Goal: Task Accomplishment & Management: Complete application form

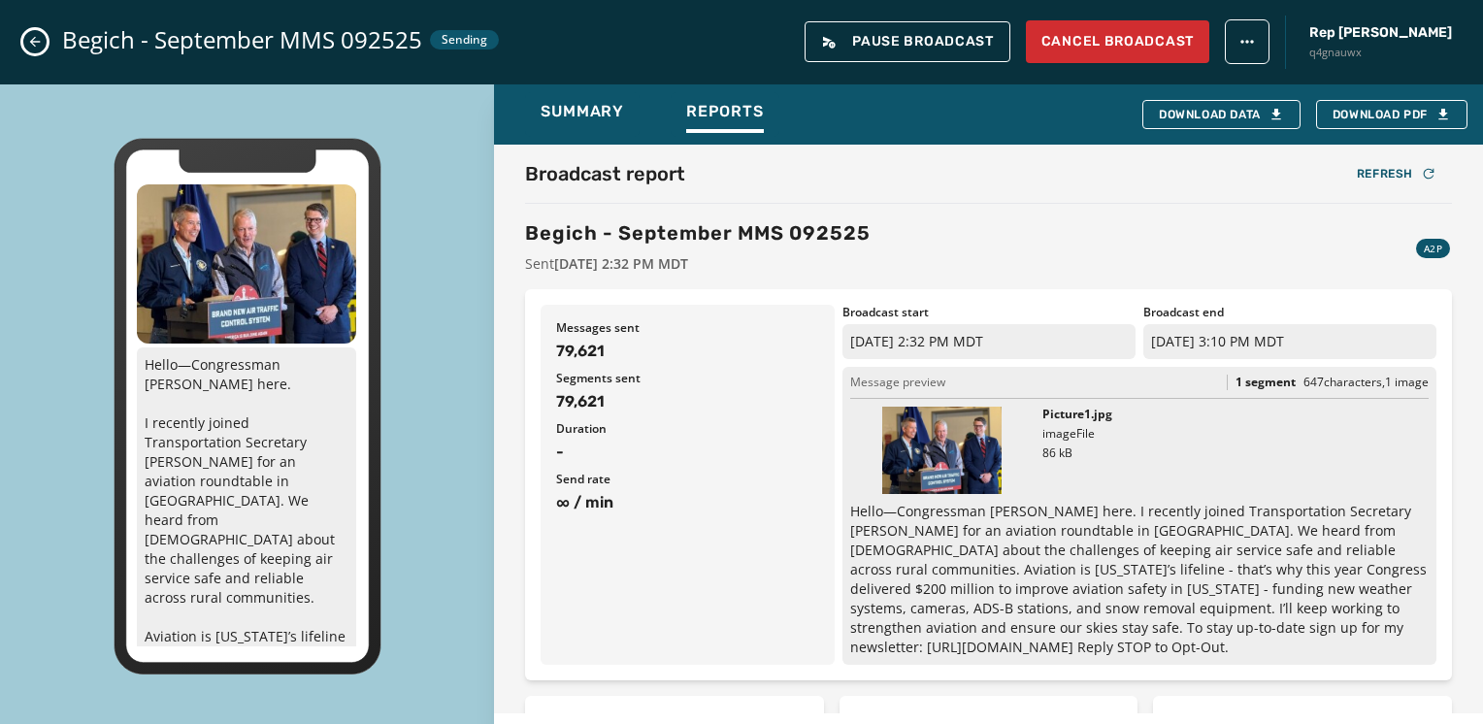
scroll to position [582, 0]
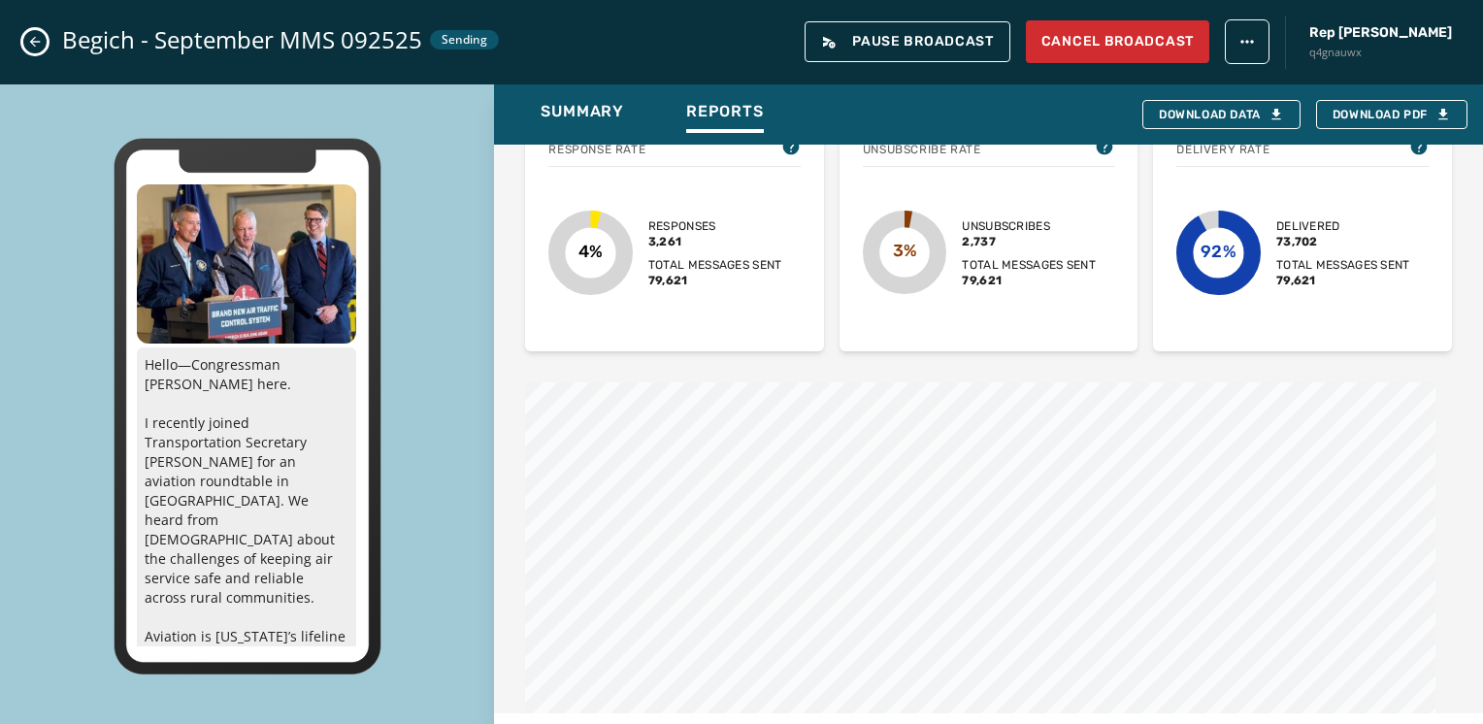
click at [26, 31] on div "Begich - September MMS 092525 Sending Pause Broadcast Cancel Broadcast Rep [PER…" at bounding box center [741, 42] width 1483 height 84
click at [30, 35] on icon "Close admin drawer" at bounding box center [35, 42] width 16 height 16
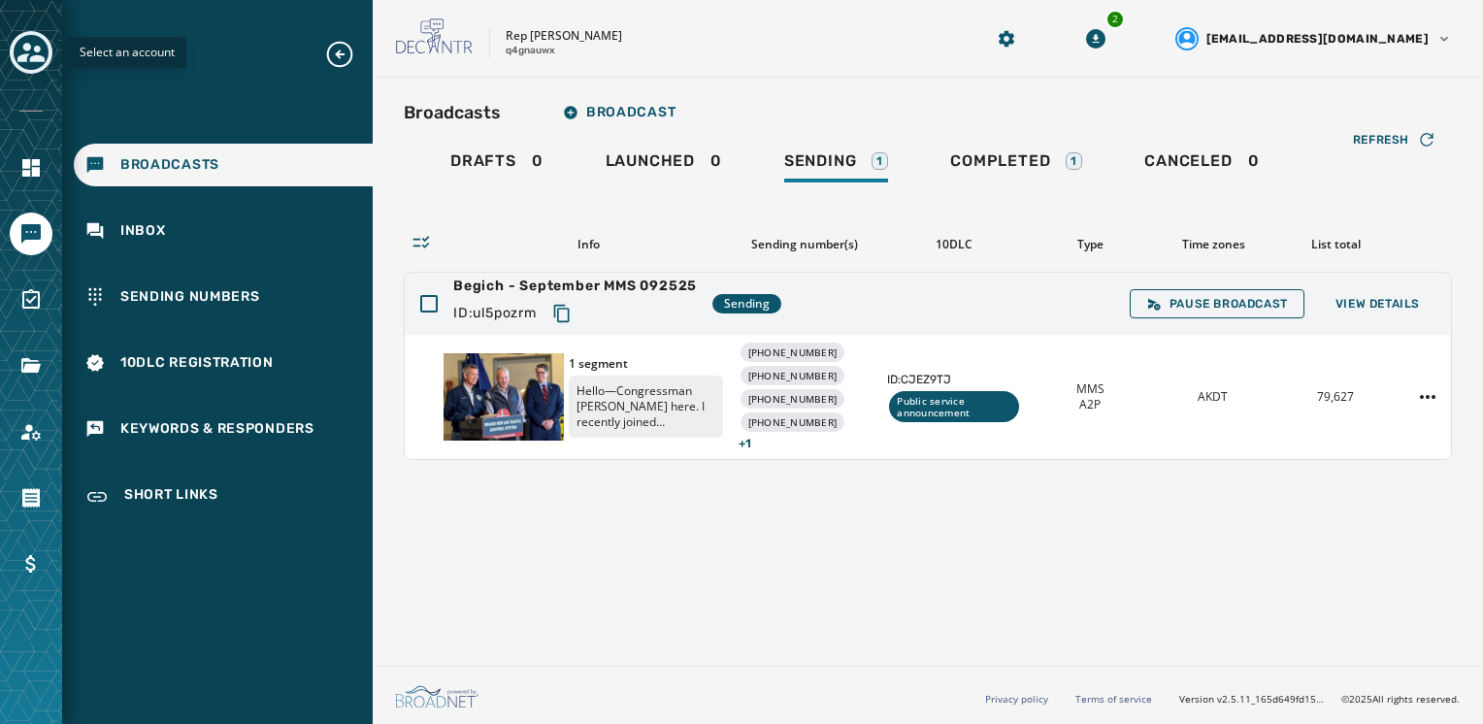
click at [35, 49] on icon "Toggle account select drawer" at bounding box center [30, 52] width 27 height 19
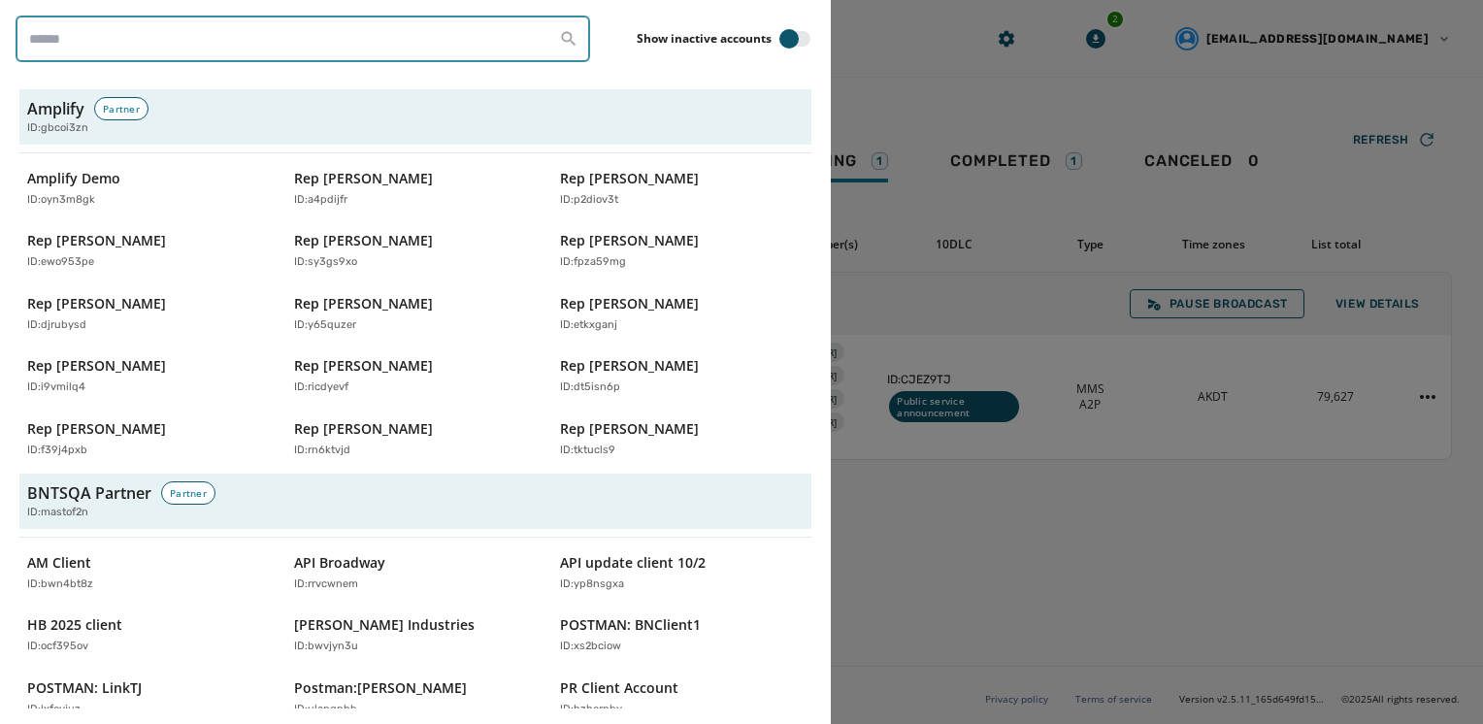
click at [142, 48] on input "search" at bounding box center [303, 39] width 575 height 47
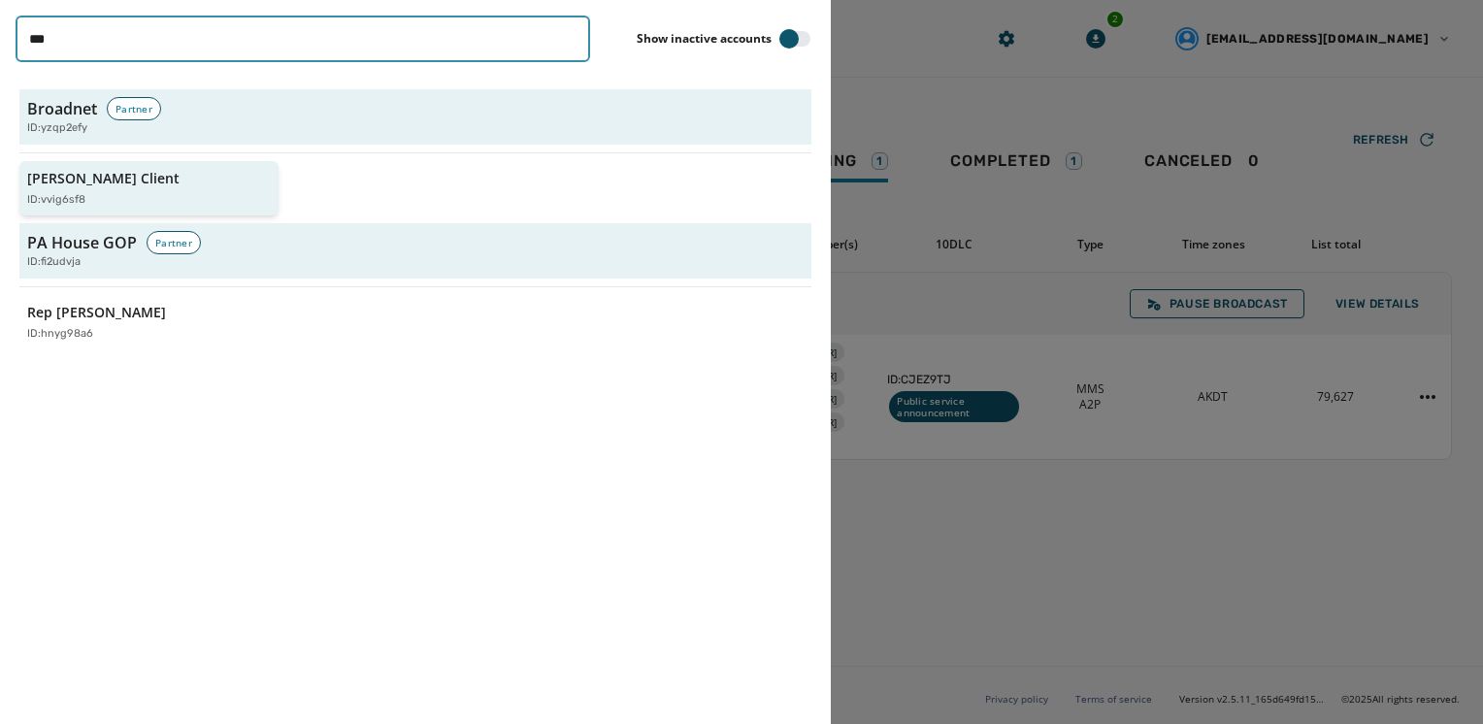
type input "***"
click at [88, 186] on p "[PERSON_NAME] Client" at bounding box center [103, 178] width 152 height 19
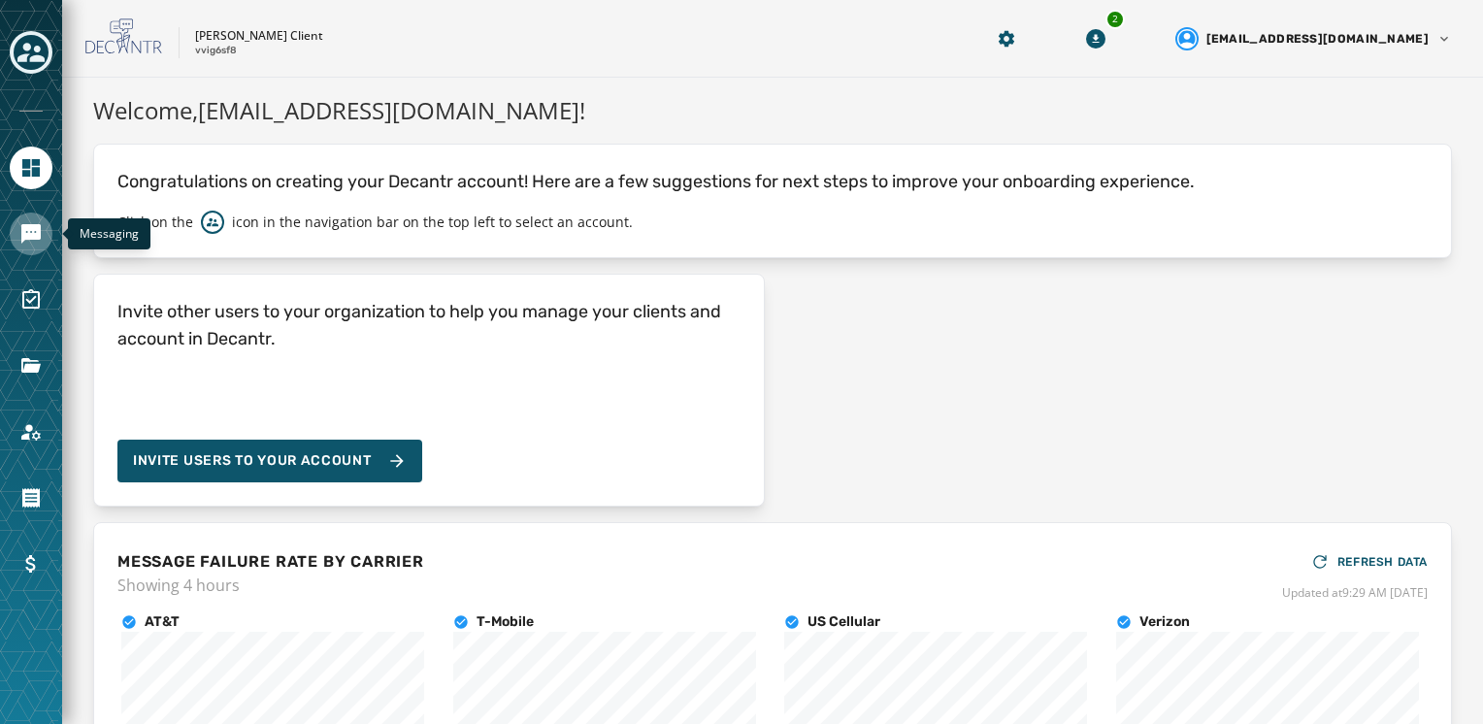
click at [35, 248] on link "Navigate to Messaging" at bounding box center [31, 234] width 43 height 43
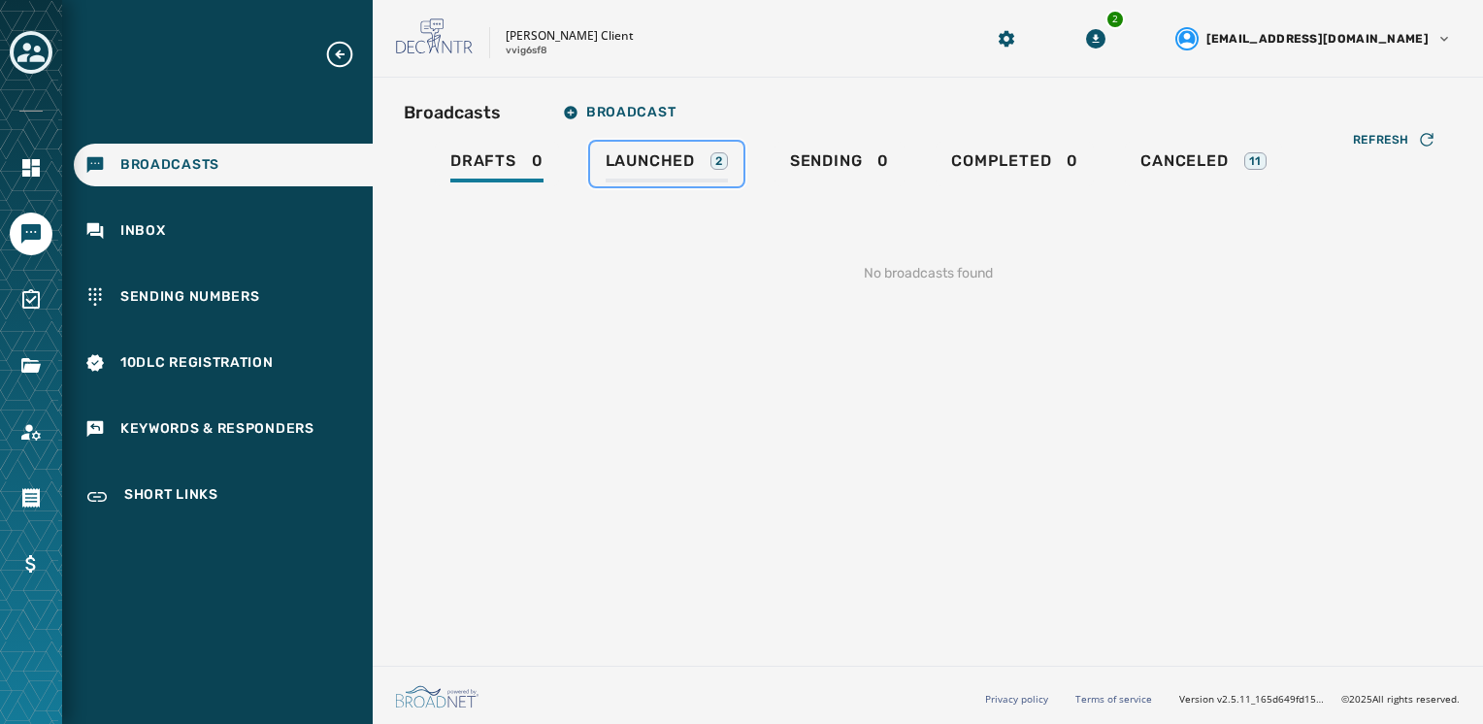
click at [671, 168] on span "Launched" at bounding box center [650, 160] width 89 height 19
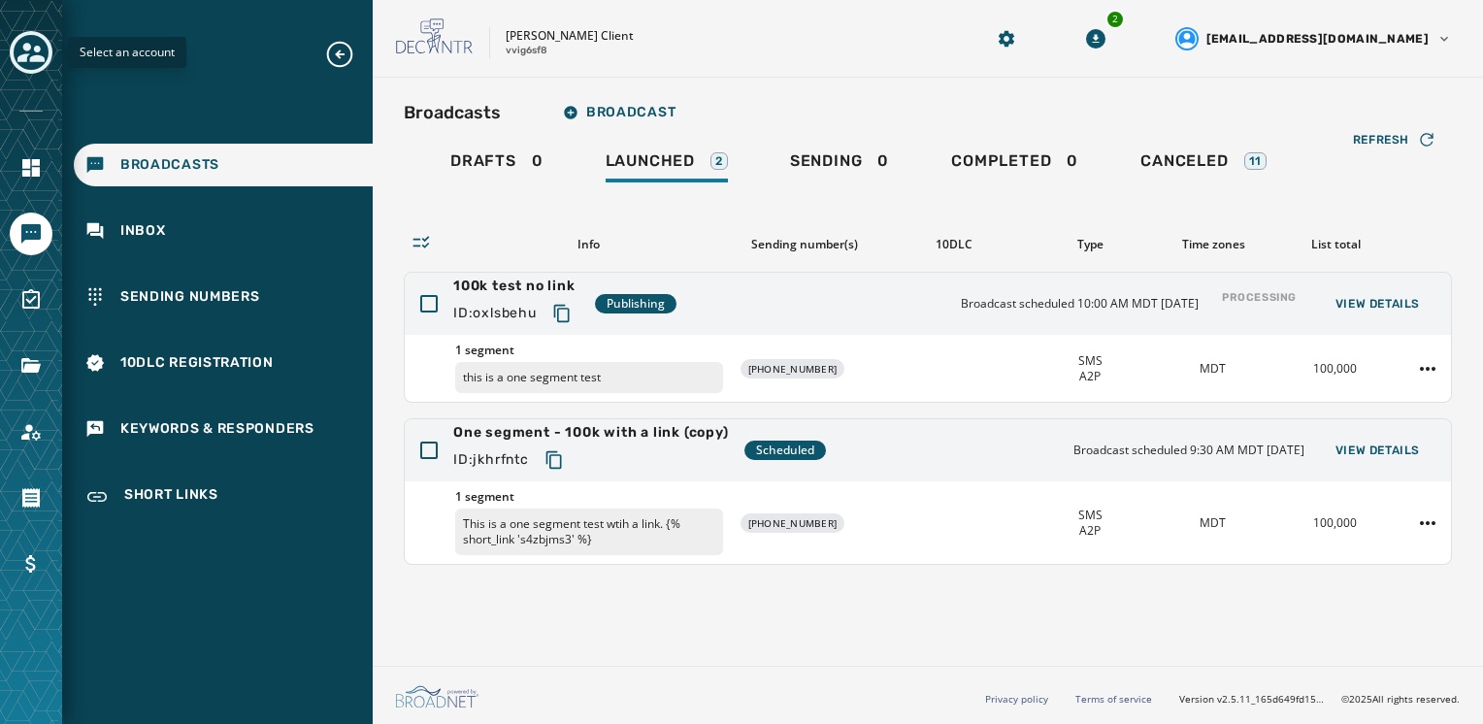
click at [17, 46] on icon "Toggle account select drawer" at bounding box center [30, 52] width 27 height 27
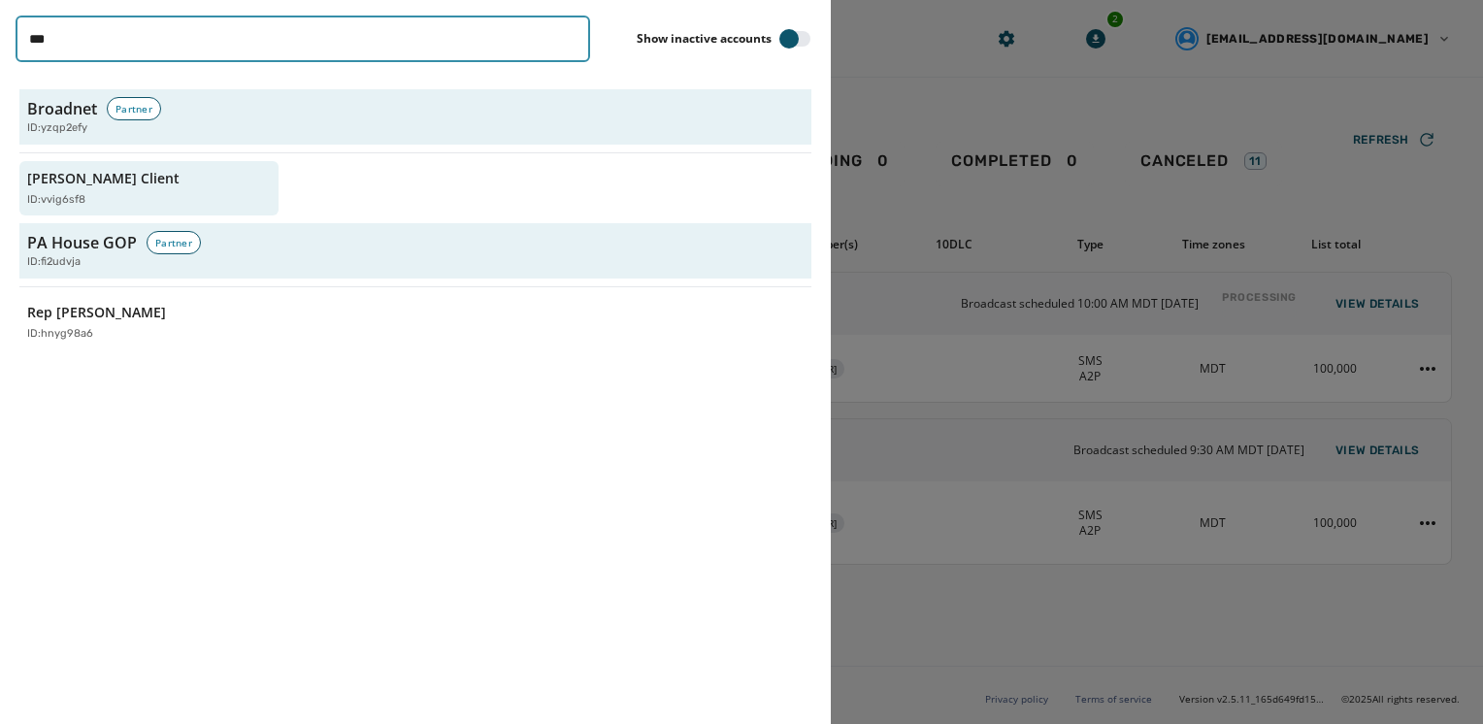
click at [569, 42] on input "***" at bounding box center [303, 39] width 575 height 47
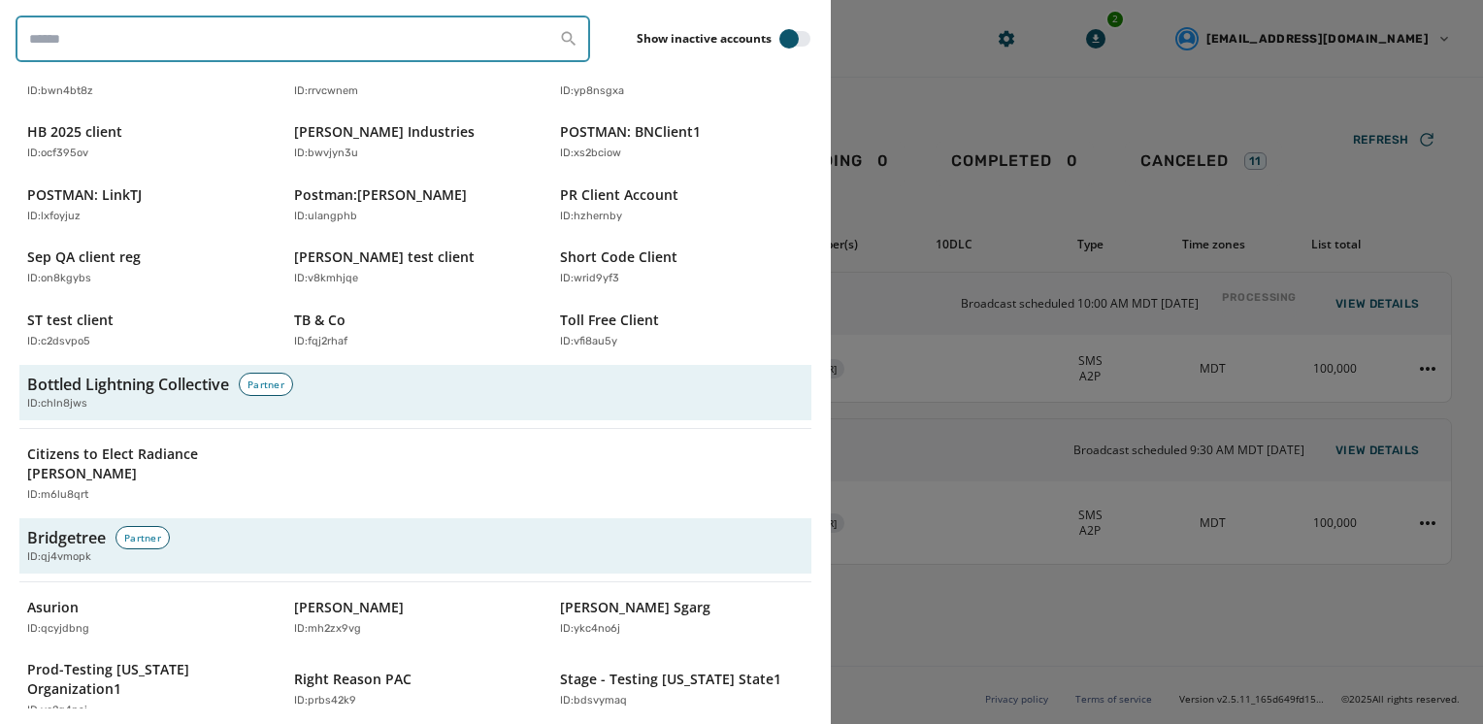
scroll to position [959, 0]
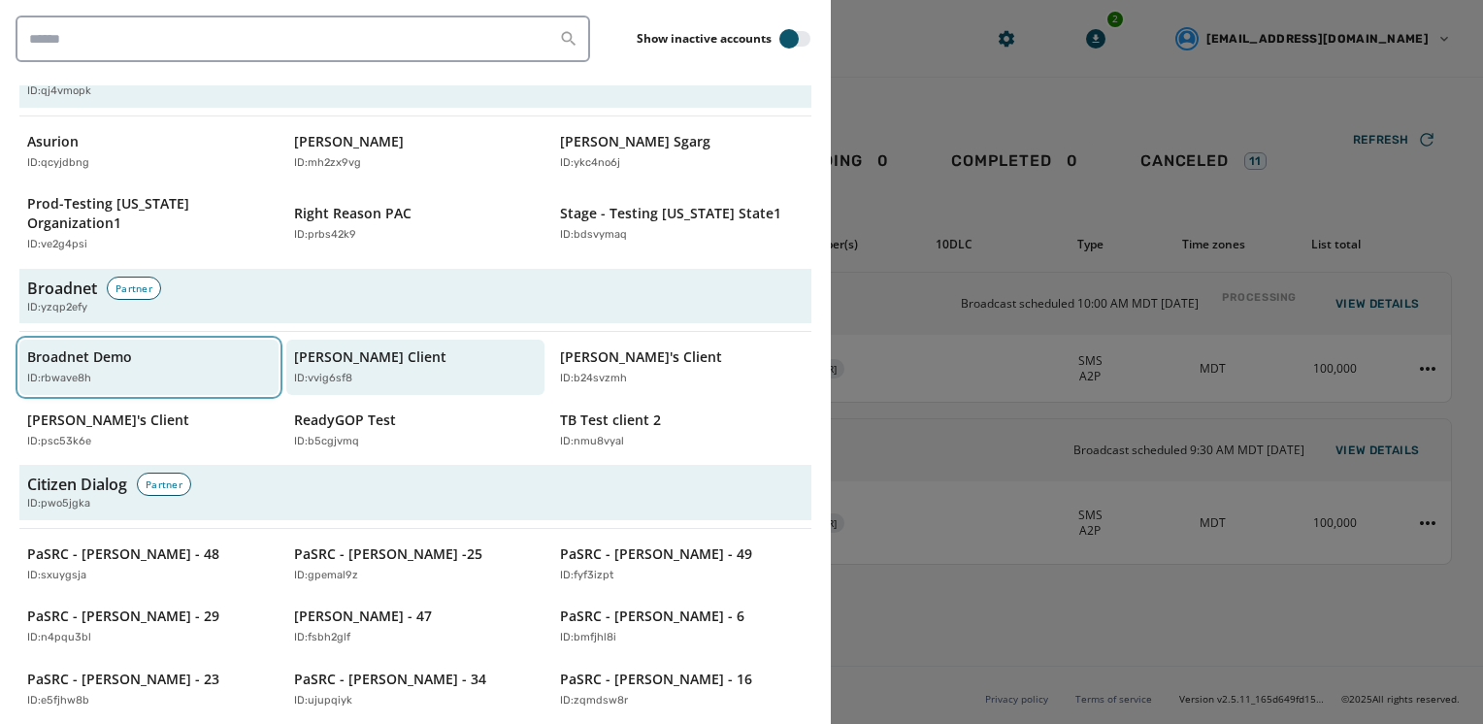
click at [132, 348] on div "Broadnet Demo ID: rbwave8h" at bounding box center [139, 368] width 224 height 40
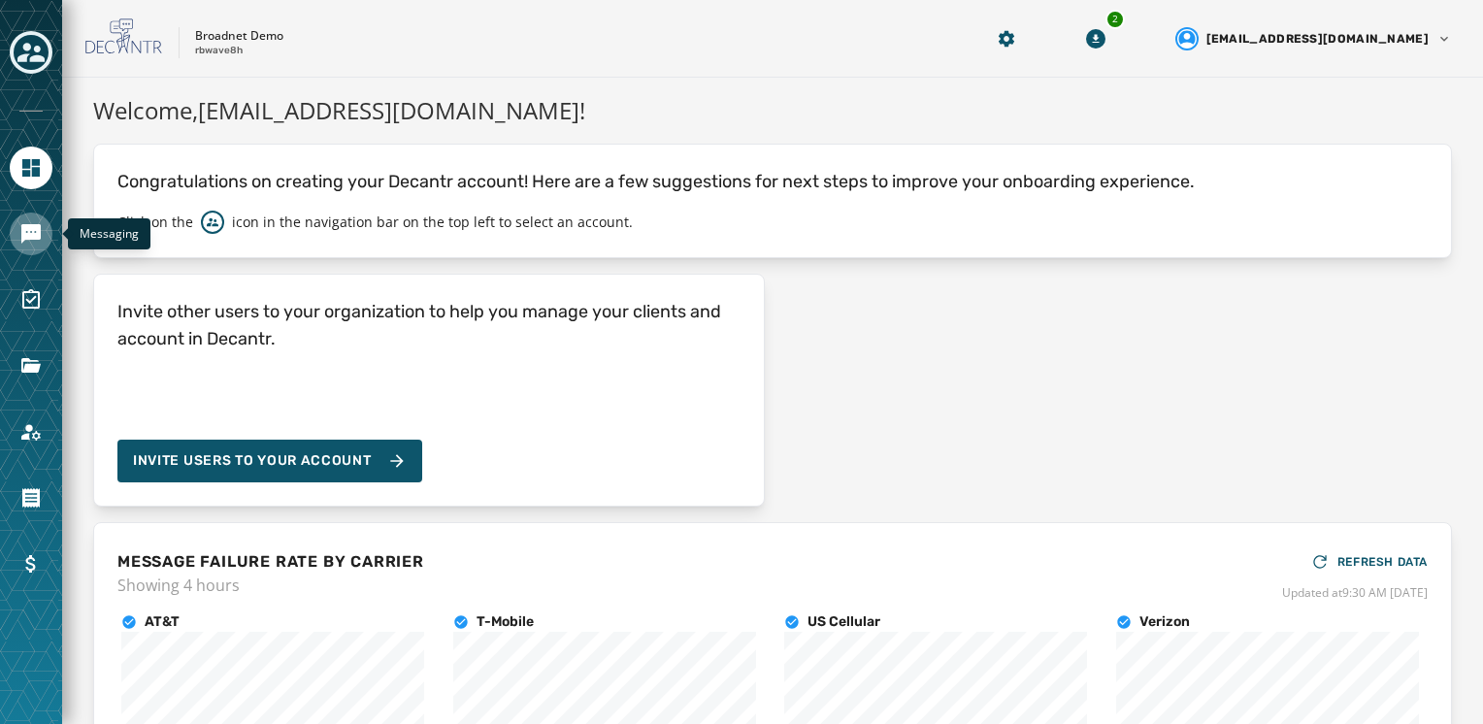
click at [38, 243] on icon "Navigate to Messaging" at bounding box center [30, 233] width 23 height 23
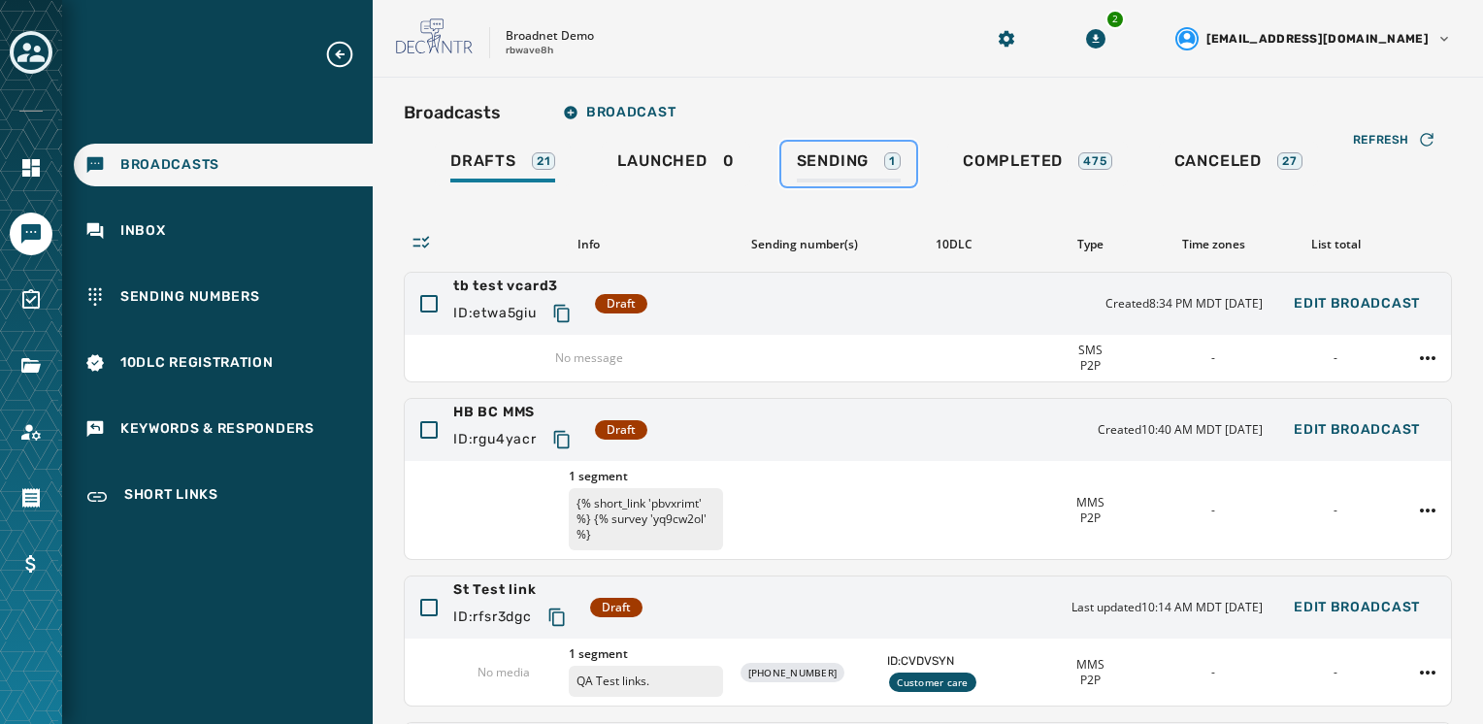
click at [866, 172] on div "Sending 1" at bounding box center [849, 166] width 104 height 31
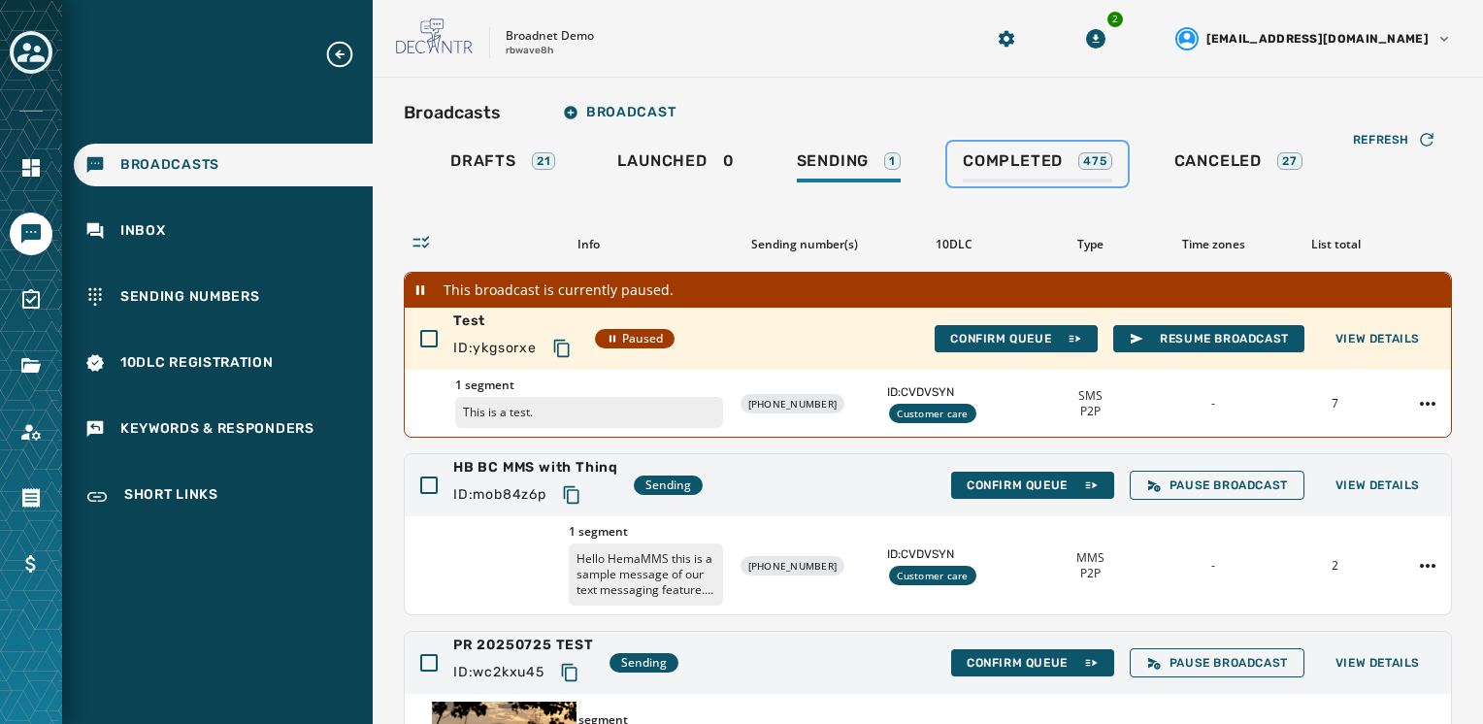
click at [1036, 179] on div "Completed 475" at bounding box center [1037, 166] width 149 height 31
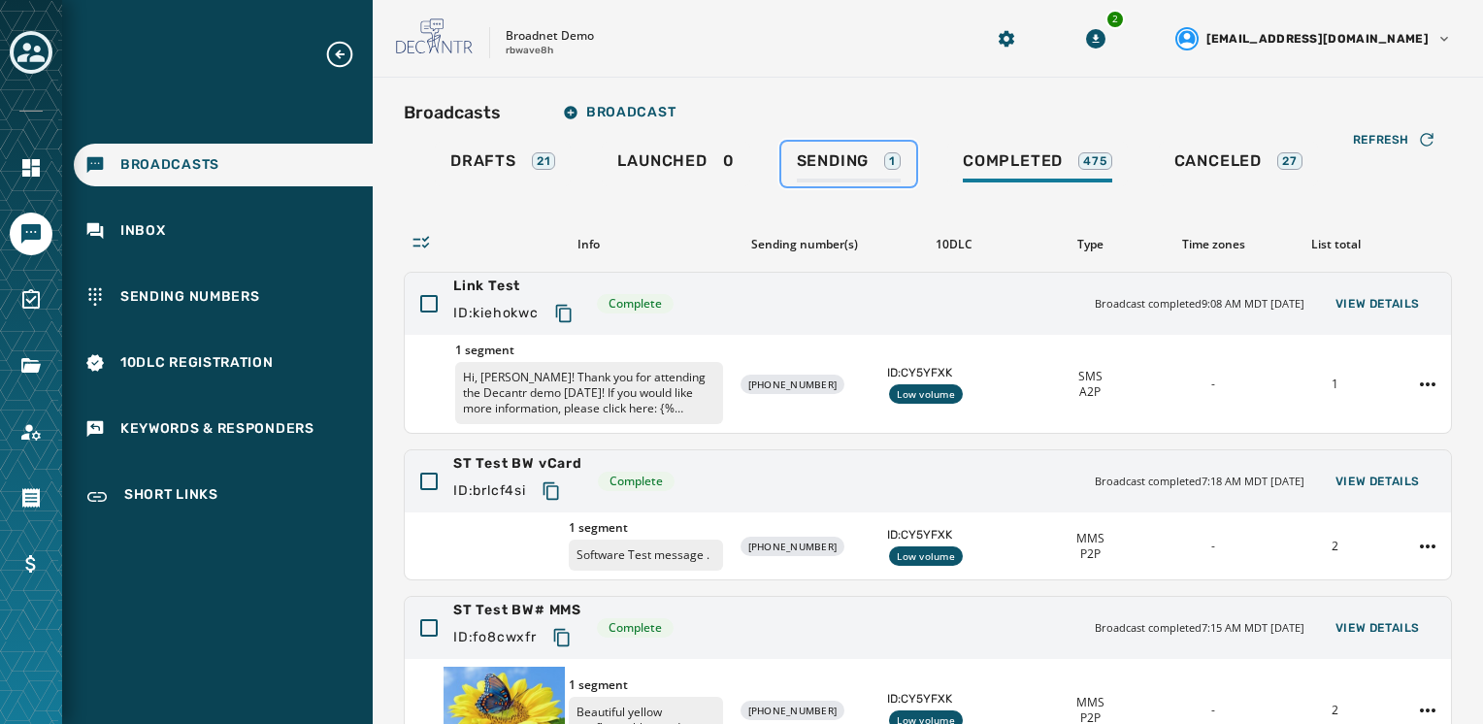
click at [890, 153] on div "1" at bounding box center [892, 160] width 17 height 17
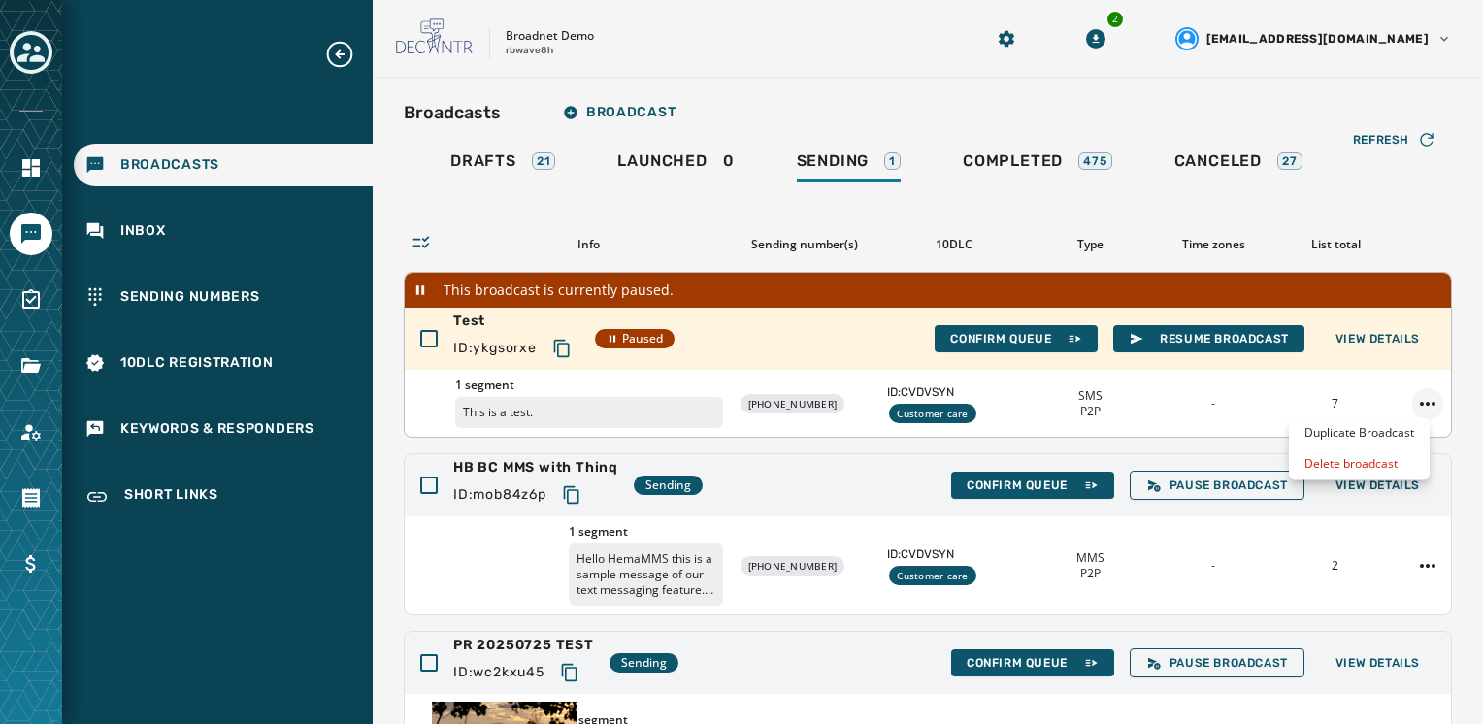
click at [1419, 395] on html "Broadcasts Inbox Sending Numbers 10DLC Registration Keywords & Responders Short…" at bounding box center [741, 362] width 1483 height 724
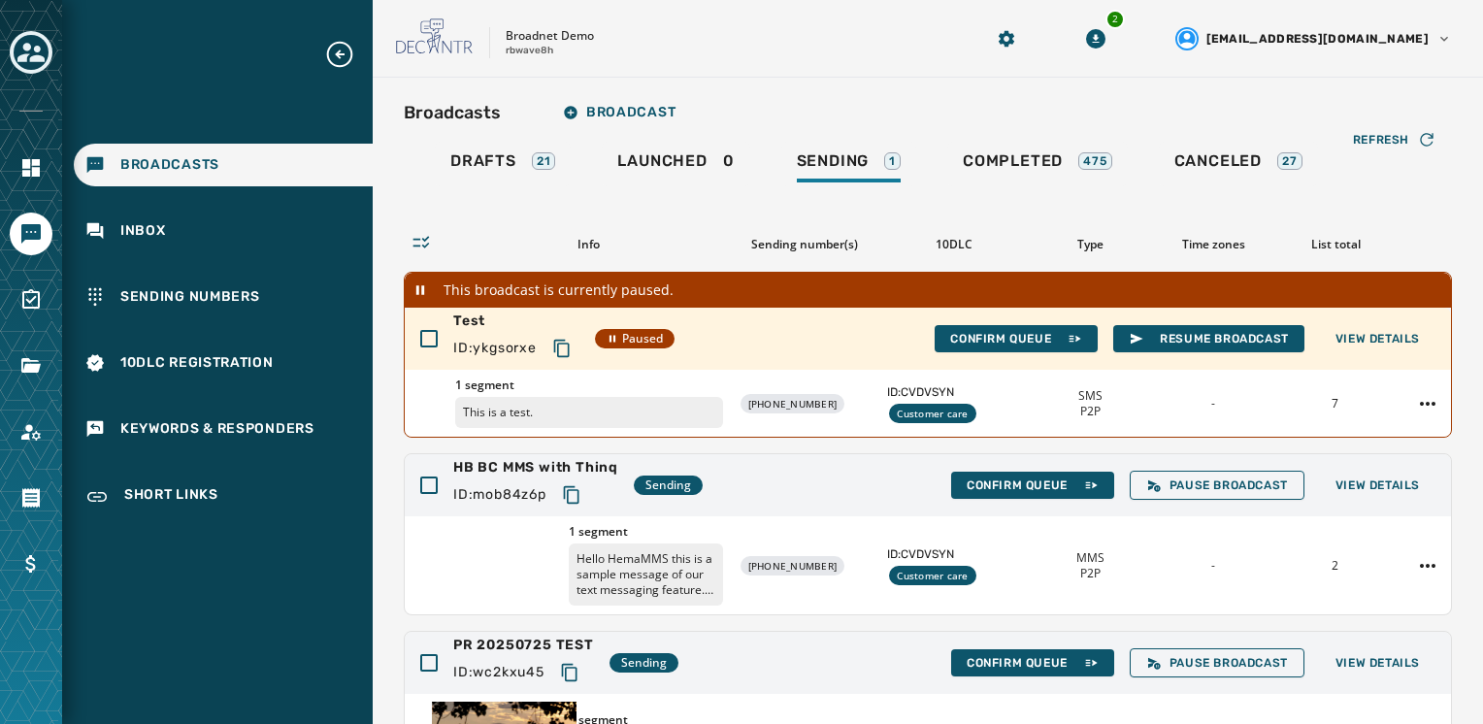
click at [1359, 336] on html "Broadcasts Inbox Sending Numbers 10DLC Registration Keywords & Responders Short…" at bounding box center [741, 362] width 1483 height 724
click at [1359, 336] on span "View Details" at bounding box center [1378, 339] width 84 height 16
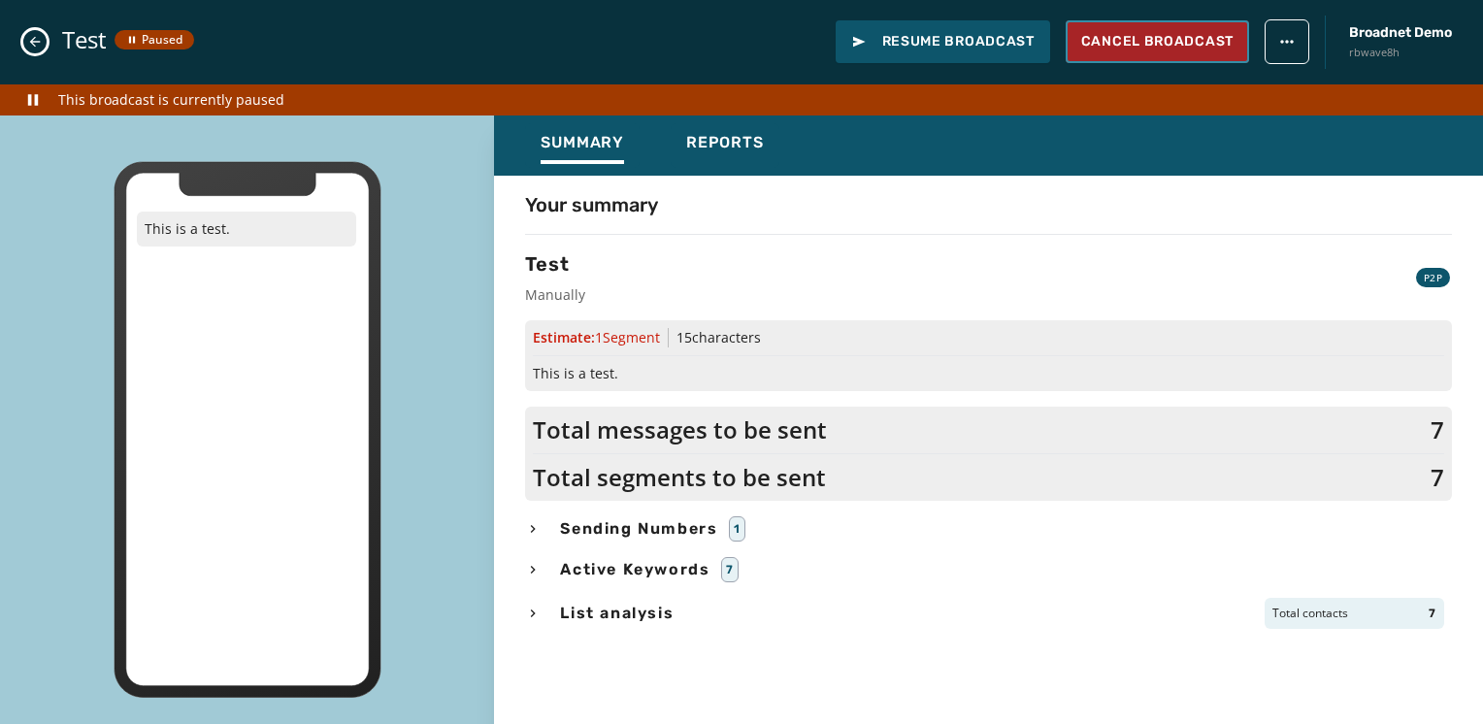
click at [1149, 31] on button "Cancel Broadcast" at bounding box center [1157, 41] width 183 height 43
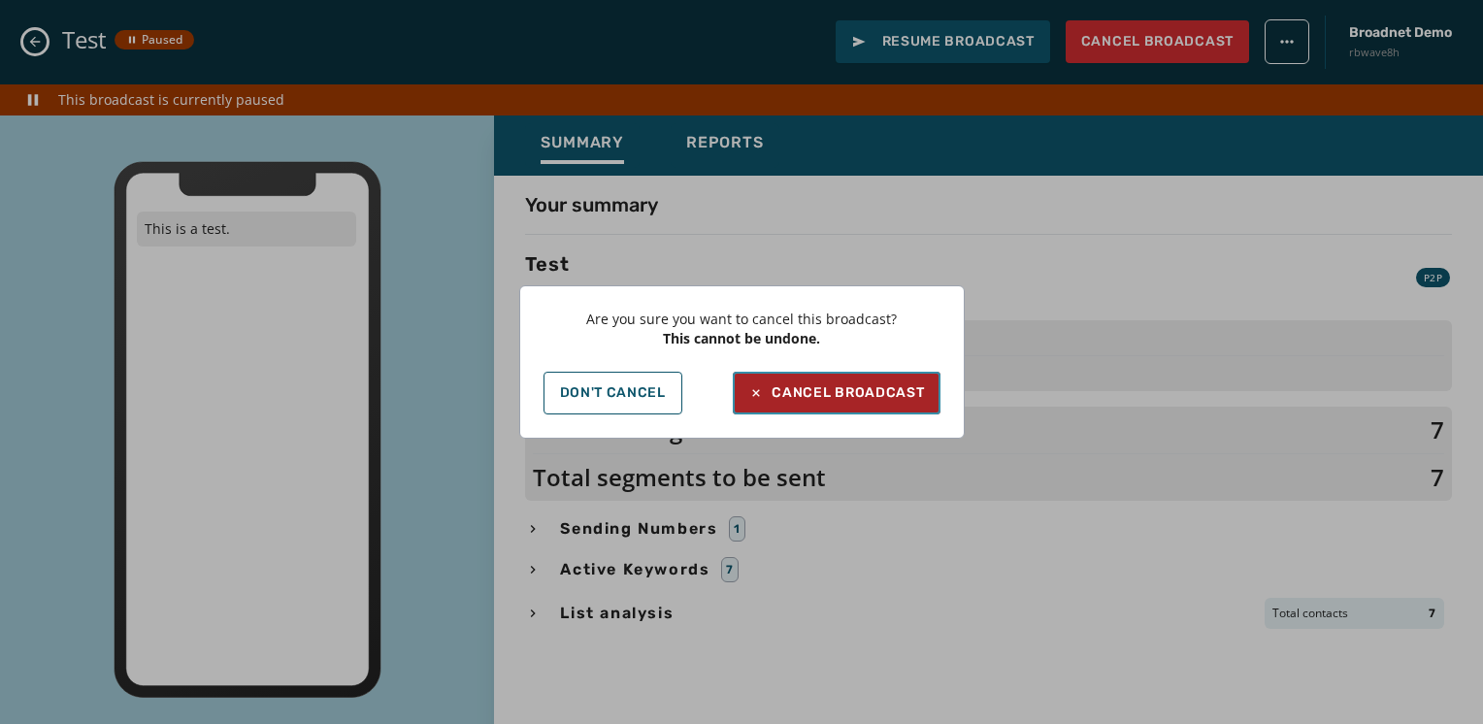
click at [856, 384] on div "Cancel Broadcast" at bounding box center [836, 392] width 176 height 19
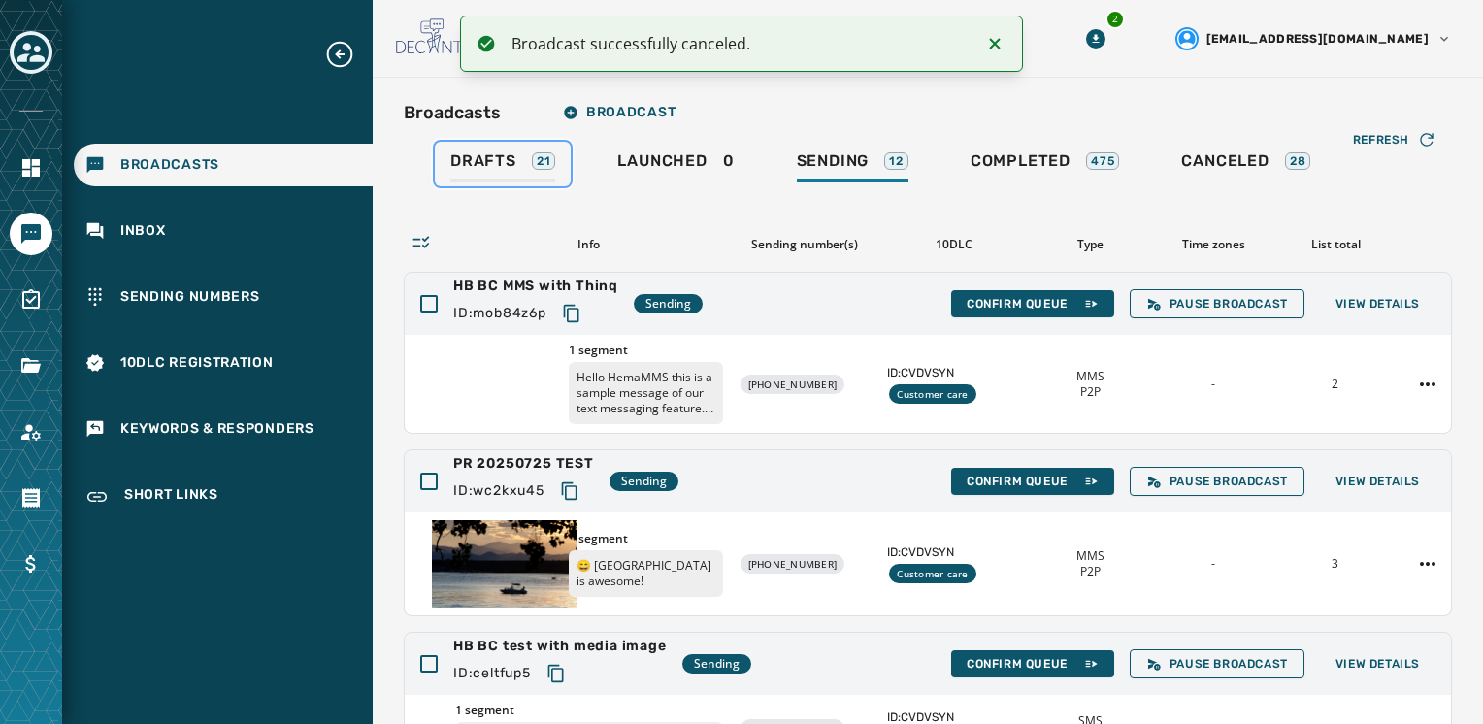
click at [495, 155] on span "Drafts" at bounding box center [483, 160] width 66 height 19
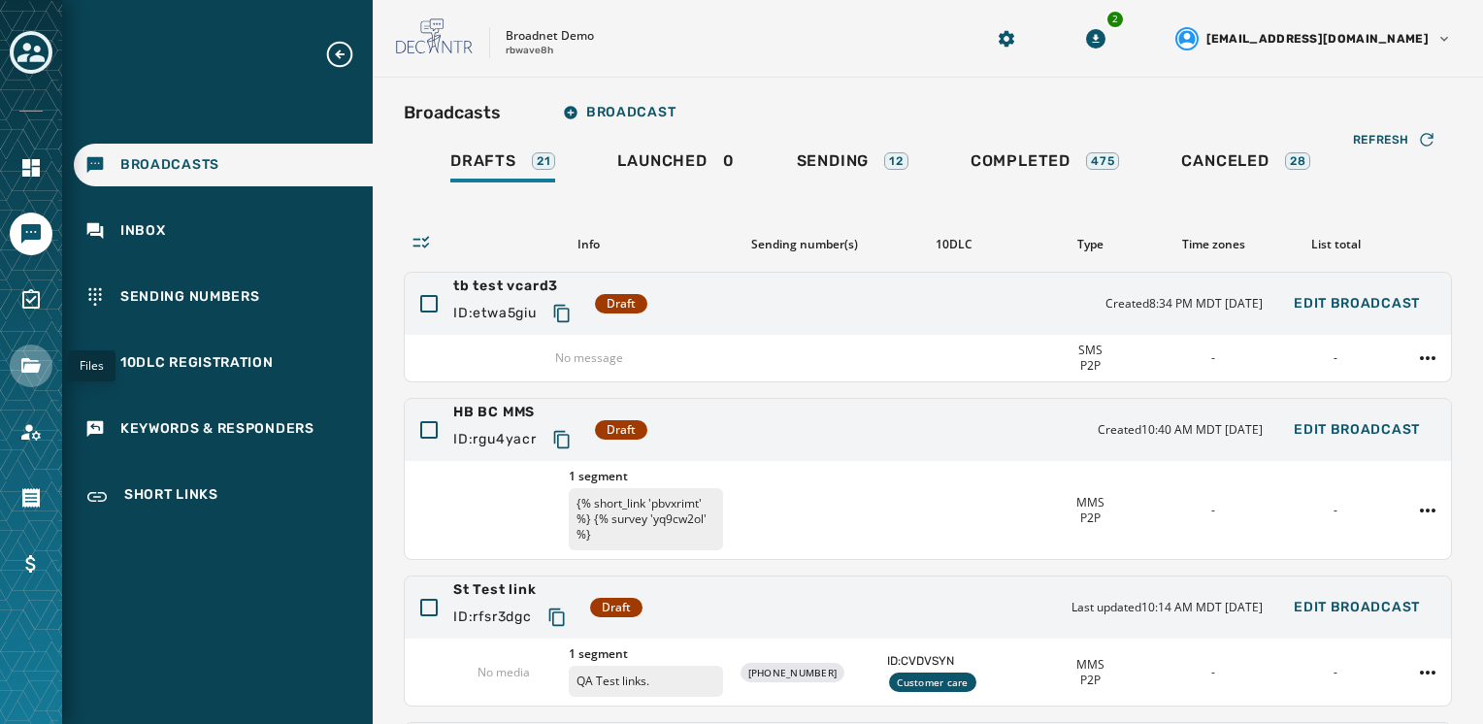
click at [30, 355] on icon "Navigate to Files" at bounding box center [30, 365] width 23 height 23
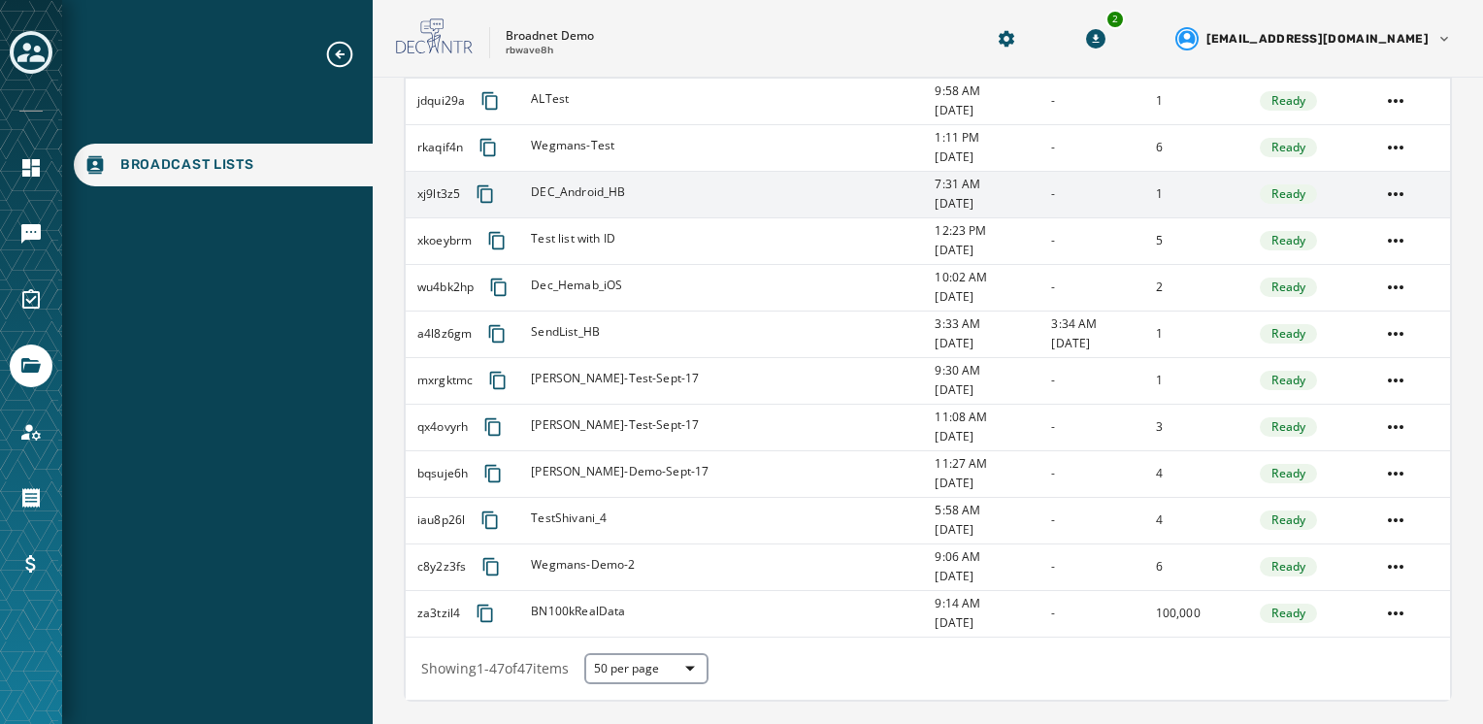
scroll to position [1944, 0]
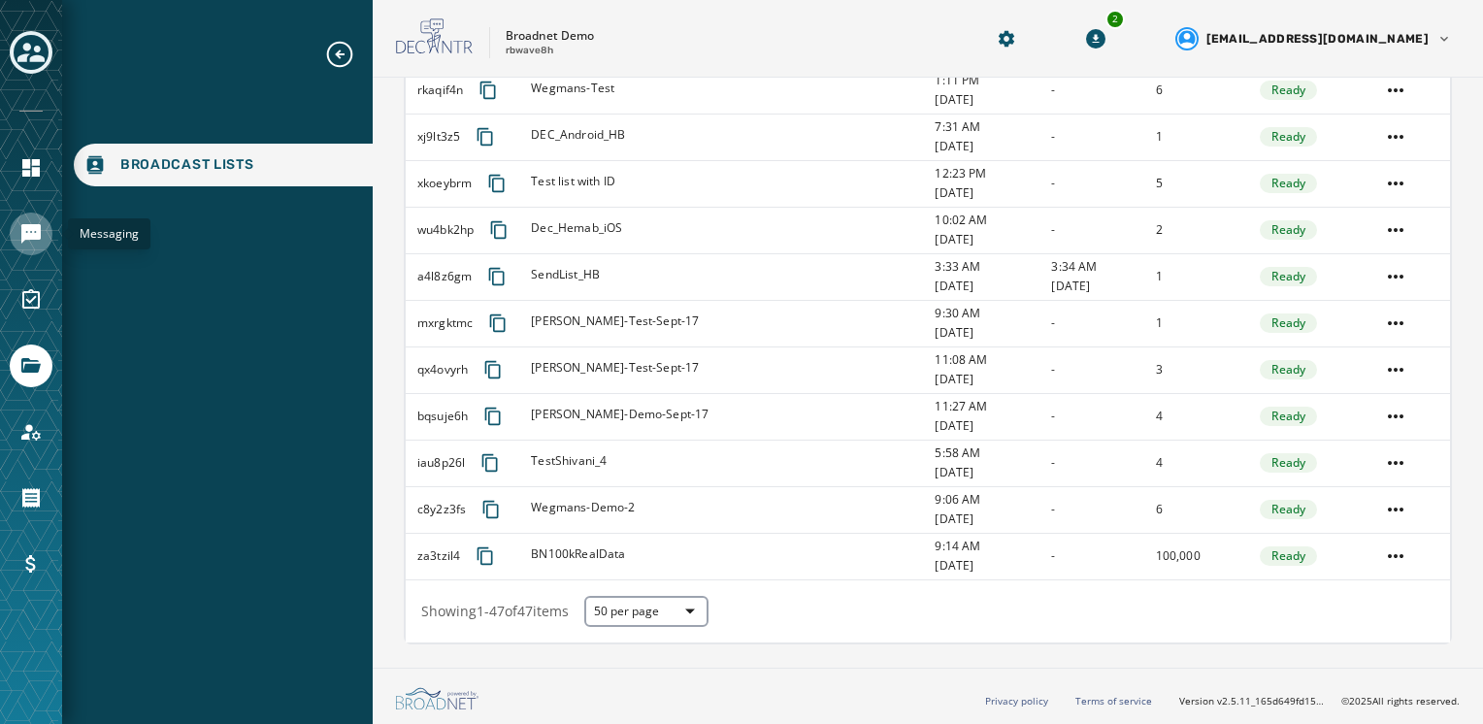
click at [37, 235] on icon "Navigate to Messaging" at bounding box center [30, 233] width 19 height 19
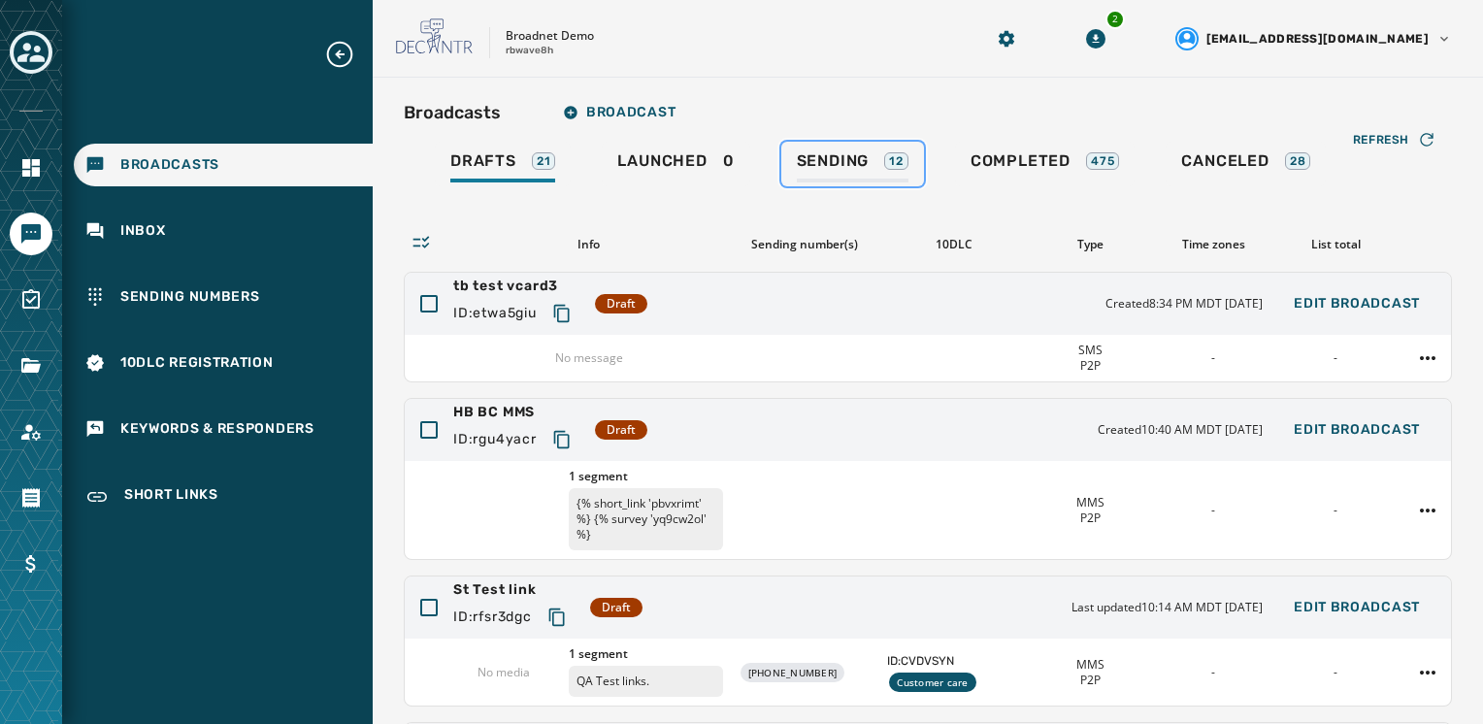
click at [893, 163] on div "12" at bounding box center [896, 160] width 24 height 17
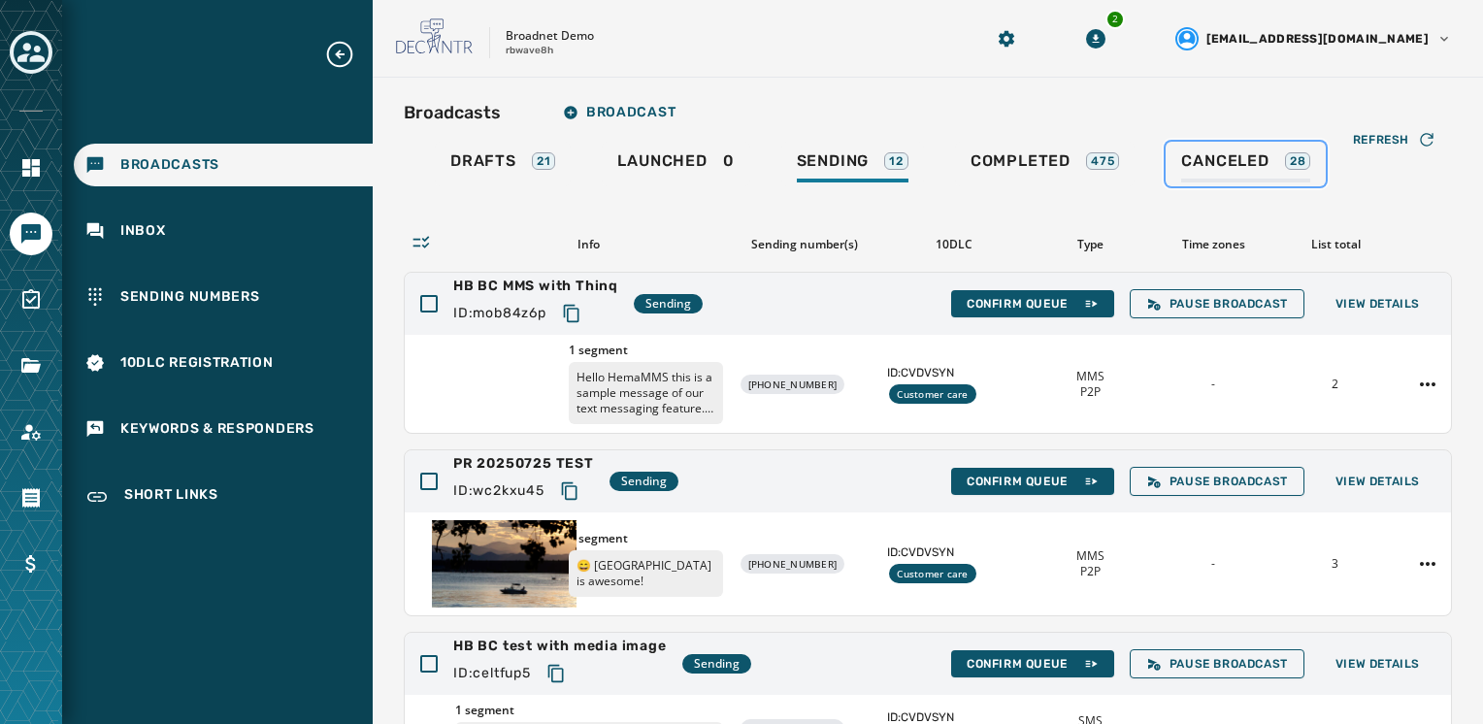
click at [1201, 151] on span "Canceled" at bounding box center [1224, 160] width 87 height 19
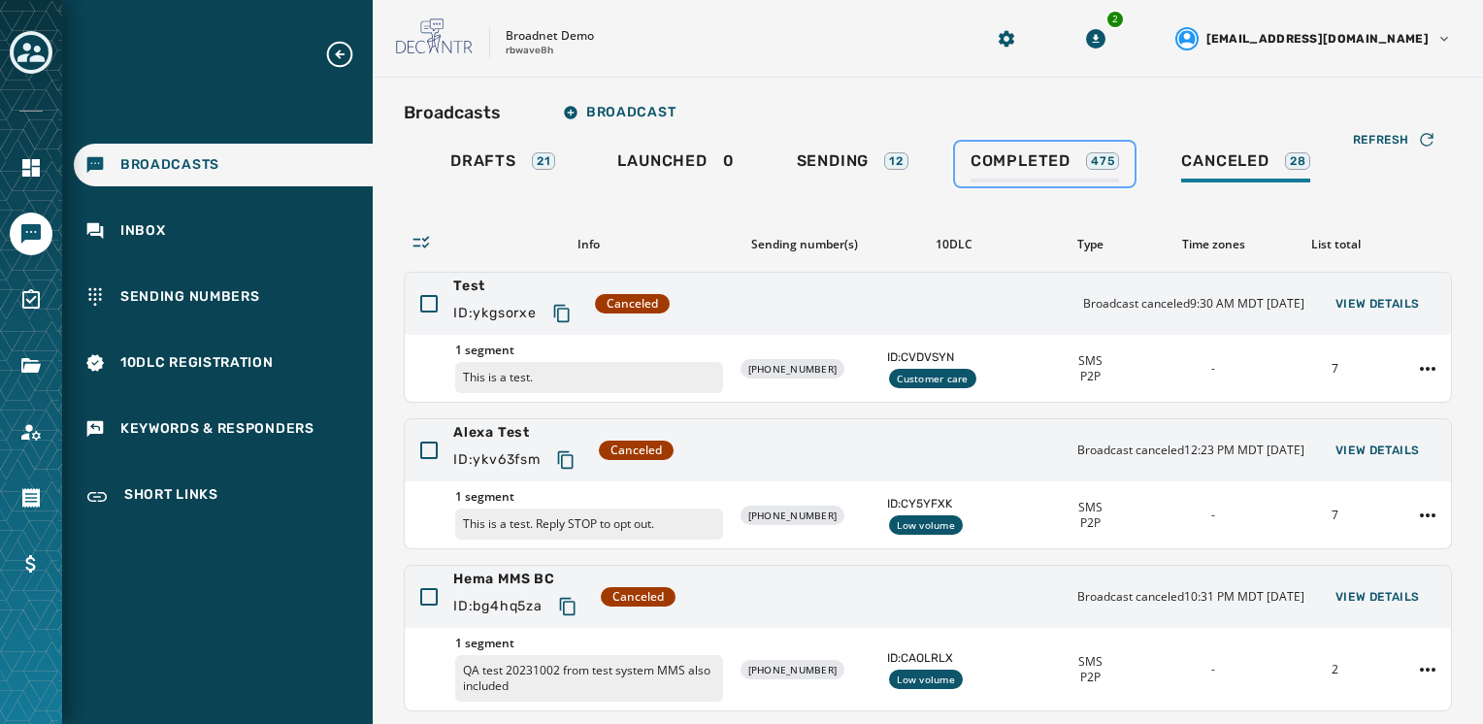
click at [1060, 160] on span "Completed" at bounding box center [1021, 160] width 100 height 19
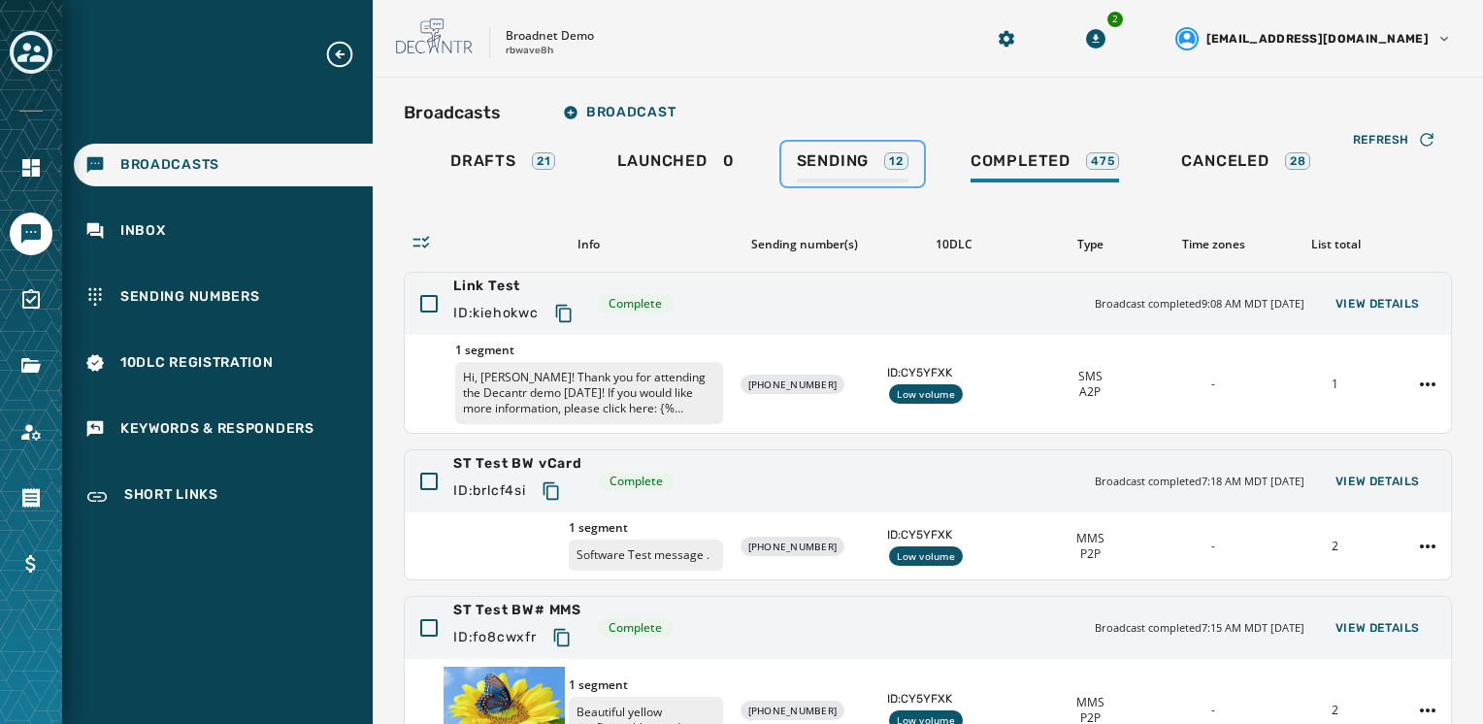
click at [863, 175] on div "Sending 12" at bounding box center [853, 166] width 112 height 31
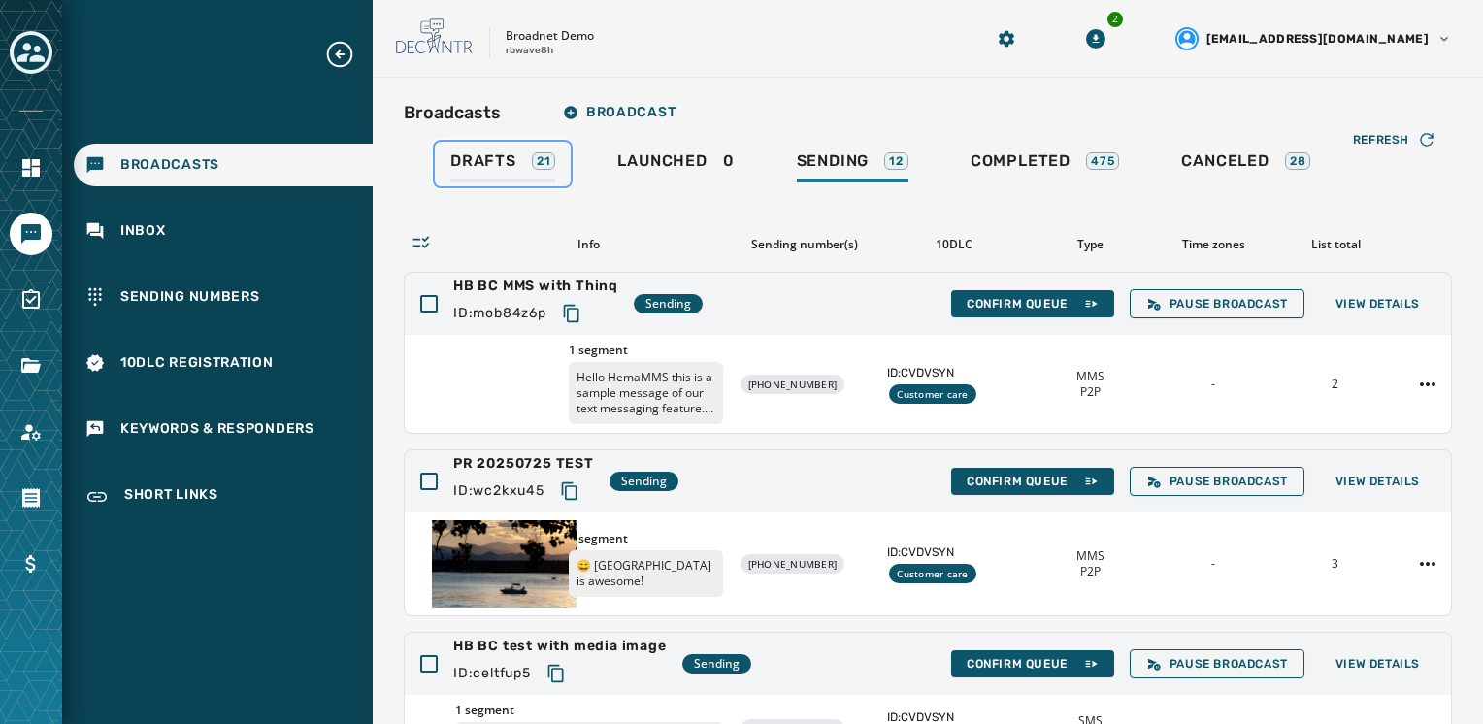
click at [513, 174] on div "Drafts 21" at bounding box center [502, 166] width 105 height 31
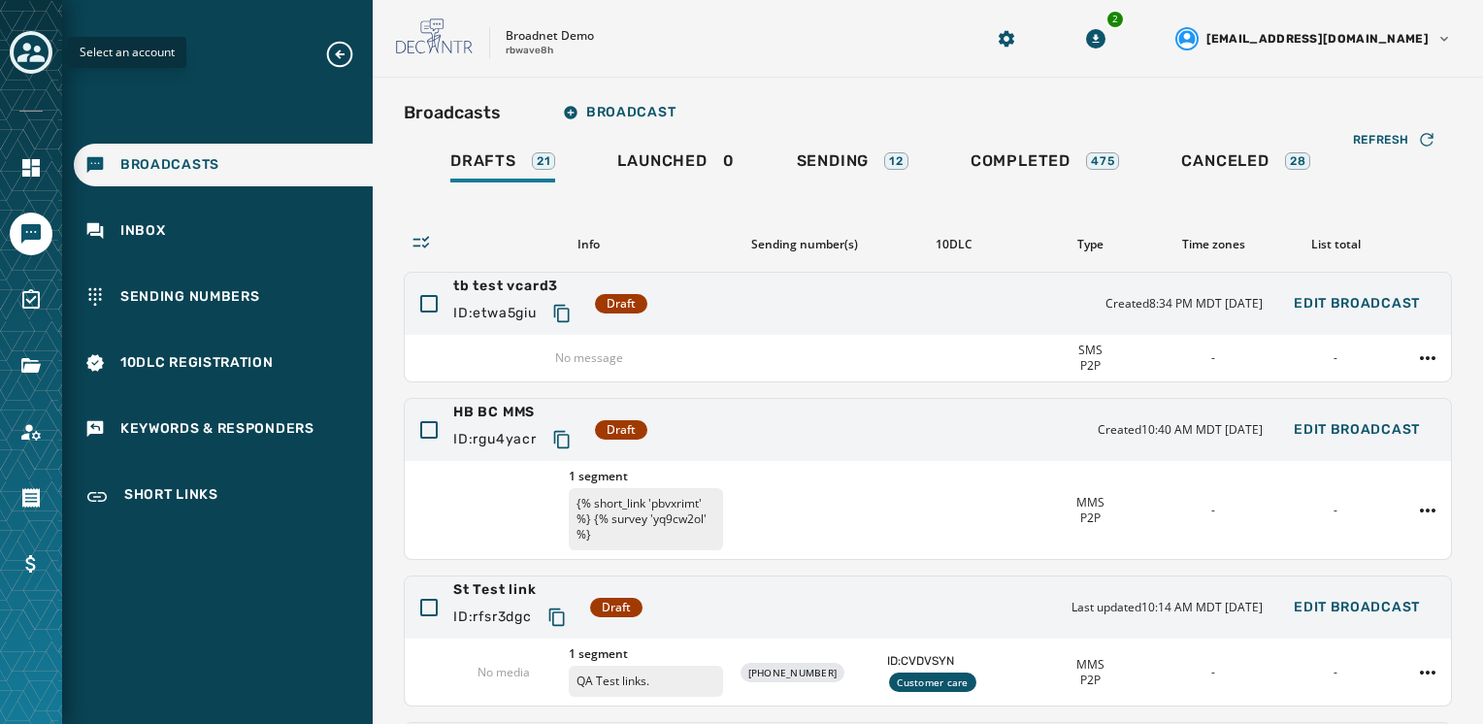
click at [39, 53] on icon "Toggle account select drawer" at bounding box center [30, 52] width 27 height 27
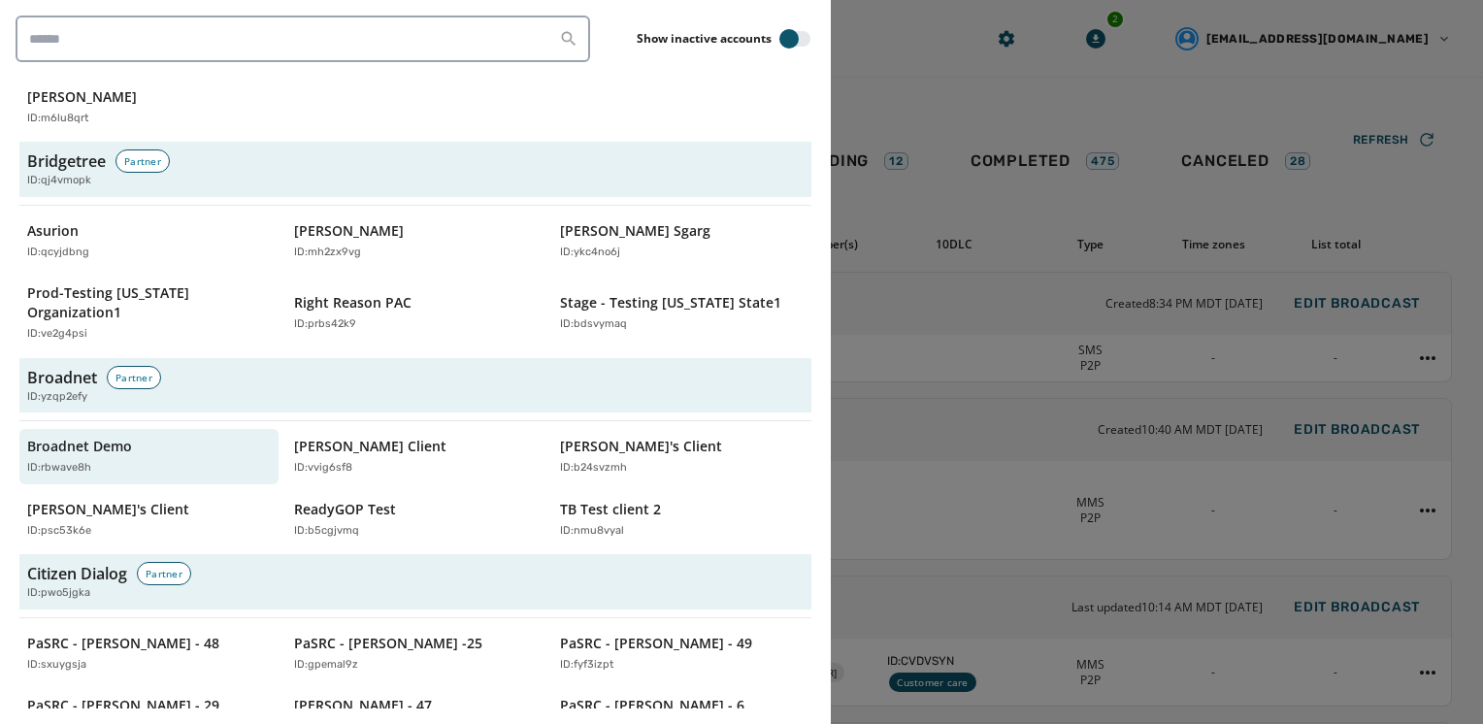
scroll to position [874, 0]
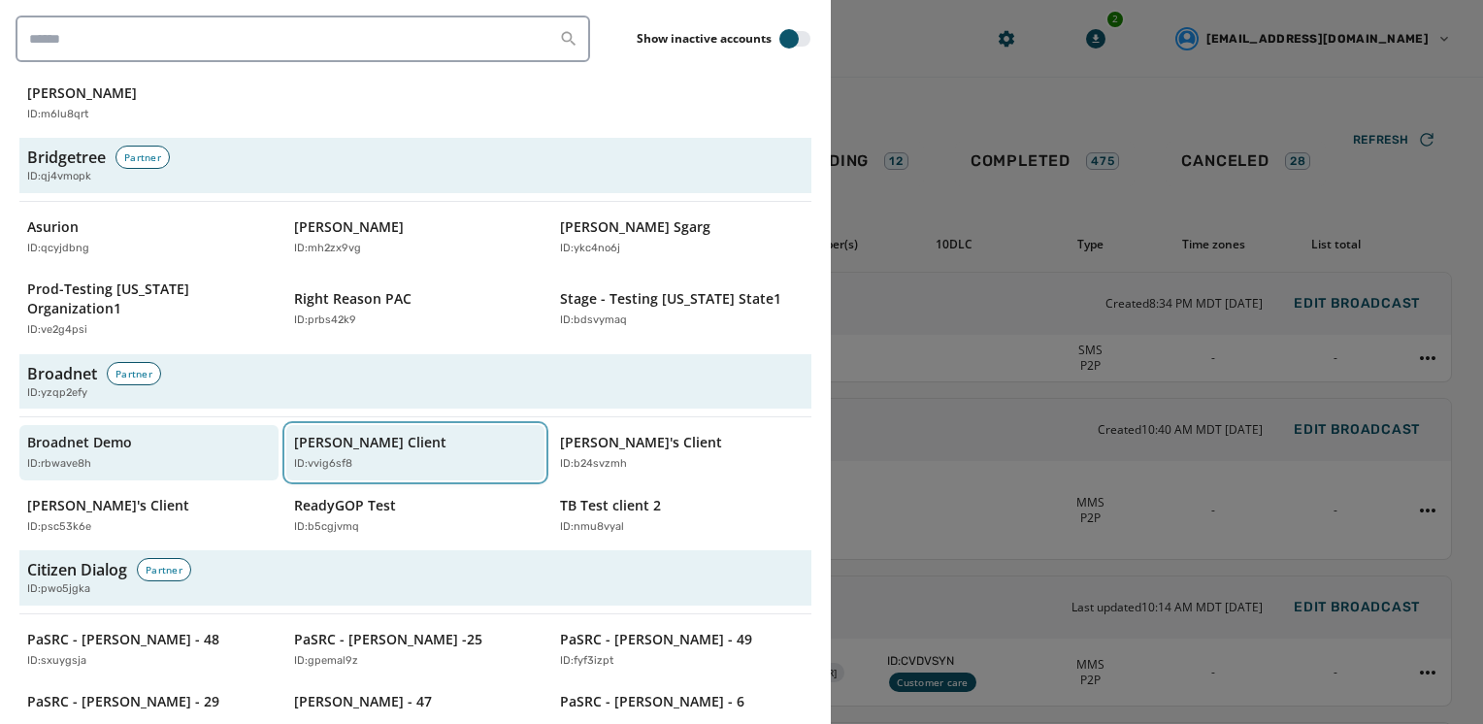
click at [400, 433] on div "Jeffs Client ID: vvig6sf8" at bounding box center [406, 453] width 224 height 40
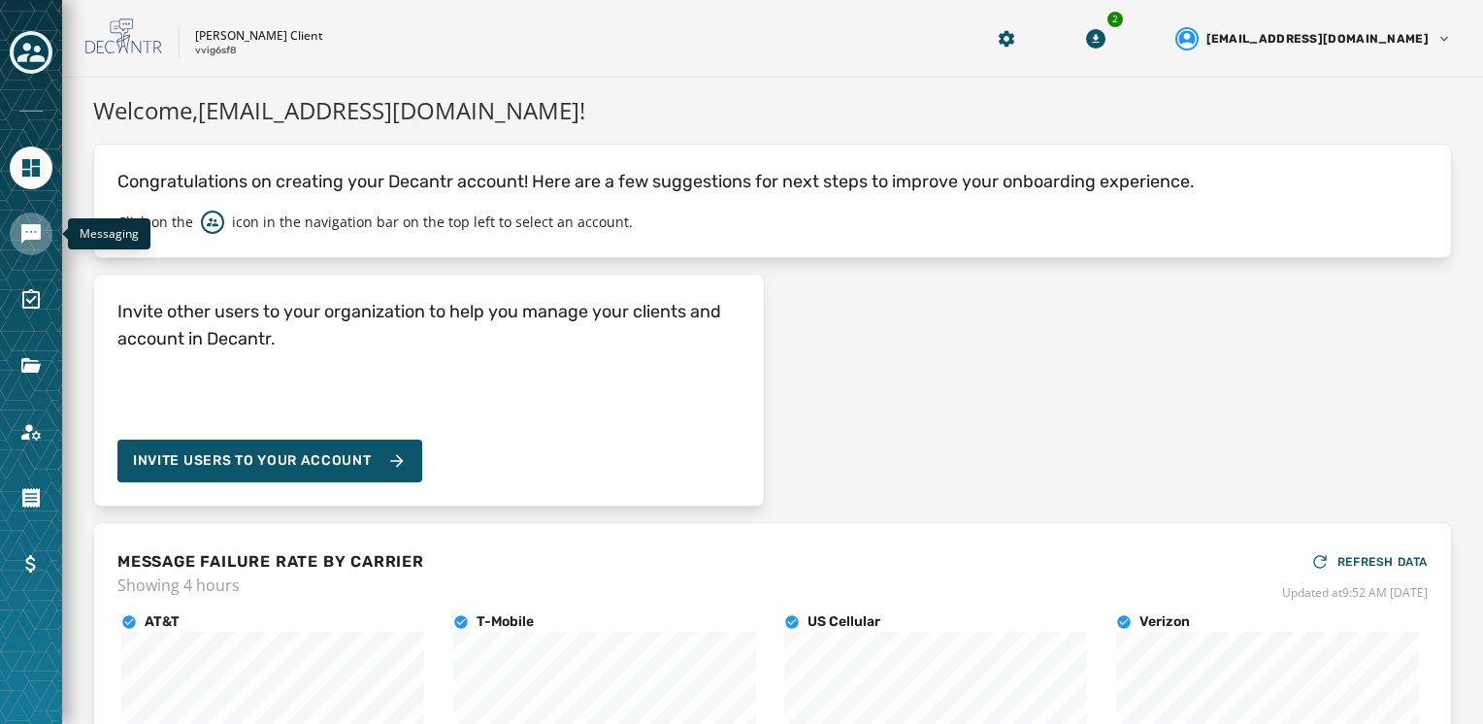
click at [21, 231] on icon "Navigate to Messaging" at bounding box center [30, 233] width 19 height 19
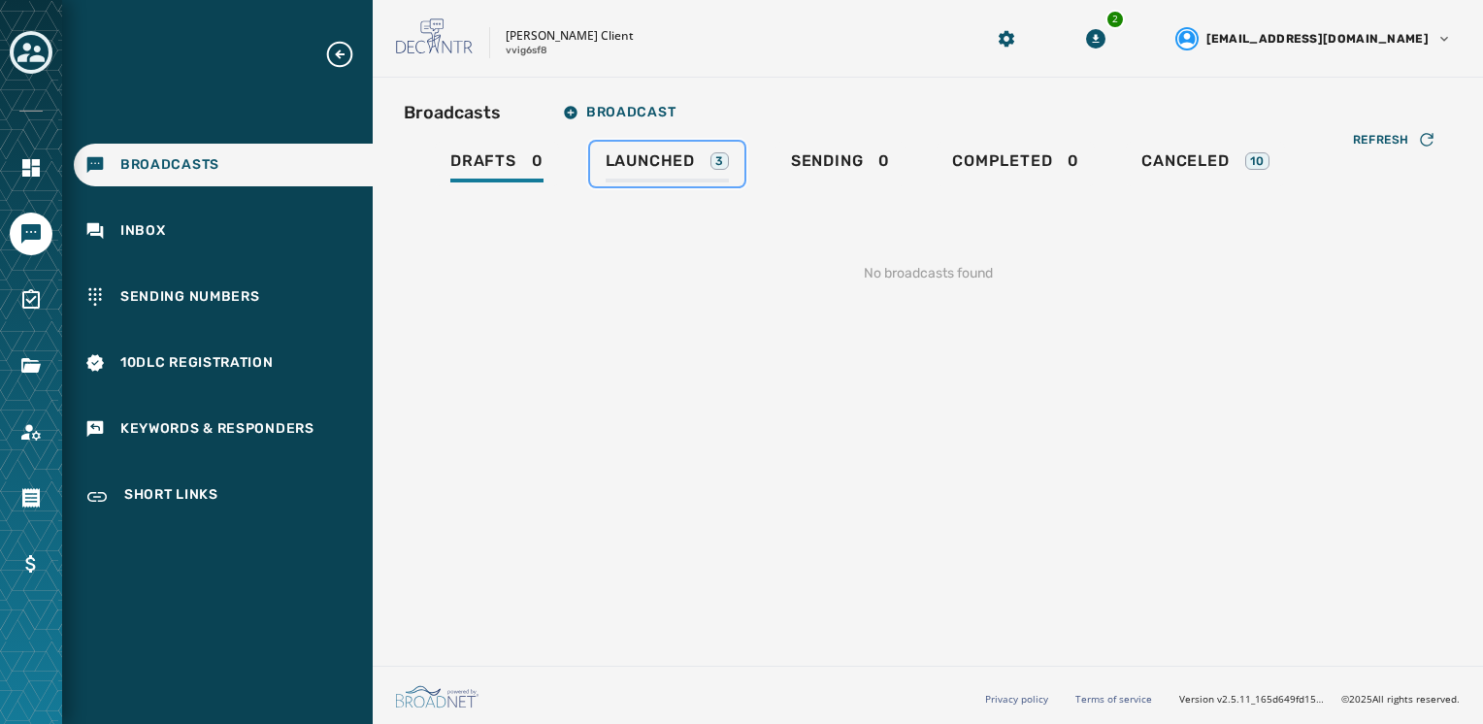
click at [703, 170] on div "Launched 3" at bounding box center [667, 166] width 123 height 31
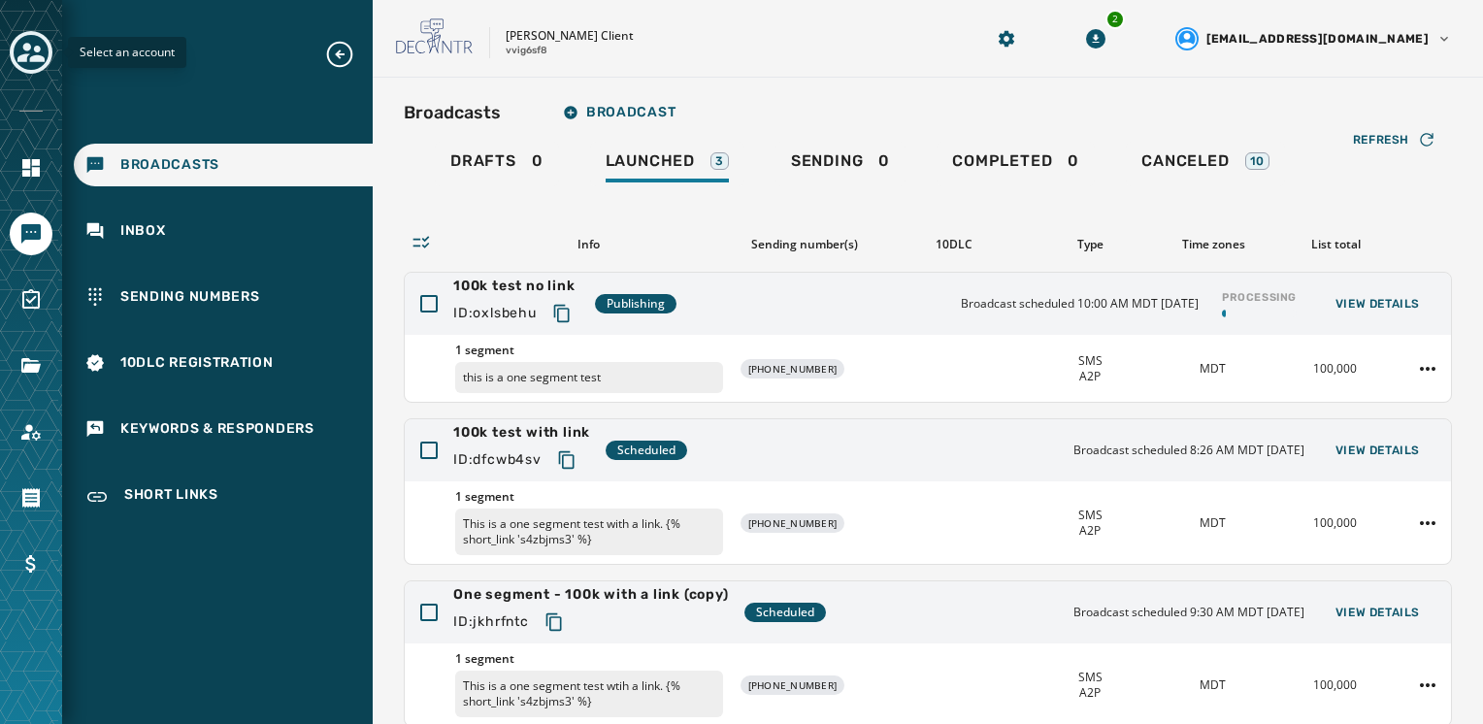
click at [26, 55] on icon "Toggle account select drawer" at bounding box center [30, 52] width 27 height 19
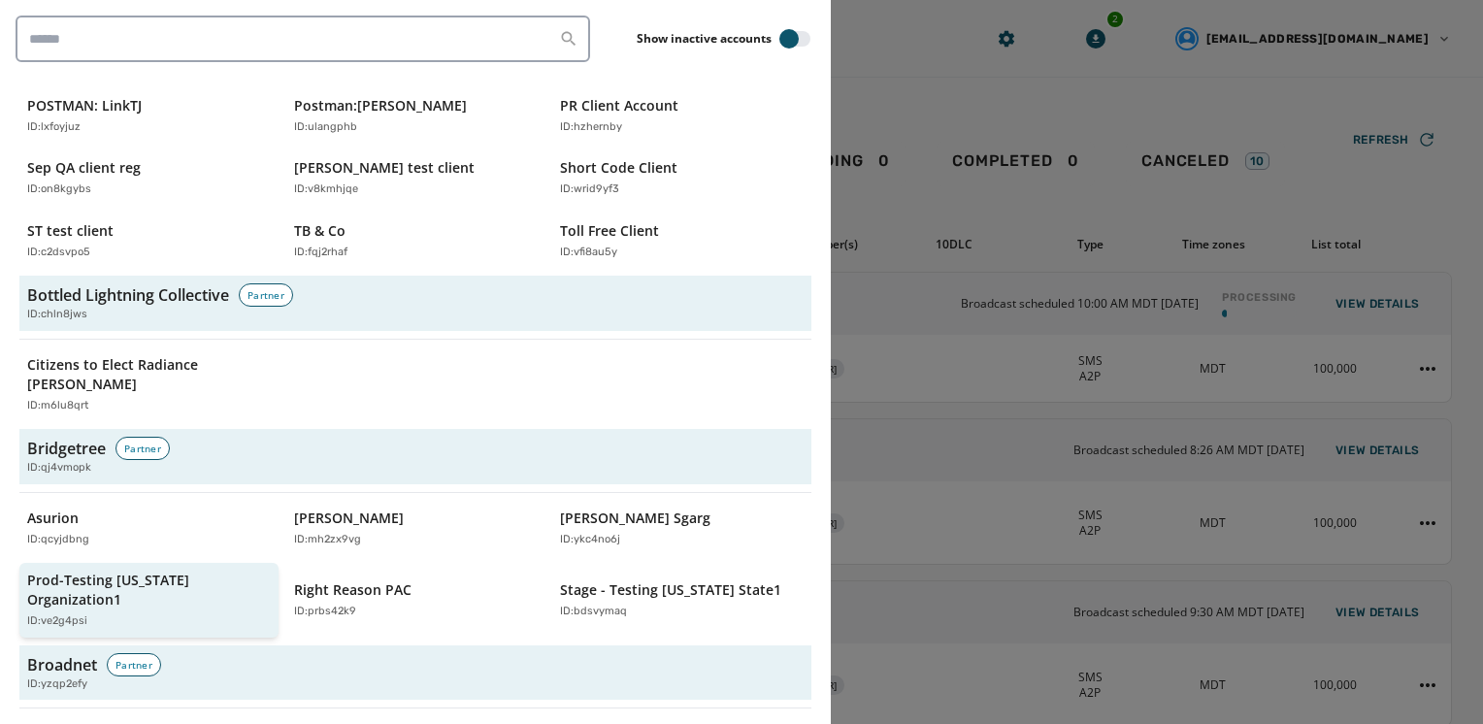
scroll to position [874, 0]
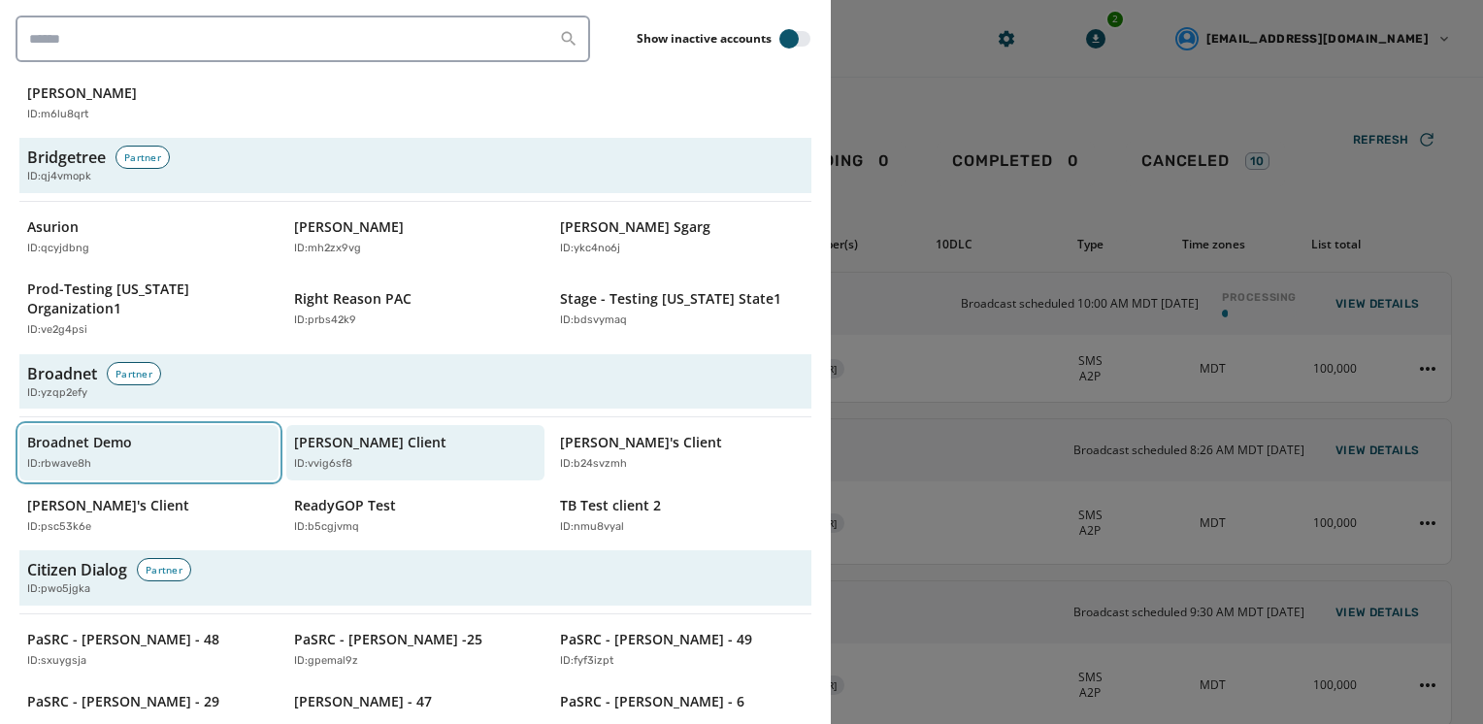
click at [154, 456] on div "ID: rbwave8h" at bounding box center [139, 464] width 224 height 17
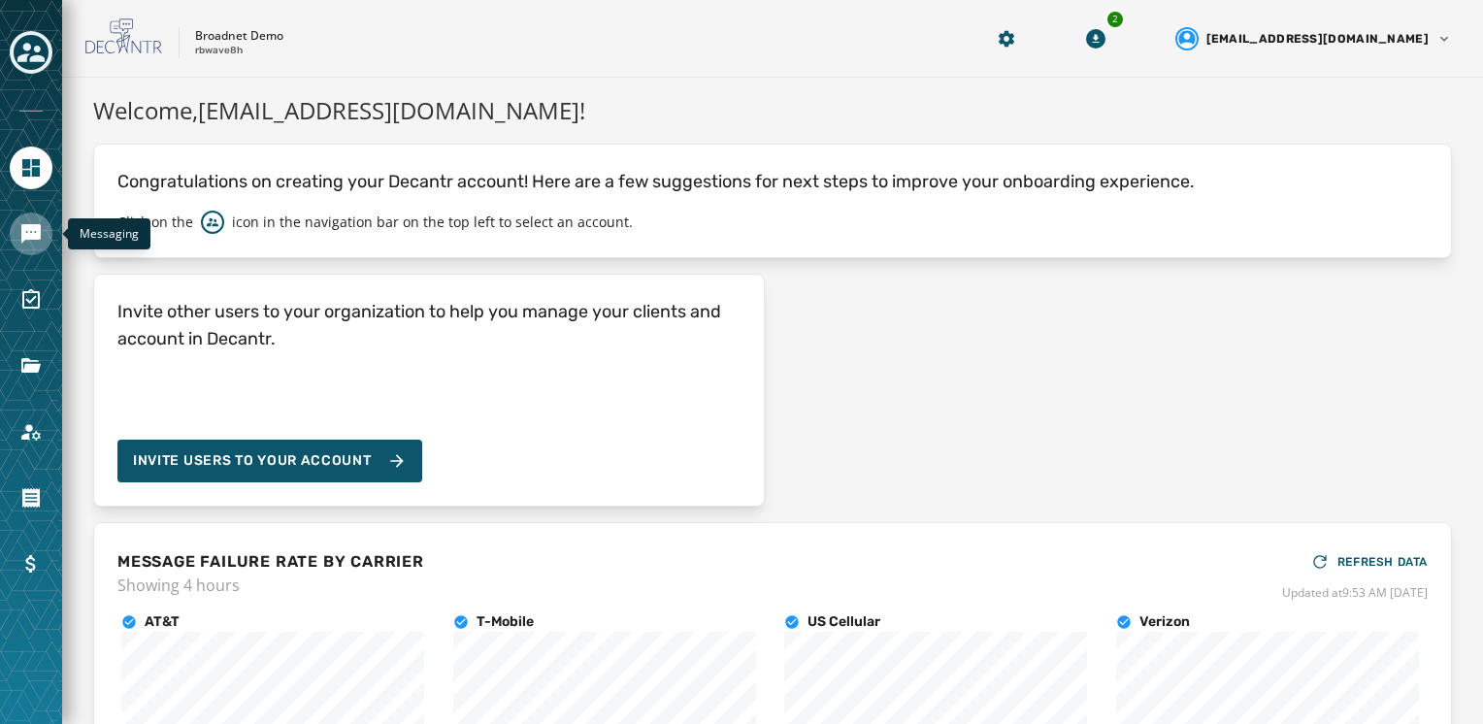
click at [50, 229] on link "Navigate to Messaging" at bounding box center [31, 234] width 43 height 43
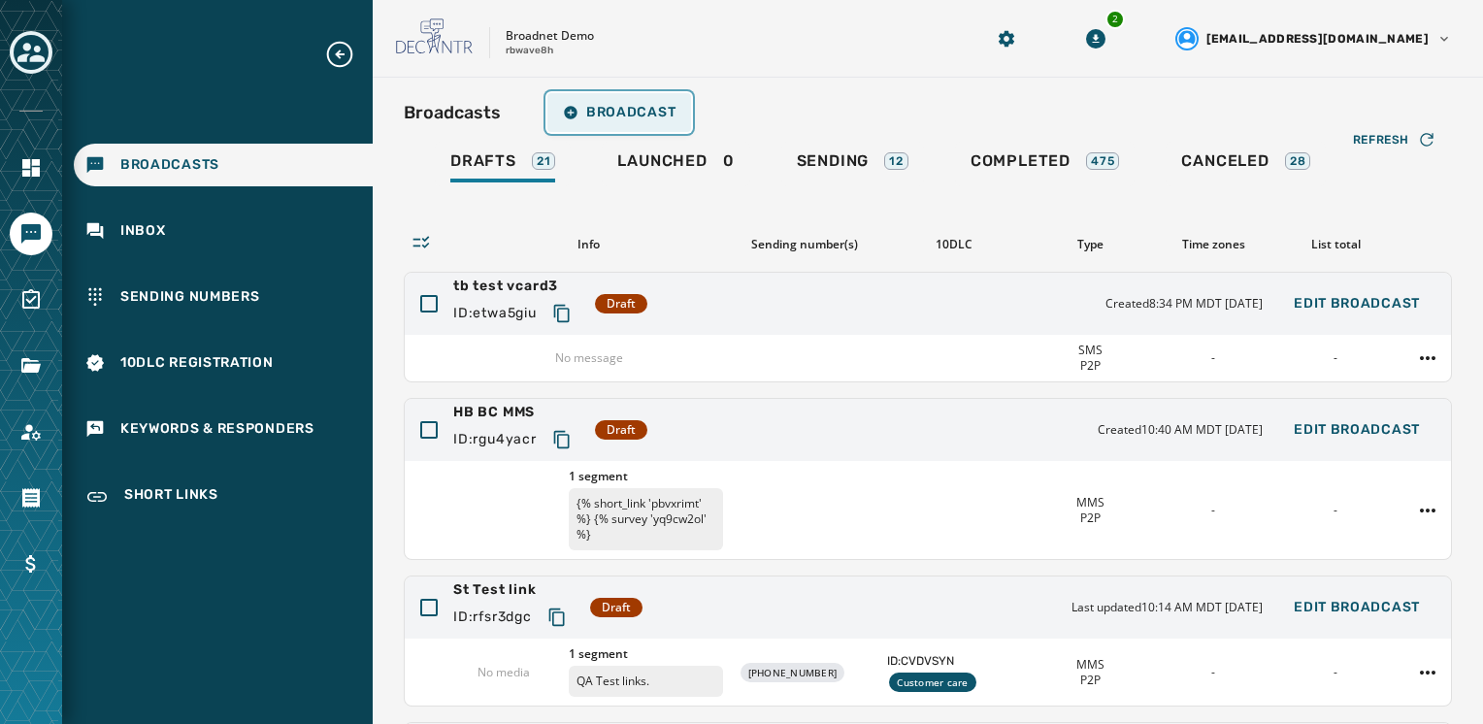
click at [672, 118] on span "Broadcast" at bounding box center [619, 113] width 113 height 16
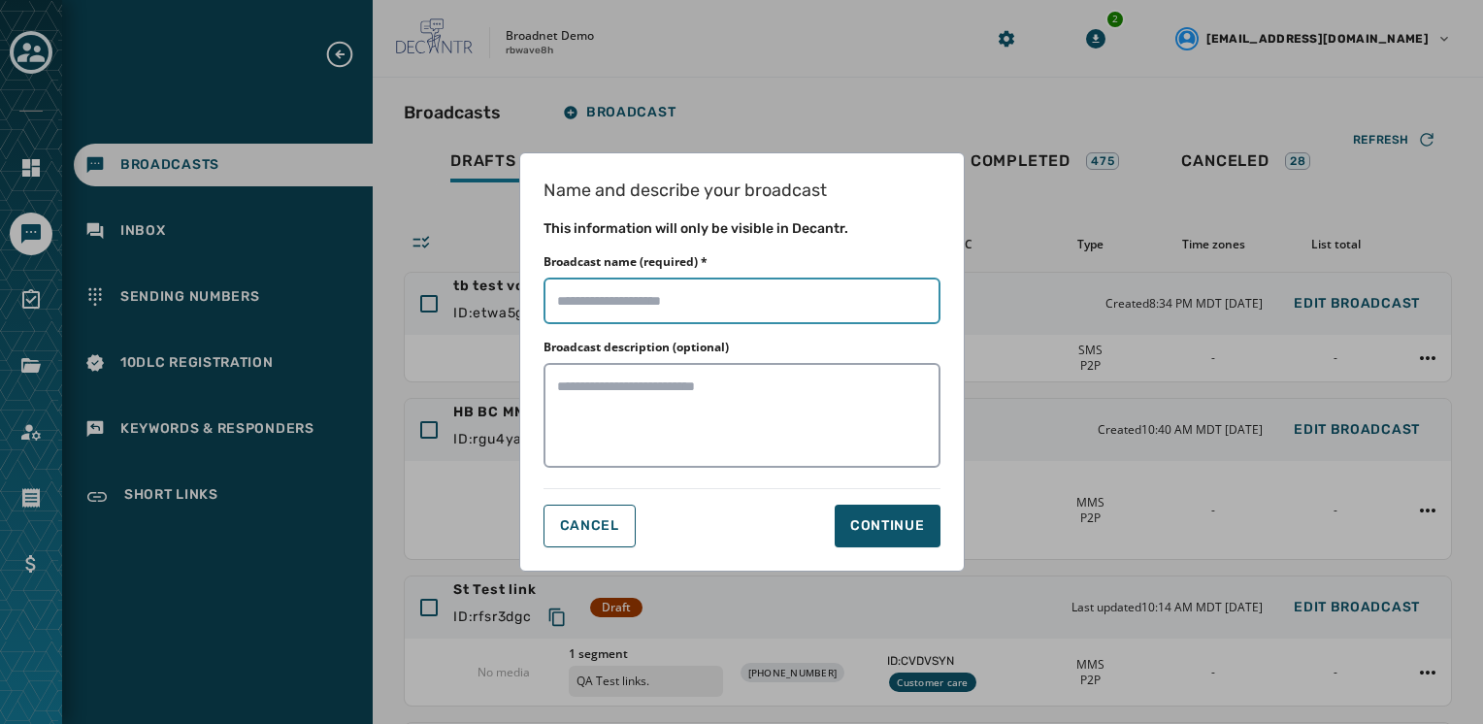
click at [668, 293] on input "Broadcast name (required) *" at bounding box center [742, 301] width 397 height 47
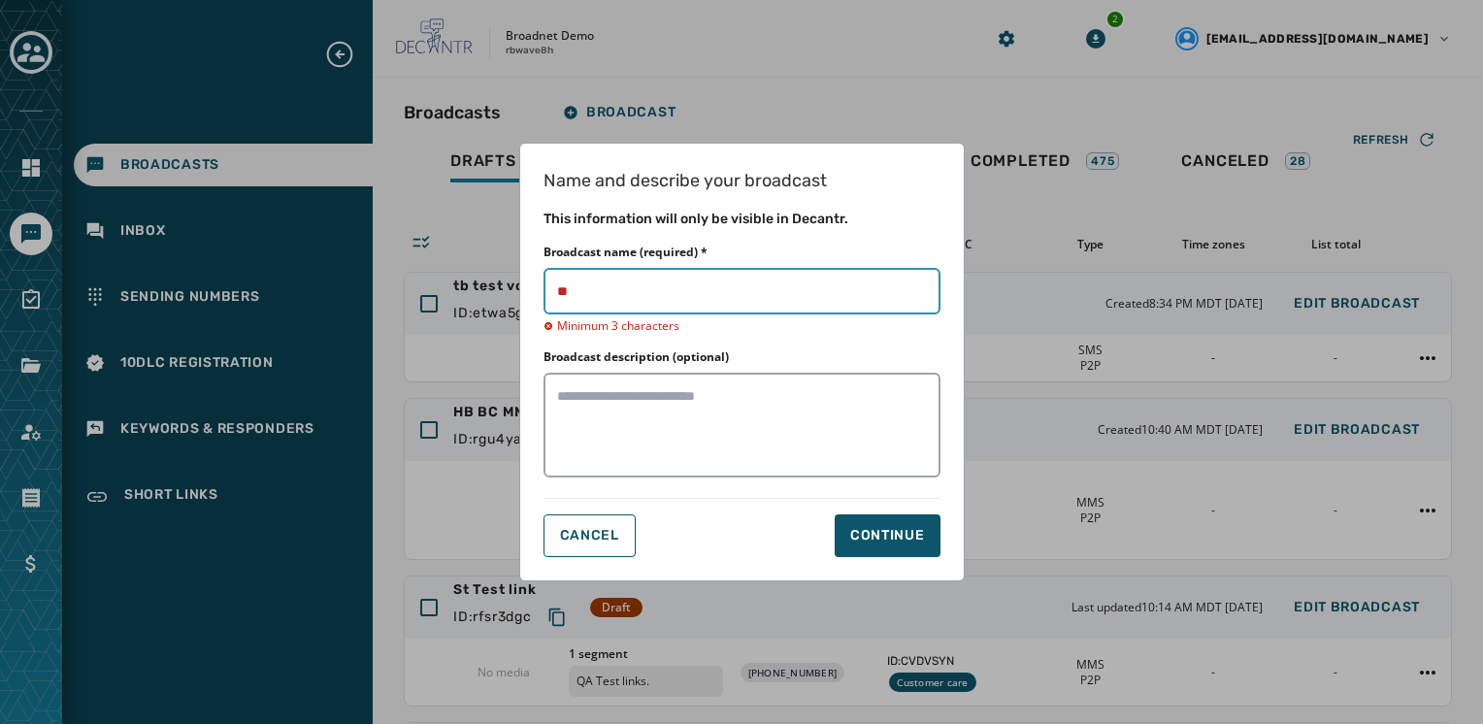
type input "*"
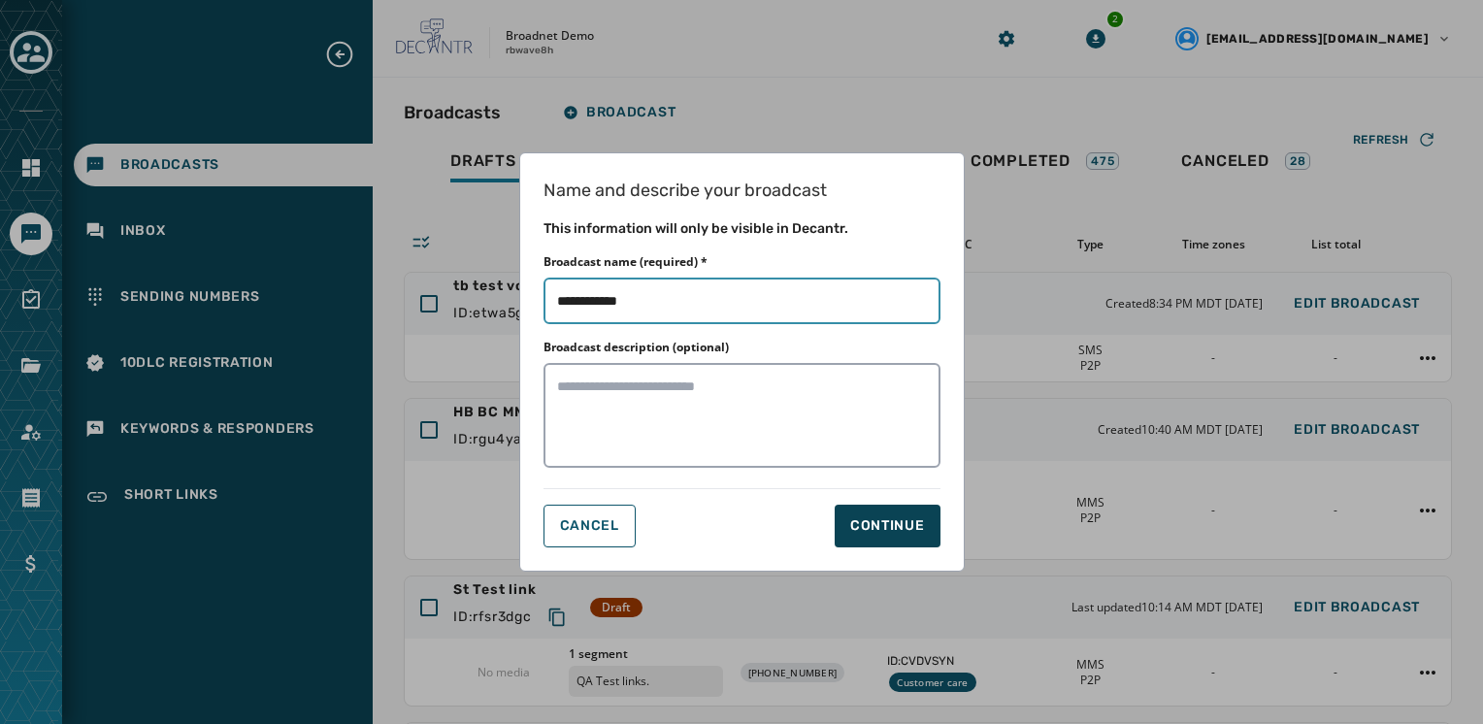
type input "**********"
click at [912, 519] on div "Continue" at bounding box center [887, 525] width 75 height 19
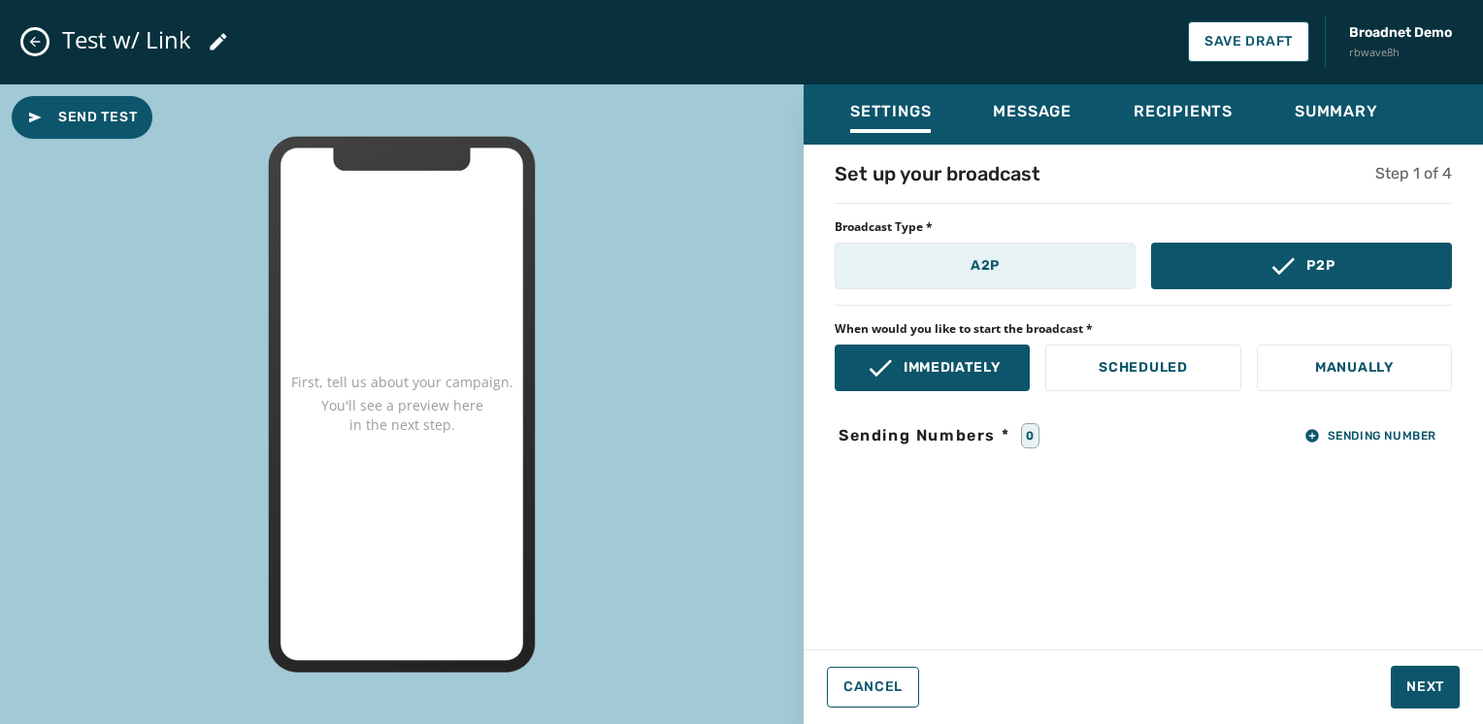
click at [1081, 280] on button "A2P" at bounding box center [985, 266] width 301 height 47
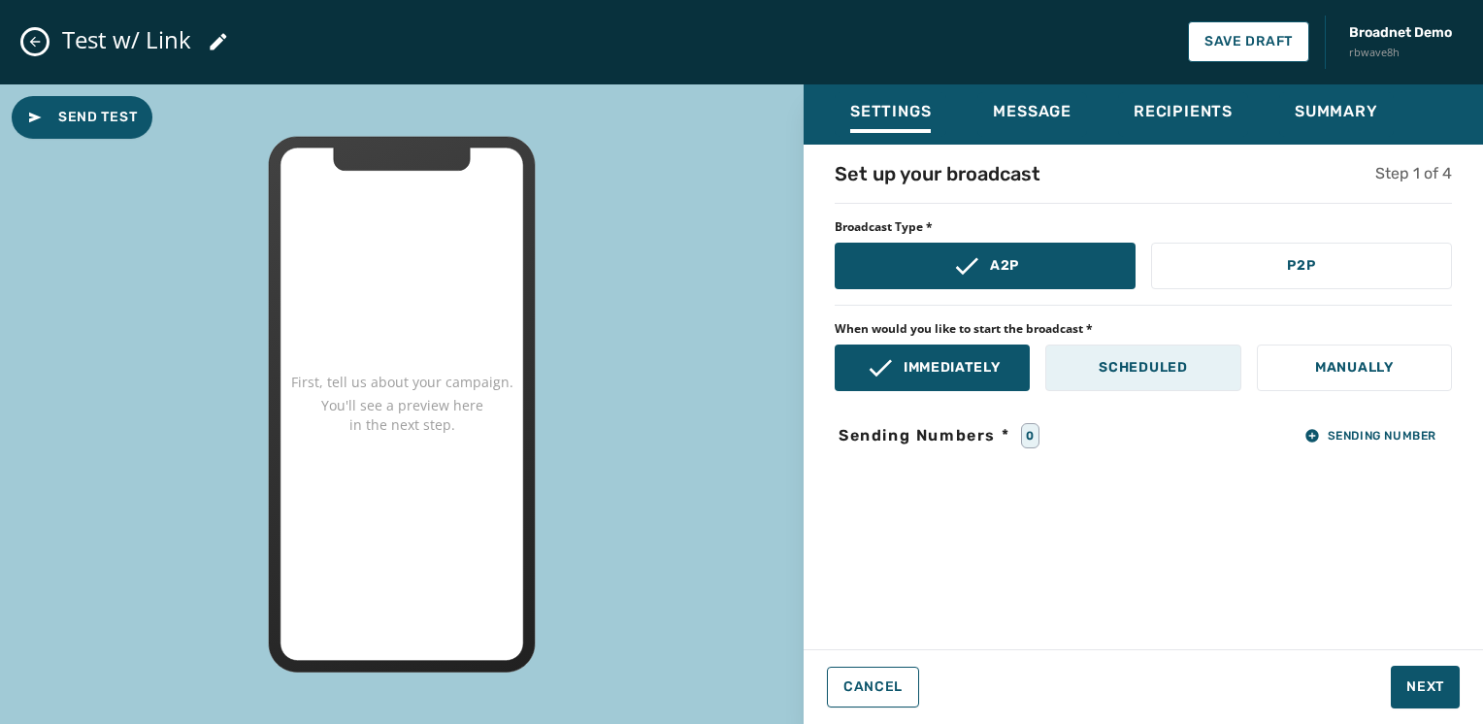
click at [1224, 371] on button "Scheduled" at bounding box center [1142, 368] width 195 height 47
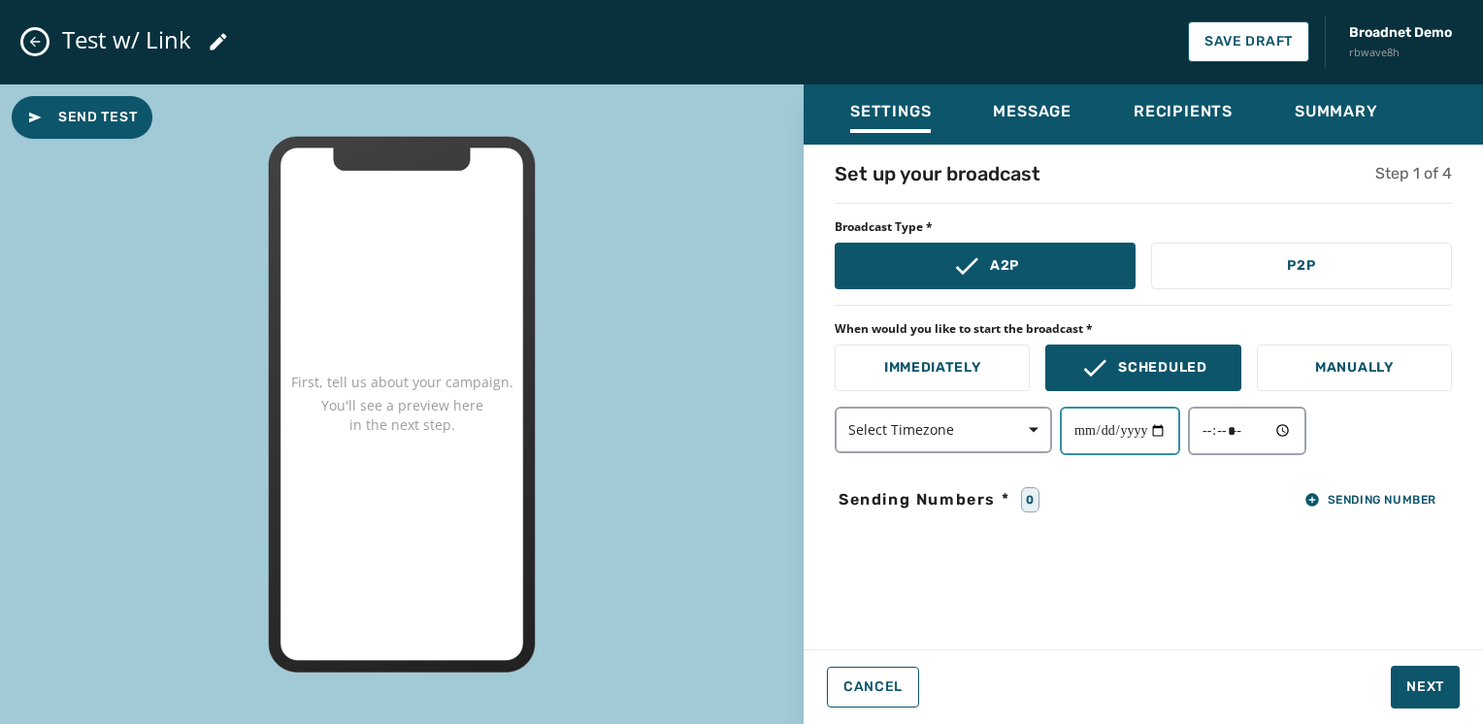
click at [1166, 435] on input "date" at bounding box center [1120, 431] width 120 height 49
type input "**********"
click at [1276, 426] on input "time" at bounding box center [1247, 431] width 118 height 49
click at [1296, 429] on input "time" at bounding box center [1247, 431] width 118 height 49
type input "*****"
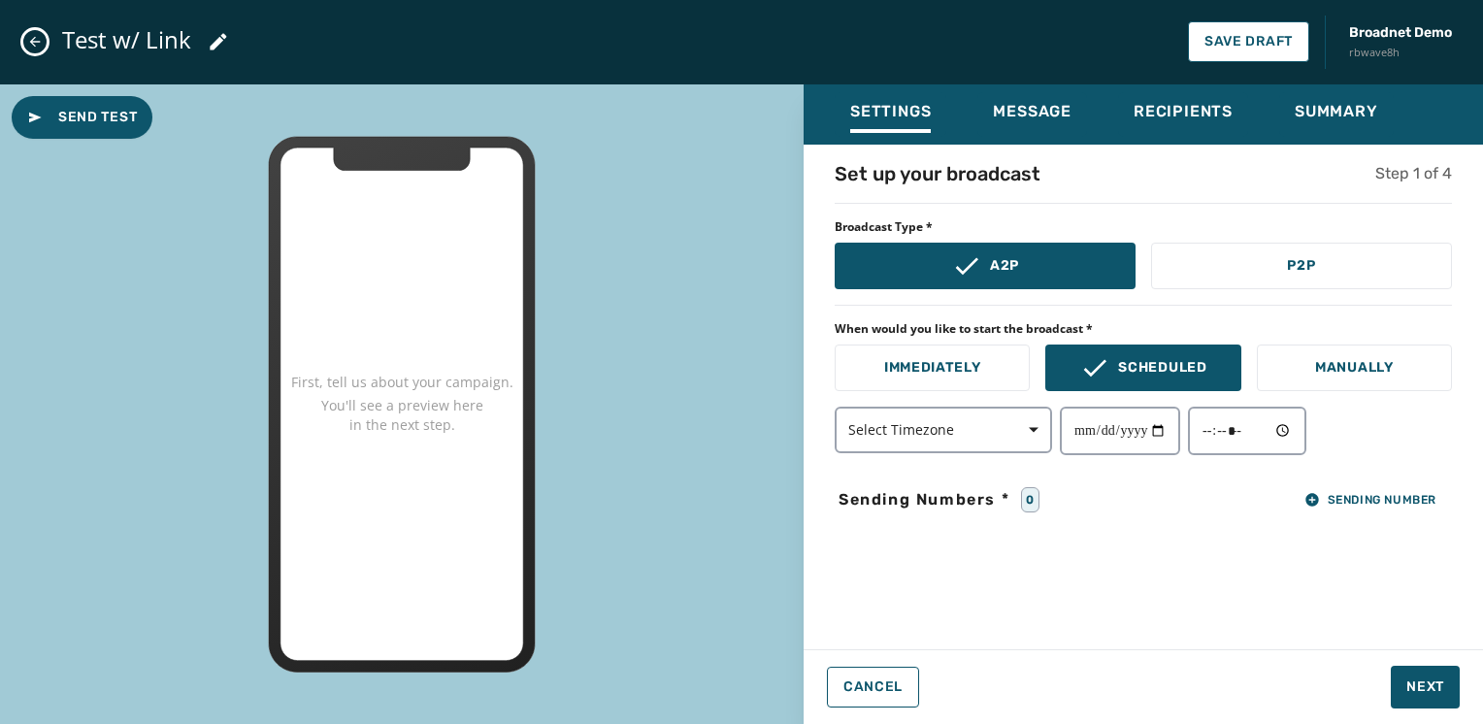
click at [1404, 434] on div "**********" at bounding box center [1143, 431] width 617 height 49
click at [1377, 492] on span "Sending Number" at bounding box center [1371, 500] width 132 height 16
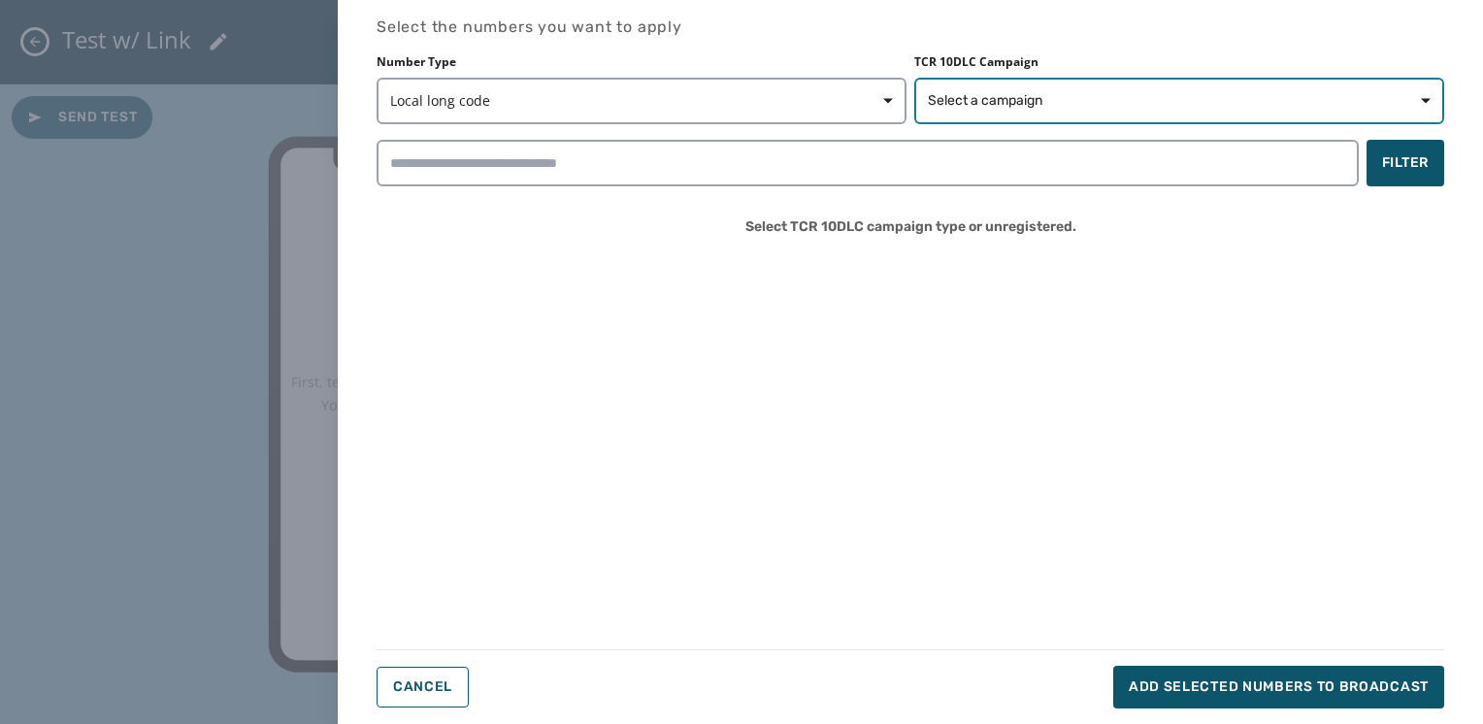
click at [1130, 114] on button "Select a campaign" at bounding box center [1179, 101] width 530 height 47
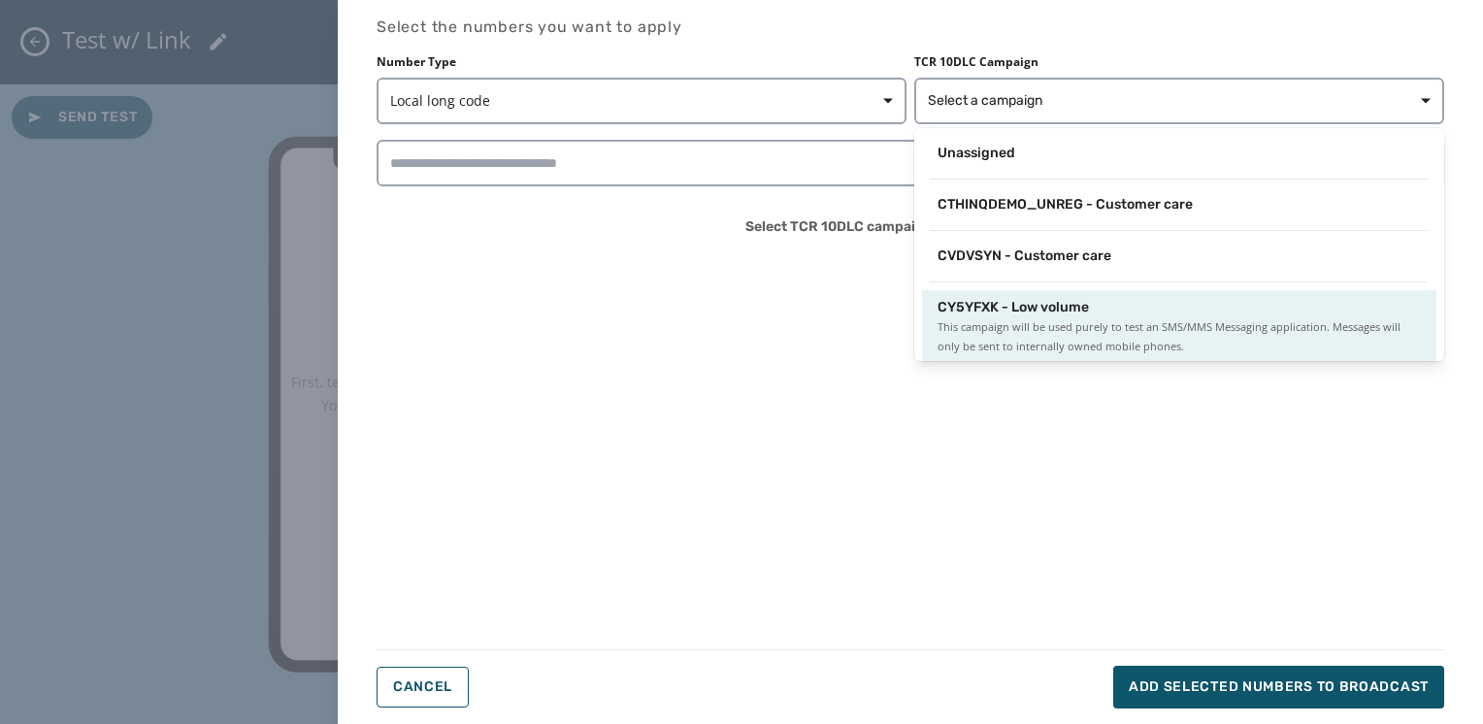
click at [1007, 305] on span "CY5YFXK - Low volume" at bounding box center [1013, 307] width 151 height 19
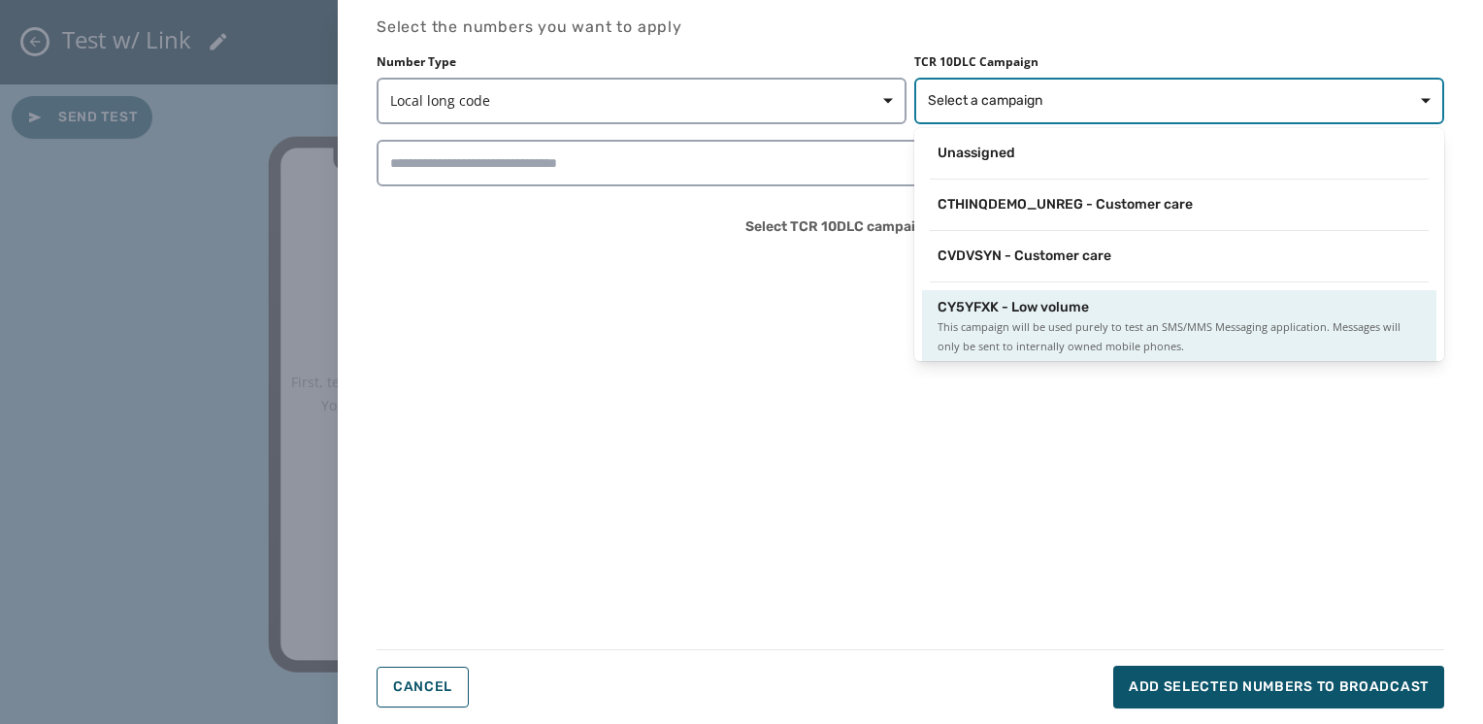
scroll to position [2, 0]
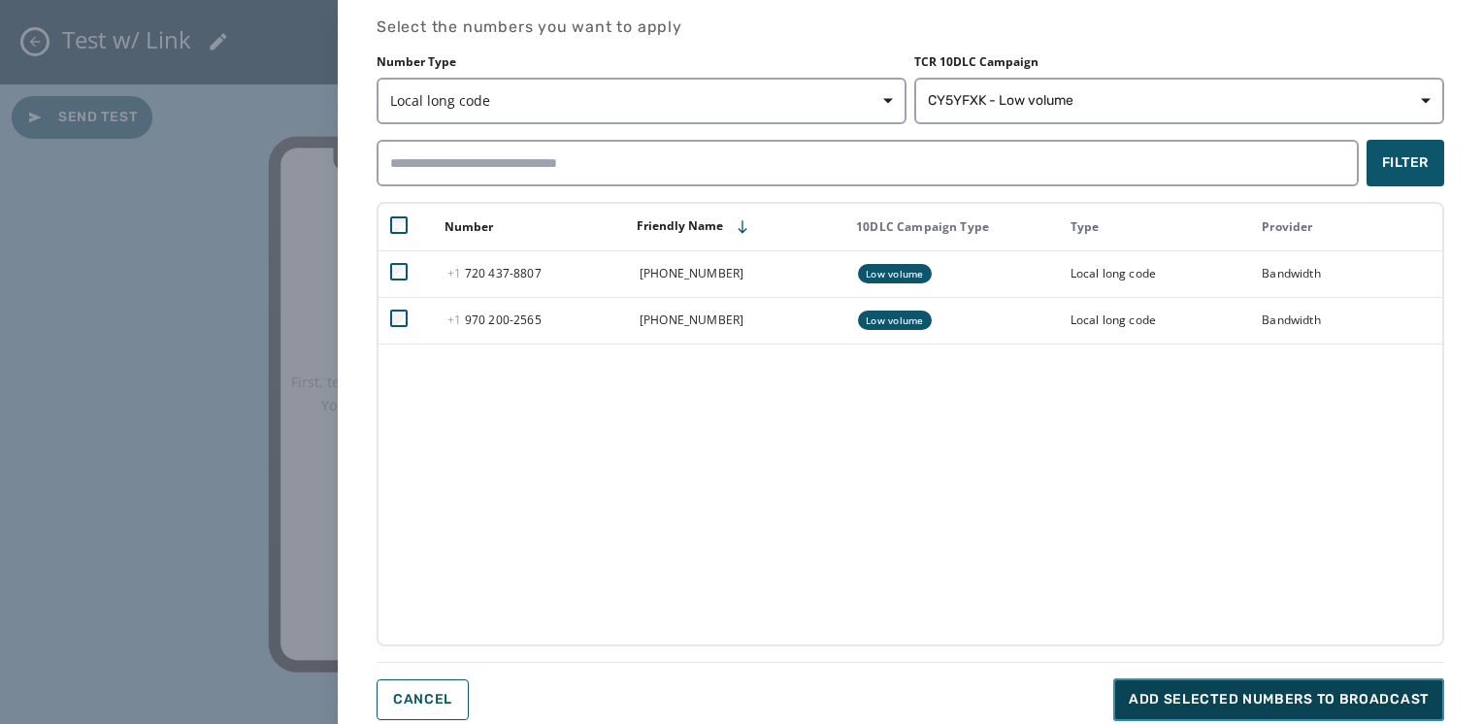
click at [1217, 701] on span "Add selected numbers to broadcast" at bounding box center [1279, 699] width 300 height 19
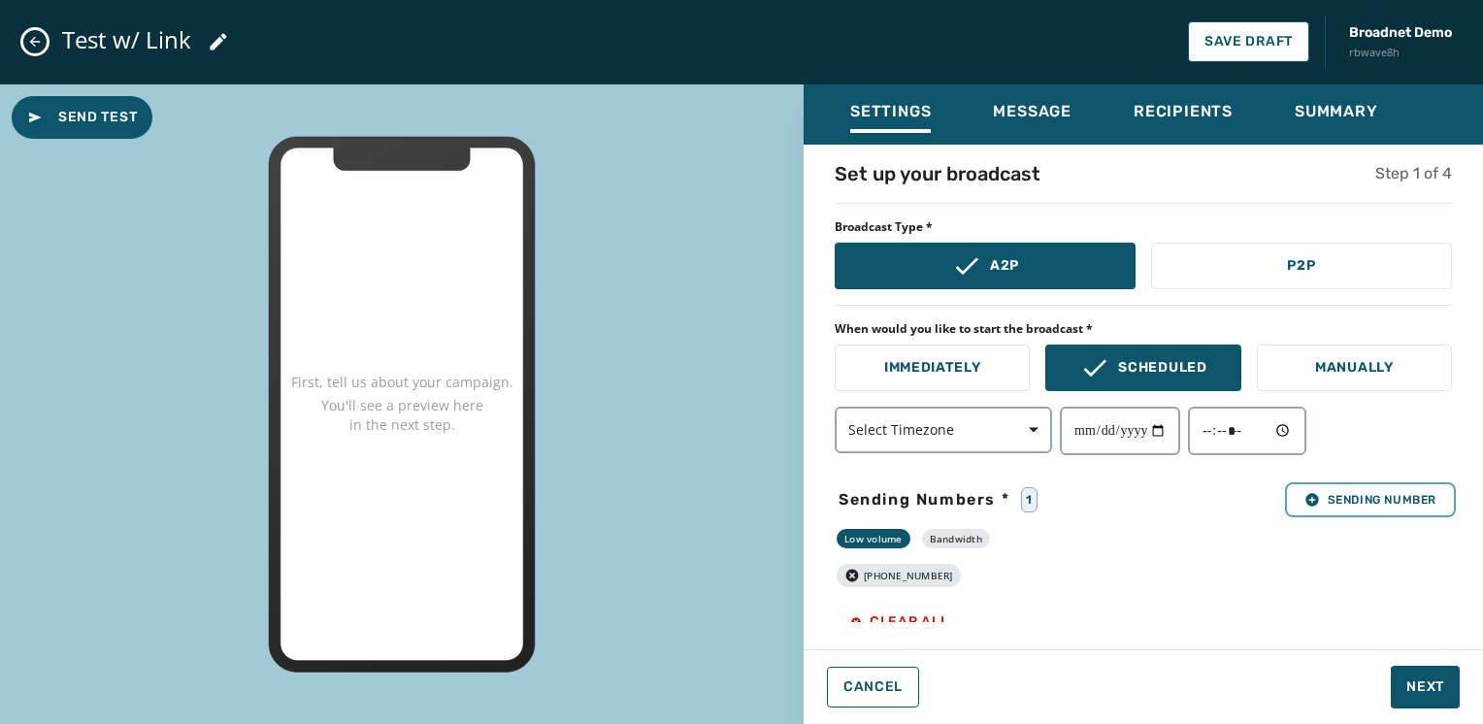
scroll to position [17, 0]
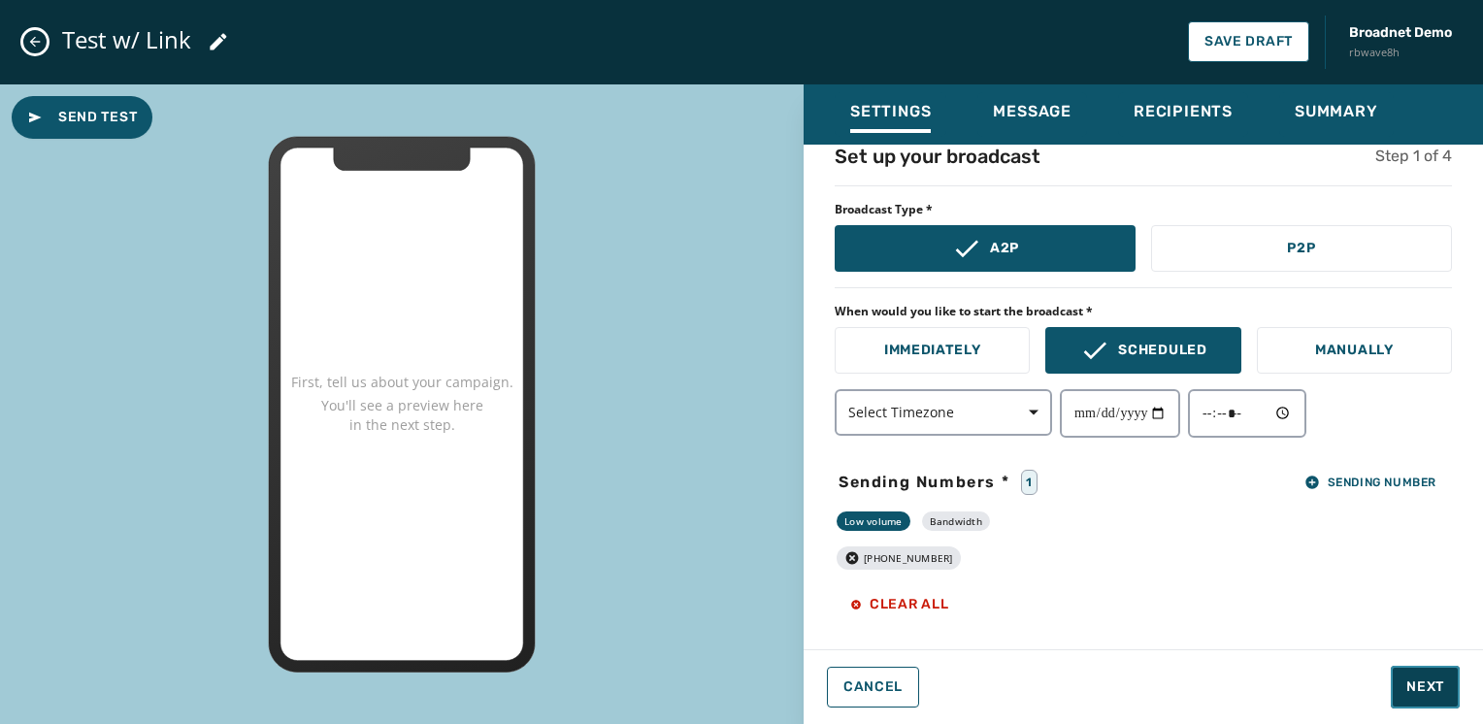
click at [1406, 673] on button "Next" at bounding box center [1425, 687] width 69 height 43
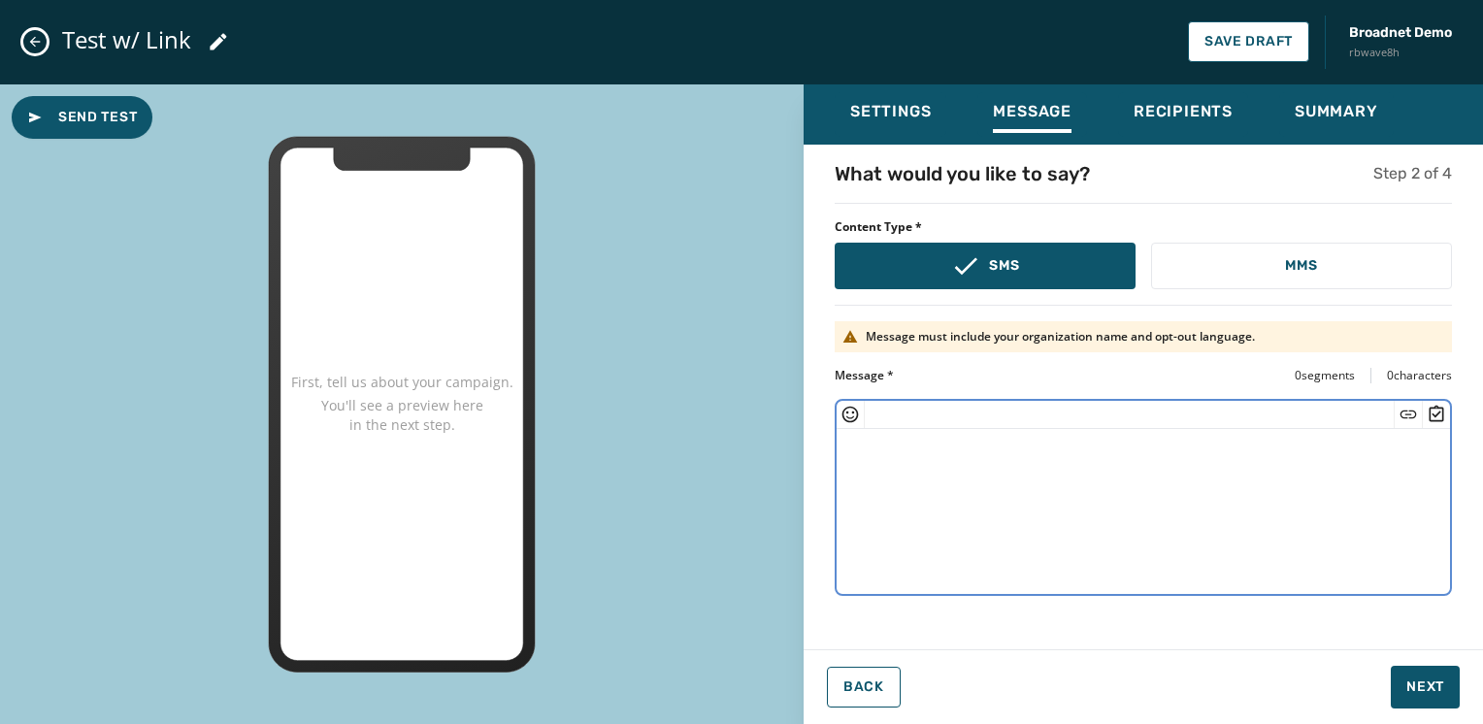
click at [1276, 549] on textarea at bounding box center [1143, 508] width 613 height 159
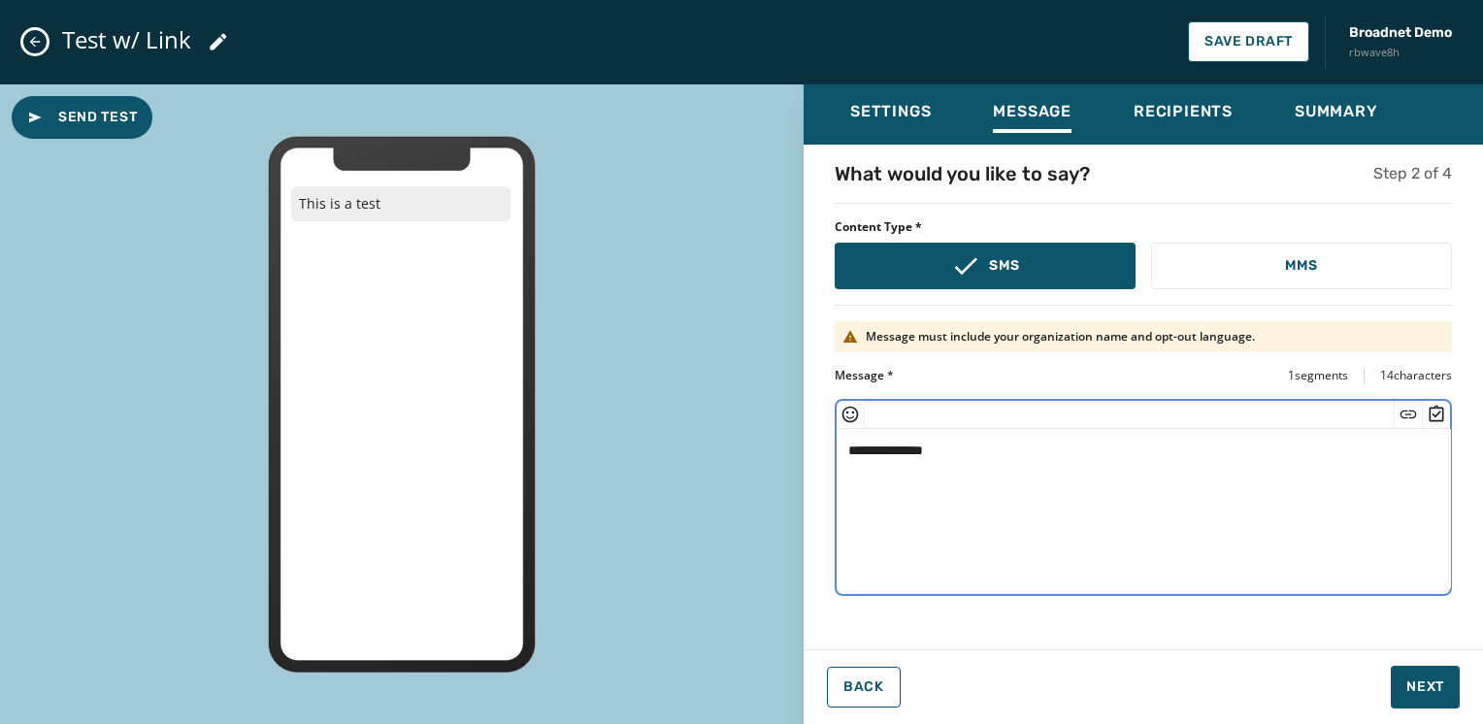
click at [1413, 415] on icon "Insert Short Link" at bounding box center [1408, 414] width 19 height 19
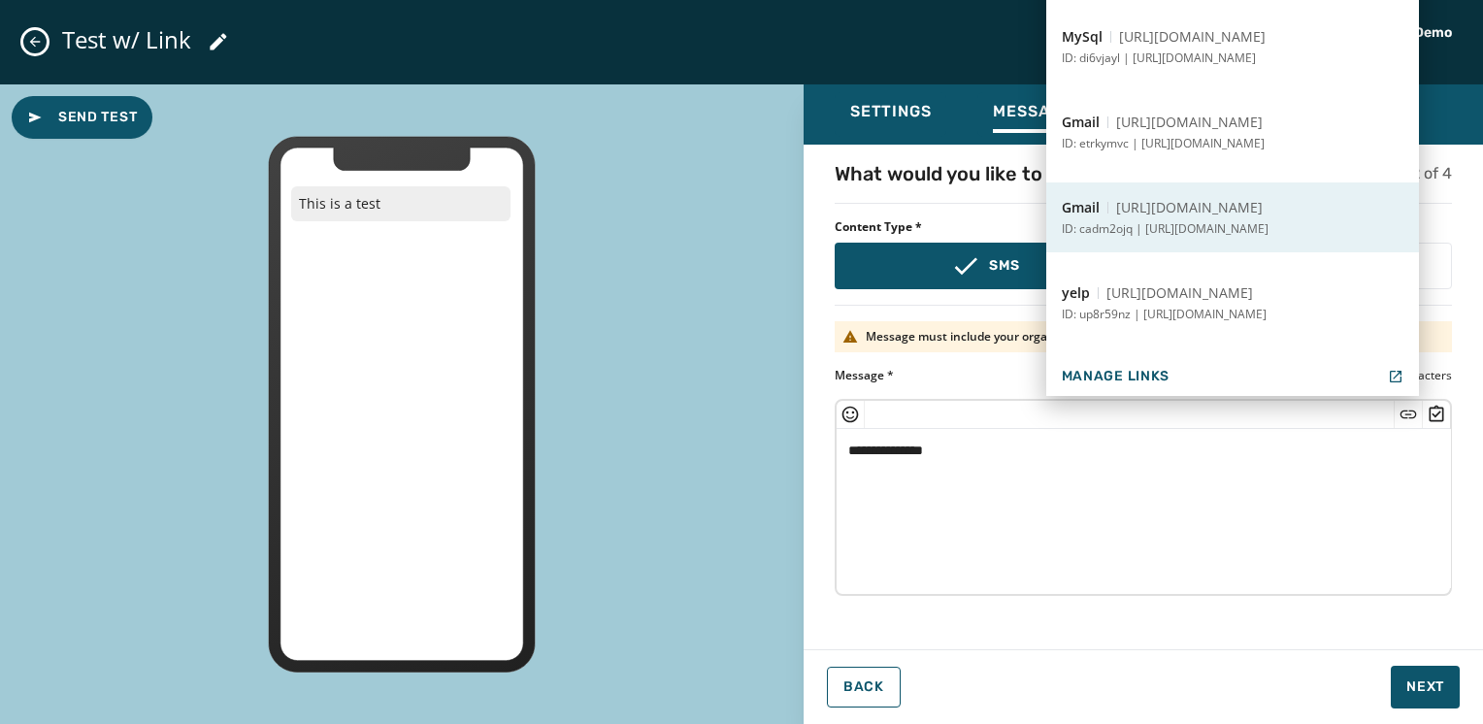
click at [1221, 240] on button "Gmail https://txtapp.io/PkIr5 ID: cadm2ojq | https://www.gmail.com" at bounding box center [1232, 217] width 373 height 70
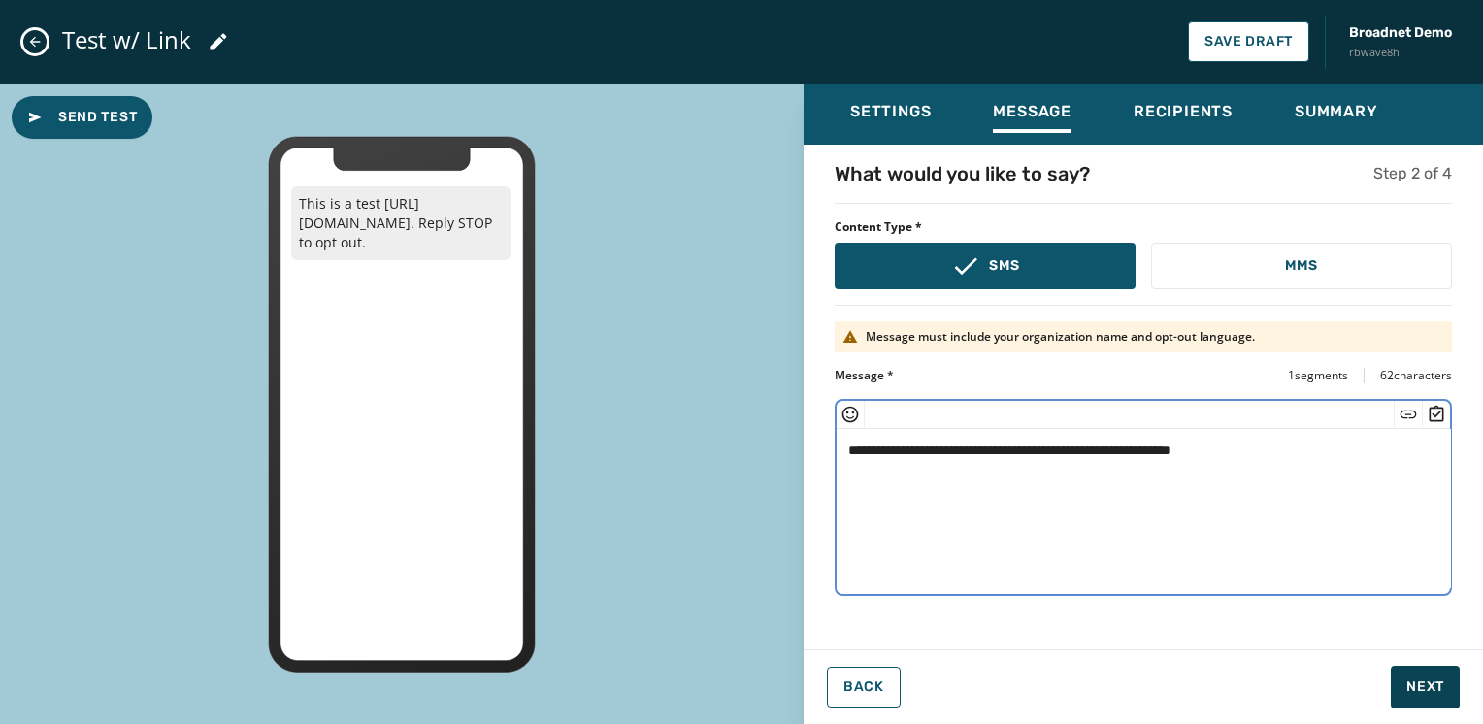
type textarea "**********"
click at [1420, 685] on span "Next" at bounding box center [1426, 687] width 38 height 19
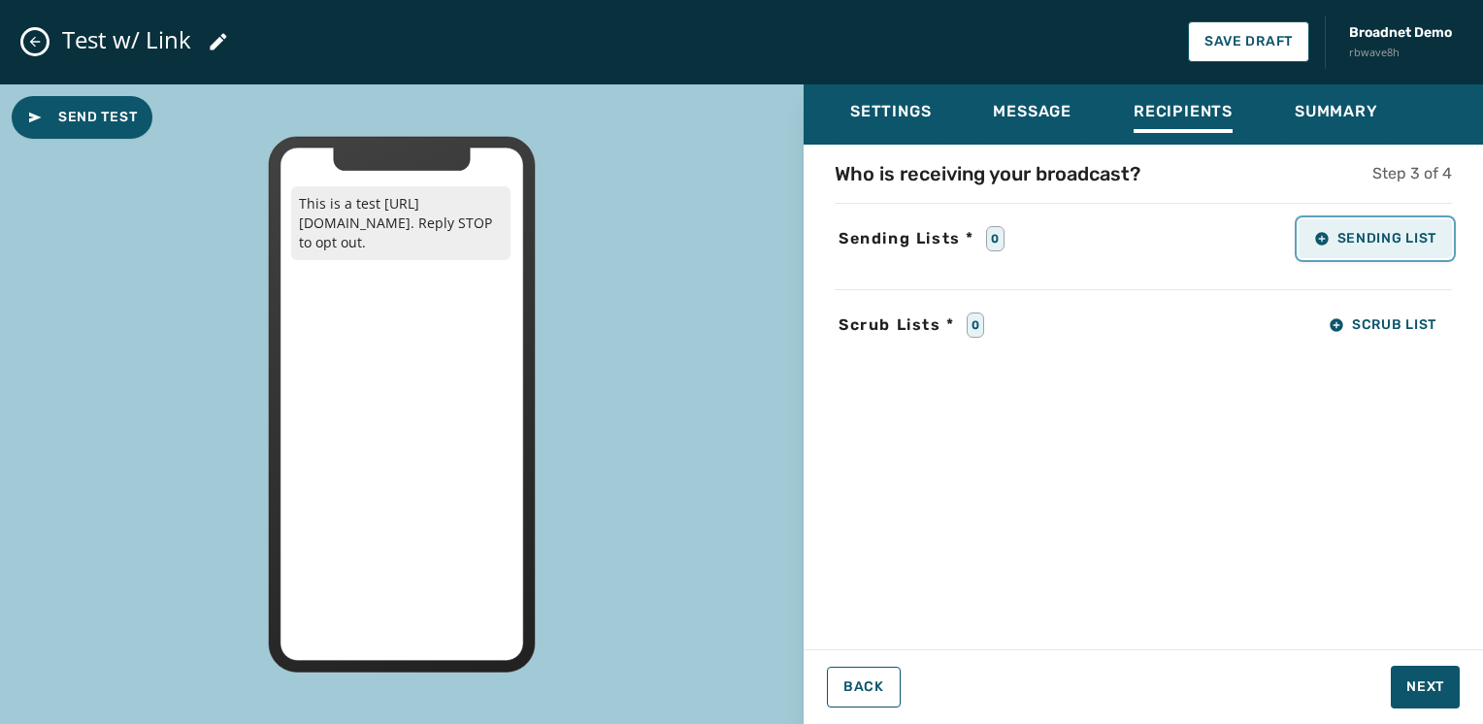
click at [1408, 242] on span "Sending List" at bounding box center [1375, 239] width 122 height 16
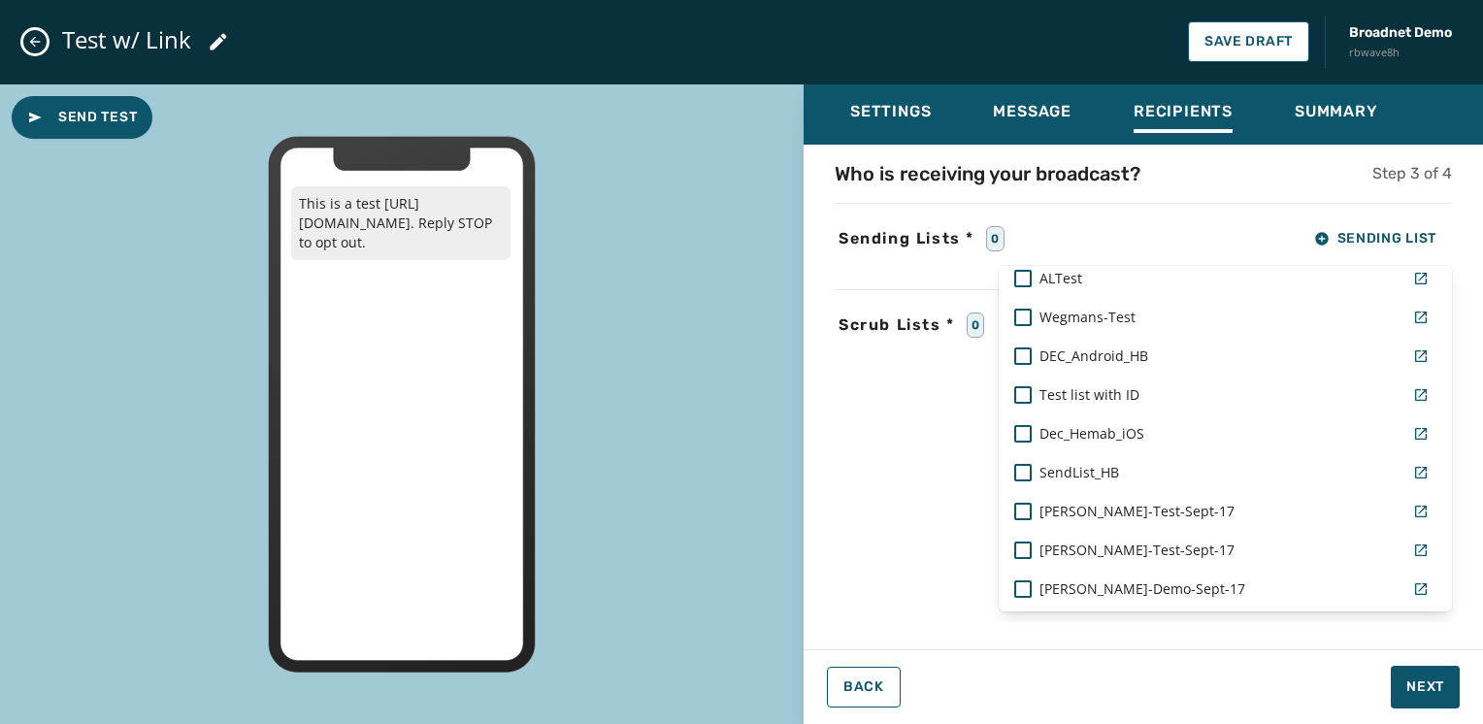
scroll to position [1588, 0]
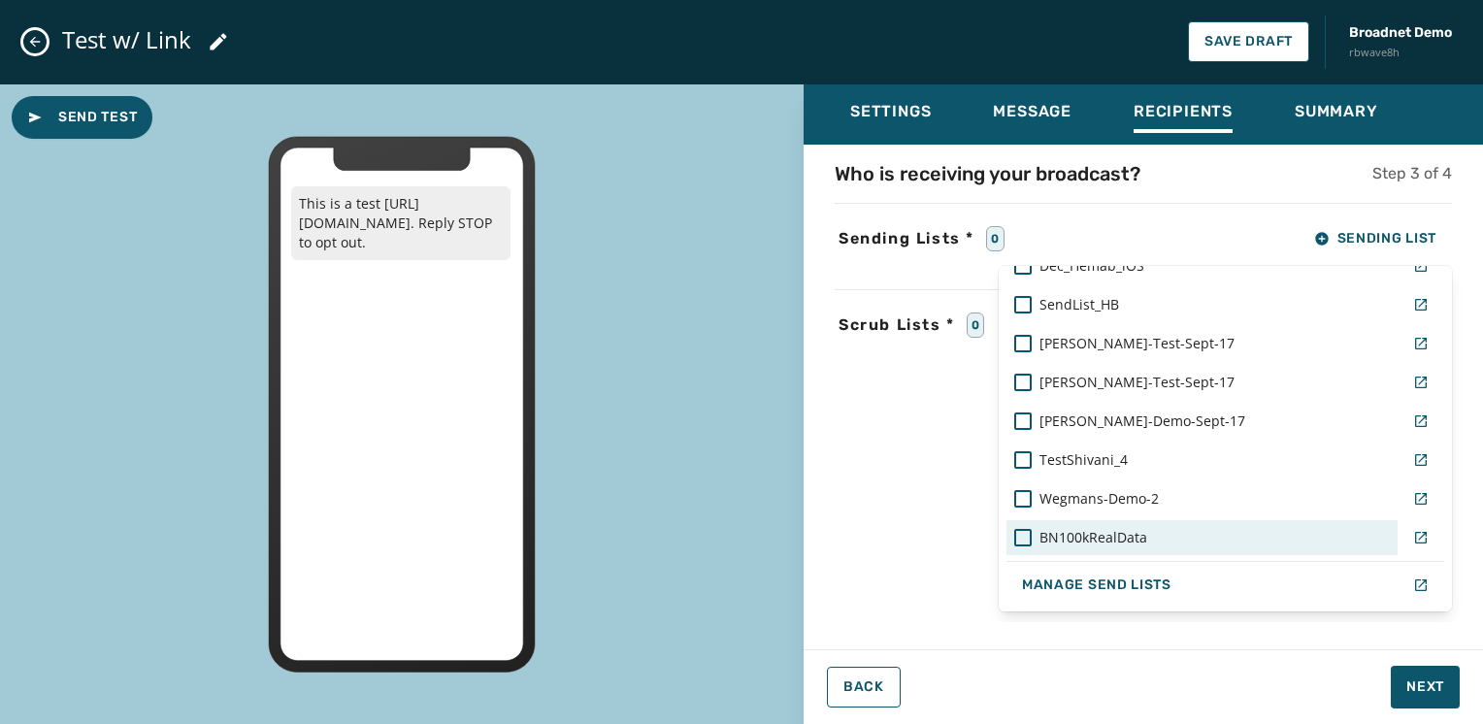
click at [1179, 528] on div "BN100kRealData" at bounding box center [1202, 537] width 376 height 19
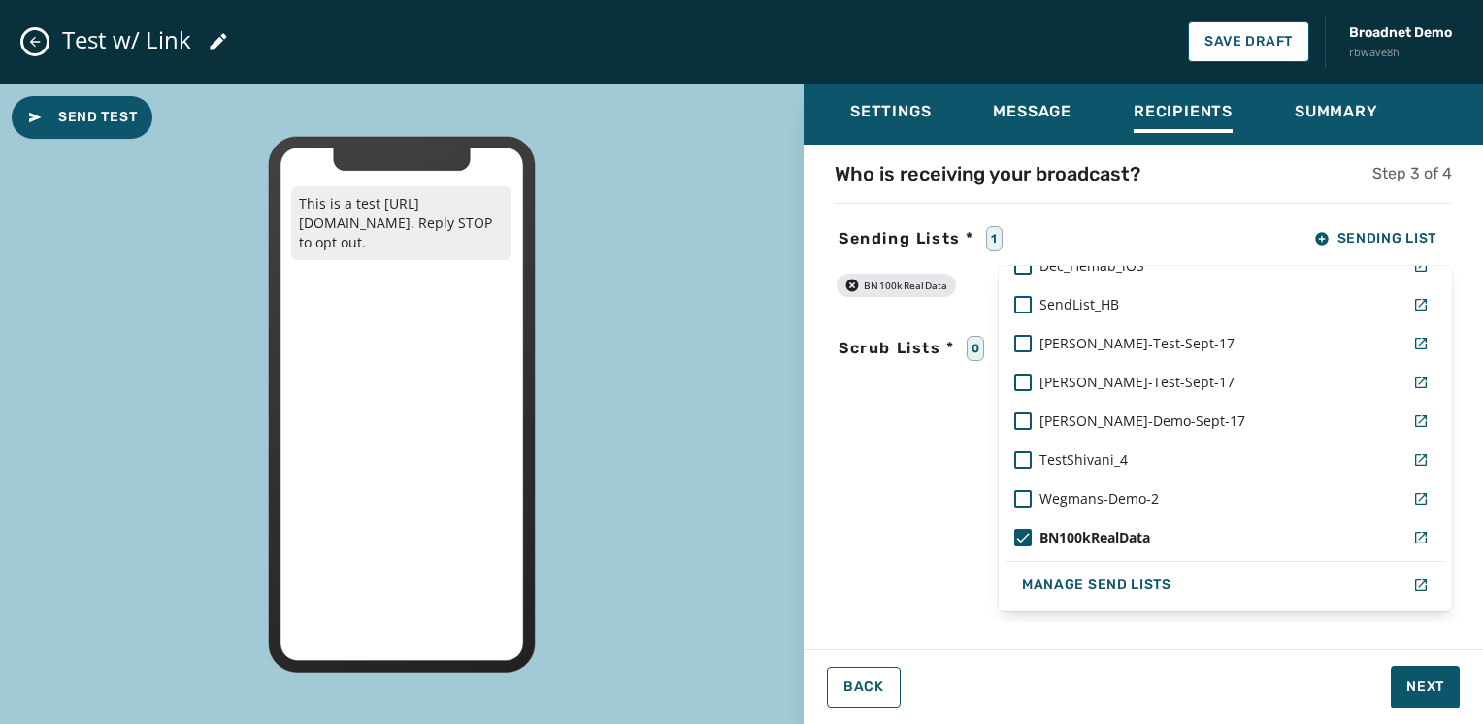
click at [1368, 666] on div "Settings Message Recipients Summary Who is receiving your broadcast? Step 3 of …" at bounding box center [1143, 396] width 679 height 625
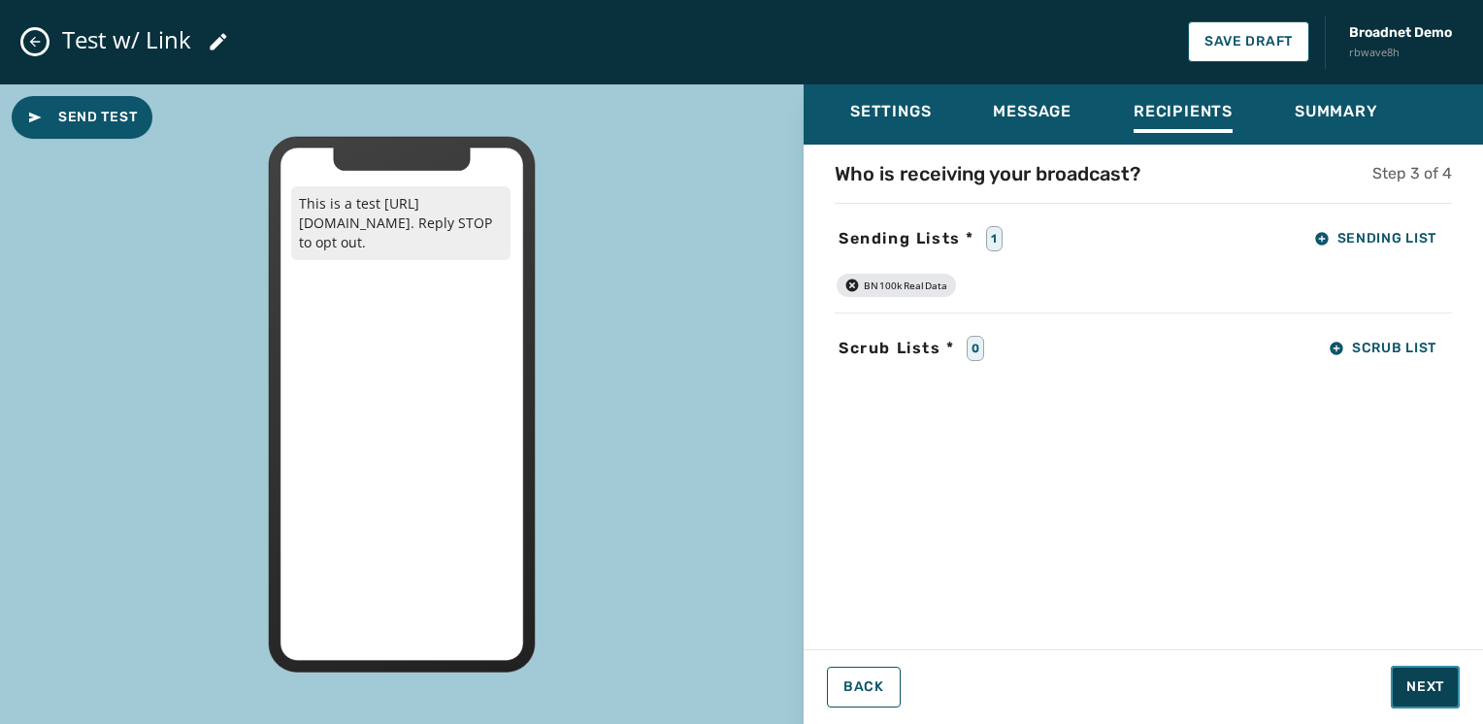
click at [1429, 681] on span "Next" at bounding box center [1426, 687] width 38 height 19
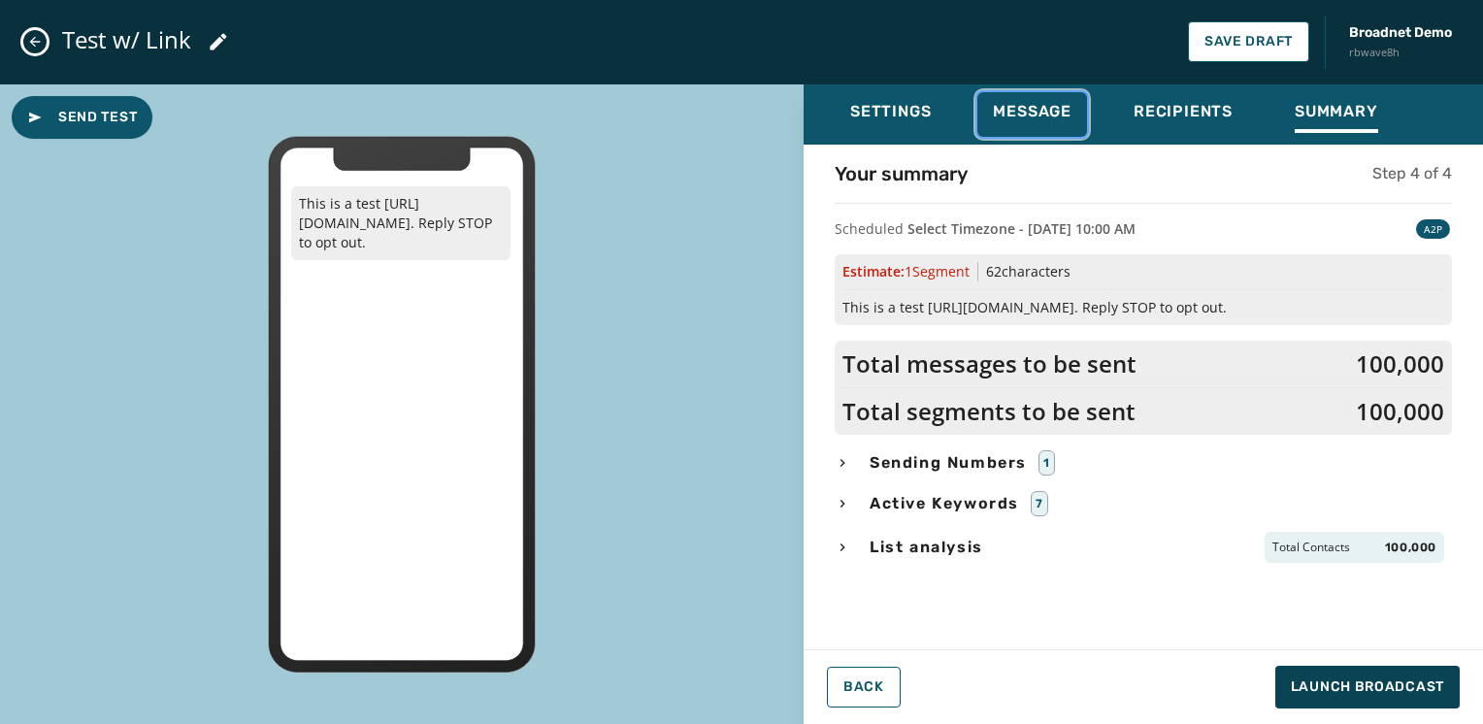
click at [1047, 116] on span "Message" at bounding box center [1032, 111] width 79 height 19
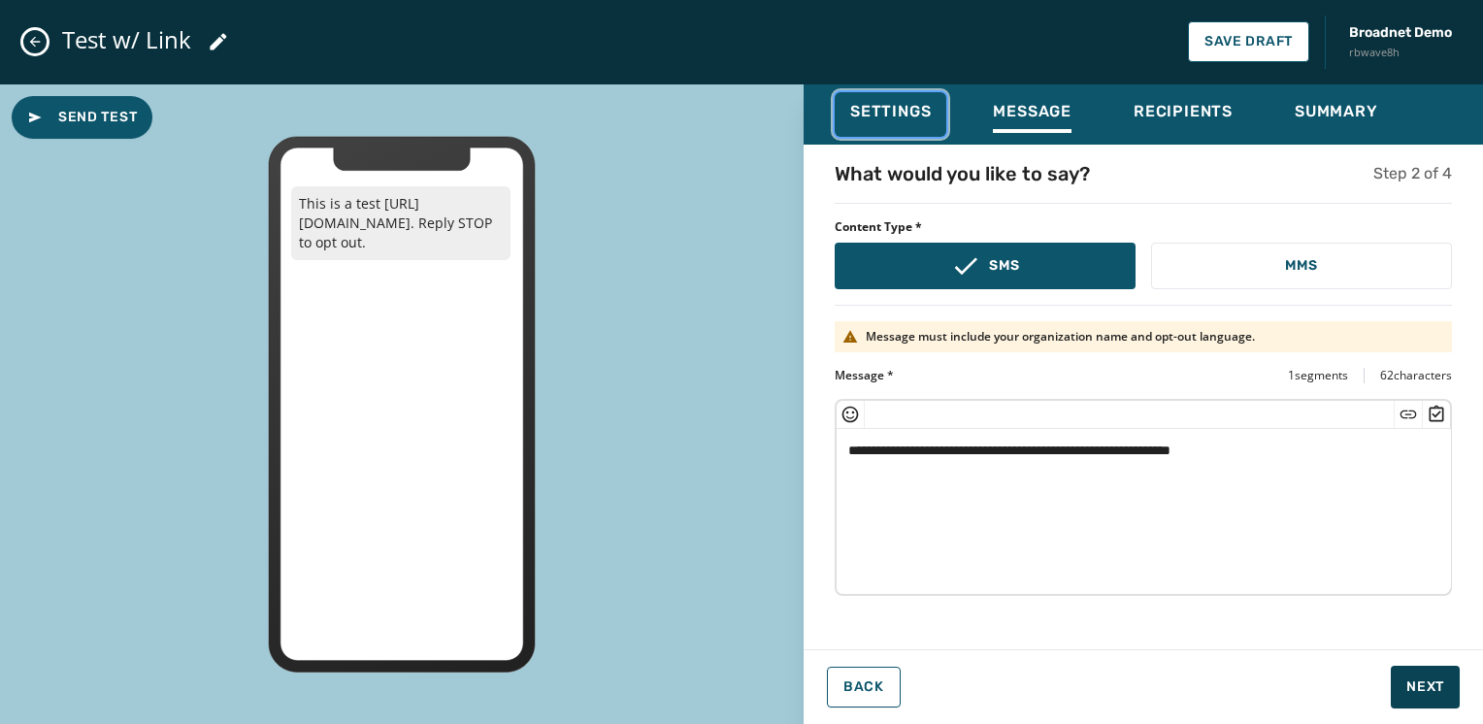
click at [942, 117] on button "Settings" at bounding box center [891, 114] width 112 height 45
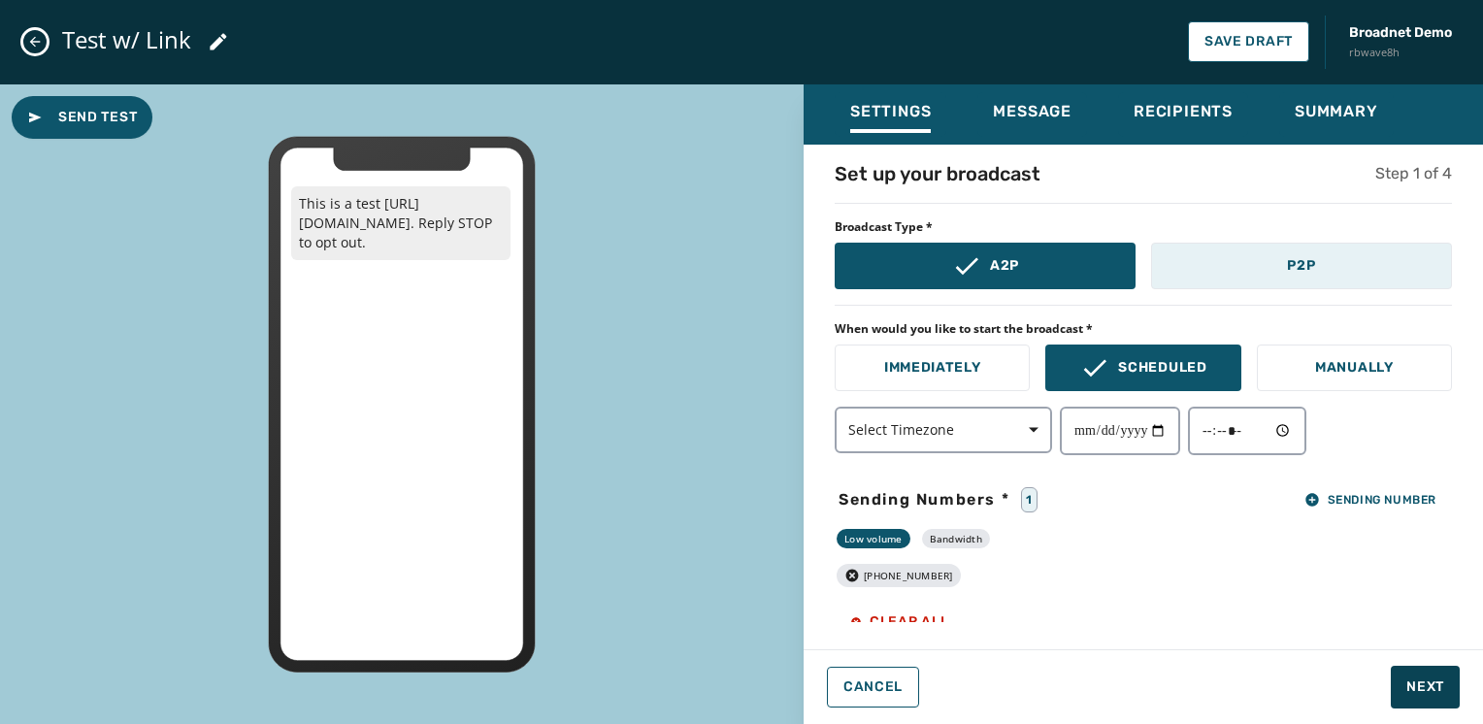
click at [1312, 260] on button "P2P" at bounding box center [1301, 266] width 301 height 47
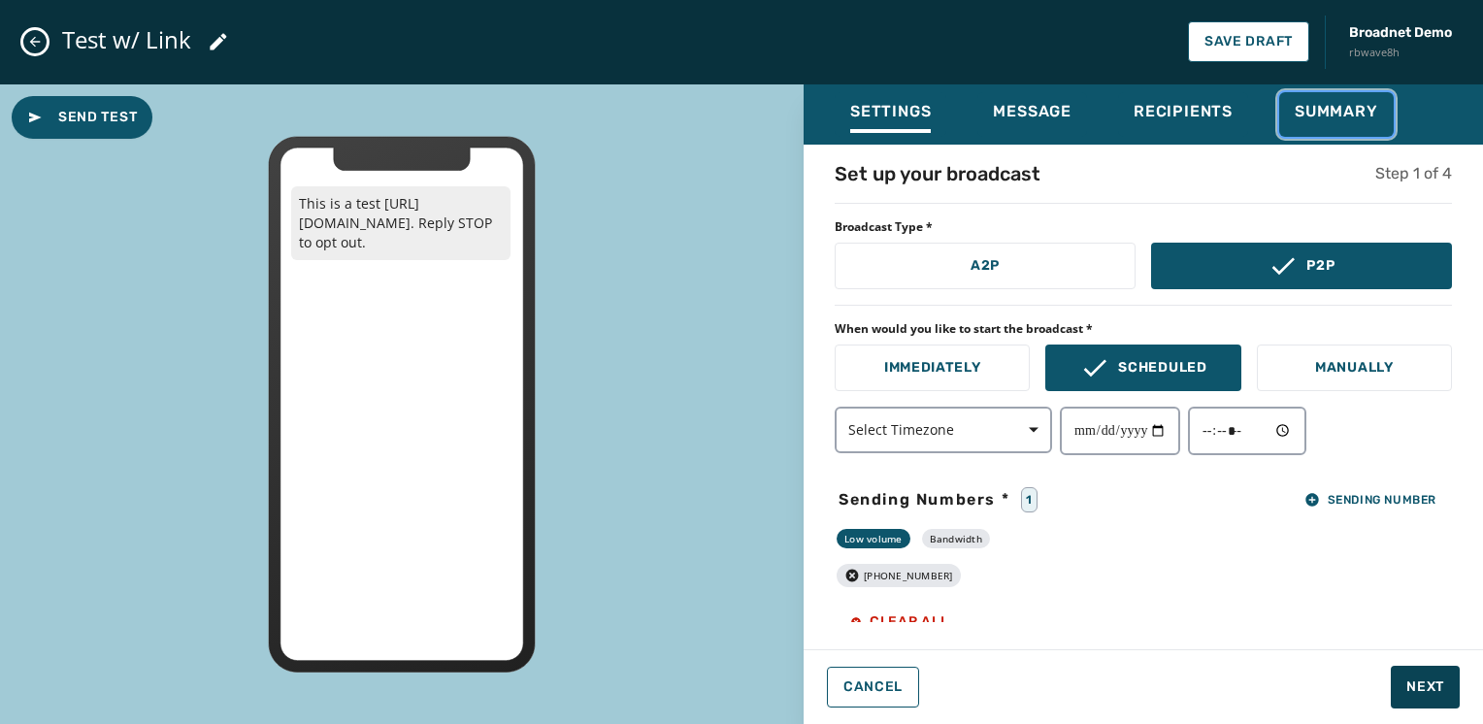
click at [1328, 128] on div "Summary" at bounding box center [1336, 117] width 83 height 31
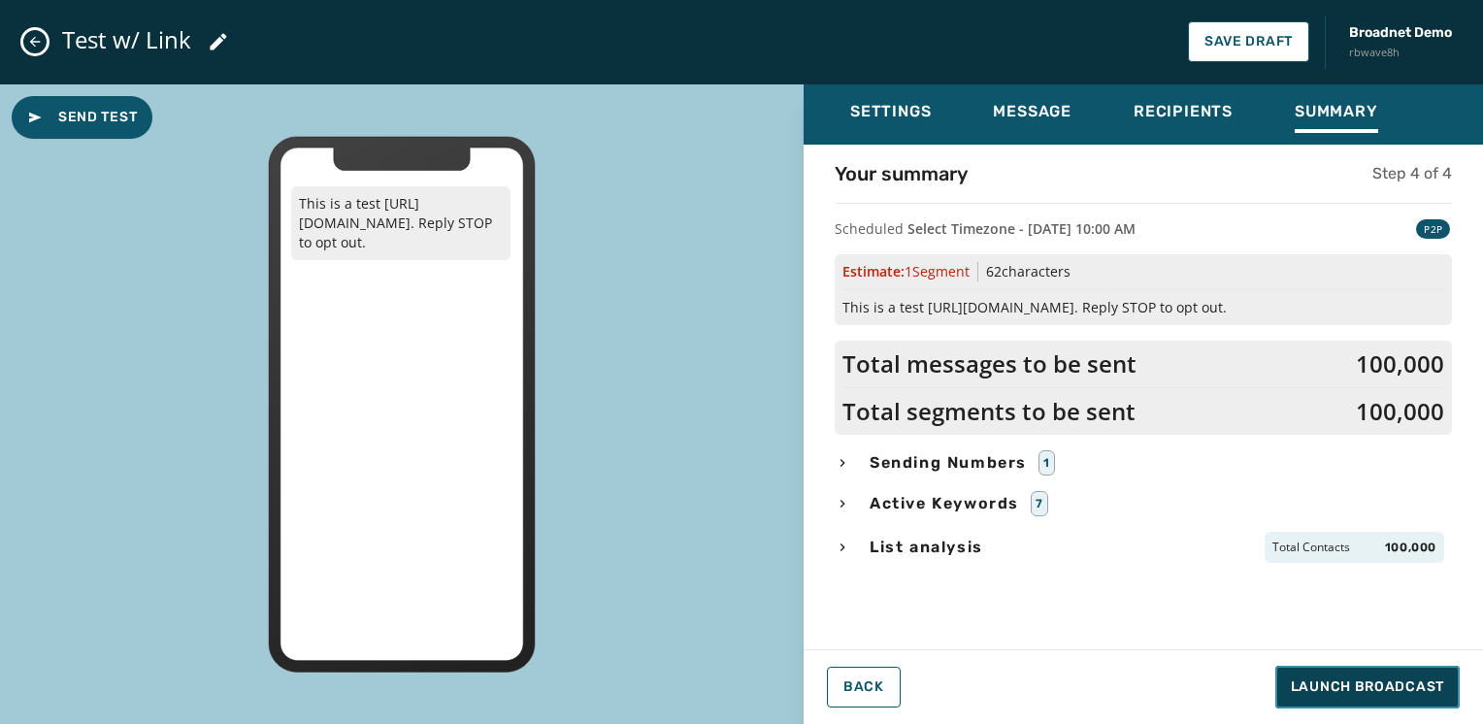
click at [1350, 681] on span "Launch Broadcast" at bounding box center [1367, 687] width 153 height 19
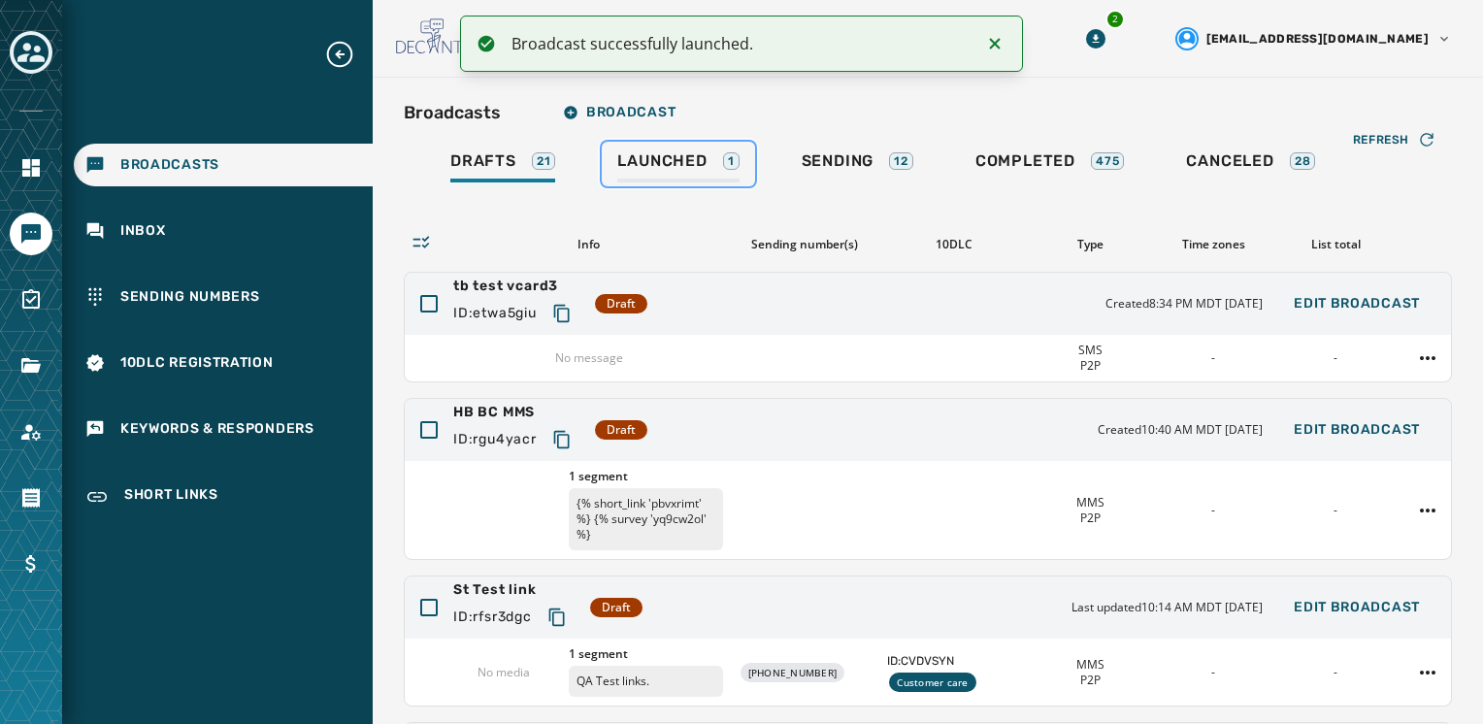
click at [730, 165] on div "1" at bounding box center [731, 160] width 17 height 17
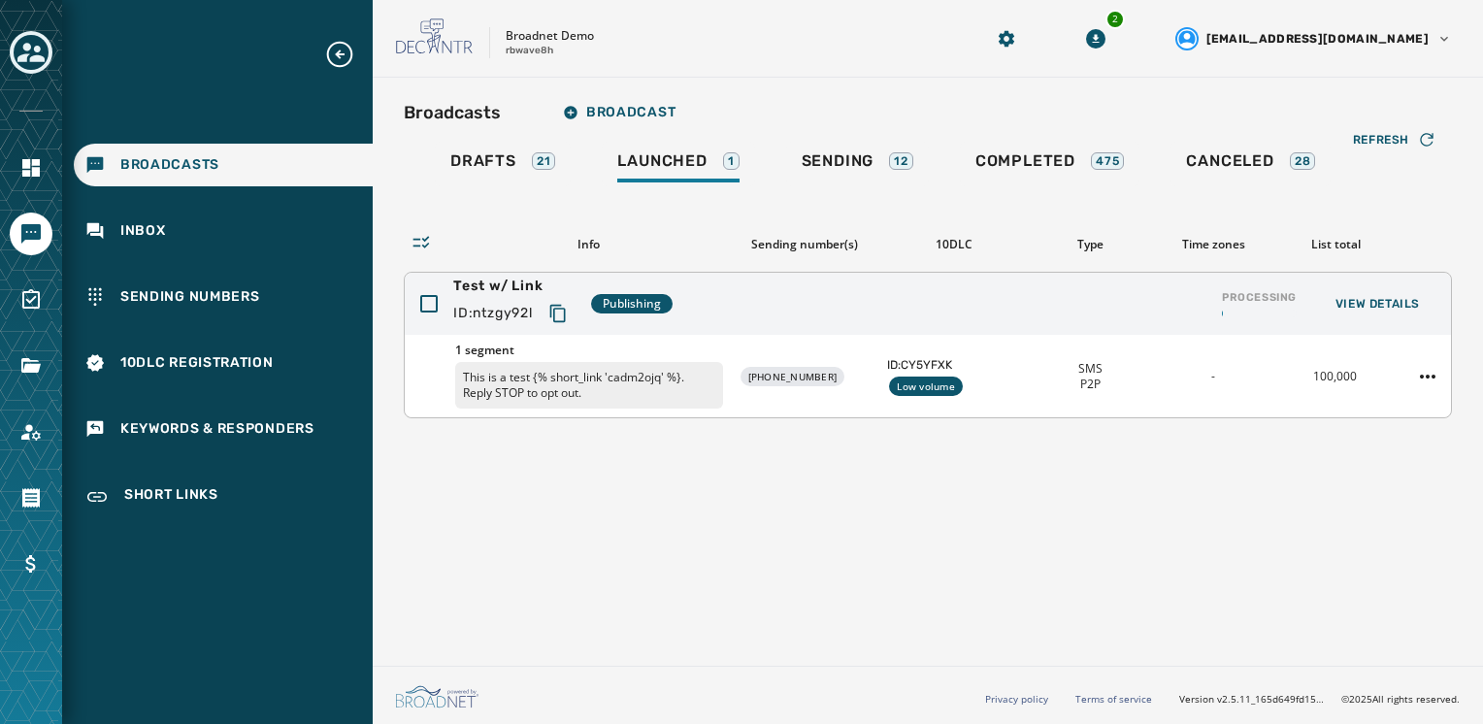
click at [567, 309] on icon "Copy text to clipboard" at bounding box center [557, 313] width 19 height 19
click at [758, 531] on div "Broadcasts Broadcast Drafts 21 Launched 1 Sending 12 Completed 475 Canceled 28 …" at bounding box center [928, 368] width 1110 height 580
click at [1398, 310] on span "View Details" at bounding box center [1378, 304] width 84 height 16
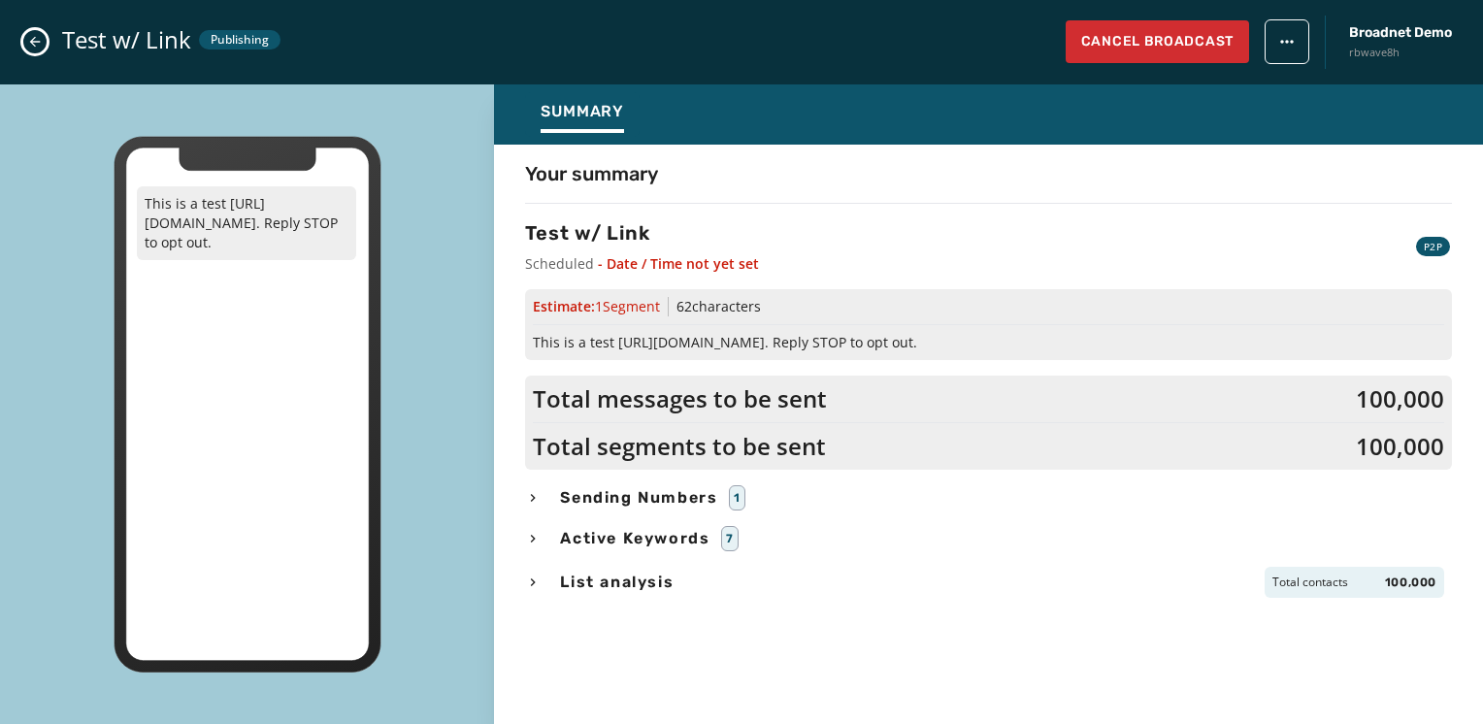
click at [27, 44] on icon "Close admin drawer" at bounding box center [35, 42] width 16 height 16
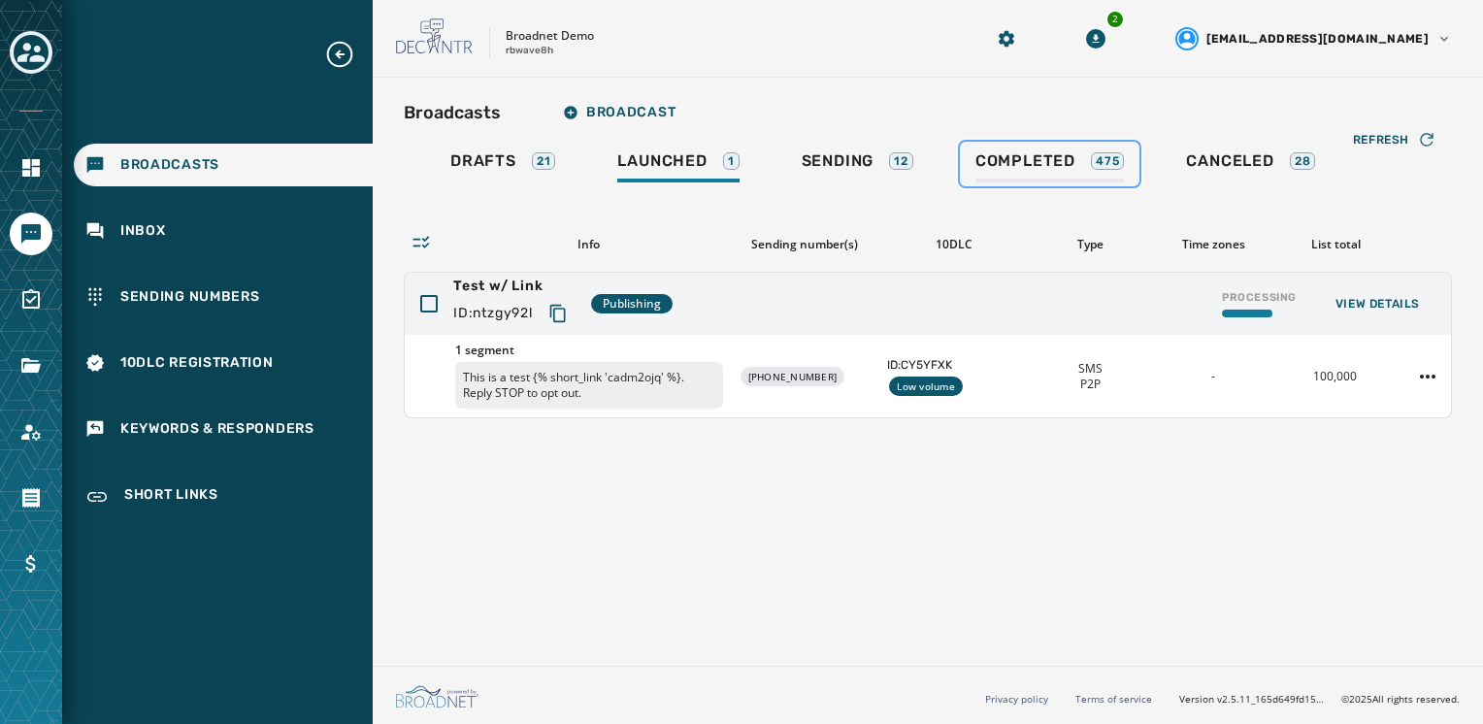
click at [1014, 156] on span "Completed" at bounding box center [1026, 160] width 100 height 19
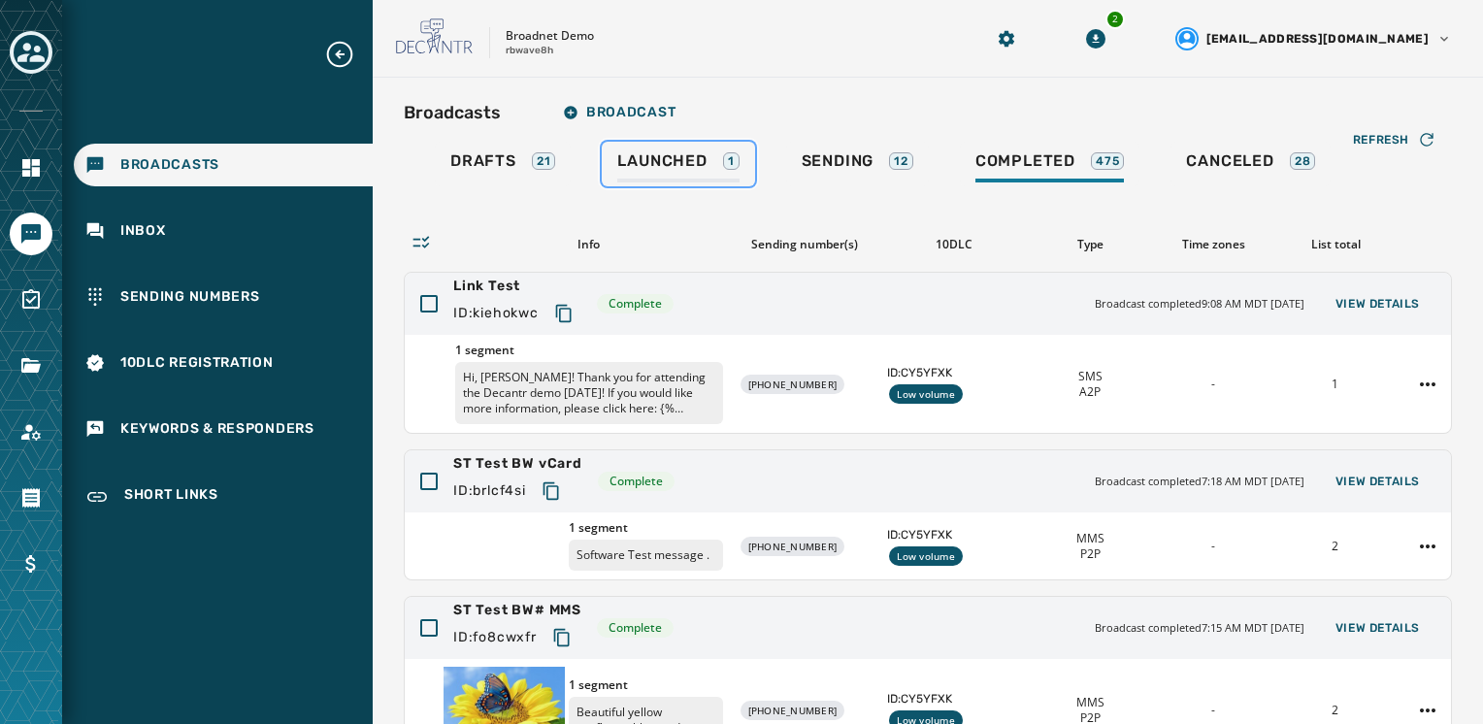
click at [646, 177] on div "Launched 1" at bounding box center [677, 166] width 121 height 31
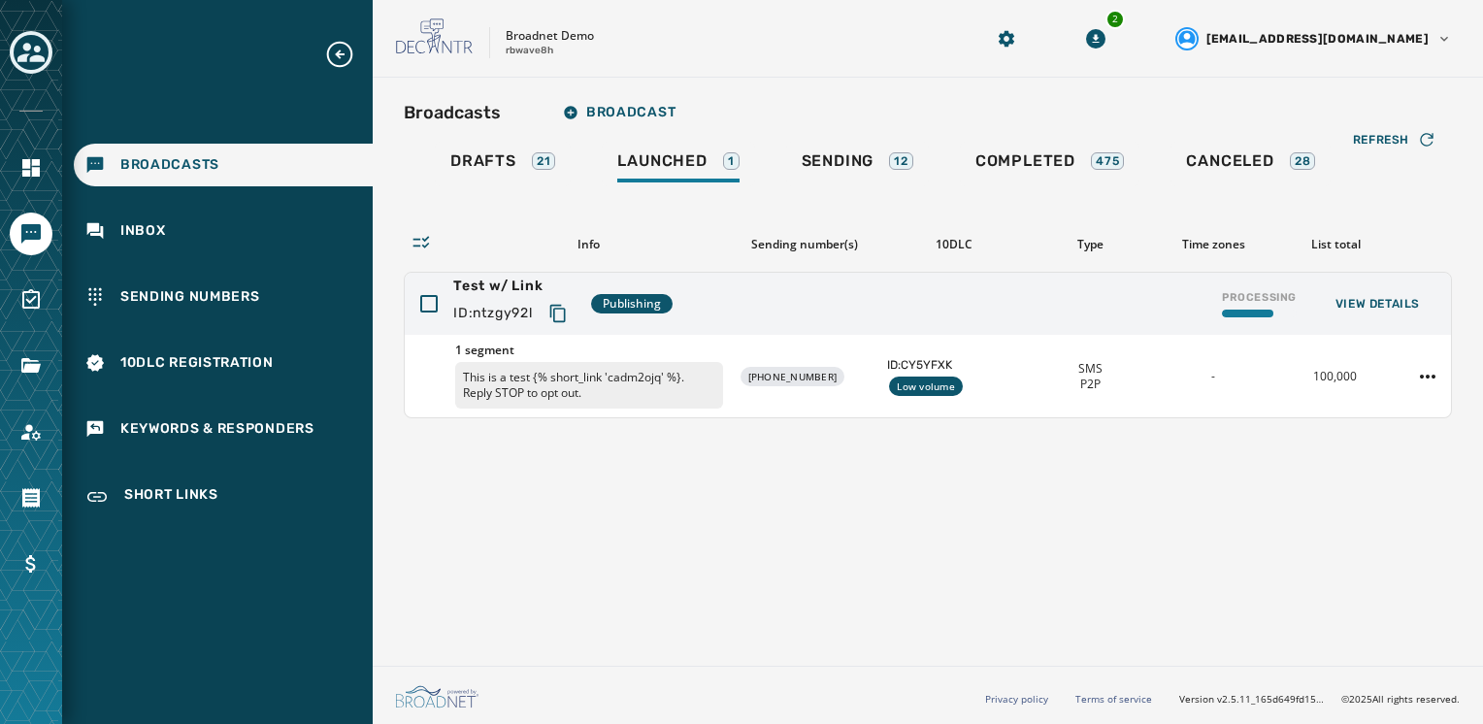
click at [976, 98] on div "Broadcasts Broadcast" at bounding box center [928, 112] width 1048 height 39
click at [563, 311] on icon "Copy text to clipboard" at bounding box center [557, 313] width 19 height 19
click at [1408, 301] on span "View Details" at bounding box center [1378, 304] width 84 height 16
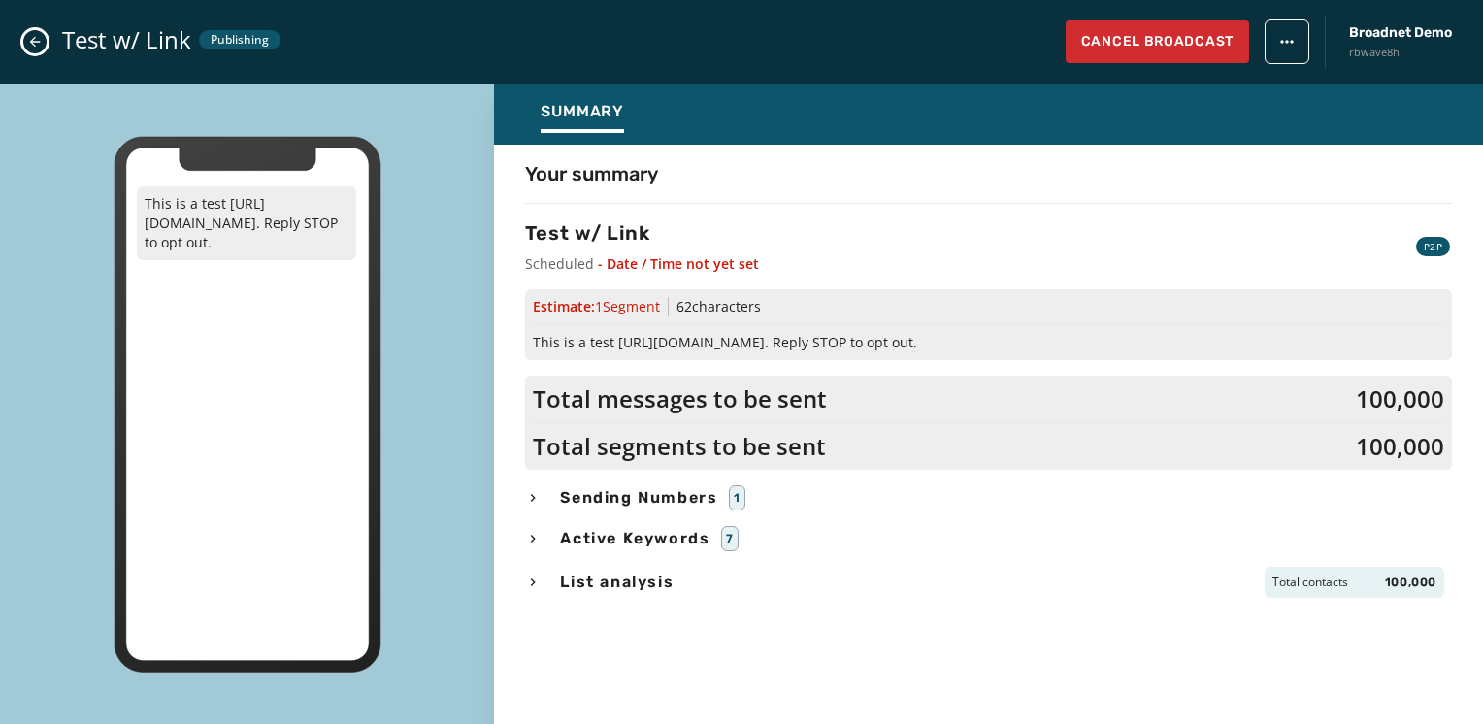
click at [1291, 43] on html "Broadcasts Inbox Sending Numbers 10DLC Registration Keywords & Responders Short…" at bounding box center [741, 362] width 1483 height 724
click at [34, 33] on html "Broadcasts Inbox Sending Numbers 10DLC Registration Keywords & Responders Short…" at bounding box center [741, 362] width 1483 height 724
click at [44, 31] on div "Test w/ Link Publishing Cancel Broadcast Broadnet Demo rbwave8h" at bounding box center [741, 42] width 1483 height 84
click at [44, 46] on button "Close admin drawer" at bounding box center [34, 41] width 23 height 23
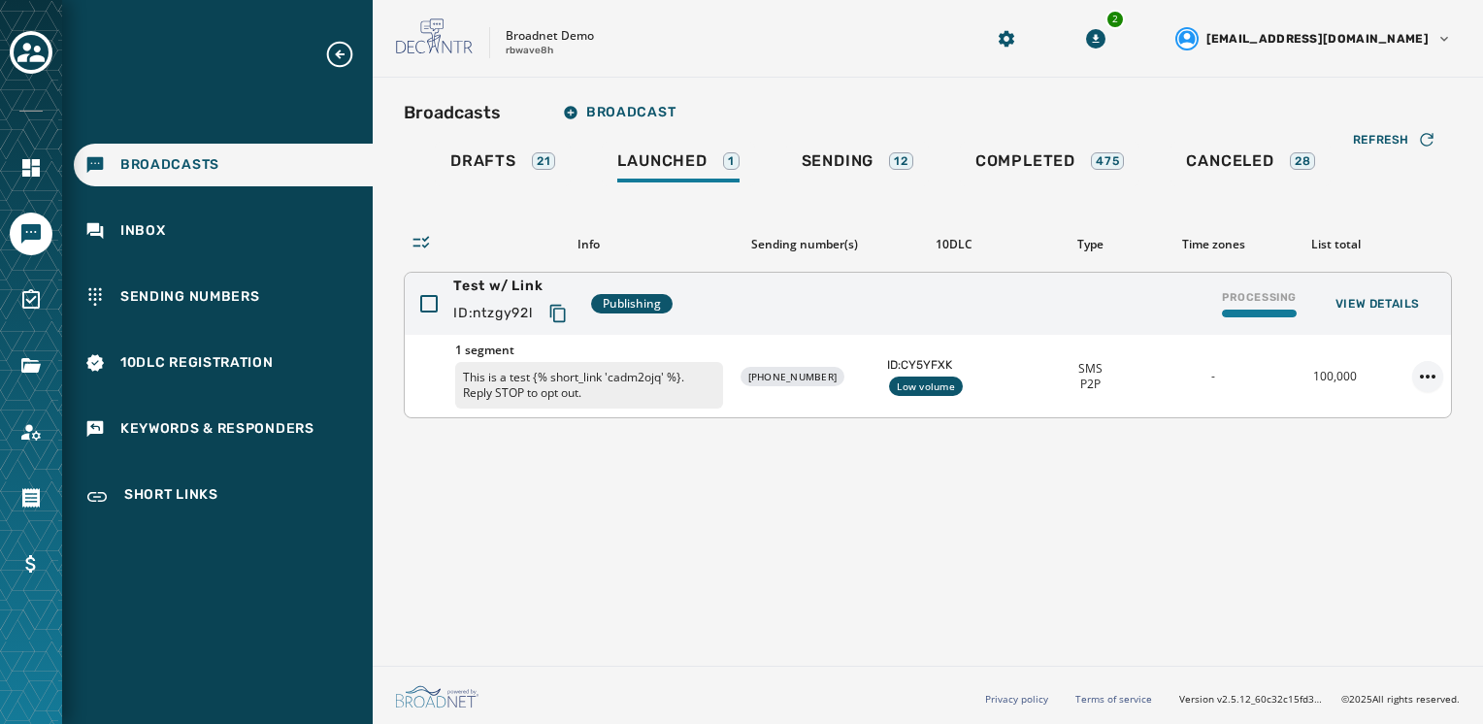
click at [1416, 372] on html "Broadcasts Inbox Sending Numbers 10DLC Registration Keywords & Responders Short…" at bounding box center [741, 362] width 1483 height 724
click at [1410, 414] on div "Duplicate Broadcast" at bounding box center [1374, 405] width 141 height 31
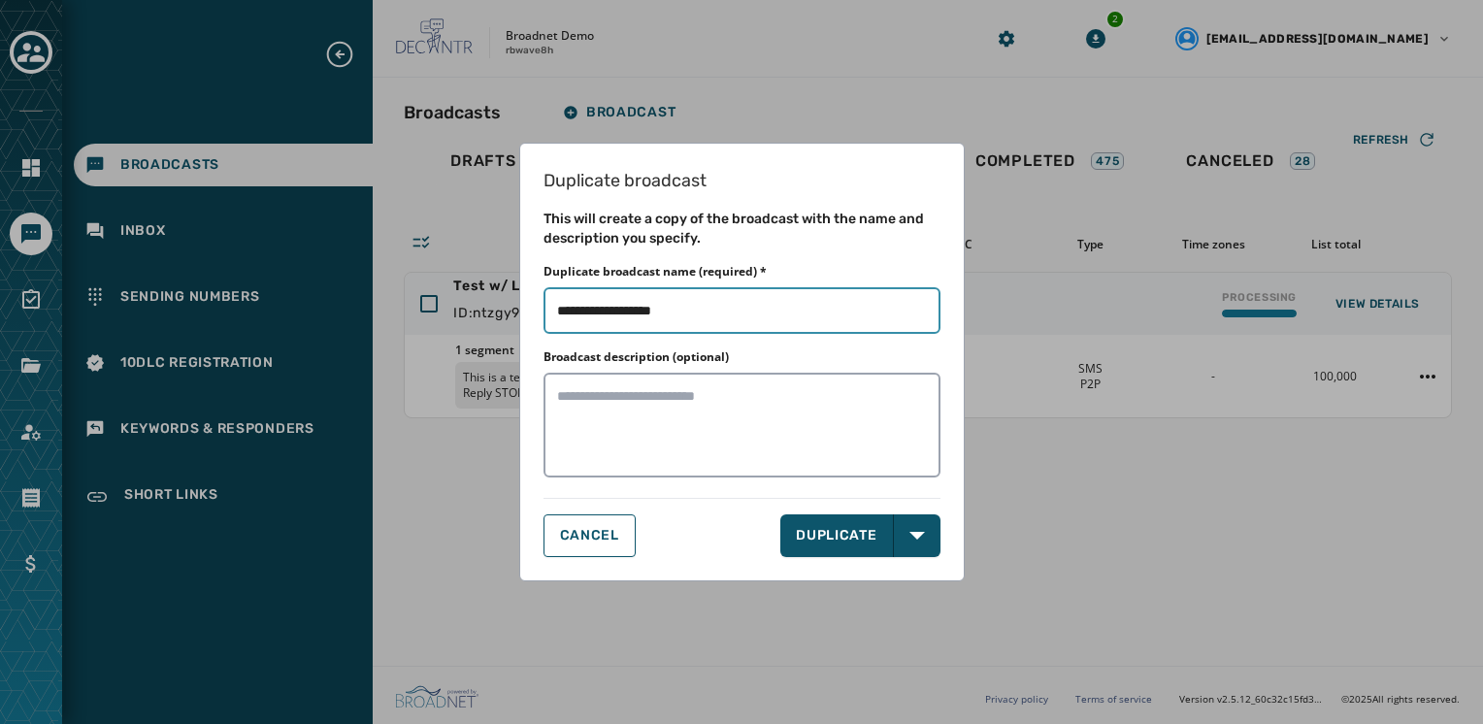
click at [651, 312] on input "Duplicate broadcast name (required) *" at bounding box center [742, 310] width 397 height 47
click at [652, 312] on input "Duplicate broadcast name (required) *" at bounding box center [742, 310] width 397 height 47
type input "**********"
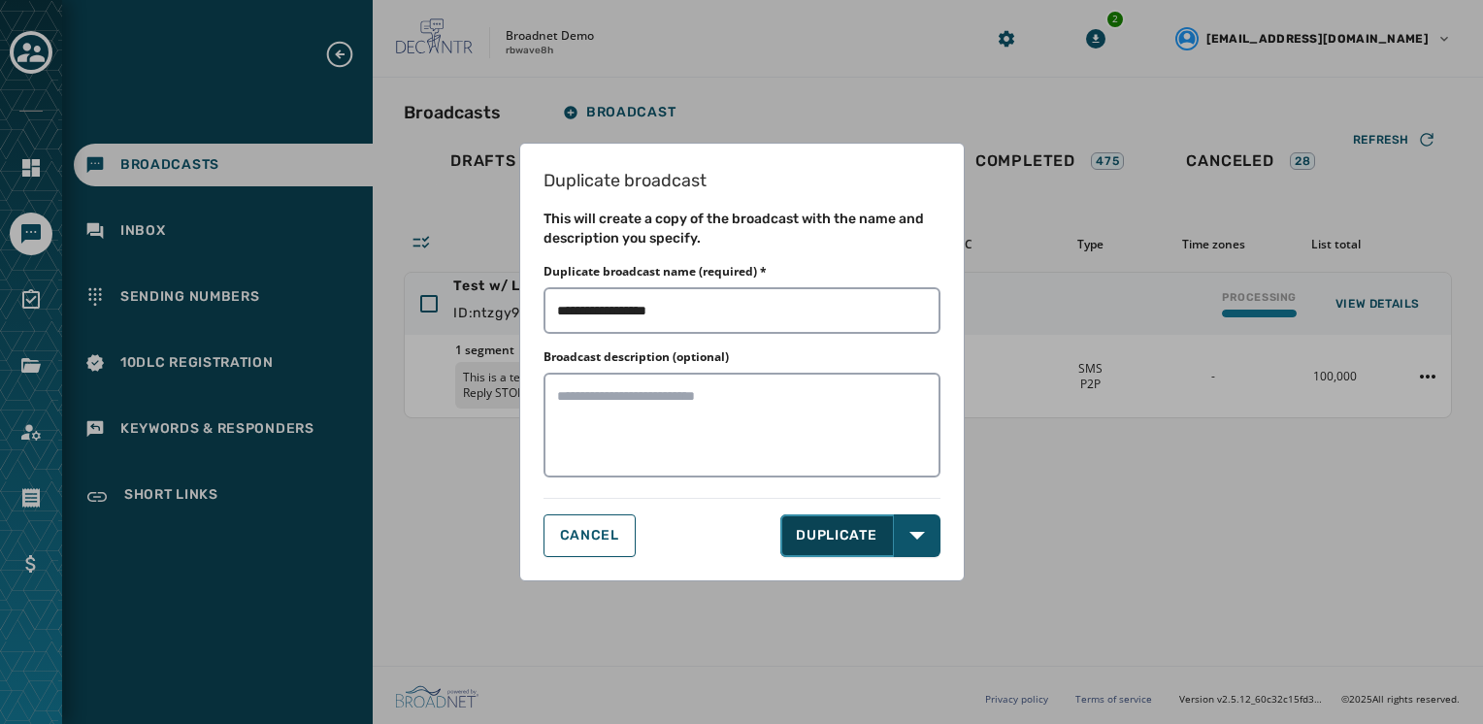
click at [871, 528] on button "DUPLICATE" at bounding box center [837, 535] width 114 height 43
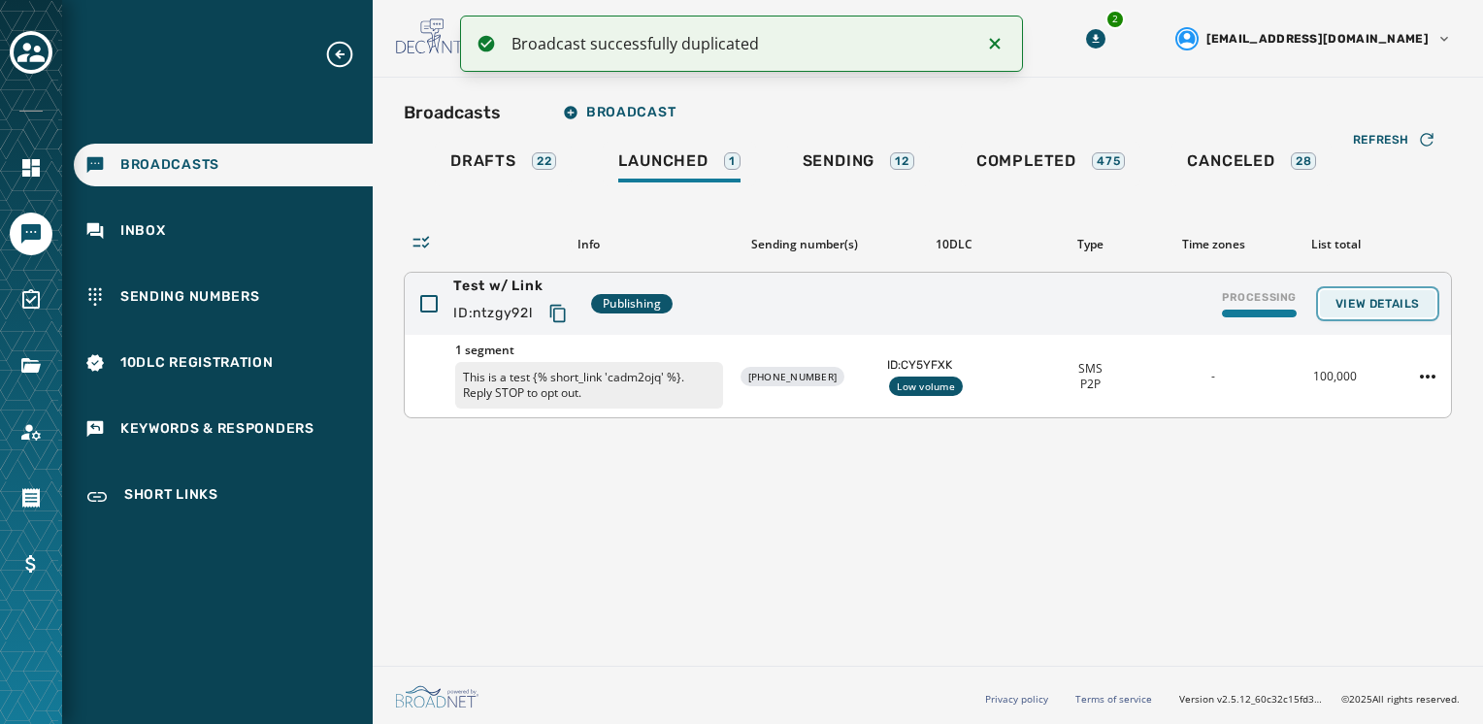
click at [1386, 309] on span "View Details" at bounding box center [1378, 304] width 84 height 16
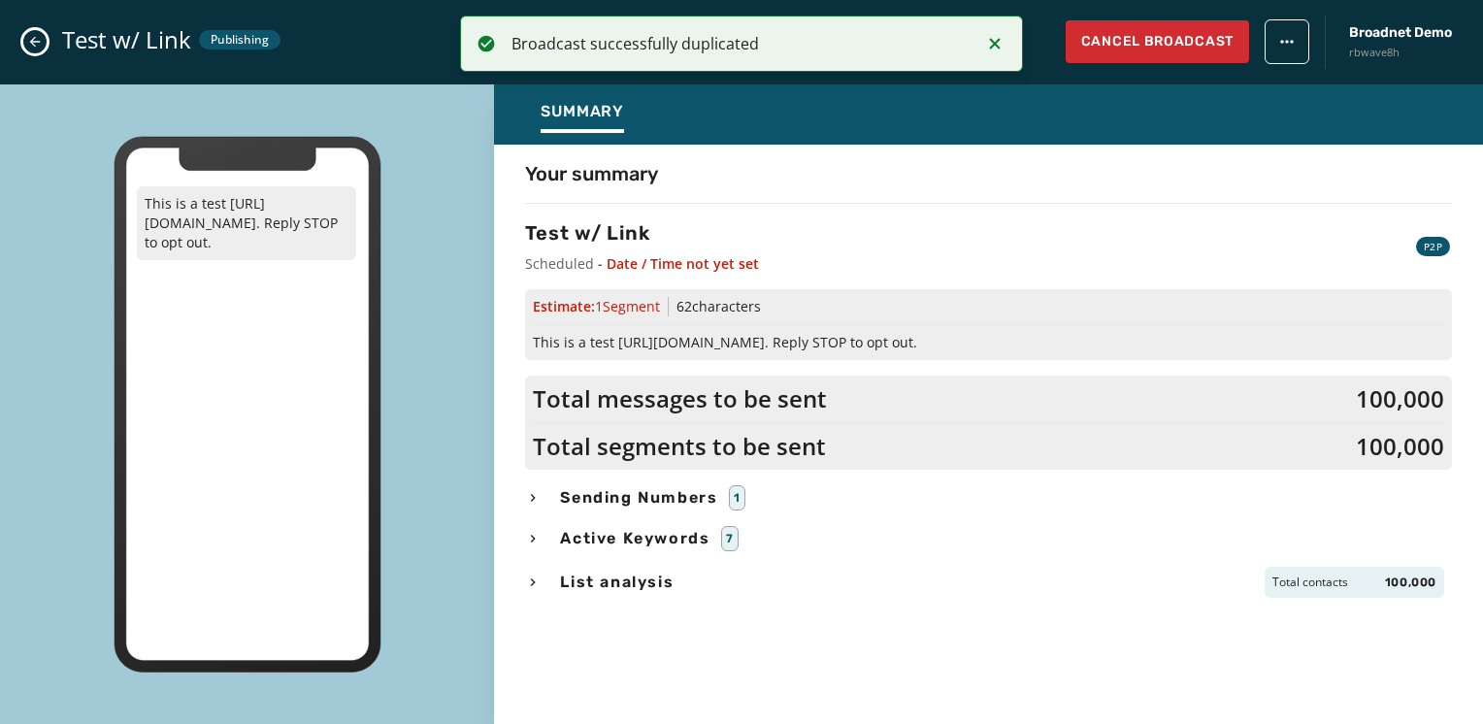
click at [35, 41] on icon "Close admin drawer" at bounding box center [35, 42] width 16 height 16
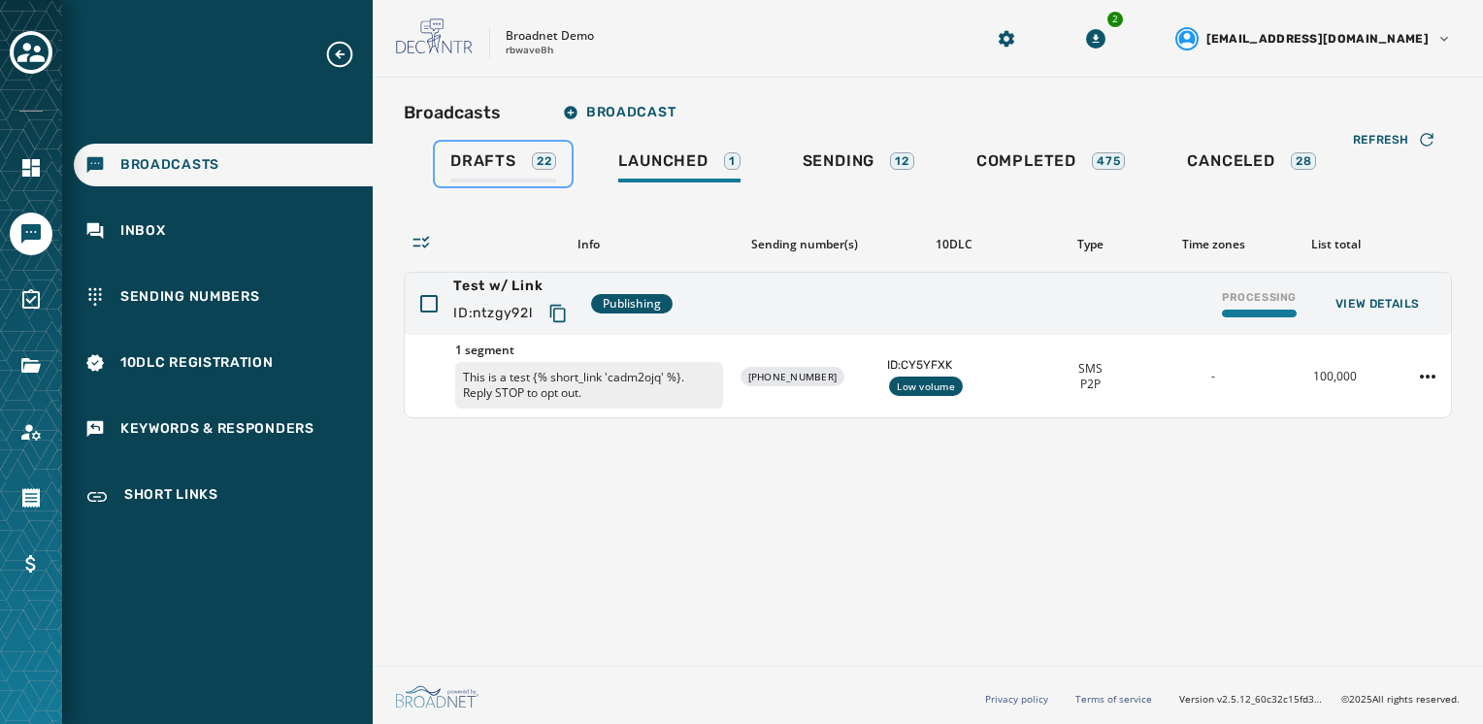
click at [489, 177] on div "Drafts 22" at bounding box center [503, 166] width 106 height 31
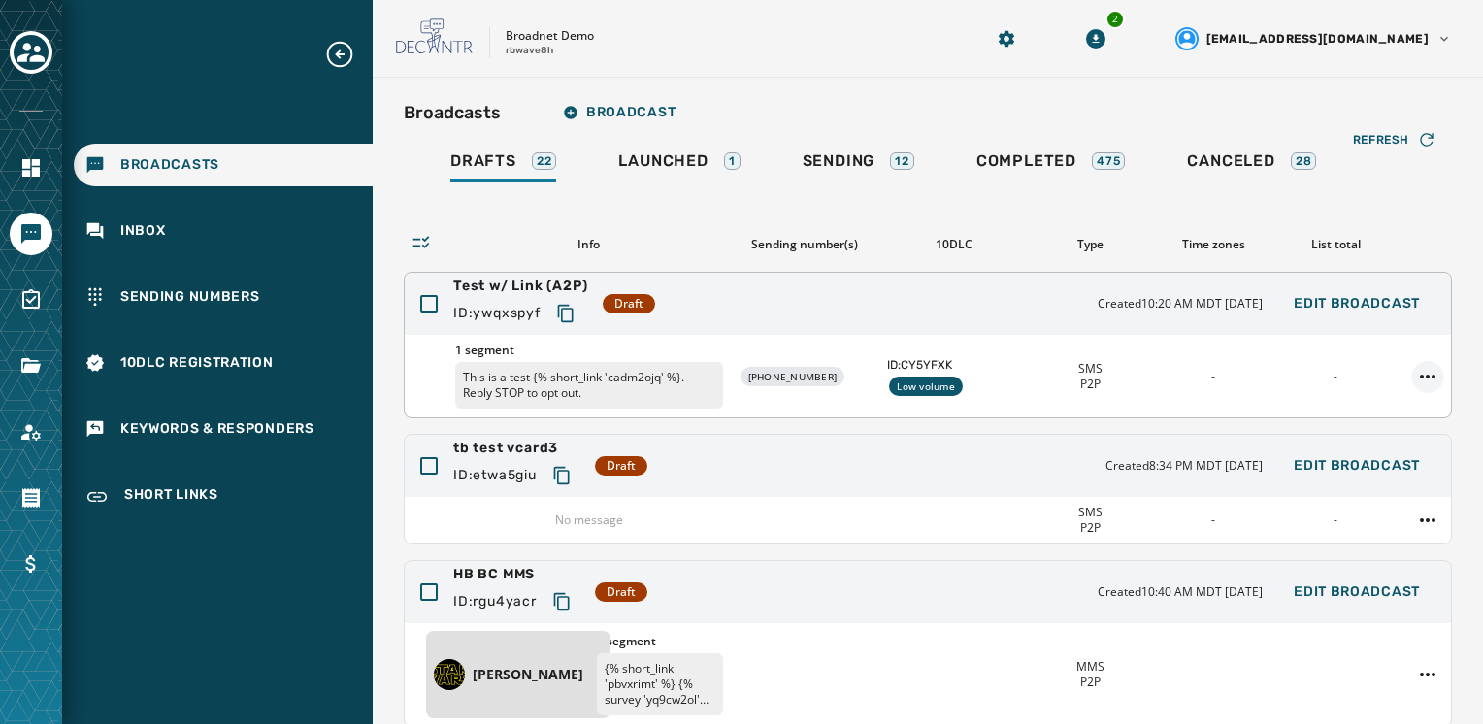
click at [1412, 375] on html "Broadcasts Inbox Sending Numbers 10DLC Registration Keywords & Responders Short…" at bounding box center [741, 362] width 1483 height 724
click at [1381, 318] on html "Broadcasts Inbox Sending Numbers 10DLC Registration Keywords & Responders Short…" at bounding box center [741, 362] width 1483 height 724
click at [1382, 302] on span "Edit Broadcast" at bounding box center [1357, 304] width 126 height 16
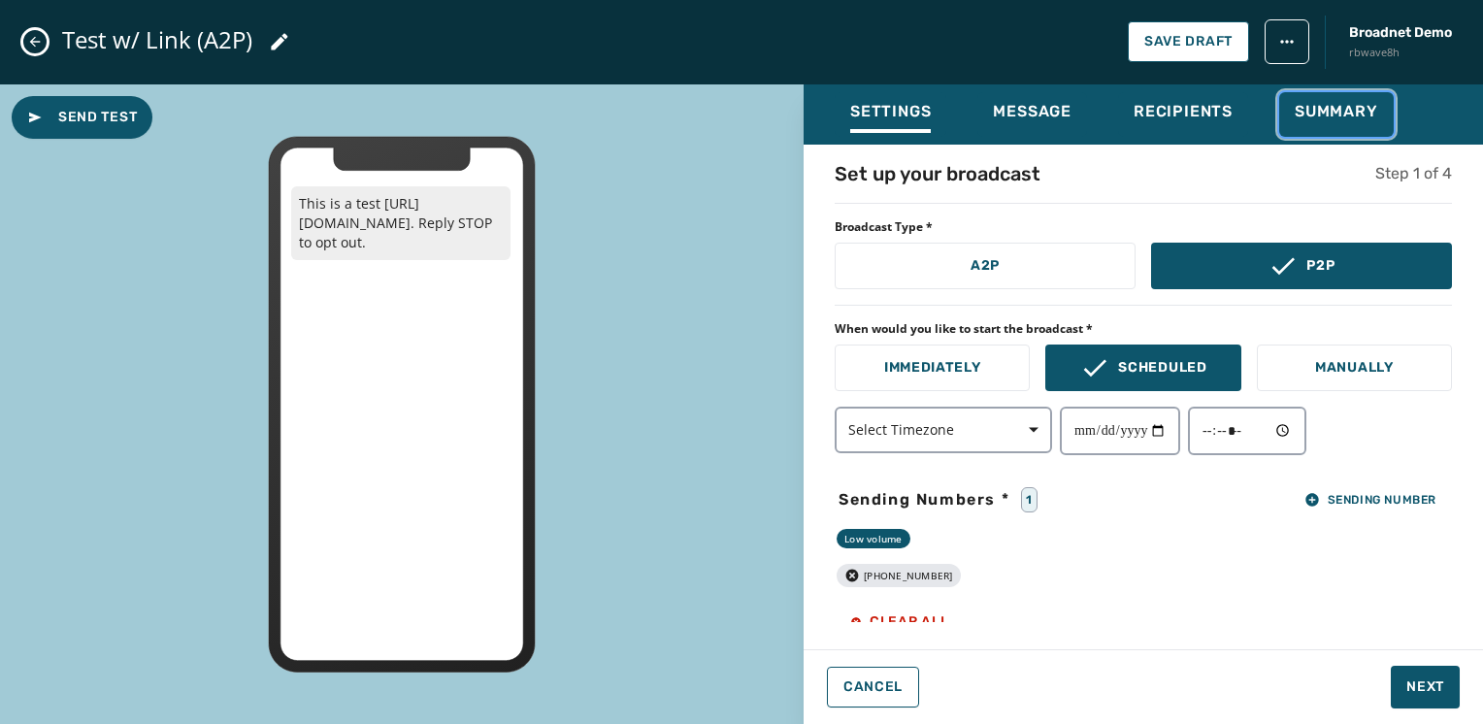
click at [1378, 111] on button "Summary" at bounding box center [1336, 114] width 115 height 45
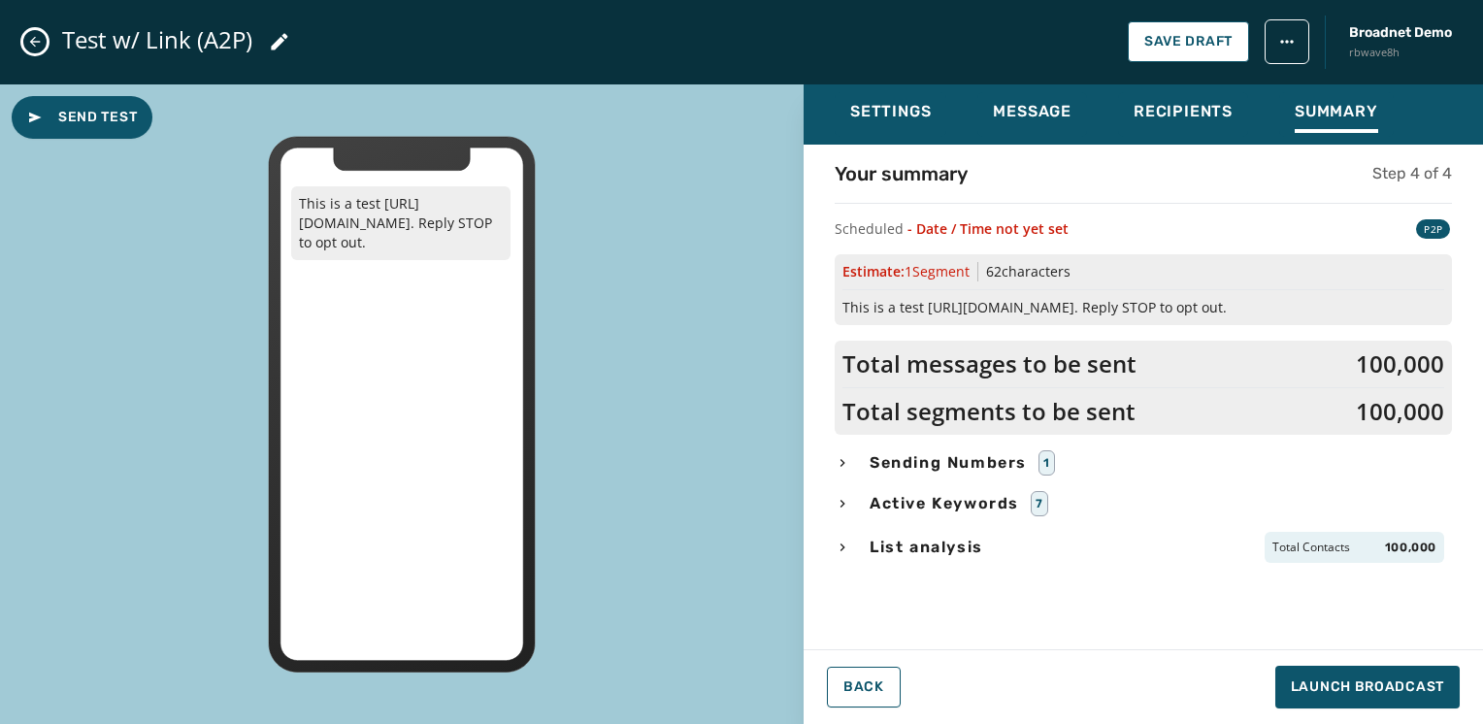
click at [37, 34] on icon "Close admin drawer" at bounding box center [35, 42] width 16 height 16
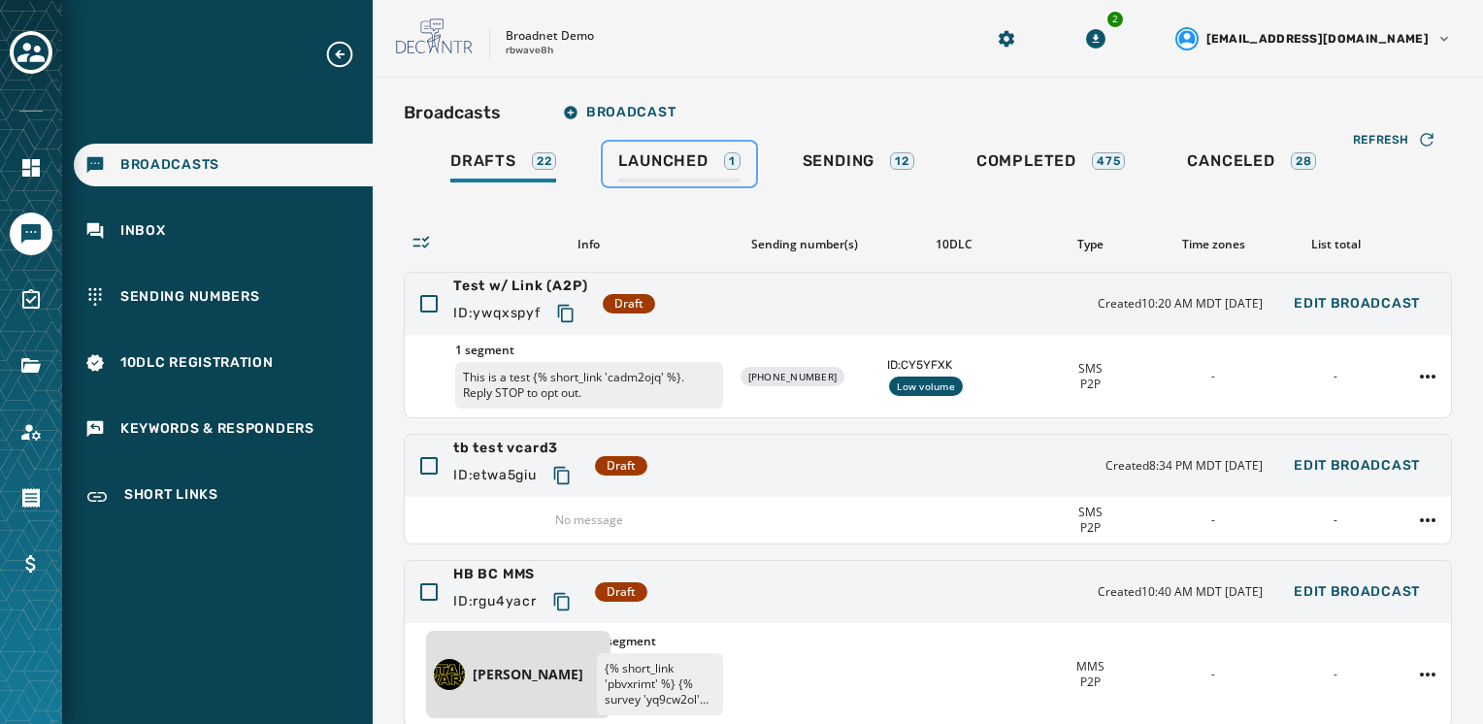
click at [684, 167] on span "Launched" at bounding box center [662, 160] width 89 height 19
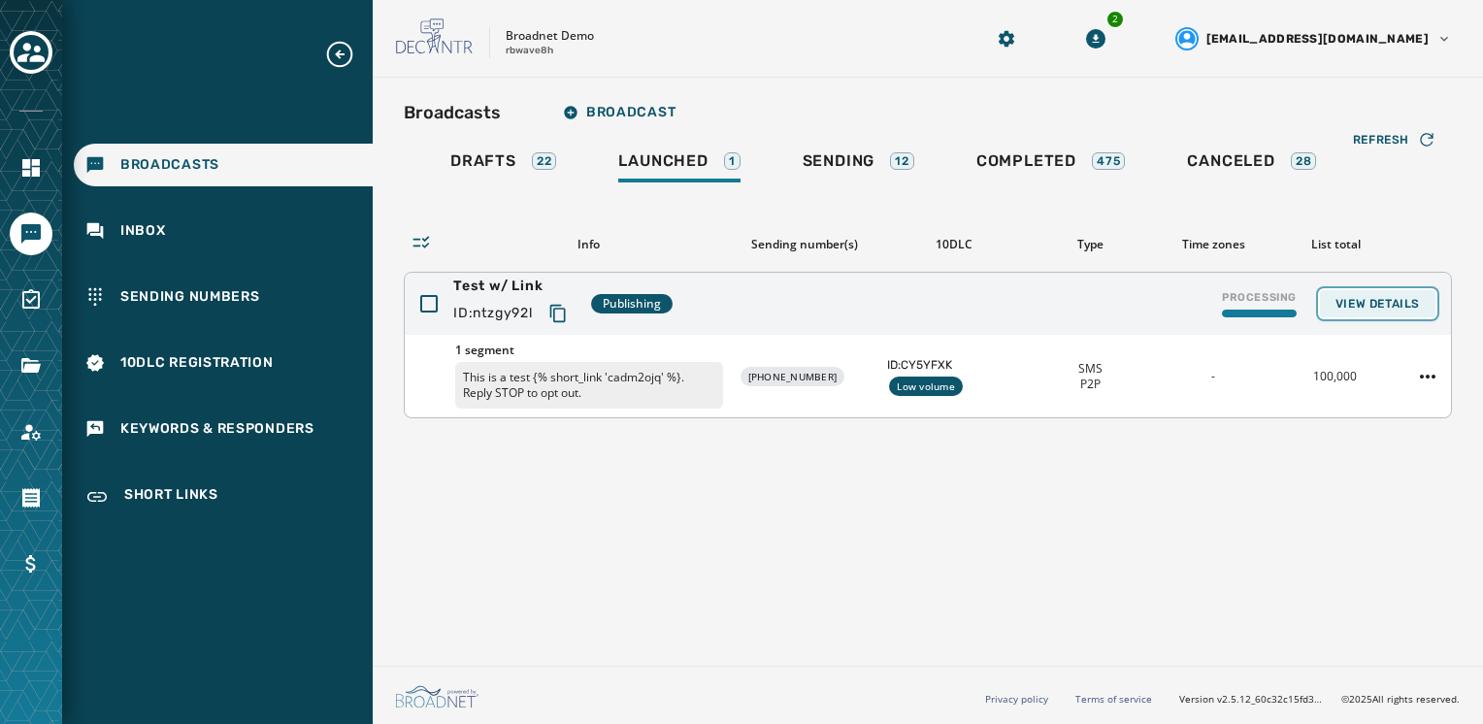
click at [1390, 311] on button "View Details" at bounding box center [1378, 303] width 116 height 27
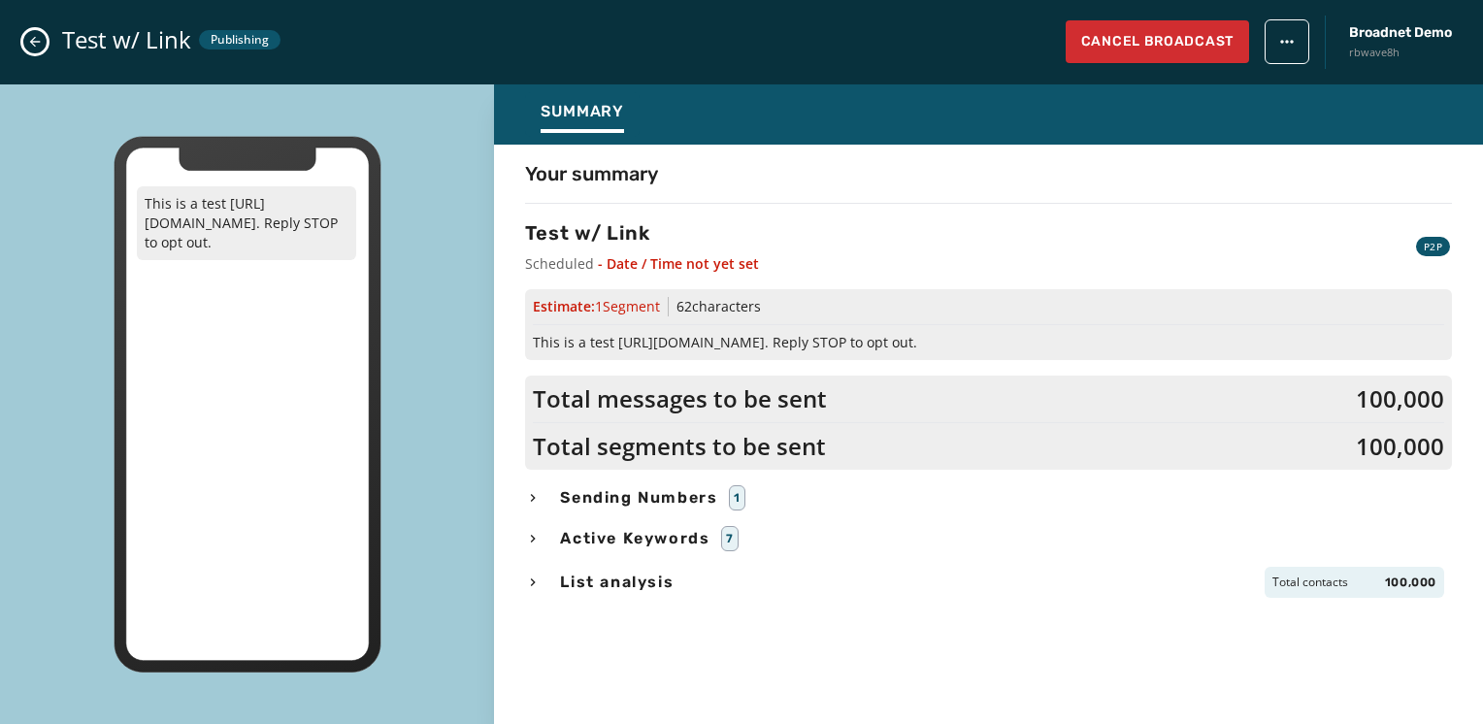
click at [33, 44] on icon "Close admin drawer" at bounding box center [35, 42] width 11 height 11
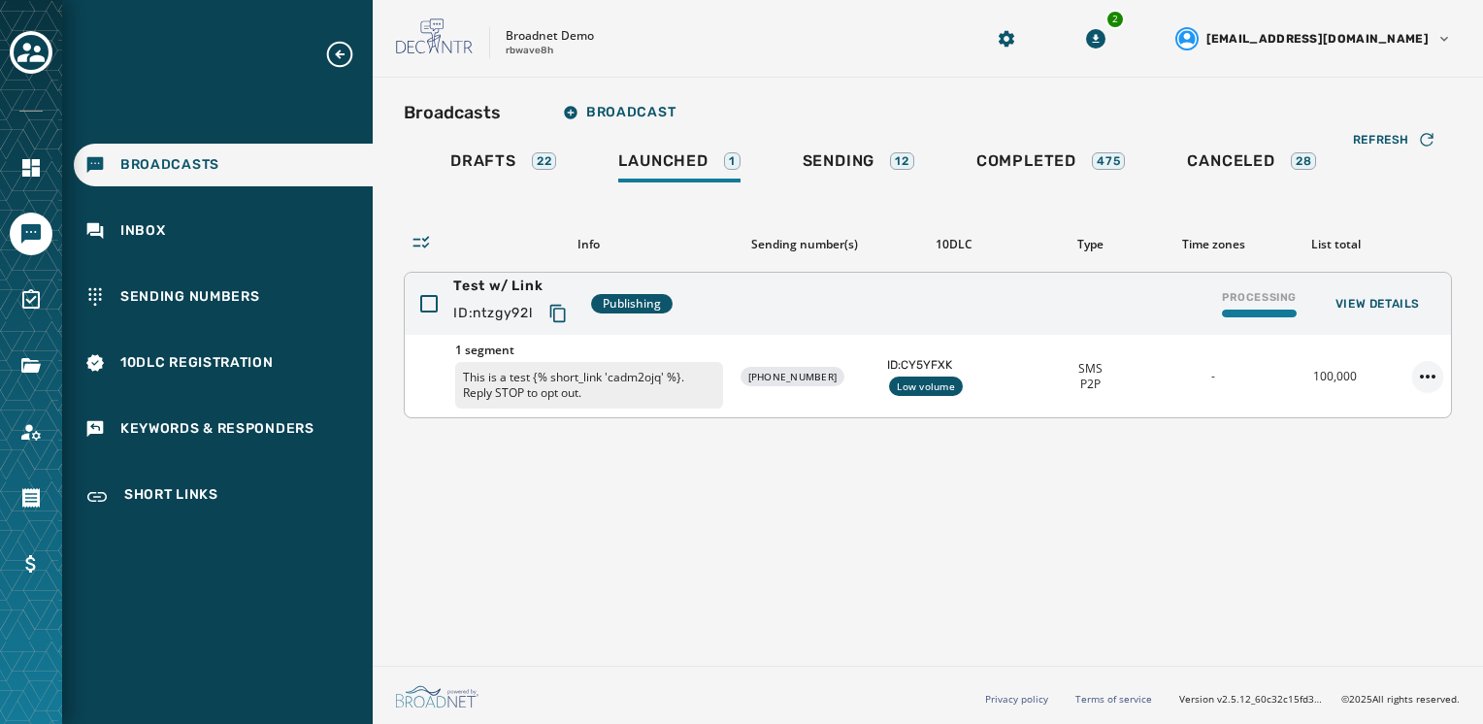
click at [1422, 372] on html "Broadcasts Inbox Sending Numbers 10DLC Registration Keywords & Responders Short…" at bounding box center [741, 362] width 1483 height 724
click at [1421, 398] on div "Duplicate Broadcast" at bounding box center [1374, 405] width 141 height 31
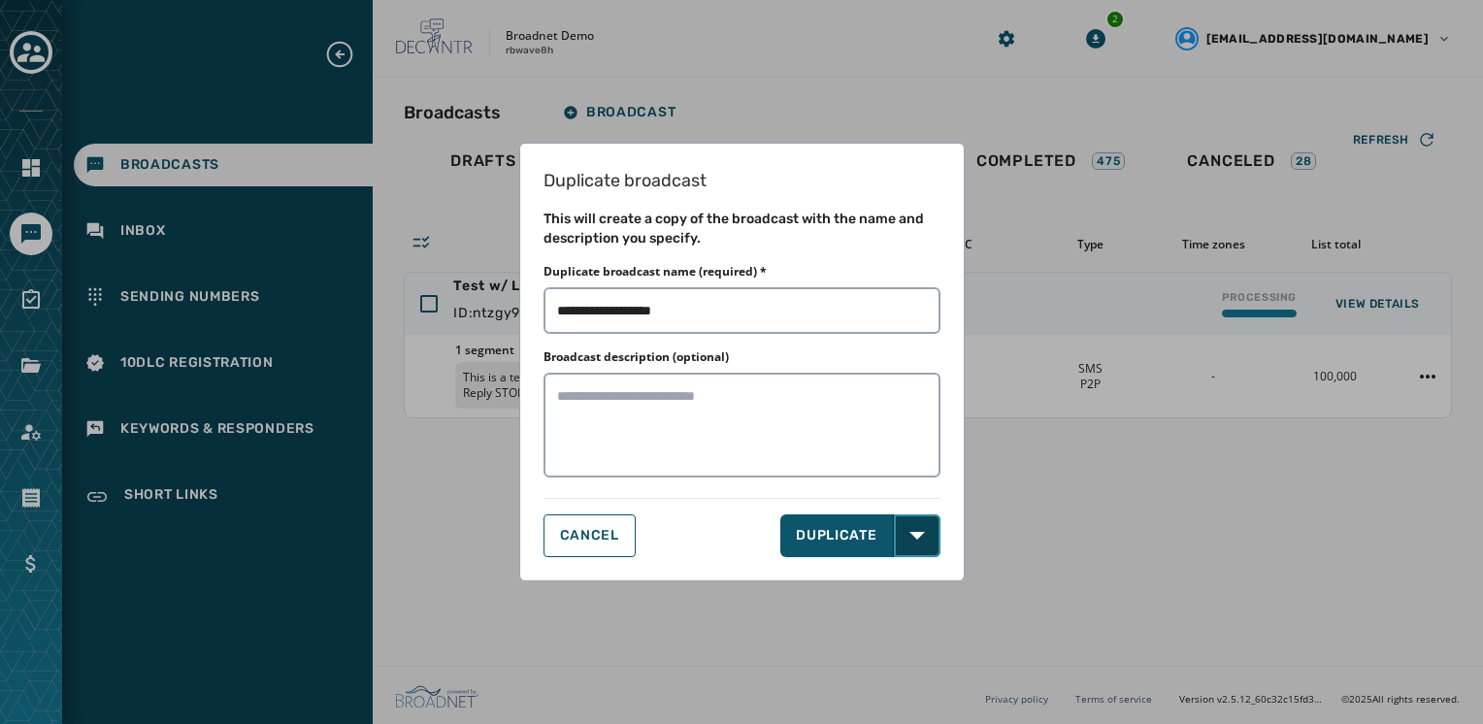
click at [918, 538] on icon "button" at bounding box center [918, 536] width 16 height 16
click at [661, 309] on div "Duplicate broadcast This will create a copy of the broadcast with the name and …" at bounding box center [742, 362] width 446 height 439
click at [661, 309] on input "Duplicate broadcast name (required) *" at bounding box center [742, 310] width 397 height 47
type input "**********"
click at [920, 544] on button "Open options" at bounding box center [917, 535] width 47 height 43
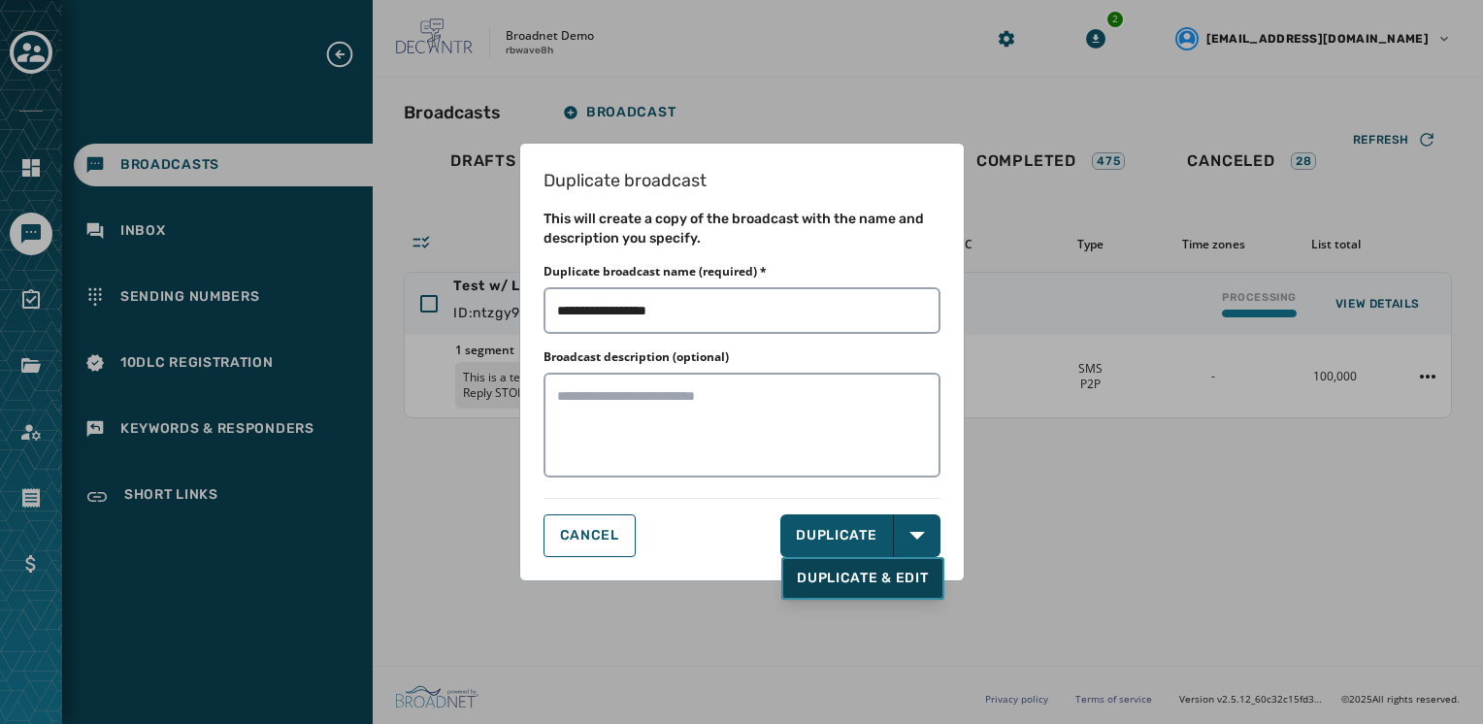
click at [888, 585] on span "DUPLICATE & EDIT" at bounding box center [862, 578] width 131 height 19
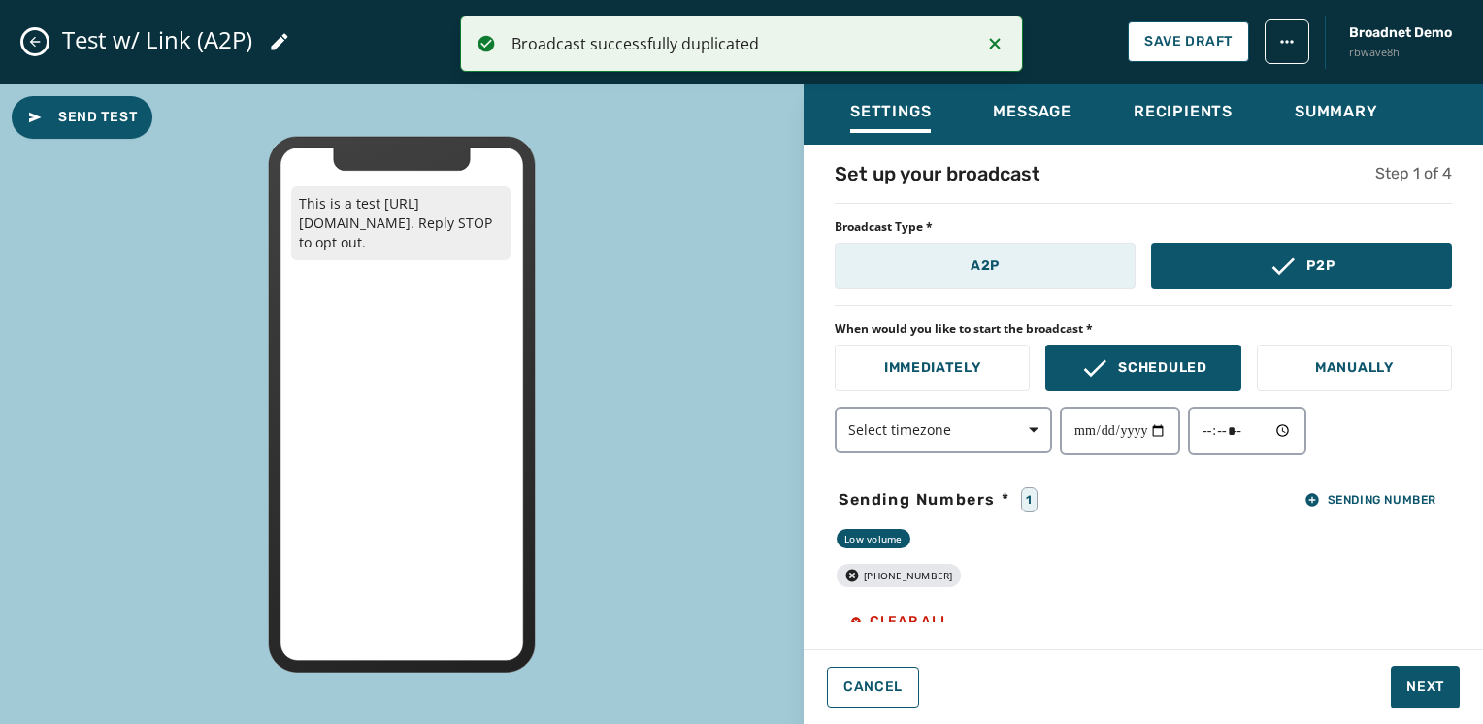
click at [1078, 270] on button "A2P" at bounding box center [985, 266] width 301 height 47
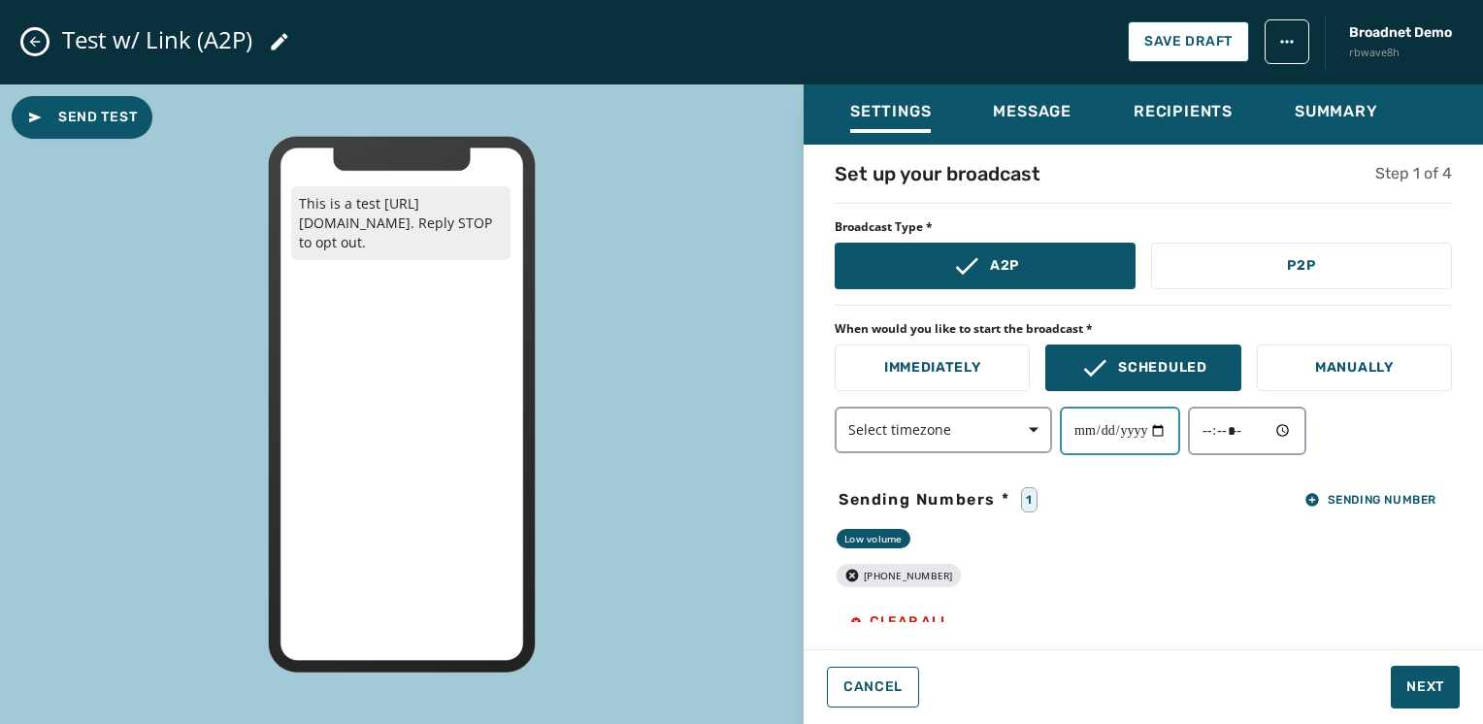
click at [1168, 433] on input "date" at bounding box center [1120, 431] width 120 height 49
type input "**********"
click at [1297, 439] on input "time" at bounding box center [1247, 431] width 118 height 49
type input "*****"
click at [1404, 676] on button "Next" at bounding box center [1425, 687] width 69 height 43
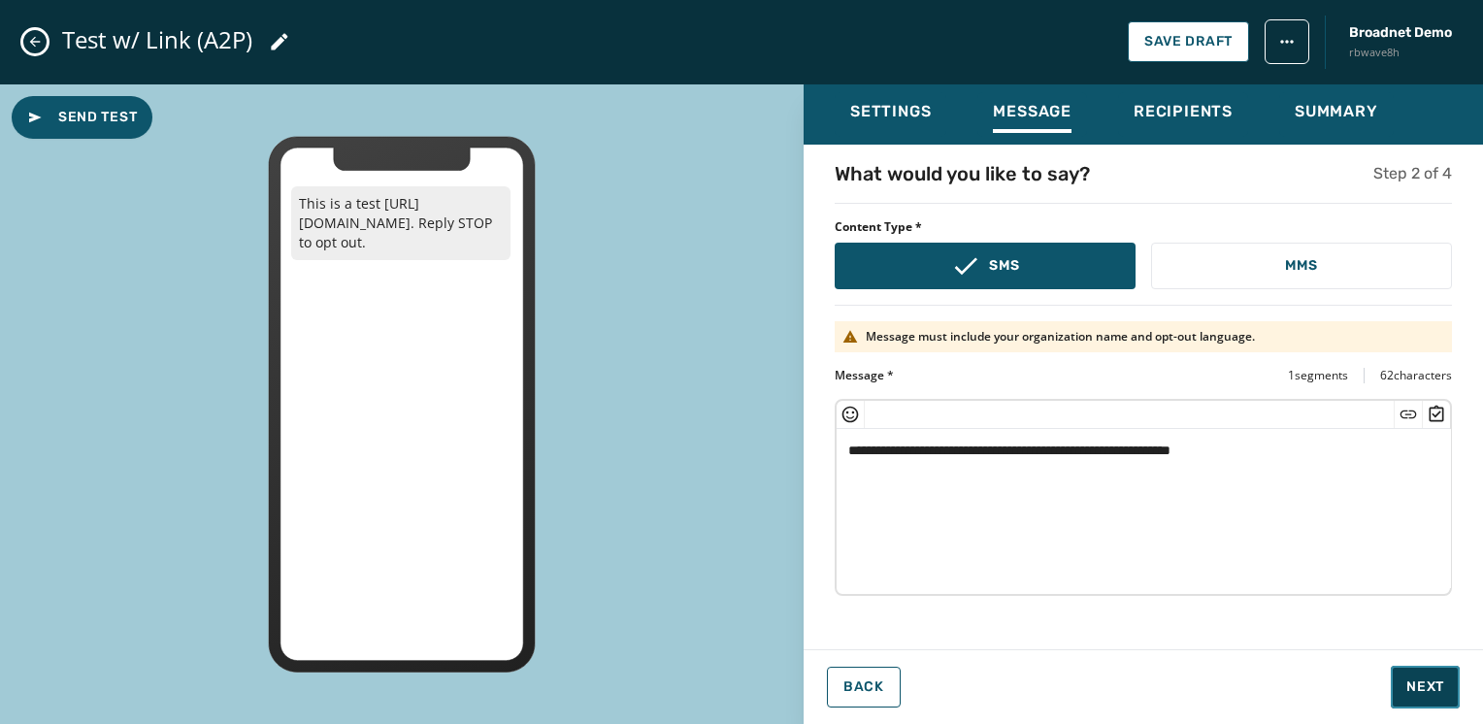
click at [1407, 682] on span "Next" at bounding box center [1426, 687] width 38 height 19
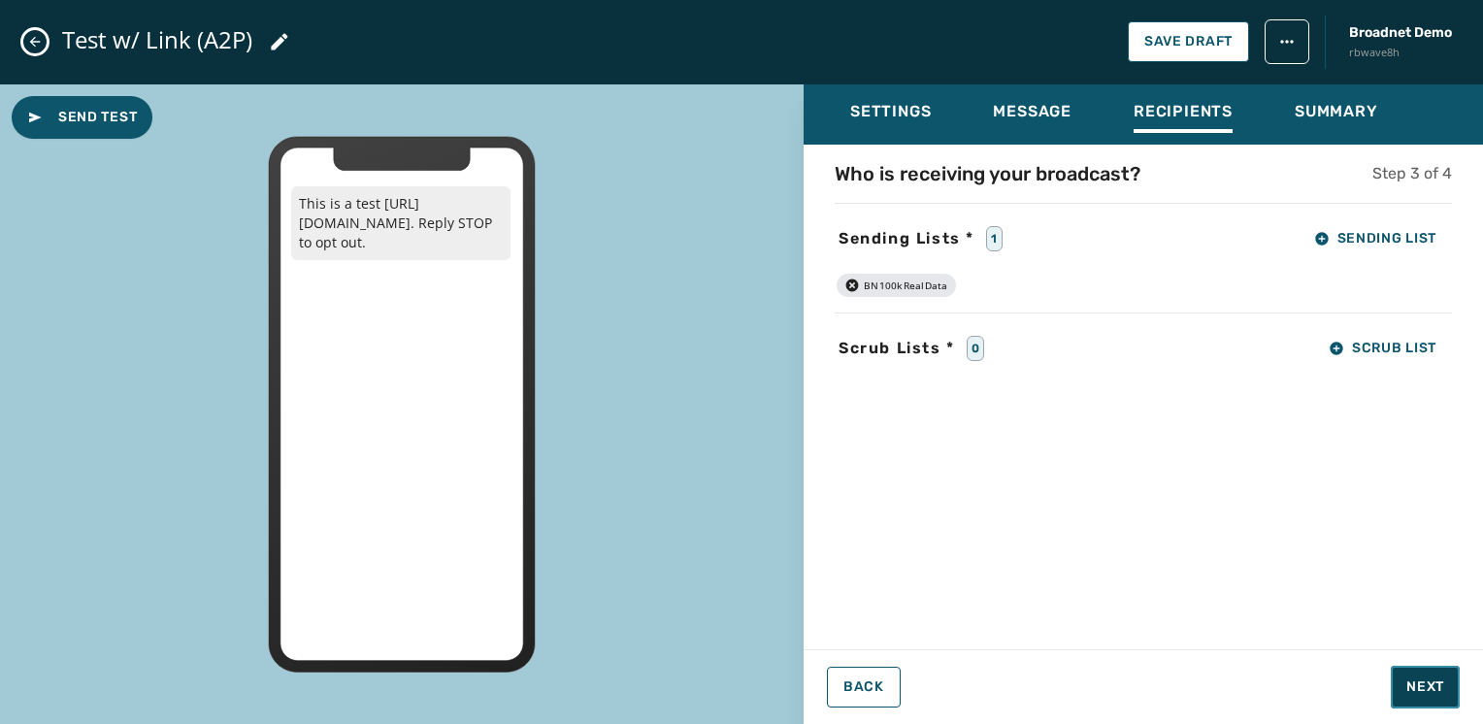
click at [1407, 682] on span "Next" at bounding box center [1426, 687] width 38 height 19
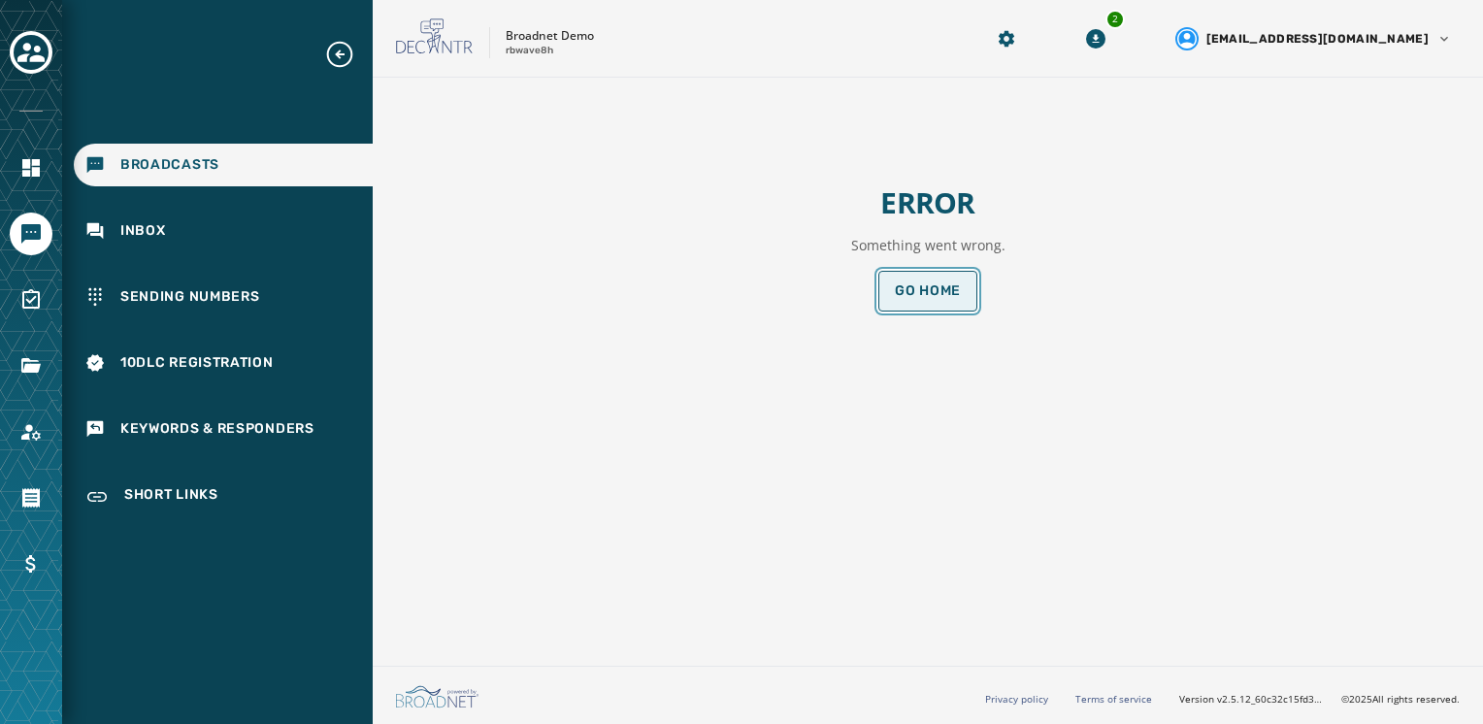
click at [945, 291] on span "Go home" at bounding box center [928, 291] width 66 height 16
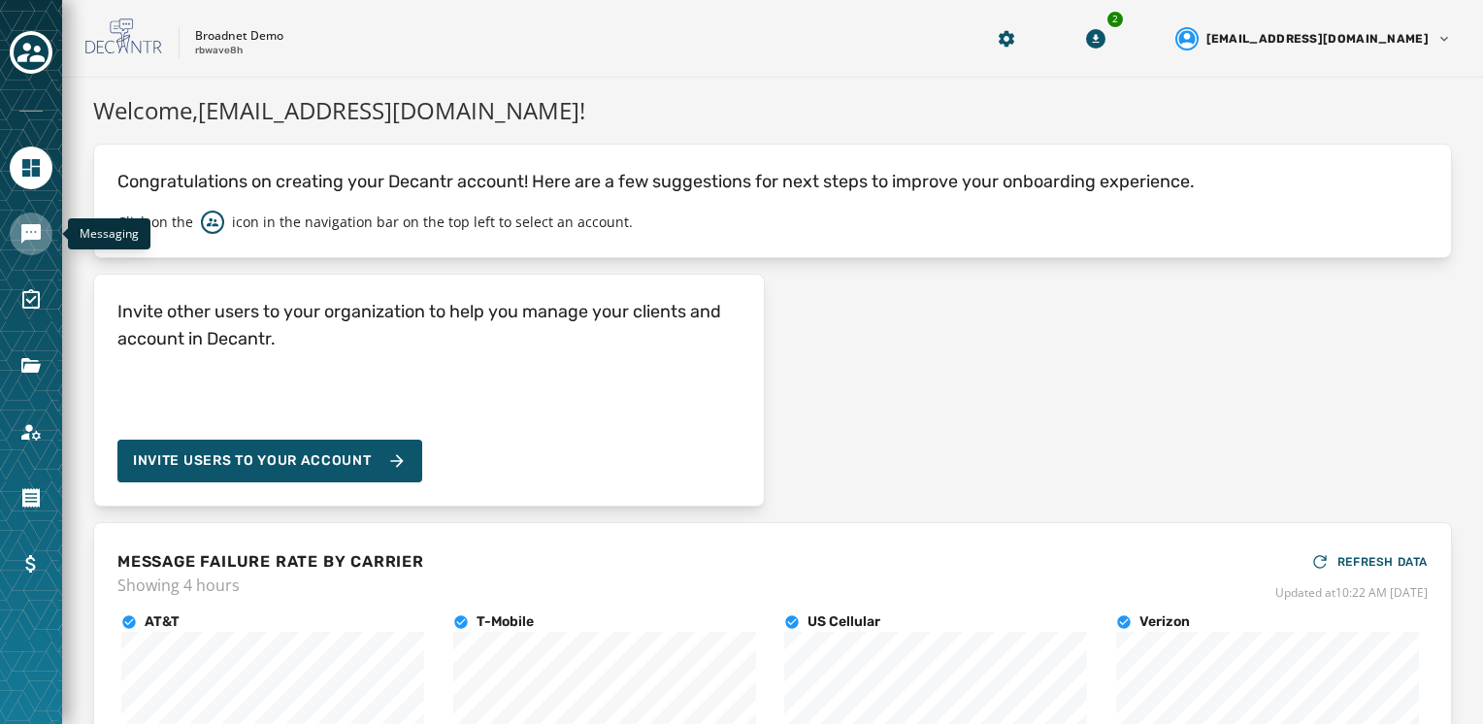
click at [38, 242] on icon "Navigate to Messaging" at bounding box center [30, 233] width 23 height 23
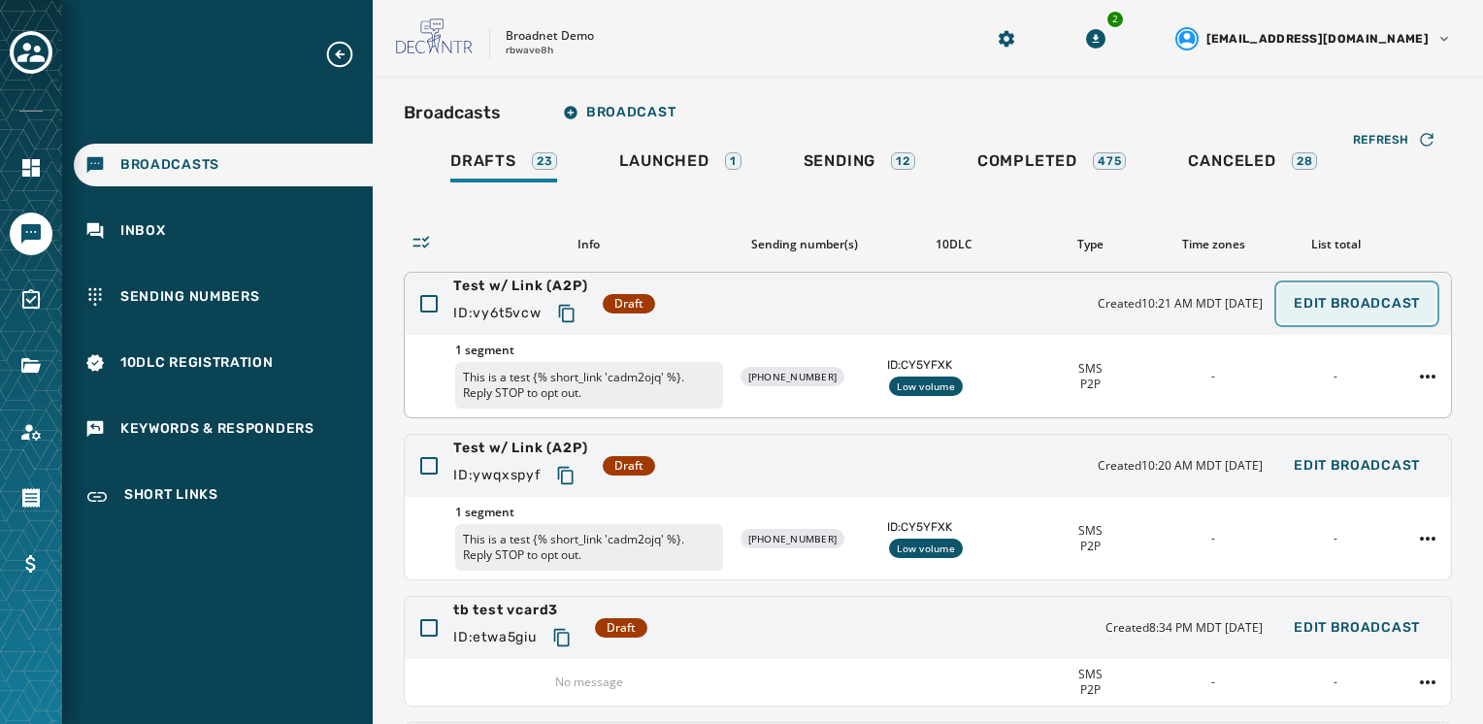
click at [1412, 302] on button "Edit Broadcast" at bounding box center [1356, 303] width 157 height 39
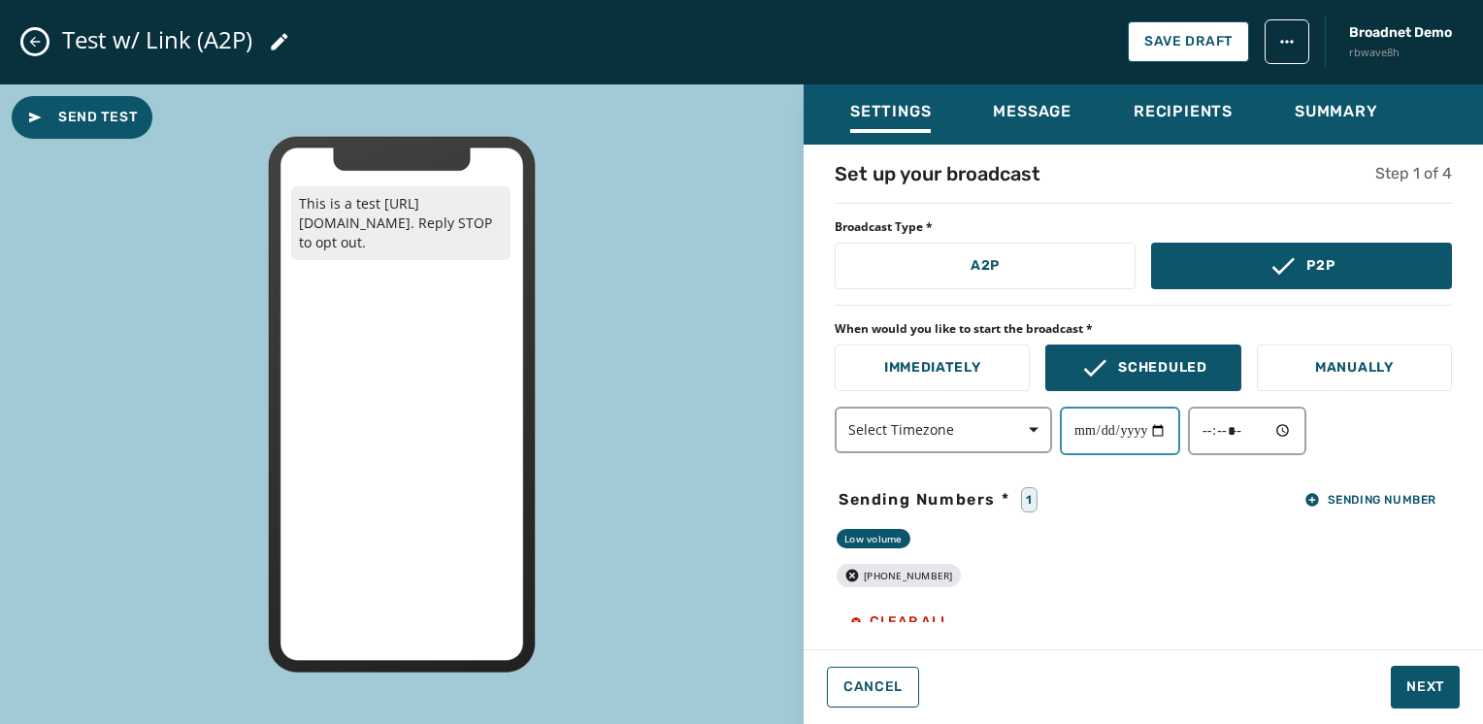
click at [1136, 429] on input "date" at bounding box center [1120, 431] width 120 height 49
click at [1179, 427] on input "date" at bounding box center [1120, 431] width 120 height 49
type input "**********"
click at [1215, 426] on input "time" at bounding box center [1247, 431] width 118 height 49
click at [1246, 434] on input "time" at bounding box center [1247, 431] width 118 height 49
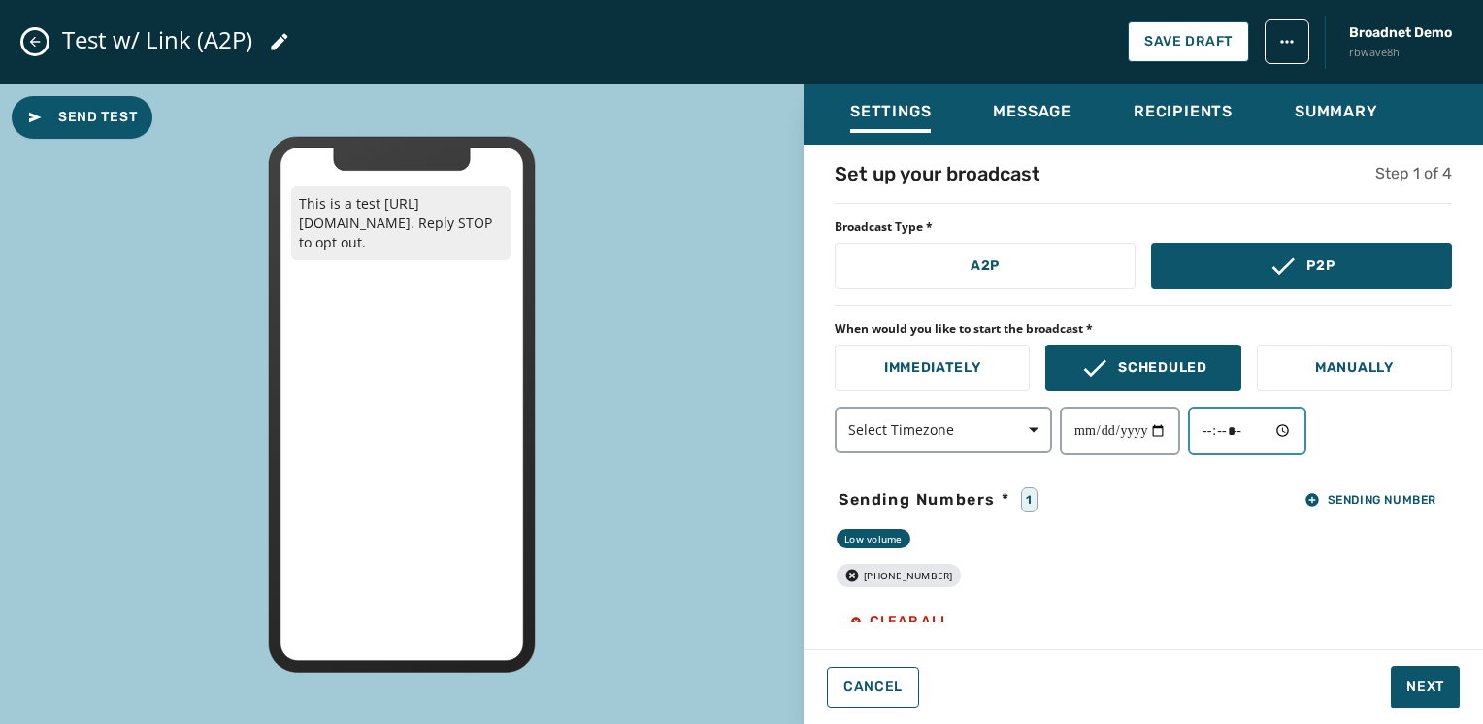
click at [1307, 437] on input "time" at bounding box center [1247, 431] width 118 height 49
click at [1304, 434] on input "time" at bounding box center [1247, 431] width 118 height 49
click at [1421, 592] on div "Low volume +1 720 437-8807 Clear all" at bounding box center [1143, 585] width 617 height 113
click at [1285, 425] on input "time" at bounding box center [1247, 431] width 118 height 49
click at [1223, 436] on input "time" at bounding box center [1247, 431] width 118 height 49
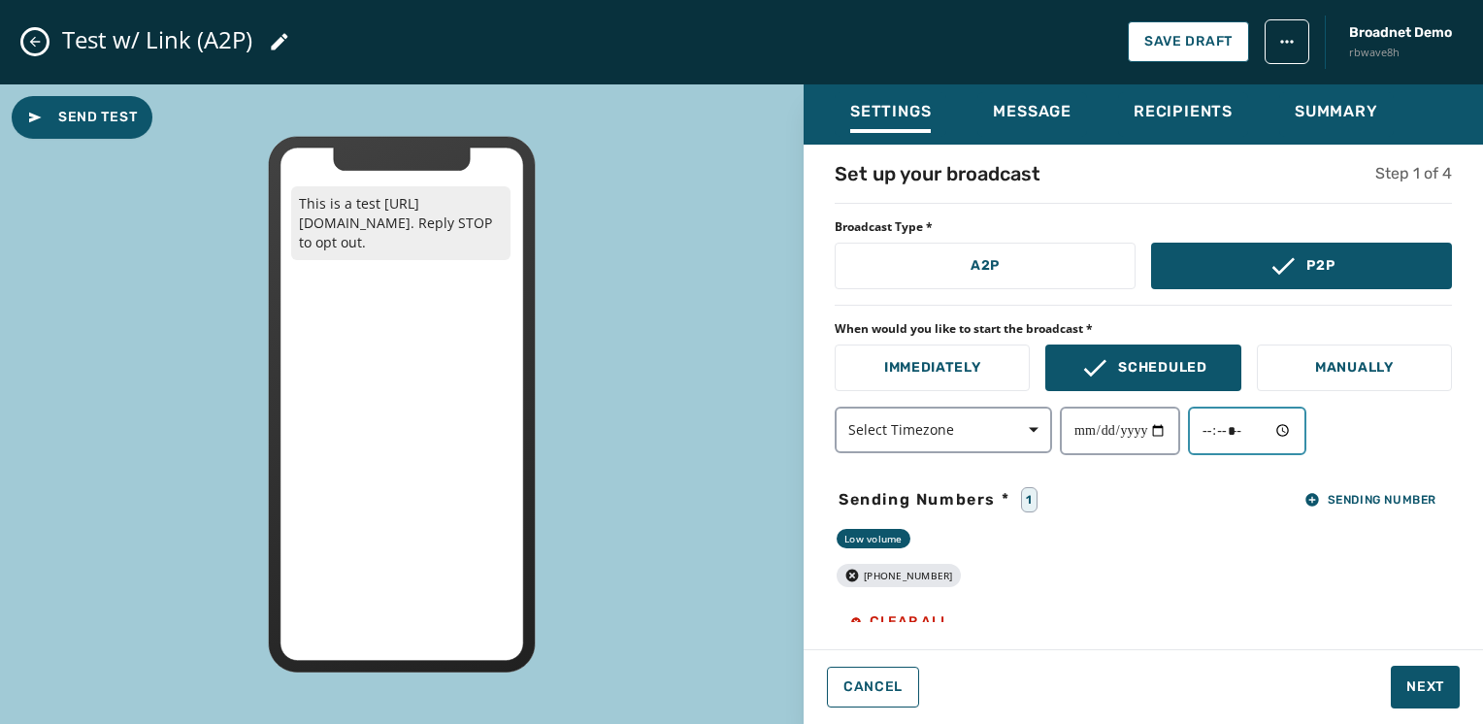
click at [1307, 432] on input "time" at bounding box center [1247, 431] width 118 height 49
click at [1300, 429] on input "time" at bounding box center [1247, 431] width 118 height 49
type input "*****"
click at [1371, 437] on div "**********" at bounding box center [1143, 431] width 617 height 49
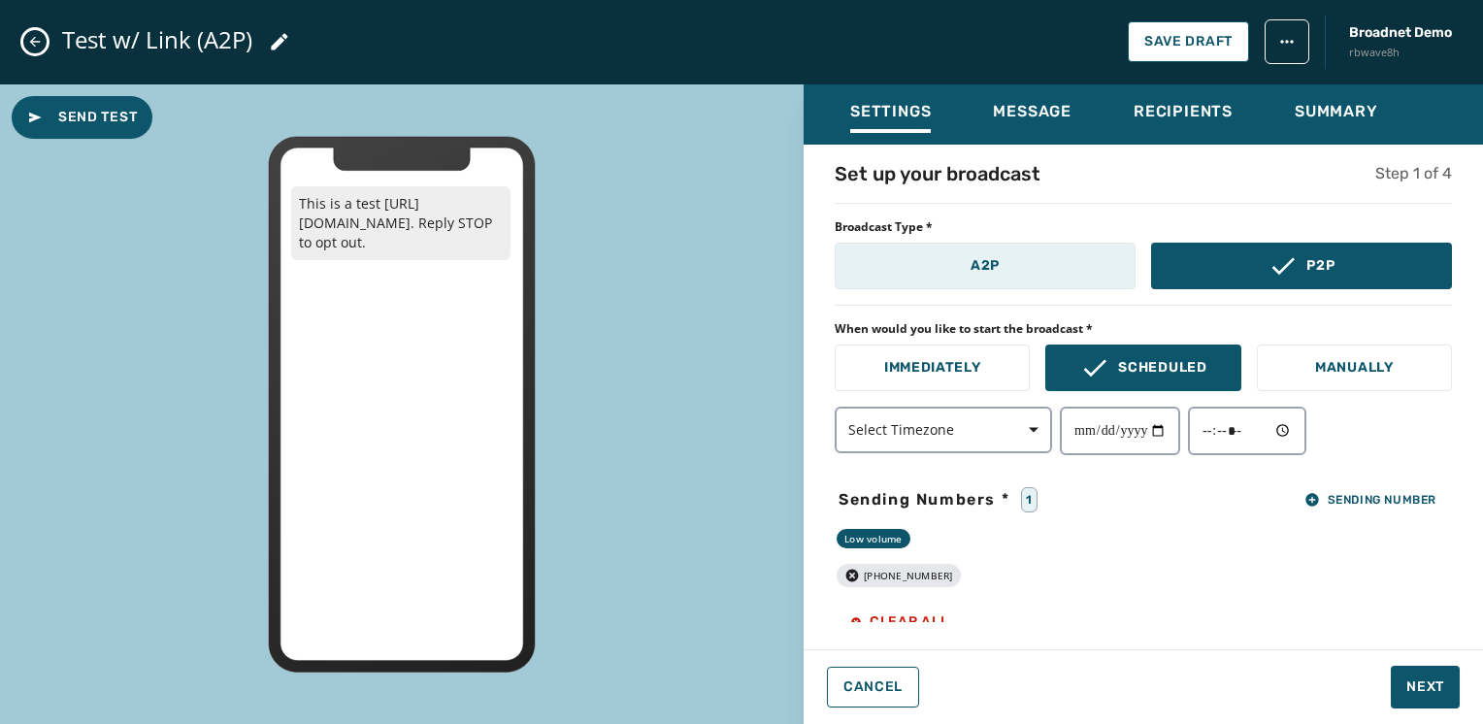
click at [1023, 254] on button "A2P" at bounding box center [985, 266] width 301 height 47
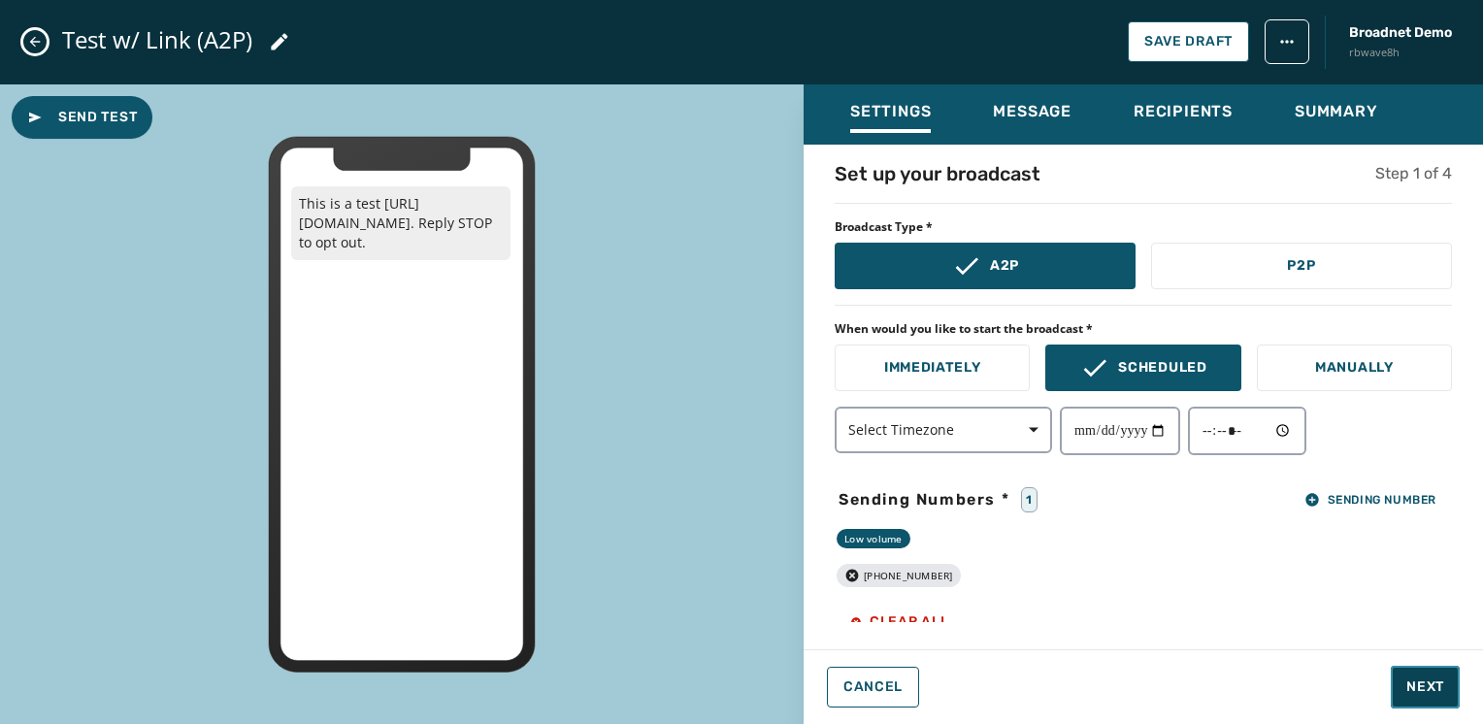
click at [1422, 696] on span "Next" at bounding box center [1426, 687] width 38 height 19
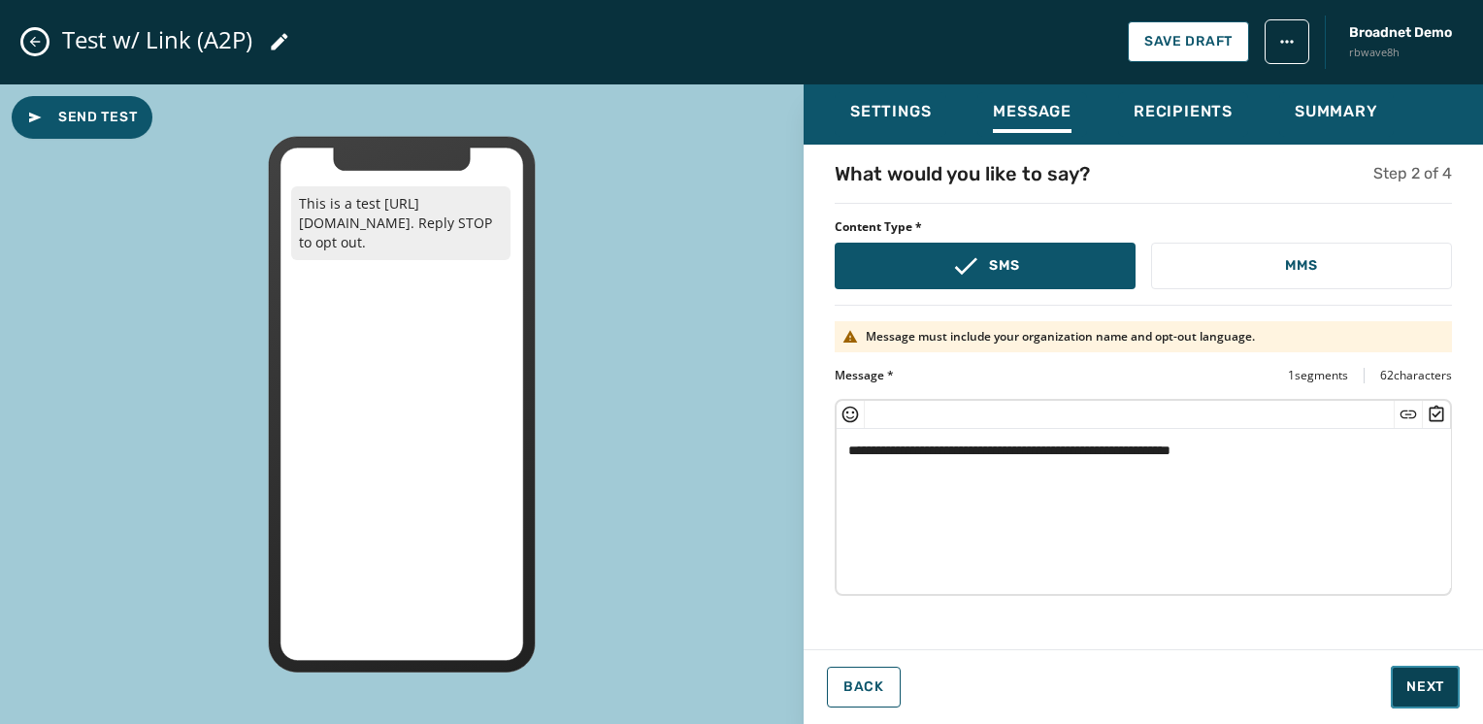
click at [1421, 690] on span "Next" at bounding box center [1426, 687] width 38 height 19
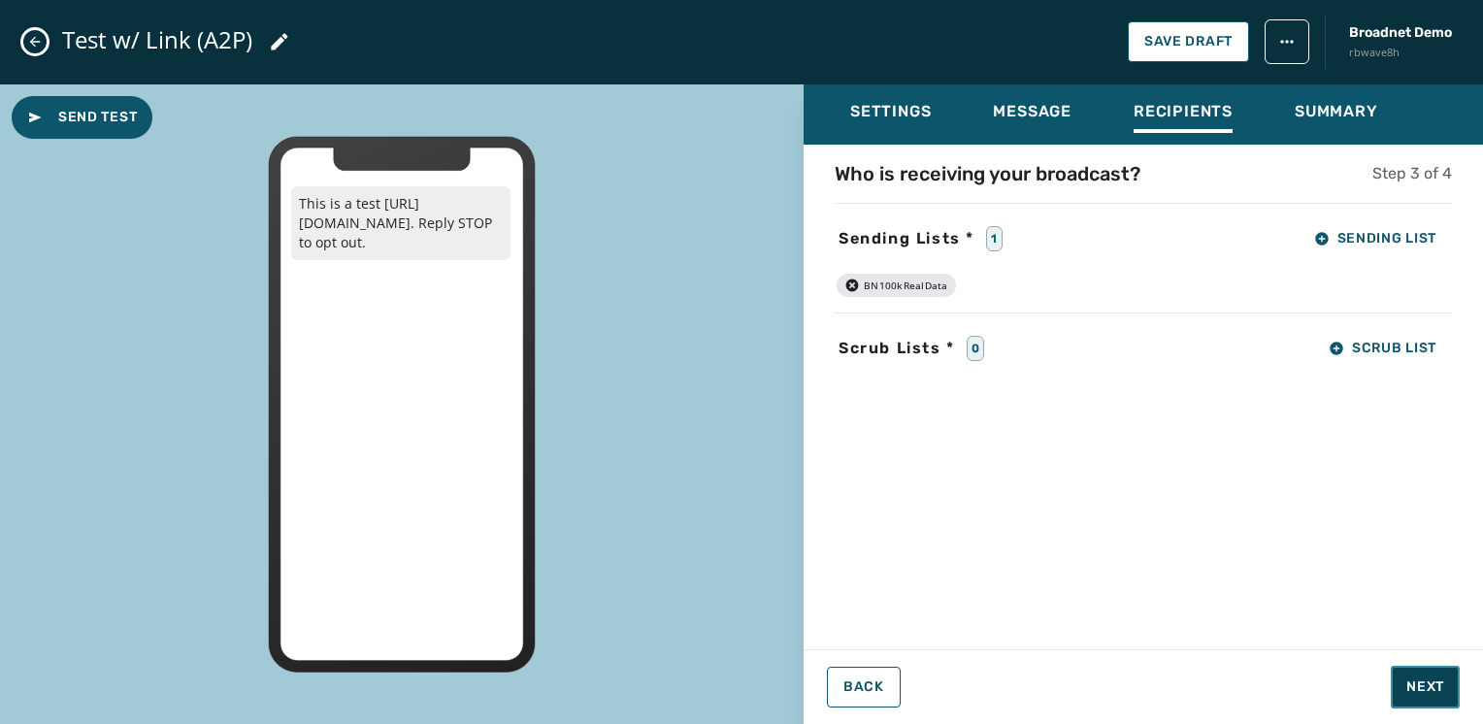
click at [1419, 689] on span "Next" at bounding box center [1426, 687] width 38 height 19
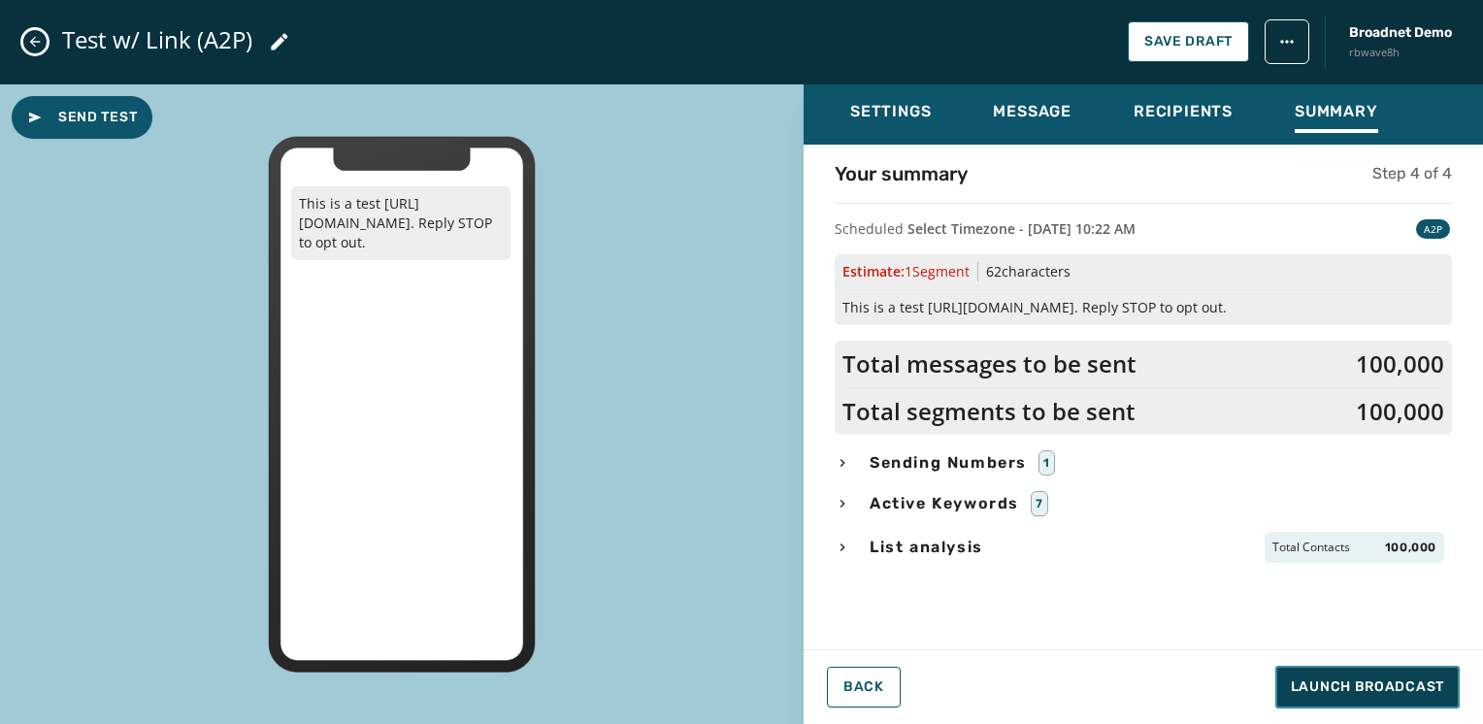
click at [1373, 681] on span "Launch Broadcast" at bounding box center [1367, 687] width 153 height 19
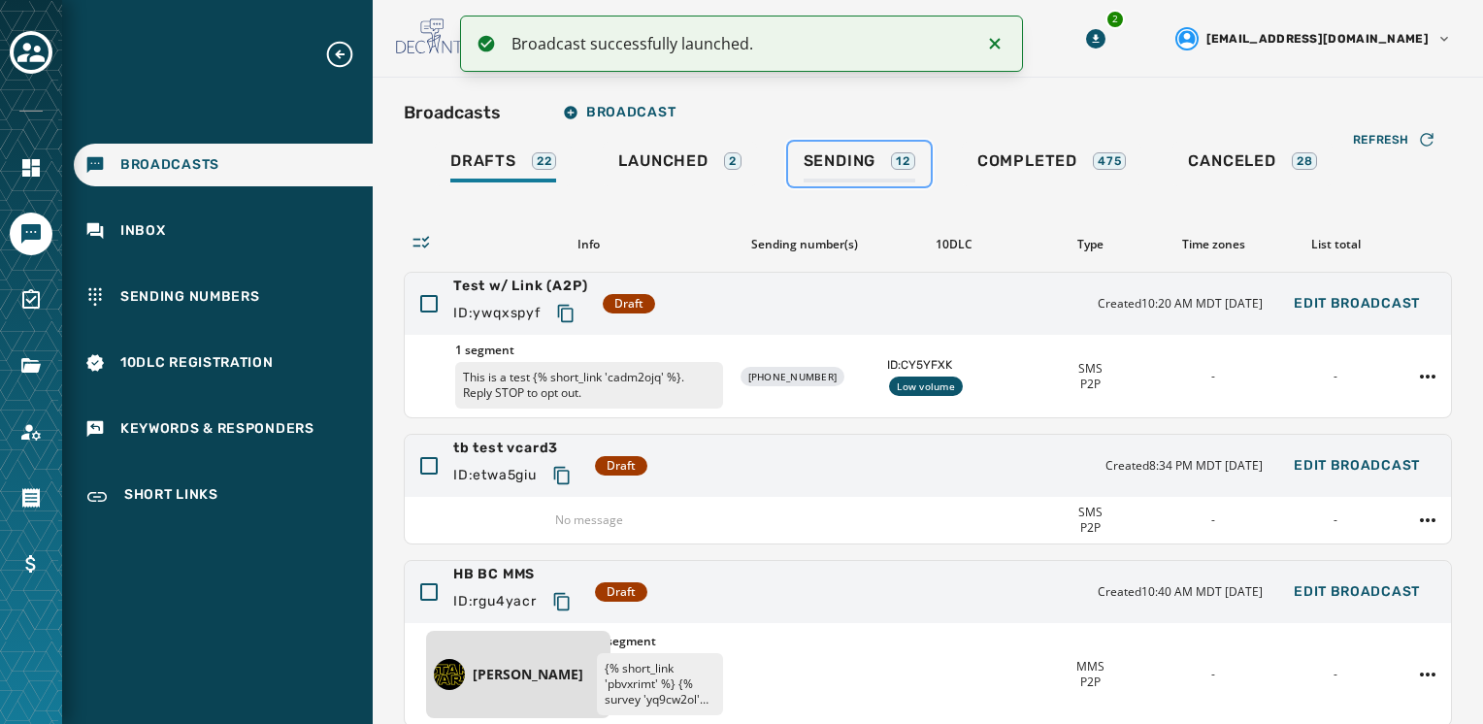
click at [838, 172] on div "Sending 12" at bounding box center [860, 166] width 112 height 31
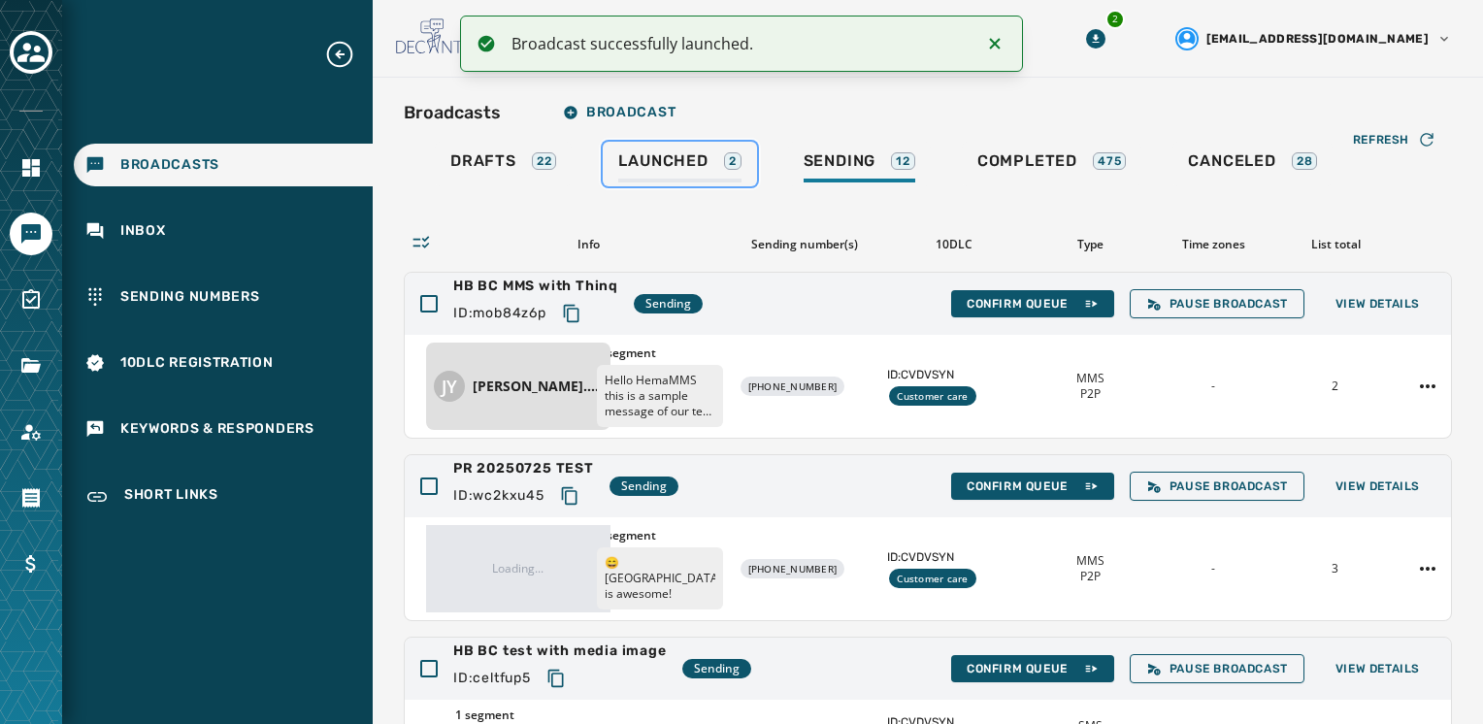
click at [691, 177] on div "Launched 2" at bounding box center [679, 166] width 122 height 31
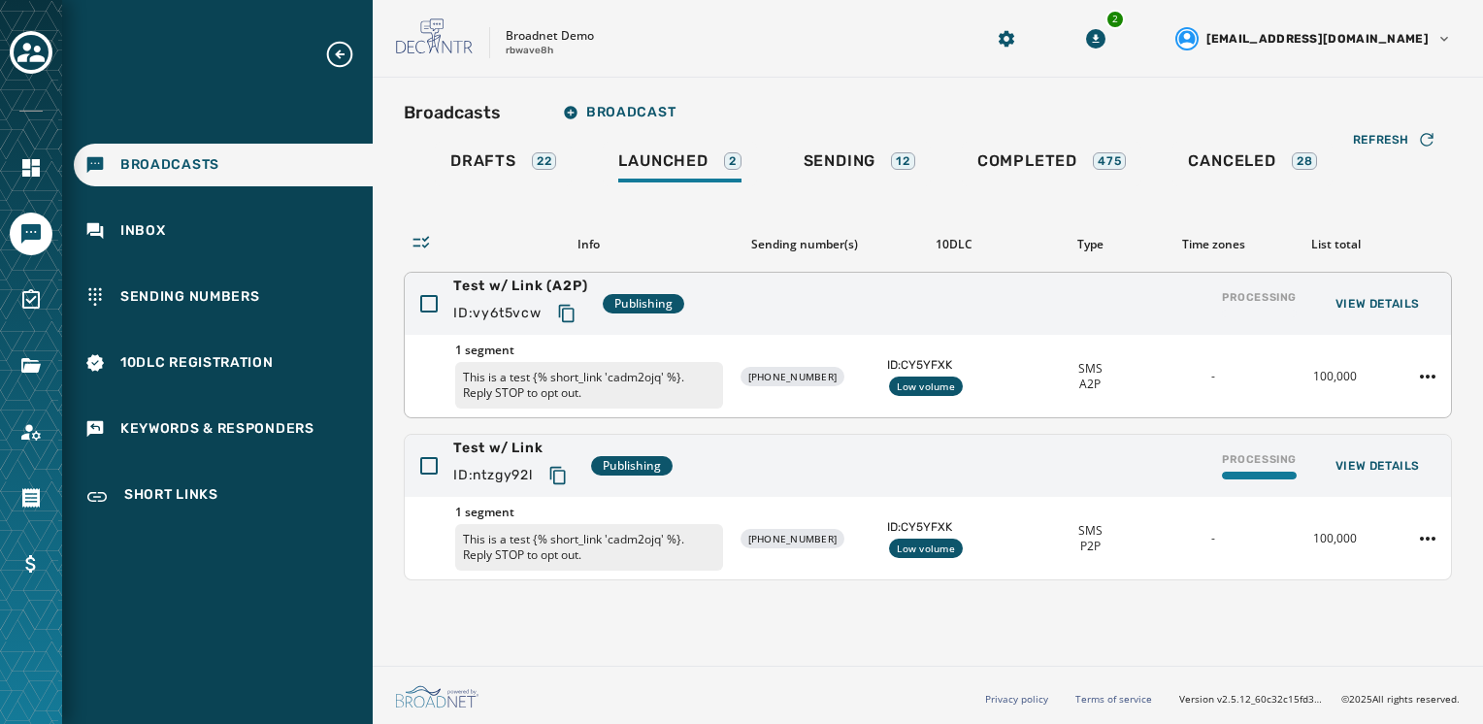
click at [571, 305] on icon "Copy text to clipboard" at bounding box center [566, 313] width 19 height 19
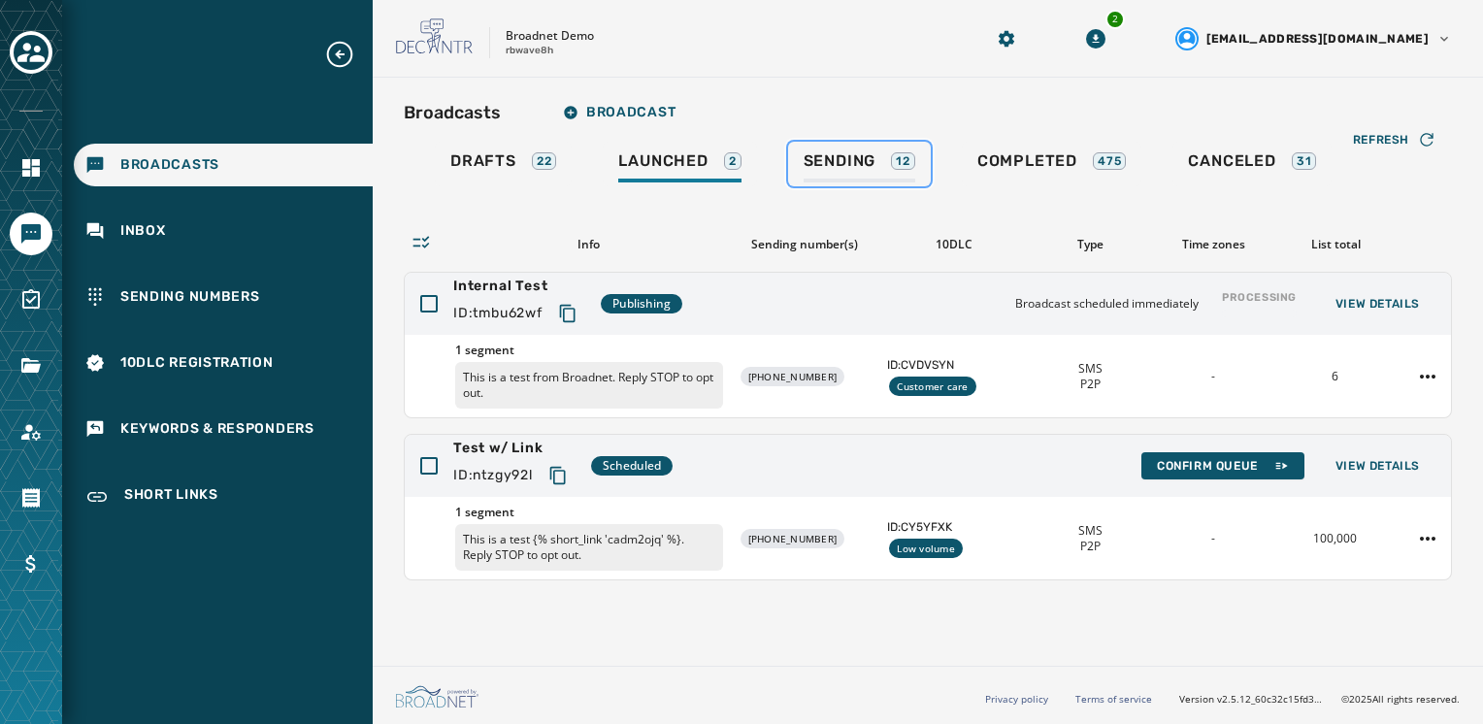
click at [835, 167] on span "Sending" at bounding box center [840, 160] width 73 height 19
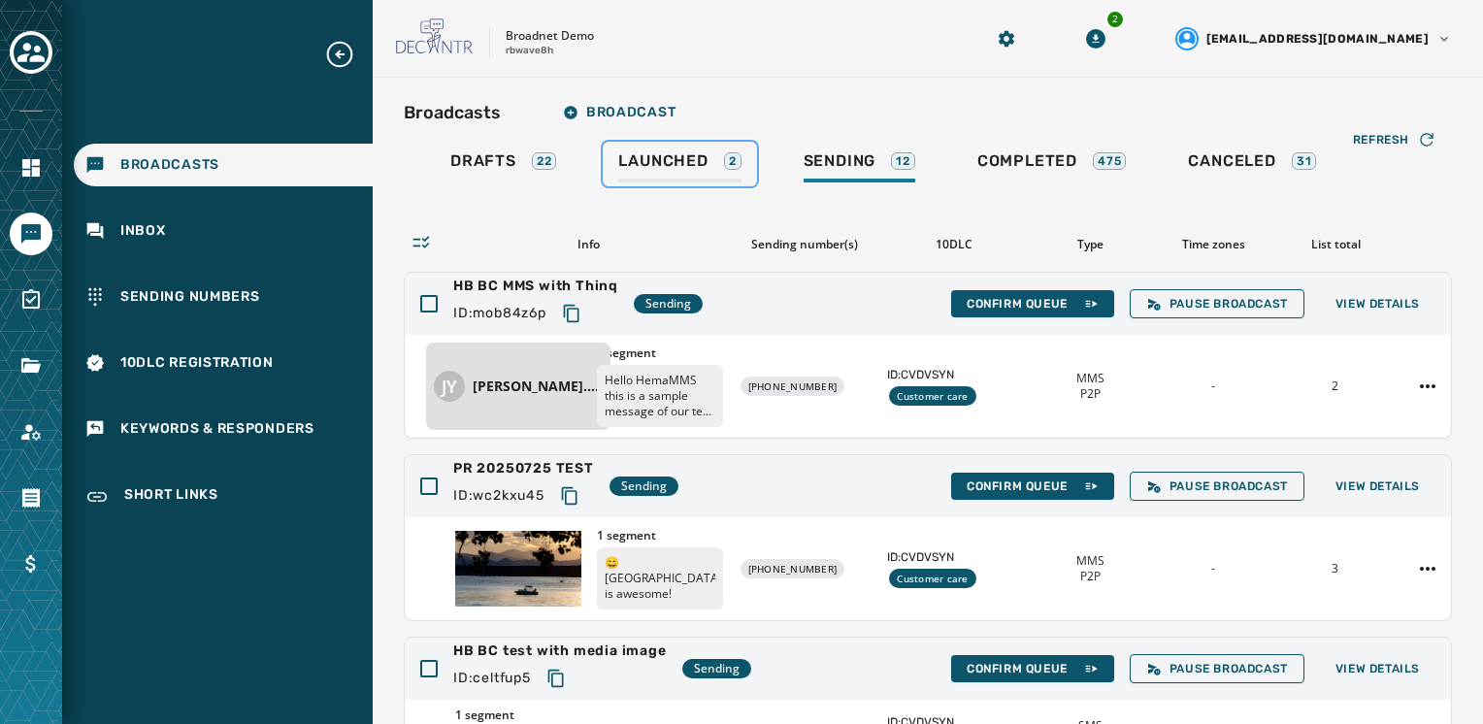
click at [705, 172] on div "Launched 2" at bounding box center [679, 166] width 122 height 31
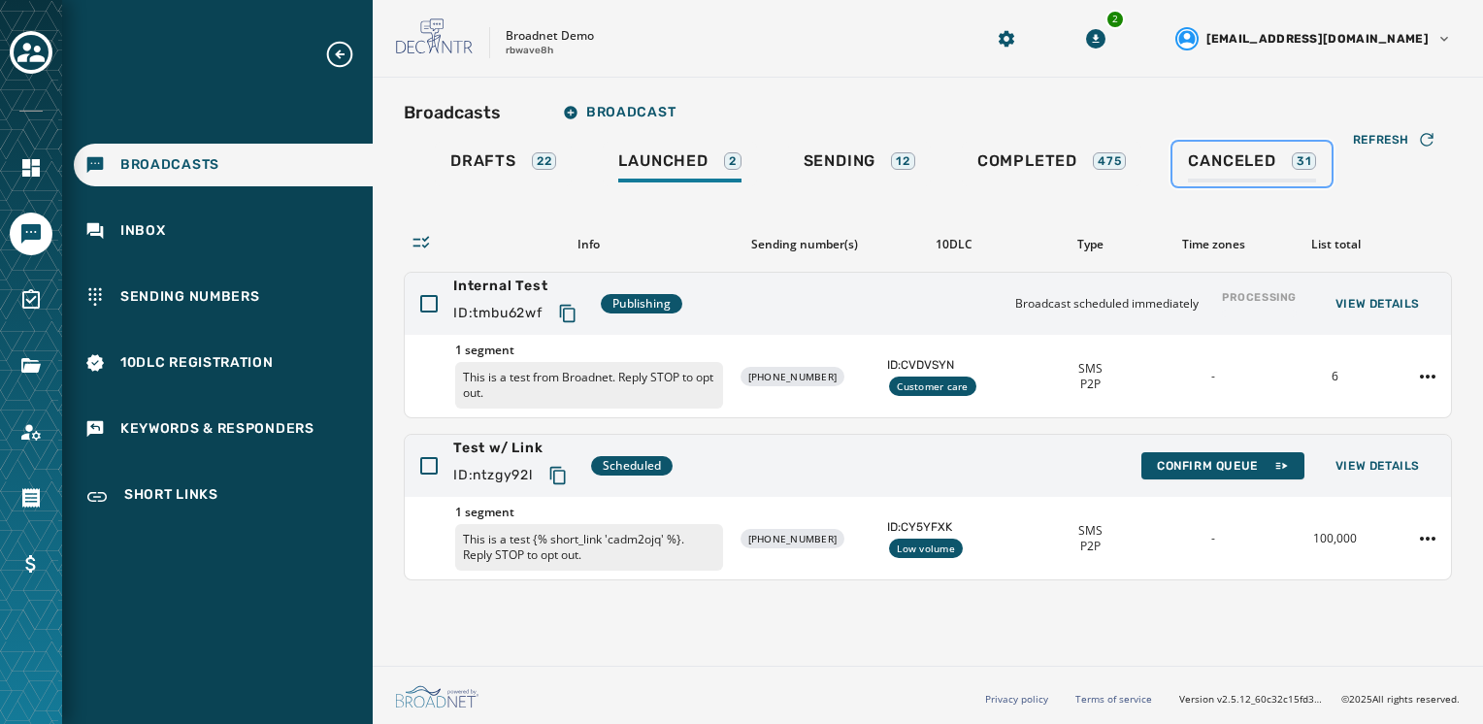
click at [1279, 175] on div "Canceled 31" at bounding box center [1252, 166] width 128 height 31
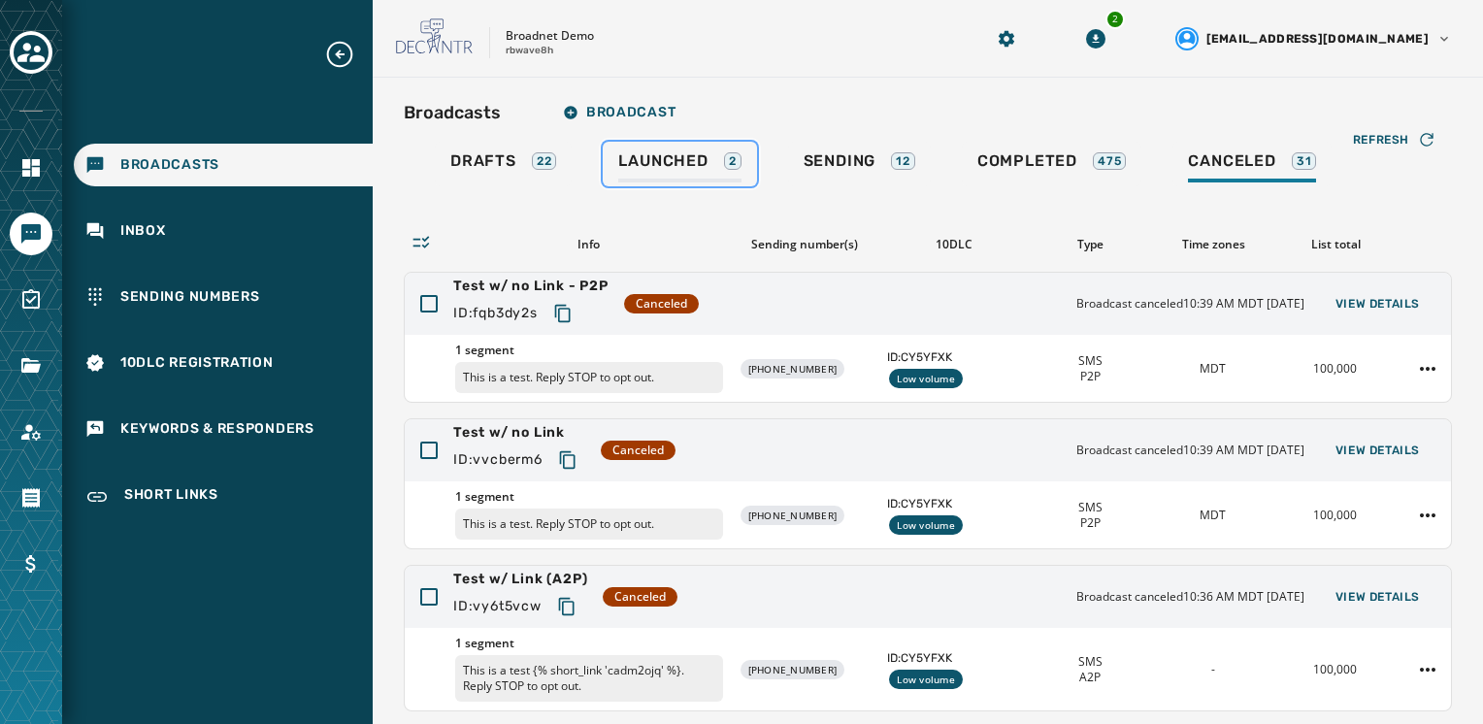
click at [691, 165] on span "Launched" at bounding box center [662, 160] width 89 height 19
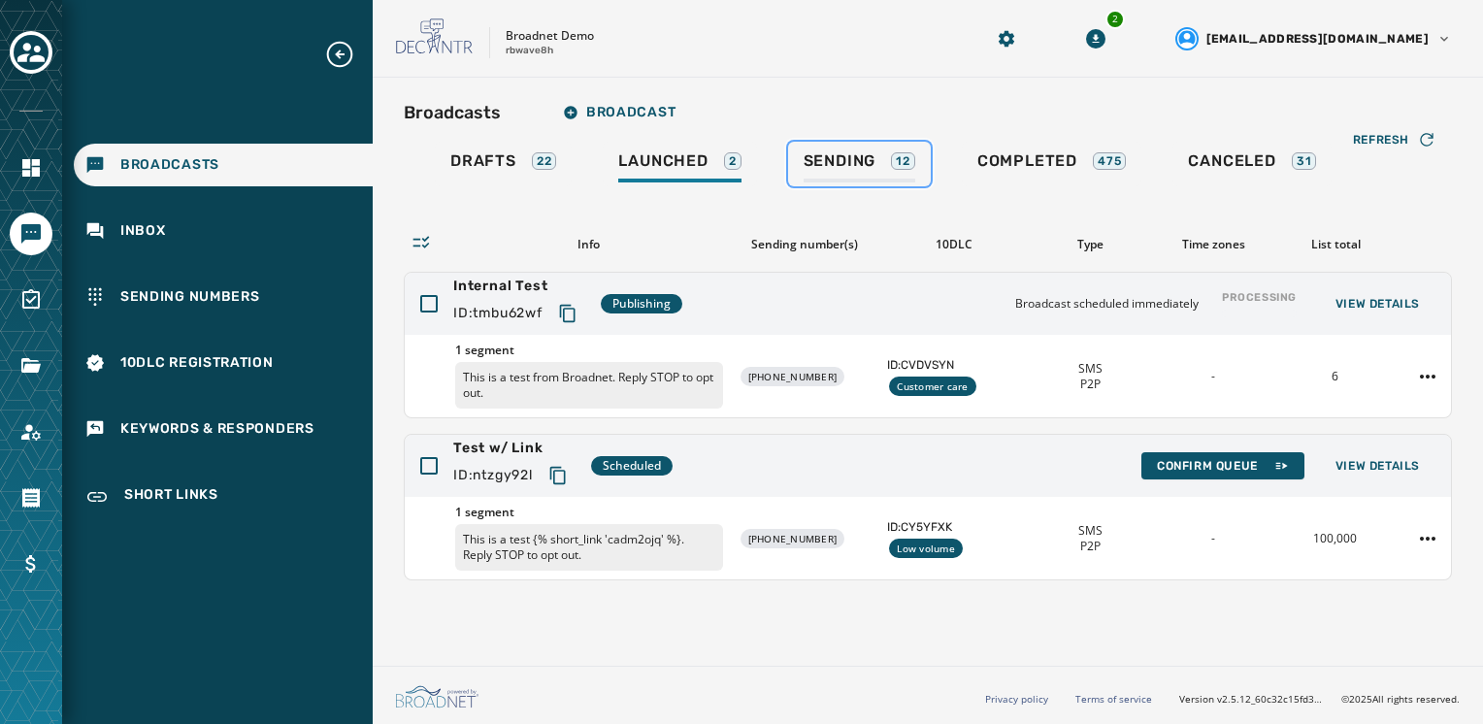
click at [829, 180] on div "Sending 12" at bounding box center [860, 166] width 112 height 31
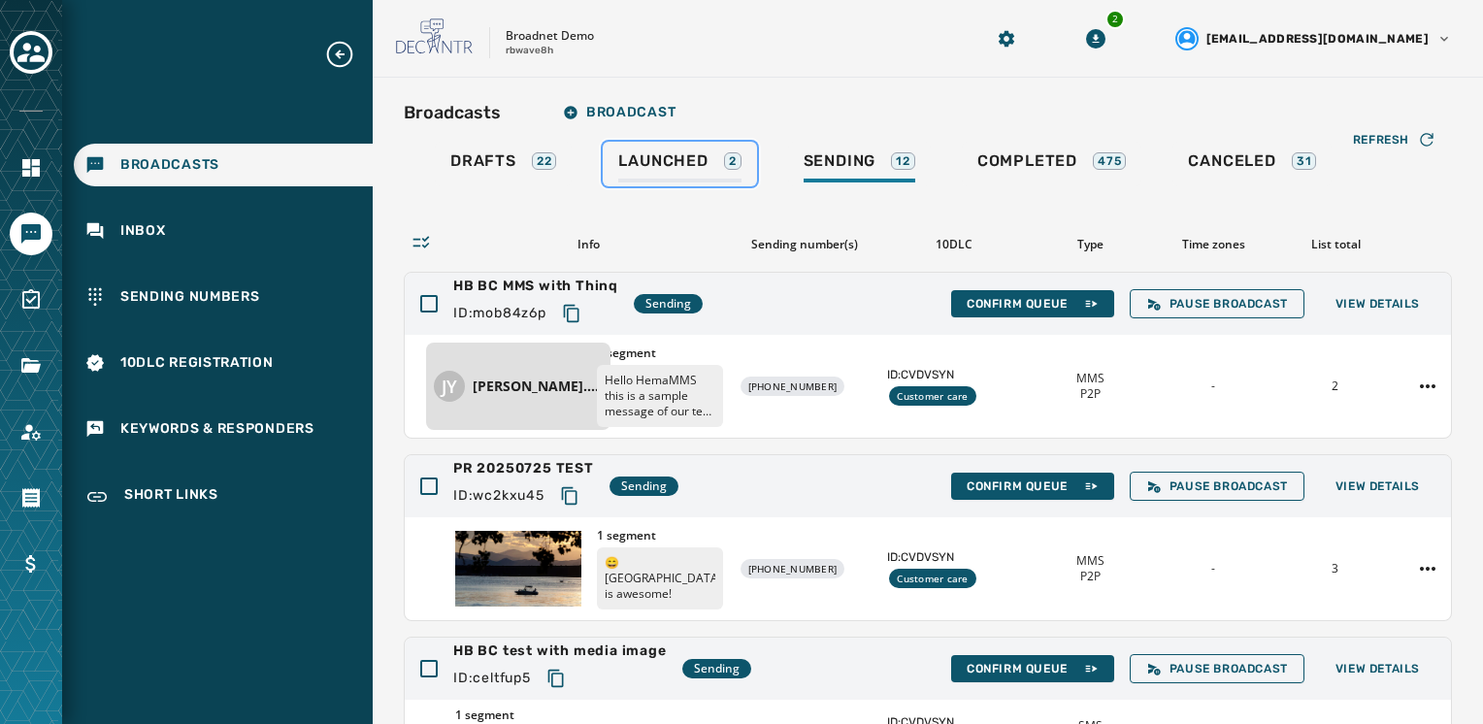
click at [743, 168] on link "Launched 2" at bounding box center [679, 164] width 153 height 45
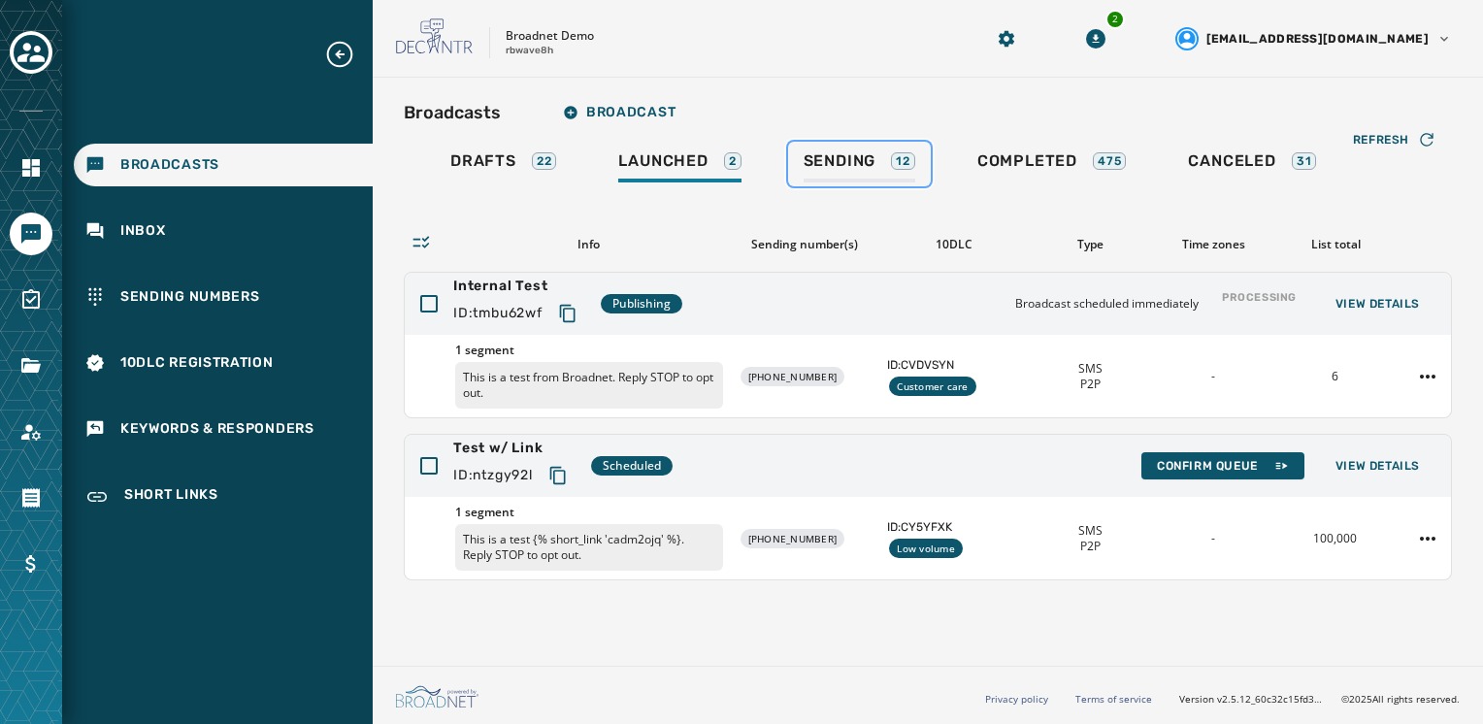
click at [842, 168] on span "Sending" at bounding box center [840, 160] width 73 height 19
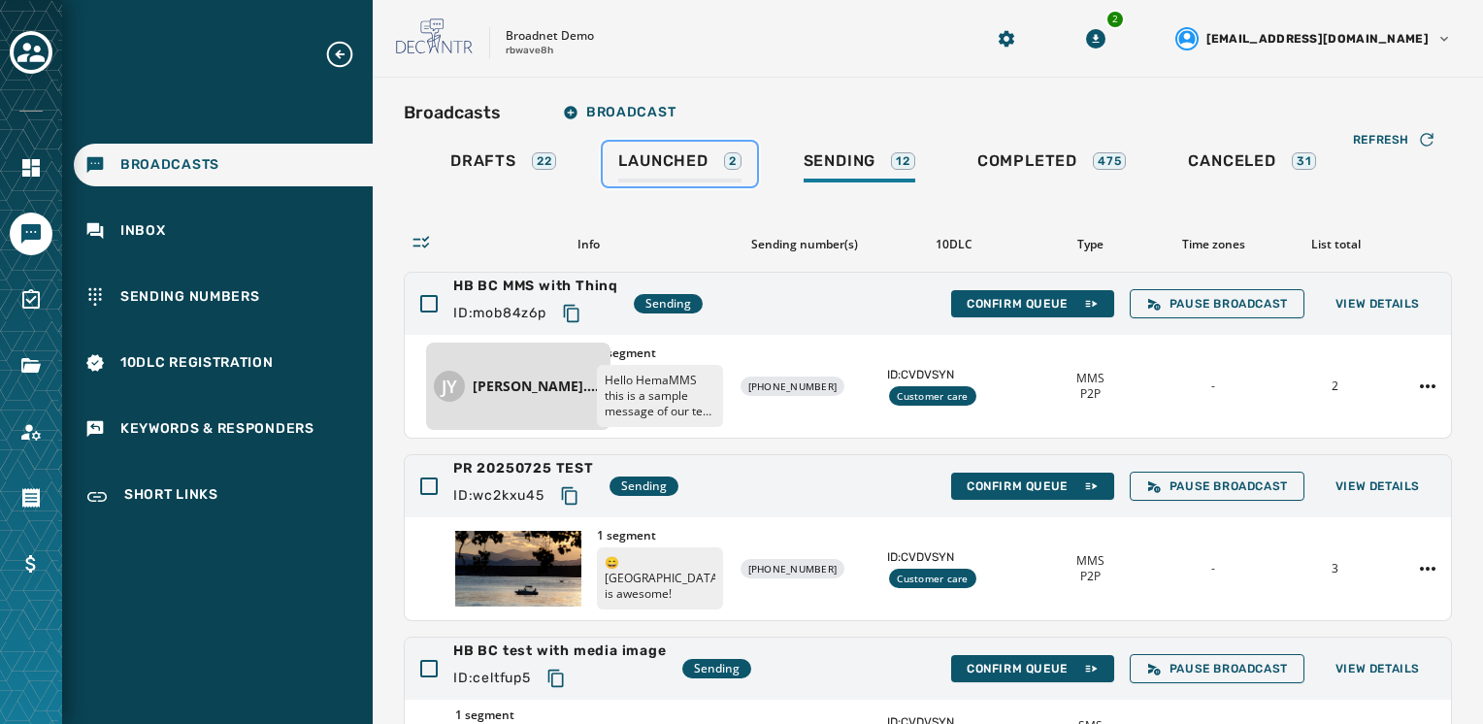
click at [662, 151] on span "Launched" at bounding box center [662, 160] width 89 height 19
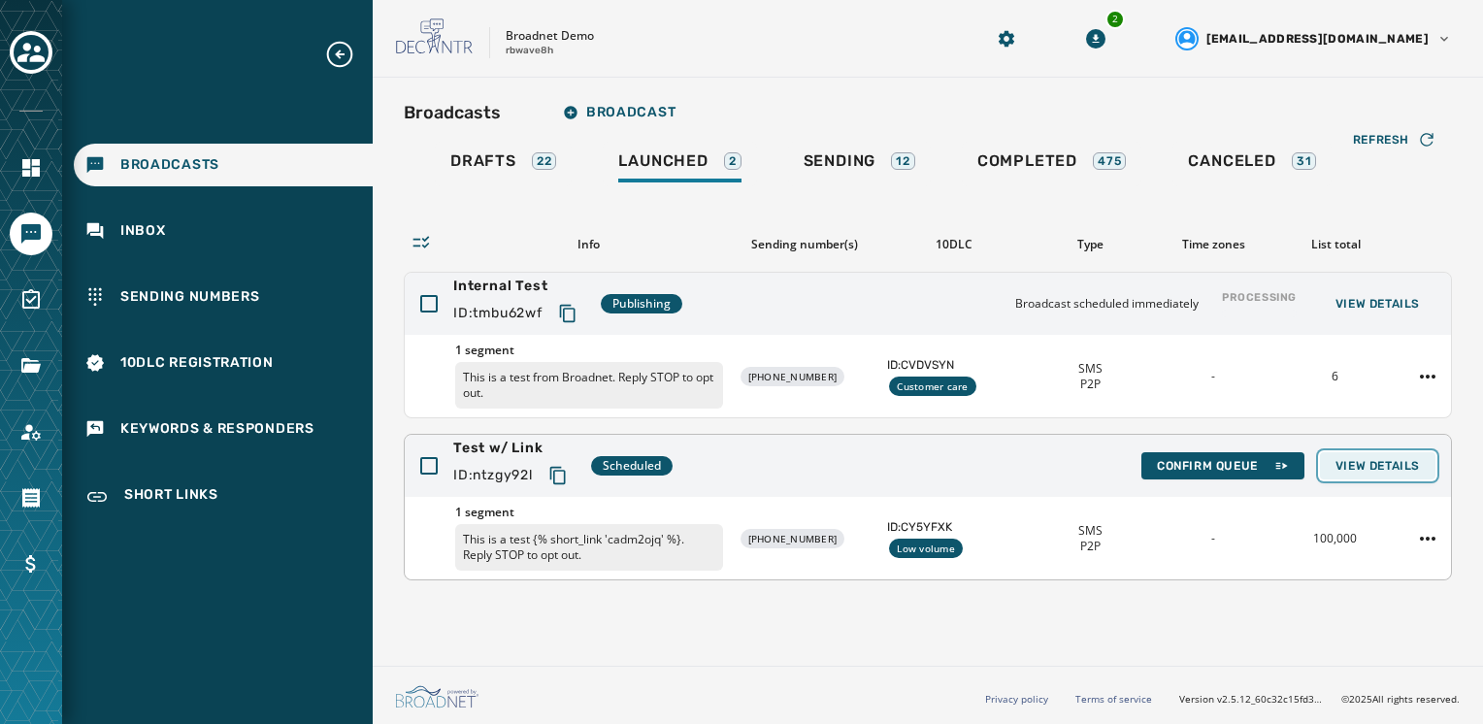
click at [1394, 474] on button "View Details" at bounding box center [1378, 465] width 116 height 27
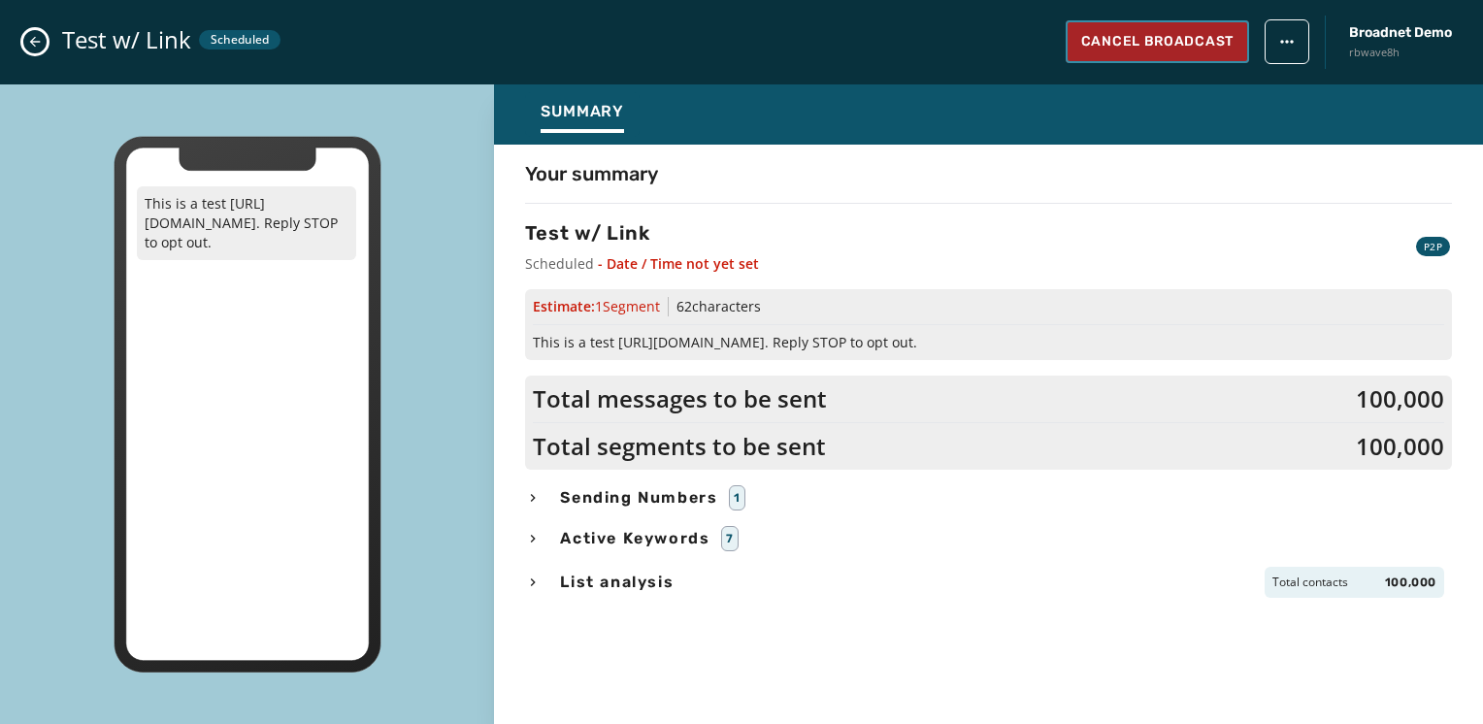
click at [1176, 49] on span "Cancel Broadcast" at bounding box center [1157, 41] width 152 height 19
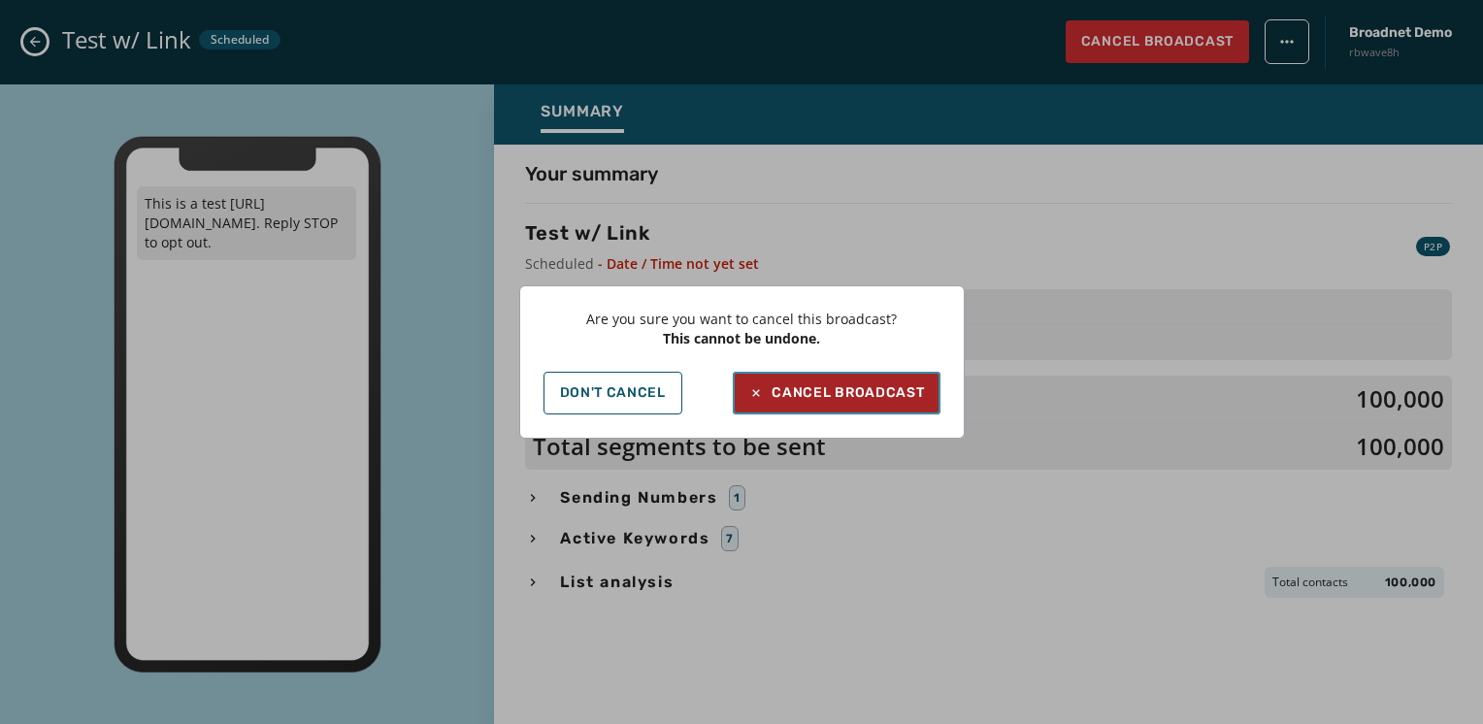
click at [845, 400] on div "Cancel Broadcast" at bounding box center [836, 392] width 176 height 19
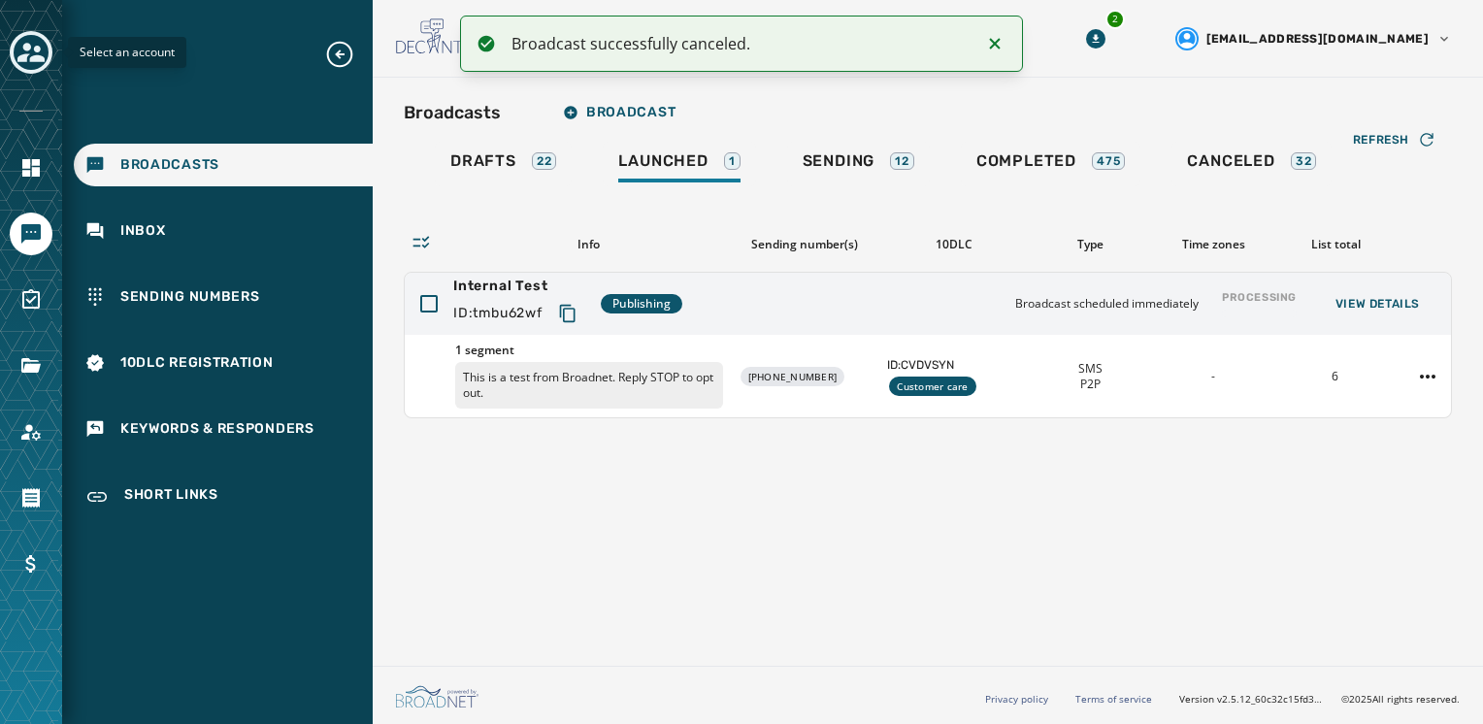
click at [28, 48] on icon "Toggle account select drawer" at bounding box center [30, 52] width 27 height 19
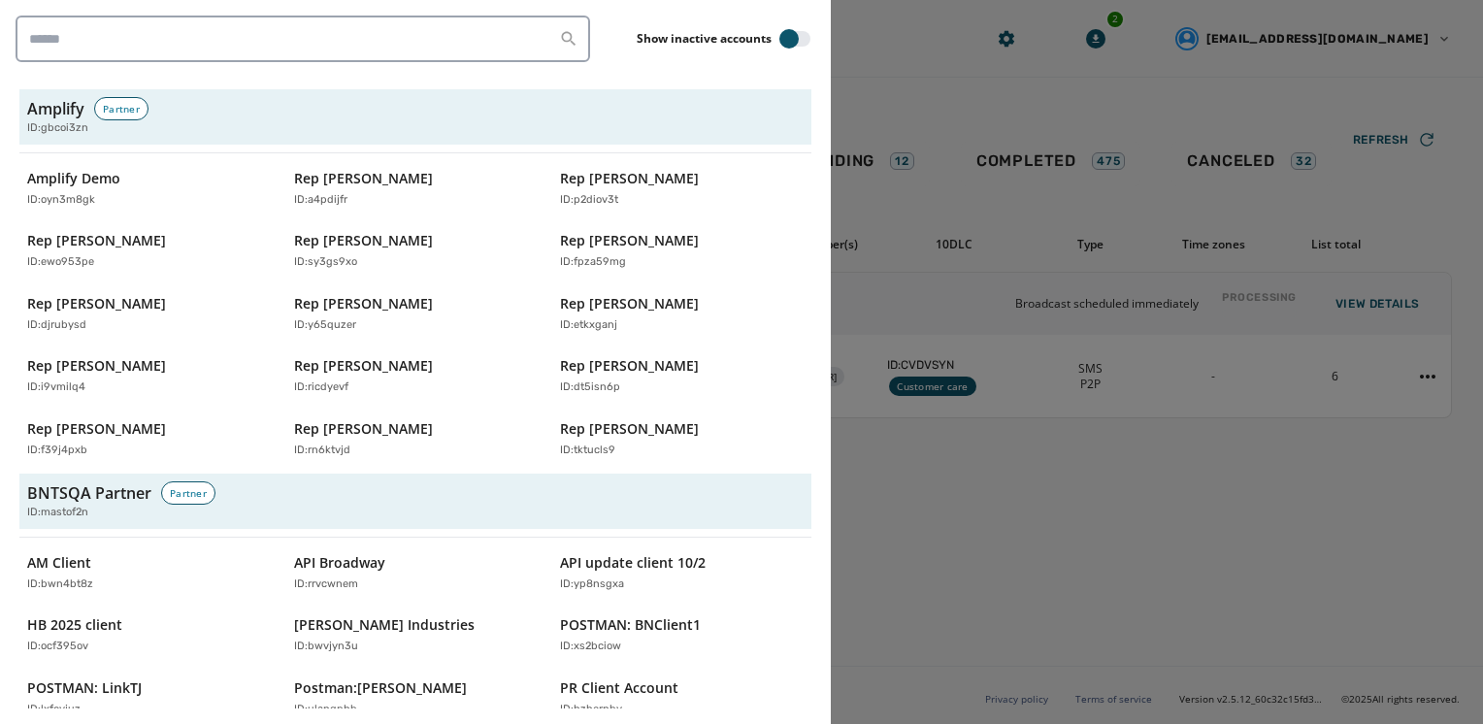
scroll to position [6610, 0]
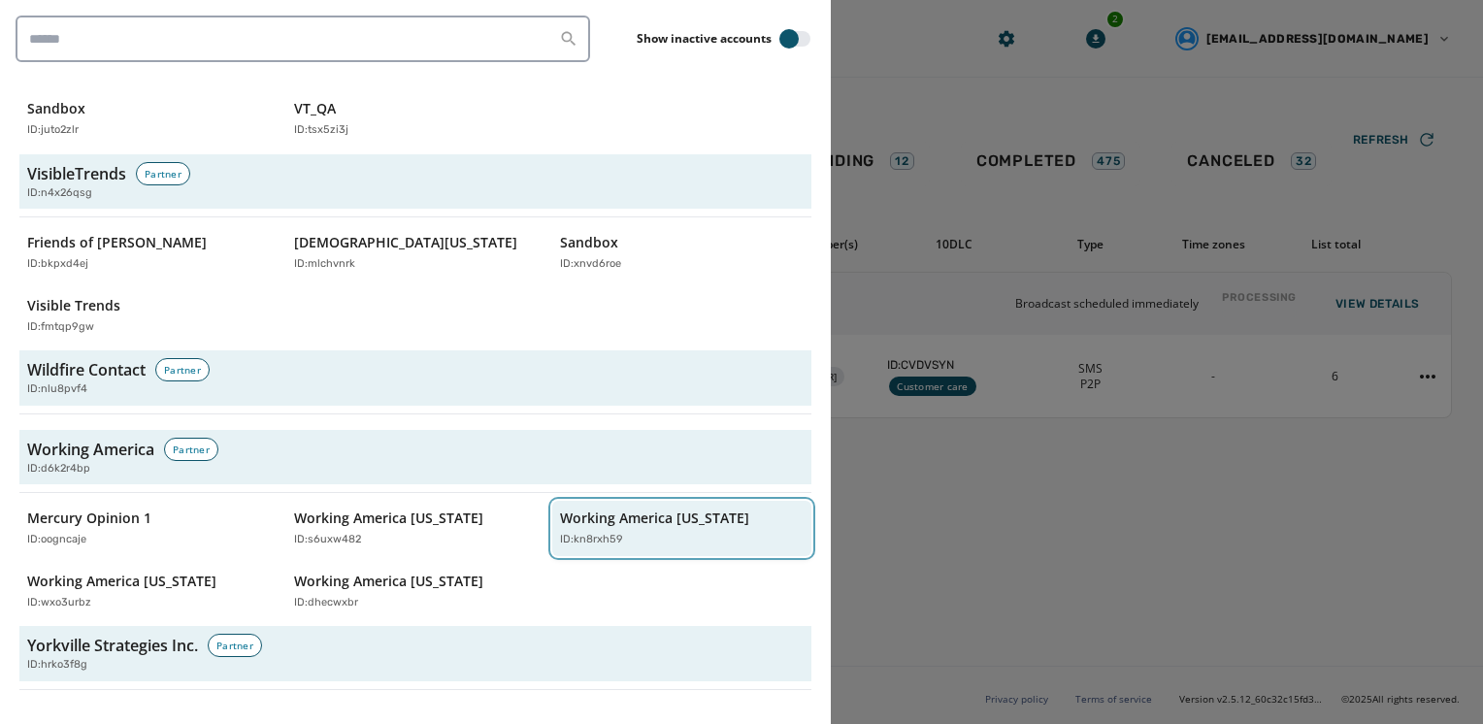
click at [658, 532] on div "ID: kn8rxh59" at bounding box center [672, 540] width 224 height 17
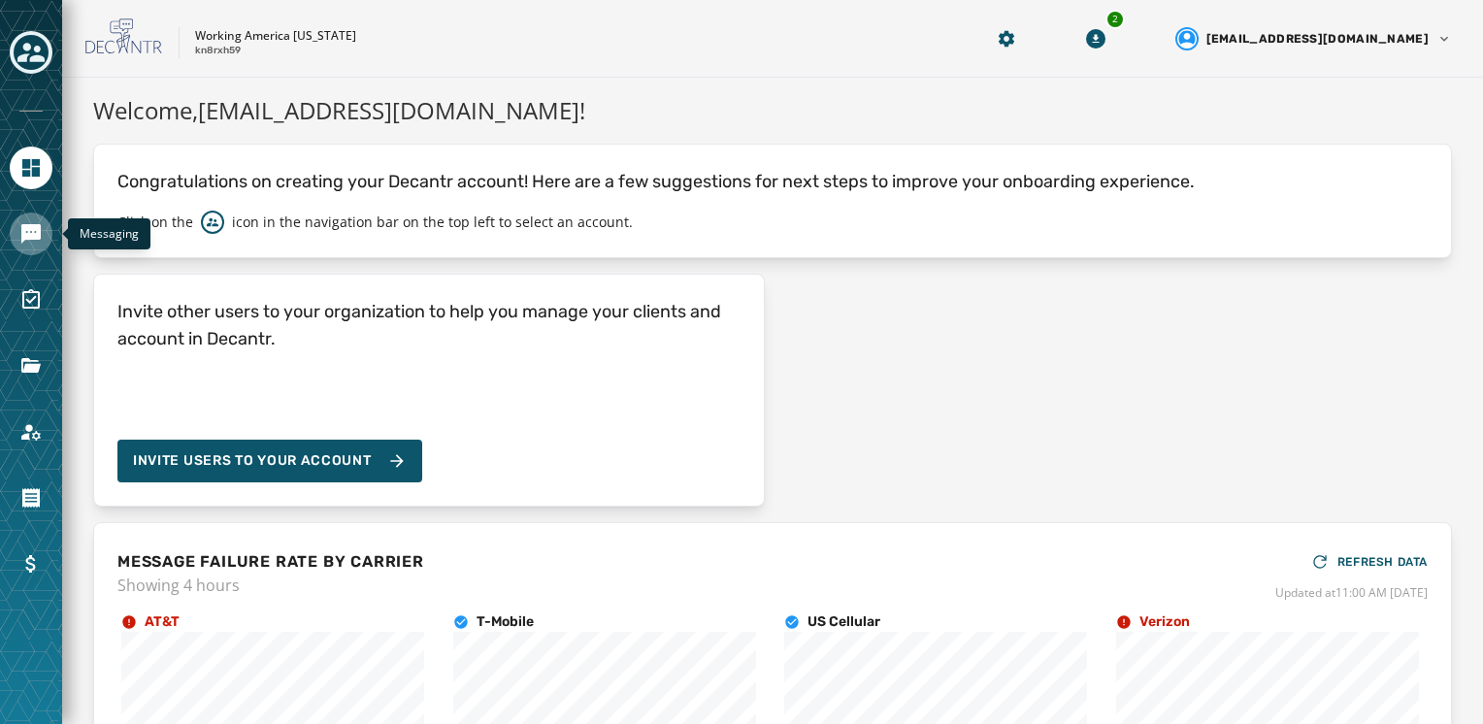
click at [28, 244] on icon "Navigate to Messaging" at bounding box center [30, 233] width 23 height 23
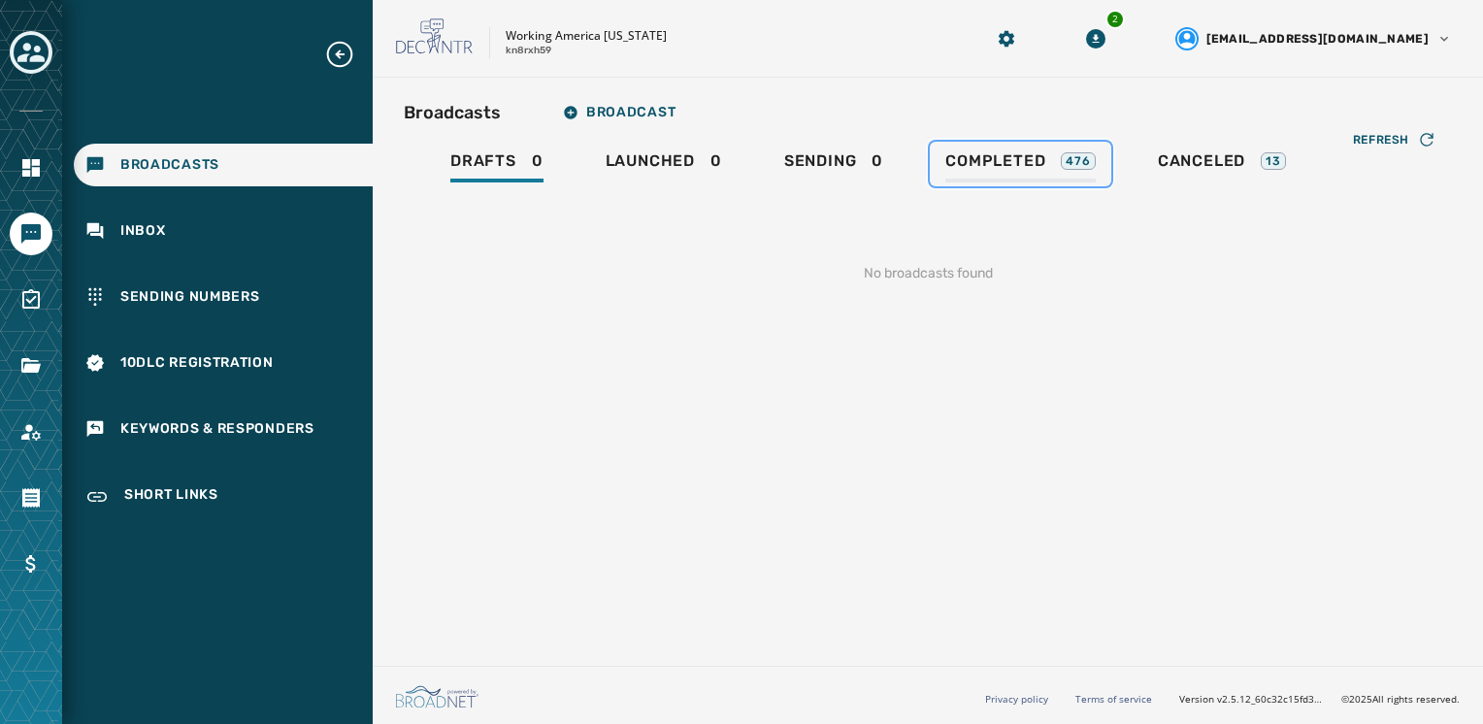
click at [1049, 176] on div "Completed 476" at bounding box center [1020, 166] width 150 height 31
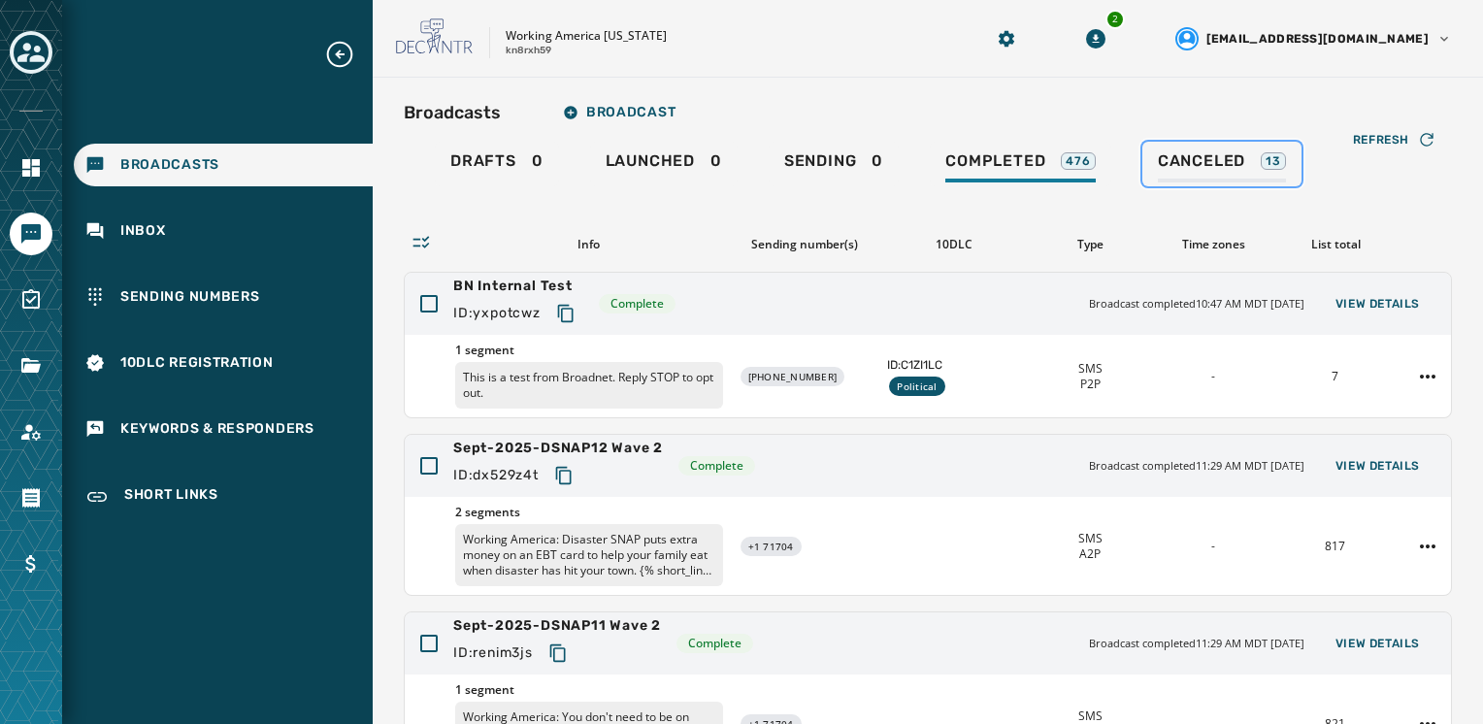
click at [1184, 173] on div "Canceled 13" at bounding box center [1222, 166] width 128 height 31
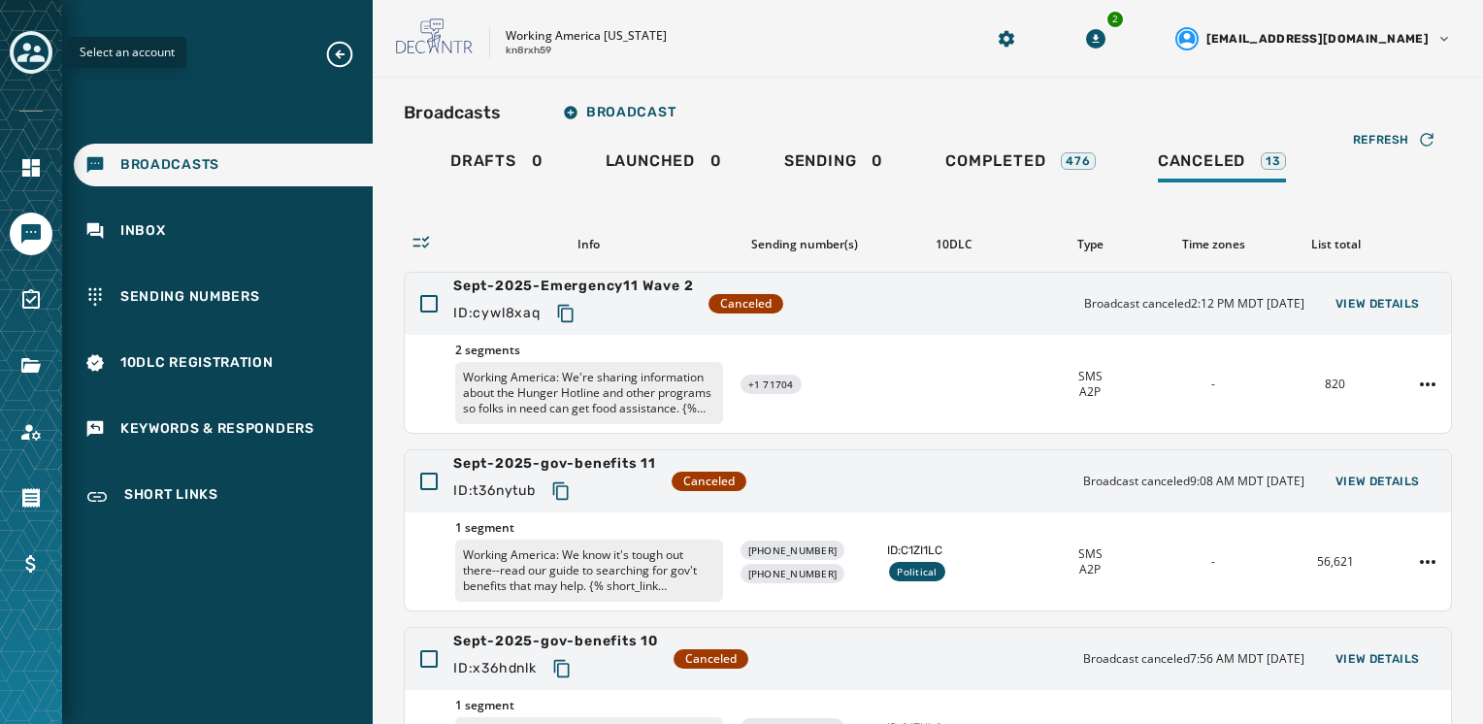
click at [21, 59] on icon "Toggle account select drawer" at bounding box center [30, 52] width 27 height 19
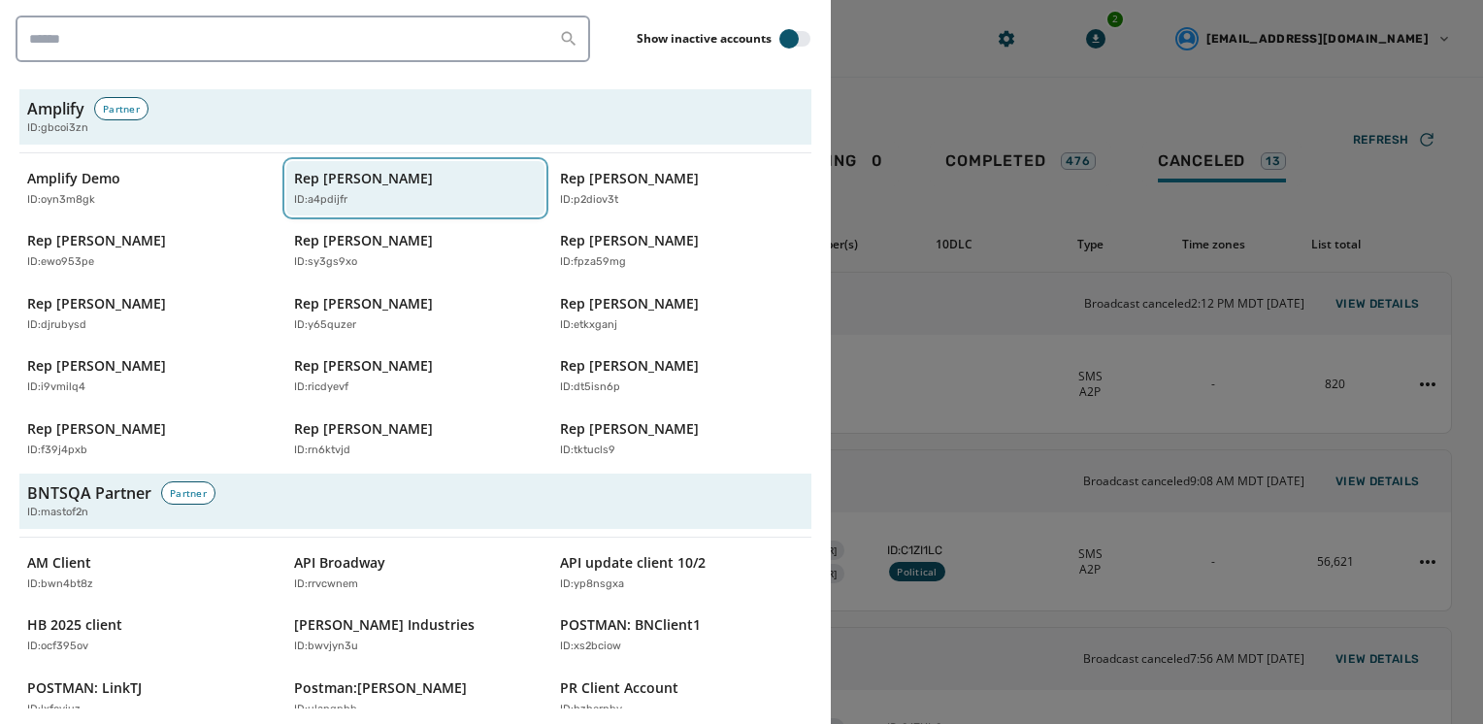
click at [454, 198] on div "ID: a4pdijfr" at bounding box center [406, 200] width 224 height 17
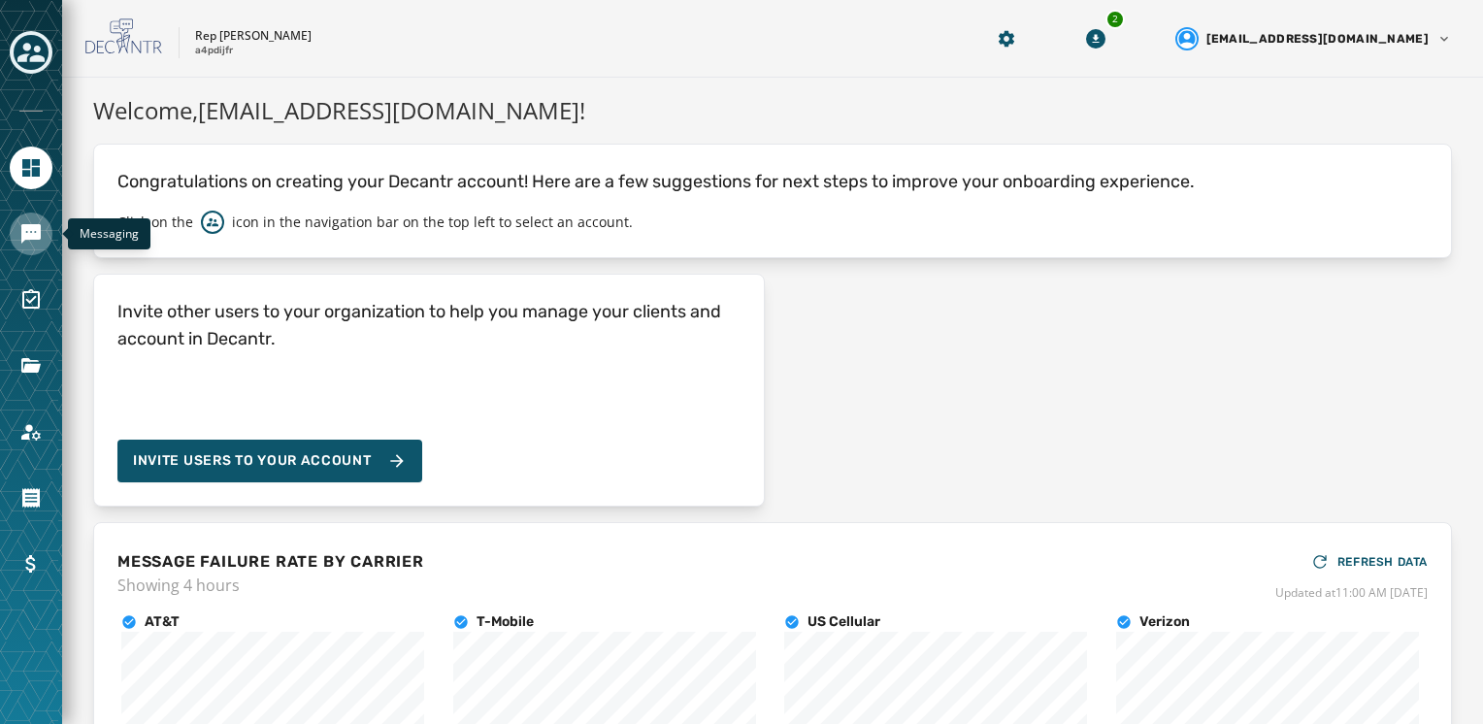
click at [24, 237] on icon "Navigate to Messaging" at bounding box center [30, 233] width 19 height 19
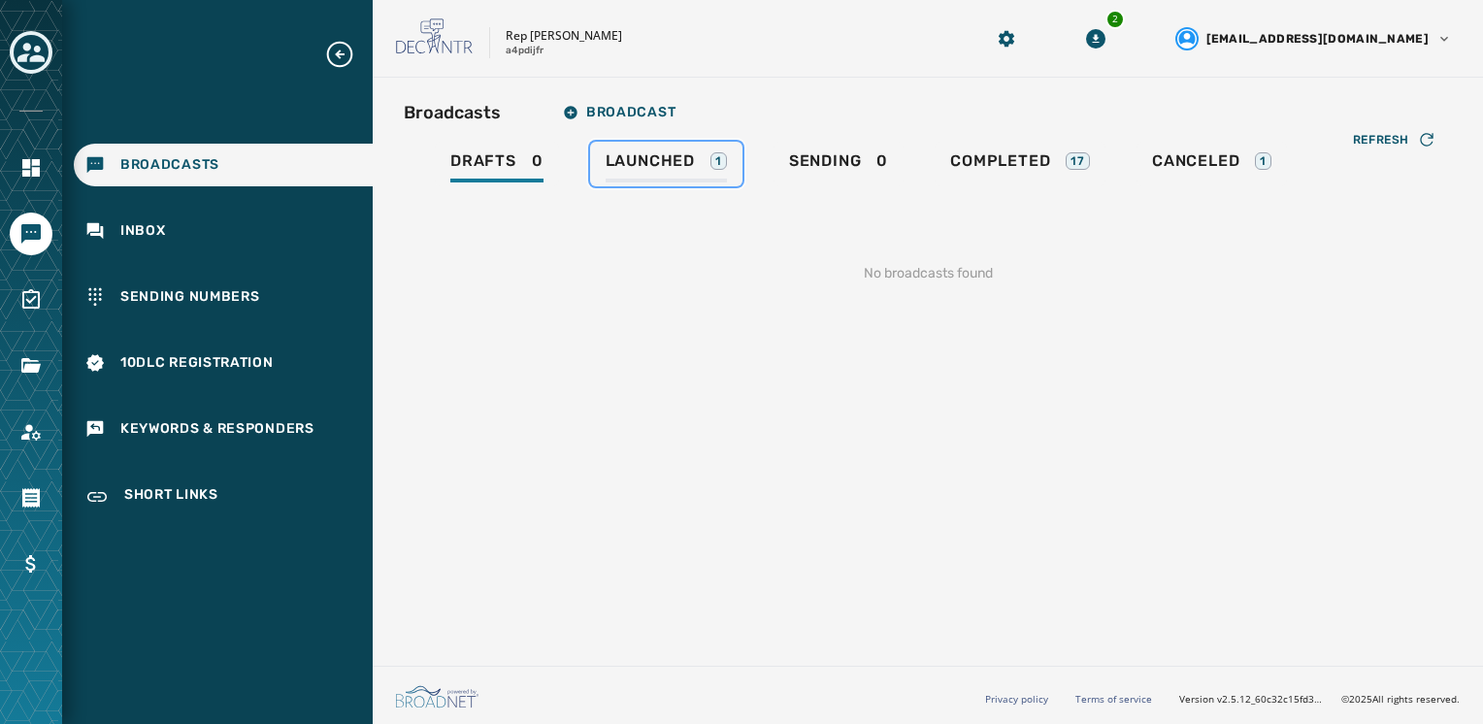
click at [690, 177] on div "Launched 1" at bounding box center [666, 166] width 121 height 31
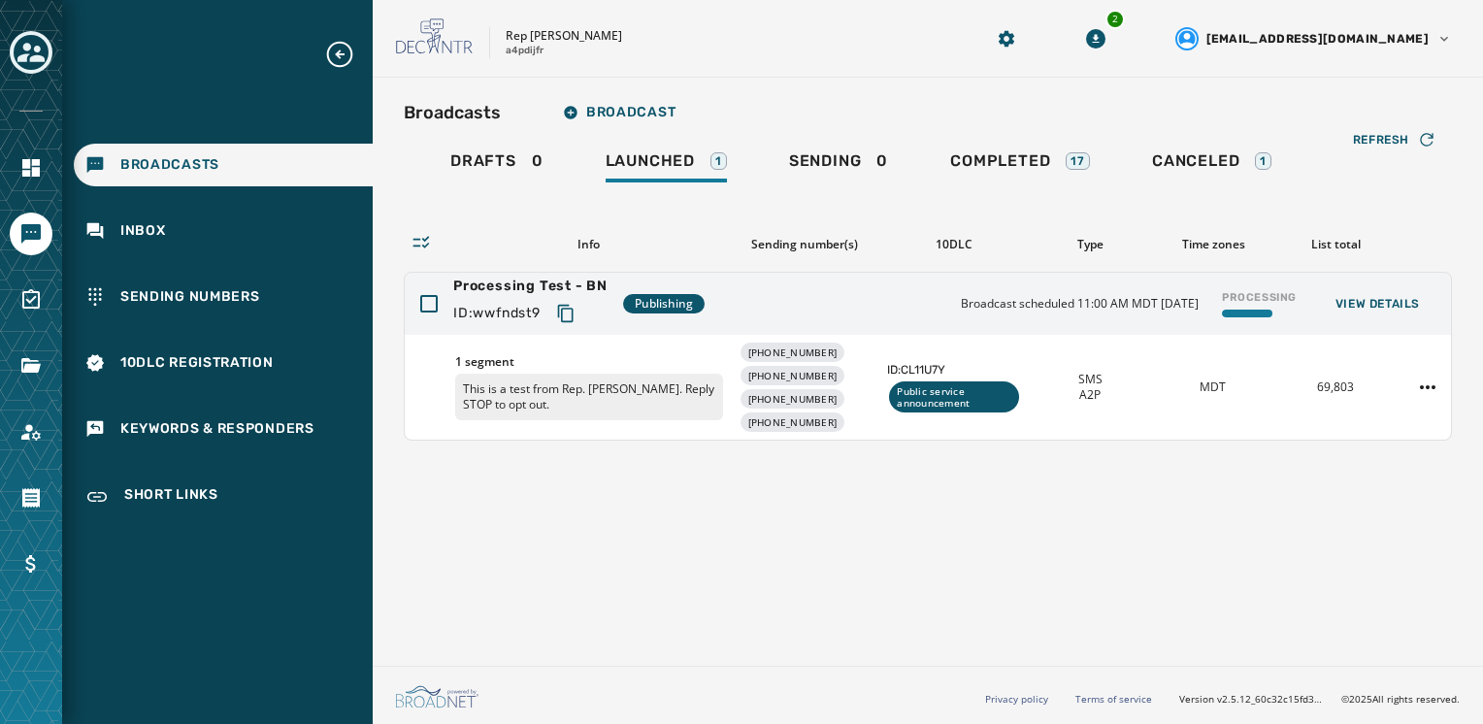
click at [850, 41] on div "Rep Abraham Hamadeh a4pdijfr" at bounding box center [665, 38] width 539 height 41
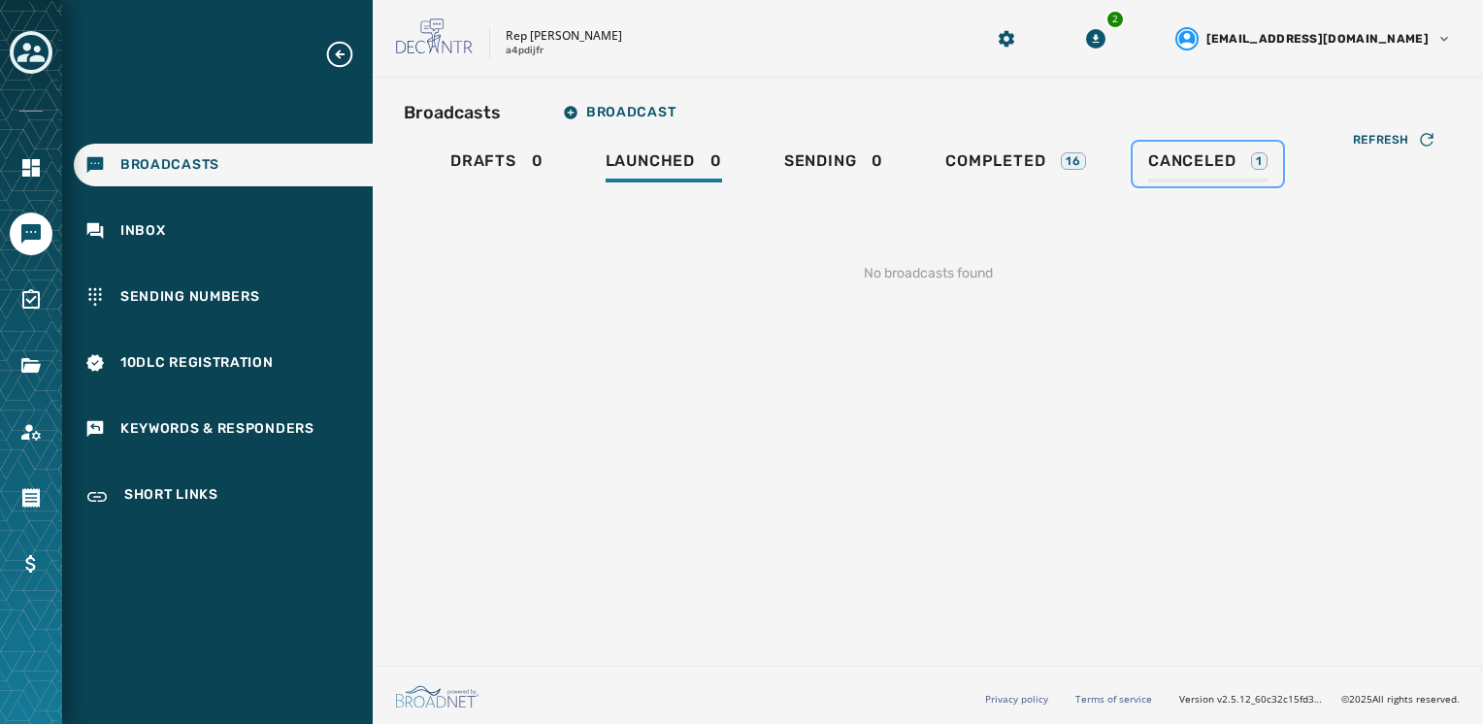
click at [1180, 164] on span "Canceled" at bounding box center [1191, 160] width 87 height 19
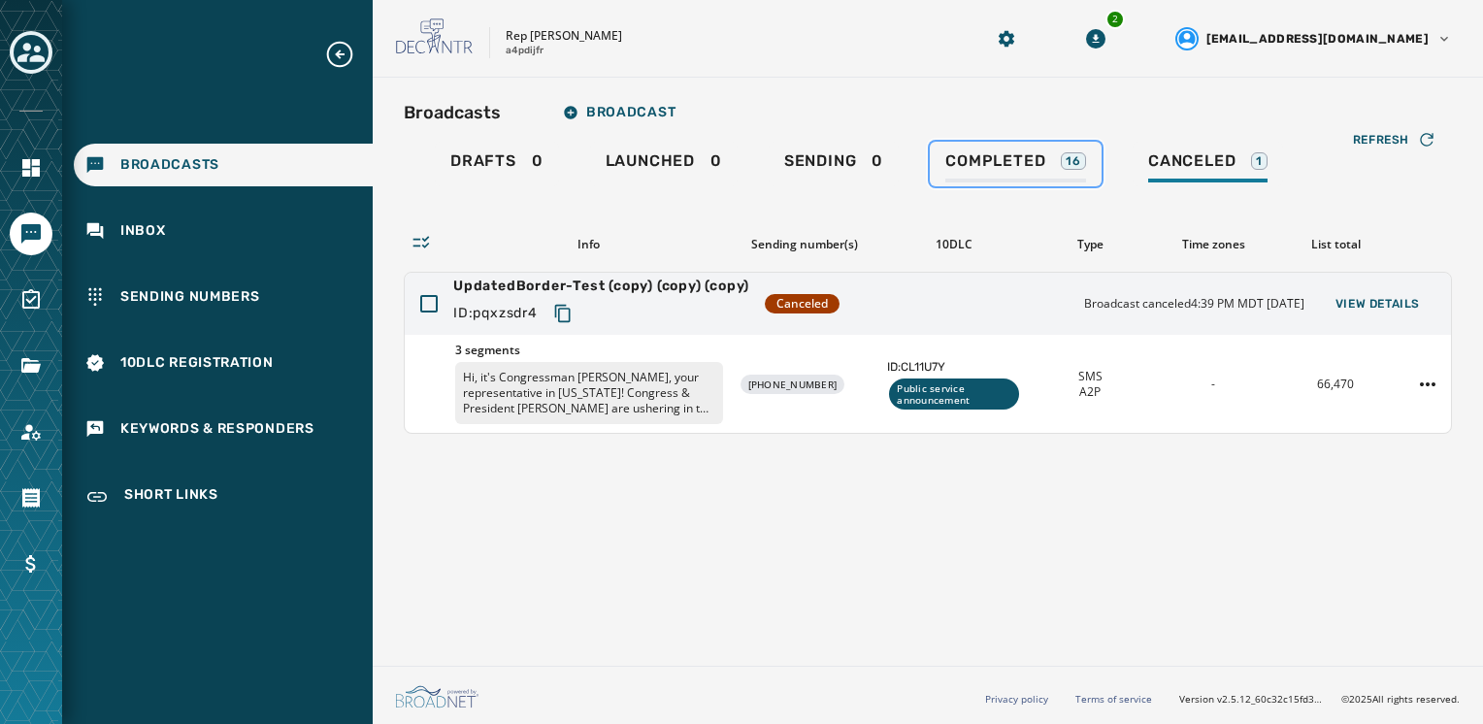
click at [1048, 165] on div "Completed 16" at bounding box center [1015, 166] width 141 height 31
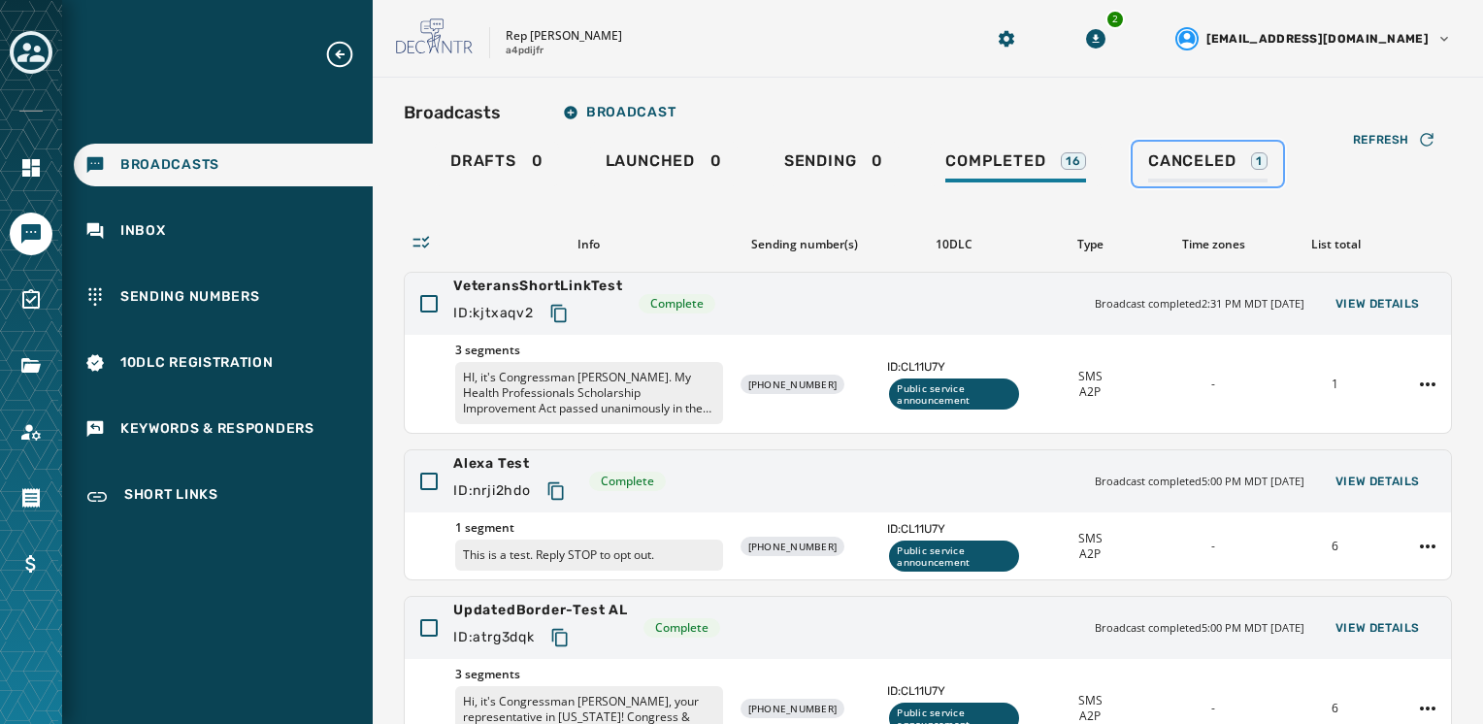
click at [1141, 161] on link "Canceled 1" at bounding box center [1208, 164] width 150 height 45
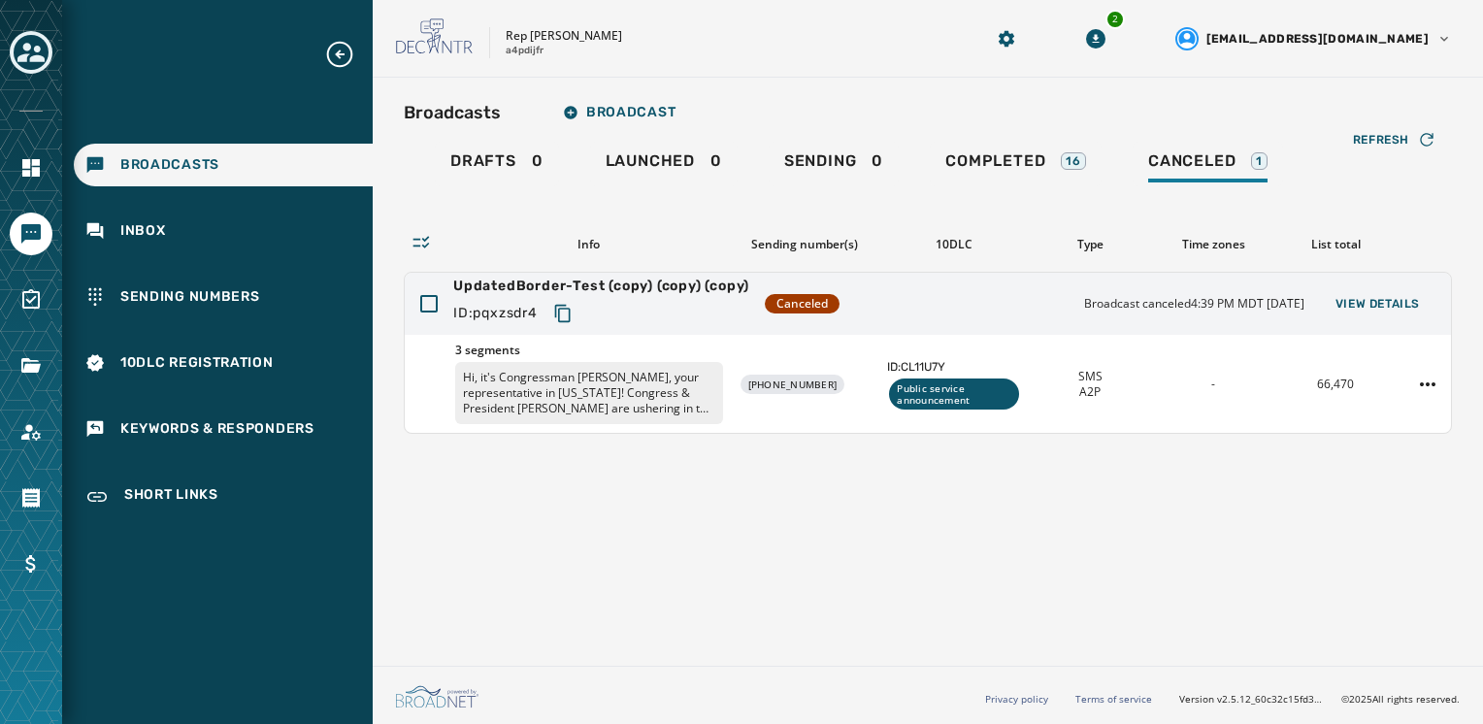
click at [1206, 507] on div "Broadcasts Broadcast Drafts 0 Launched 0 Sending 0 Completed 16 Canceled 1 Refr…" at bounding box center [928, 368] width 1110 height 580
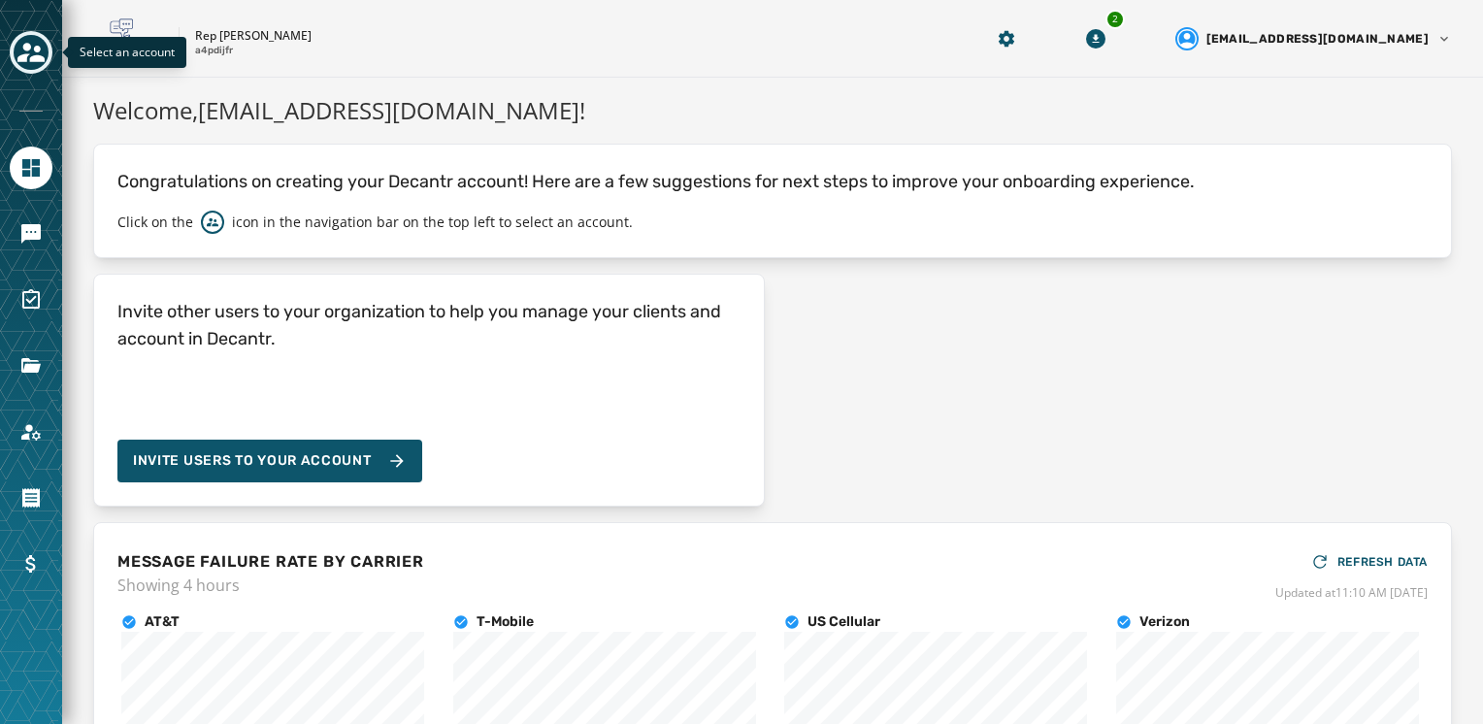
click at [50, 61] on button "Toggle account select drawer" at bounding box center [31, 52] width 43 height 43
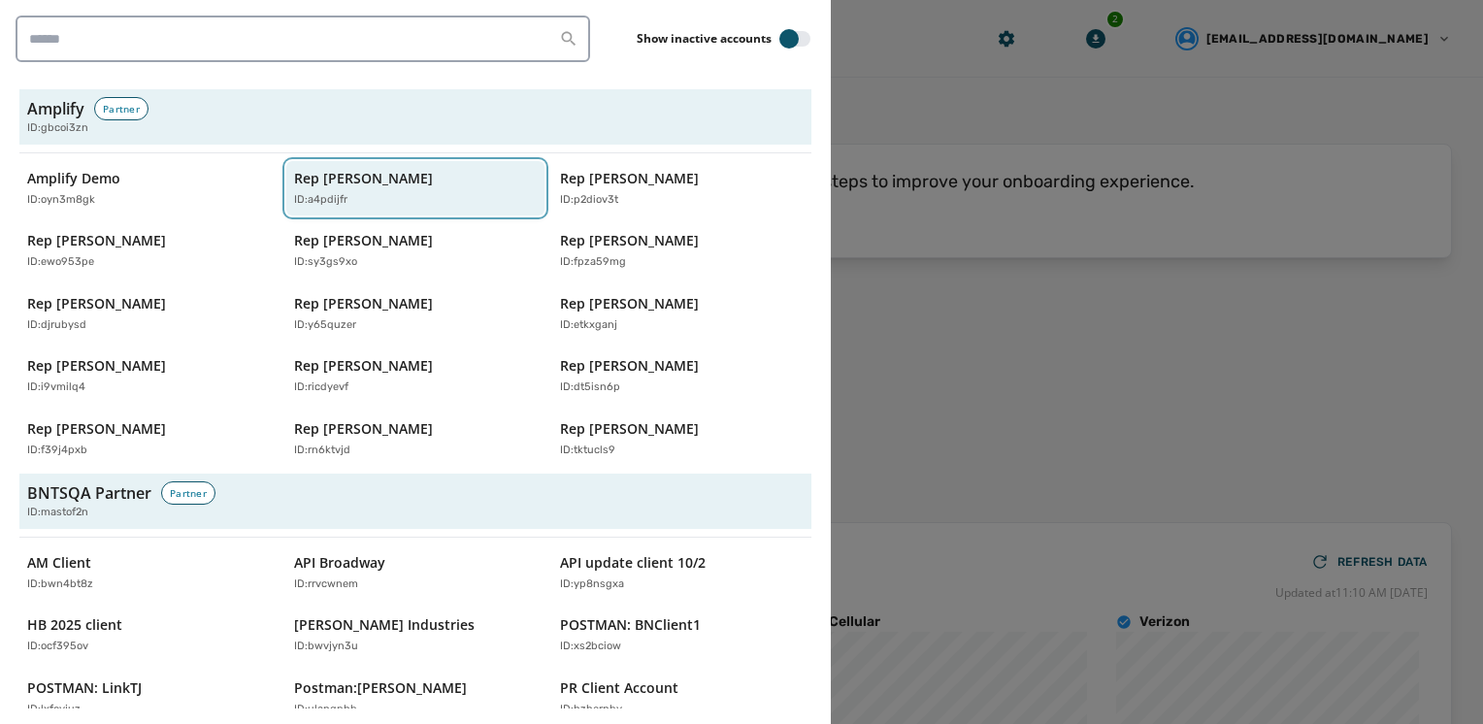
click at [501, 195] on div "ID: a4pdijfr" at bounding box center [406, 200] width 224 height 17
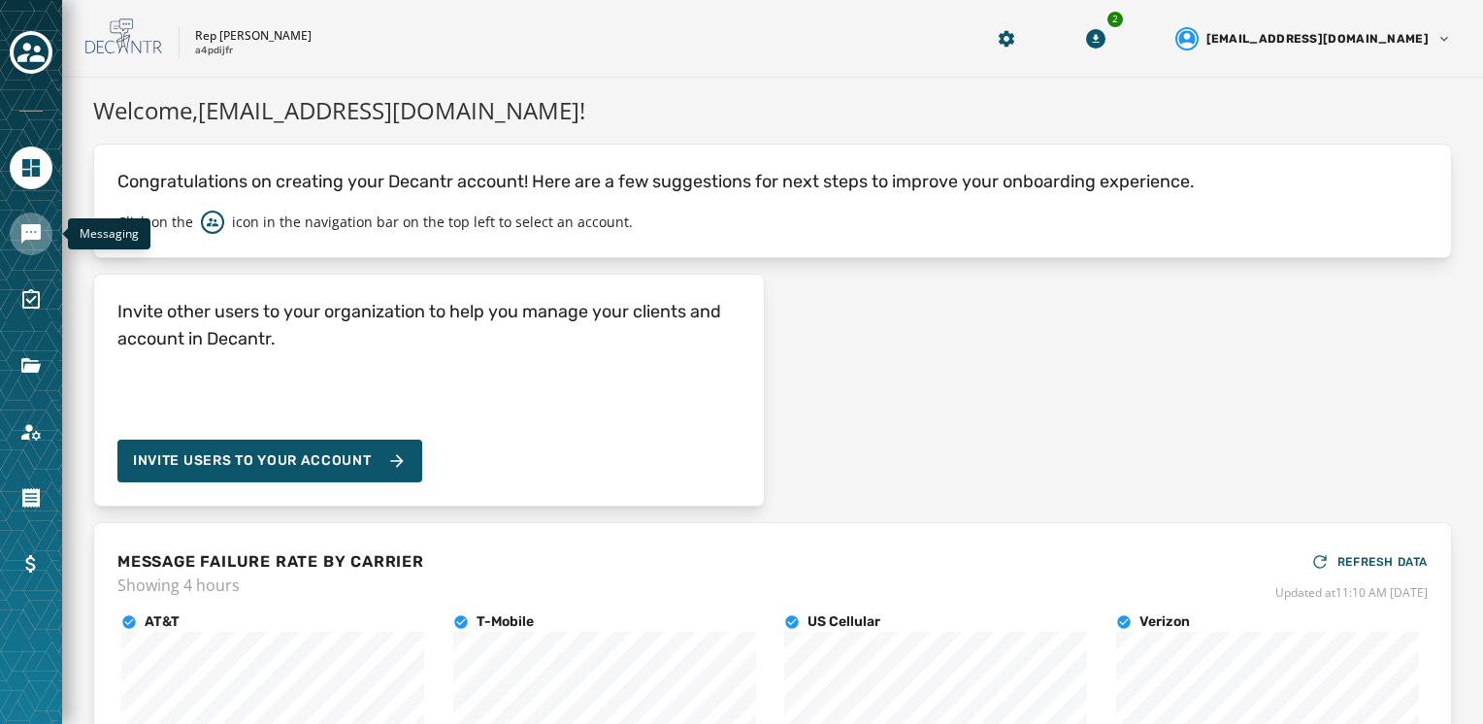
click at [33, 227] on icon "Navigate to Messaging" at bounding box center [30, 233] width 19 height 19
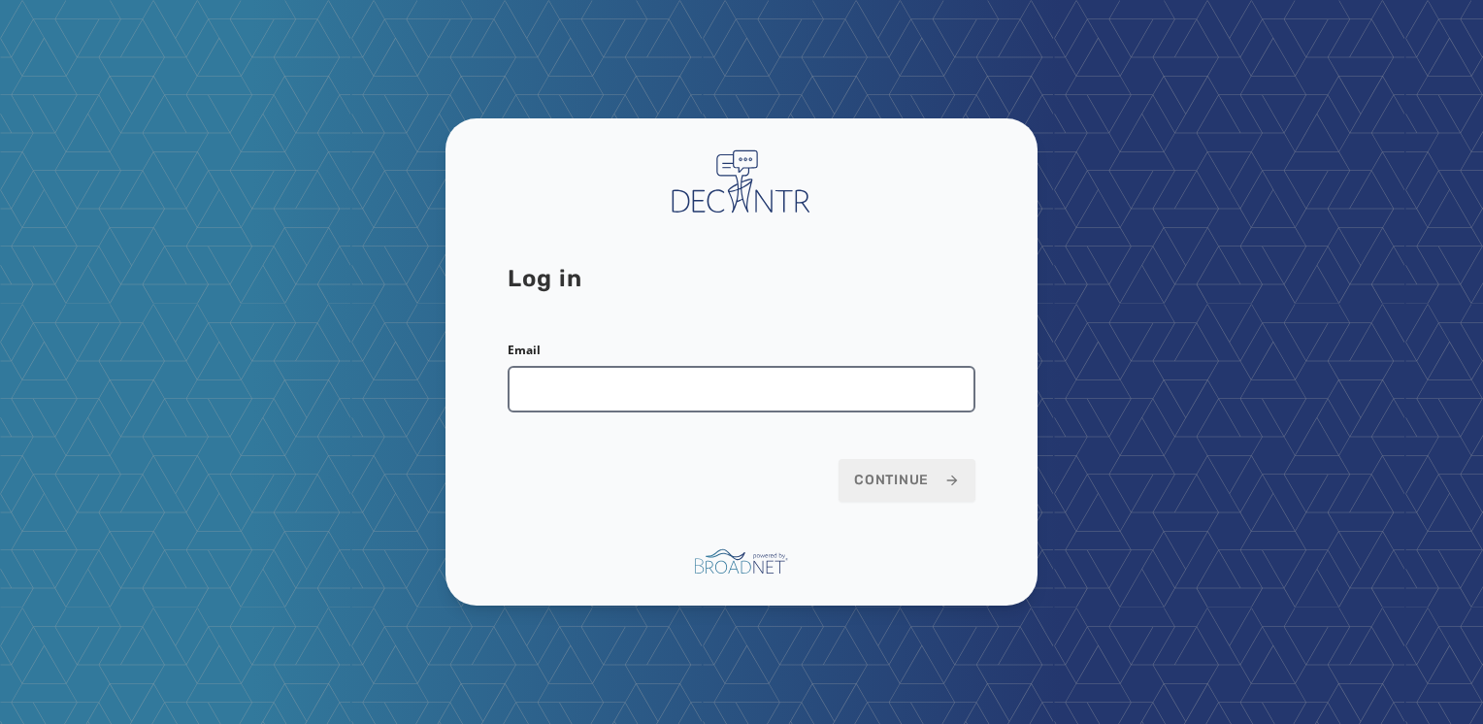
drag, startPoint x: 740, startPoint y: 392, endPoint x: 722, endPoint y: 395, distance: 17.7
click at [740, 392] on input "Email" at bounding box center [742, 389] width 468 height 47
type input "**********"
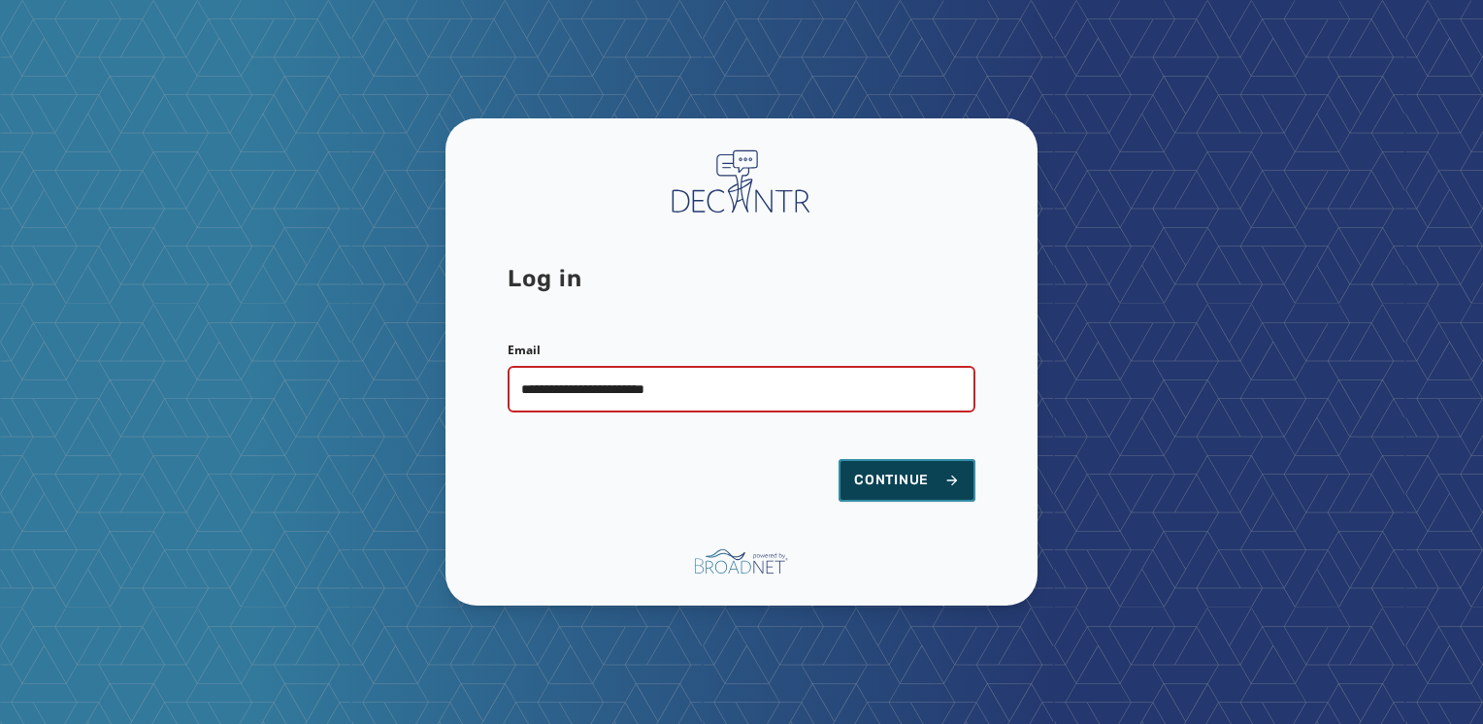
click at [870, 475] on span "Continue" at bounding box center [907, 480] width 106 height 19
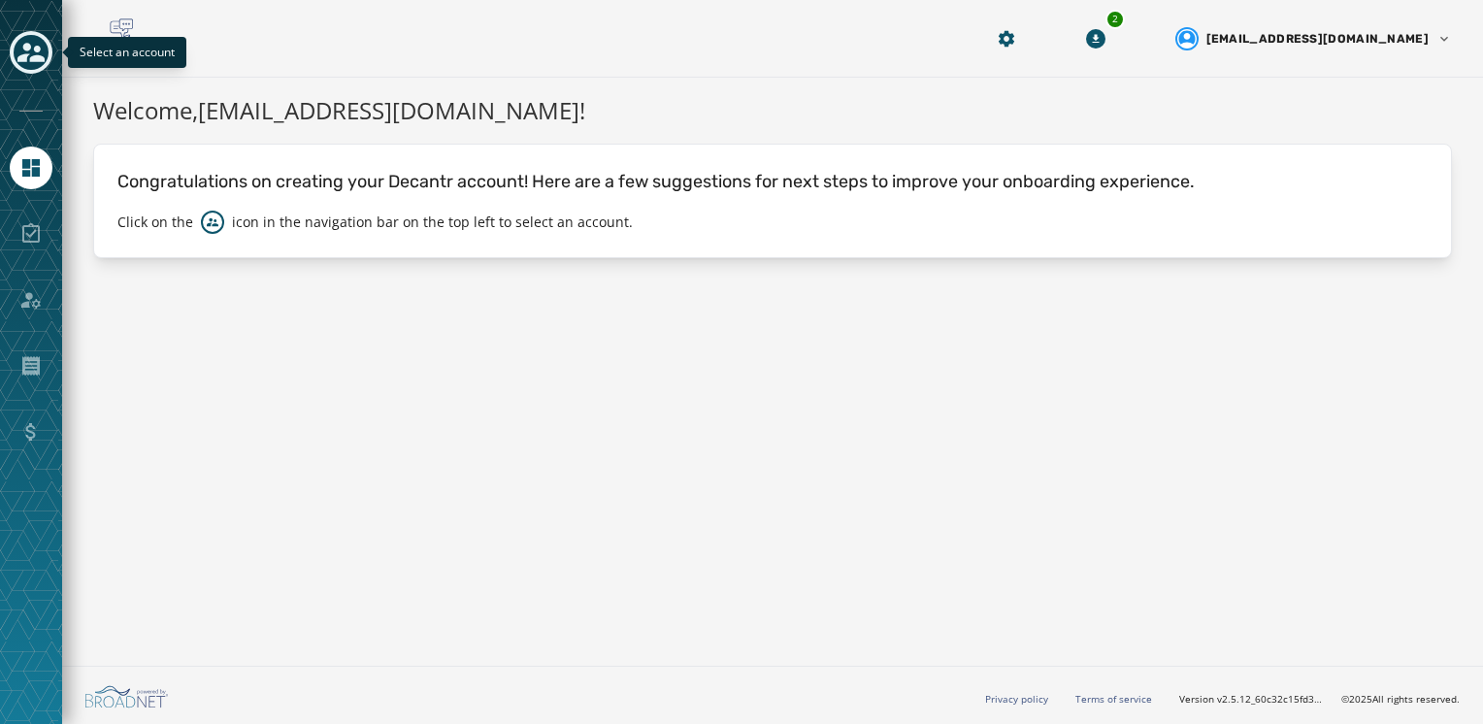
click at [47, 58] on div "Toggle account select drawer" at bounding box center [31, 52] width 35 height 35
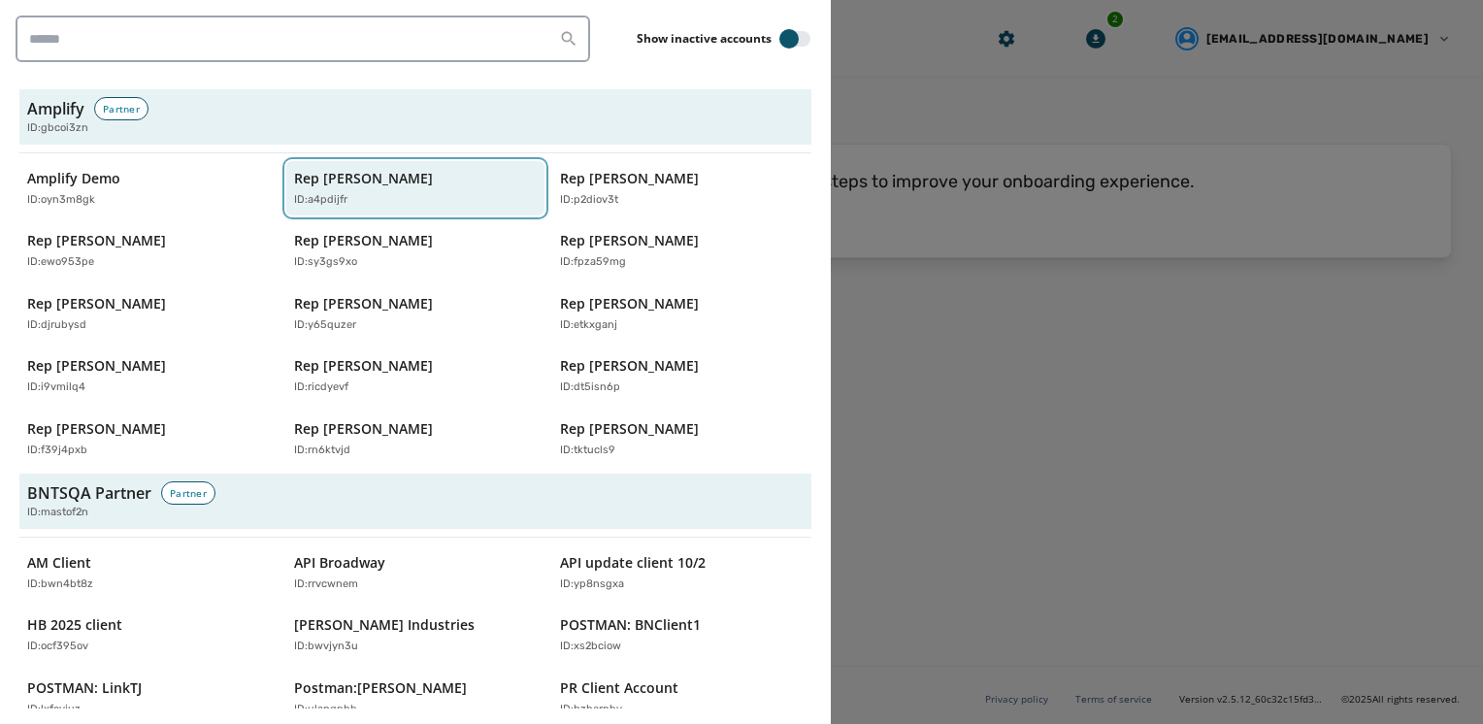
click at [460, 181] on div "Rep [PERSON_NAME] ID: a4pdijfr" at bounding box center [406, 189] width 224 height 40
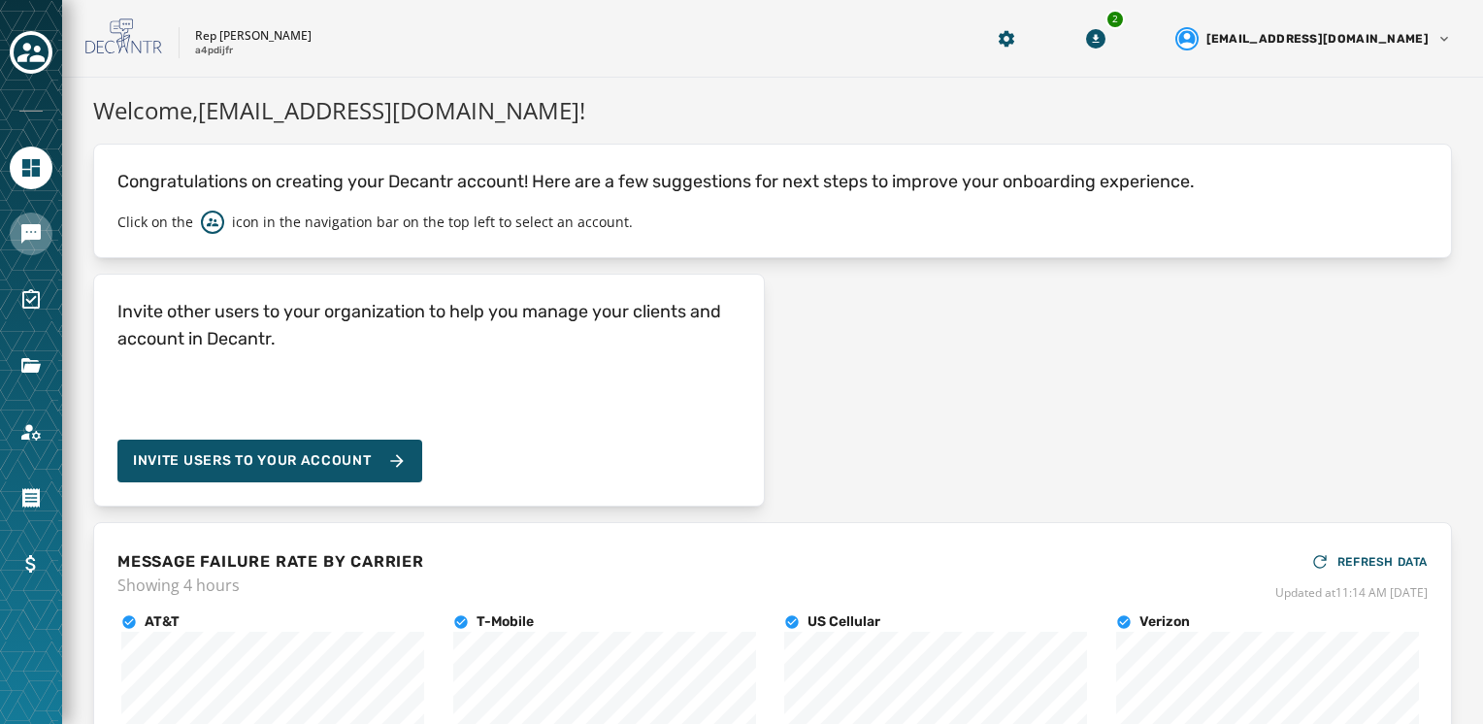
click at [25, 235] on icon "Navigate to Messaging" at bounding box center [30, 233] width 19 height 19
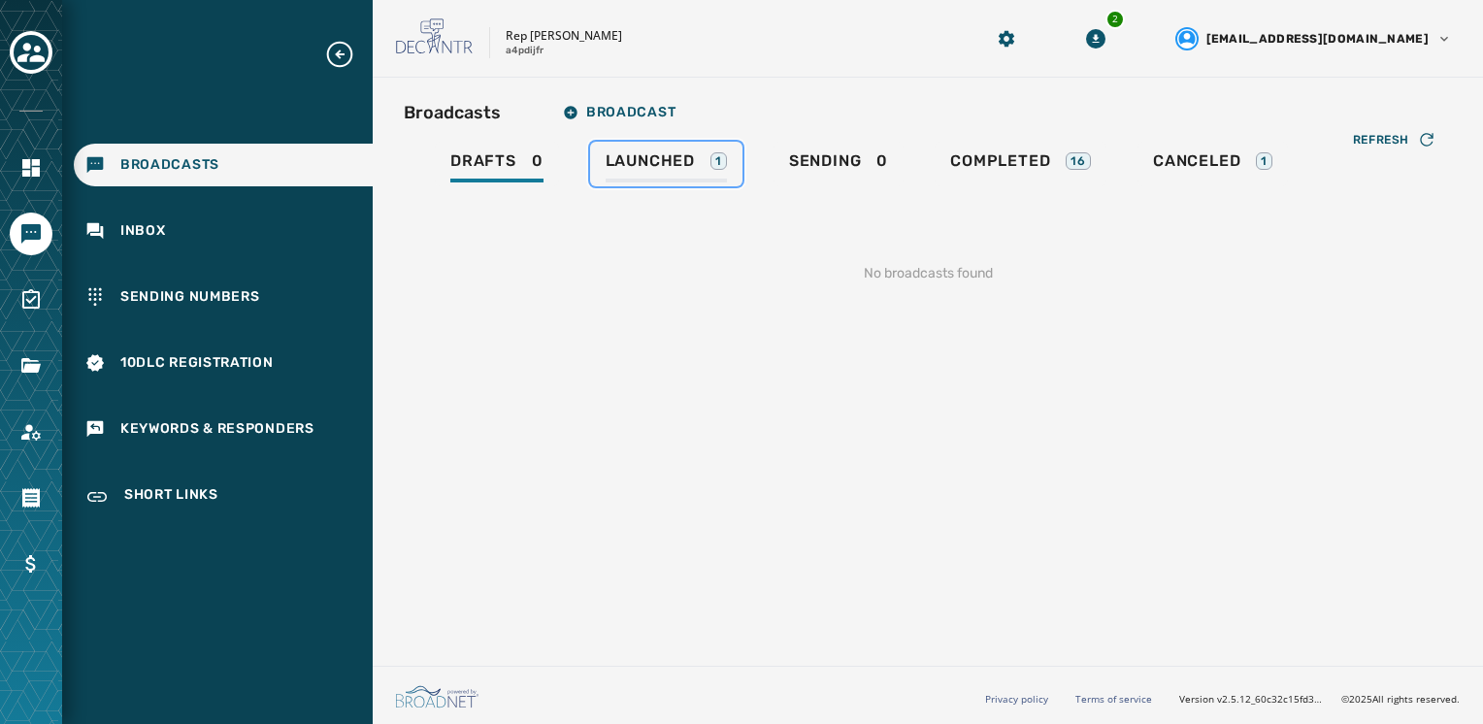
click at [706, 172] on div "Launched 1" at bounding box center [666, 166] width 121 height 31
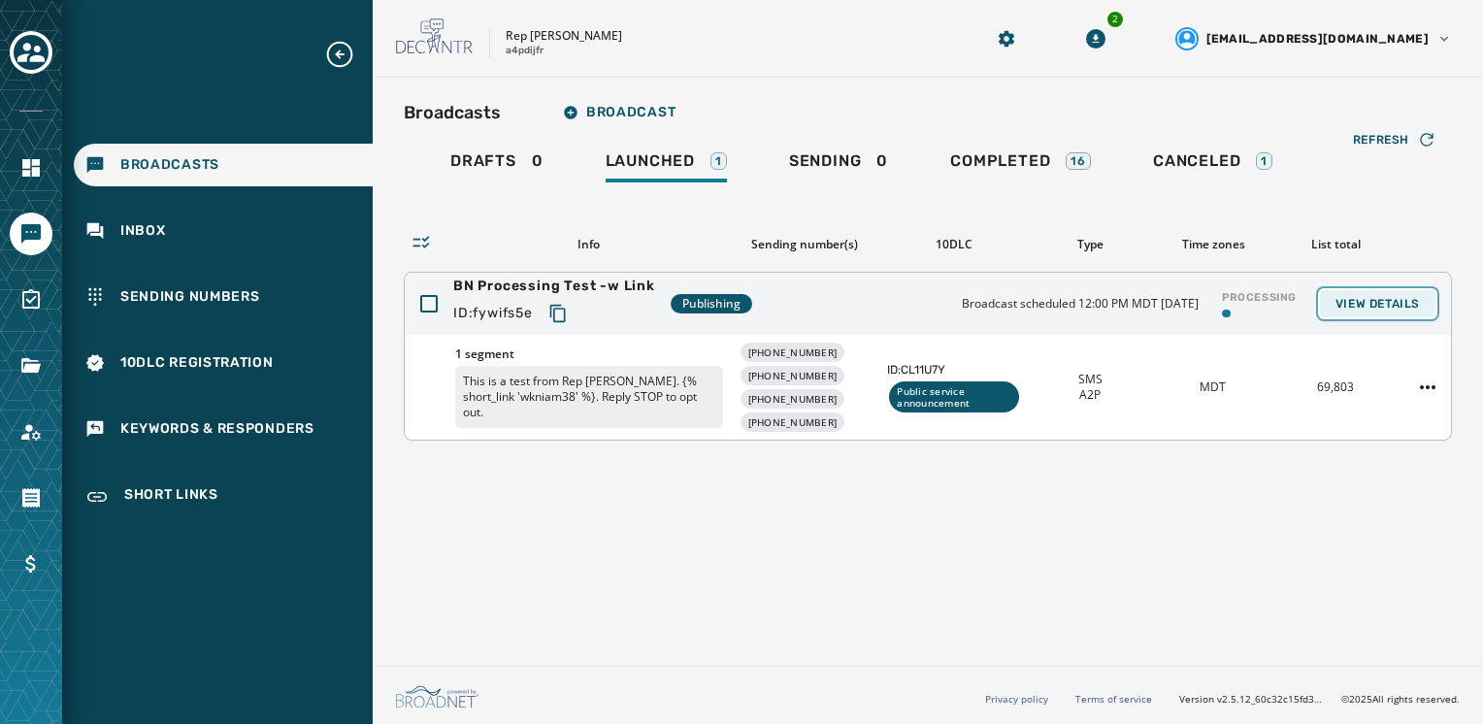
click at [1382, 309] on span "View Details" at bounding box center [1378, 304] width 84 height 16
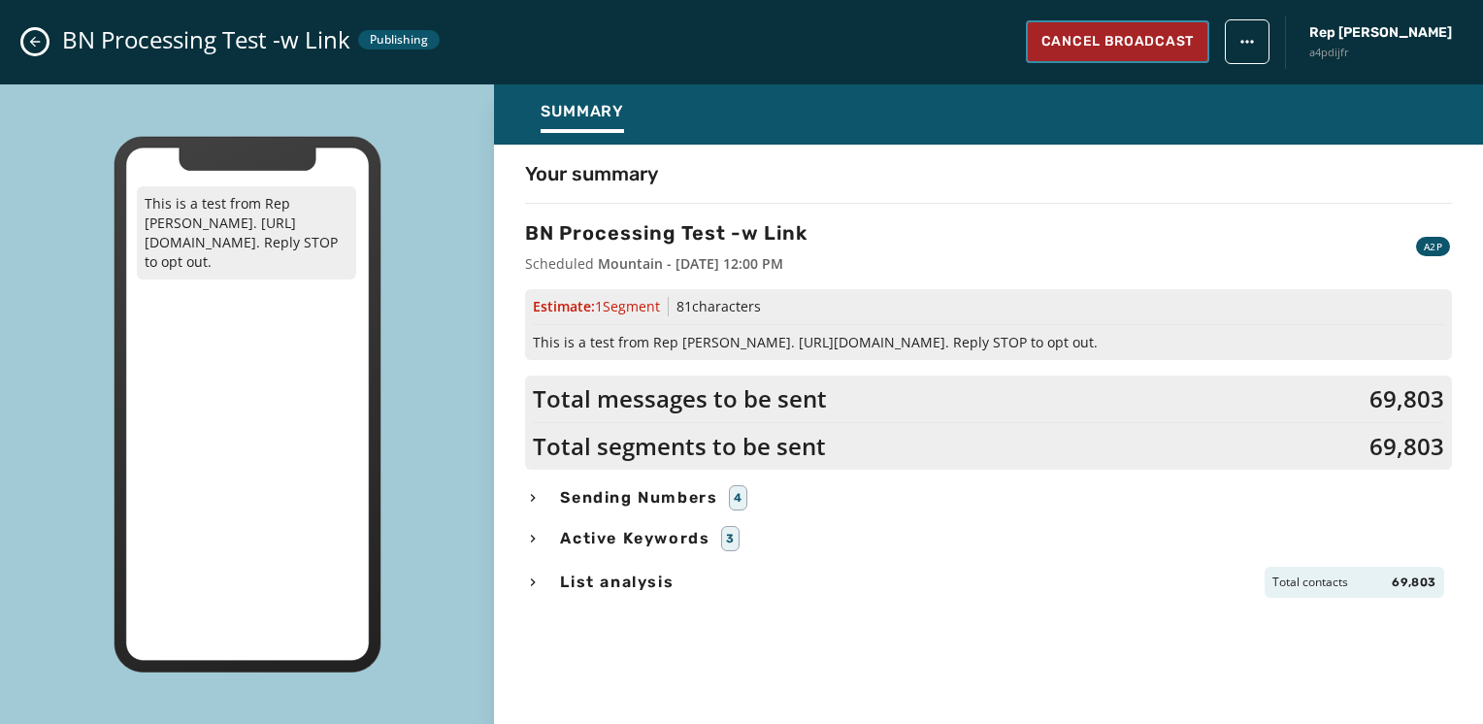
click at [1130, 46] on span "Cancel Broadcast" at bounding box center [1118, 41] width 152 height 19
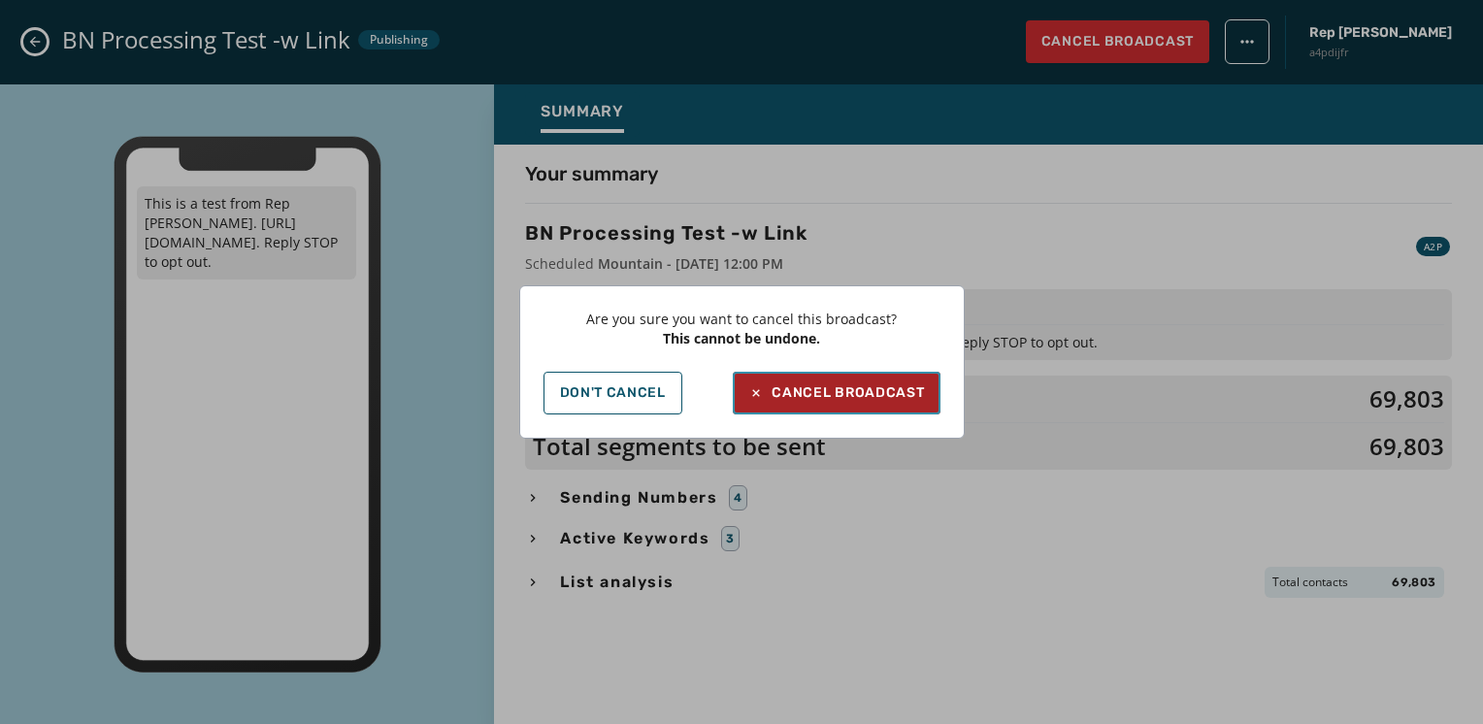
click at [831, 398] on div "Cancel Broadcast" at bounding box center [836, 392] width 176 height 19
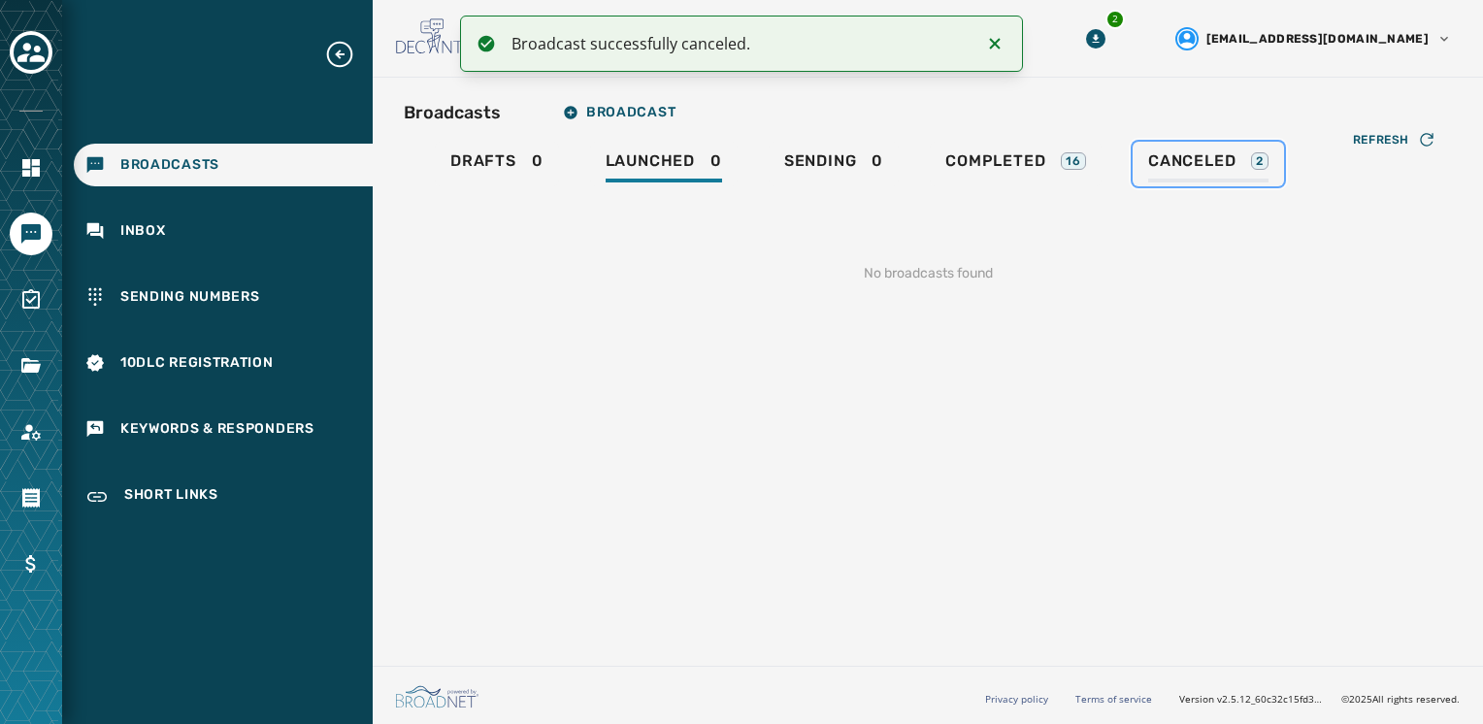
click at [1165, 179] on div "Canceled 2" at bounding box center [1208, 166] width 120 height 31
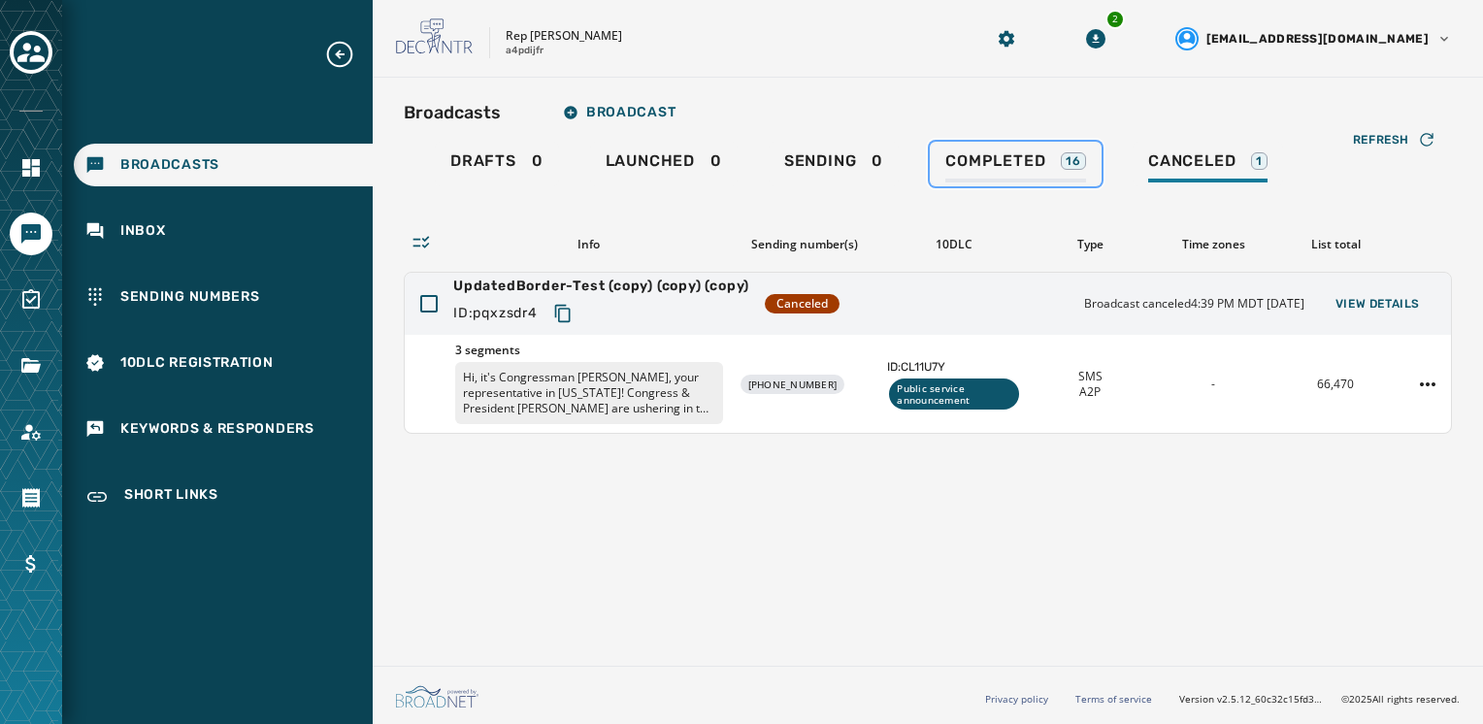
click at [951, 176] on div "Completed 16" at bounding box center [1015, 166] width 141 height 31
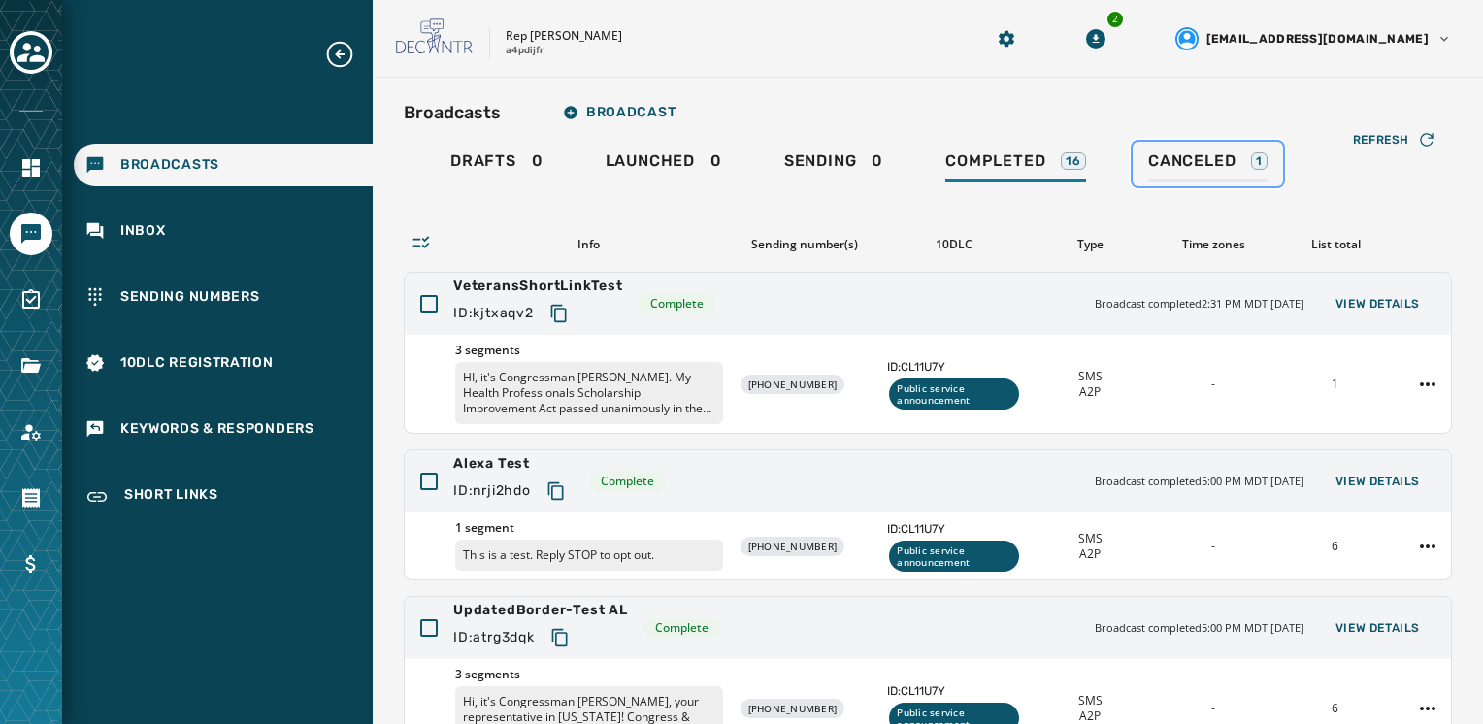
click at [1171, 161] on span "Canceled" at bounding box center [1191, 160] width 87 height 19
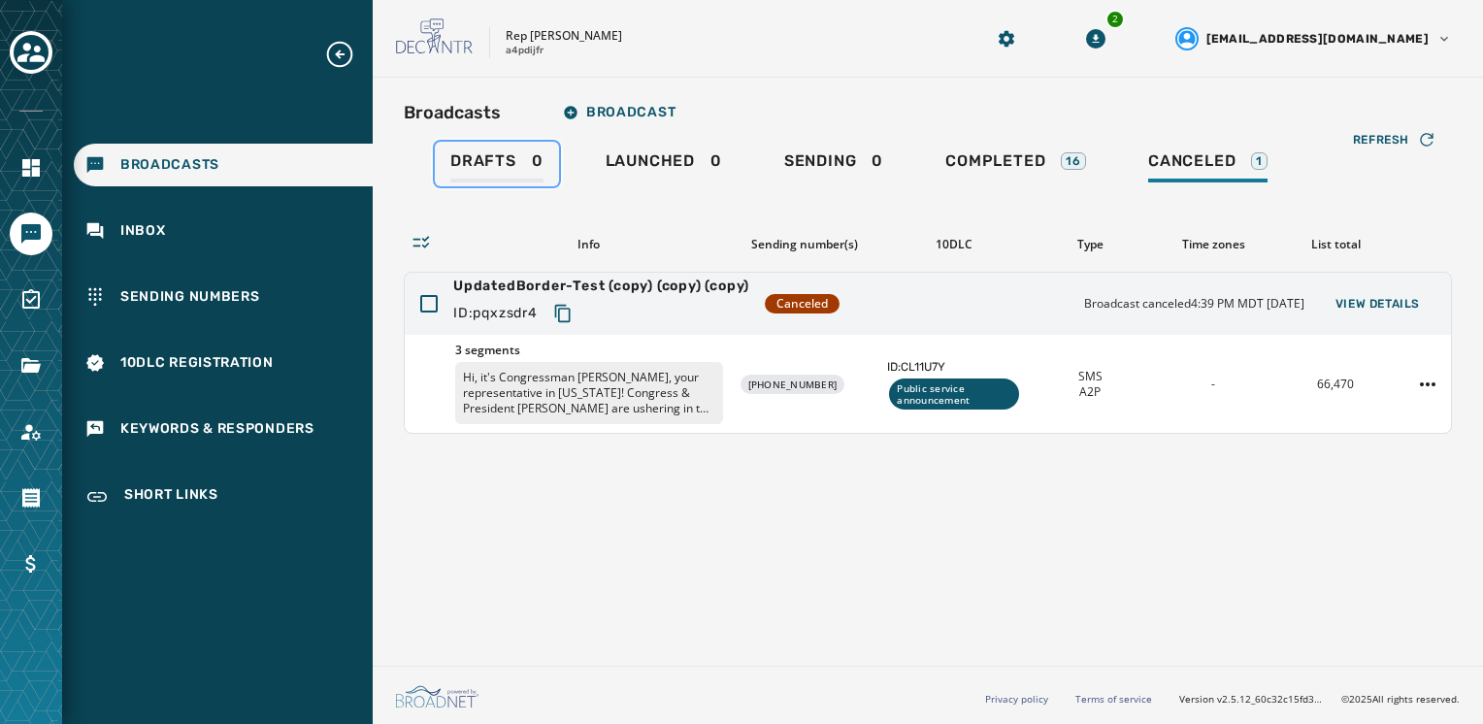
click at [530, 173] on div "Drafts 0" at bounding box center [496, 166] width 93 height 31
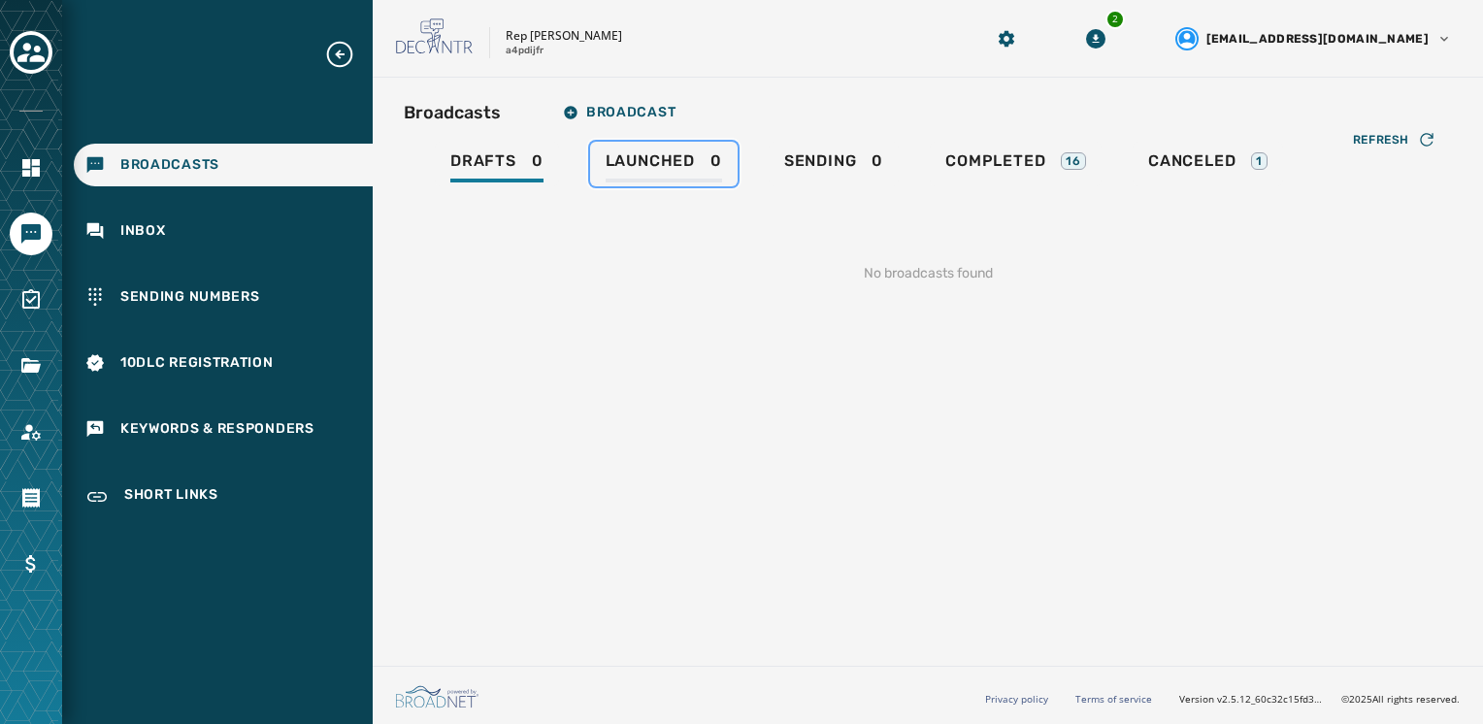
click at [689, 176] on div "Launched 0" at bounding box center [664, 166] width 116 height 31
drag, startPoint x: 833, startPoint y: 185, endPoint x: 1064, endPoint y: 185, distance: 231.0
click at [834, 186] on div "Refresh No broadcasts found" at bounding box center [928, 250] width 1048 height 128
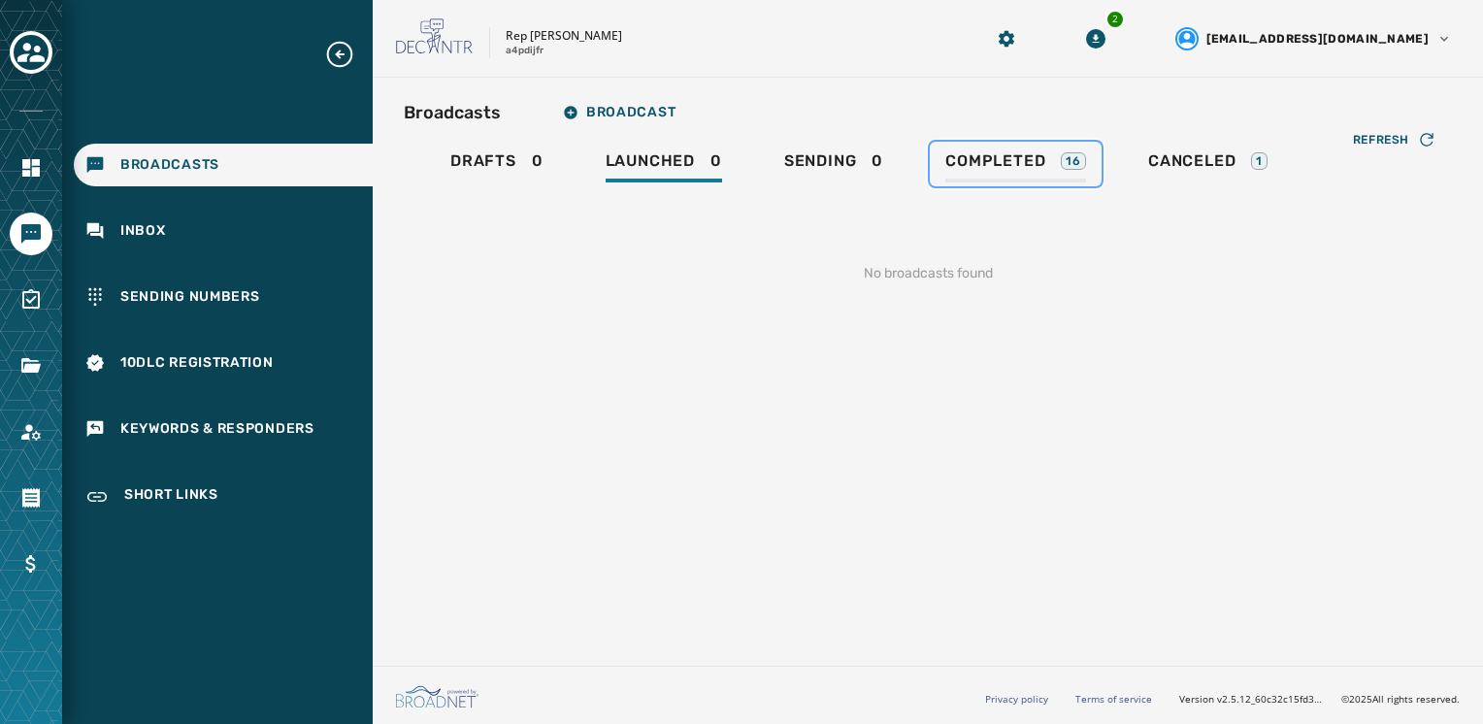
click at [1068, 184] on link "Completed 16" at bounding box center [1016, 164] width 172 height 45
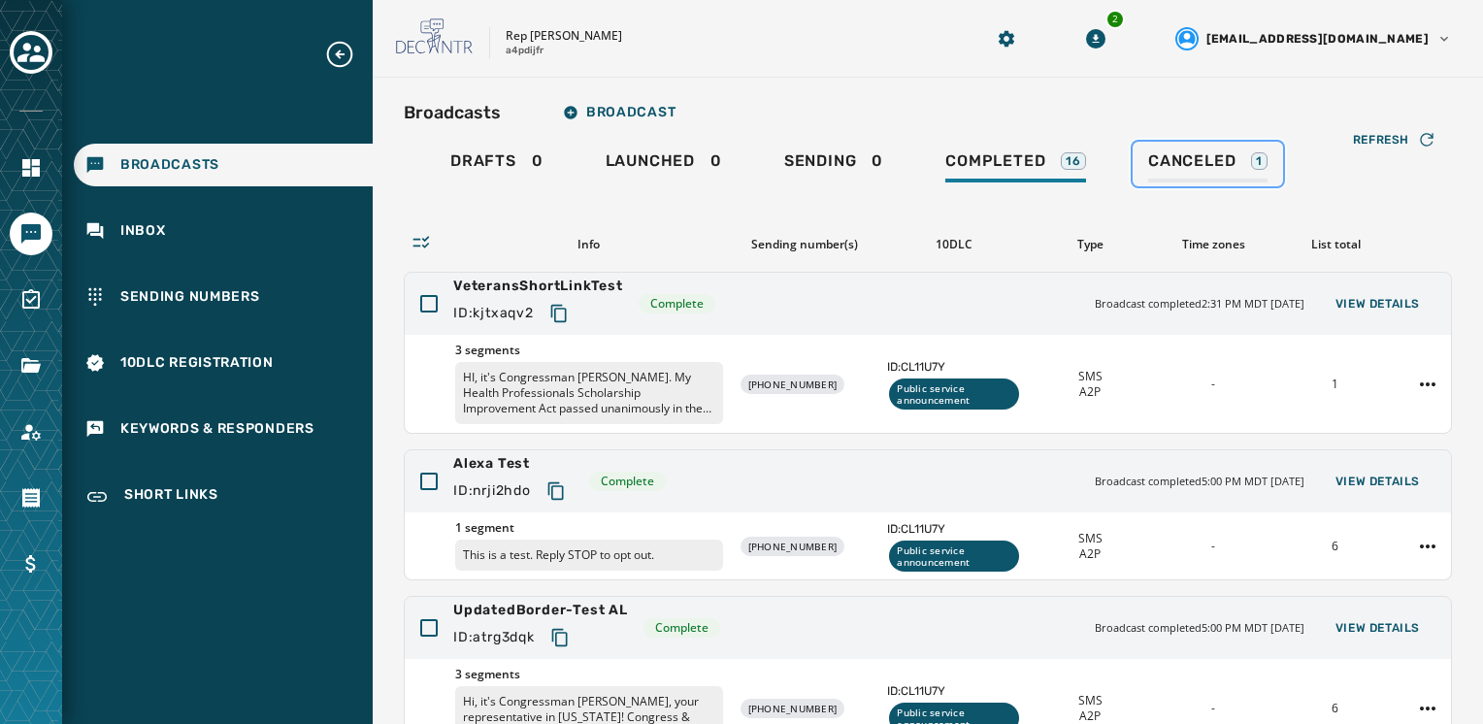
click at [1224, 179] on div "Canceled 1" at bounding box center [1207, 166] width 119 height 31
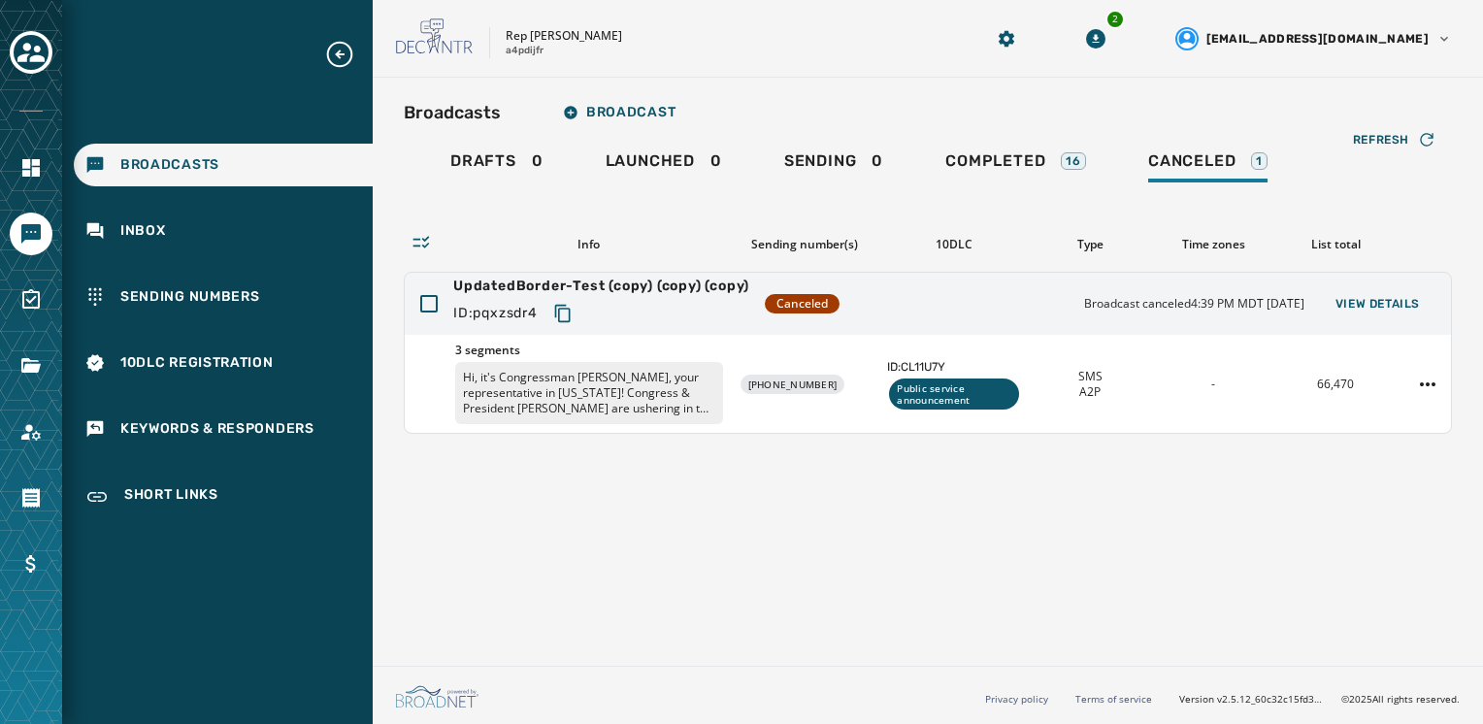
click at [1112, 619] on div "Broadcasts Broadcast Drafts 0 Launched 0 Sending 0 Completed 16 Canceled 1 Refr…" at bounding box center [928, 368] width 1110 height 580
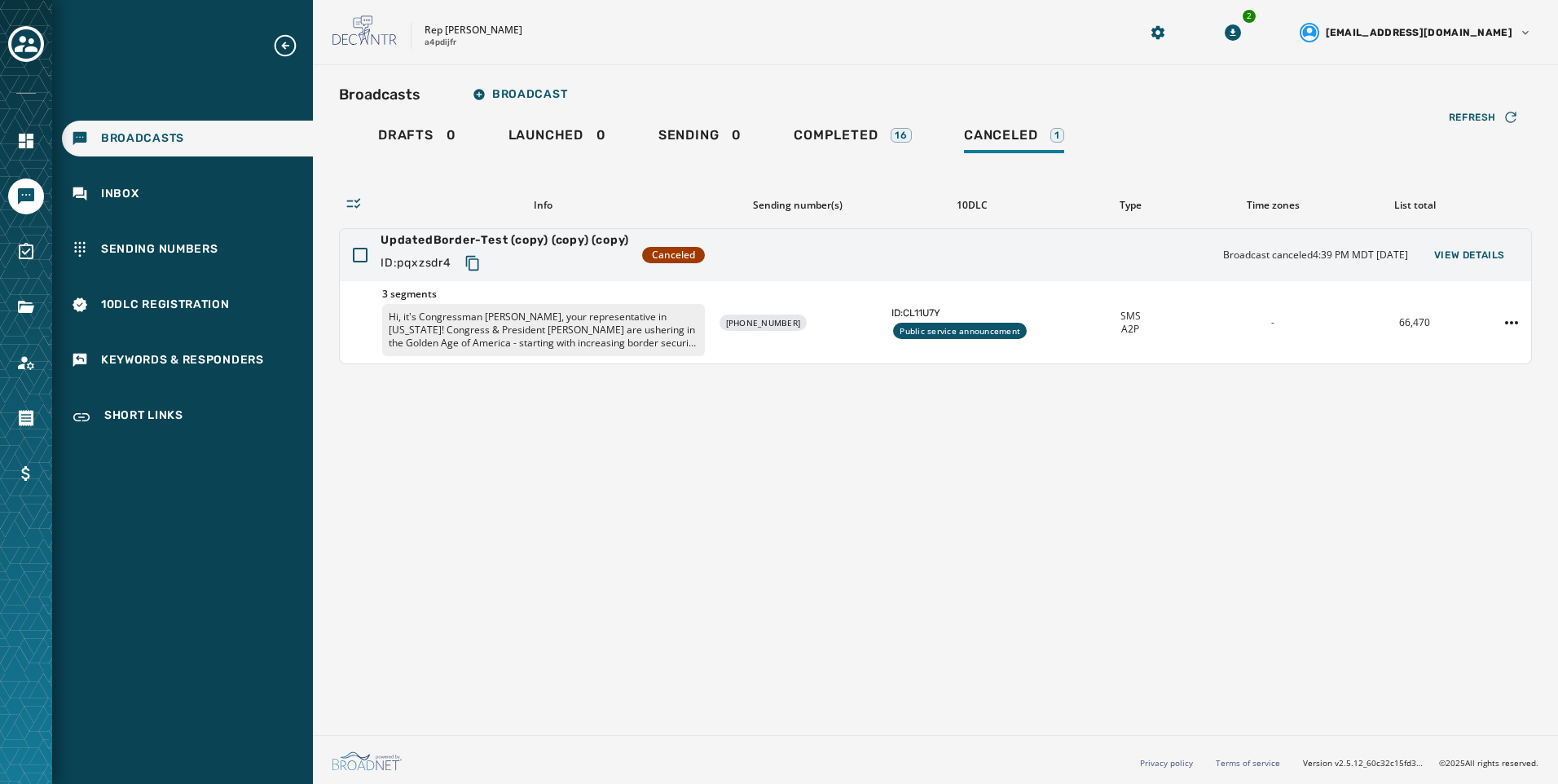
click at [958, 468] on div "Broadcasts Broadcast Drafts 0 Launched 0 Sending 0 Completed 16 Canceled 1 Refr…" at bounding box center [935, 397] width 1245 height 663
click at [840, 579] on div "Broadcasts Broadcast Drafts 0 Launched 0 Sending 0 Completed 16 Canceled 1 Refr…" at bounding box center [935, 397] width 1245 height 663
click at [989, 510] on div "Broadcasts Broadcast Drafts 0 Launched 0 Sending 0 Completed 16 Canceled 1 Refr…" at bounding box center [935, 397] width 1245 height 663
click at [44, 46] on div "Select an account" at bounding box center [26, 392] width 52 height 784
click at [29, 46] on icon "Toggle account select drawer" at bounding box center [25, 44] width 23 height 23
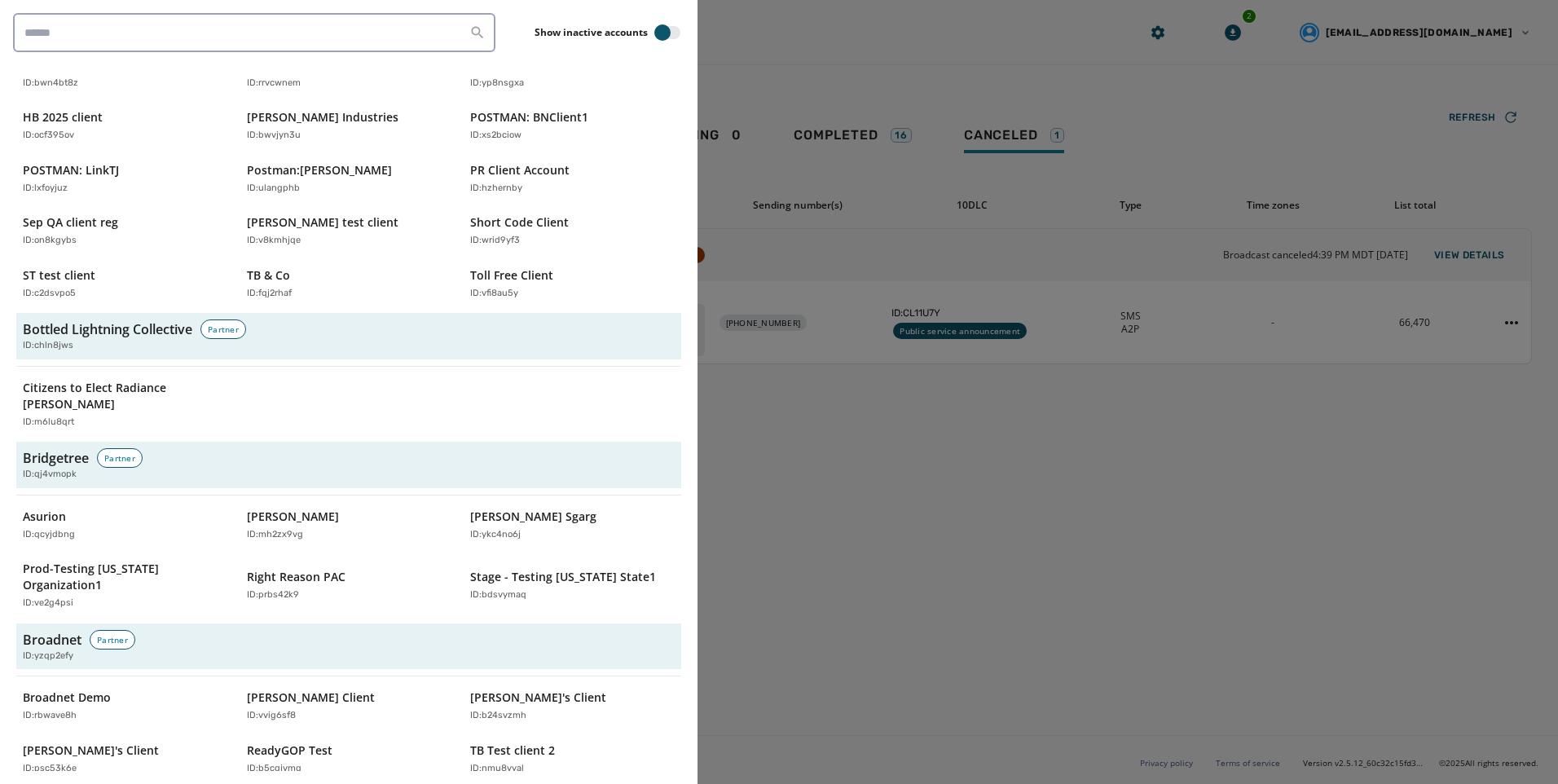
scroll to position [652, 0]
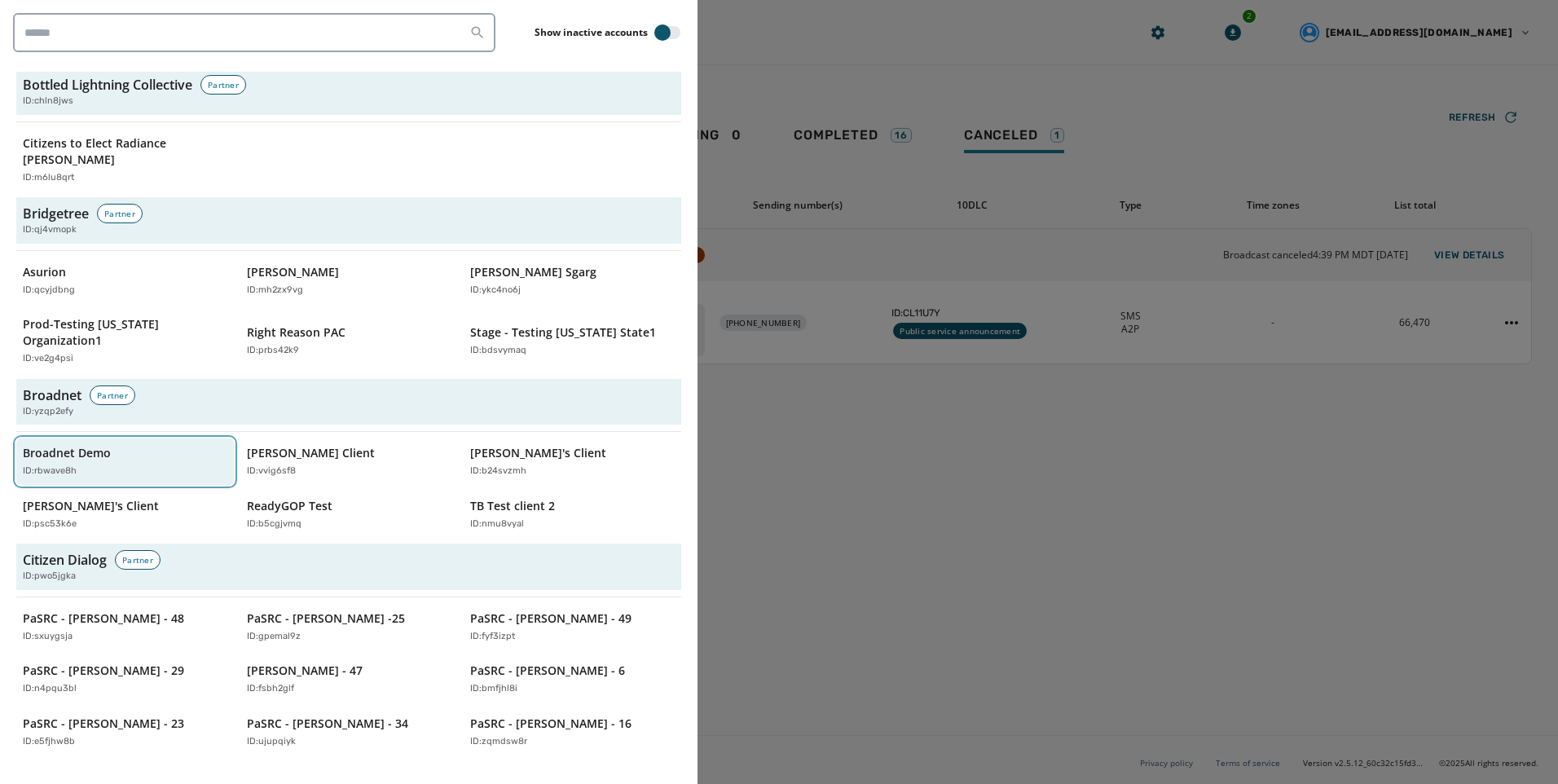
click at [136, 445] on div "Broadnet Demo ID: rbwave8h" at bounding box center [117, 462] width 188 height 34
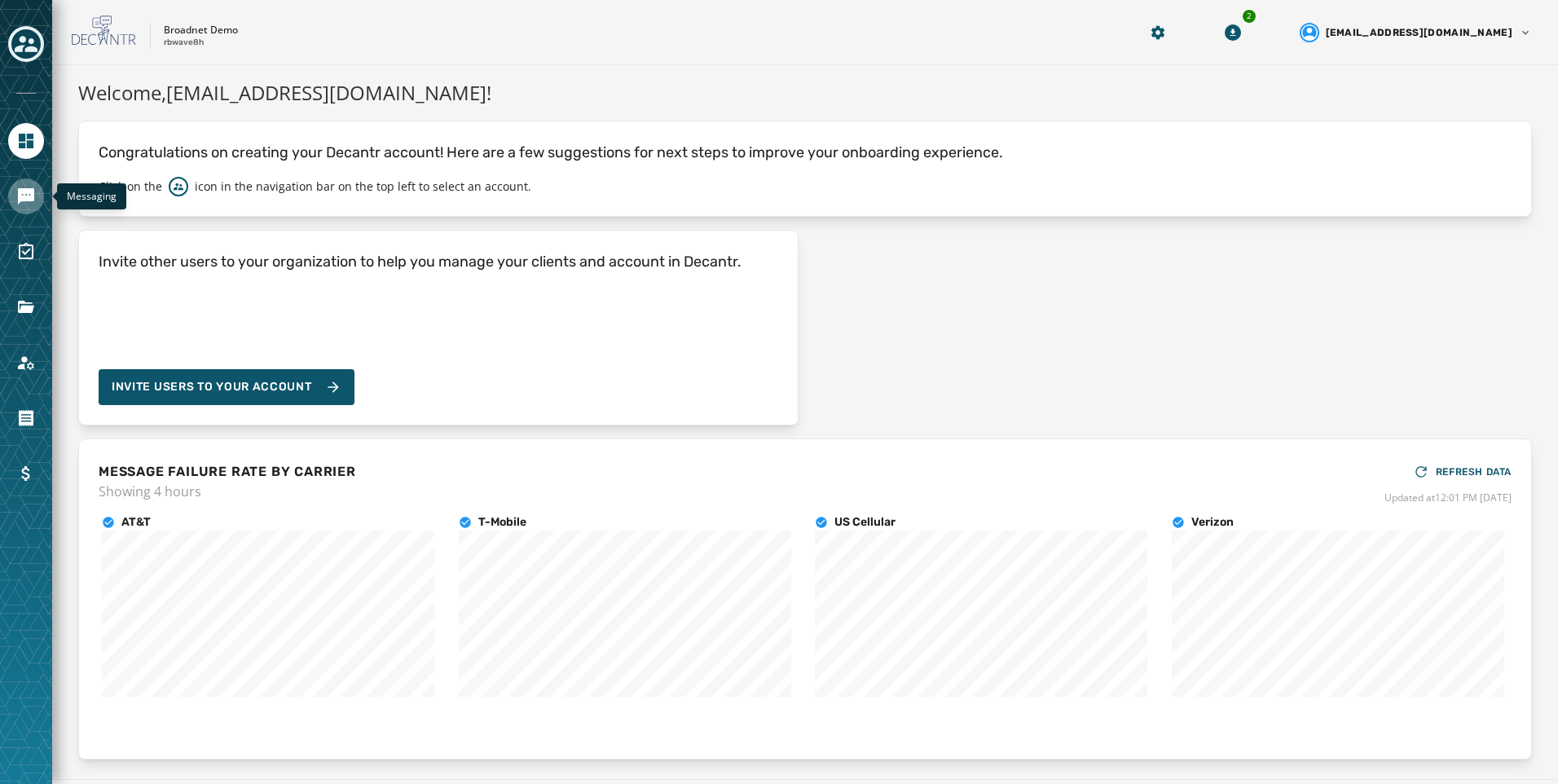
click at [35, 207] on link "Navigate to Messaging" at bounding box center [26, 196] width 36 height 36
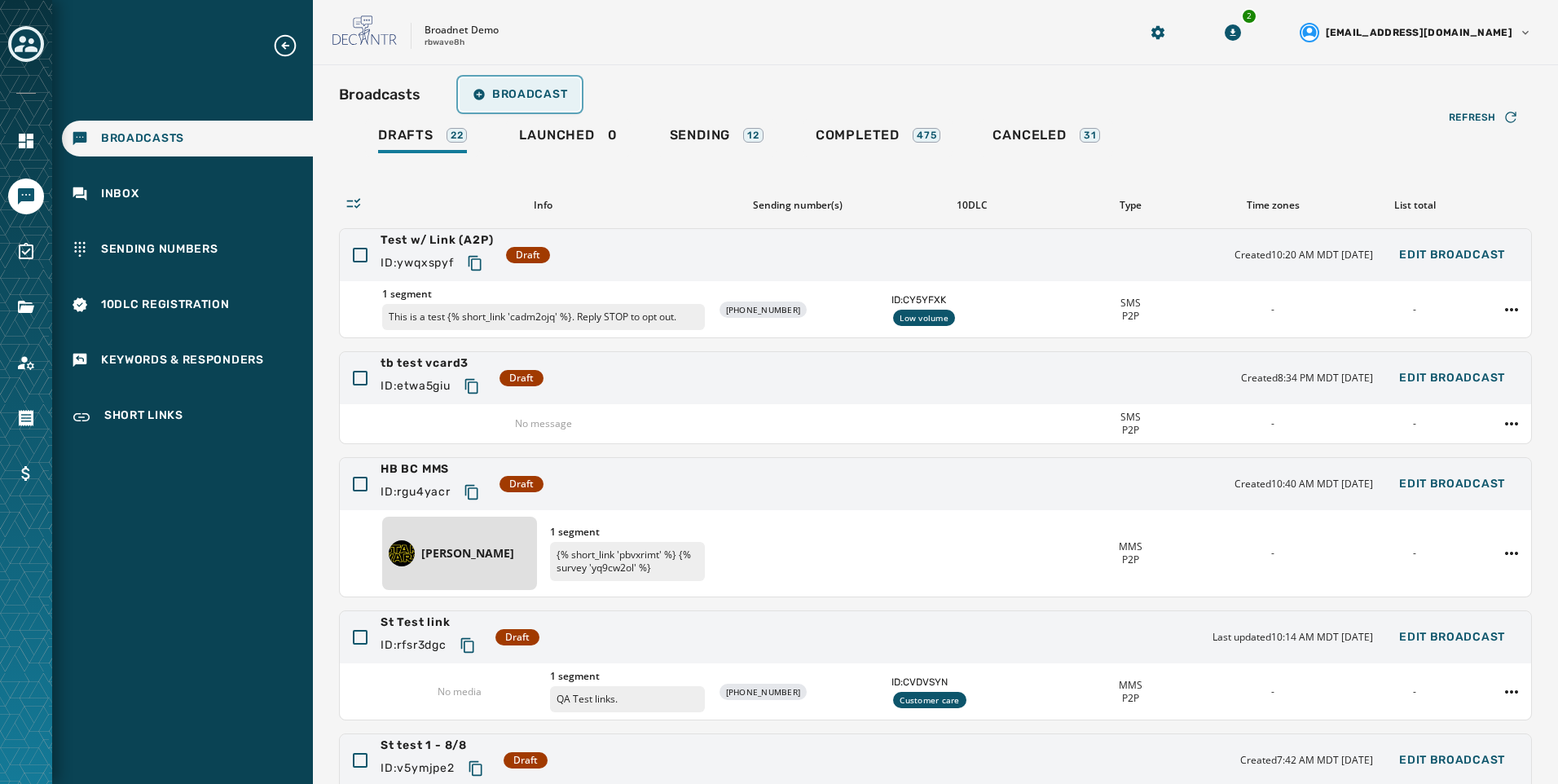
click at [541, 95] on span "Broadcast" at bounding box center [520, 95] width 95 height 13
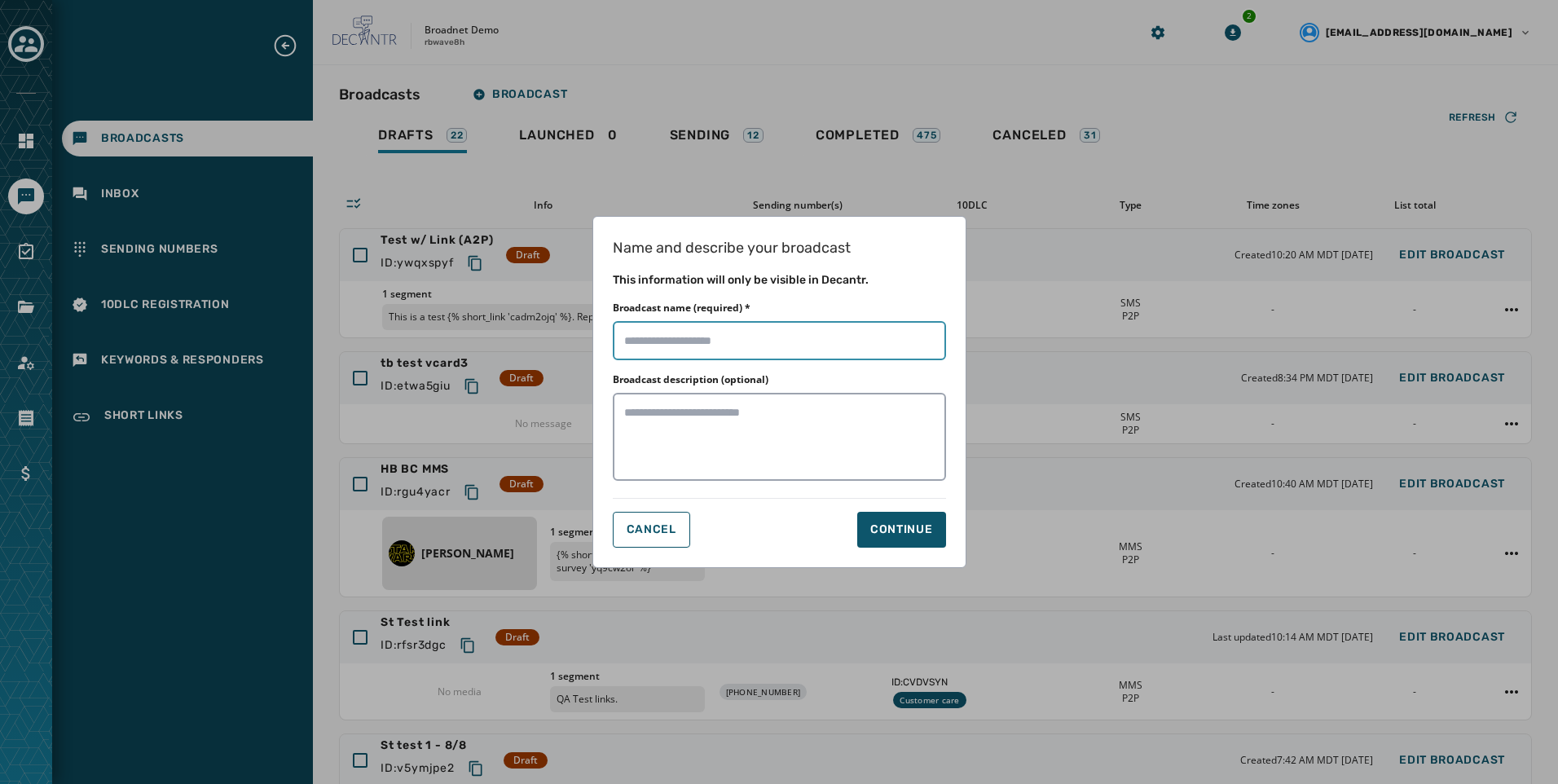
click at [710, 349] on input "Broadcast name (required) *" at bounding box center [779, 340] width 333 height 39
type input "**********"
click at [916, 525] on div "Continue" at bounding box center [902, 529] width 63 height 16
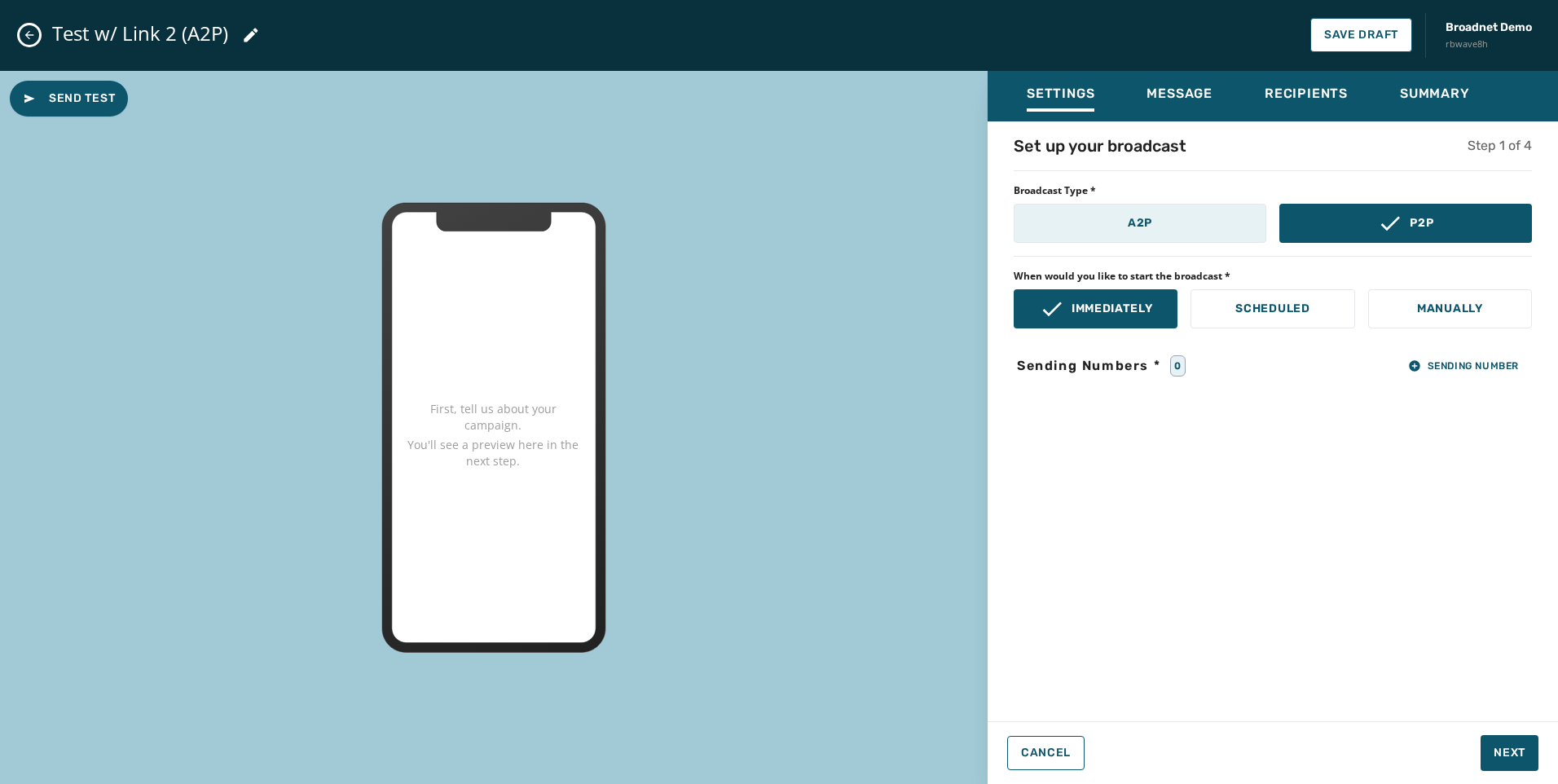
click at [1149, 238] on button "A2P" at bounding box center [1140, 223] width 253 height 39
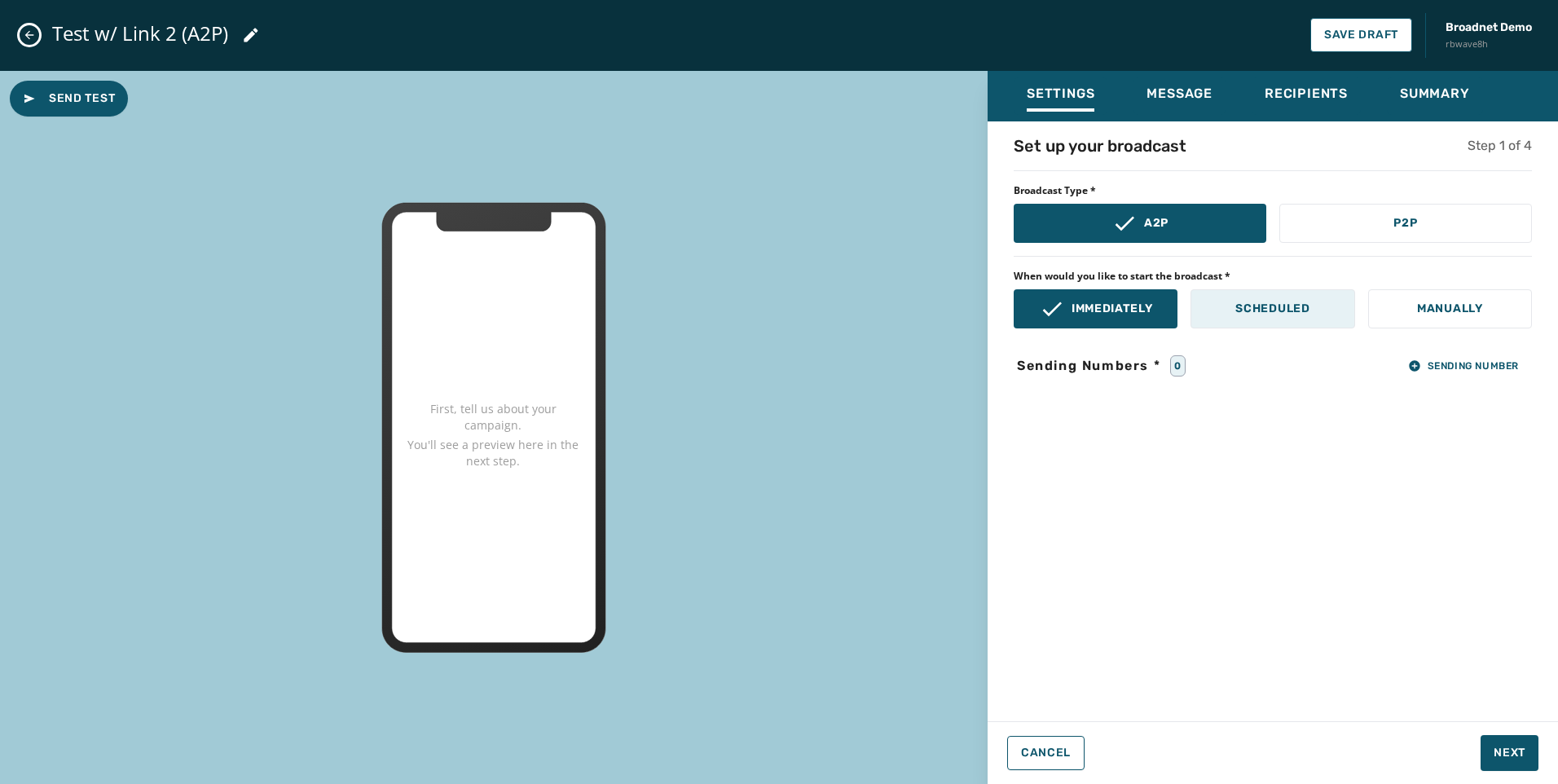
click at [1244, 316] on button "Scheduled" at bounding box center [1272, 309] width 164 height 39
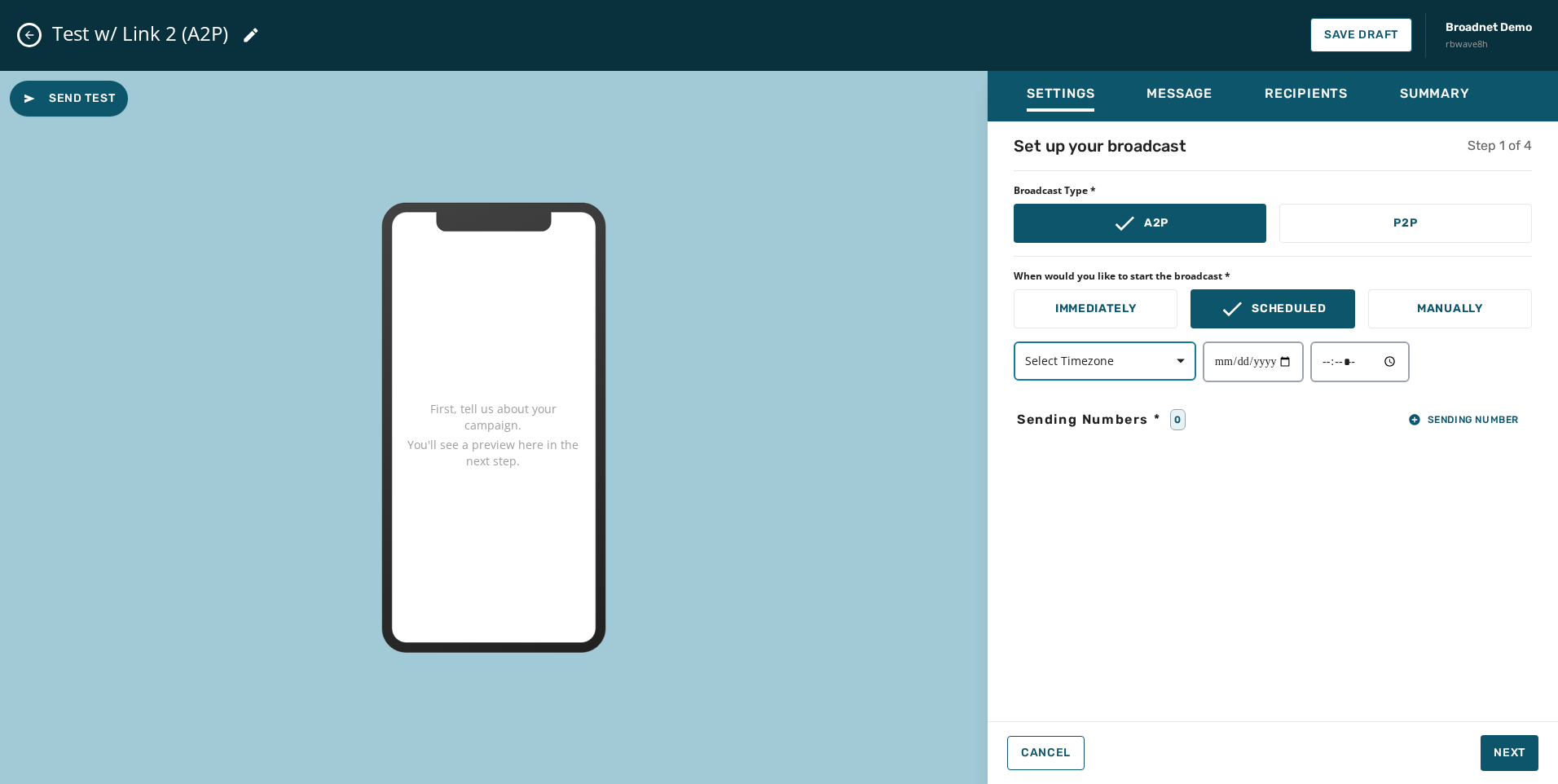
click at [1109, 359] on span "Select Timezone" at bounding box center [1105, 360] width 159 height 16
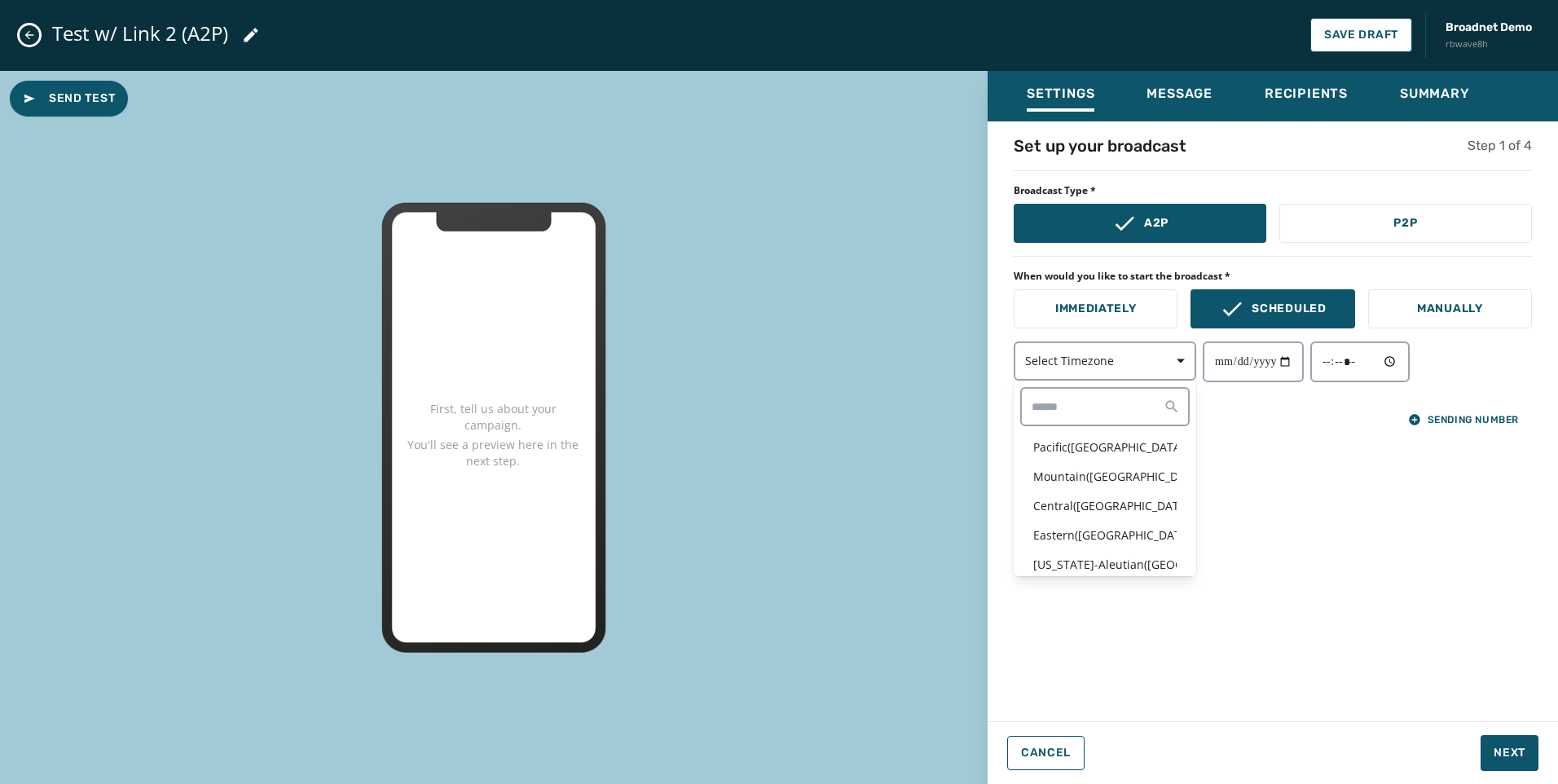
click at [1244, 363] on div "Select Timezone Pacific ( USA / Canada ) Mountain ( USA / Canada ) Central ( US…" at bounding box center [1273, 362] width 518 height 41
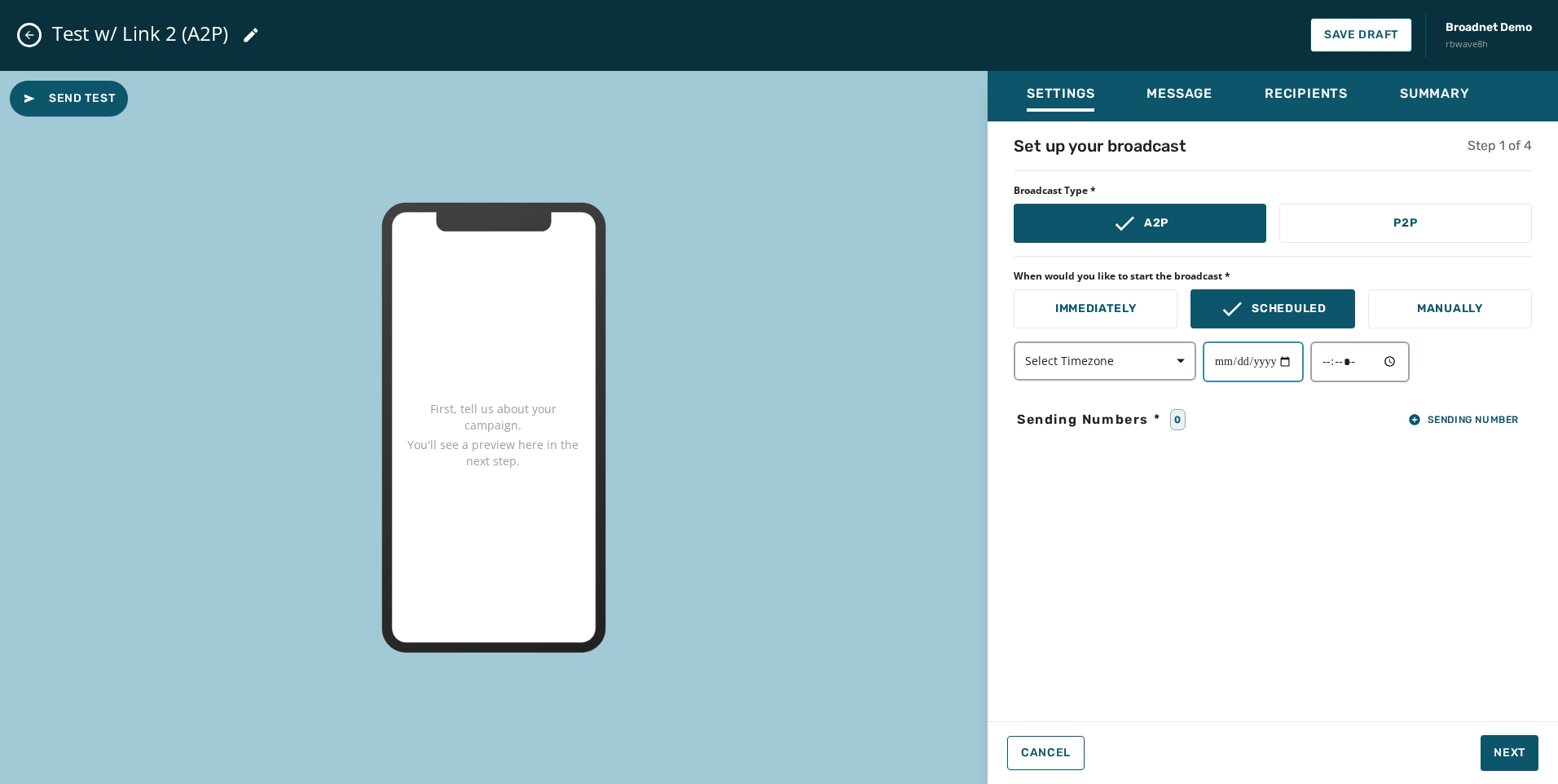
click at [1244, 357] on input "date" at bounding box center [1253, 362] width 101 height 41
type input "**********"
click at [1244, 358] on input "time" at bounding box center [1360, 362] width 99 height 41
click at [1244, 356] on input "time" at bounding box center [1360, 362] width 99 height 41
type input "*****"
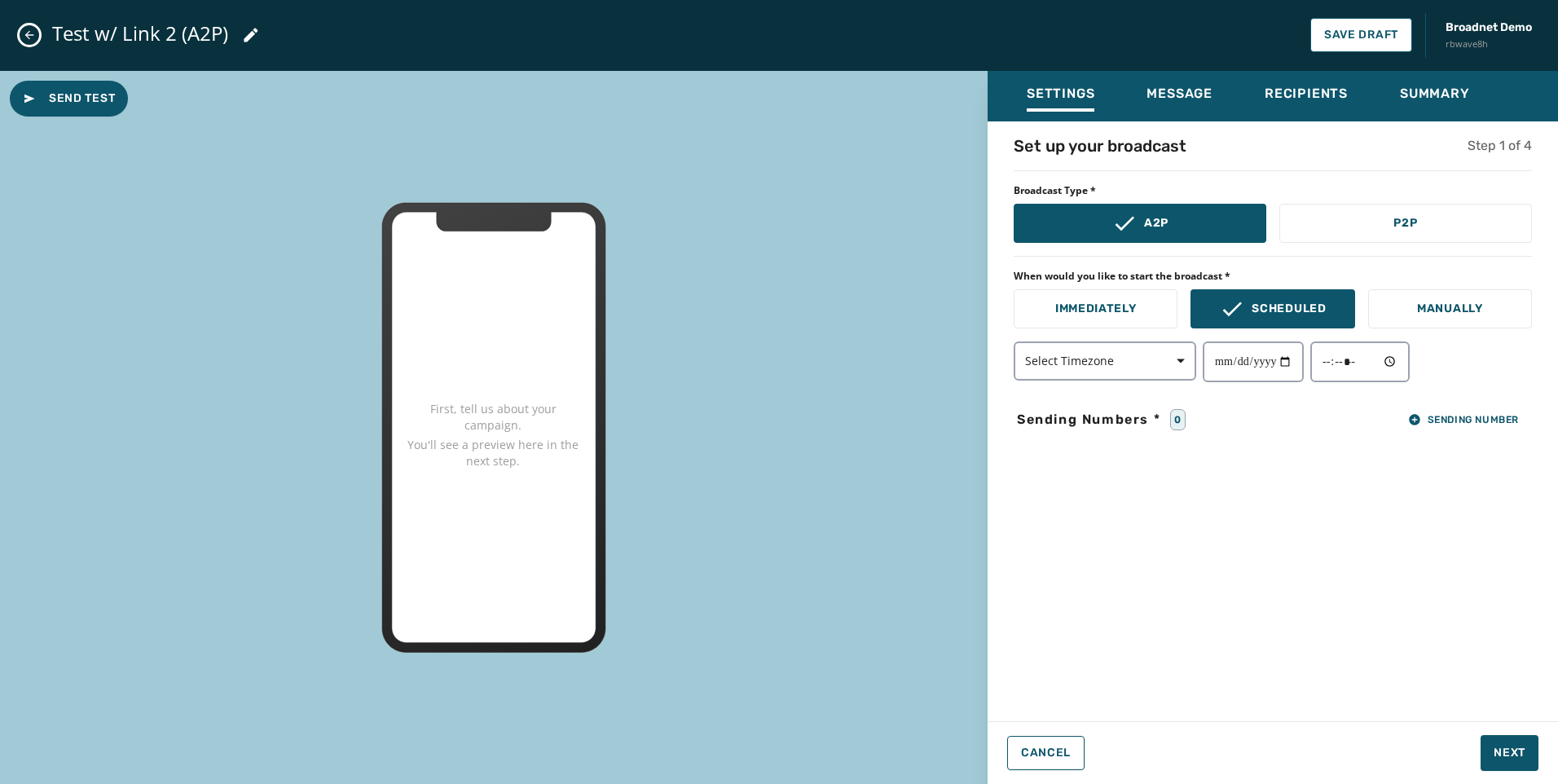
click at [1244, 369] on div "**********" at bounding box center [1273, 362] width 518 height 41
click at [1244, 416] on span "Sending Number" at bounding box center [1463, 420] width 111 height 13
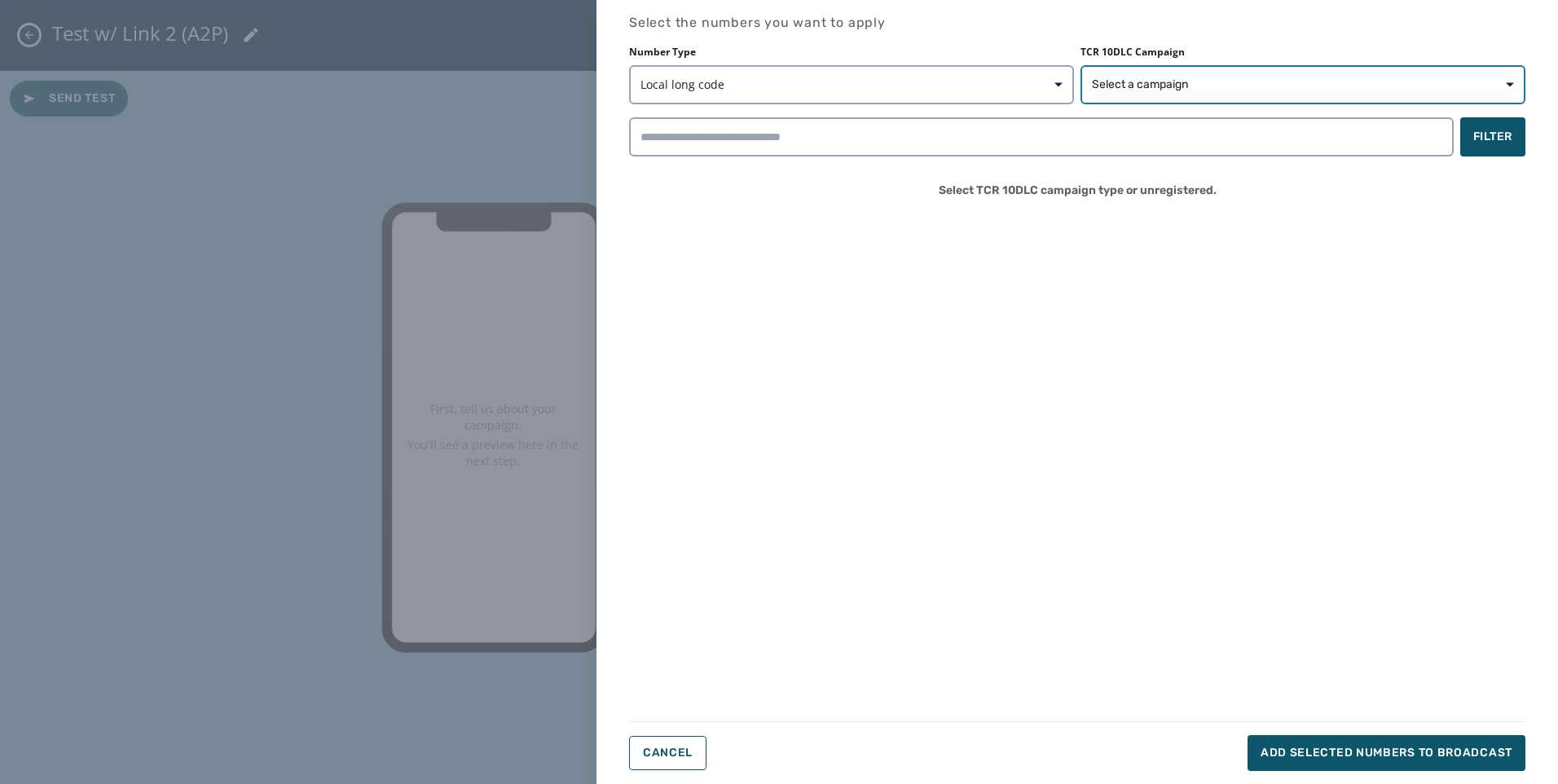
click at [1244, 80] on span "Select a campaign" at bounding box center [1303, 84] width 422 height 16
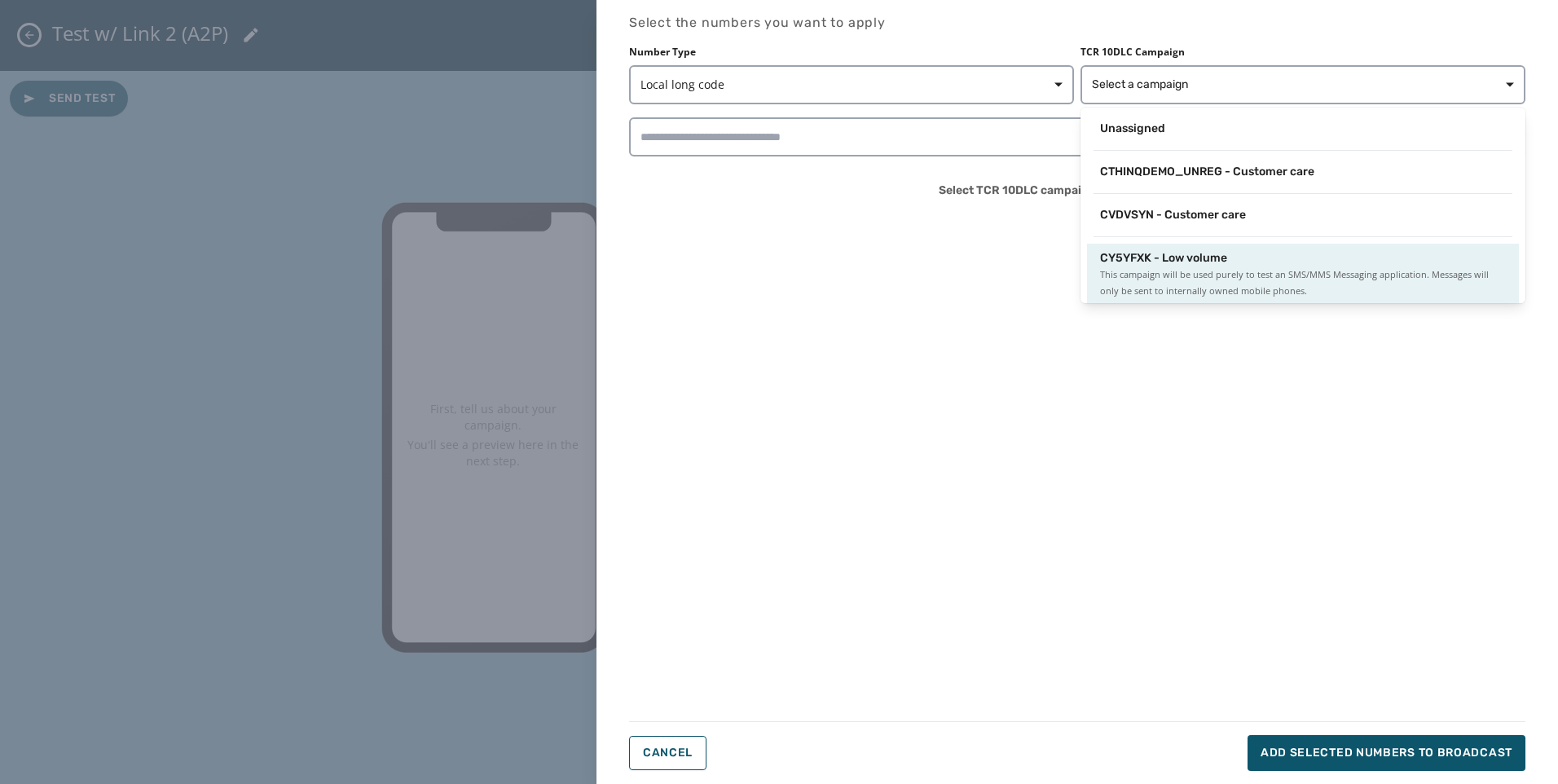
click at [1177, 296] on div "CY5YFXK - Low volume This campaign will be used purely to test an SMS/MMS Messa…" at bounding box center [1303, 274] width 431 height 62
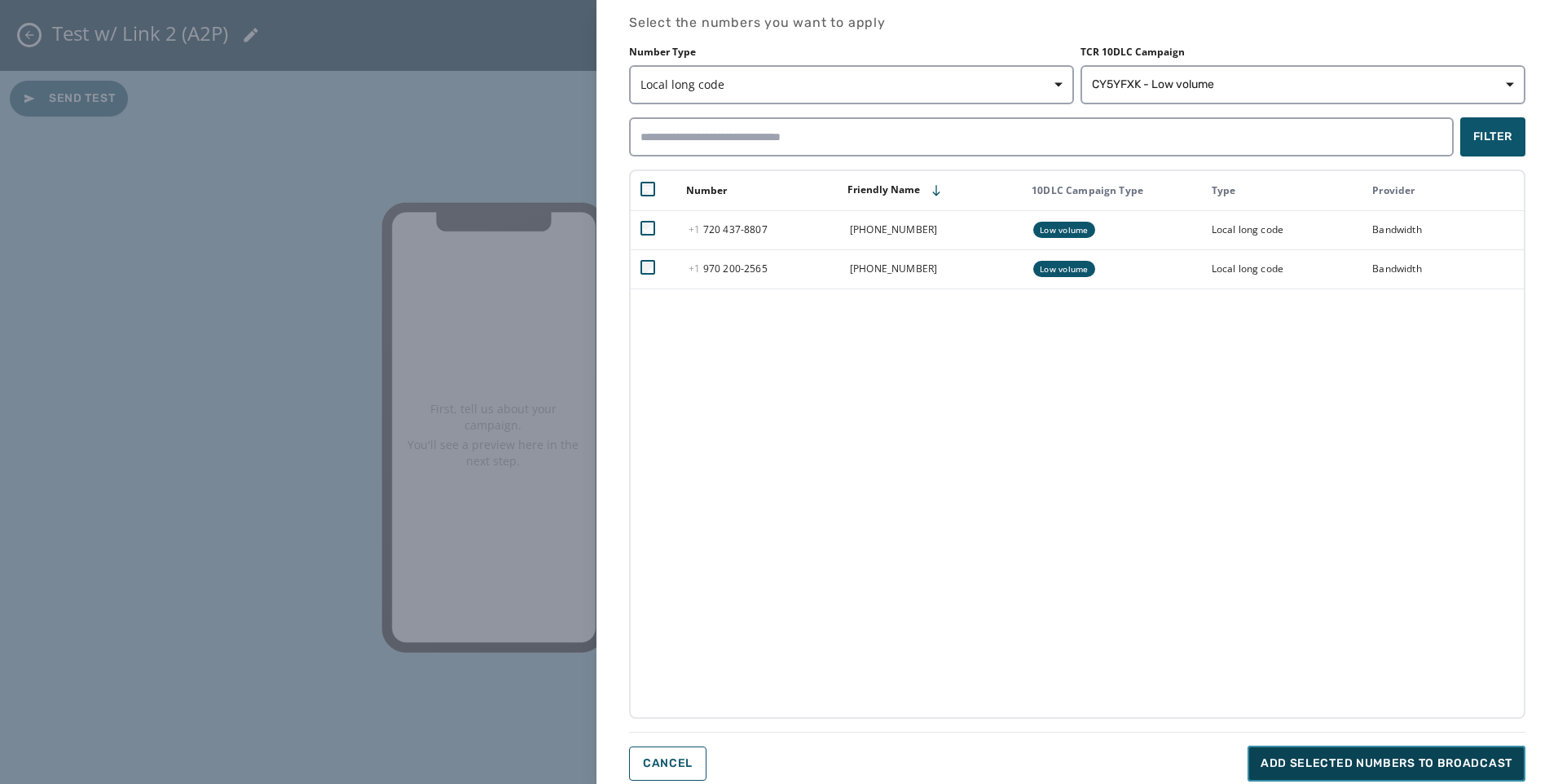
click at [1244, 607] on span "Add selected numbers to broadcast" at bounding box center [1387, 763] width 252 height 16
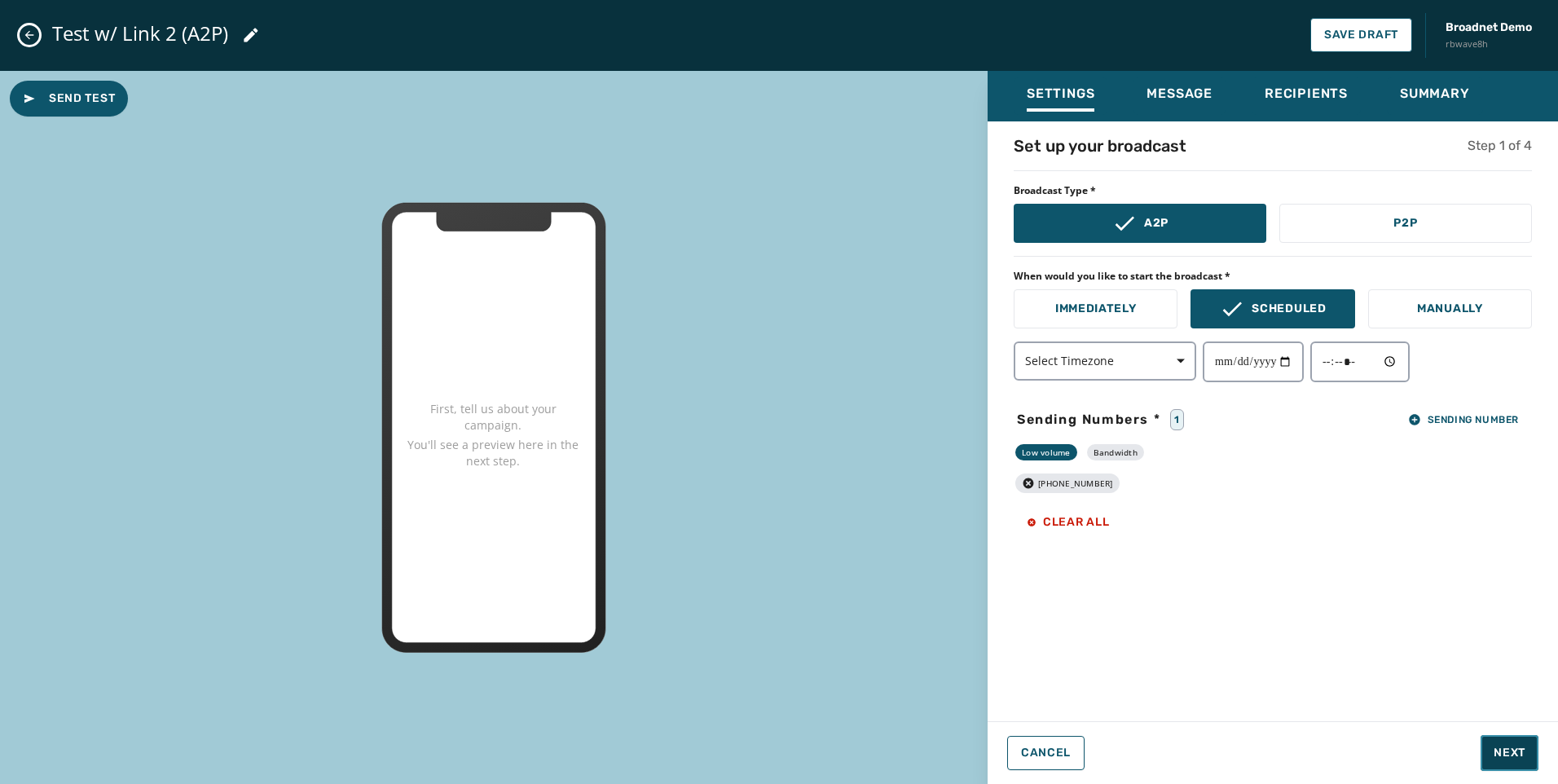
click at [1244, 607] on span "Next" at bounding box center [1509, 752] width 32 height 16
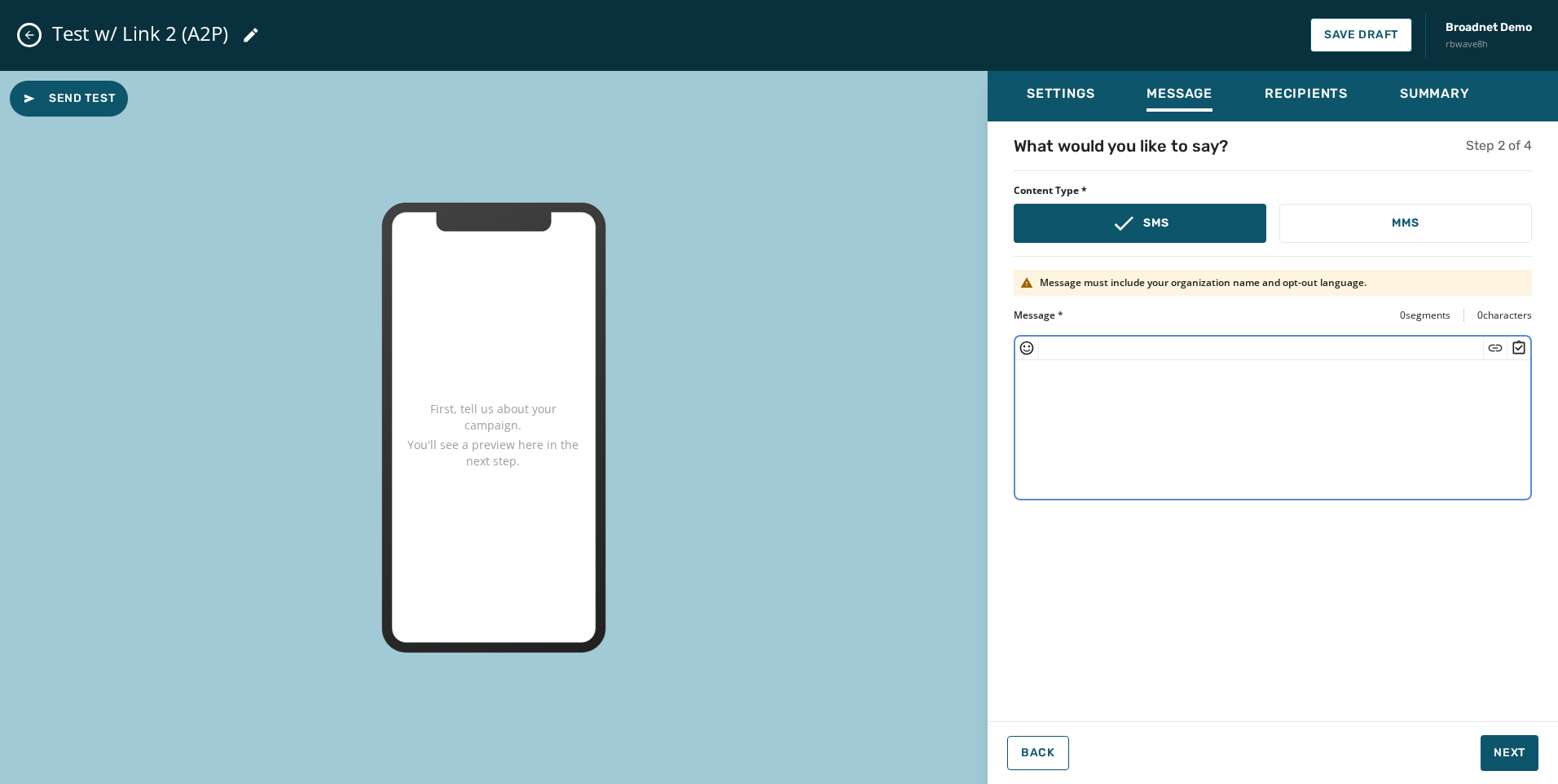
click at [1244, 392] on textarea at bounding box center [1272, 426] width 515 height 133
click at [1244, 345] on icon "Insert Short Link" at bounding box center [1495, 348] width 14 height 7
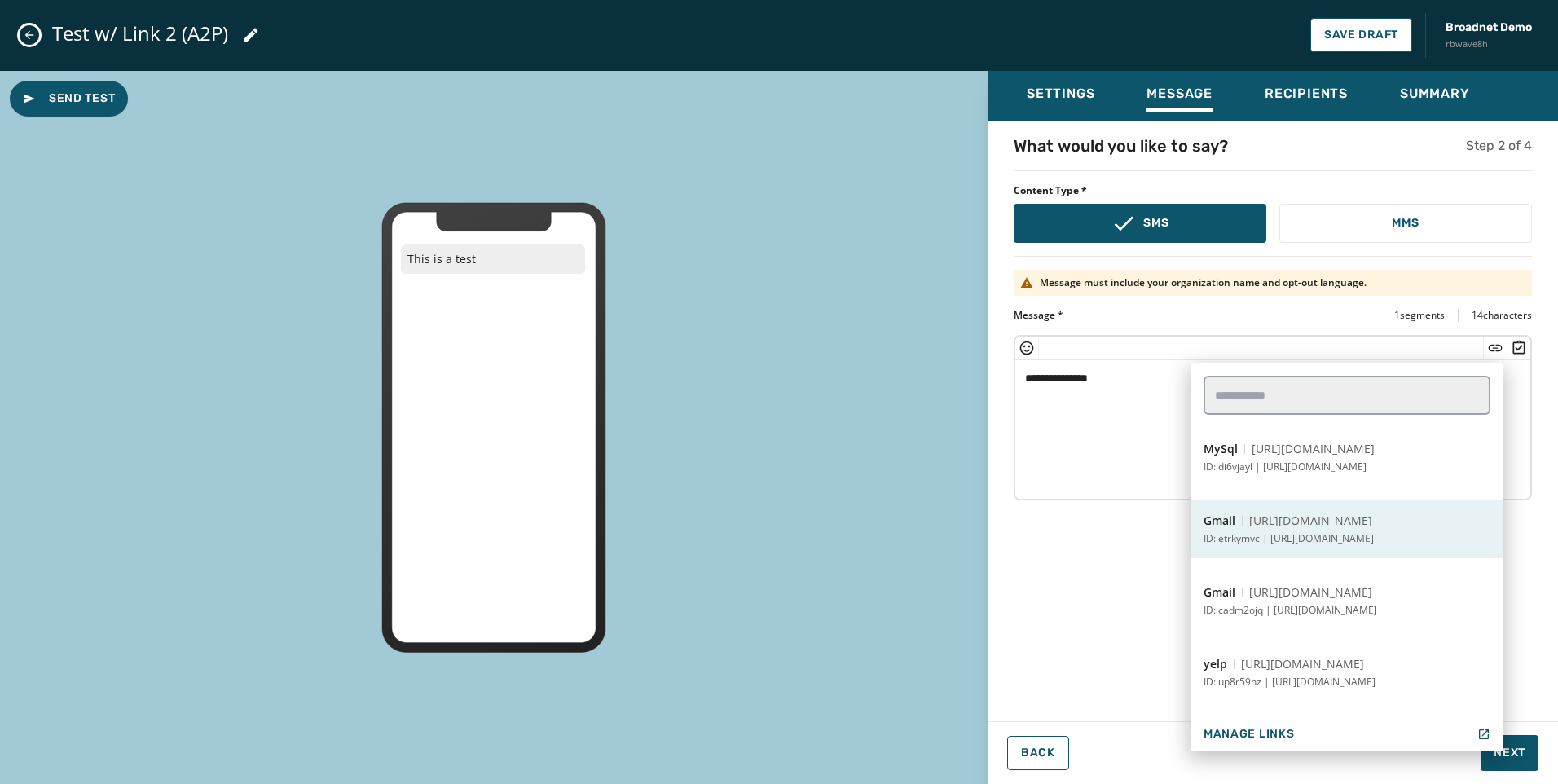
click at [1244, 517] on button "Gmail https://txtapp.io/CEOcj ID: etrkymvc | https://www.gmail.com" at bounding box center [1346, 529] width 313 height 59
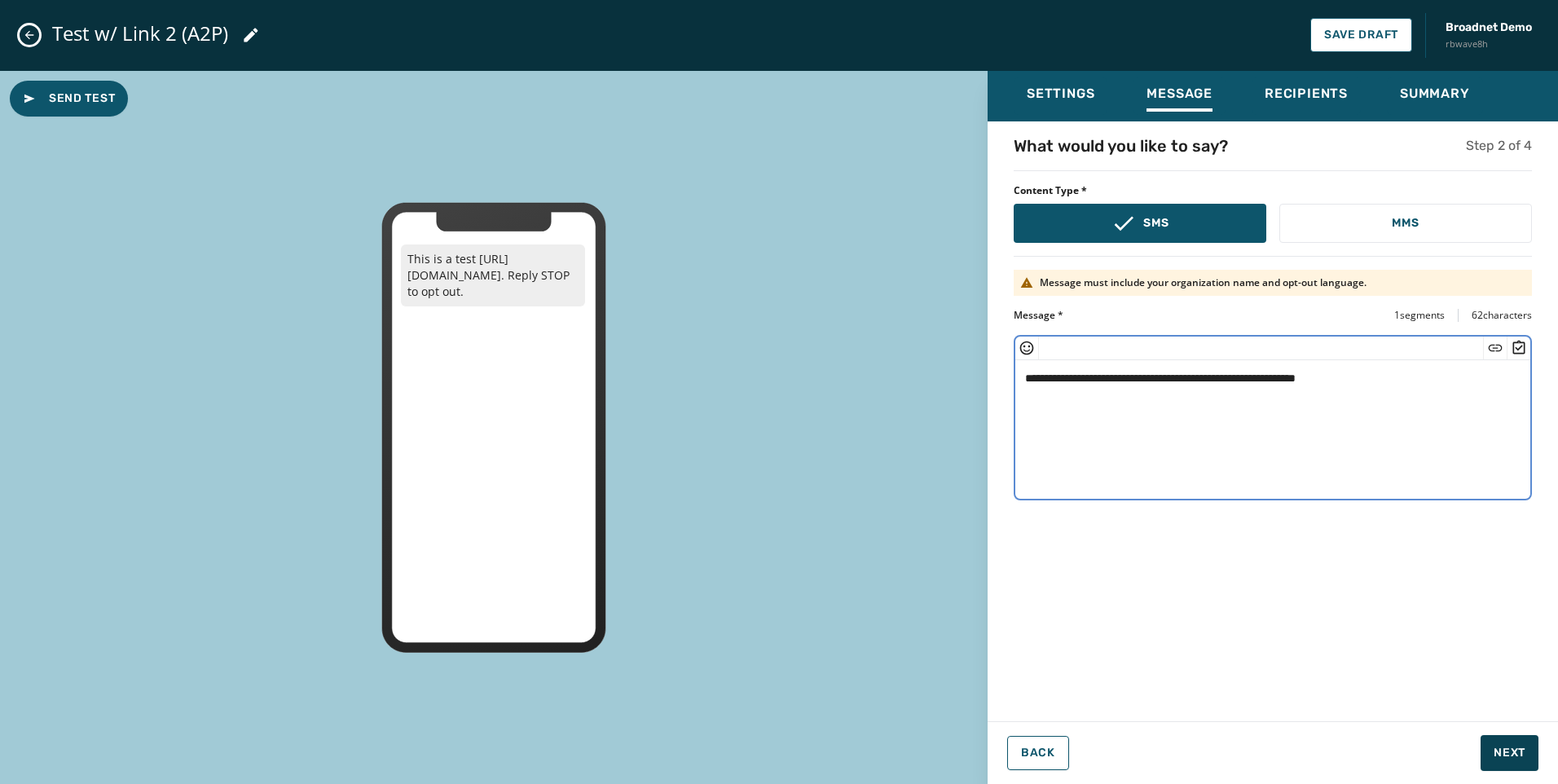
type textarea "**********"
click at [1244, 607] on button "Next" at bounding box center [1509, 753] width 58 height 36
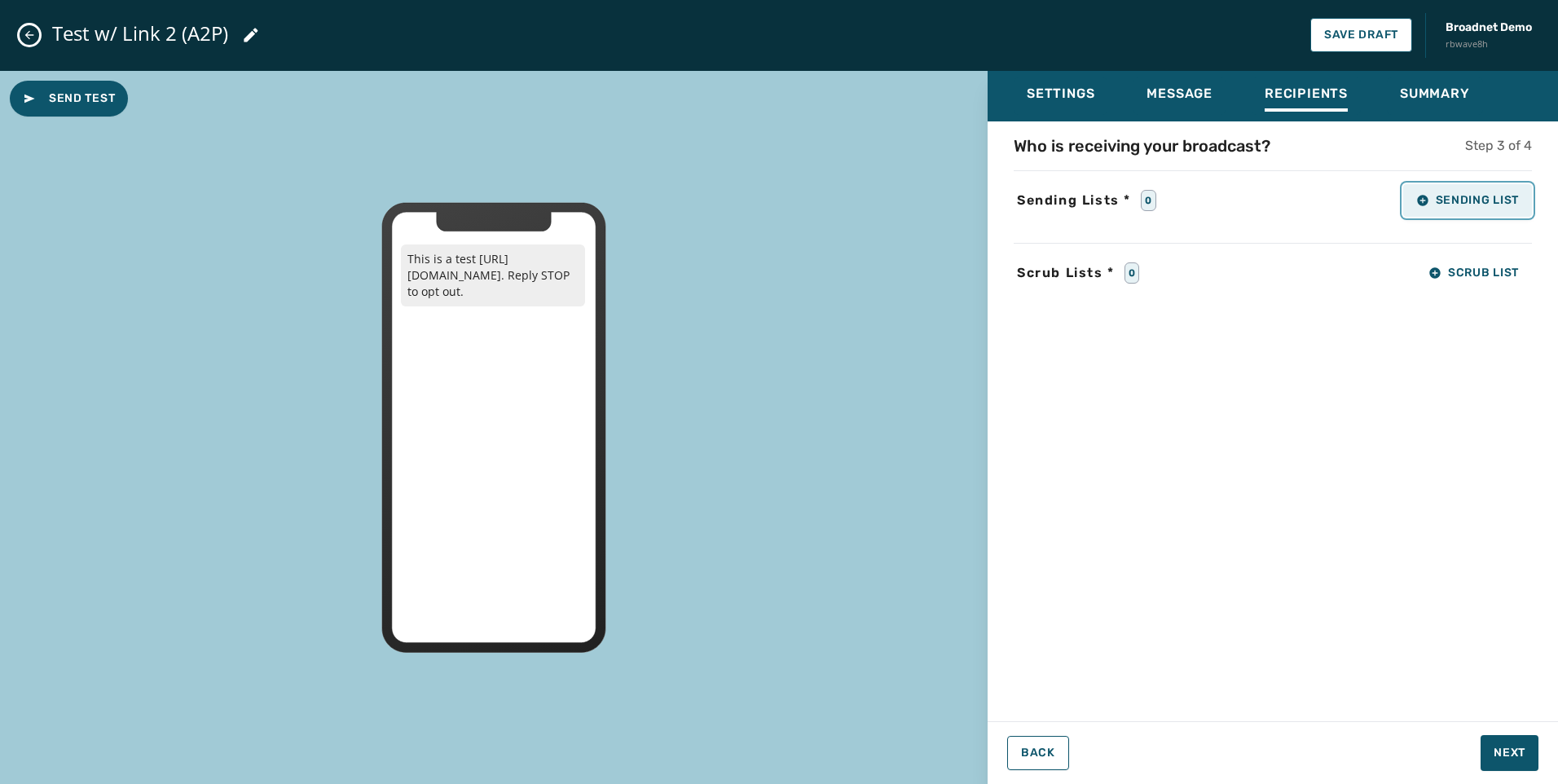
click at [1244, 185] on button "Sending List" at bounding box center [1467, 200] width 128 height 33
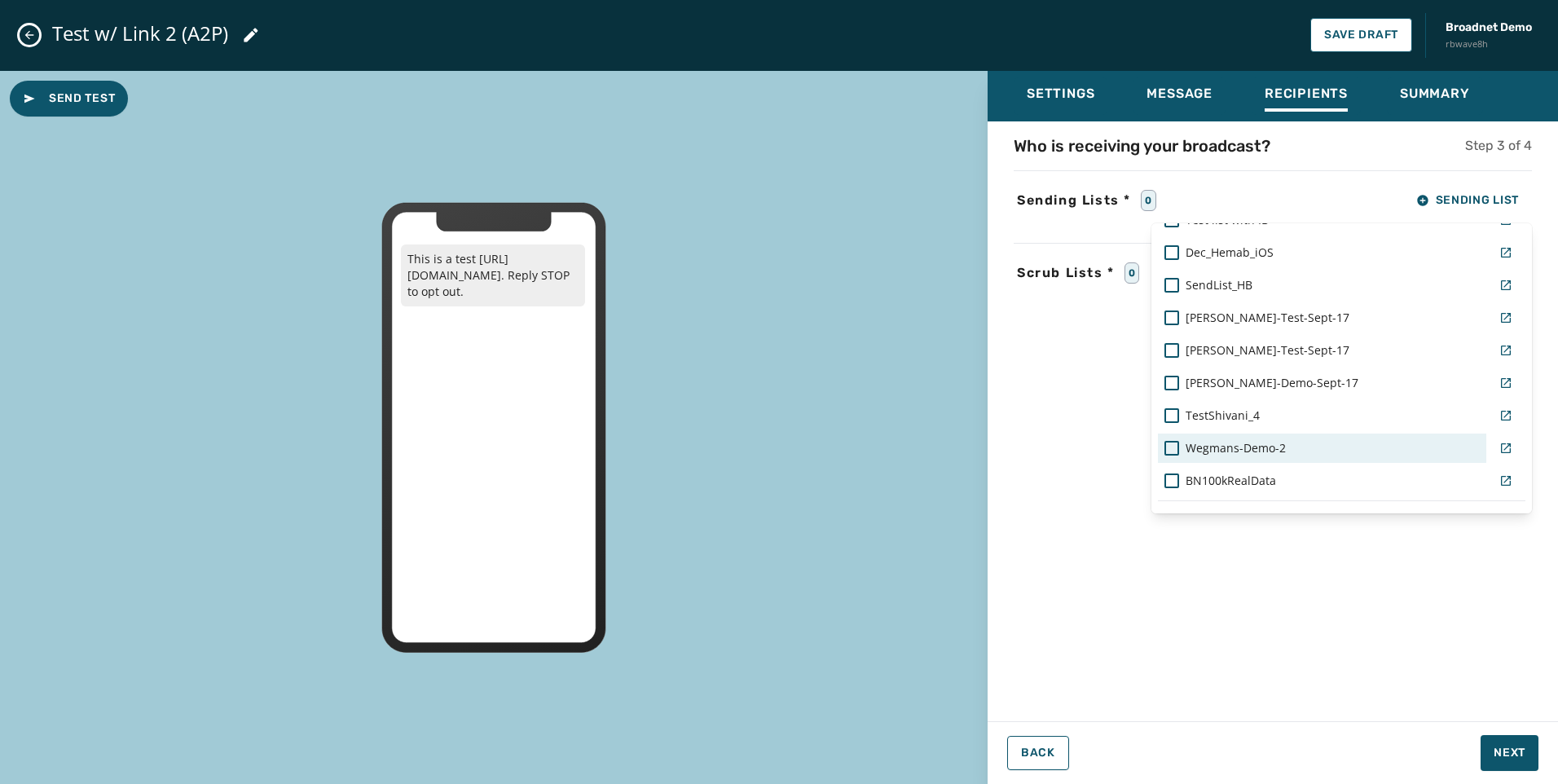
scroll to position [1334, 0]
click at [1244, 452] on span "BN100kRealData" at bounding box center [1231, 450] width 91 height 16
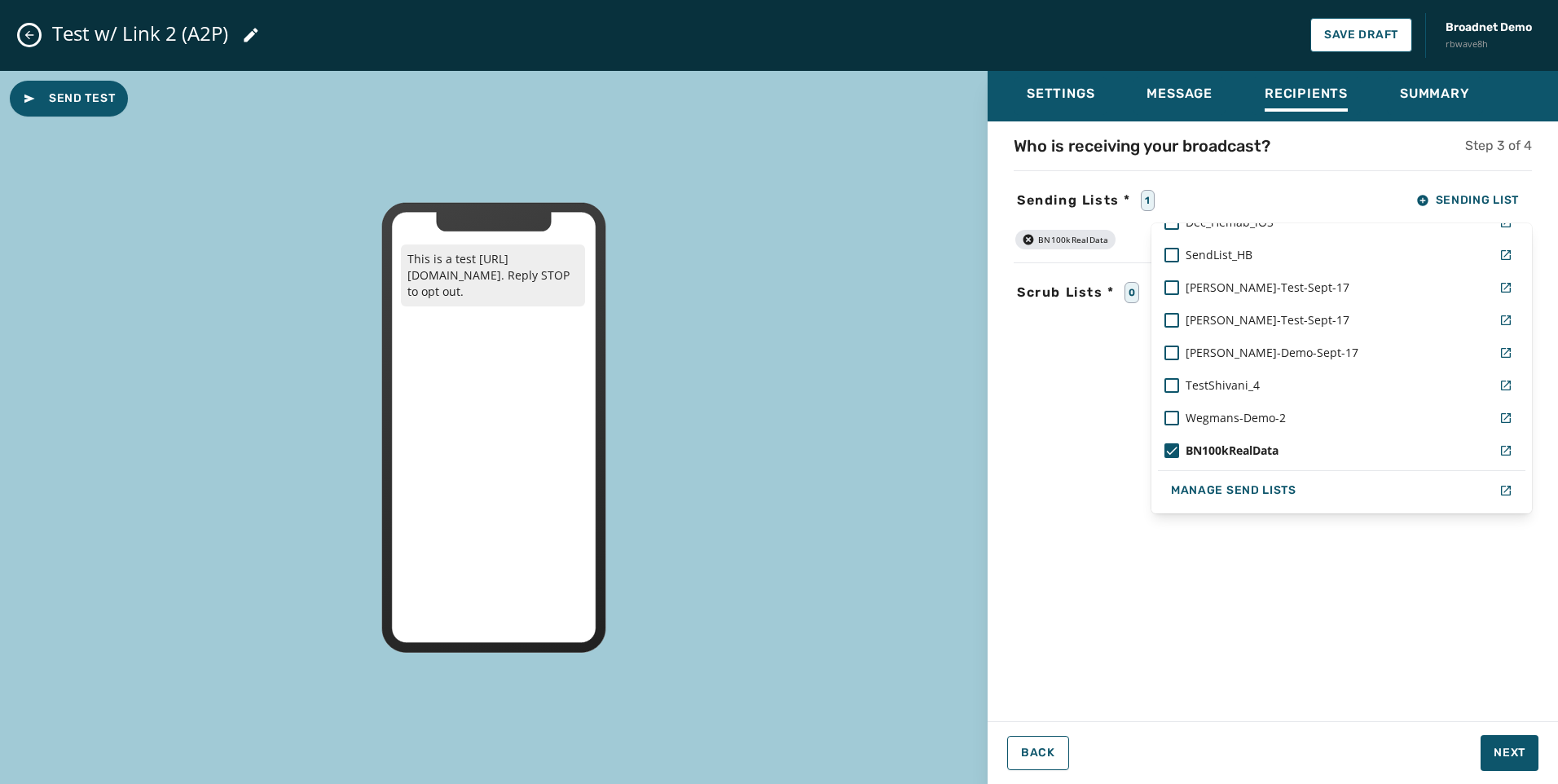
click at [1089, 477] on div "Who is receiving your broadcast? Step 3 of 4 Sending Lists * 1 Sending List Rea…" at bounding box center [1272, 416] width 570 height 564
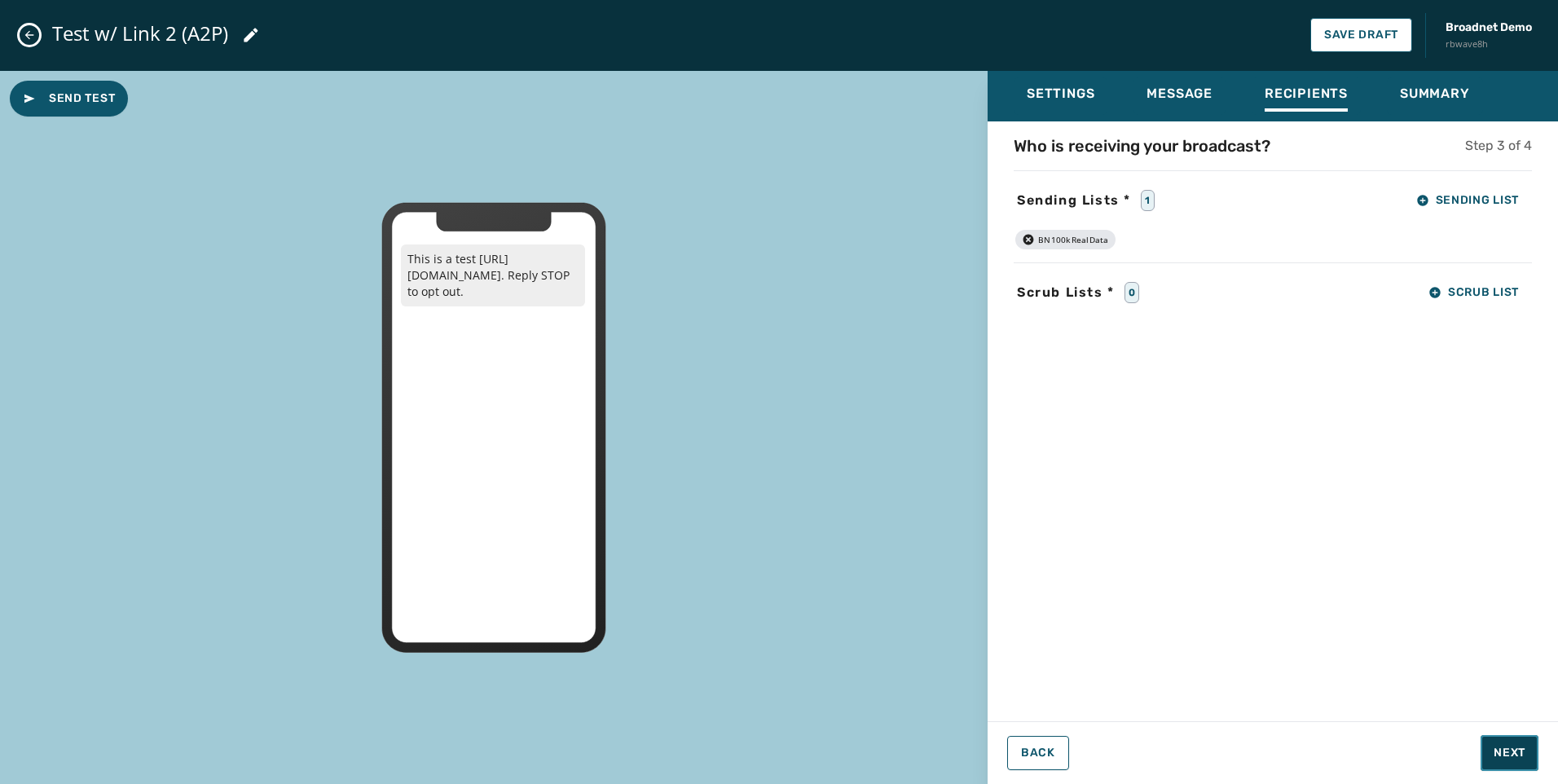
click at [1244, 607] on button "Next" at bounding box center [1509, 753] width 58 height 36
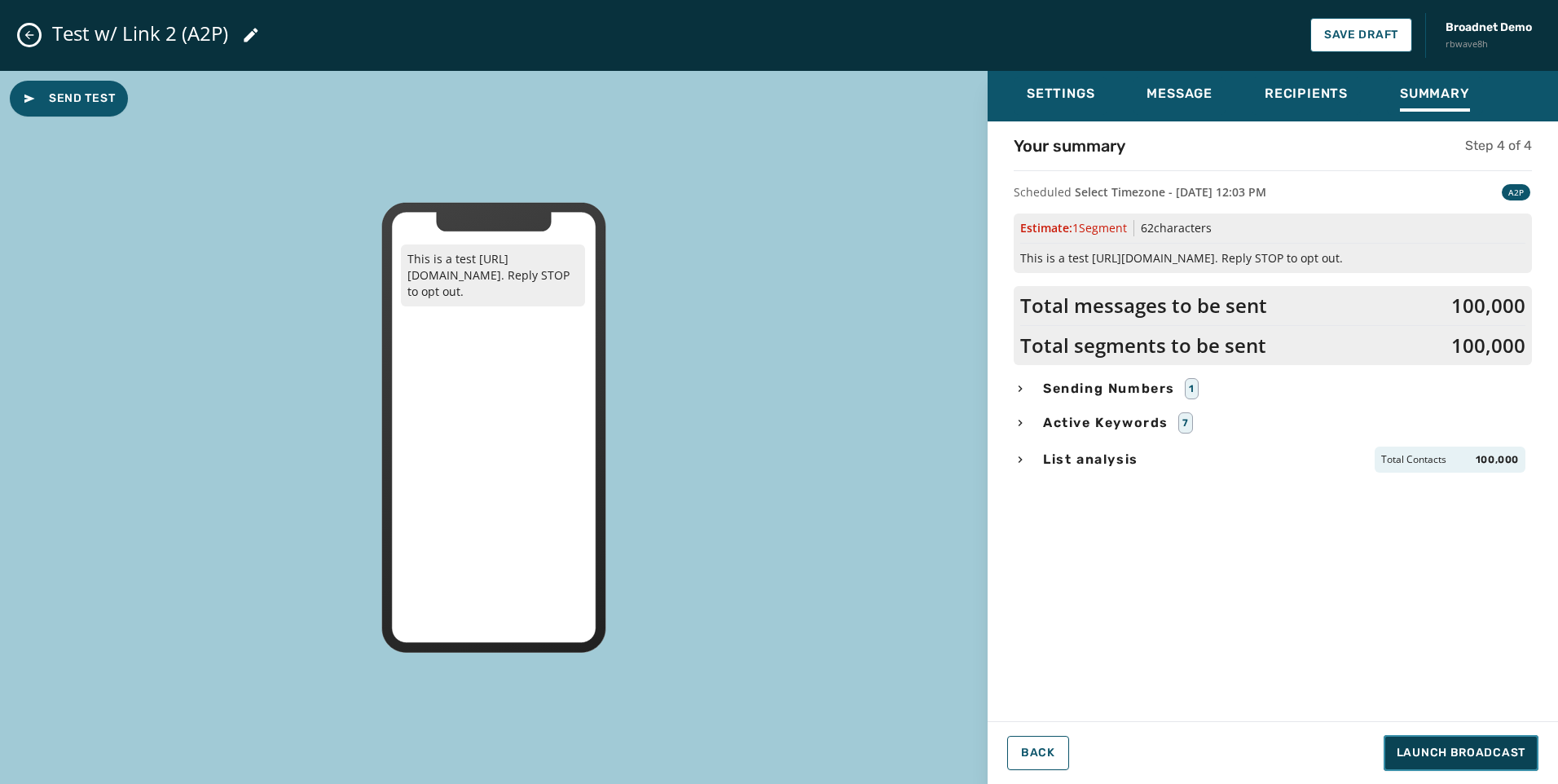
click at [1244, 607] on span "Launch Broadcast" at bounding box center [1461, 752] width 128 height 16
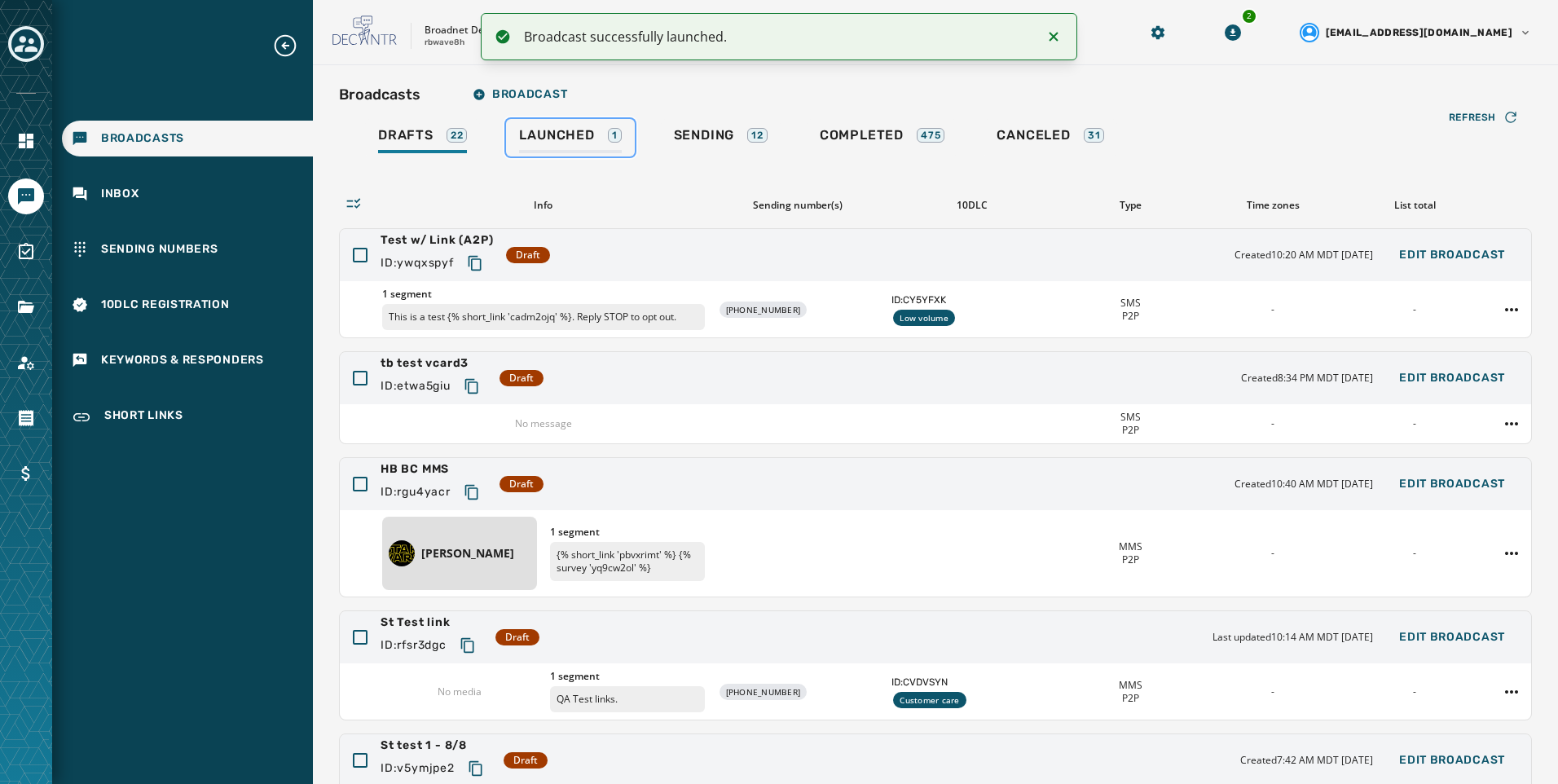
click at [561, 143] on span "Launched" at bounding box center [556, 134] width 75 height 16
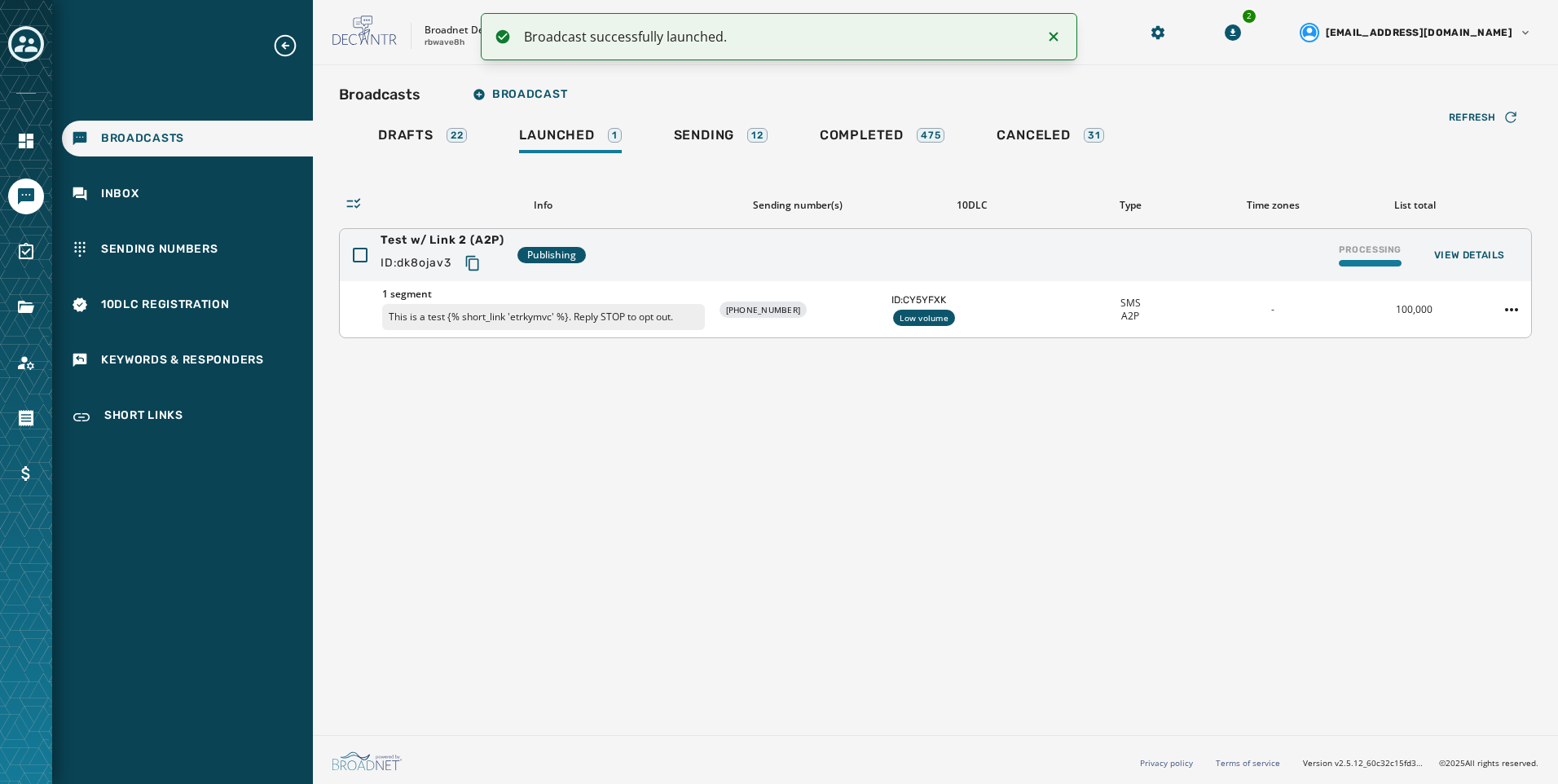
click at [473, 268] on icon "Copy text to clipboard" at bounding box center [472, 263] width 16 height 16
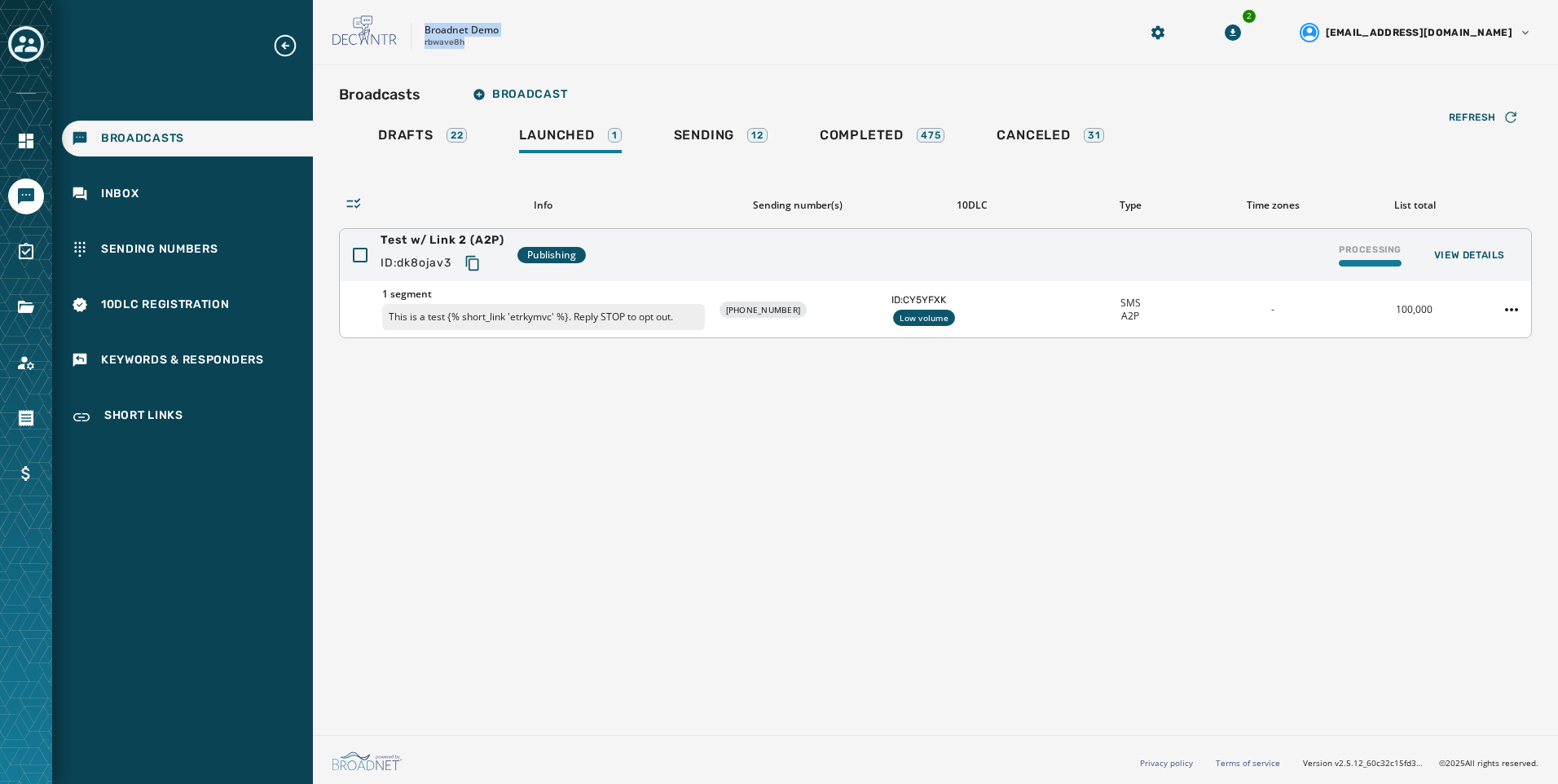
drag, startPoint x: 464, startPoint y: 46, endPoint x: 406, endPoint y: 44, distance: 58.0
click at [406, 44] on div "Broadnet Demo rbwave8h" at bounding box center [714, 32] width 765 height 34
copy div "Broadnet Demo rbwave8h"
click at [1203, 444] on div "Broadcasts Broadcast Drafts 22 Launched 1 Sending 12 Completed 475 Canceled 31 …" at bounding box center [935, 397] width 1245 height 663
click at [1244, 305] on html "Broadcasts Inbox Sending Numbers 10DLC Registration Keywords & Responders Short…" at bounding box center [779, 392] width 1558 height 784
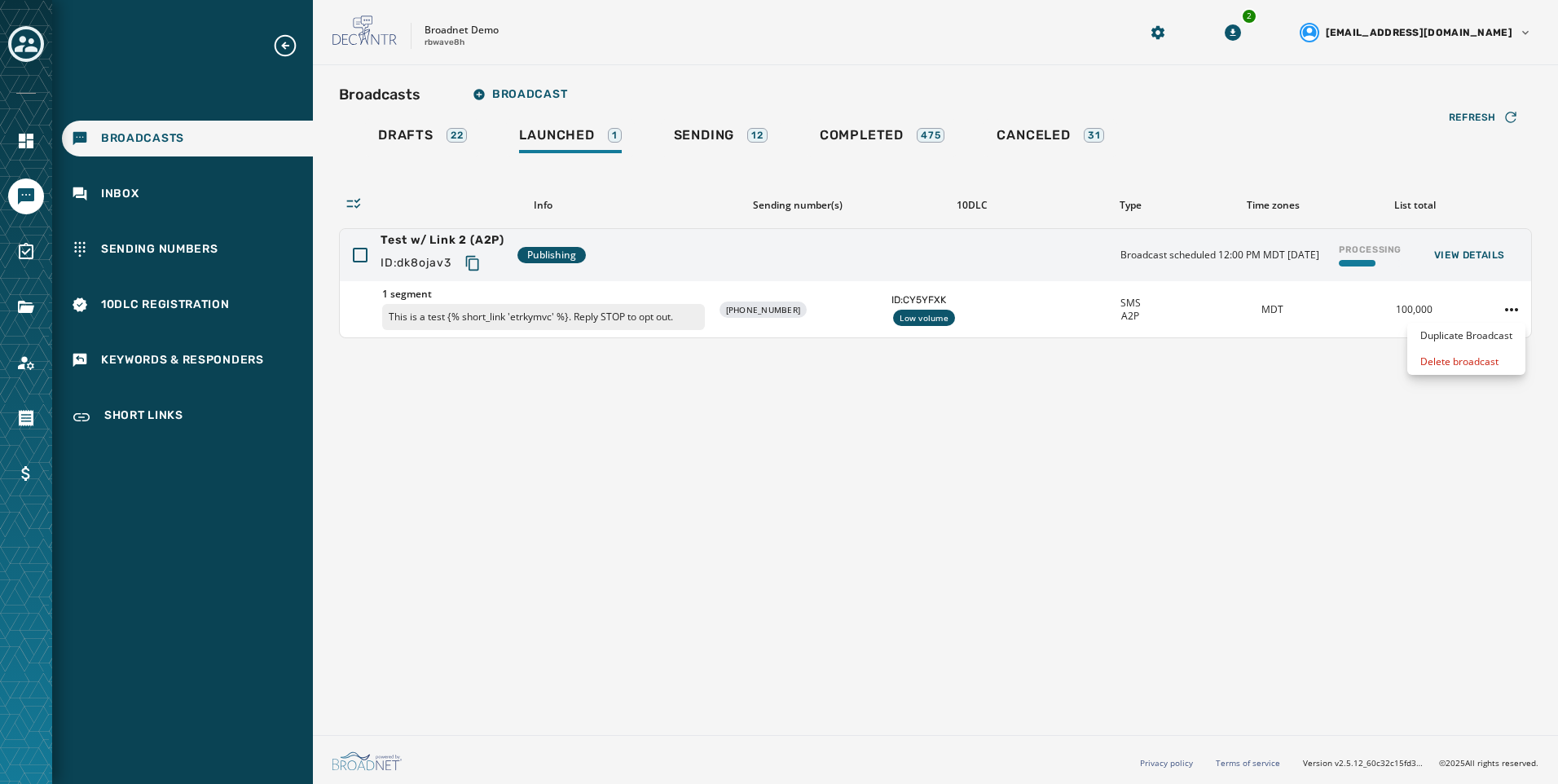
click at [1244, 243] on html "Broadcasts Inbox Sending Numbers 10DLC Registration Keywords & Responders Short…" at bounding box center [779, 392] width 1558 height 784
drag, startPoint x: 248, startPoint y: 355, endPoint x: 306, endPoint y: 367, distance: 59.2
click at [248, 355] on span "Keywords & Responders" at bounding box center [182, 359] width 163 height 16
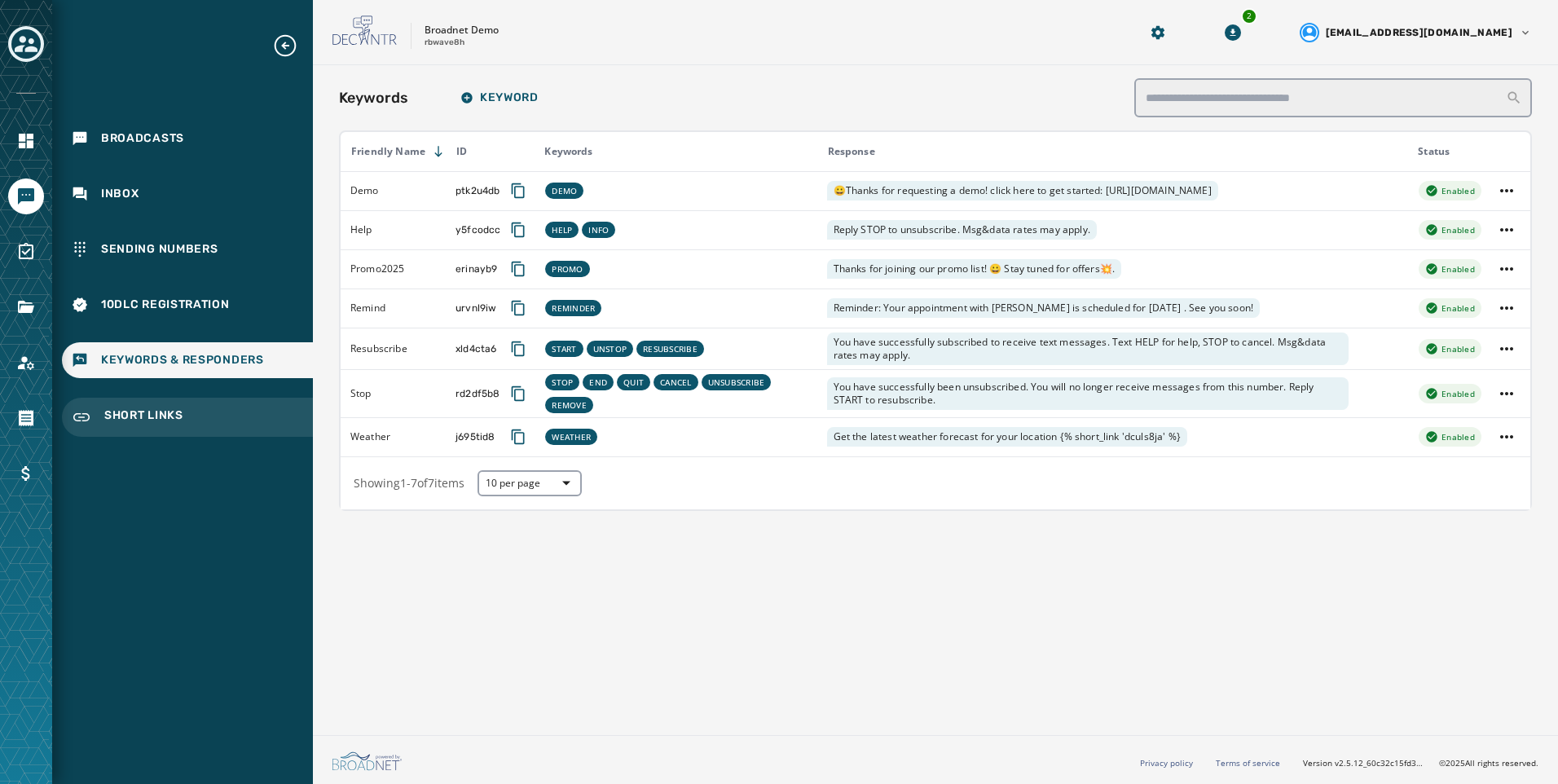
click at [180, 417] on span "Short Links" at bounding box center [144, 416] width 79 height 19
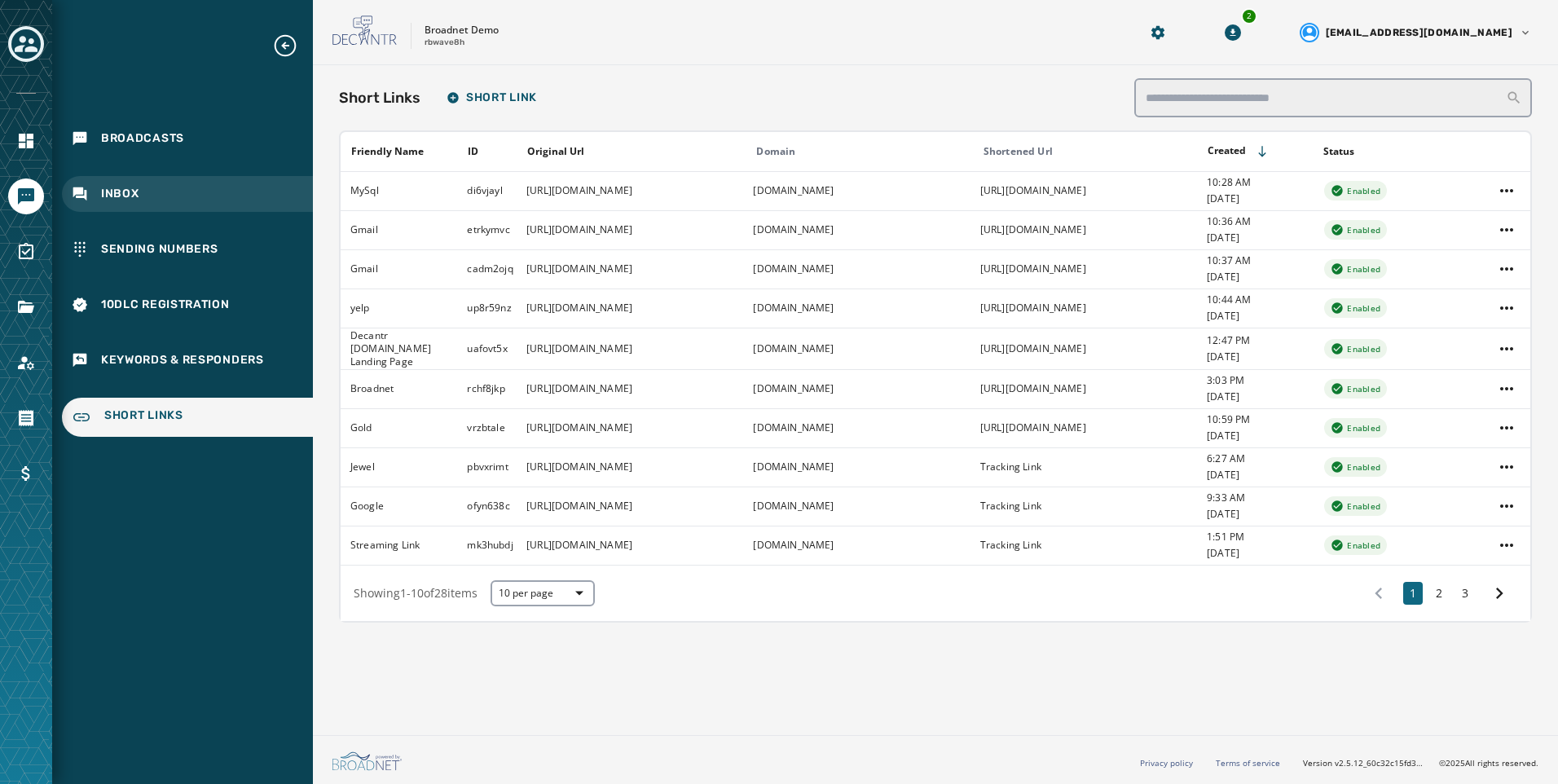
click at [136, 191] on span "Inbox" at bounding box center [120, 193] width 39 height 16
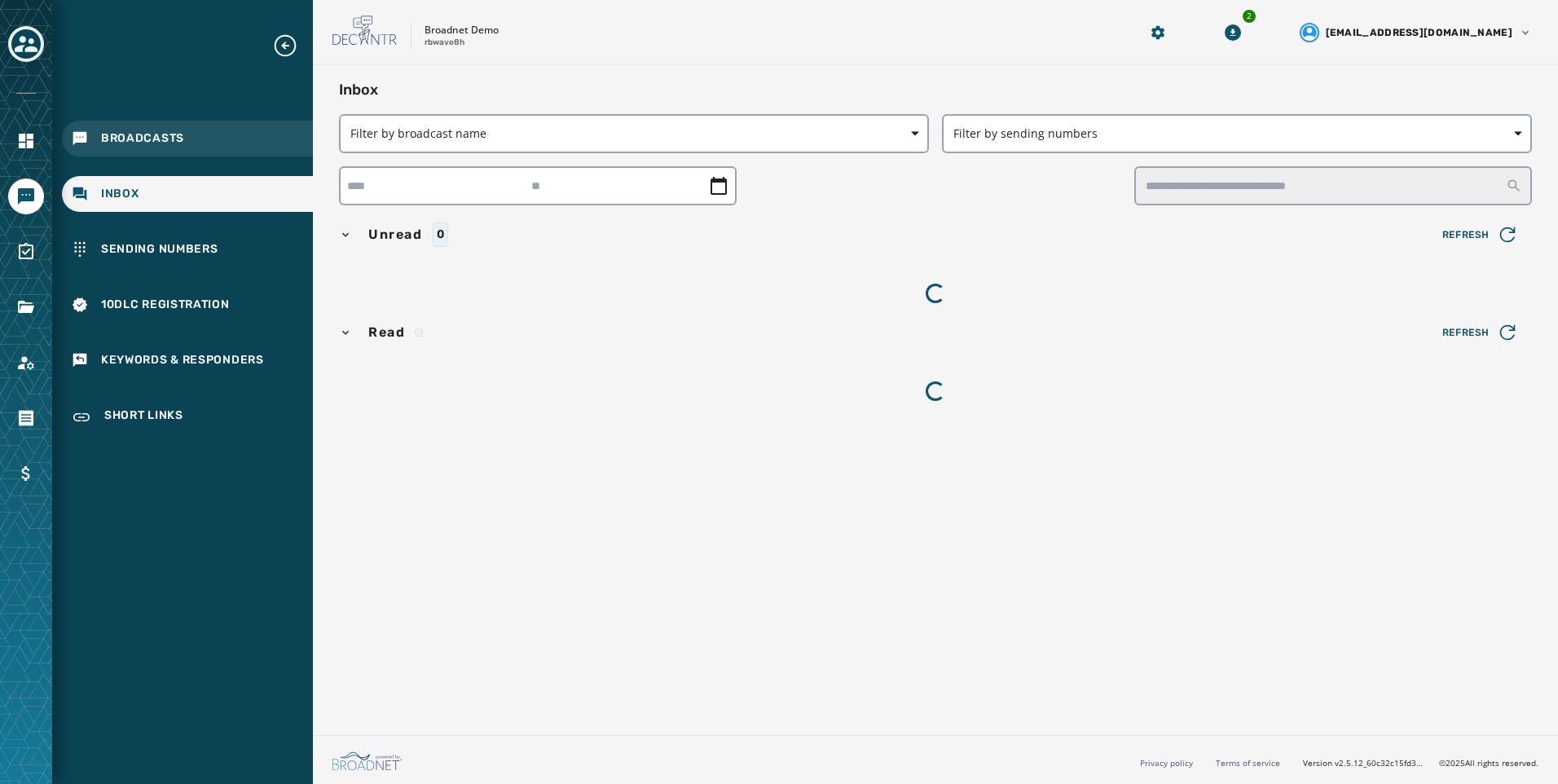
click at [154, 135] on span "Broadcasts" at bounding box center [142, 138] width 83 height 16
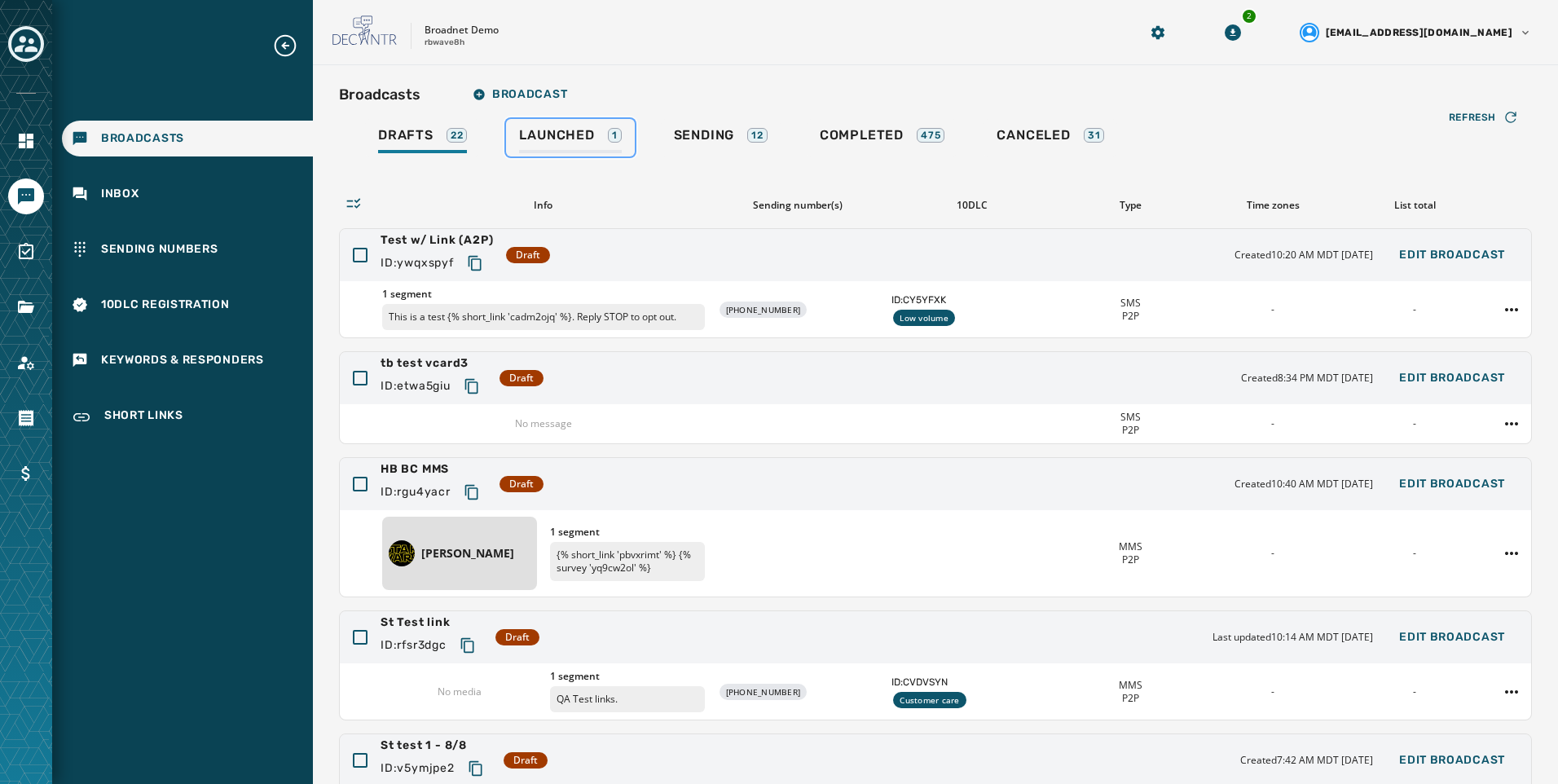
click at [574, 153] on div "Launched 1" at bounding box center [569, 139] width 102 height 26
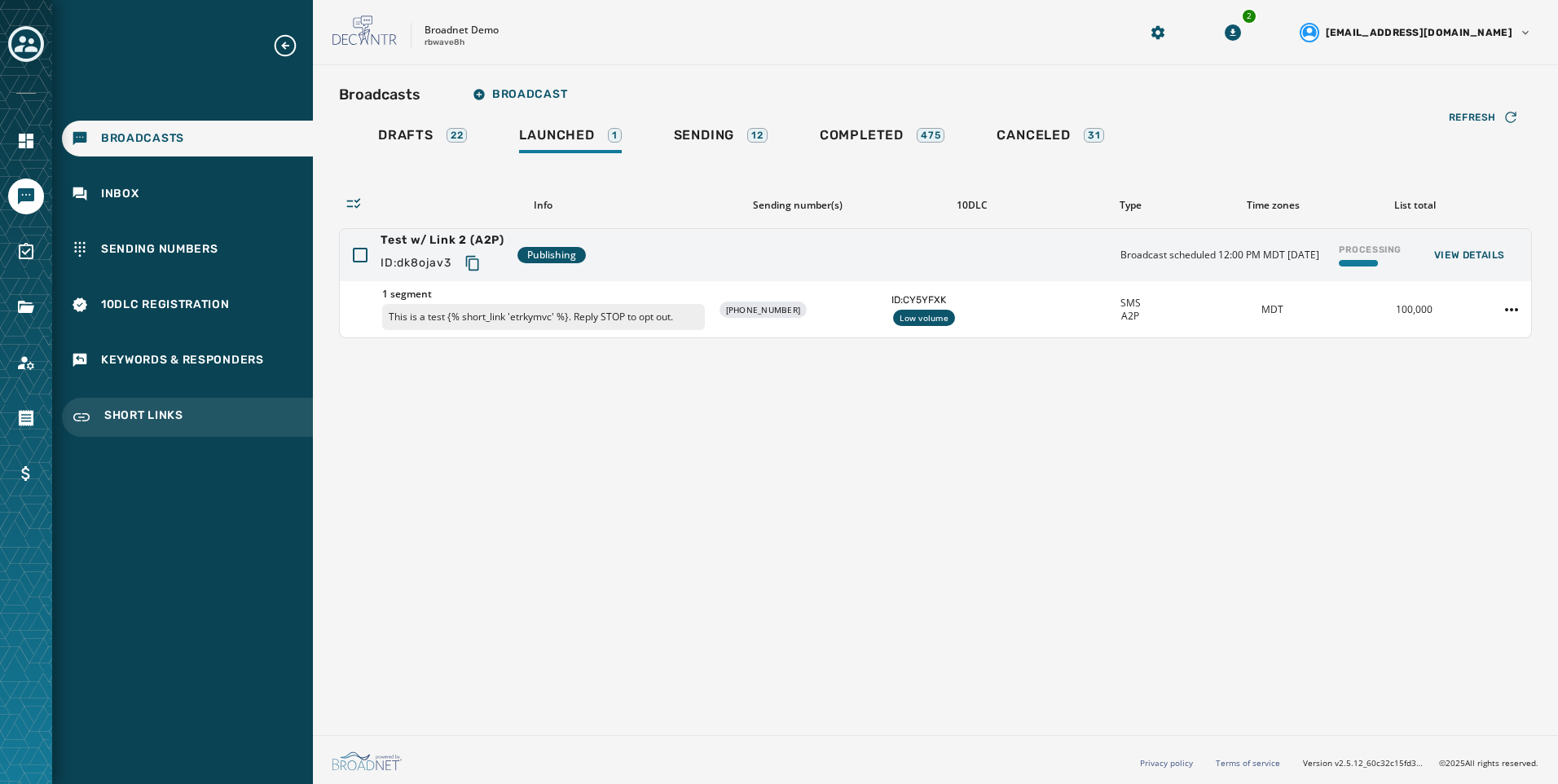
click at [176, 431] on div "Short Links" at bounding box center [187, 417] width 251 height 39
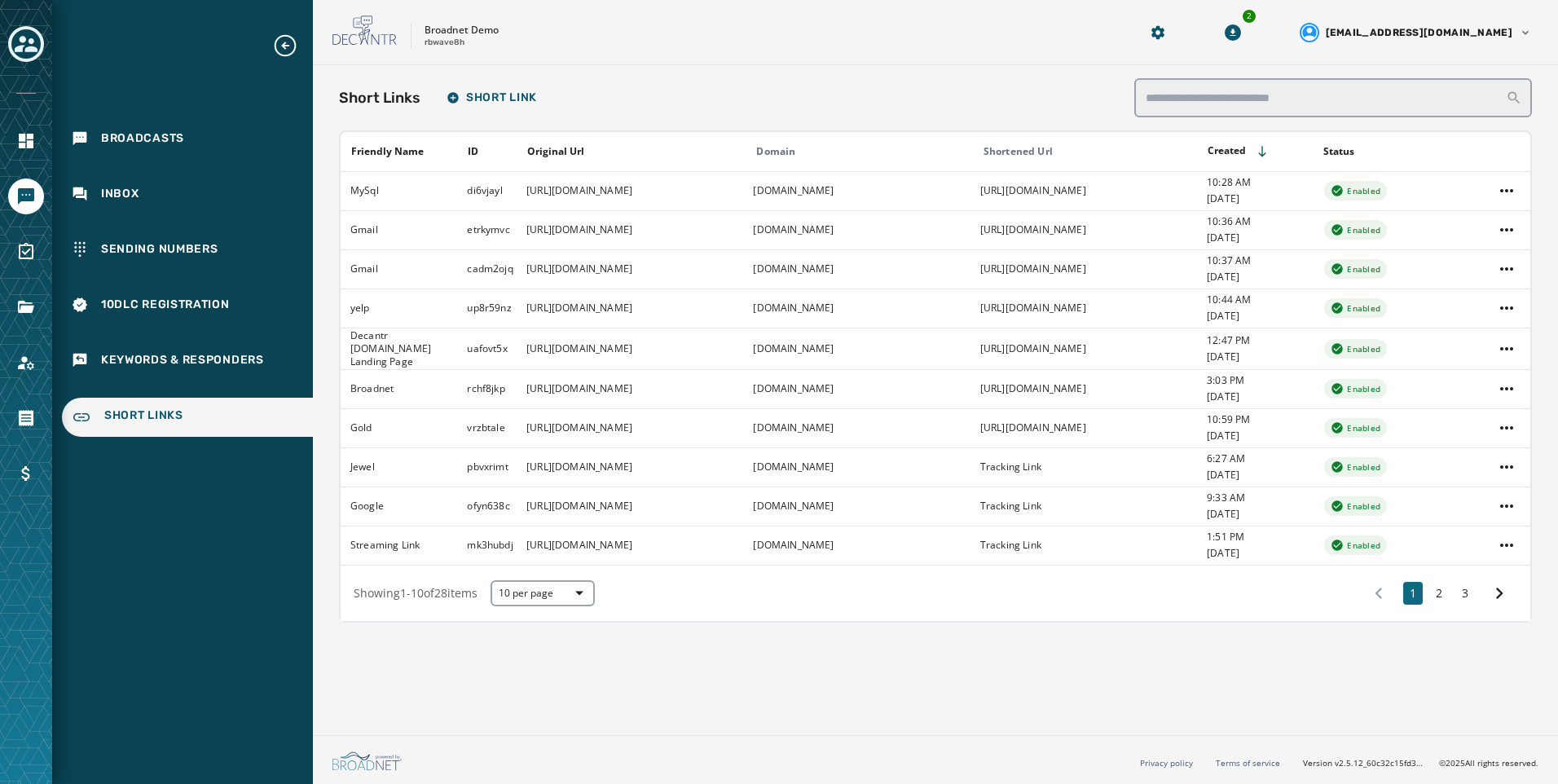
drag, startPoint x: 196, startPoint y: 152, endPoint x: 264, endPoint y: 156, distance: 68.1
click at [196, 152] on div "Broadcasts" at bounding box center [187, 139] width 251 height 36
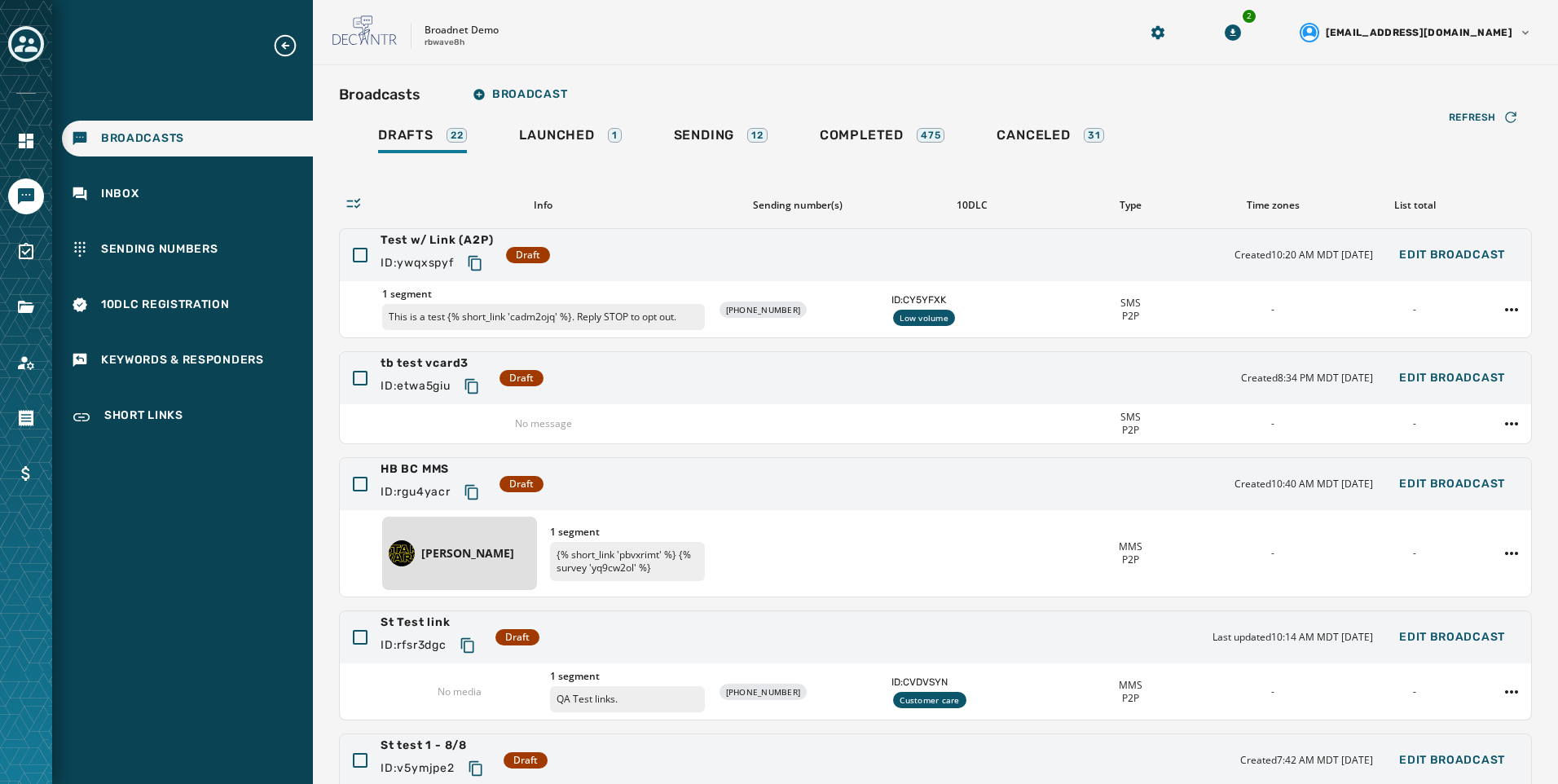
click at [645, 135] on div "Drafts 22 Launched 1 Sending 12 Completed 475 Canceled 31" at bounding box center [935, 138] width 1193 height 38
click at [610, 135] on div "1" at bounding box center [614, 134] width 14 height 14
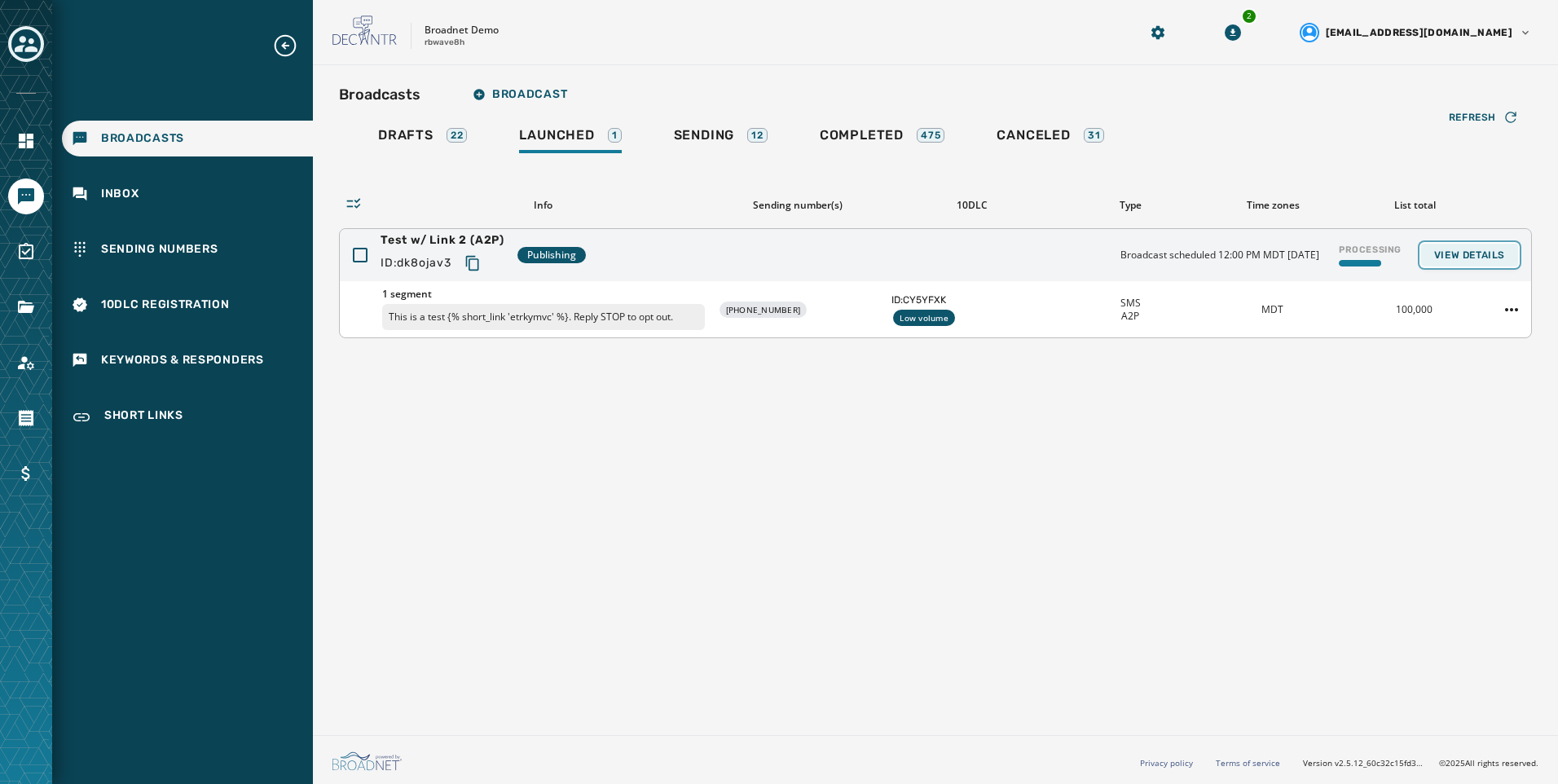
click at [1244, 263] on button "View Details" at bounding box center [1470, 254] width 97 height 23
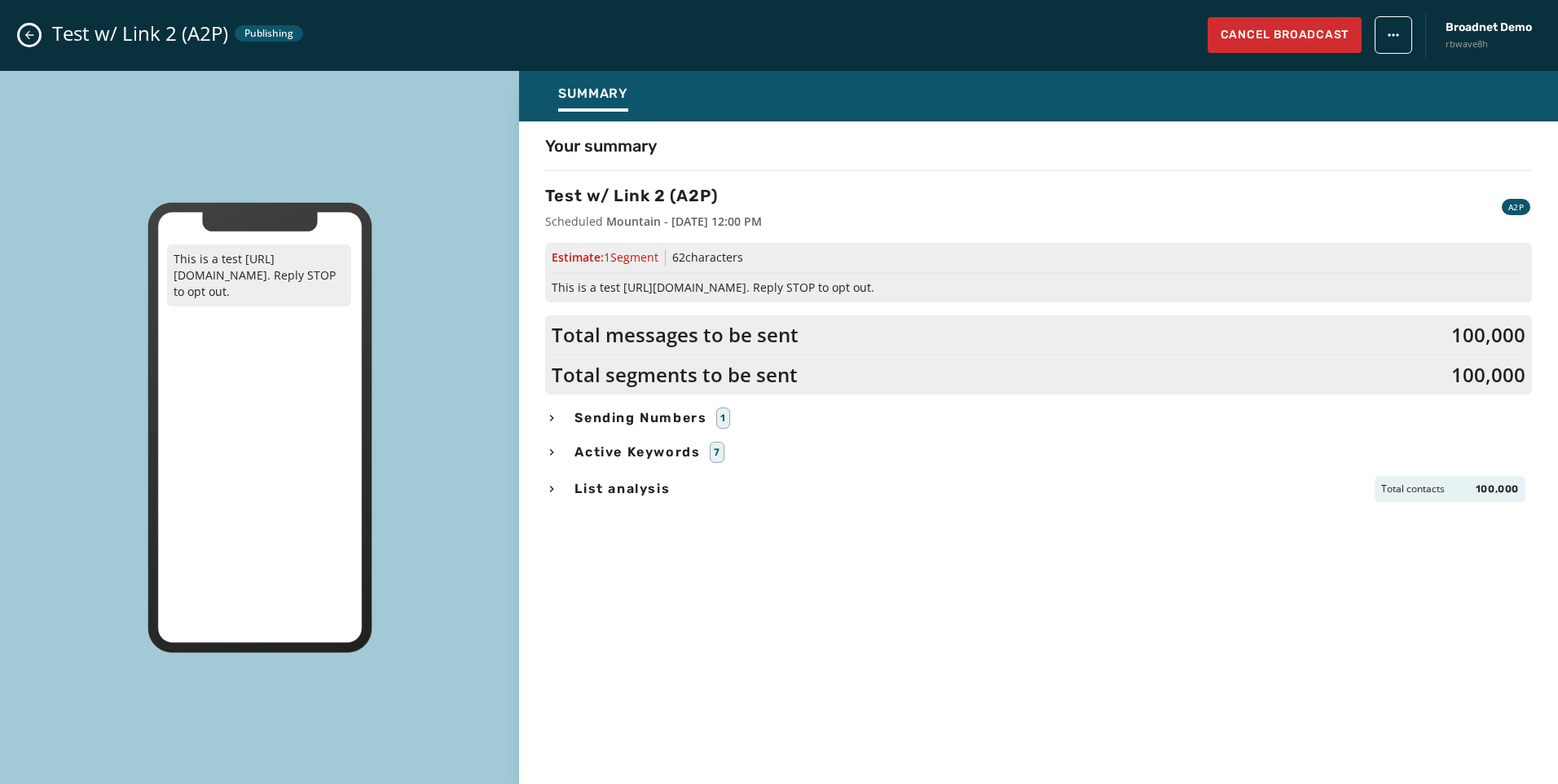
click at [26, 37] on icon "Close admin drawer" at bounding box center [29, 35] width 13 height 13
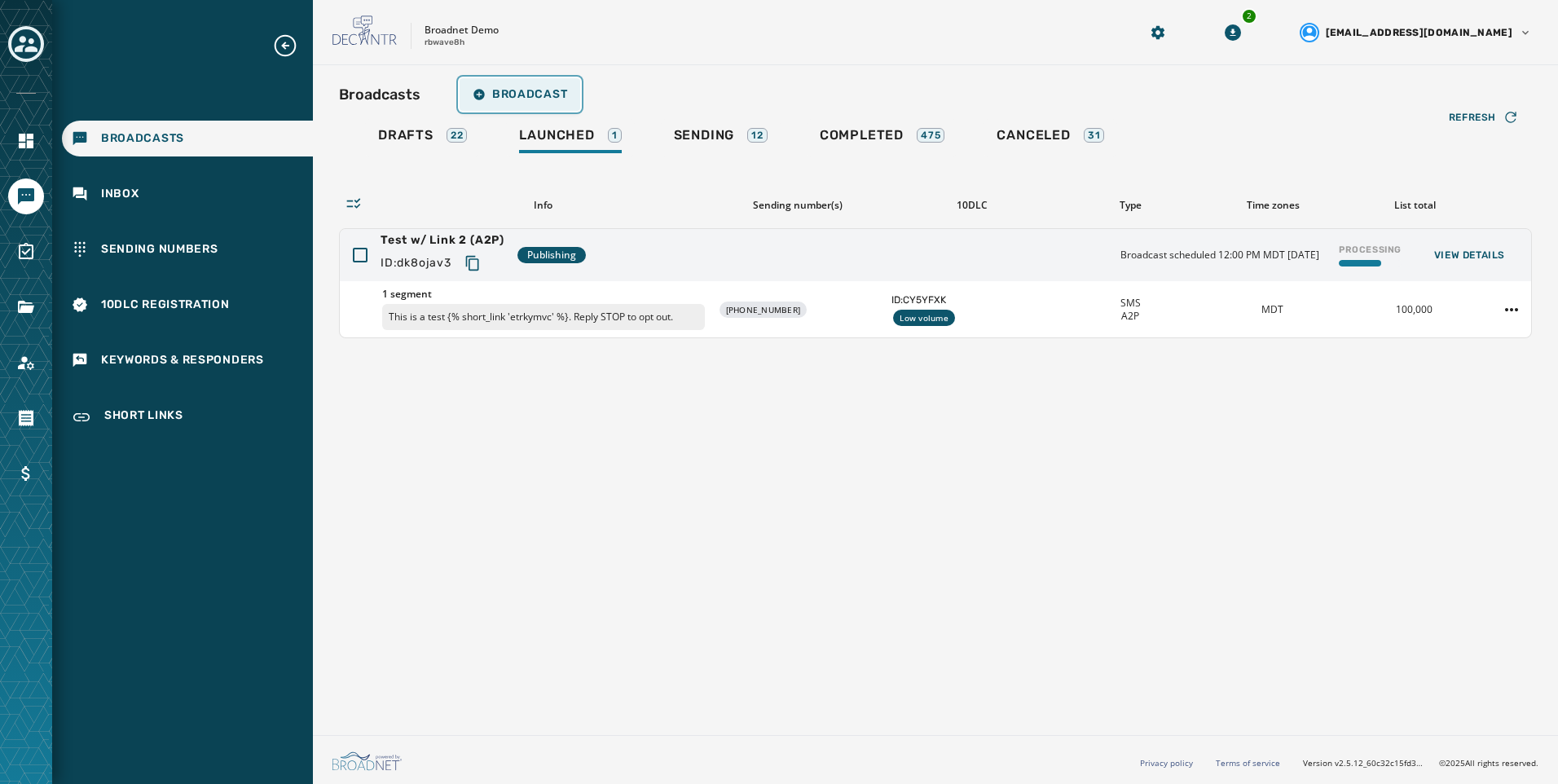
click at [490, 105] on button "Broadcast" at bounding box center [520, 94] width 121 height 33
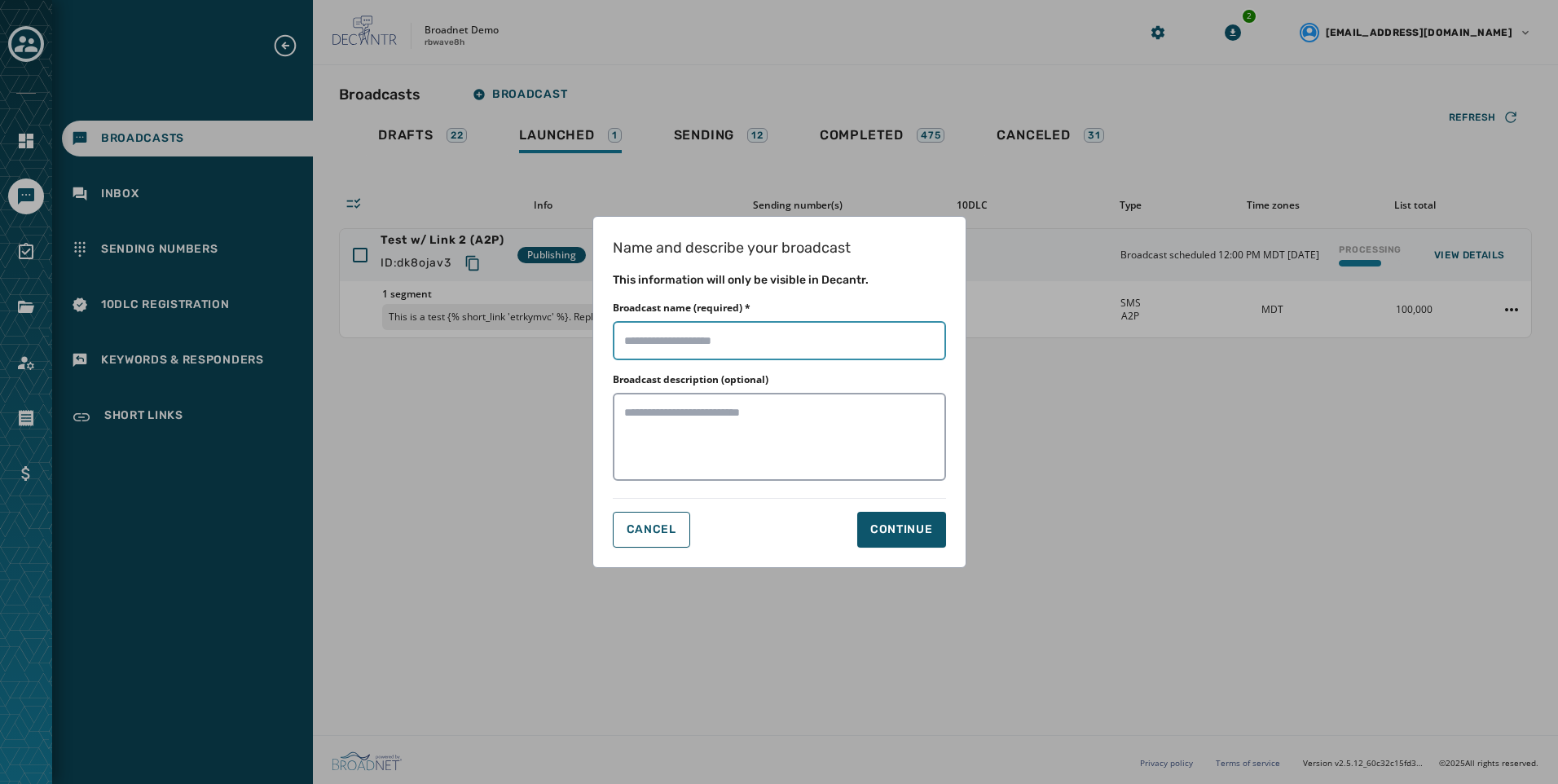
click at [717, 335] on input "Broadcast name (required) *" at bounding box center [779, 340] width 333 height 39
type input "**********"
click at [913, 543] on button "Continue" at bounding box center [902, 530] width 89 height 36
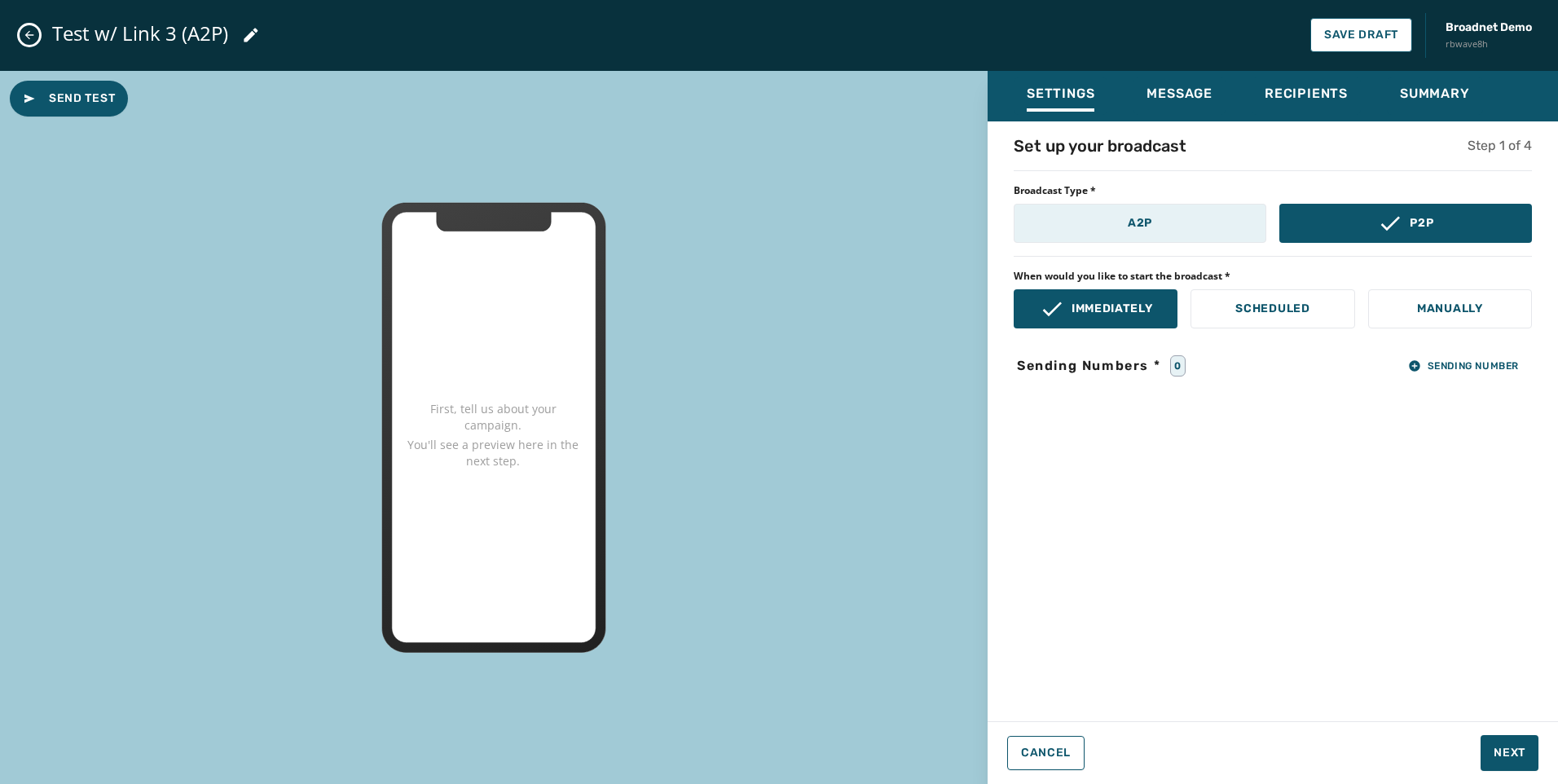
click at [1147, 213] on button "A2P" at bounding box center [1140, 223] width 253 height 39
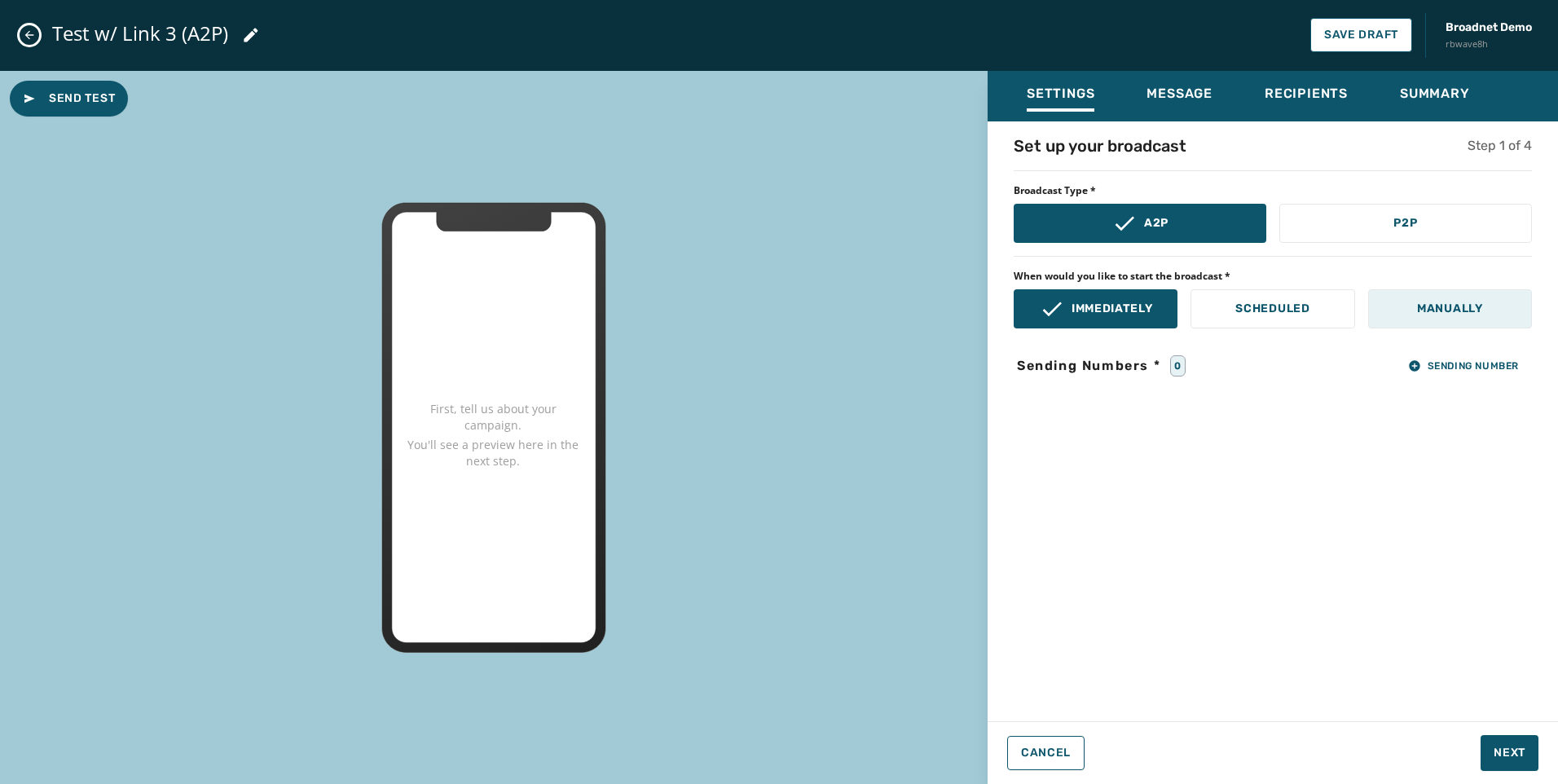
click at [1244, 316] on p "Manually" at bounding box center [1450, 308] width 66 height 16
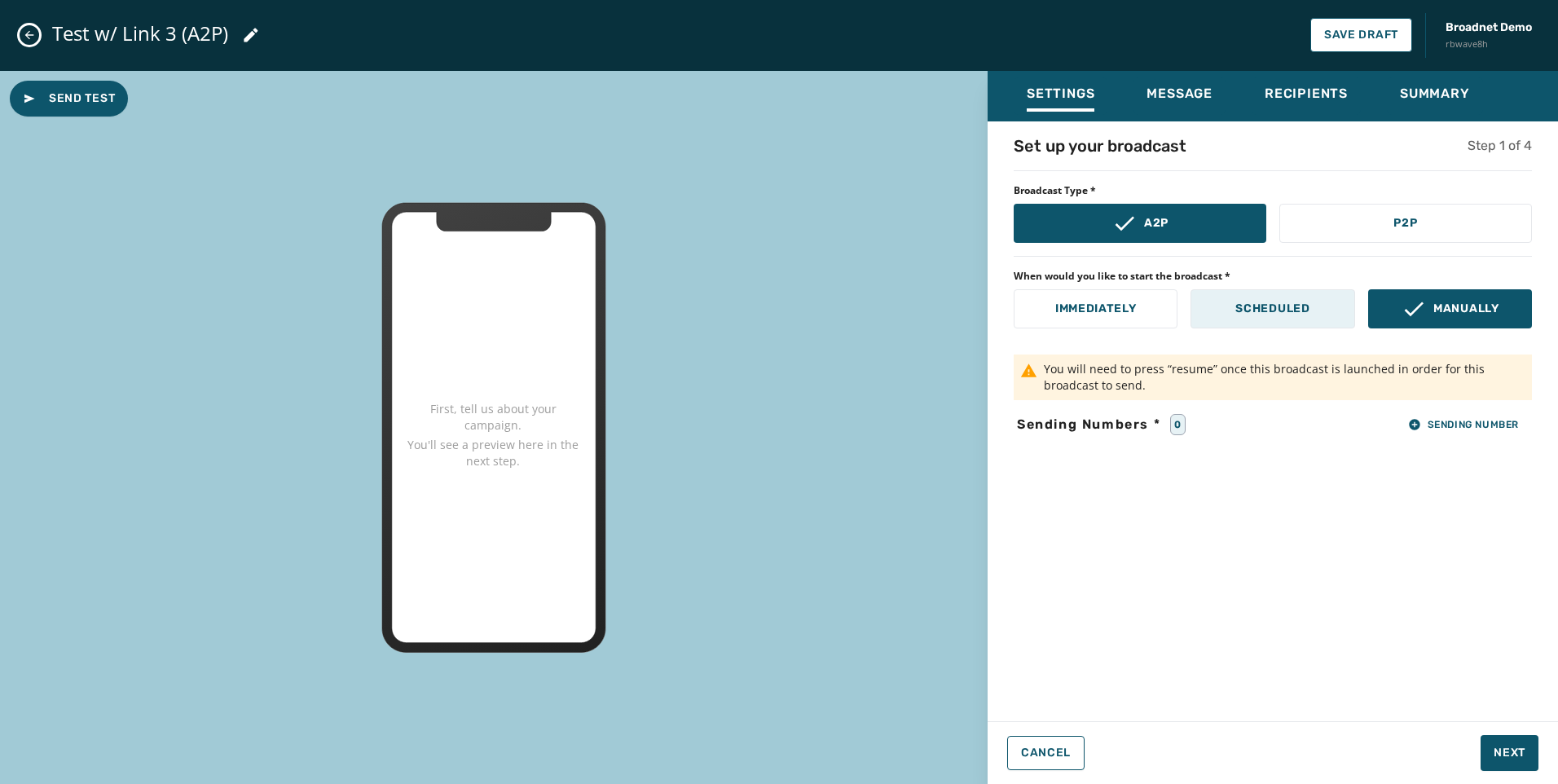
click at [1244, 306] on button "Scheduled" at bounding box center [1272, 309] width 164 height 39
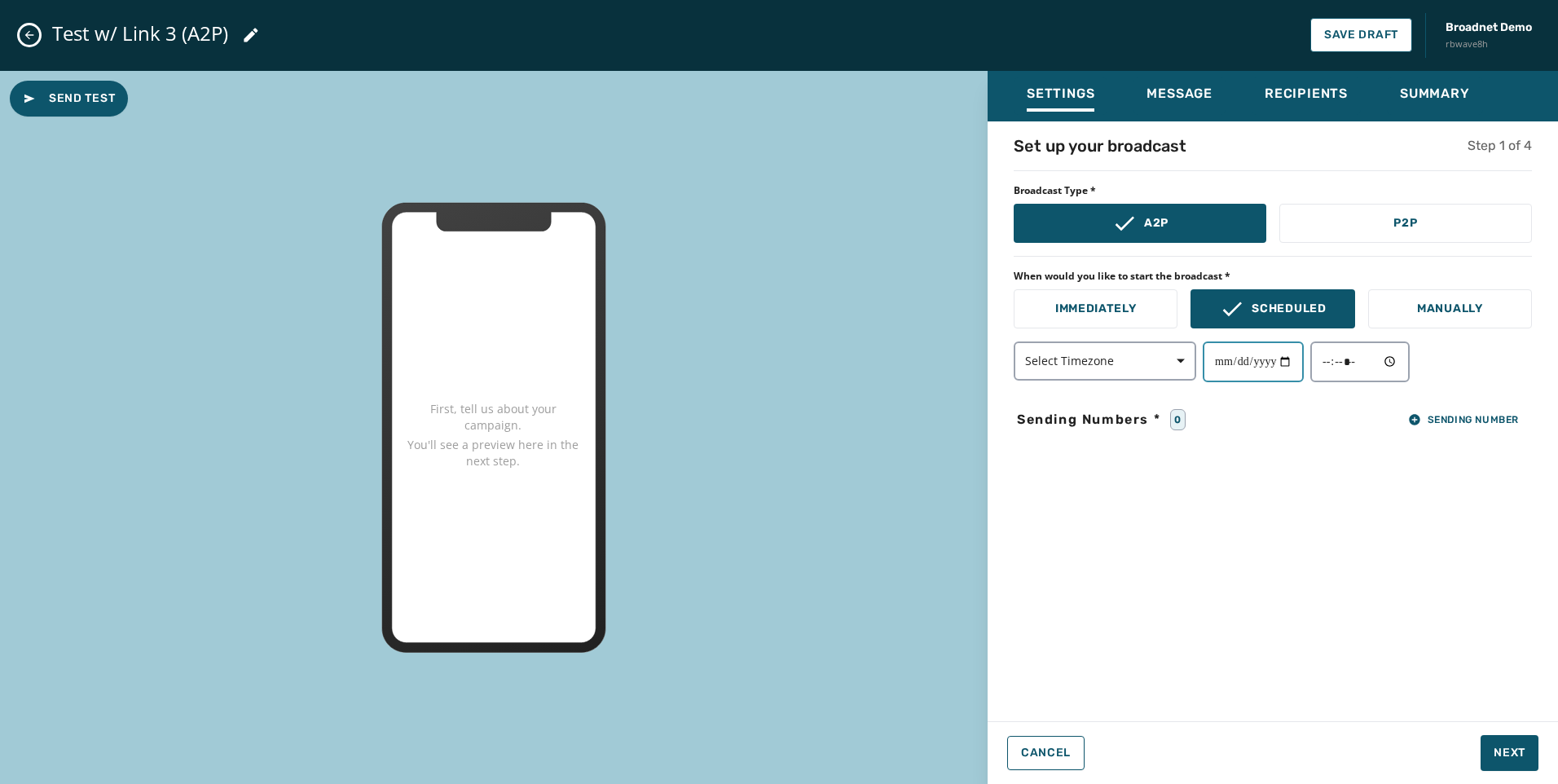
click at [1244, 366] on input "date" at bounding box center [1253, 362] width 101 height 41
click at [1244, 358] on input "date" at bounding box center [1253, 362] width 101 height 41
type input "**********"
click at [1244, 369] on input "time" at bounding box center [1360, 362] width 99 height 41
type input "*****"
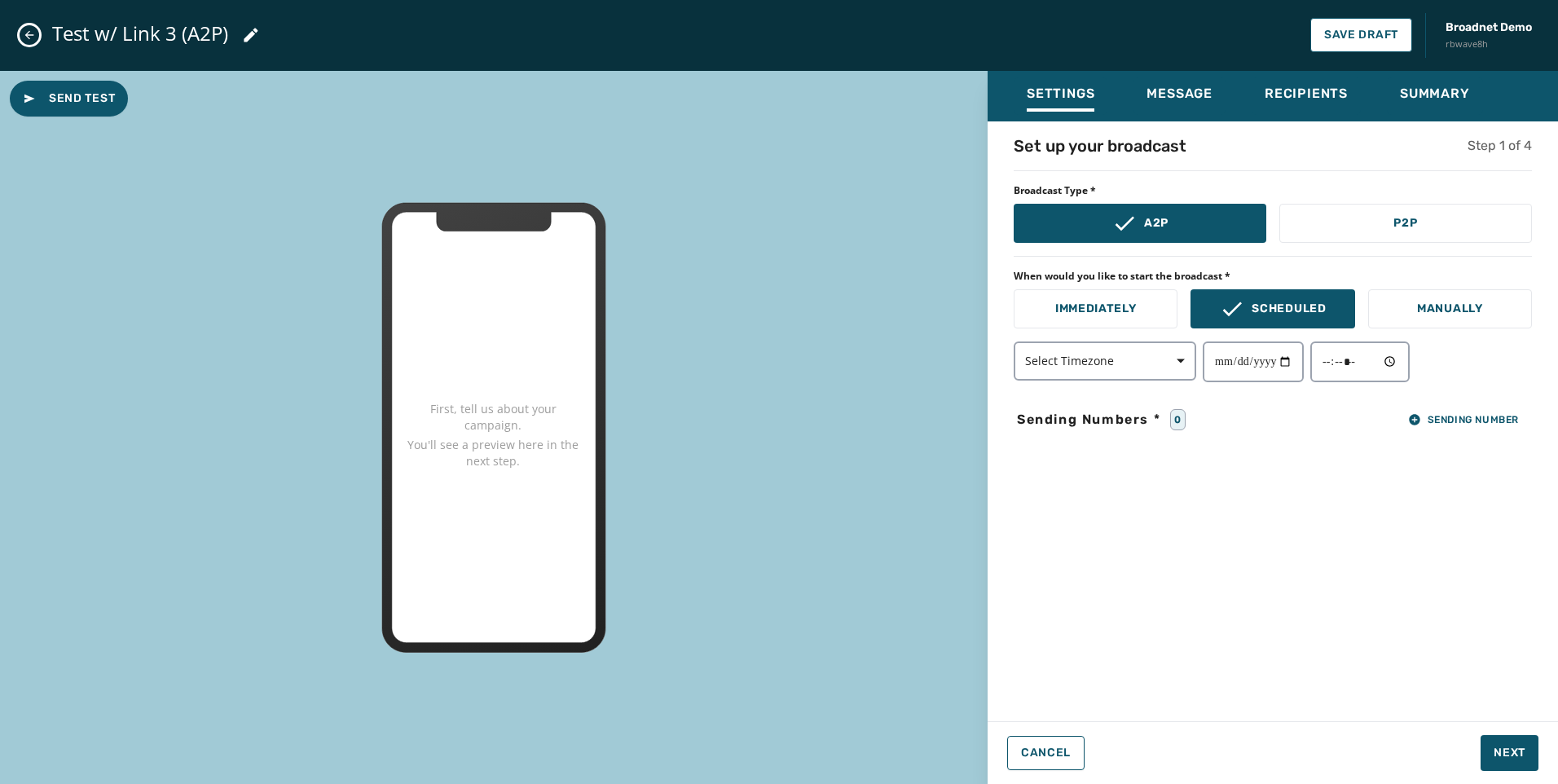
click at [1244, 375] on div "**********" at bounding box center [1273, 362] width 518 height 41
click at [1244, 421] on span "Sending Number" at bounding box center [1463, 420] width 111 height 13
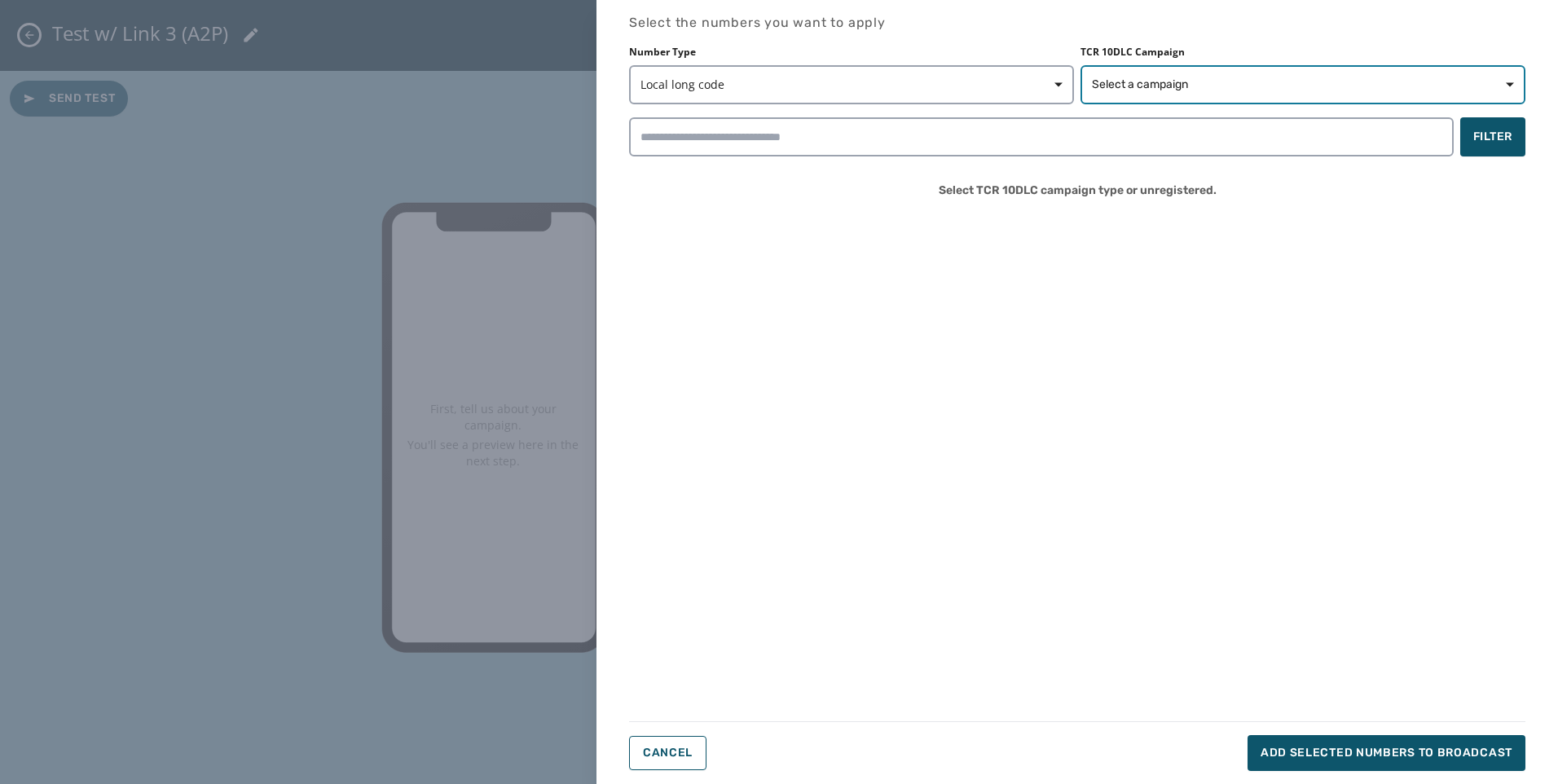
click at [1244, 71] on button "Select a campaign" at bounding box center [1303, 85] width 445 height 39
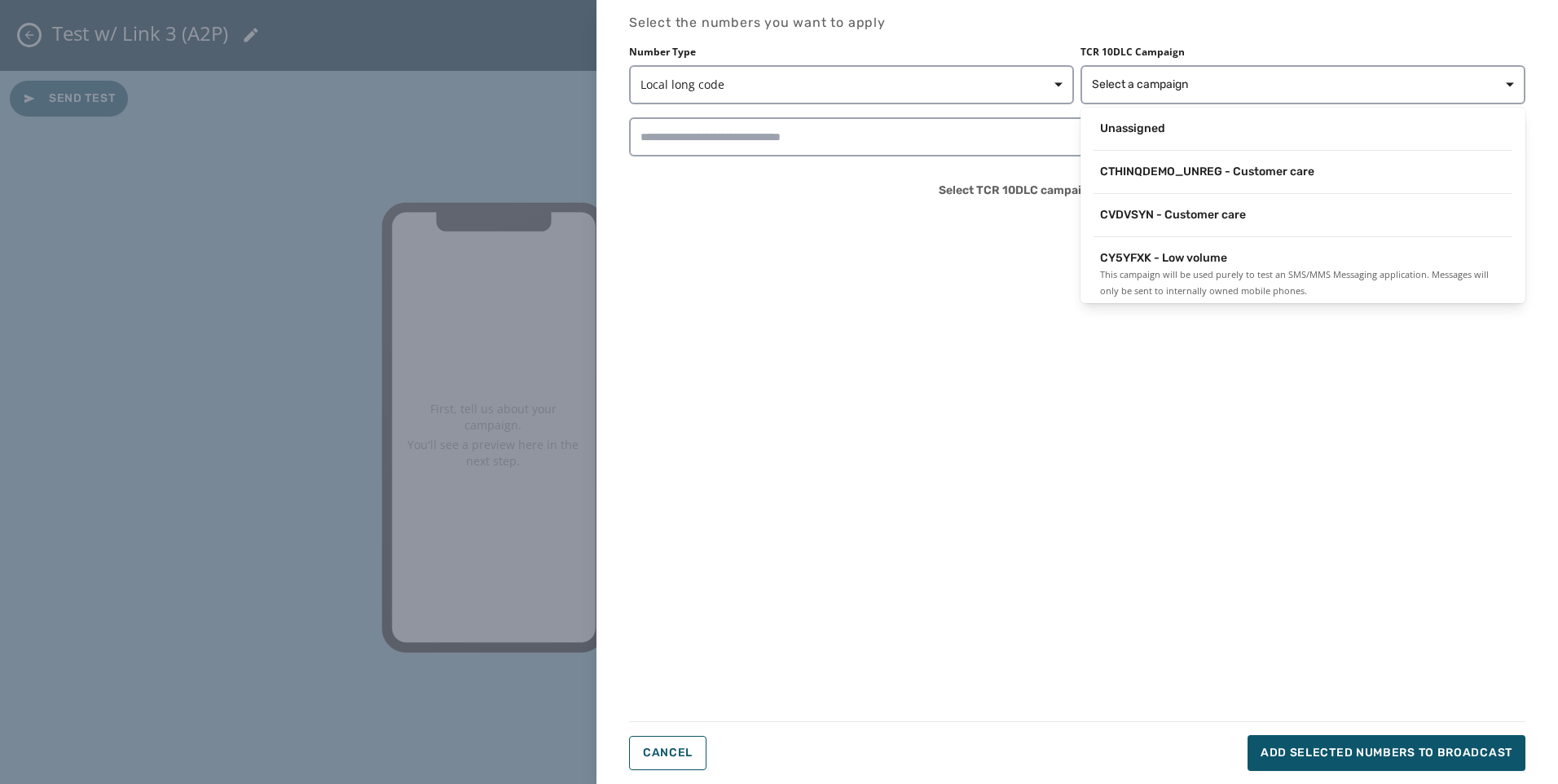
click at [1198, 269] on span "This campaign will be used purely to test an SMS/MMS Messaging application. Mes…" at bounding box center [1302, 282] width 405 height 33
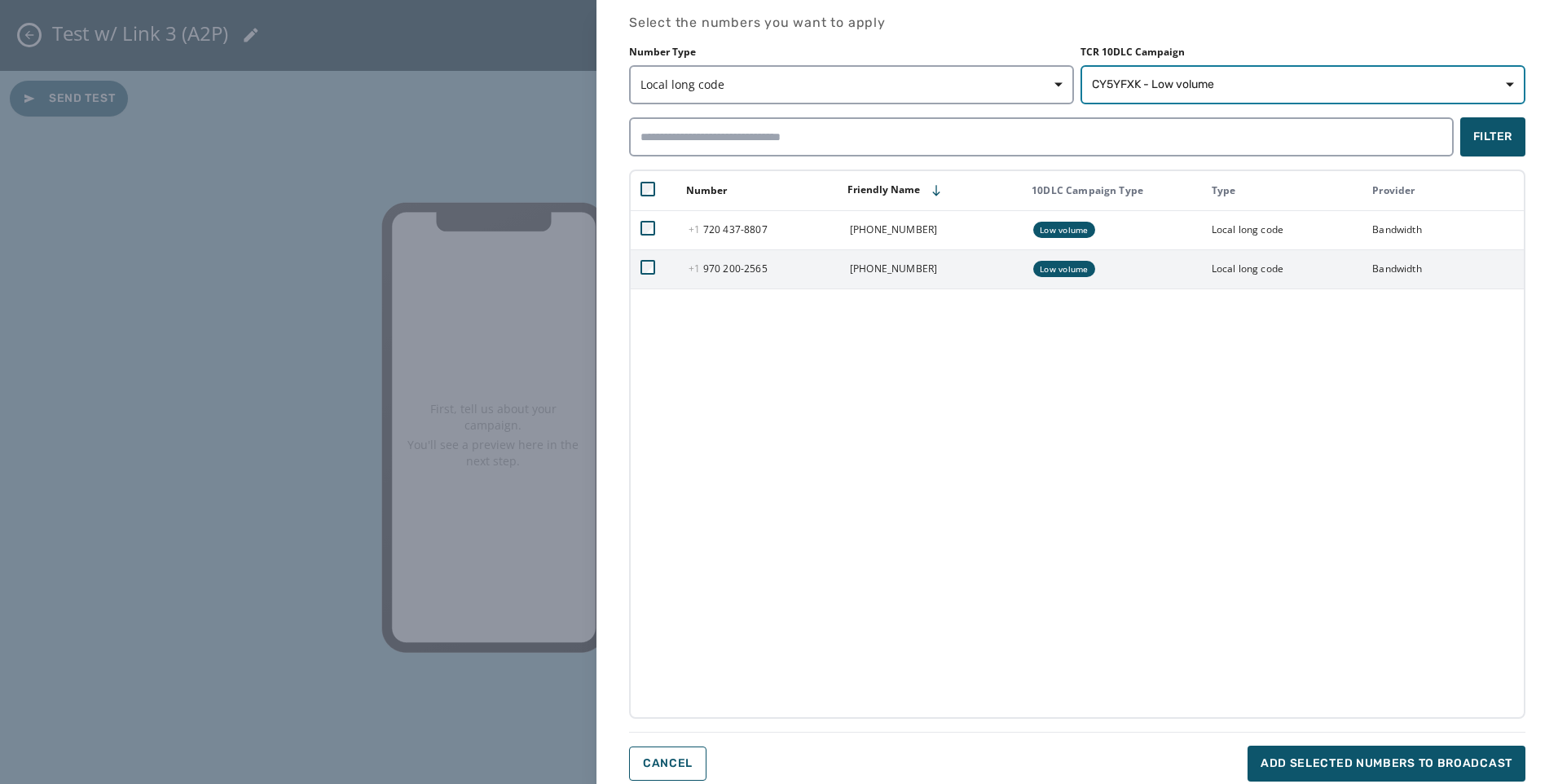
scroll to position [3, 0]
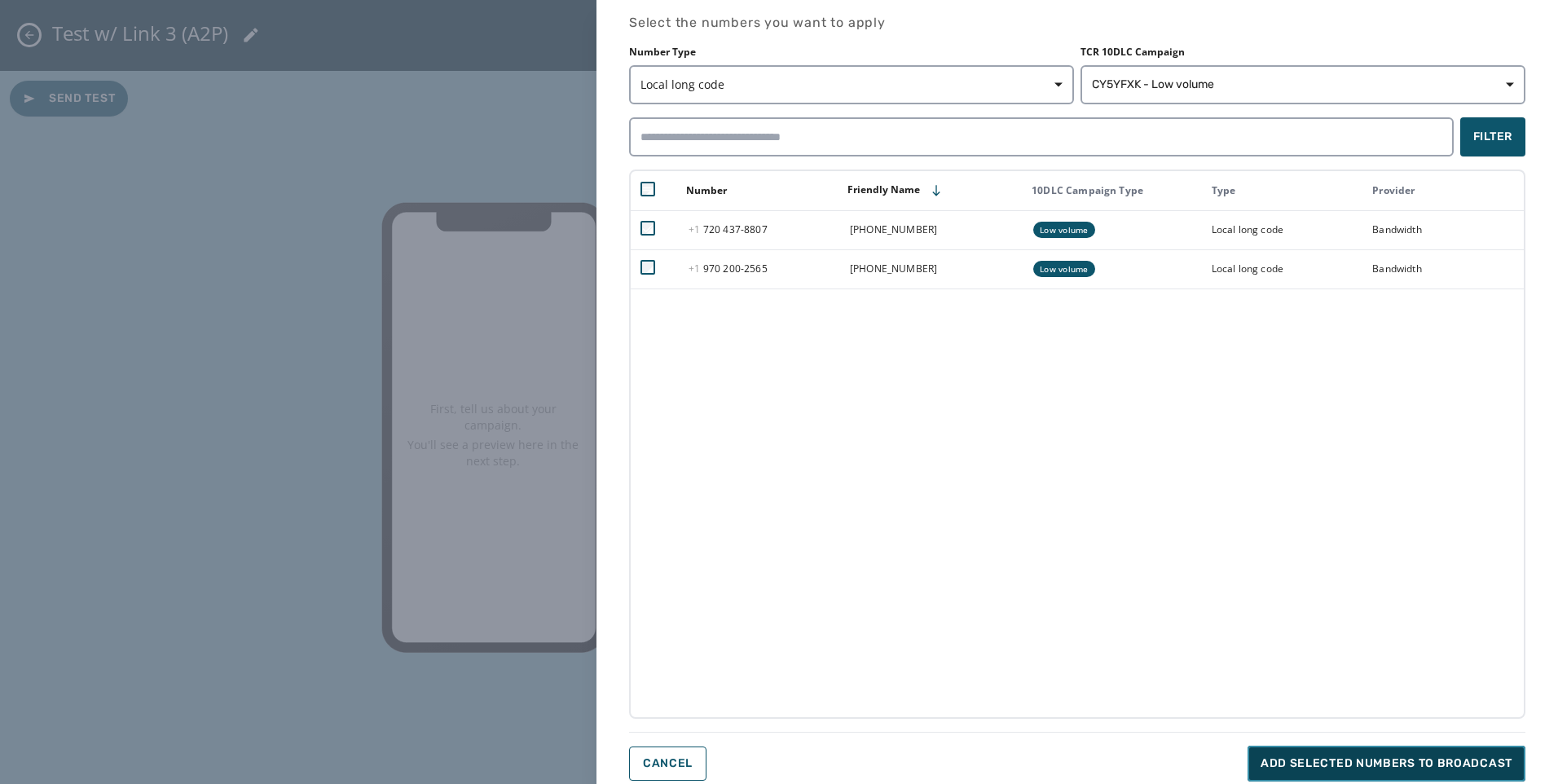
click at [1244, 607] on span "Add selected numbers to broadcast" at bounding box center [1387, 763] width 252 height 16
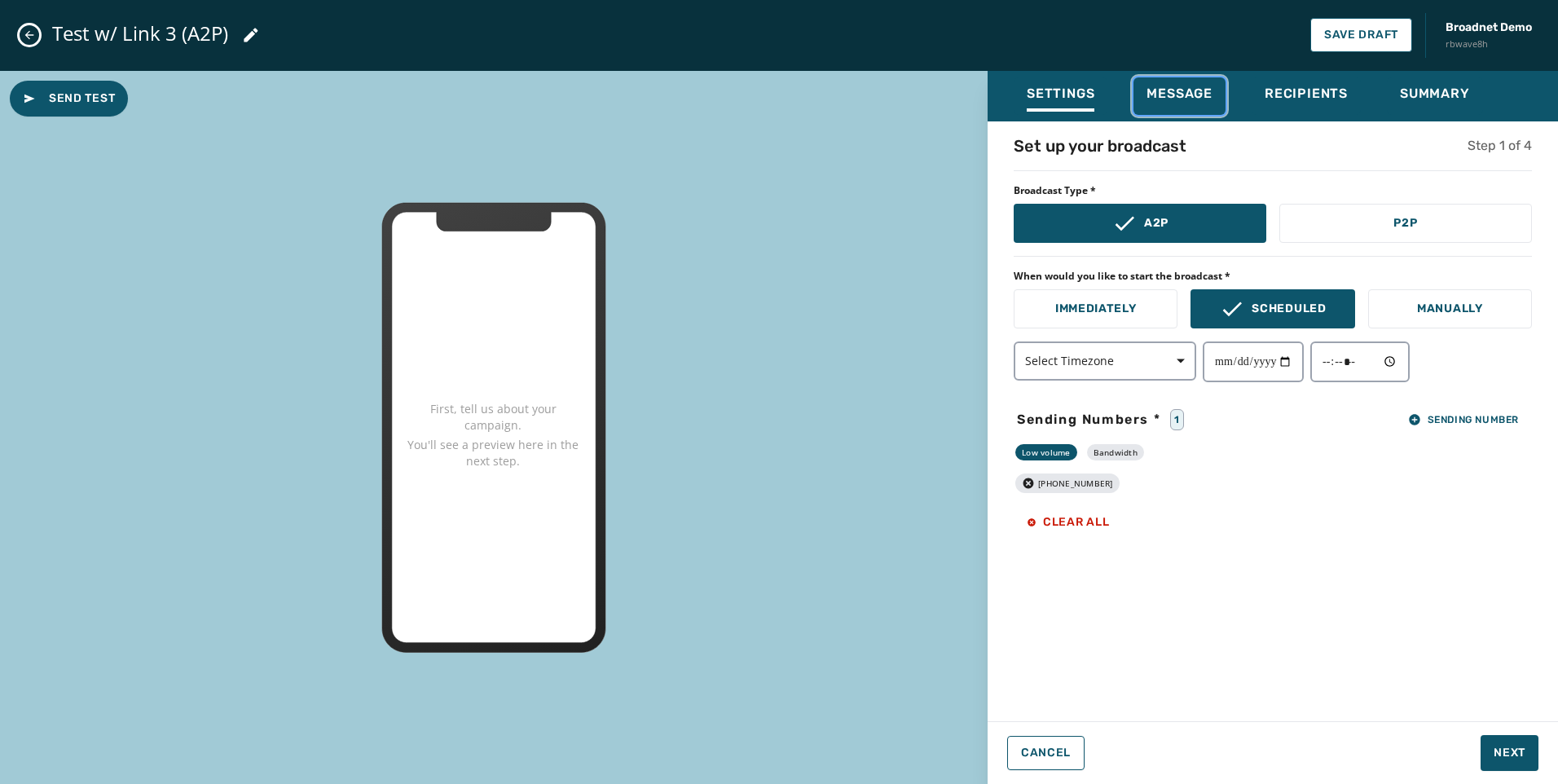
click at [1211, 112] on button "Message" at bounding box center [1179, 96] width 92 height 38
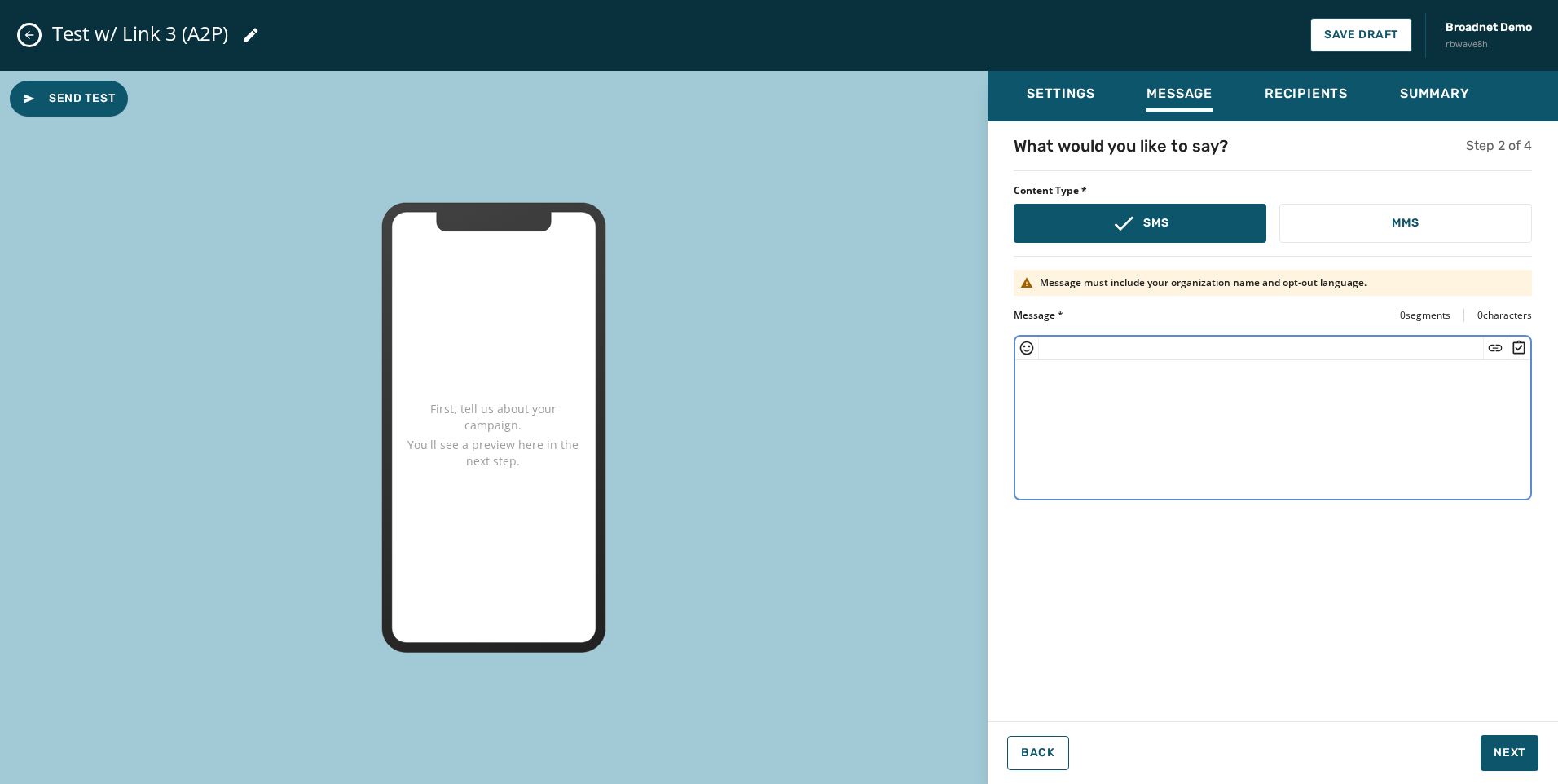
click at [1200, 414] on textarea at bounding box center [1272, 426] width 515 height 133
click at [1244, 353] on icon "Insert Short Link" at bounding box center [1495, 348] width 16 height 16
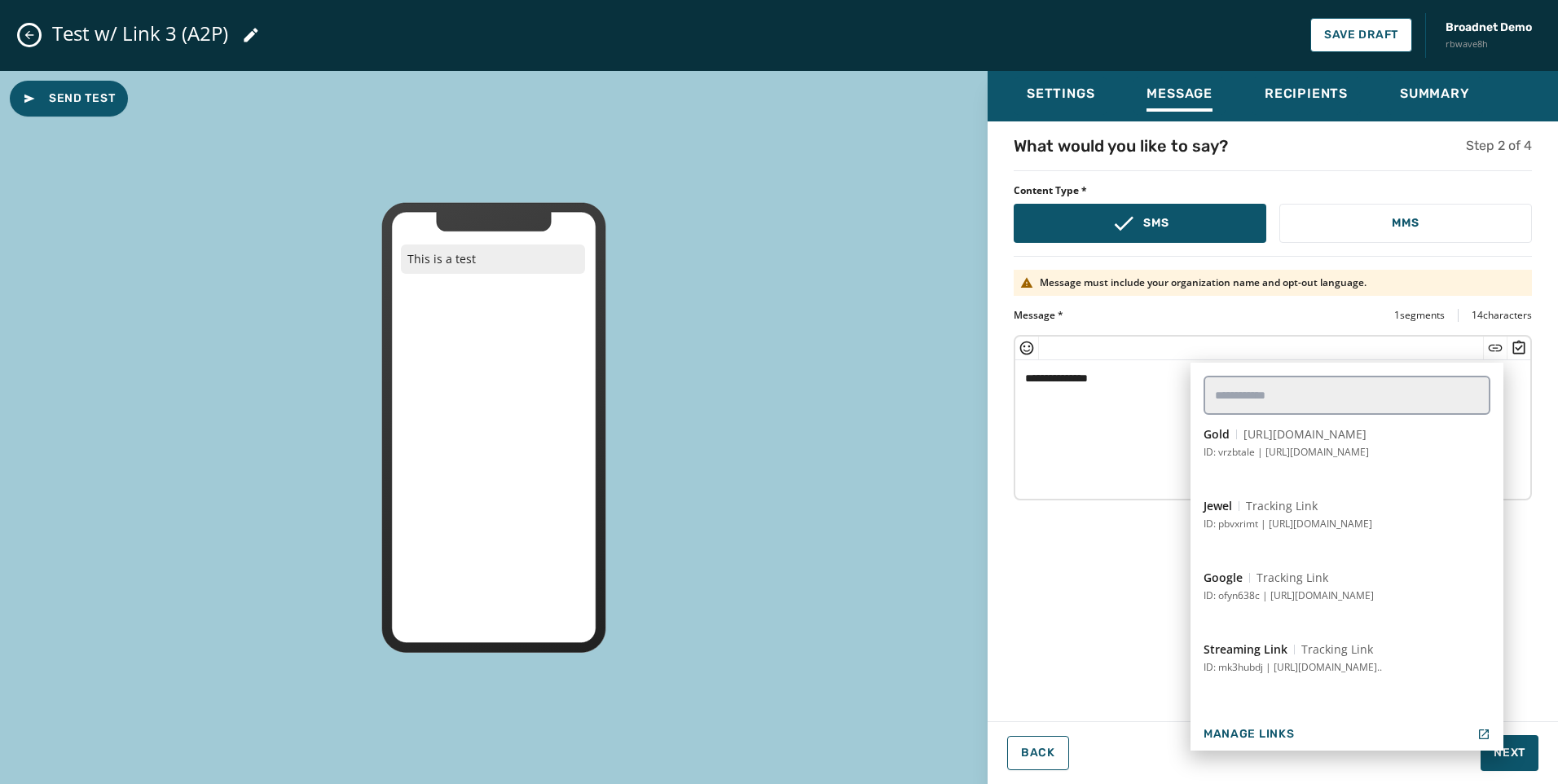
scroll to position [489, 0]
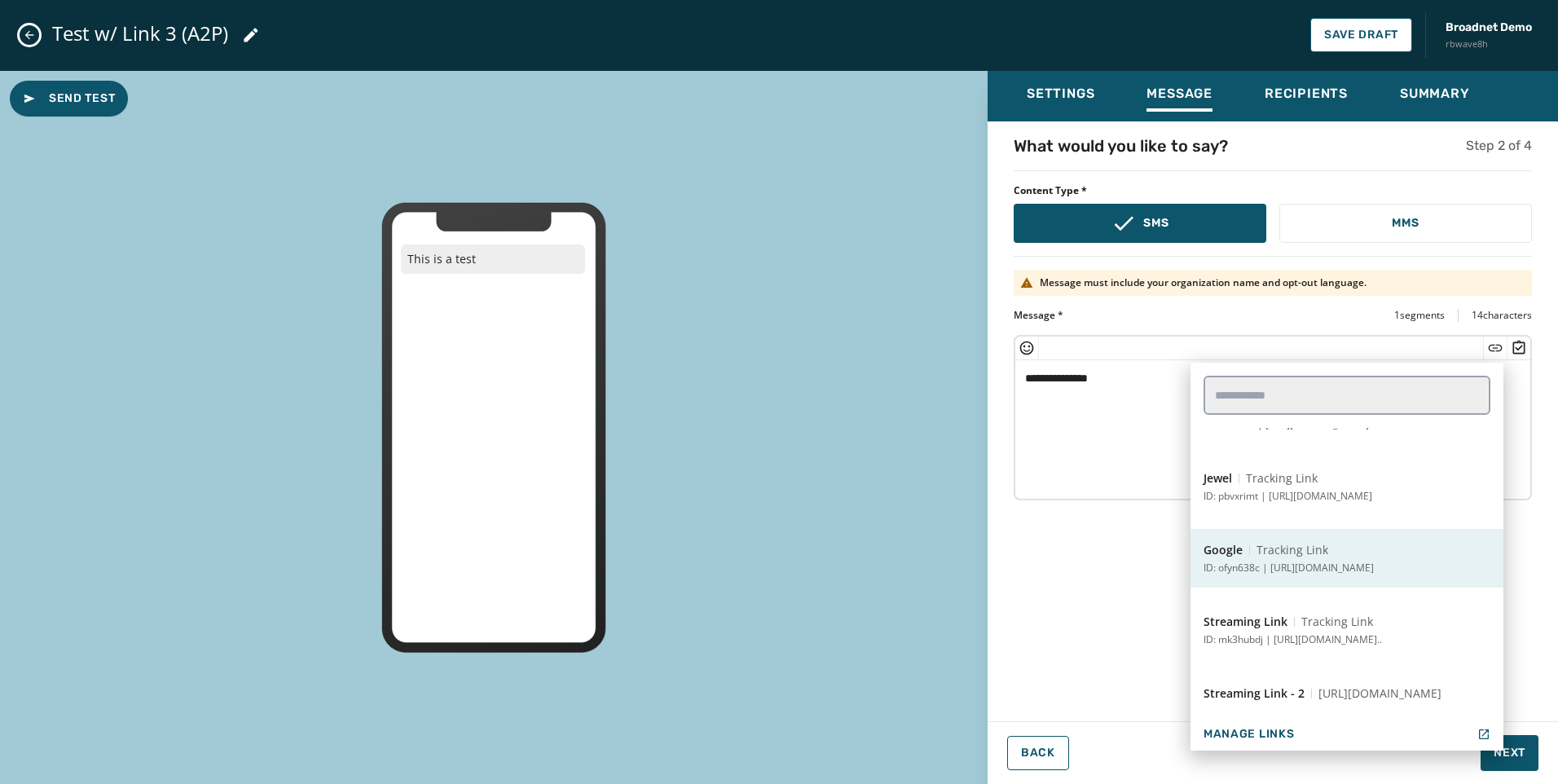
click at [1244, 570] on p "ID: ofyn638c | https://www.google.com" at bounding box center [1289, 568] width 170 height 13
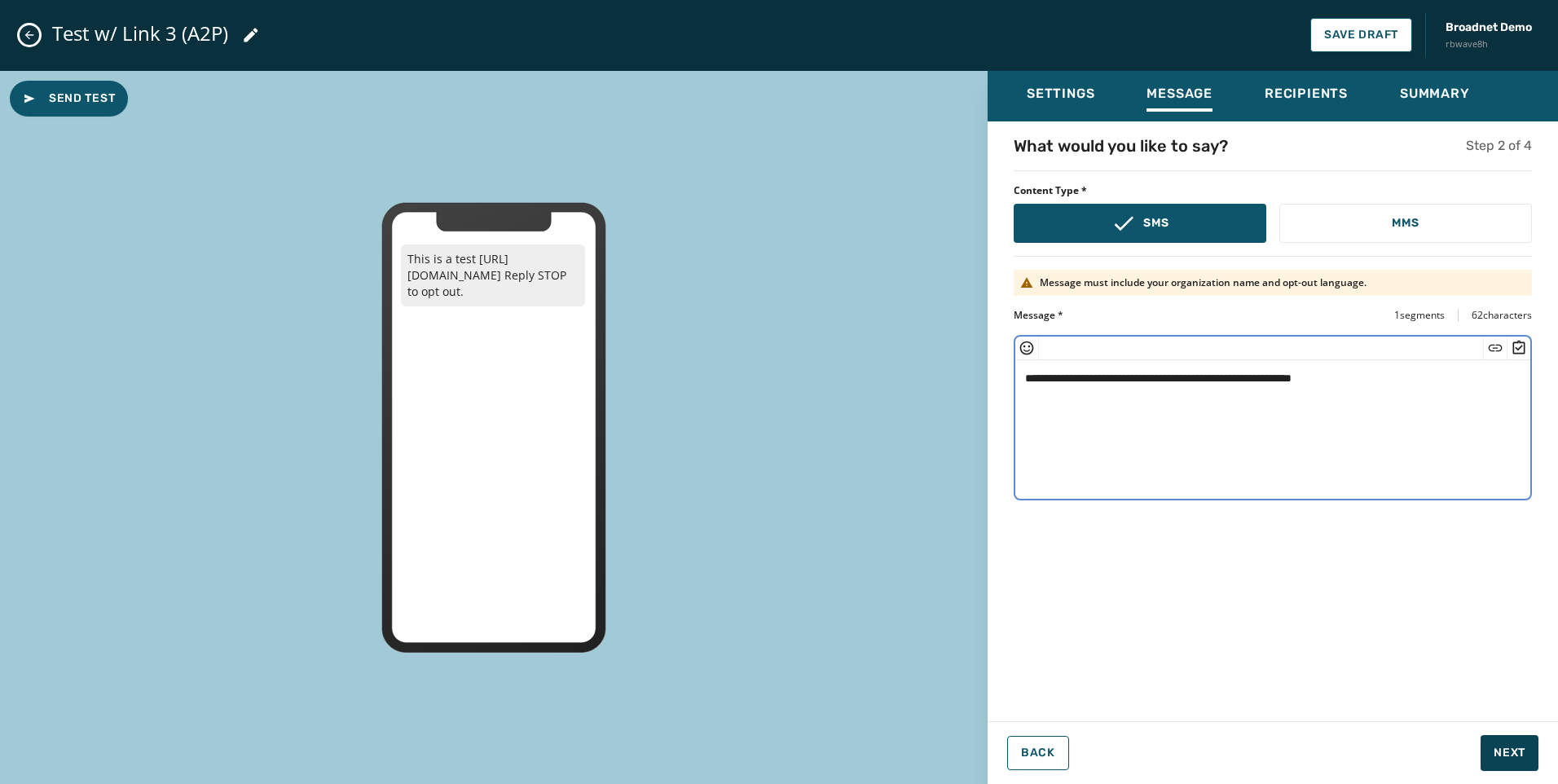
type textarea "**********"
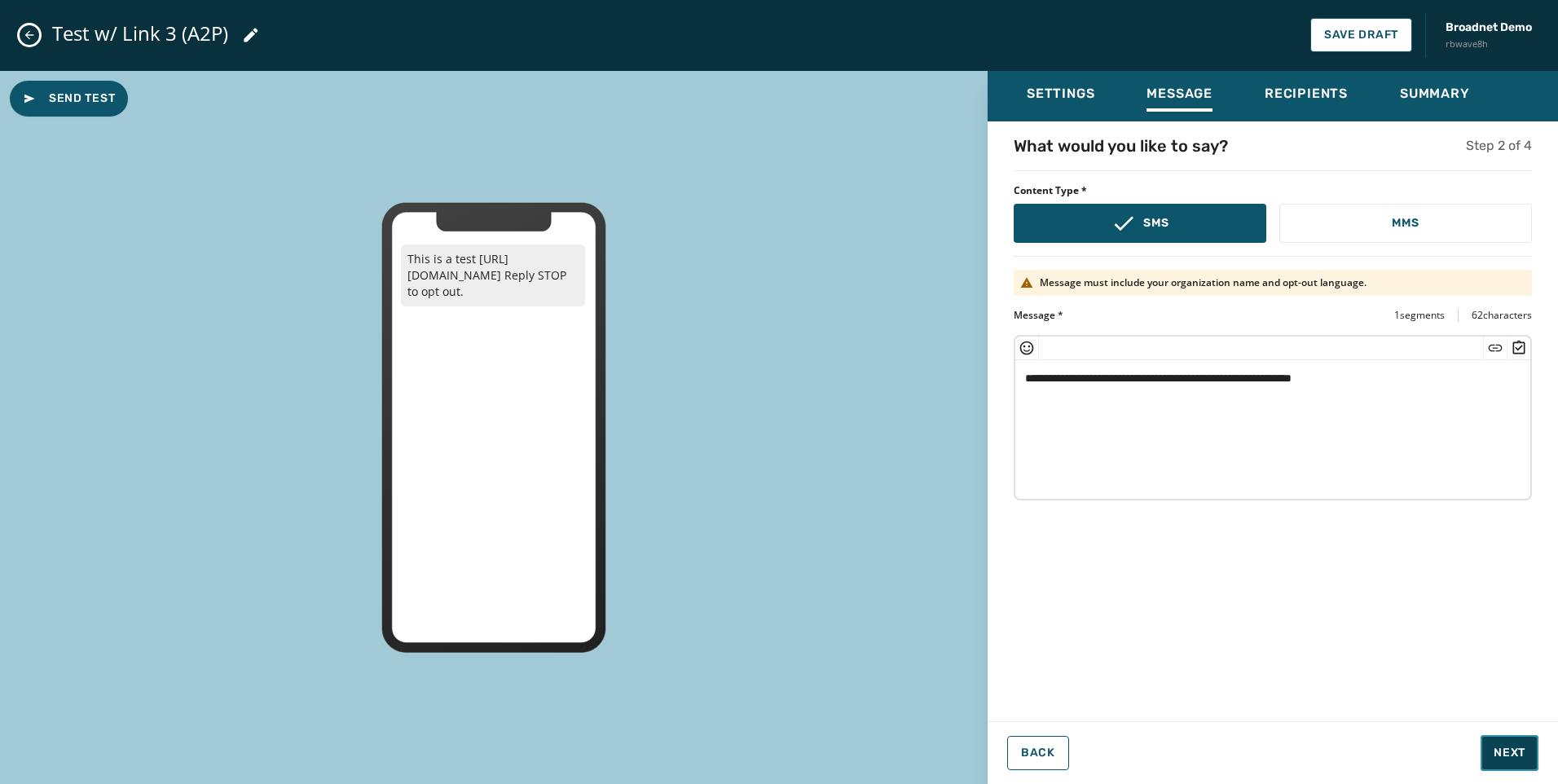
click at [1244, 607] on span "Next" at bounding box center [1509, 752] width 32 height 16
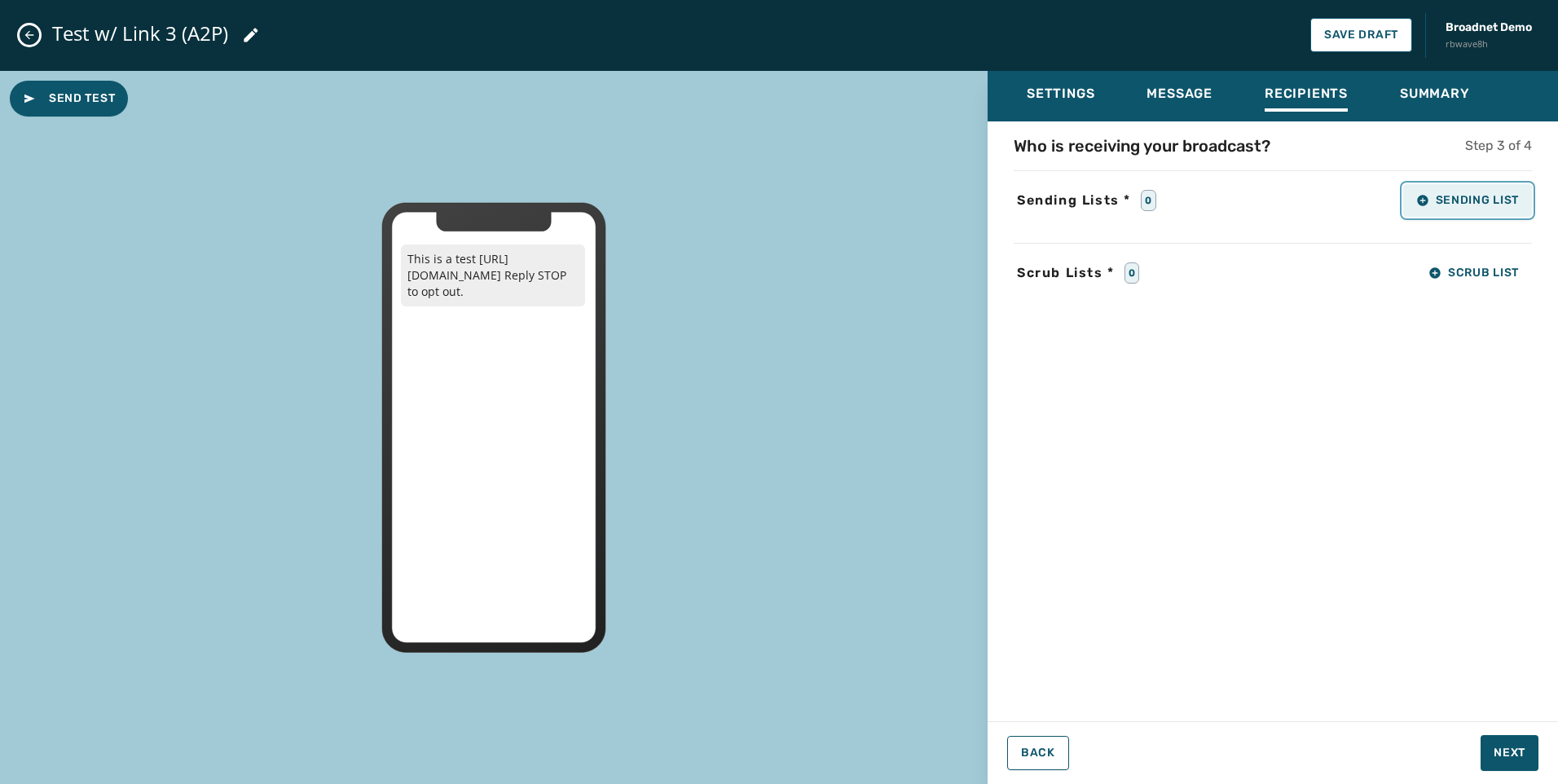
click at [1244, 212] on button "Sending List" at bounding box center [1467, 200] width 128 height 33
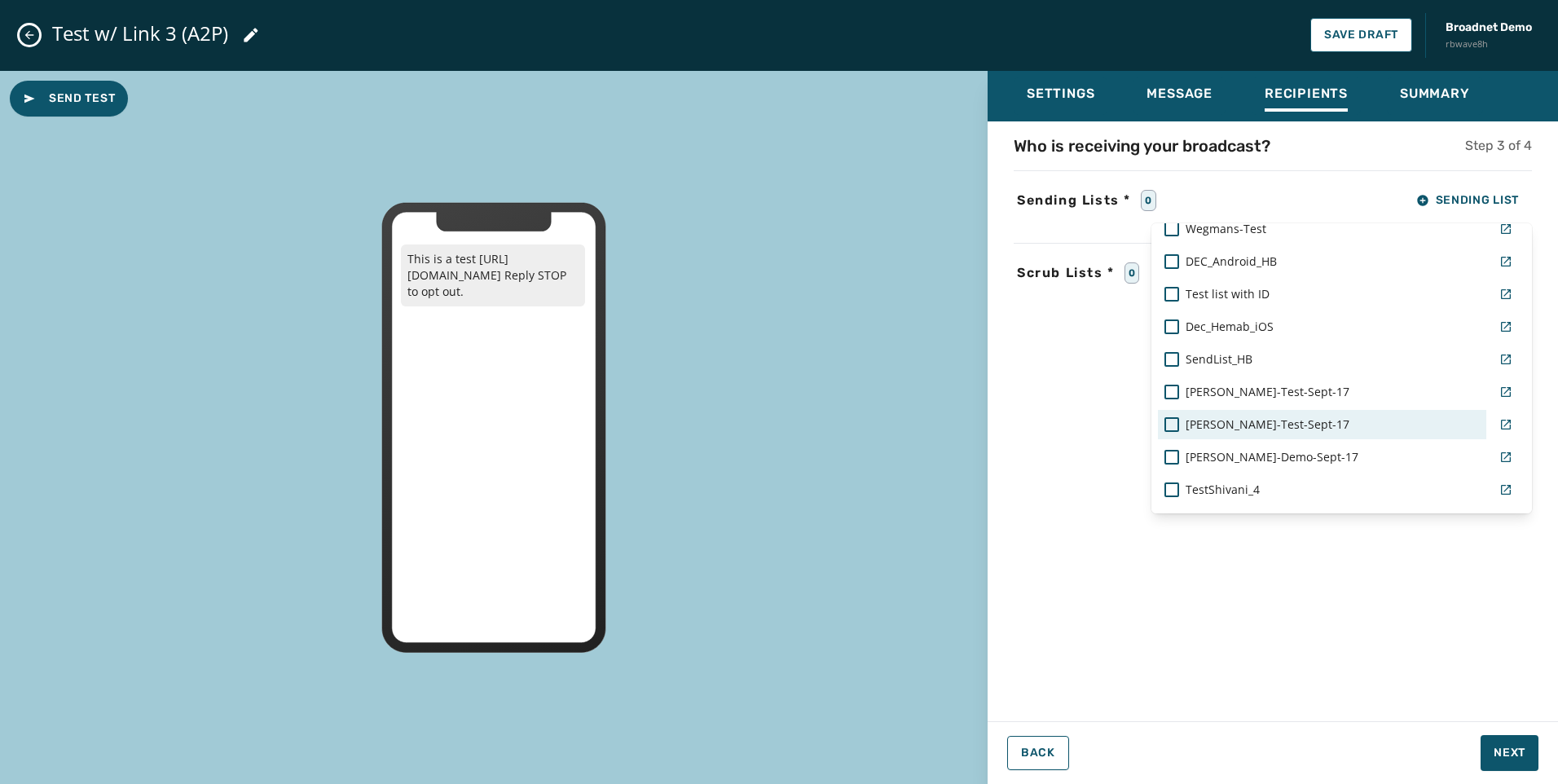
scroll to position [1334, 0]
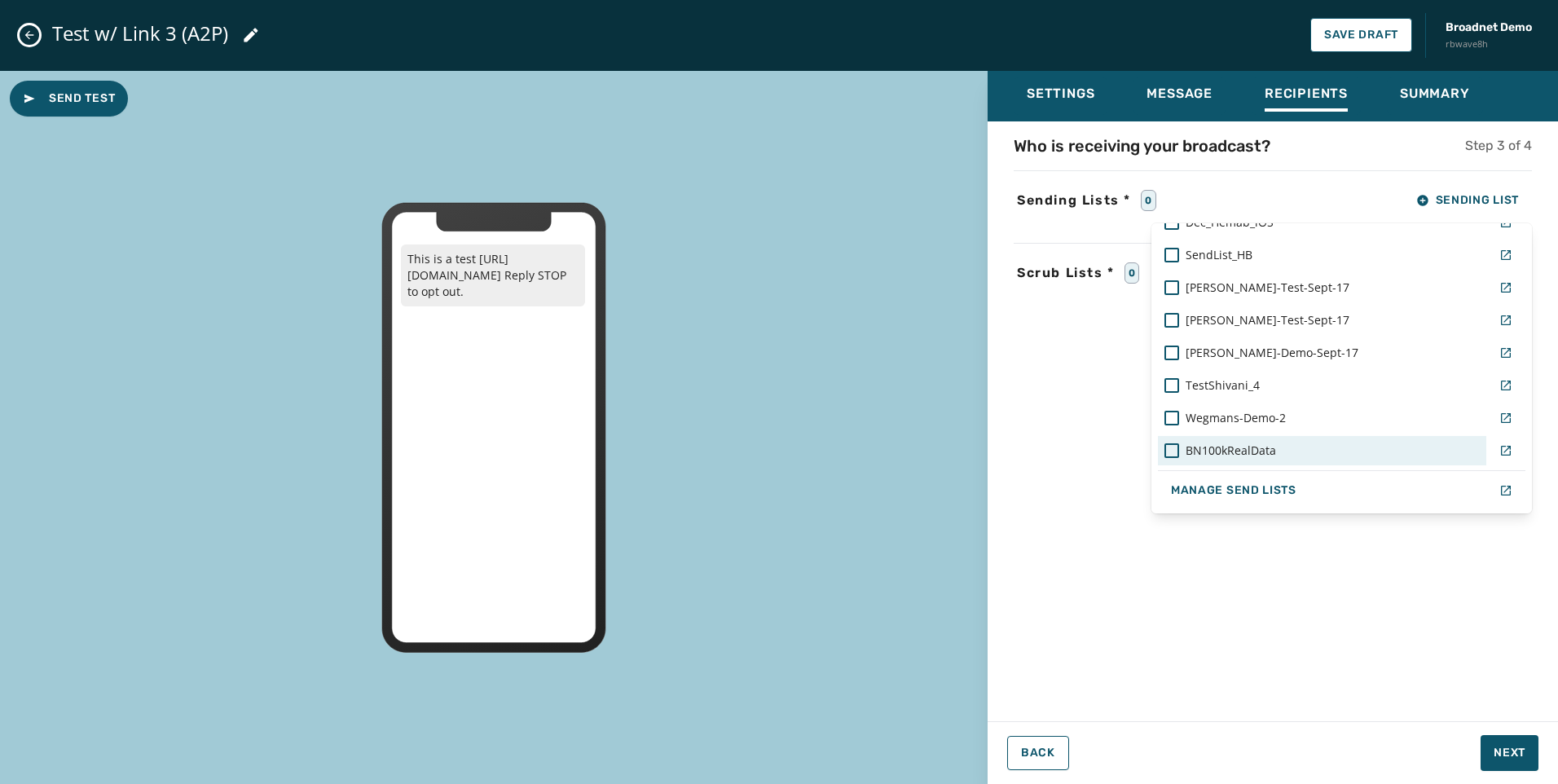
click at [1215, 451] on span "BN100kRealData" at bounding box center [1231, 450] width 91 height 16
drag, startPoint x: 1480, startPoint y: 546, endPoint x: 1481, endPoint y: 557, distance: 11.0
click at [1244, 547] on div "Who is receiving your broadcast? Step 3 of 4 Sending Lists * 1 Sending List Rea…" at bounding box center [1272, 416] width 570 height 564
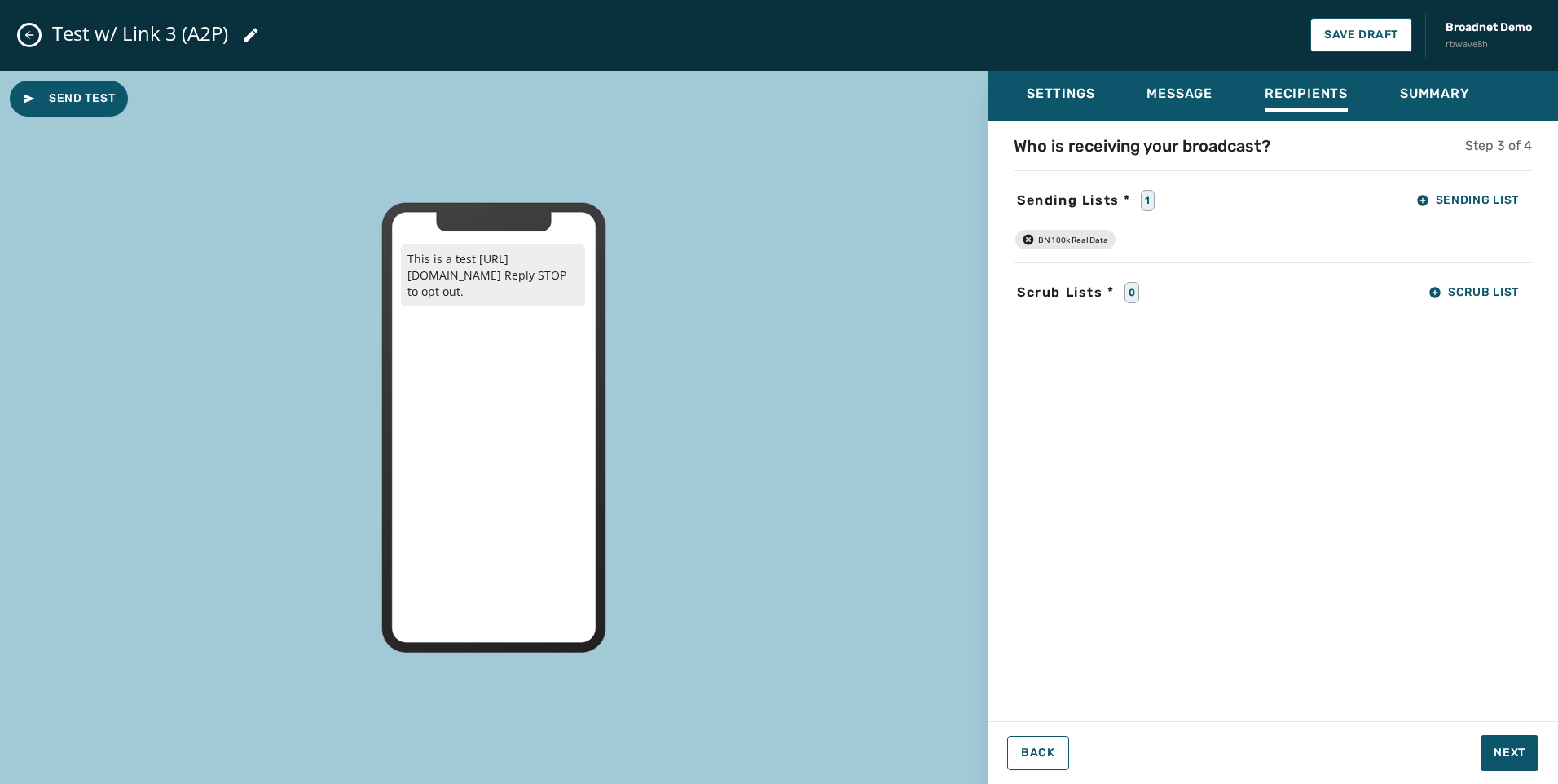
click at [1244, 607] on div "Settings Message Recipients Summary Who is receiving your broadcast? Step 3 of …" at bounding box center [1272, 421] width 570 height 701
click at [1244, 607] on span "Next" at bounding box center [1509, 752] width 32 height 16
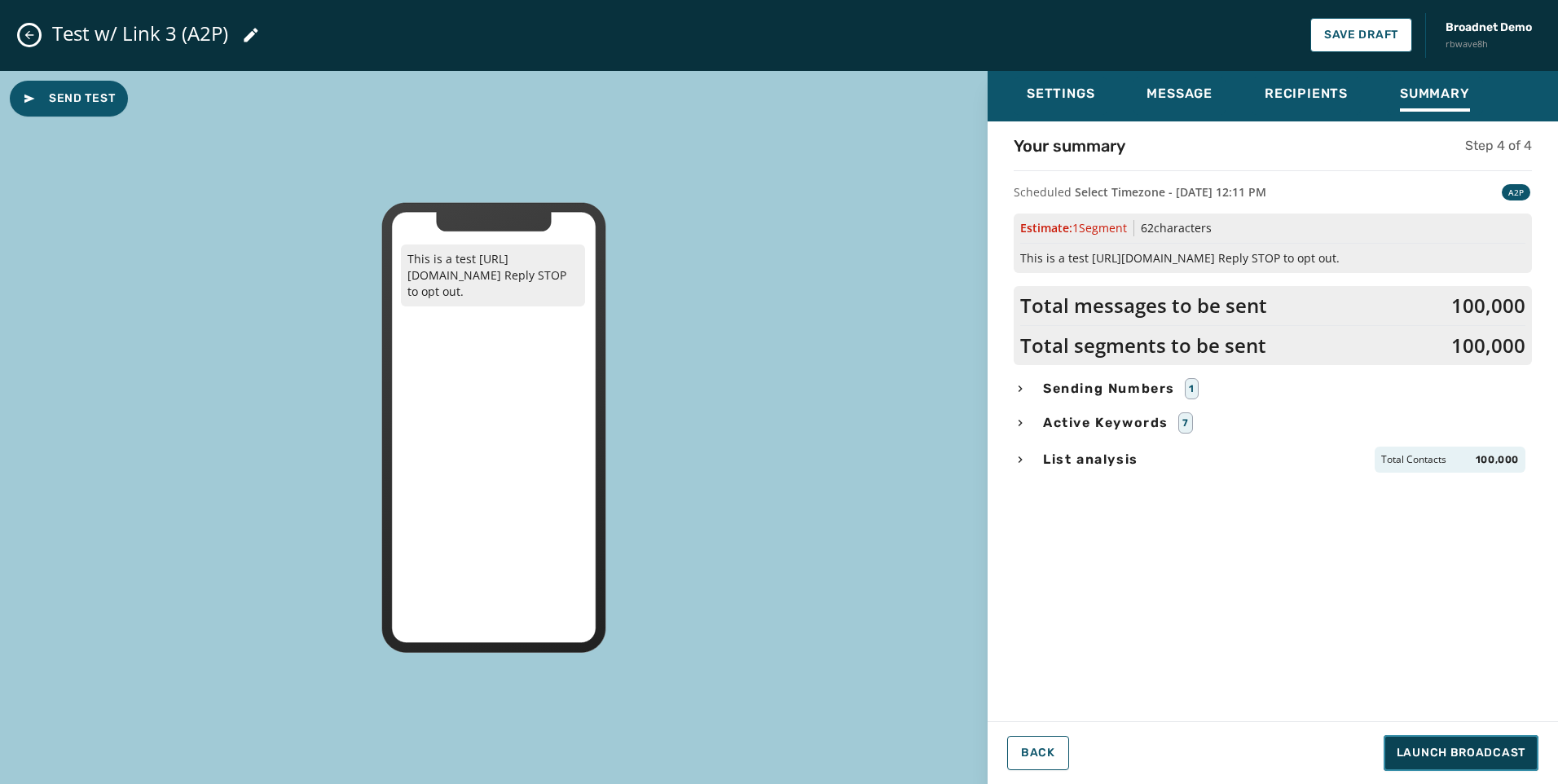
click at [1244, 607] on span "Launch Broadcast" at bounding box center [1461, 752] width 128 height 16
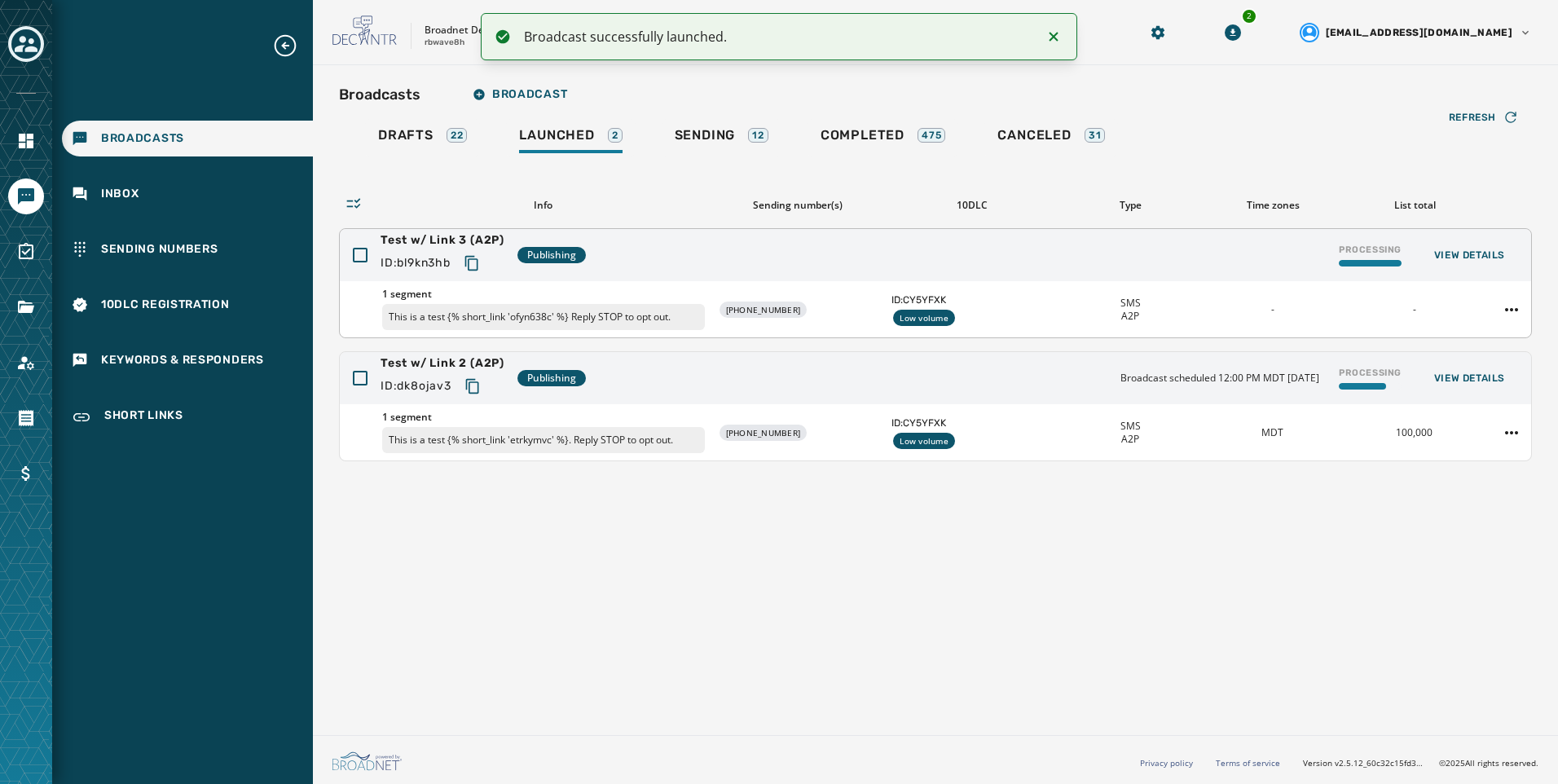
click at [471, 270] on icon "Copy text to clipboard" at bounding box center [471, 263] width 16 height 16
click at [1244, 380] on span "View Details" at bounding box center [1469, 379] width 71 height 13
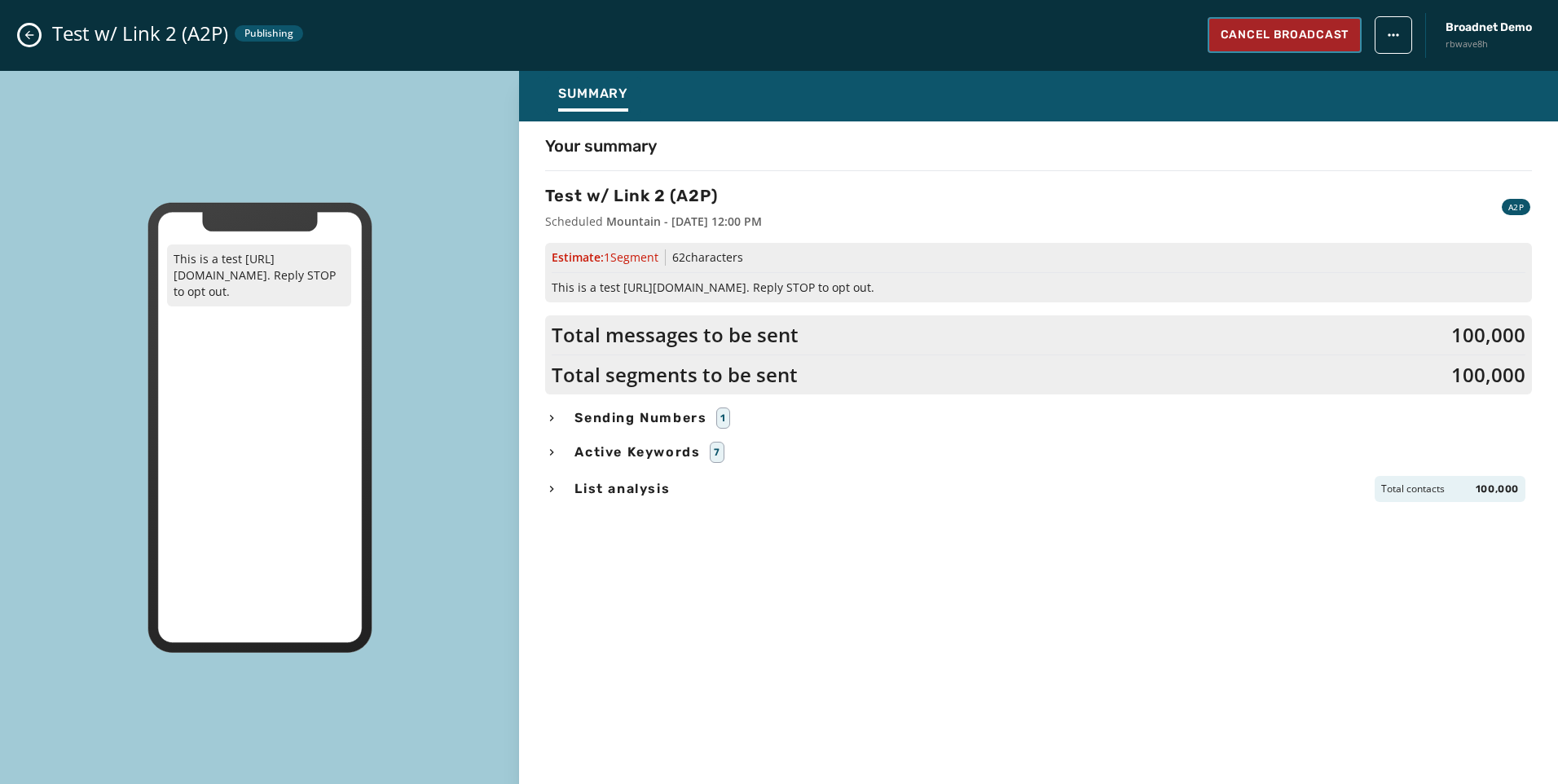
click at [1244, 42] on span "Cancel Broadcast" at bounding box center [1284, 34] width 128 height 16
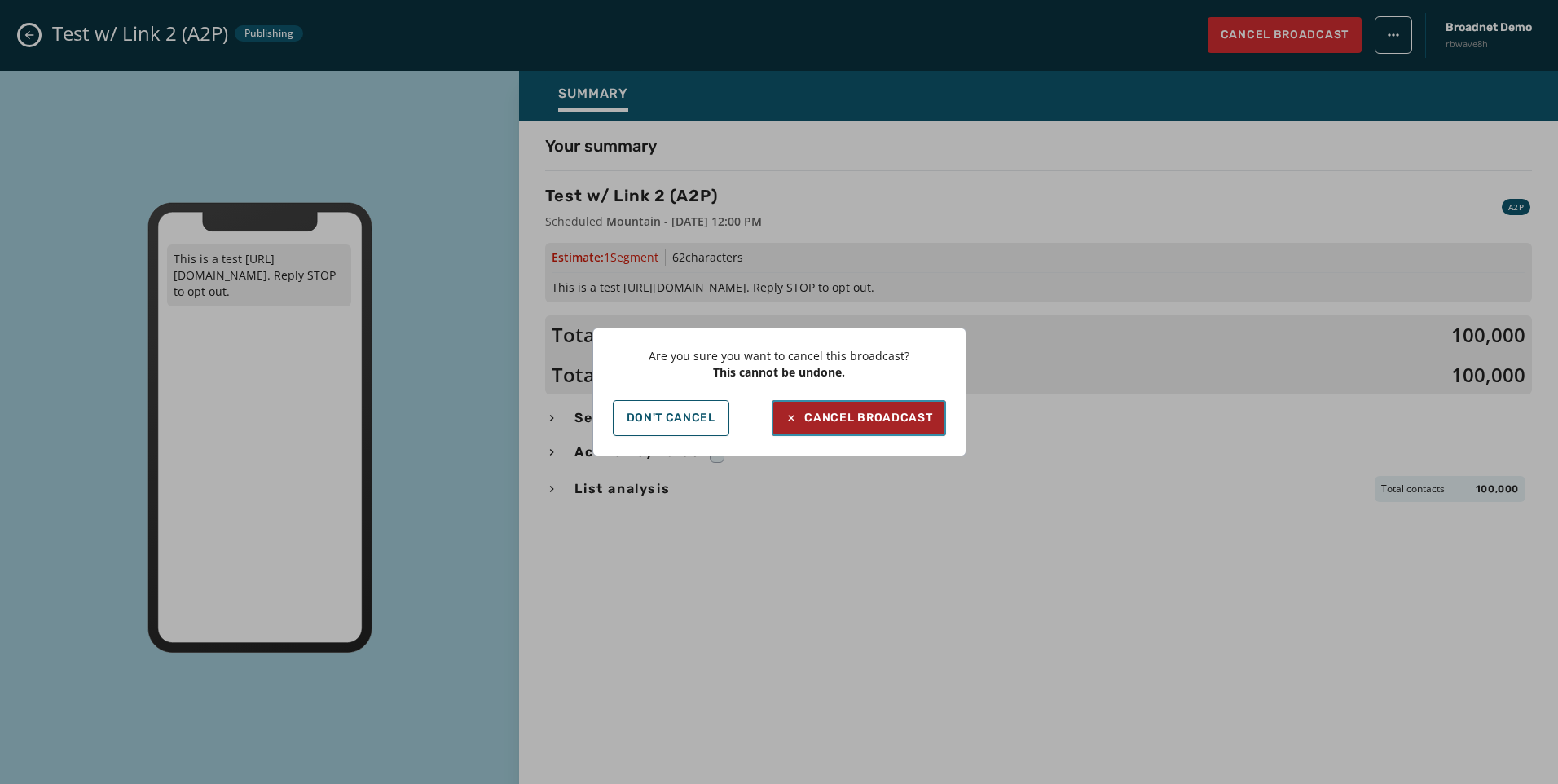
click at [904, 421] on div "Cancel Broadcast" at bounding box center [859, 417] width 148 height 16
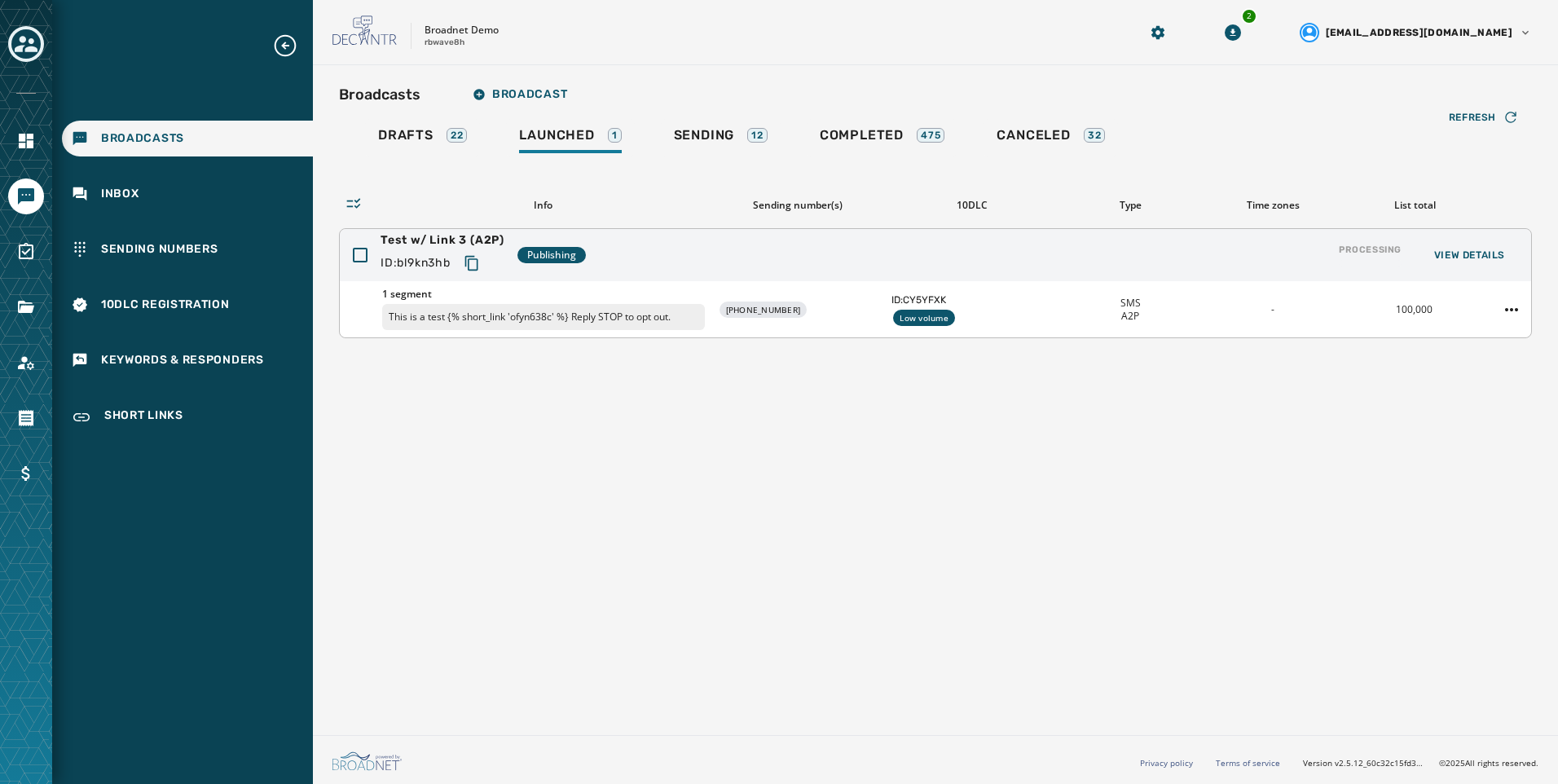
drag, startPoint x: 480, startPoint y: 264, endPoint x: 562, endPoint y: 290, distance: 86.0
click at [480, 264] on icon "Copy text to clipboard" at bounding box center [471, 263] width 16 height 16
click at [904, 149] on div "Completed 475" at bounding box center [882, 139] width 125 height 26
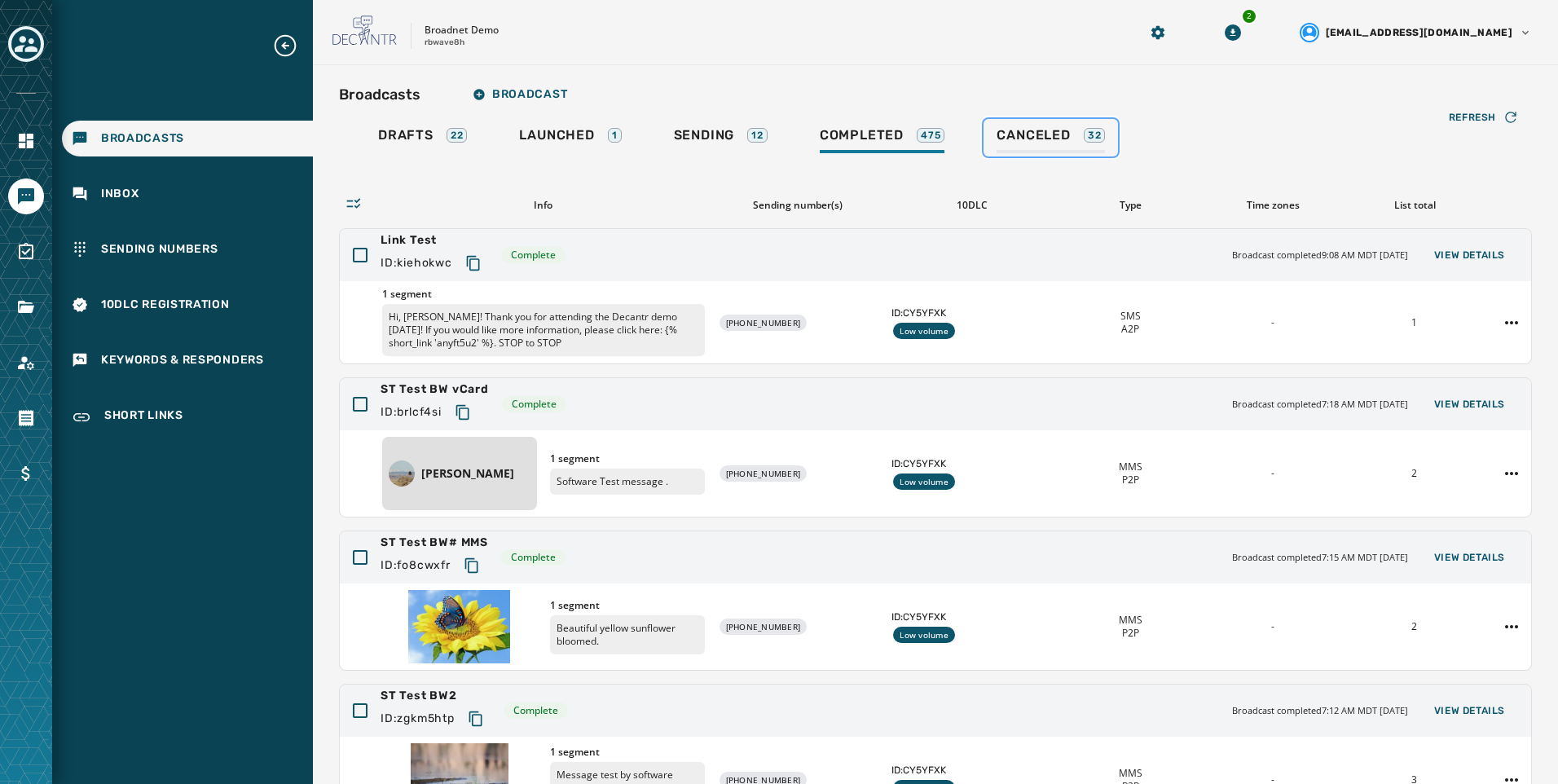
click at [1016, 137] on span "Canceled" at bounding box center [1033, 134] width 73 height 16
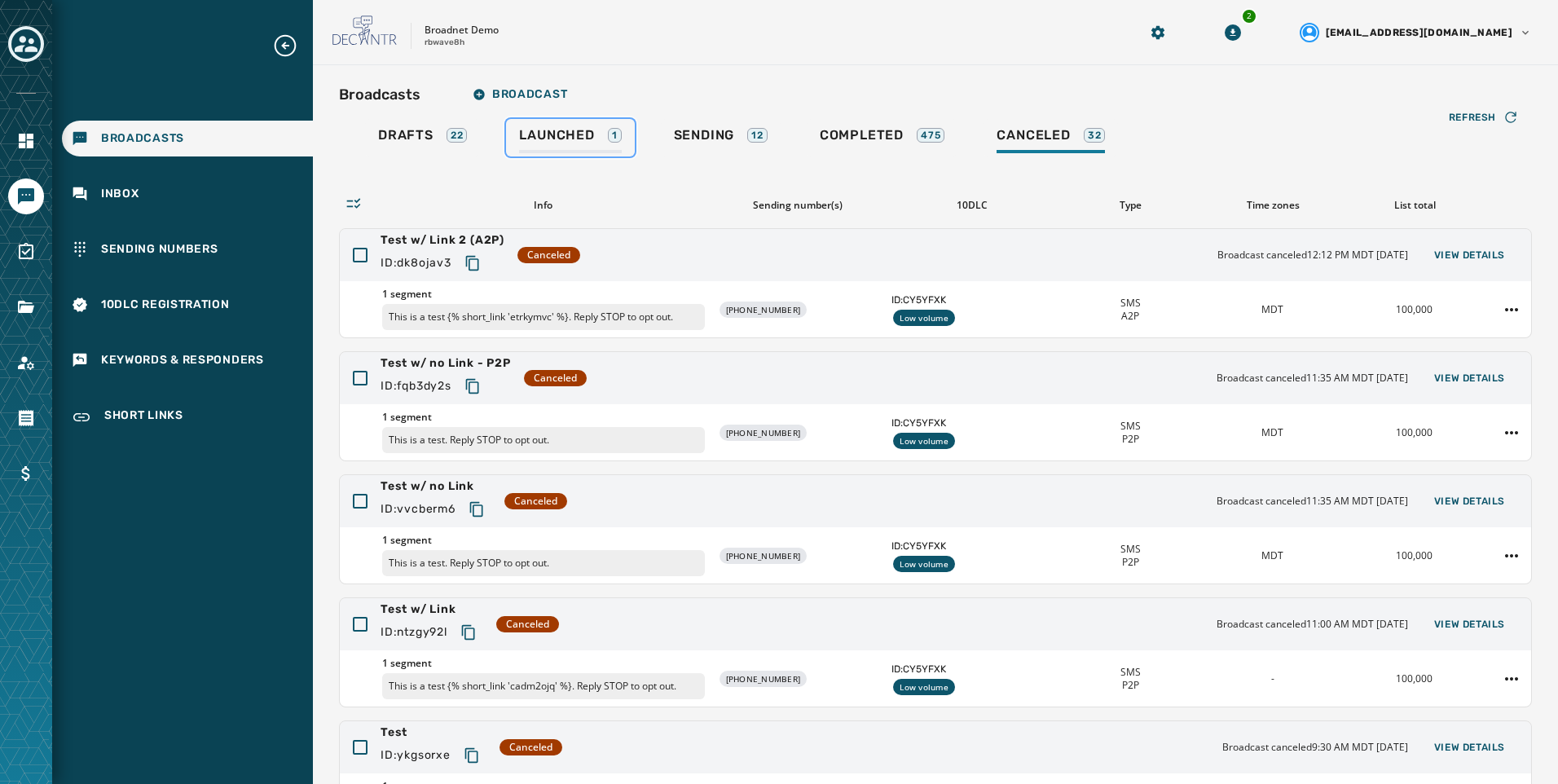
click at [583, 129] on span "Launched" at bounding box center [556, 134] width 75 height 16
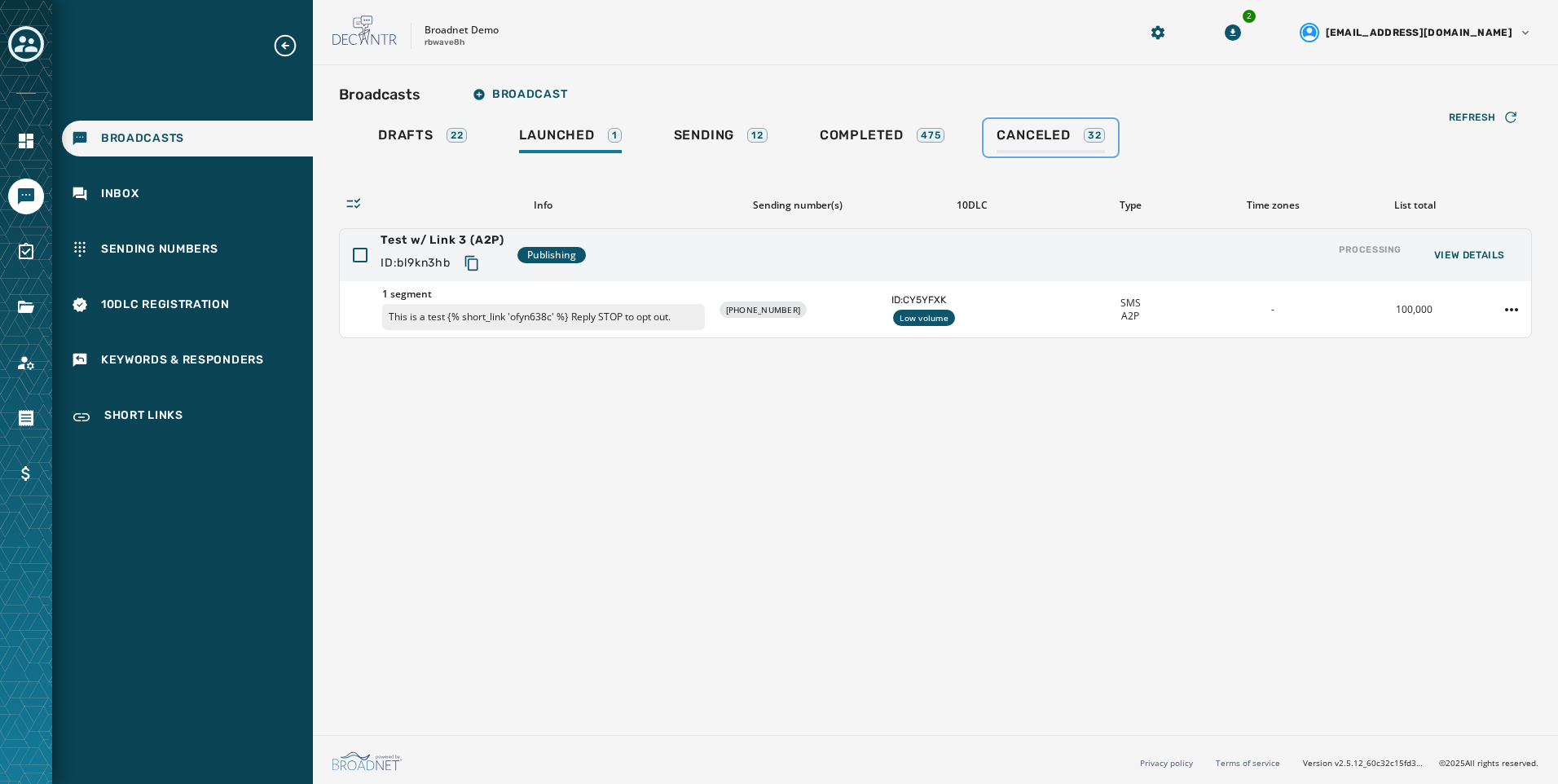
click at [1045, 141] on span "Canceled" at bounding box center [1033, 134] width 73 height 16
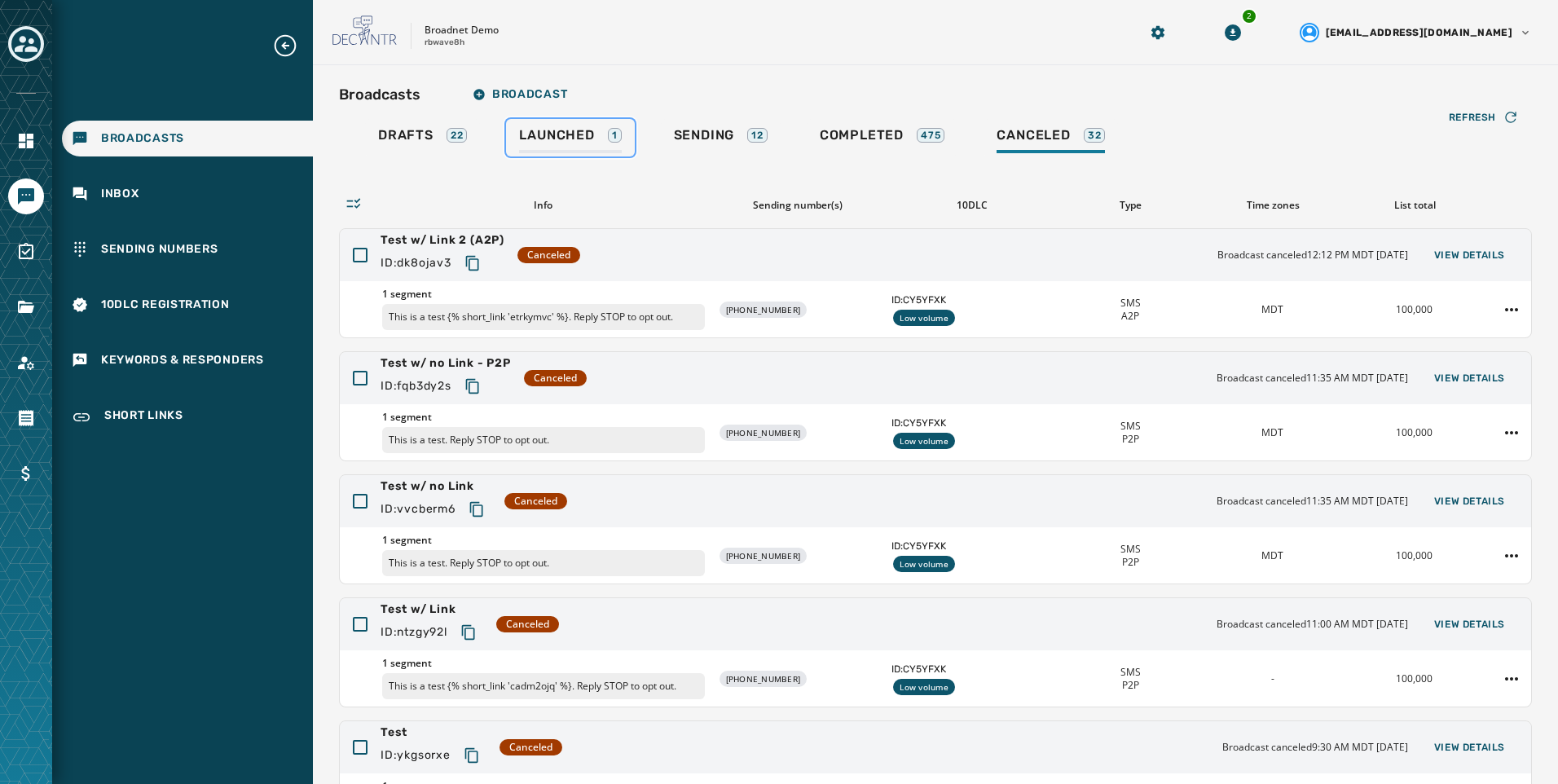
click at [552, 140] on span "Launched" at bounding box center [556, 134] width 75 height 16
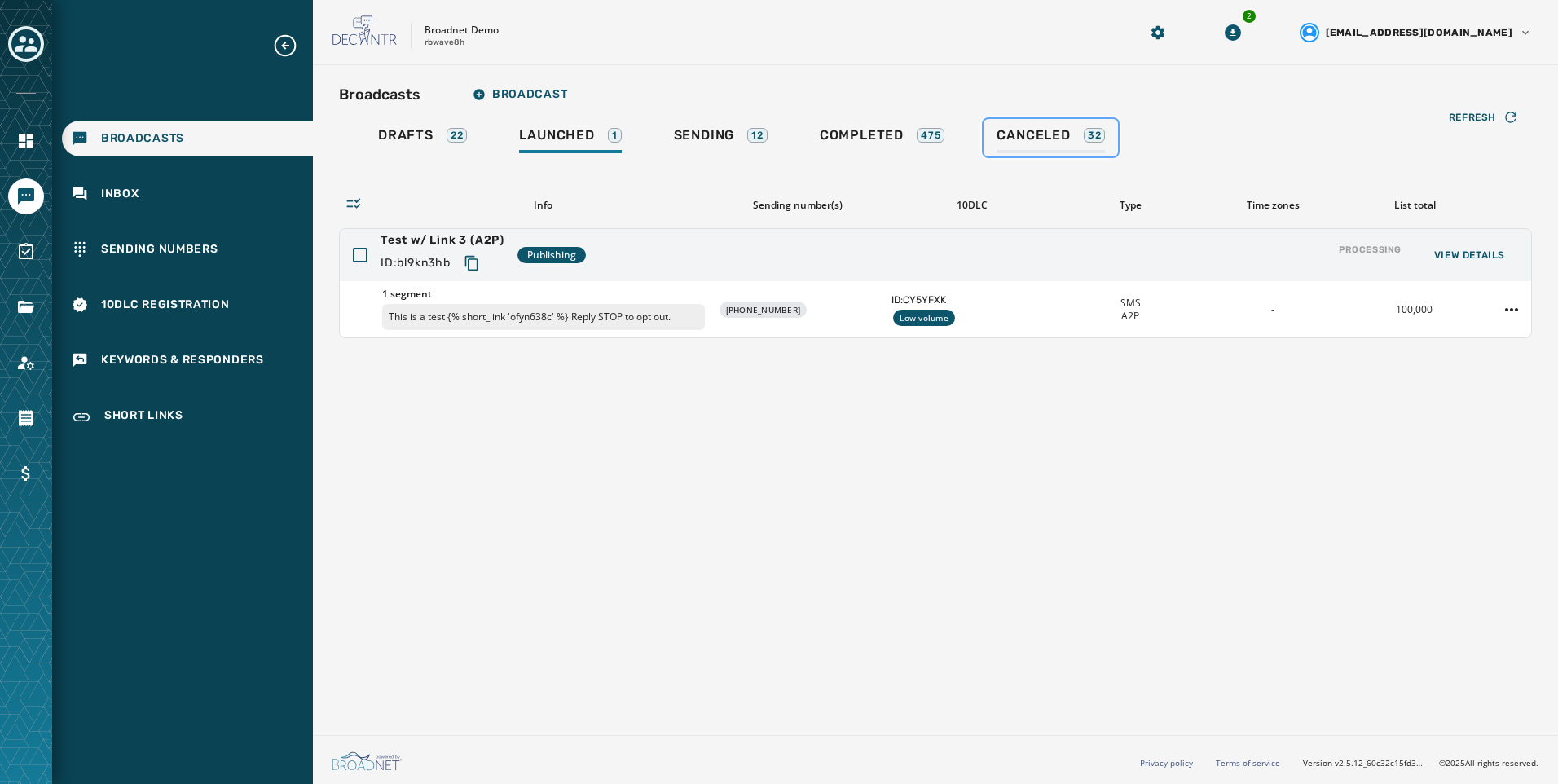
click at [1074, 123] on link "Canceled 32" at bounding box center [1051, 138] width 134 height 38
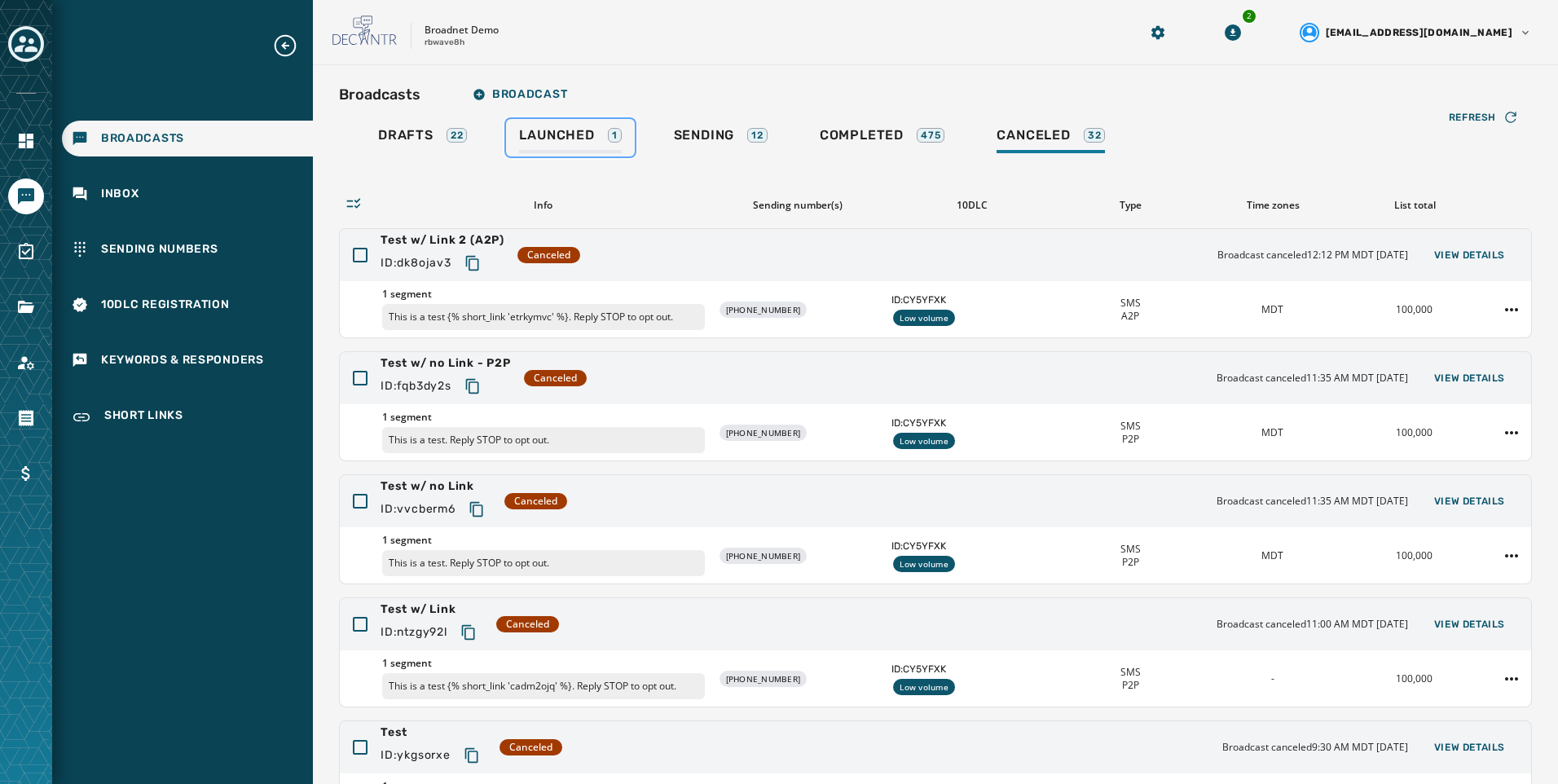
click at [562, 120] on link "Launched 1" at bounding box center [570, 138] width 128 height 38
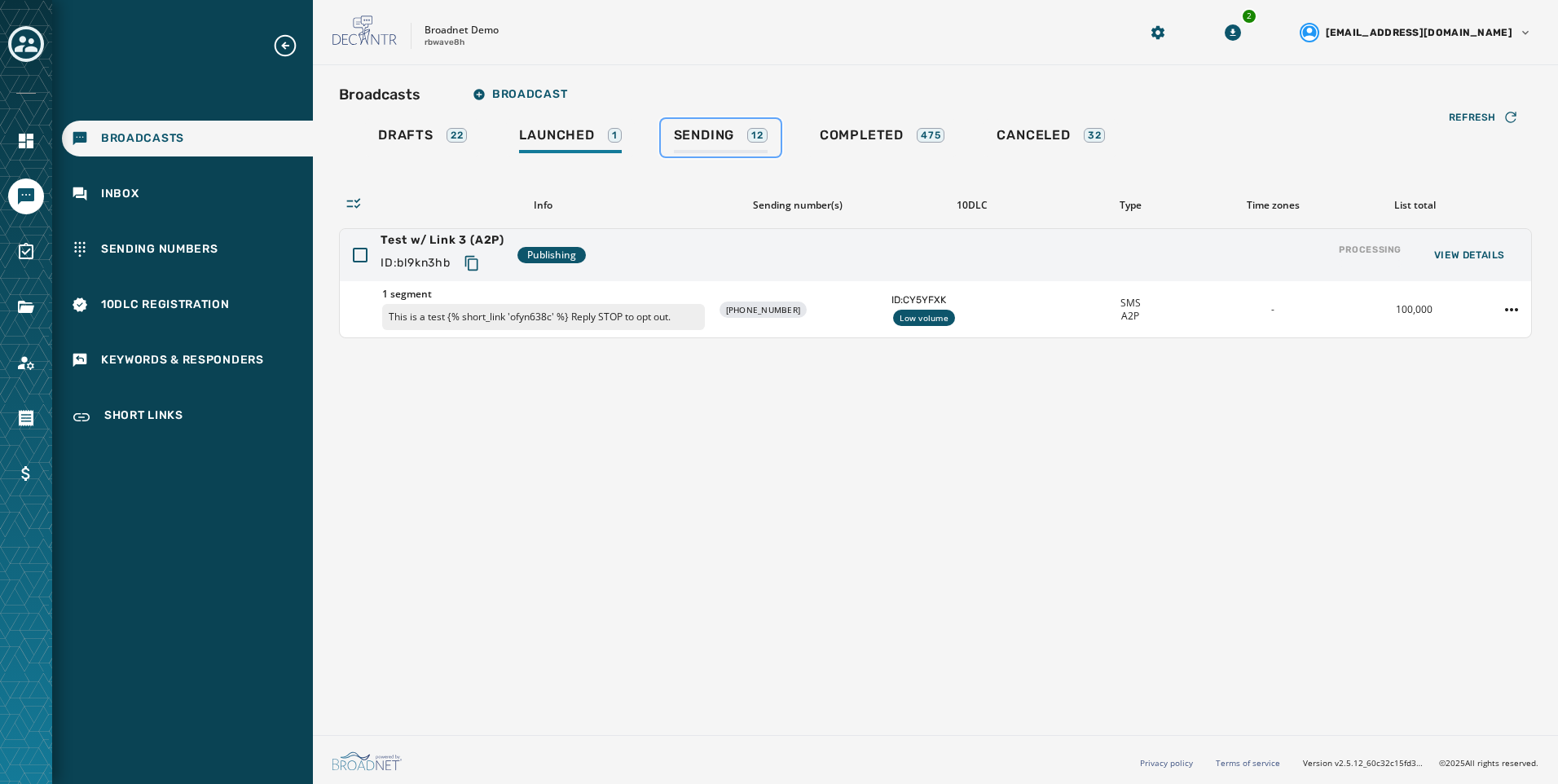
click at [748, 139] on div "Sending 12" at bounding box center [721, 139] width 94 height 26
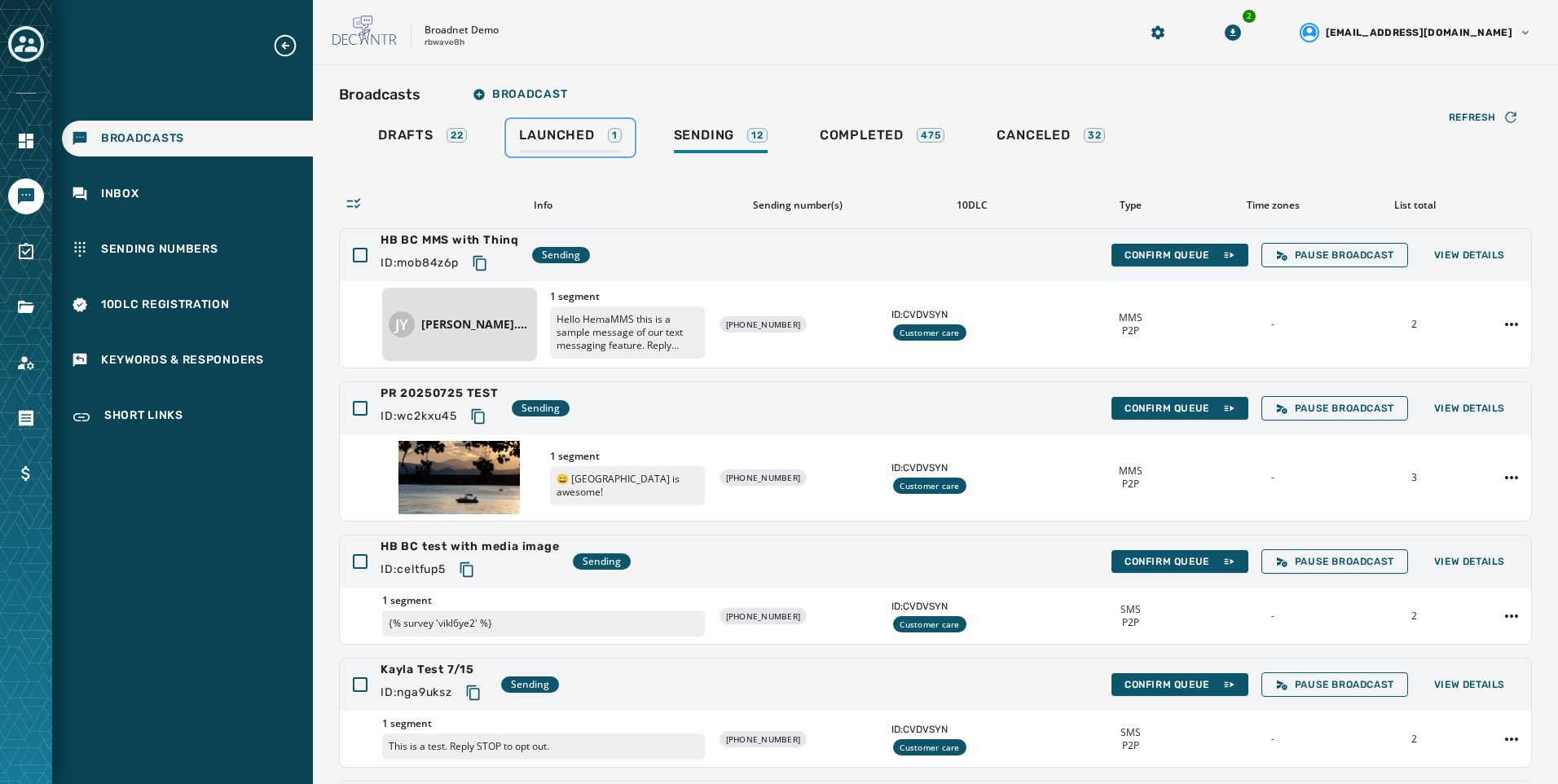
click at [613, 133] on div "1" at bounding box center [614, 134] width 14 height 14
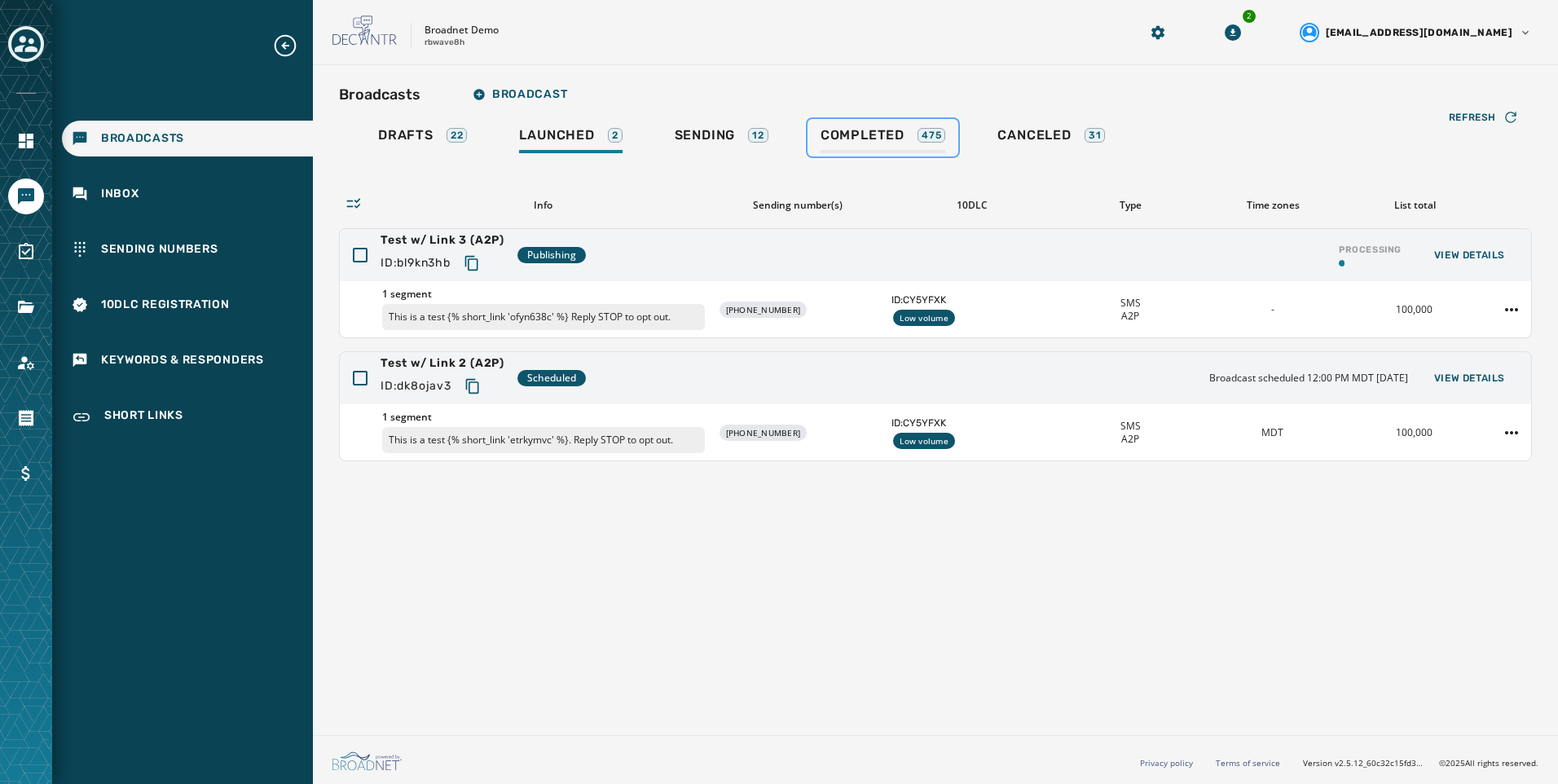
click at [919, 134] on div "475" at bounding box center [931, 134] width 28 height 14
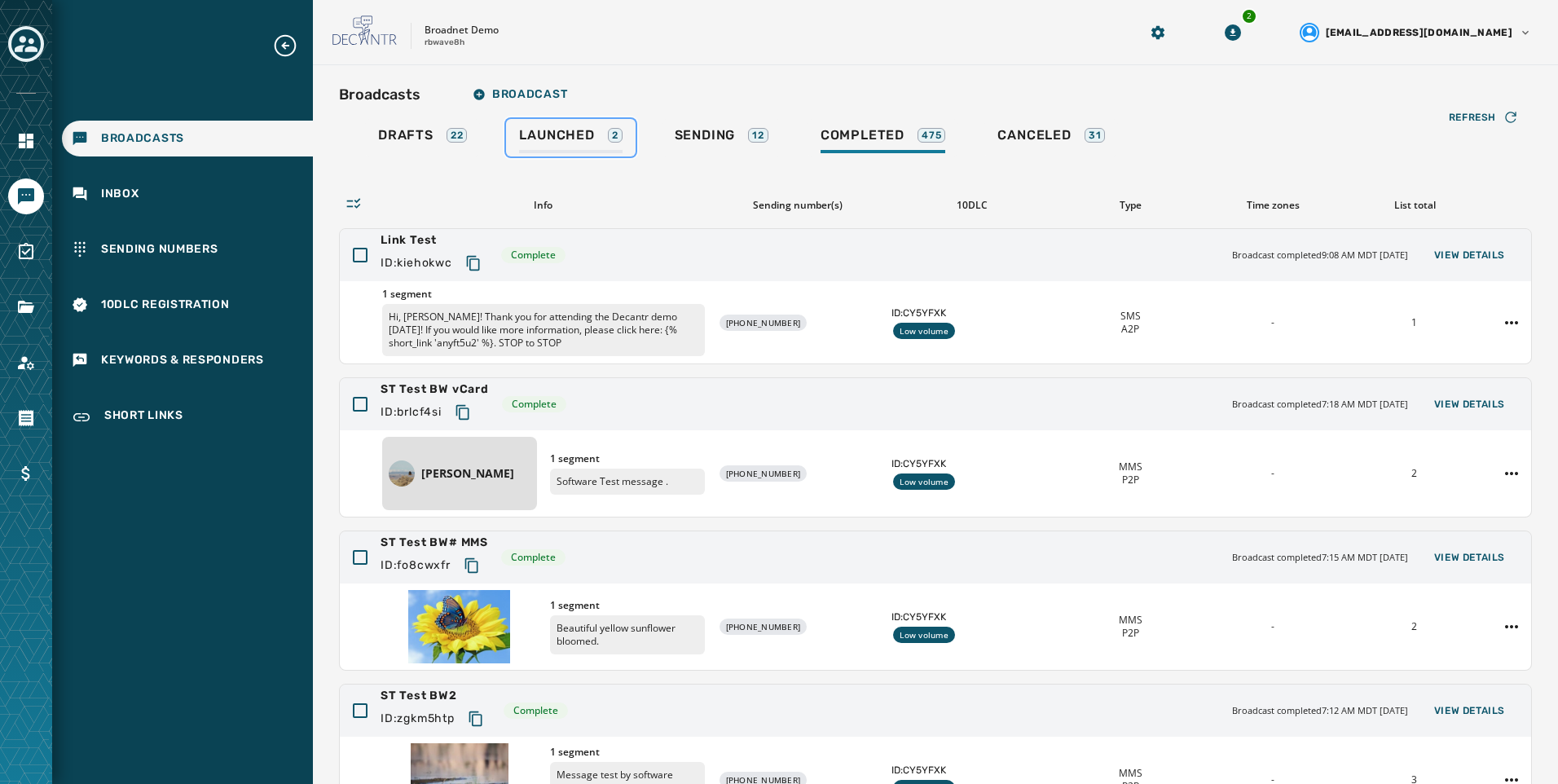
click at [601, 147] on div "Launched 2" at bounding box center [570, 139] width 102 height 26
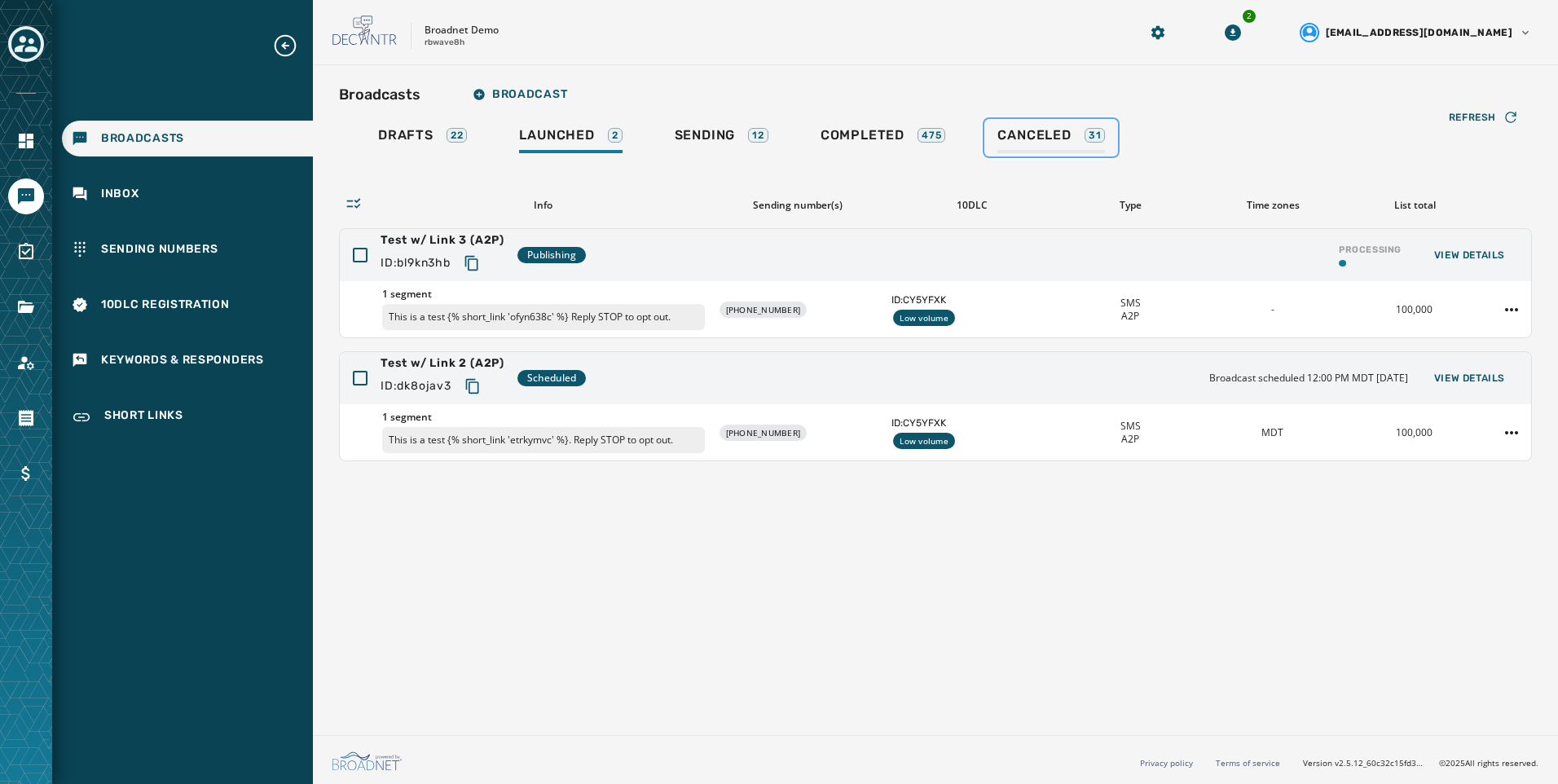
click at [1068, 134] on span "Canceled" at bounding box center [1033, 134] width 73 height 16
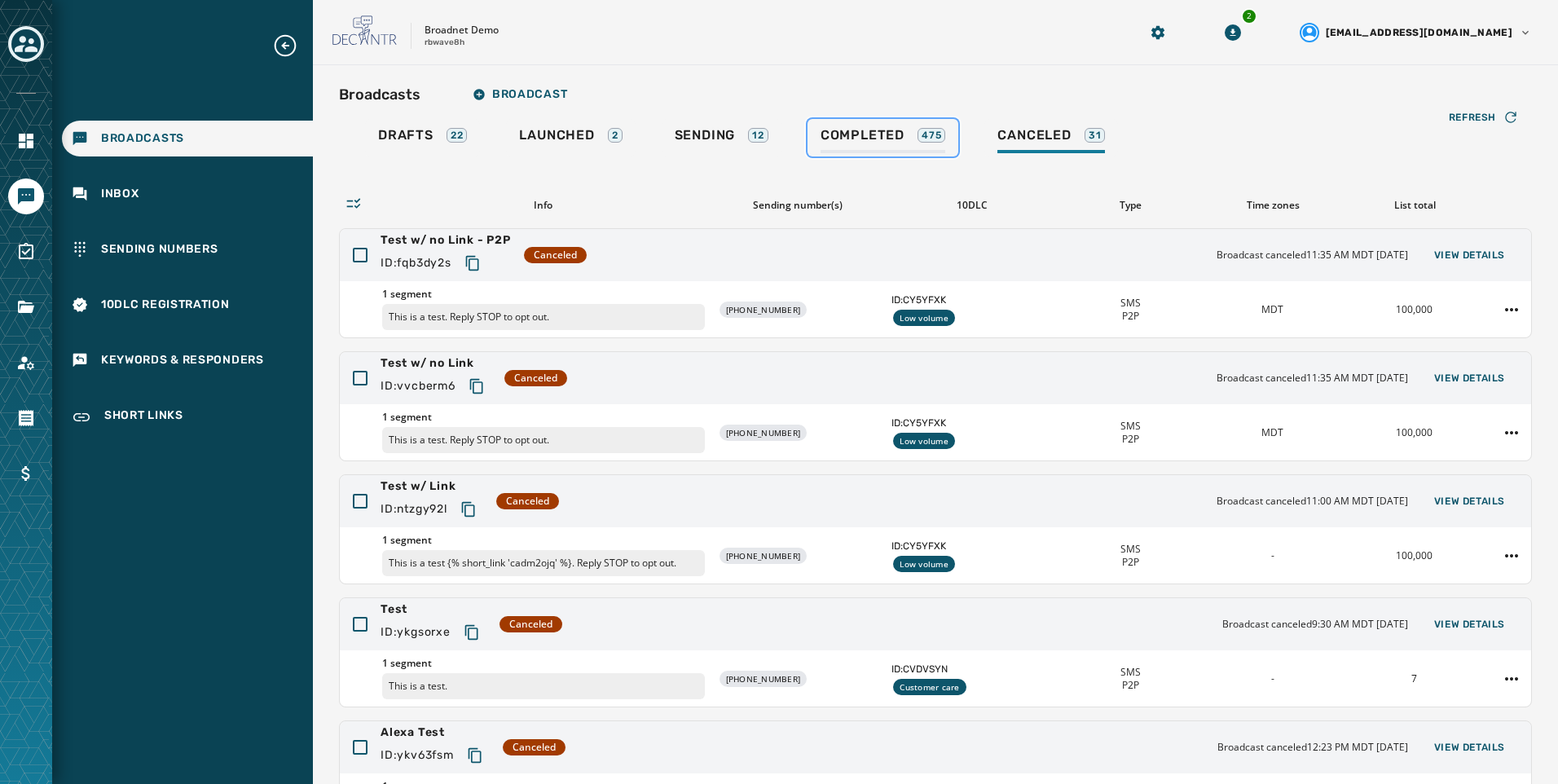
click at [908, 143] on div "Completed 475" at bounding box center [882, 139] width 125 height 26
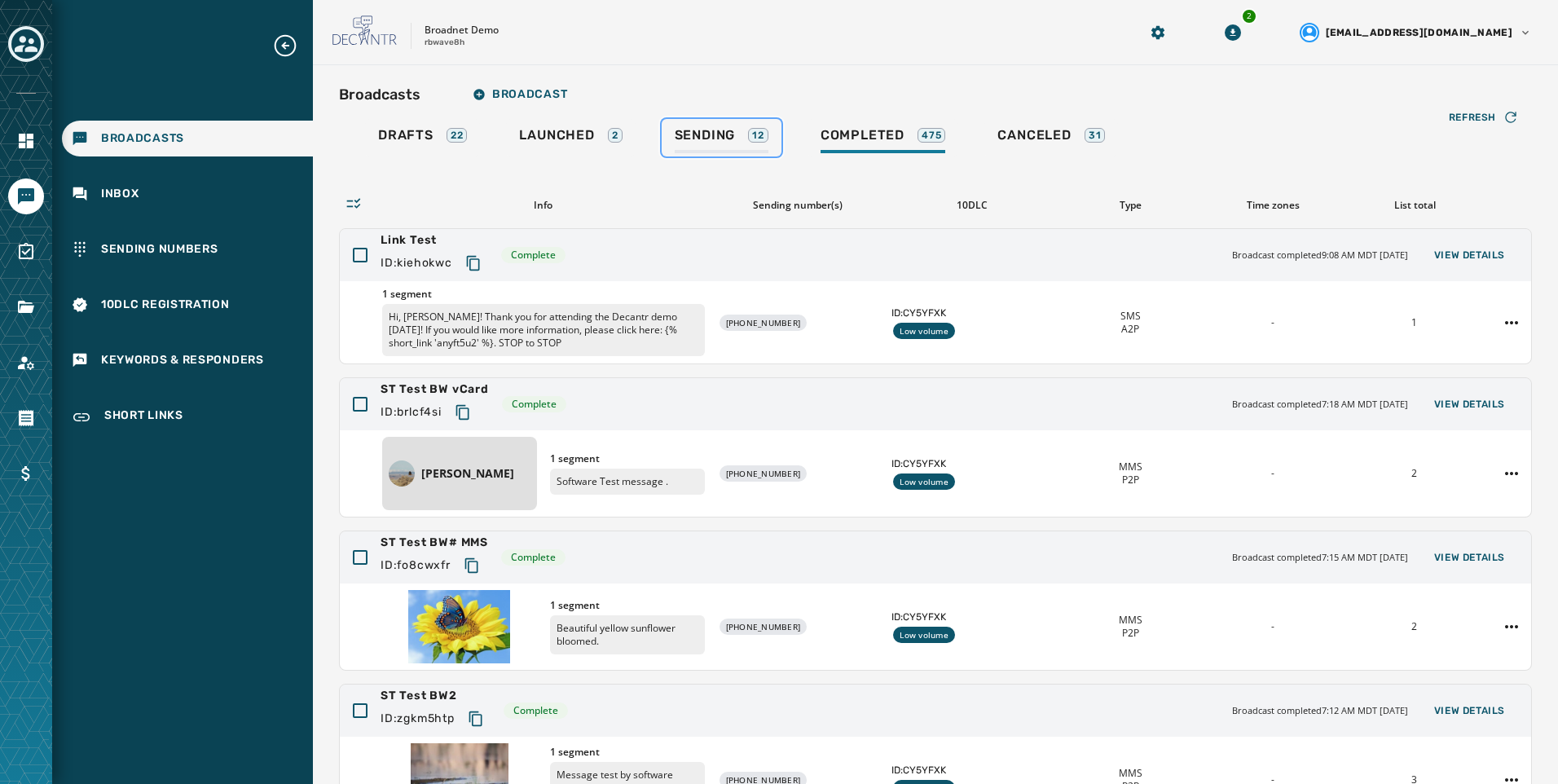
click at [714, 139] on span "Sending" at bounding box center [705, 134] width 61 height 16
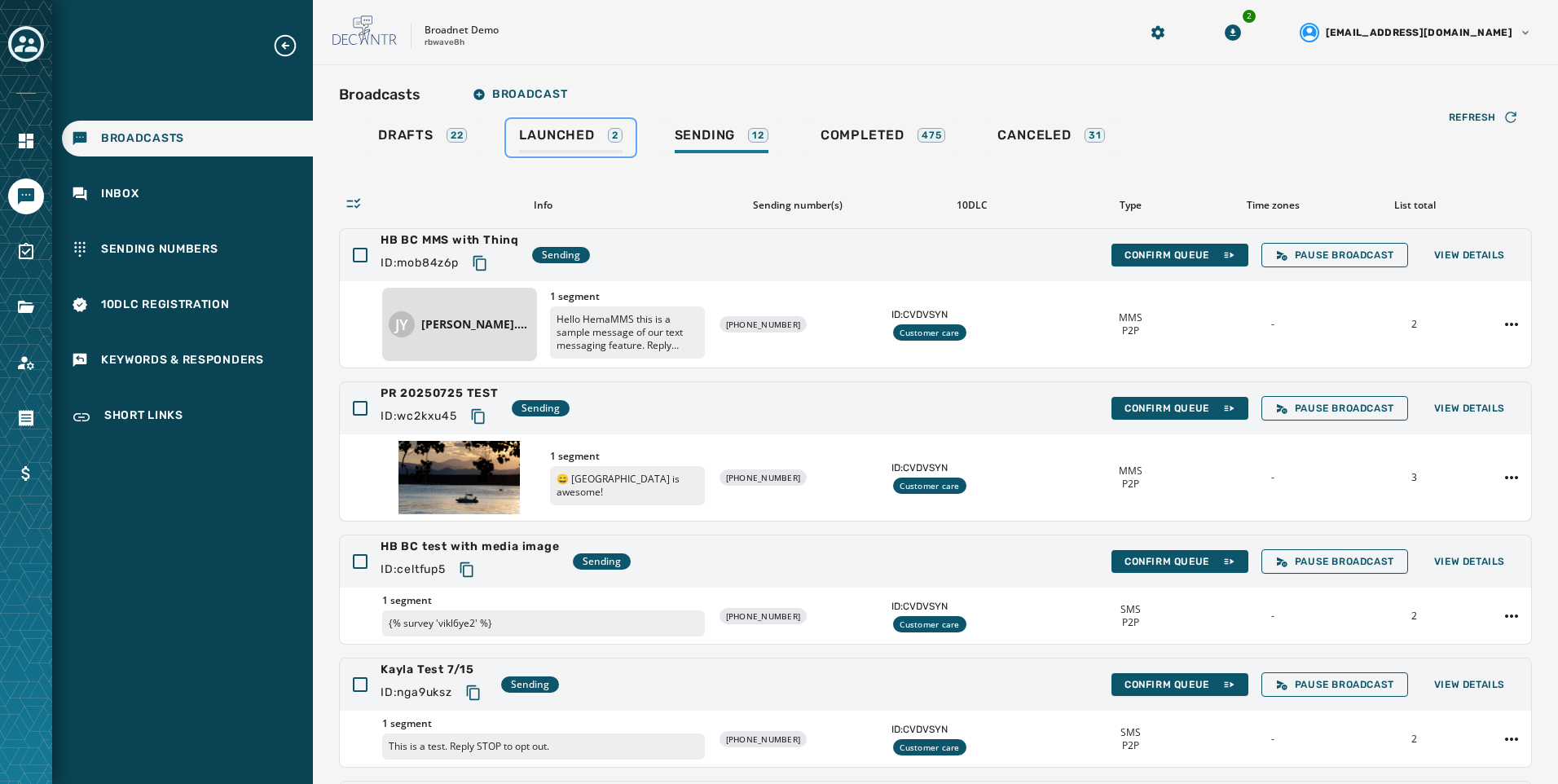
click at [590, 139] on span "Launched" at bounding box center [556, 134] width 75 height 16
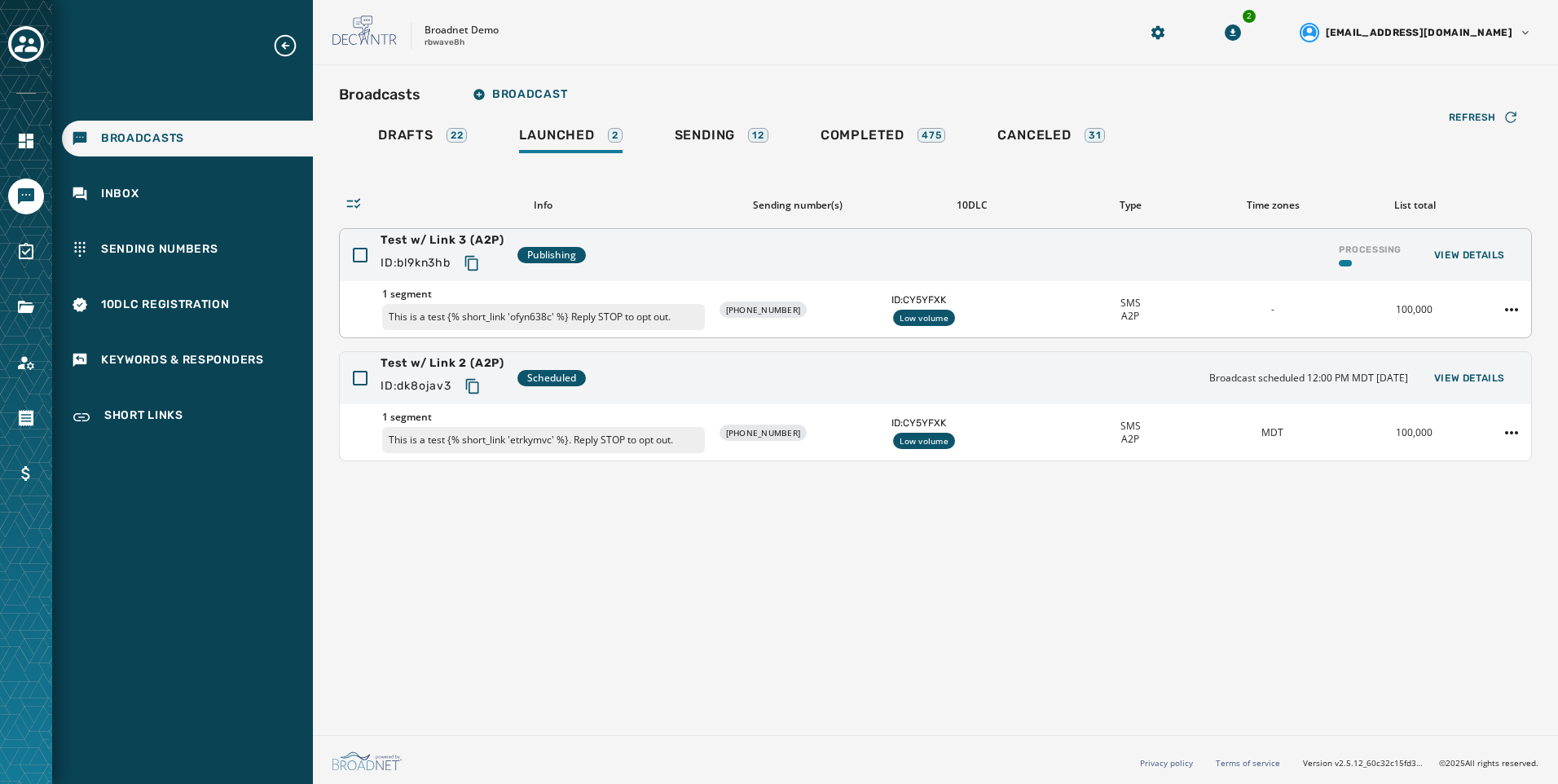
click at [485, 266] on button "Copy text to clipboard" at bounding box center [472, 263] width 29 height 29
click at [20, 45] on icon "Toggle account select drawer" at bounding box center [25, 44] width 23 height 16
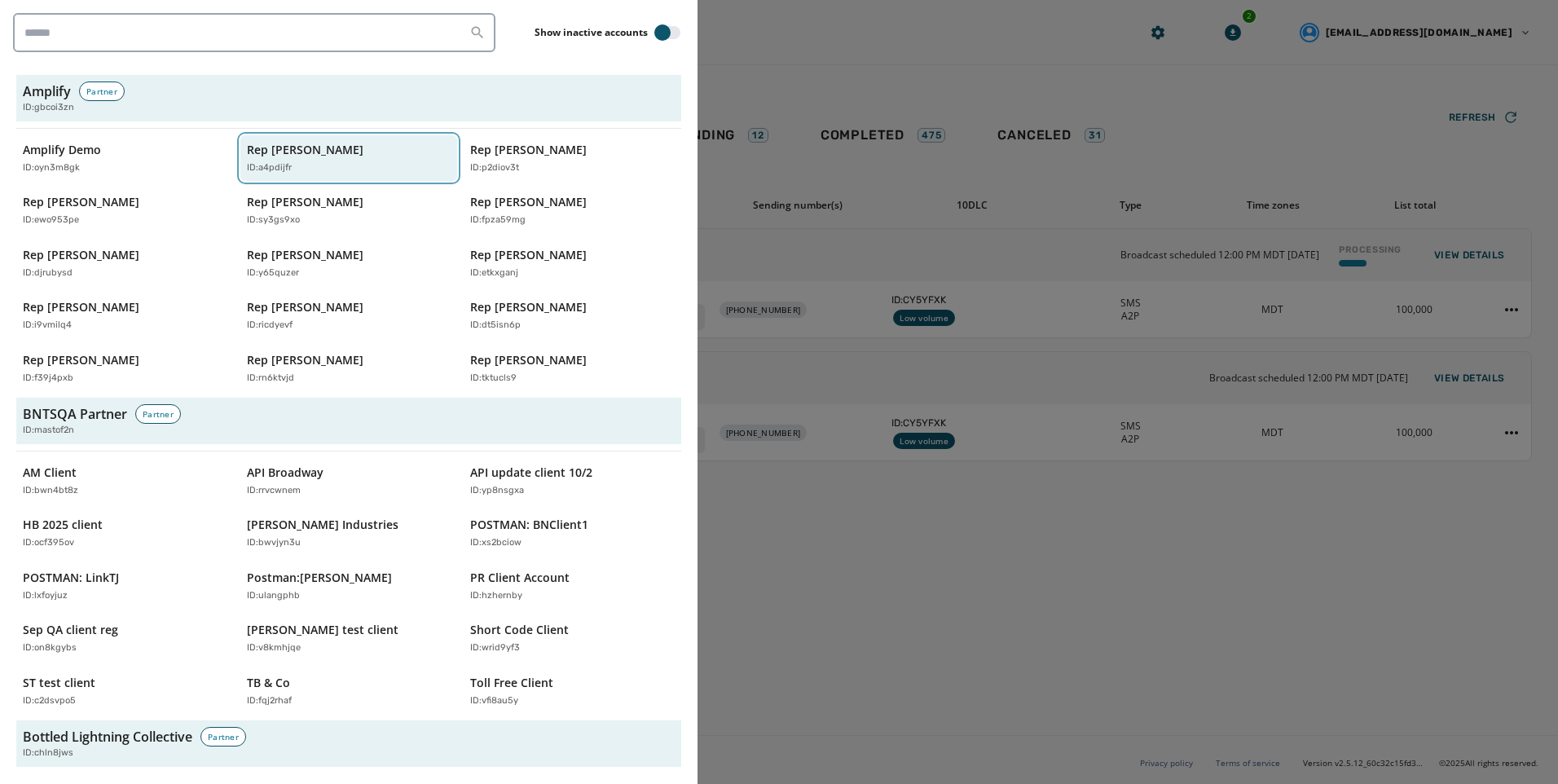
click at [322, 162] on div "ID: a4pdijfr" at bounding box center [341, 168] width 188 height 14
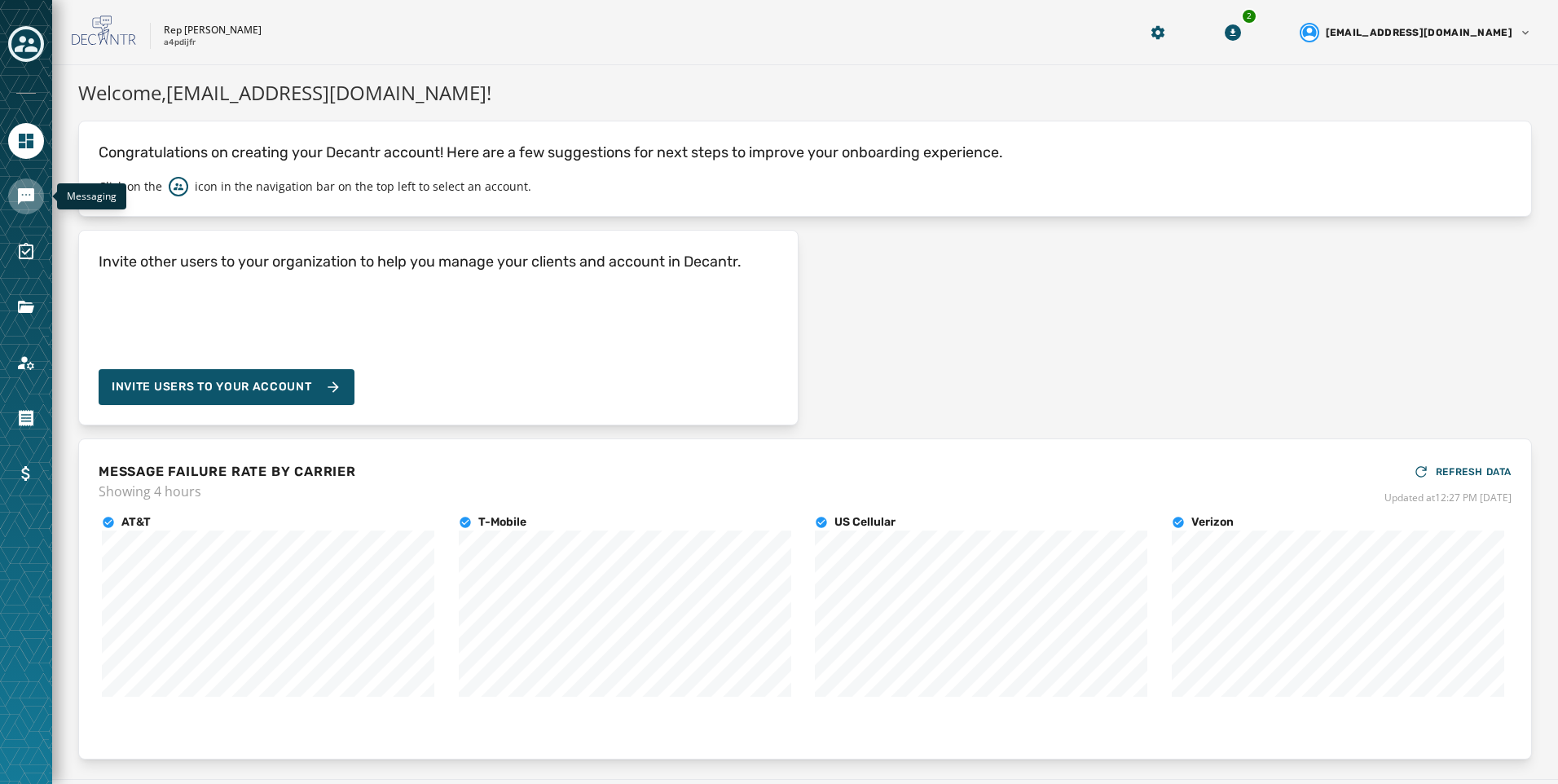
click at [37, 203] on link "Navigate to Messaging" at bounding box center [26, 196] width 36 height 36
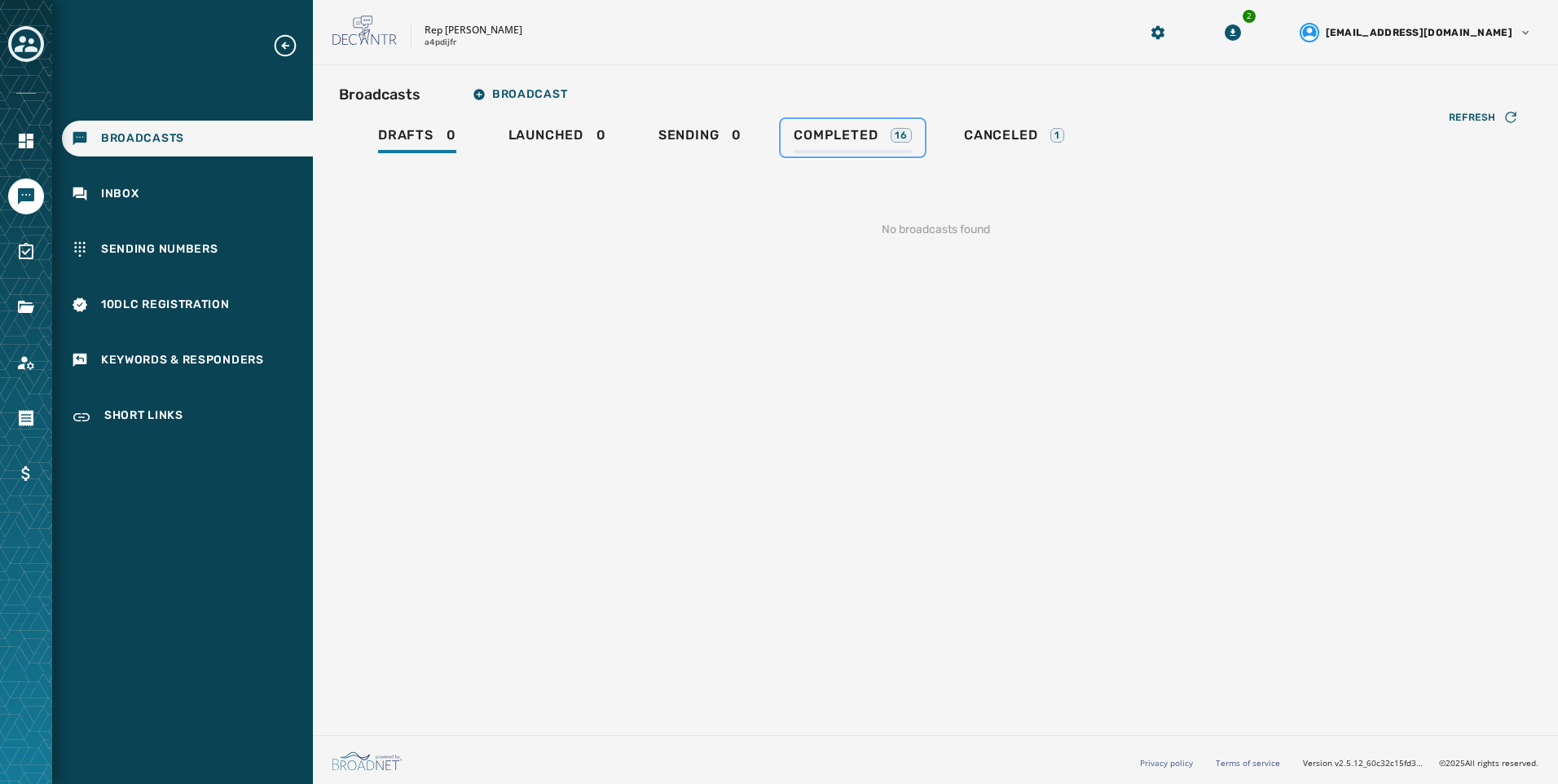
click at [823, 132] on span "Completed" at bounding box center [835, 134] width 84 height 16
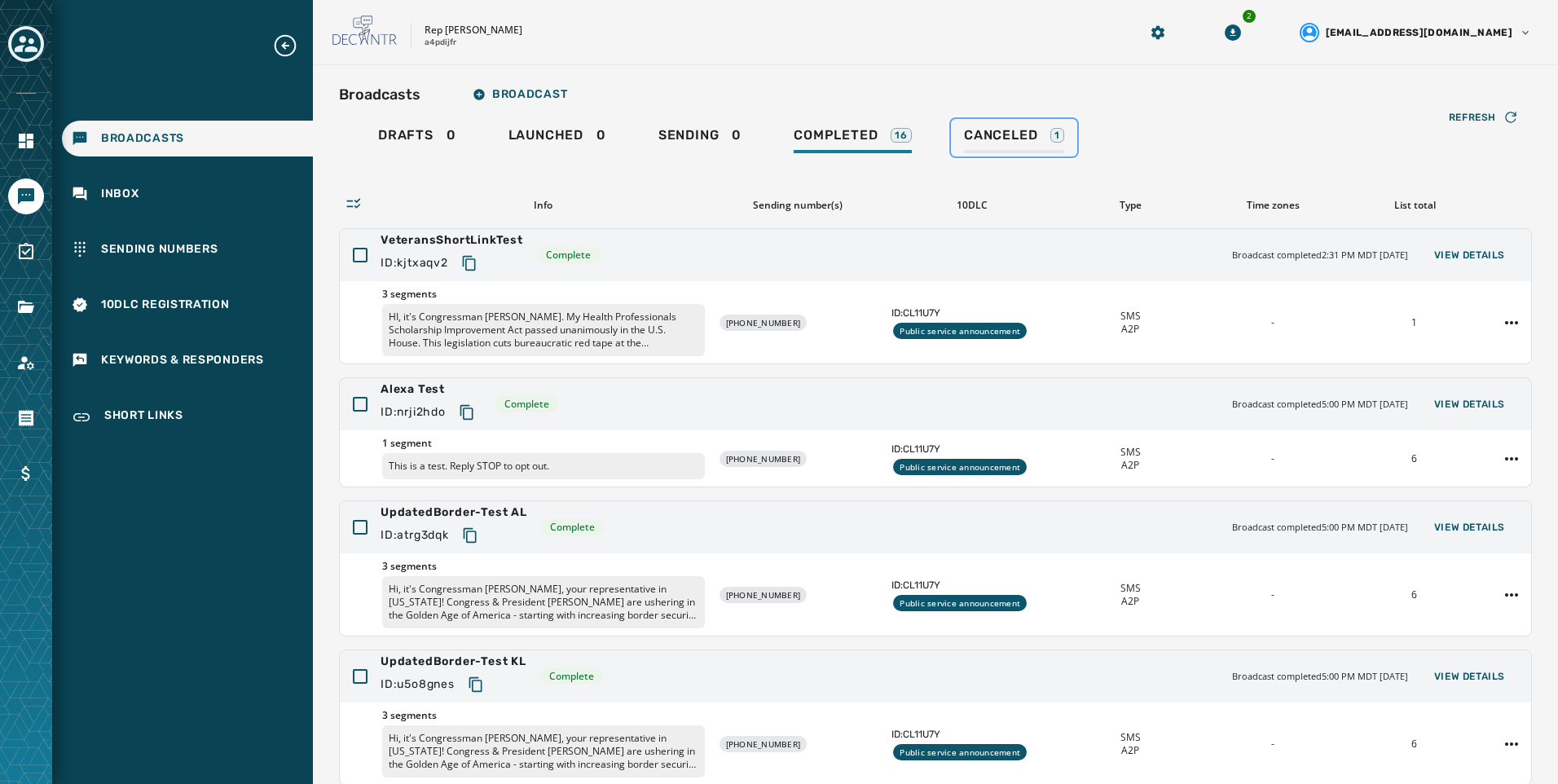
click at [969, 148] on div "Canceled 1" at bounding box center [1013, 139] width 100 height 26
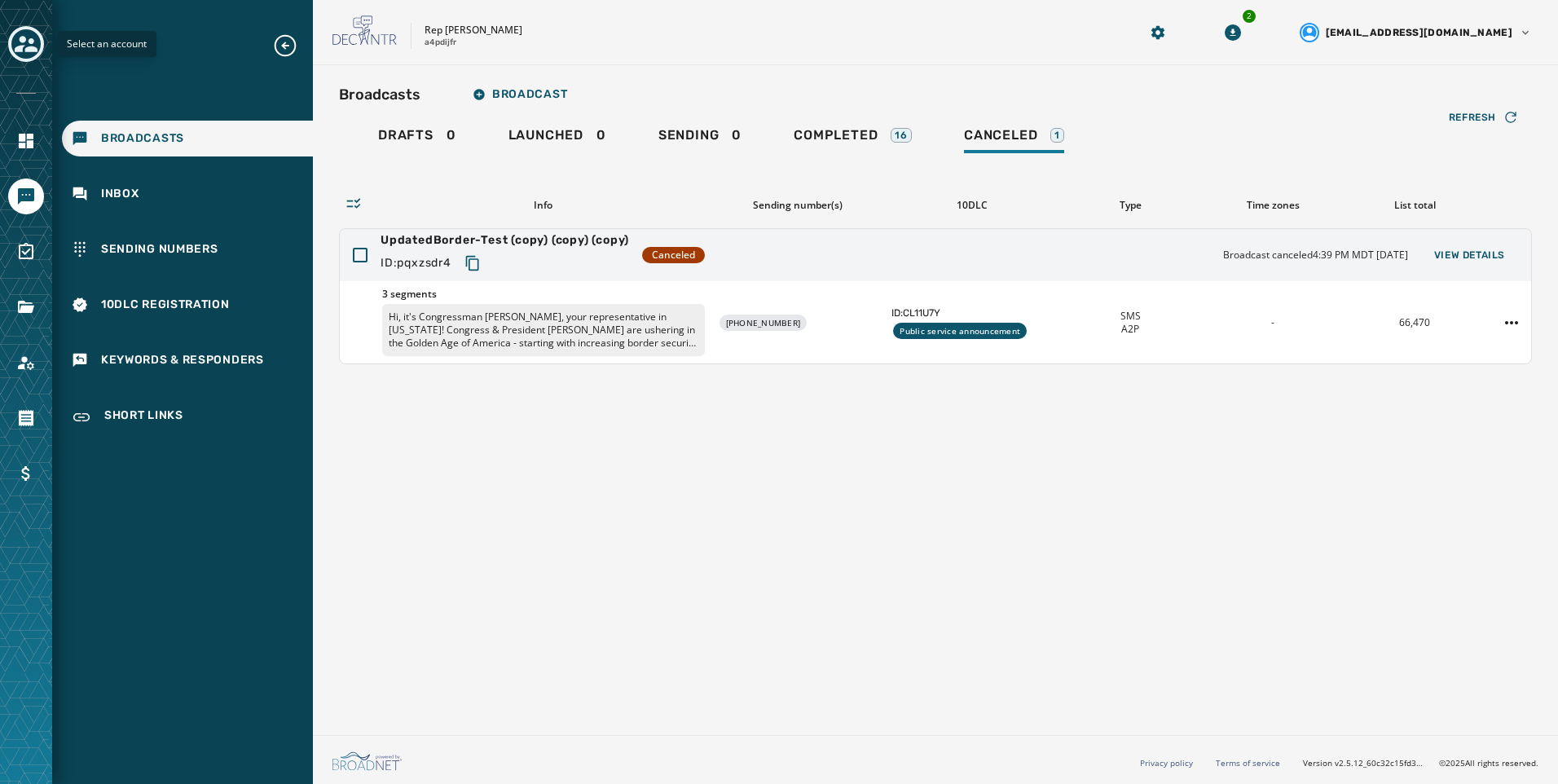
click at [19, 44] on icon "Toggle account select drawer" at bounding box center [25, 44] width 23 height 23
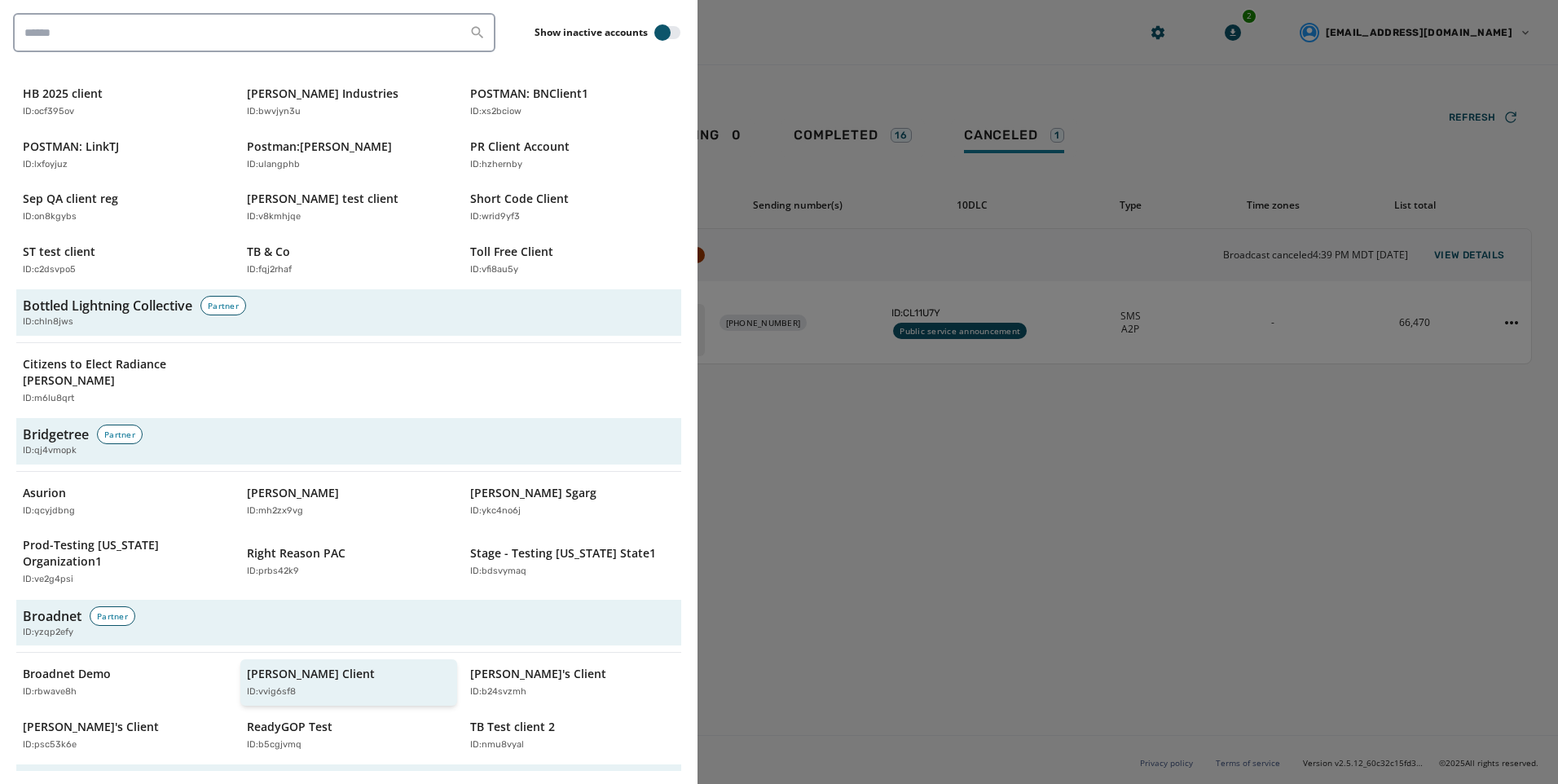
scroll to position [570, 0]
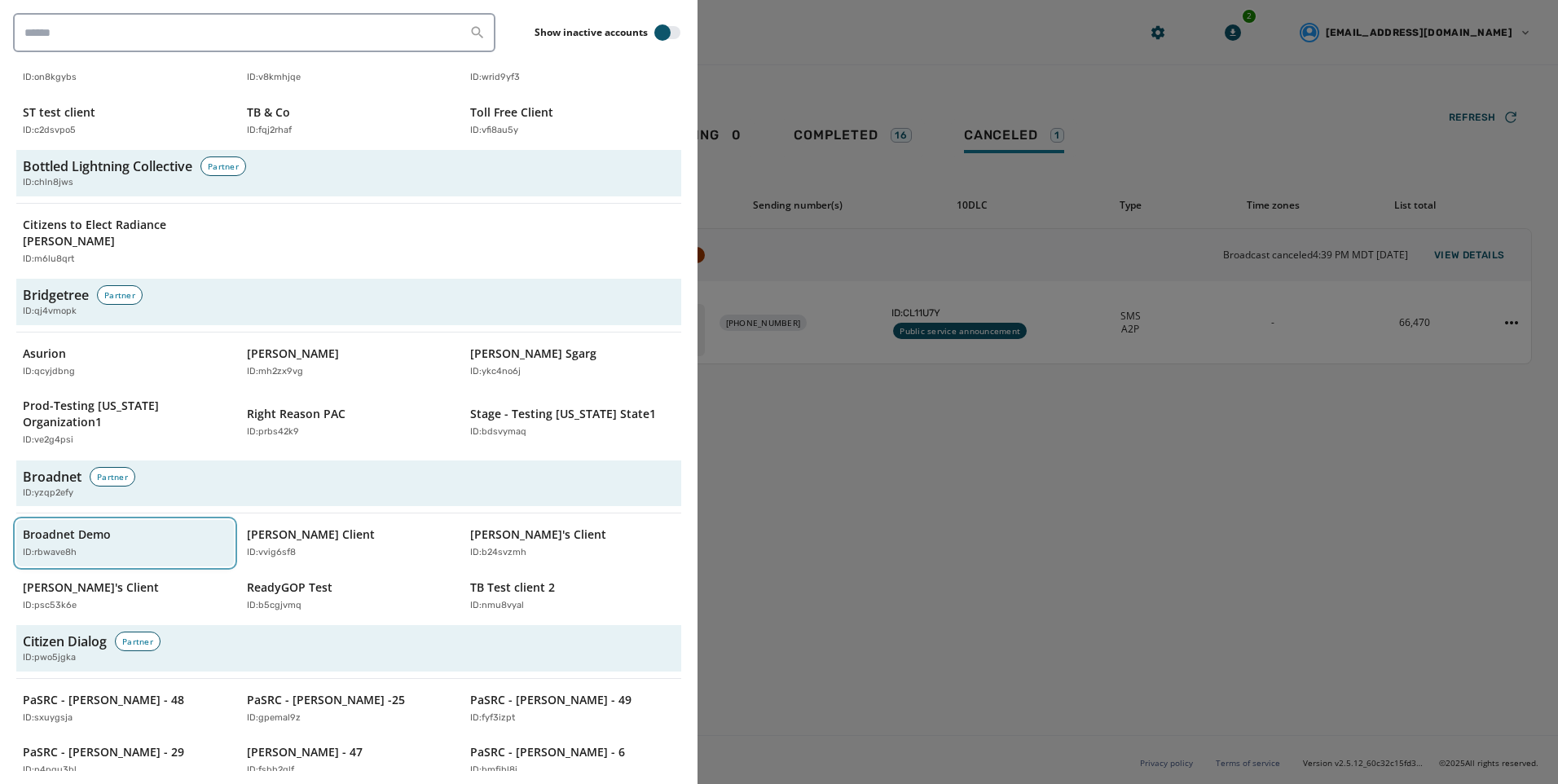
click at [141, 526] on div "Broadnet Demo ID: rbwave8h" at bounding box center [117, 543] width 188 height 34
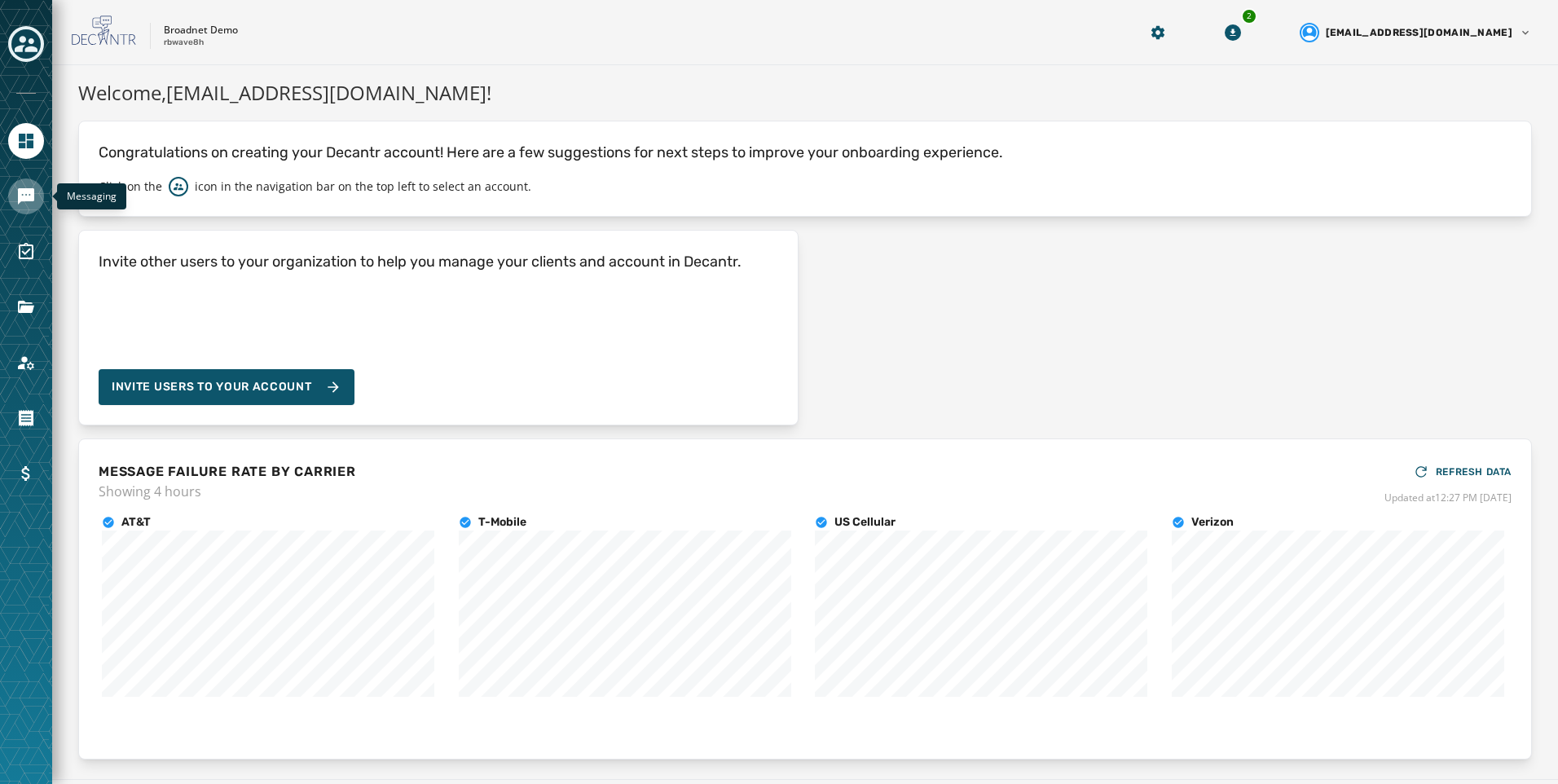
click at [18, 204] on icon "Navigate to Messaging" at bounding box center [25, 196] width 16 height 16
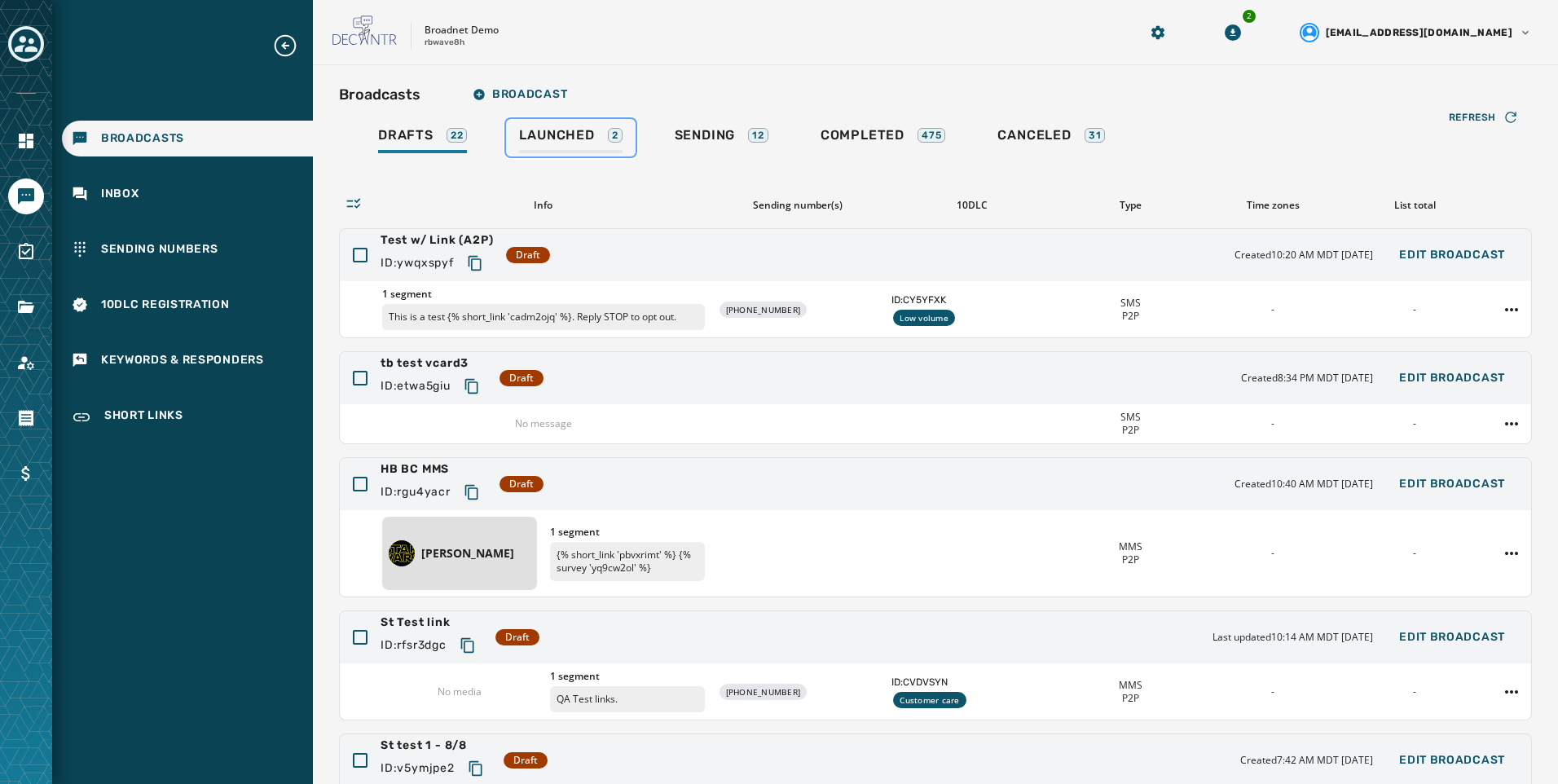
click at [562, 133] on span "Launched" at bounding box center [556, 134] width 75 height 16
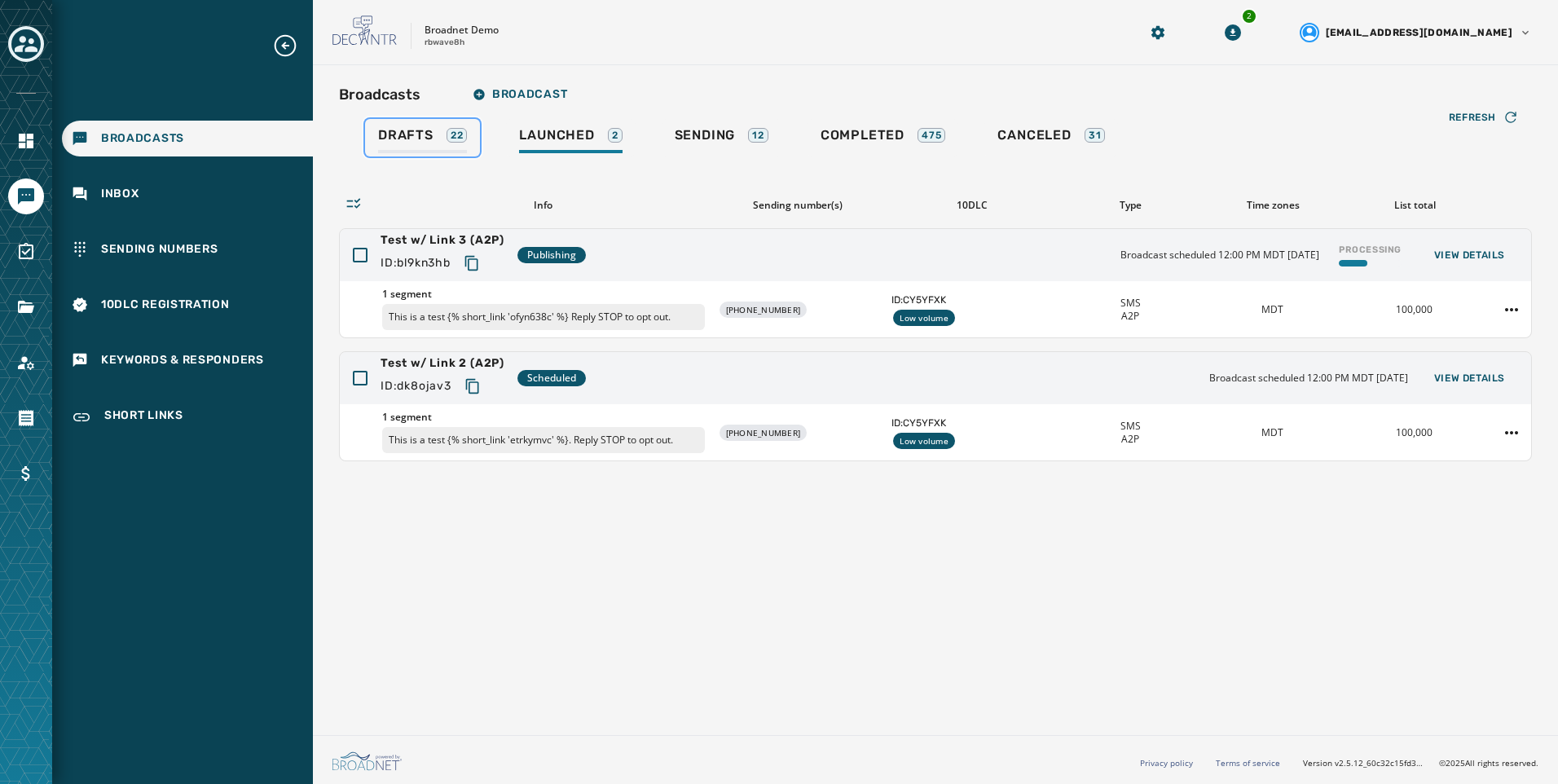
click at [428, 133] on span "Drafts" at bounding box center [405, 134] width 55 height 16
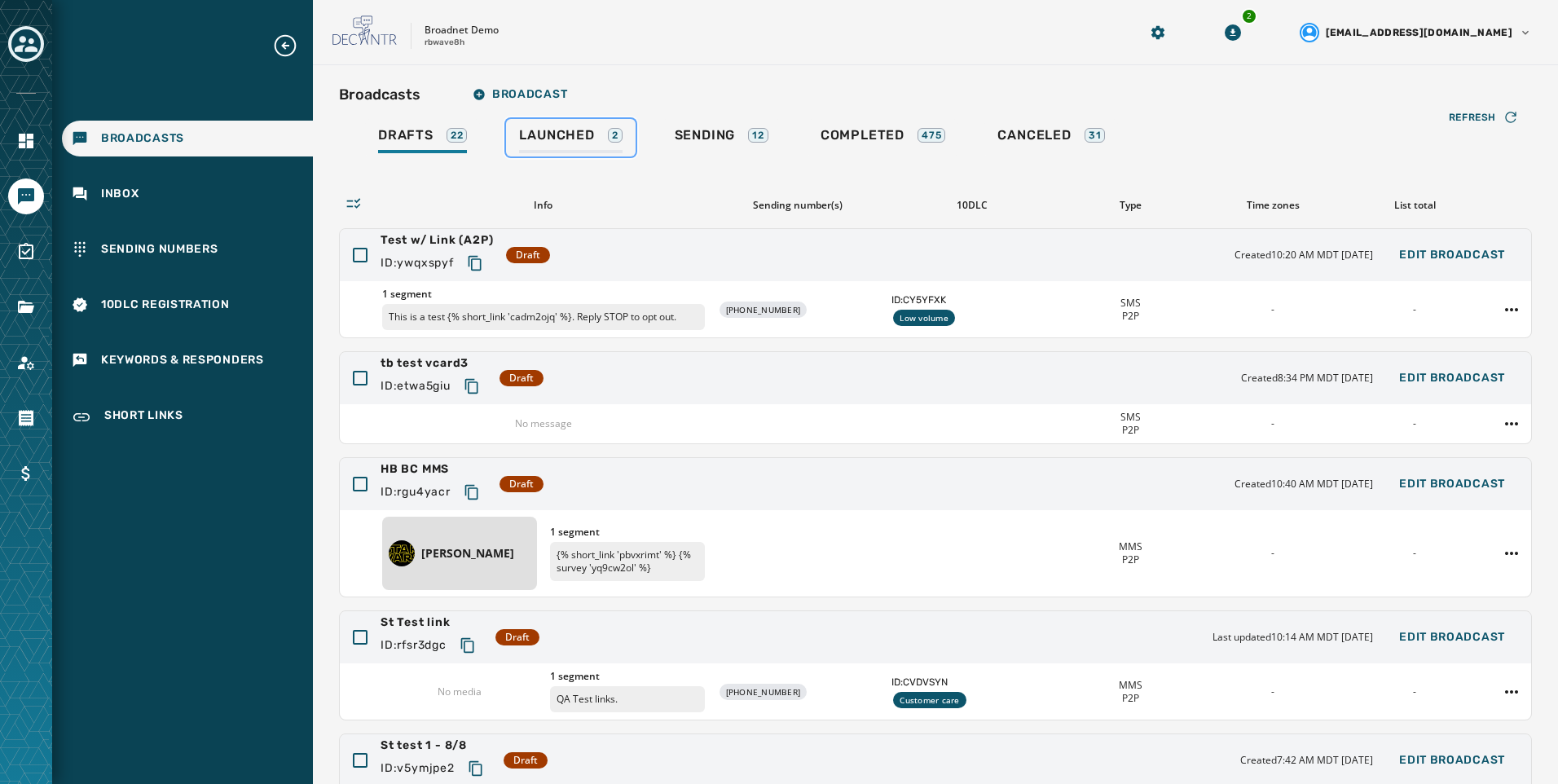
click at [606, 137] on div "Launched 2" at bounding box center [570, 139] width 102 height 26
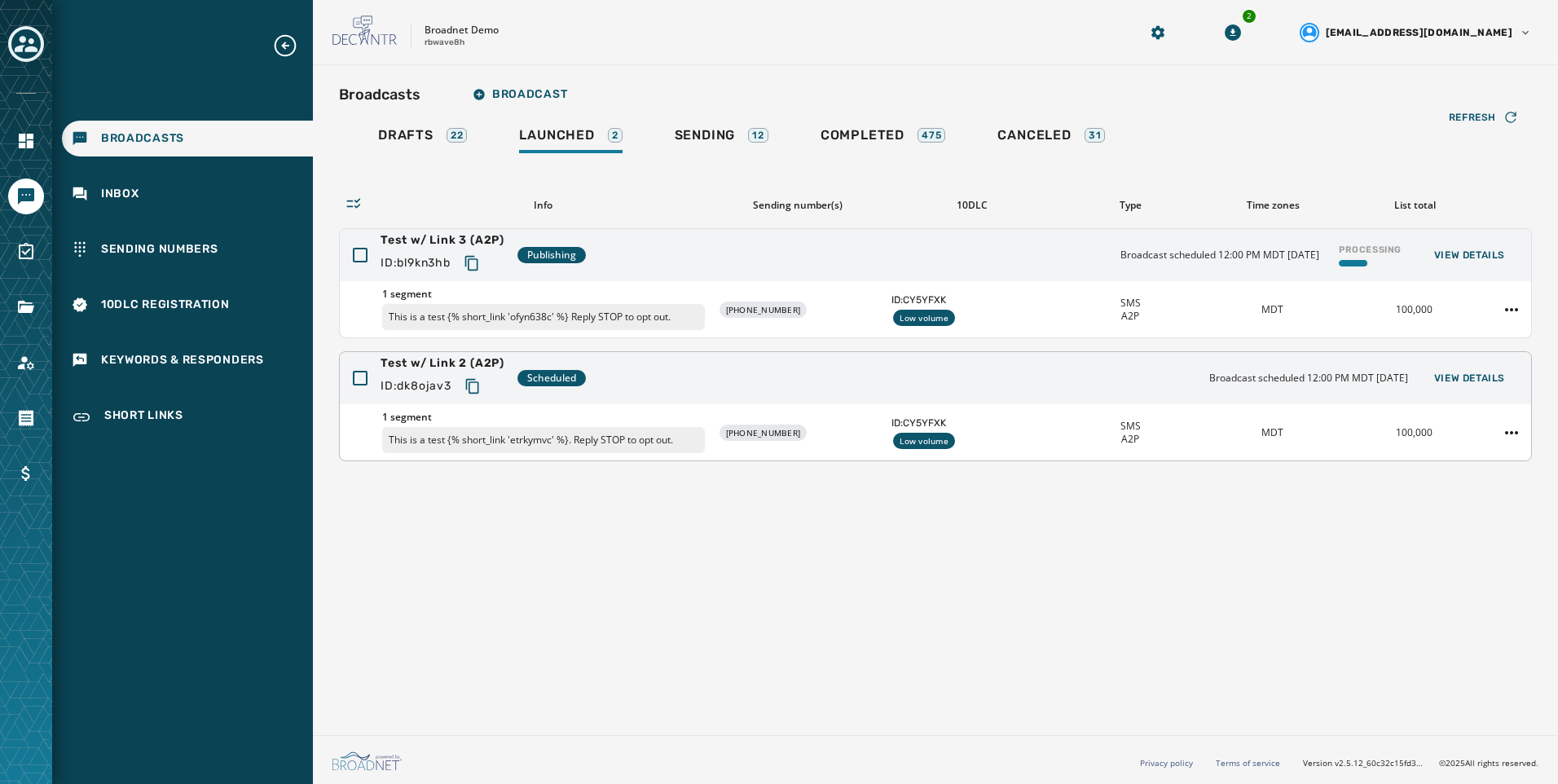
click at [572, 389] on div "Test w/ Link 2 (A2P) ID: dk8ojav3 Scheduled Broadcast scheduled 12:00 PM MDT [D…" at bounding box center [935, 378] width 1191 height 52
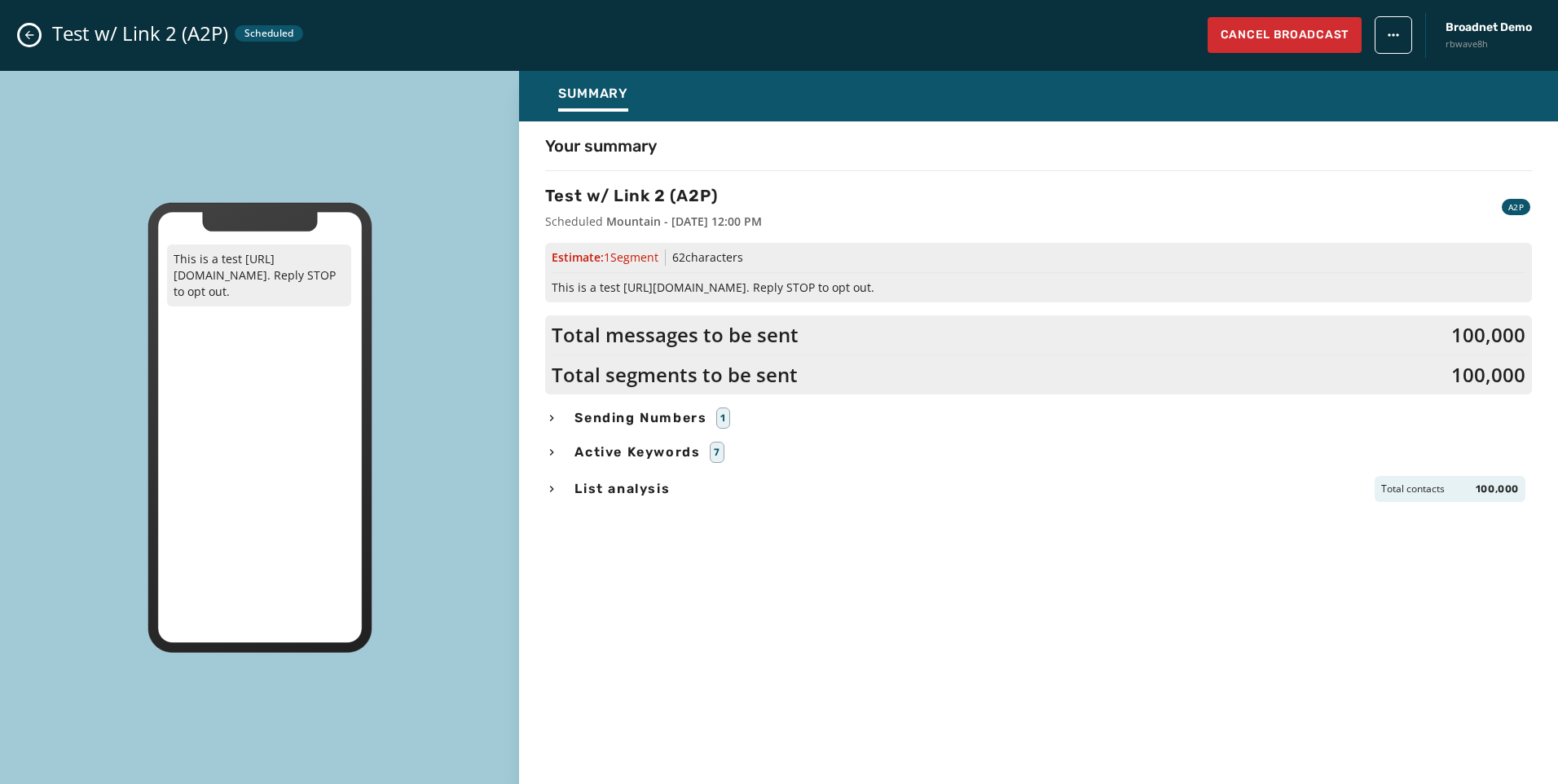
click at [29, 33] on icon "Close admin drawer" at bounding box center [29, 35] width 9 height 9
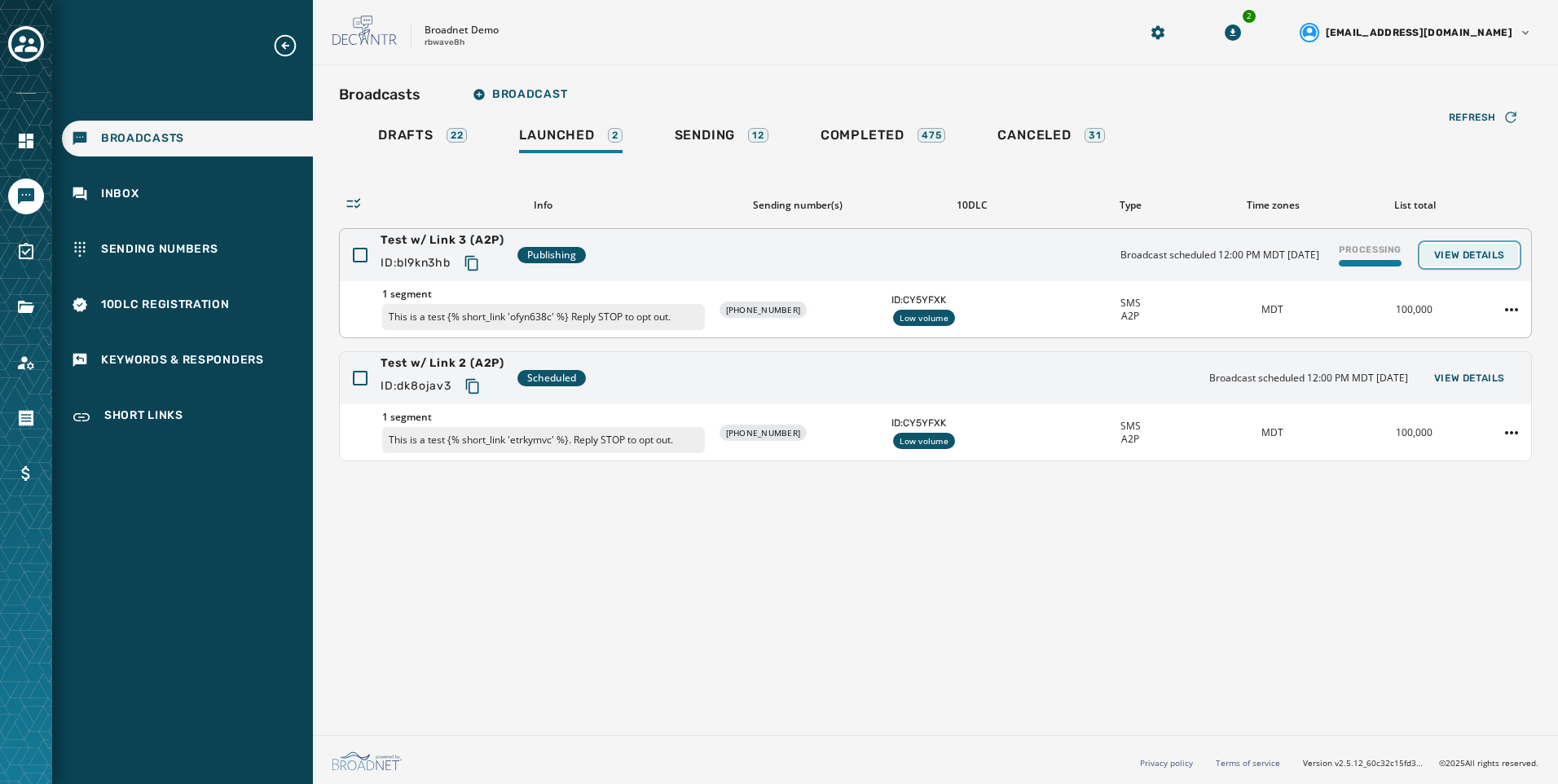
click at [1479, 259] on span "View Details" at bounding box center [1469, 255] width 71 height 13
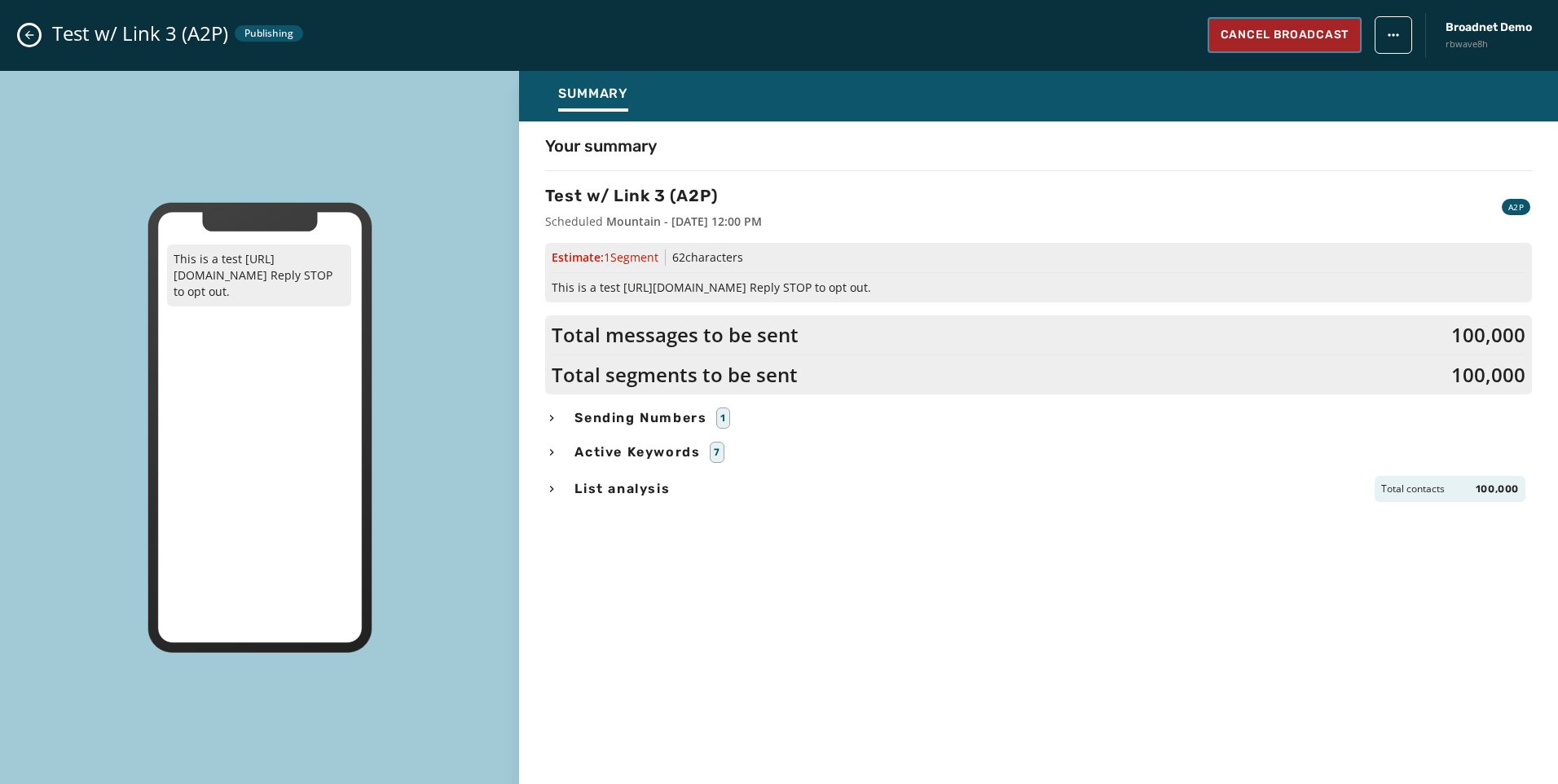
click at [1263, 36] on span "Cancel Broadcast" at bounding box center [1284, 34] width 128 height 16
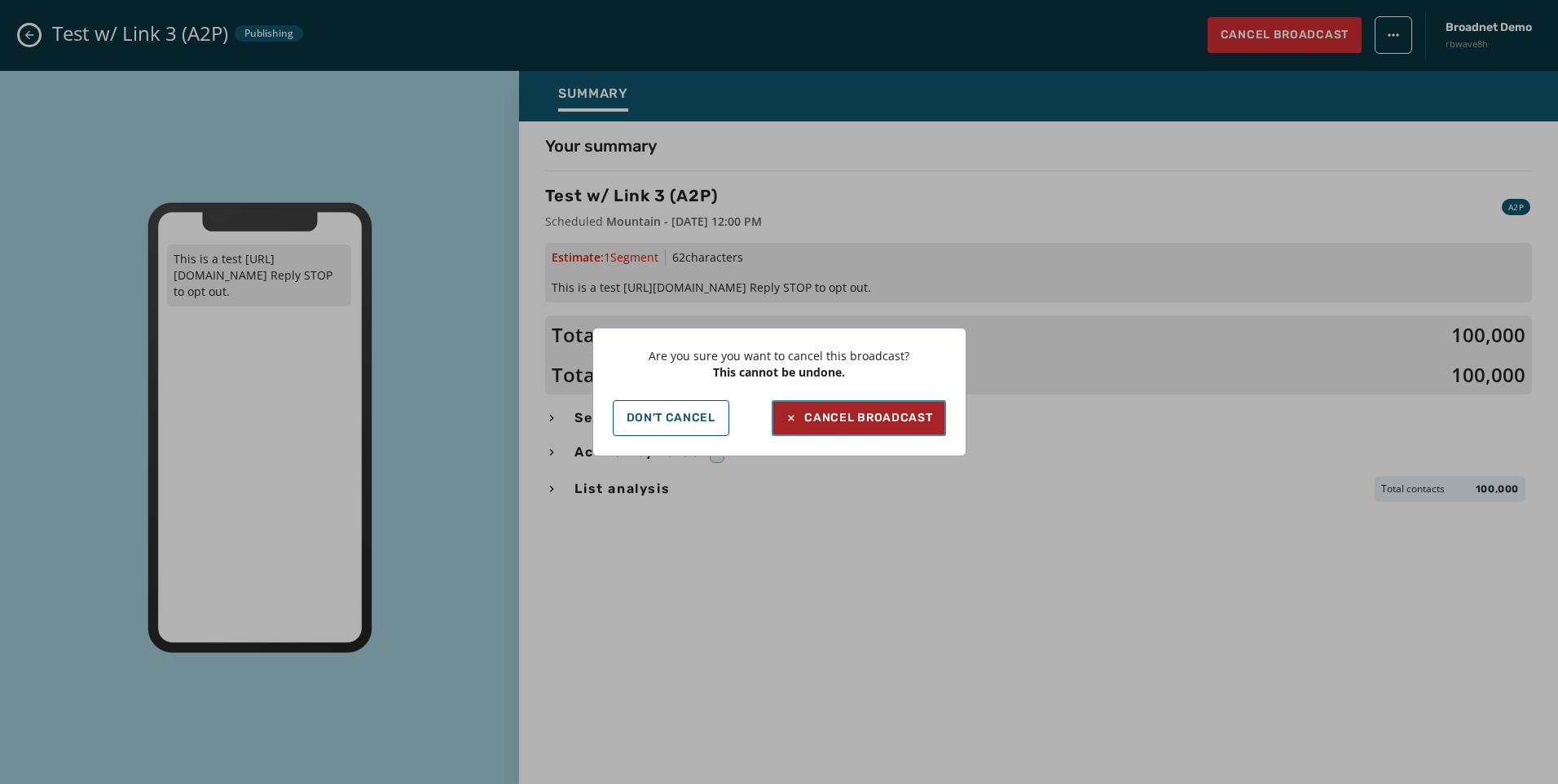
click at [901, 411] on div "Cancel Broadcast" at bounding box center [859, 417] width 148 height 16
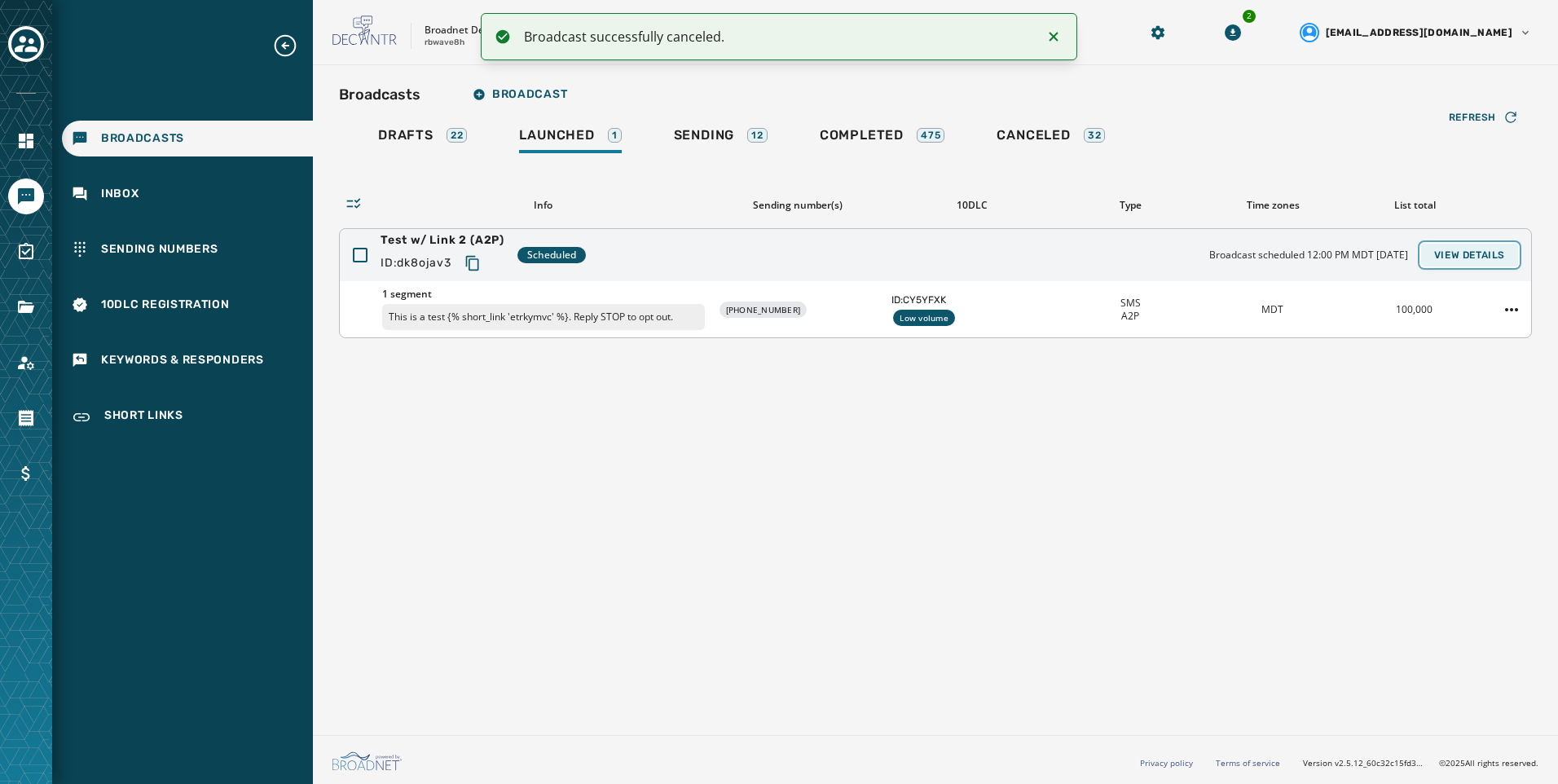
click at [1477, 263] on button "View Details" at bounding box center [1470, 254] width 97 height 23
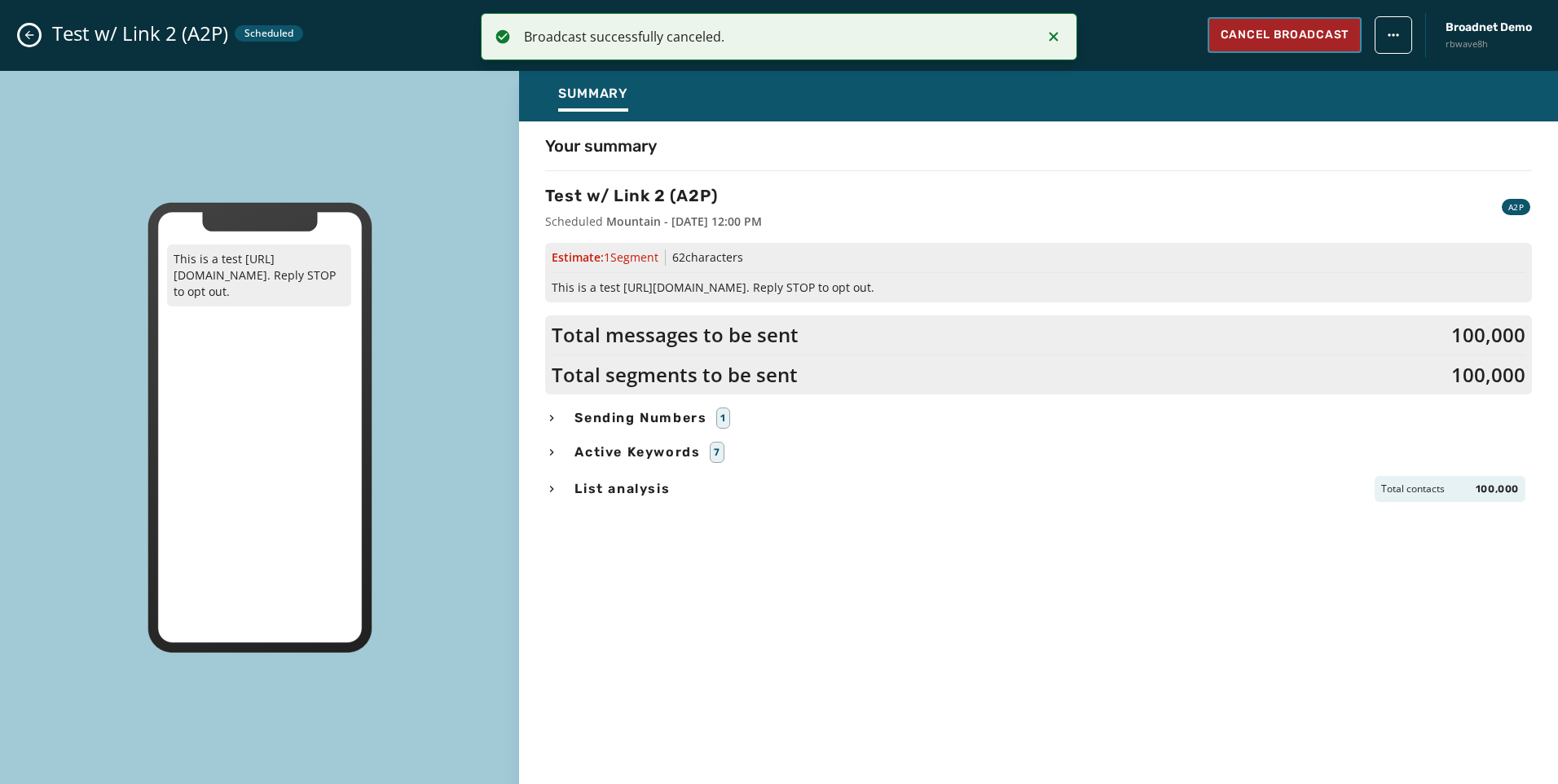
click at [1311, 48] on button "Cancel Broadcast" at bounding box center [1284, 34] width 154 height 36
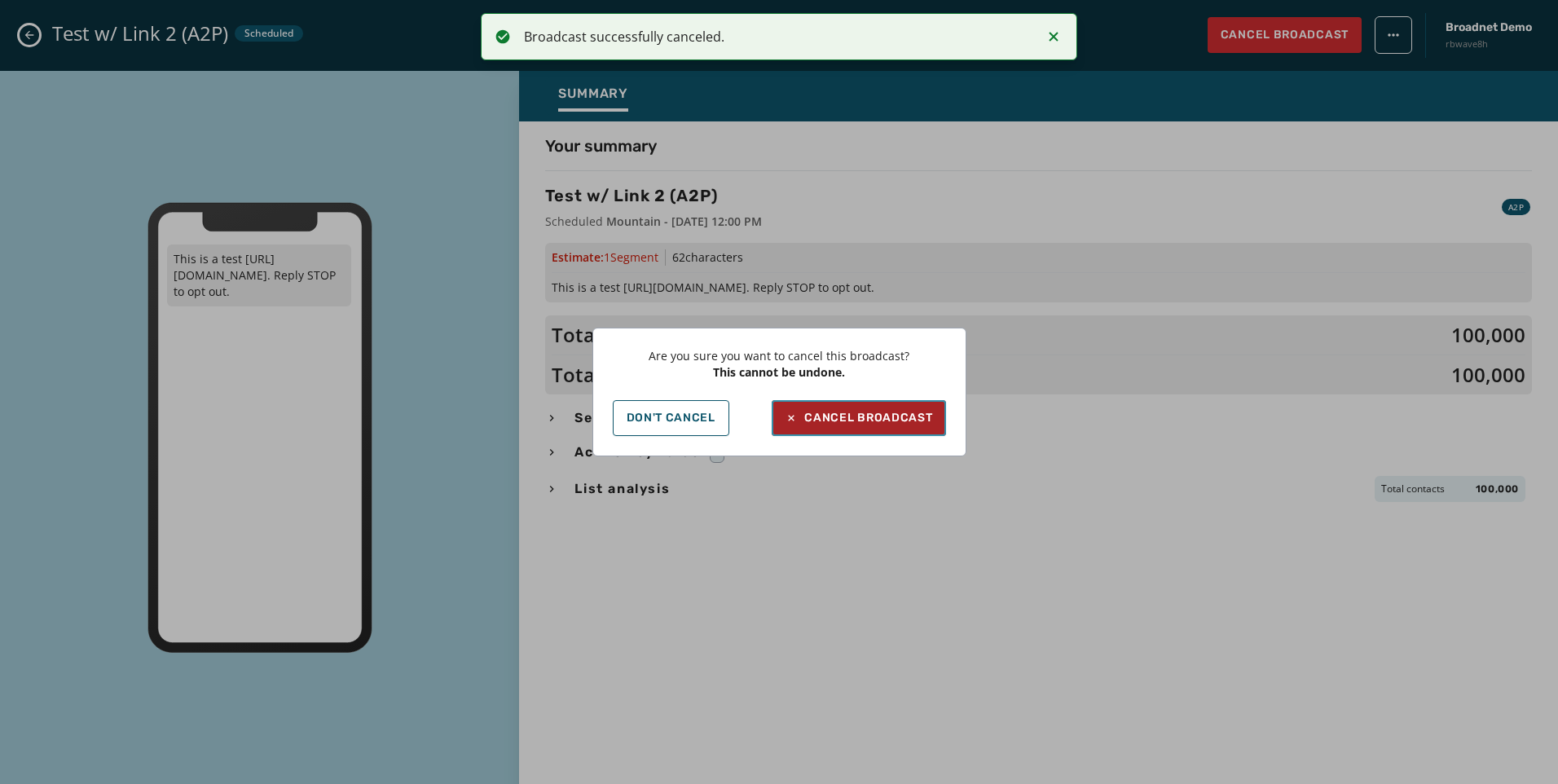
click at [912, 408] on button "Cancel Broadcast" at bounding box center [858, 418] width 174 height 36
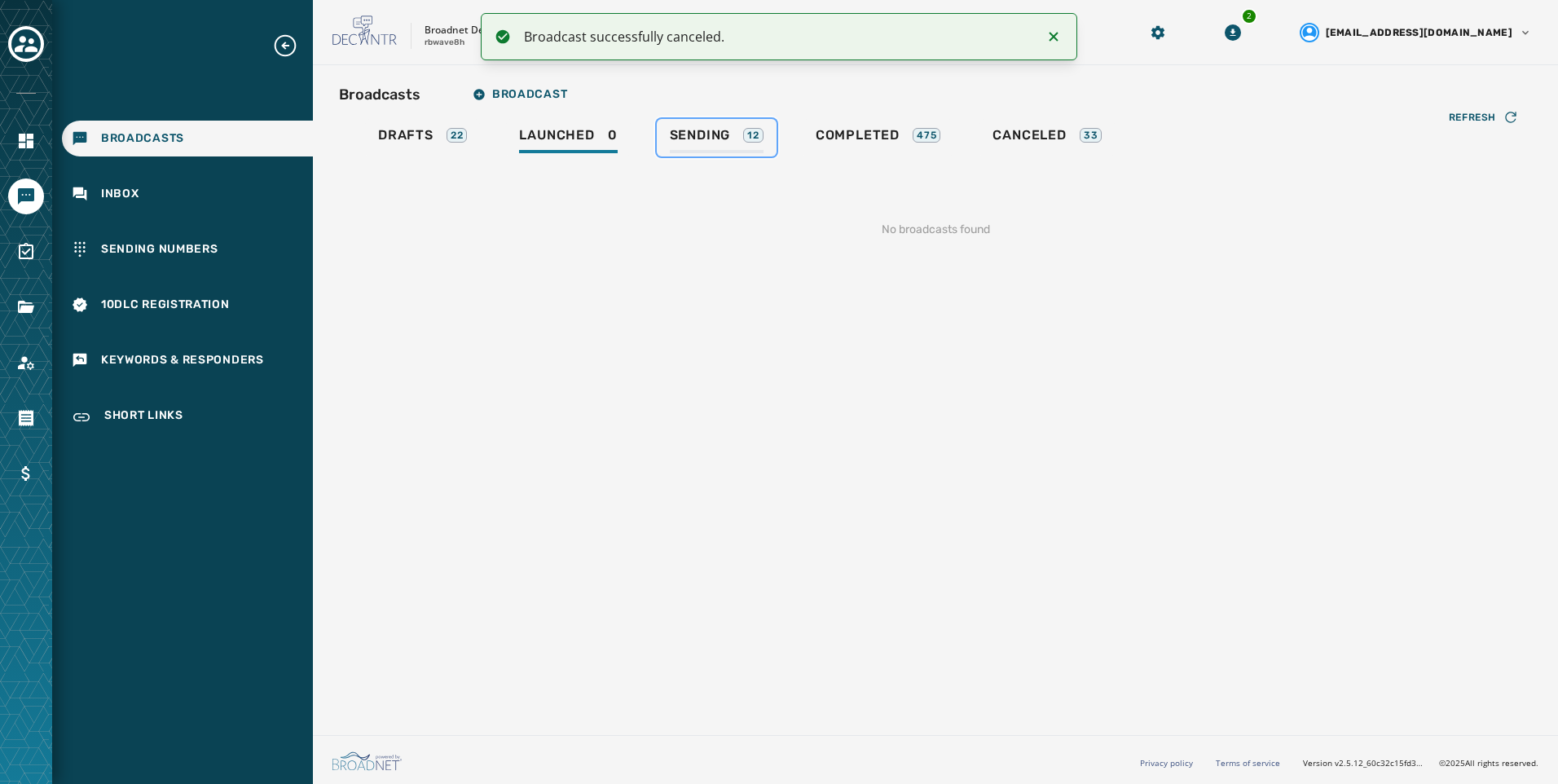
click at [735, 136] on div "Sending 12" at bounding box center [717, 139] width 94 height 26
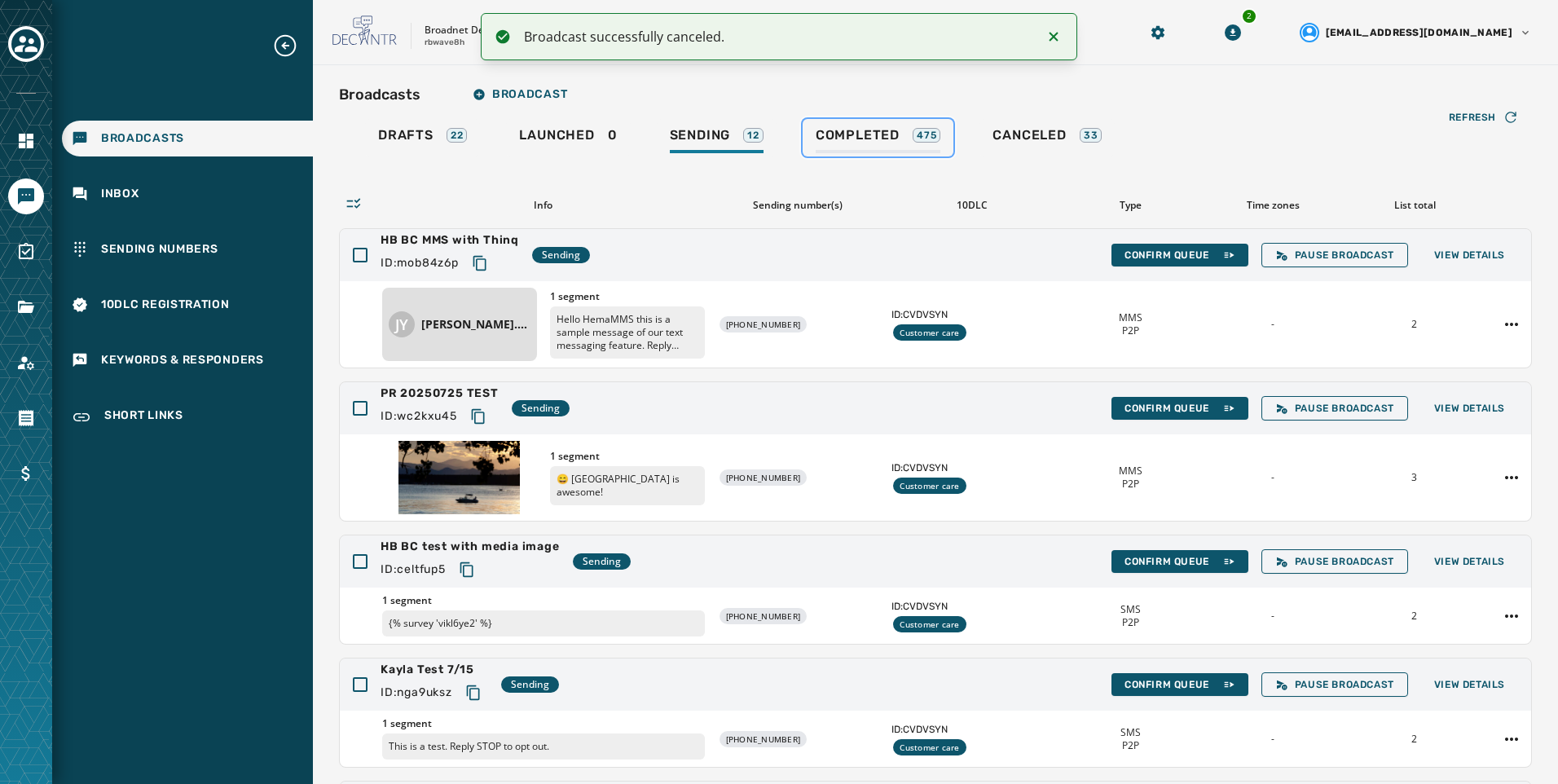
click at [906, 146] on div "Completed 475" at bounding box center [878, 139] width 125 height 26
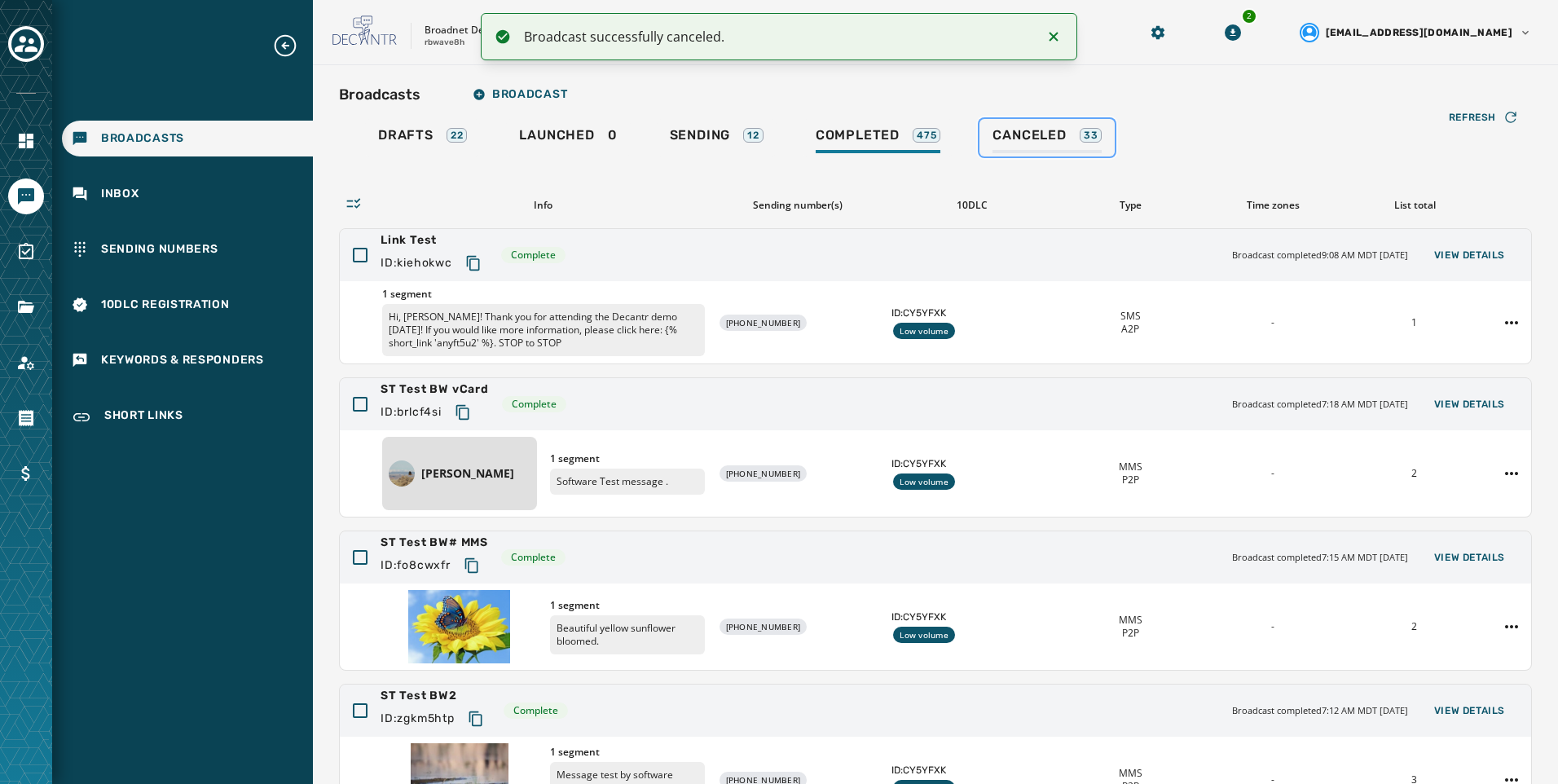
click at [1067, 149] on div "Canceled 33" at bounding box center [1047, 139] width 109 height 26
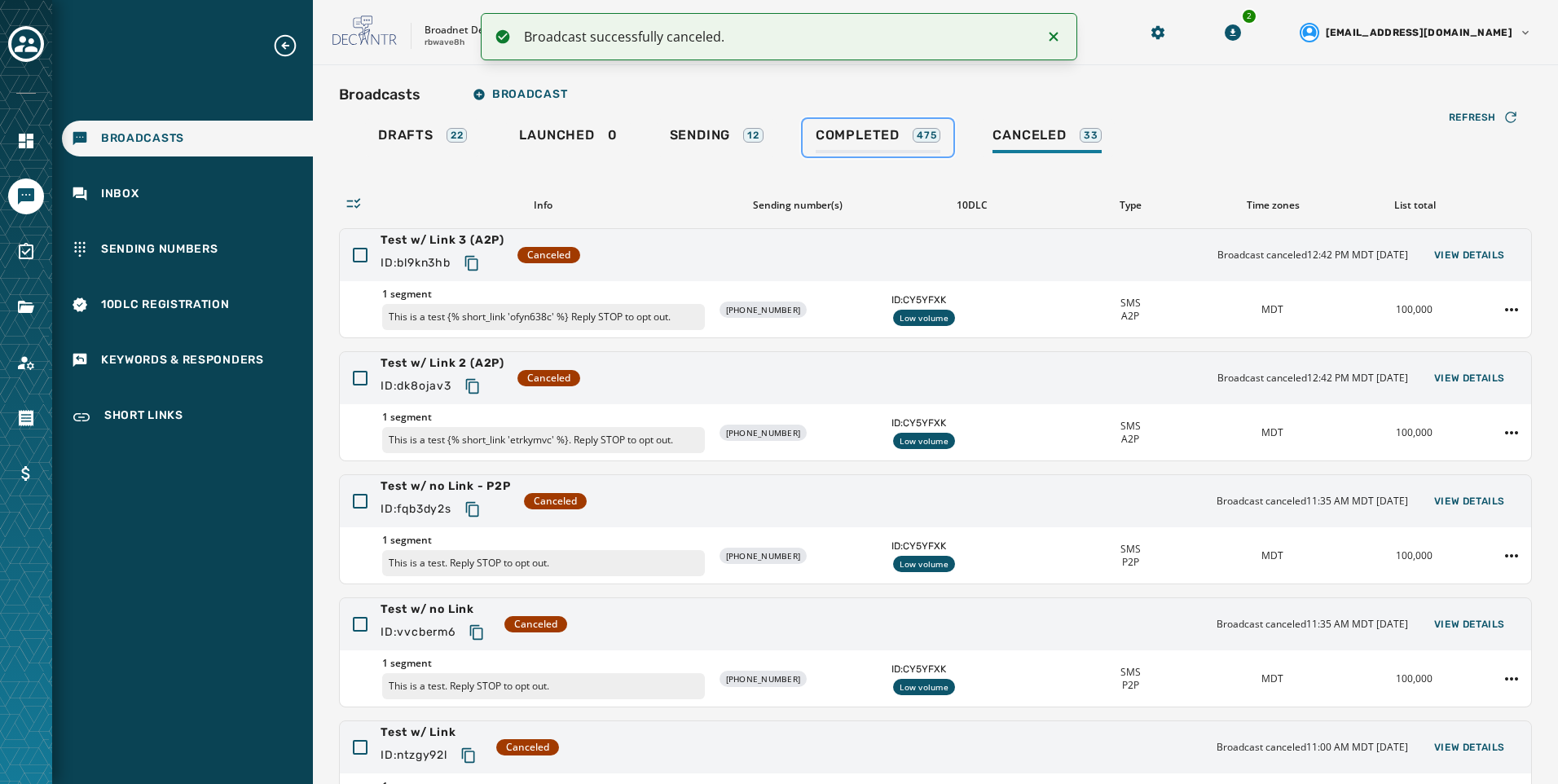
click at [876, 128] on span "Completed" at bounding box center [858, 134] width 84 height 16
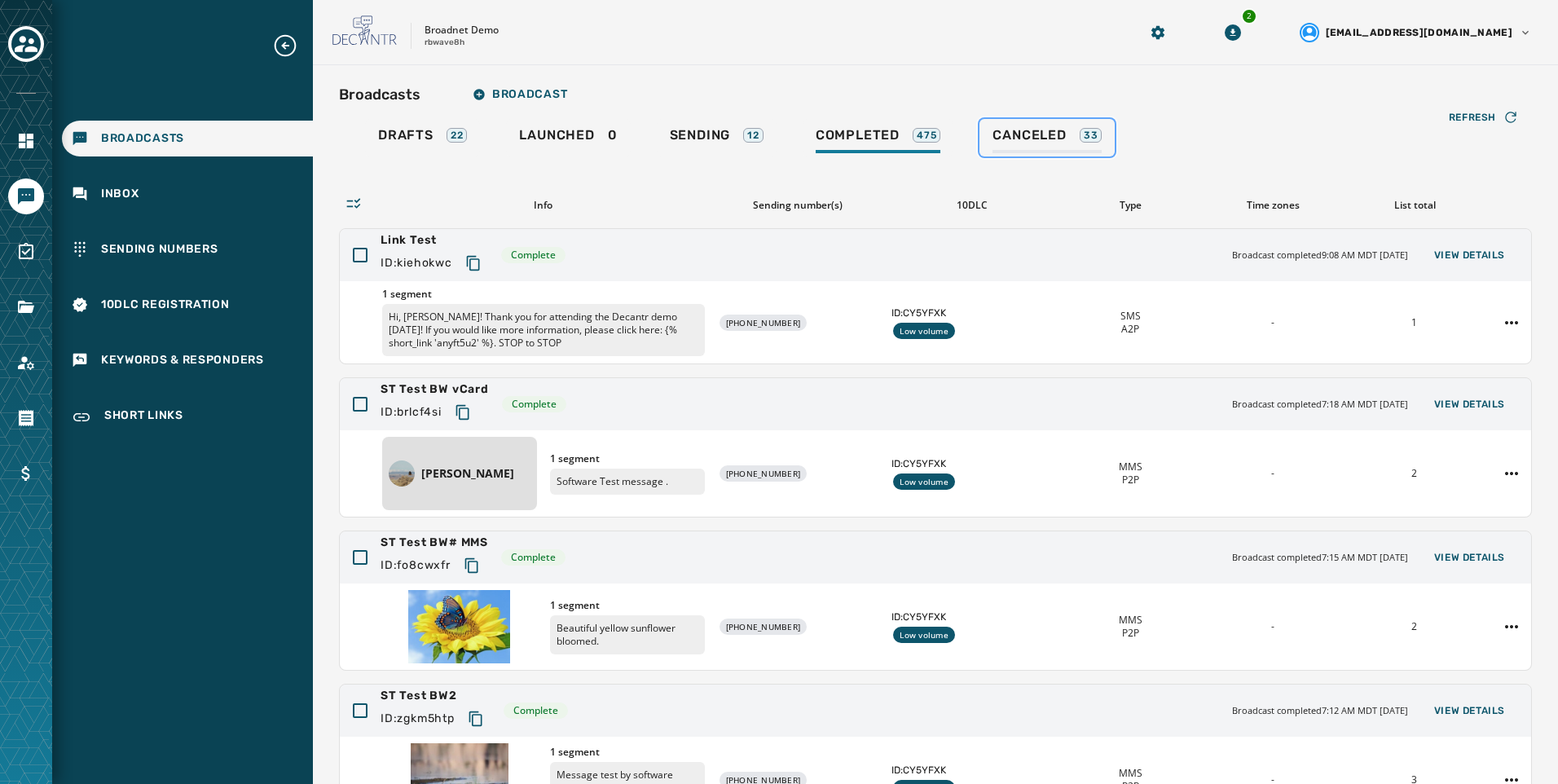
click at [1079, 134] on div "Canceled 33" at bounding box center [1047, 139] width 109 height 26
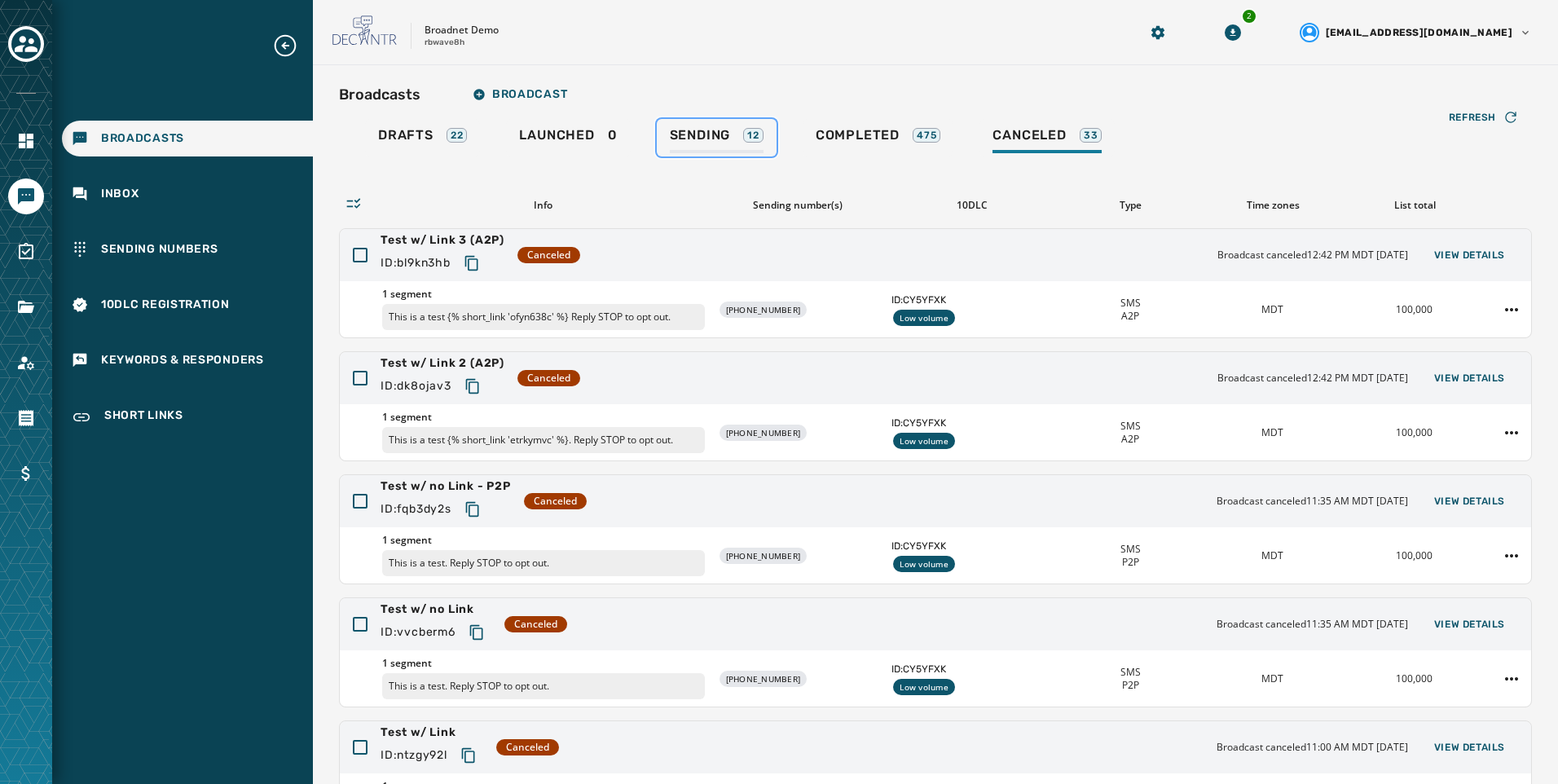
click at [703, 142] on span "Sending" at bounding box center [700, 134] width 61 height 16
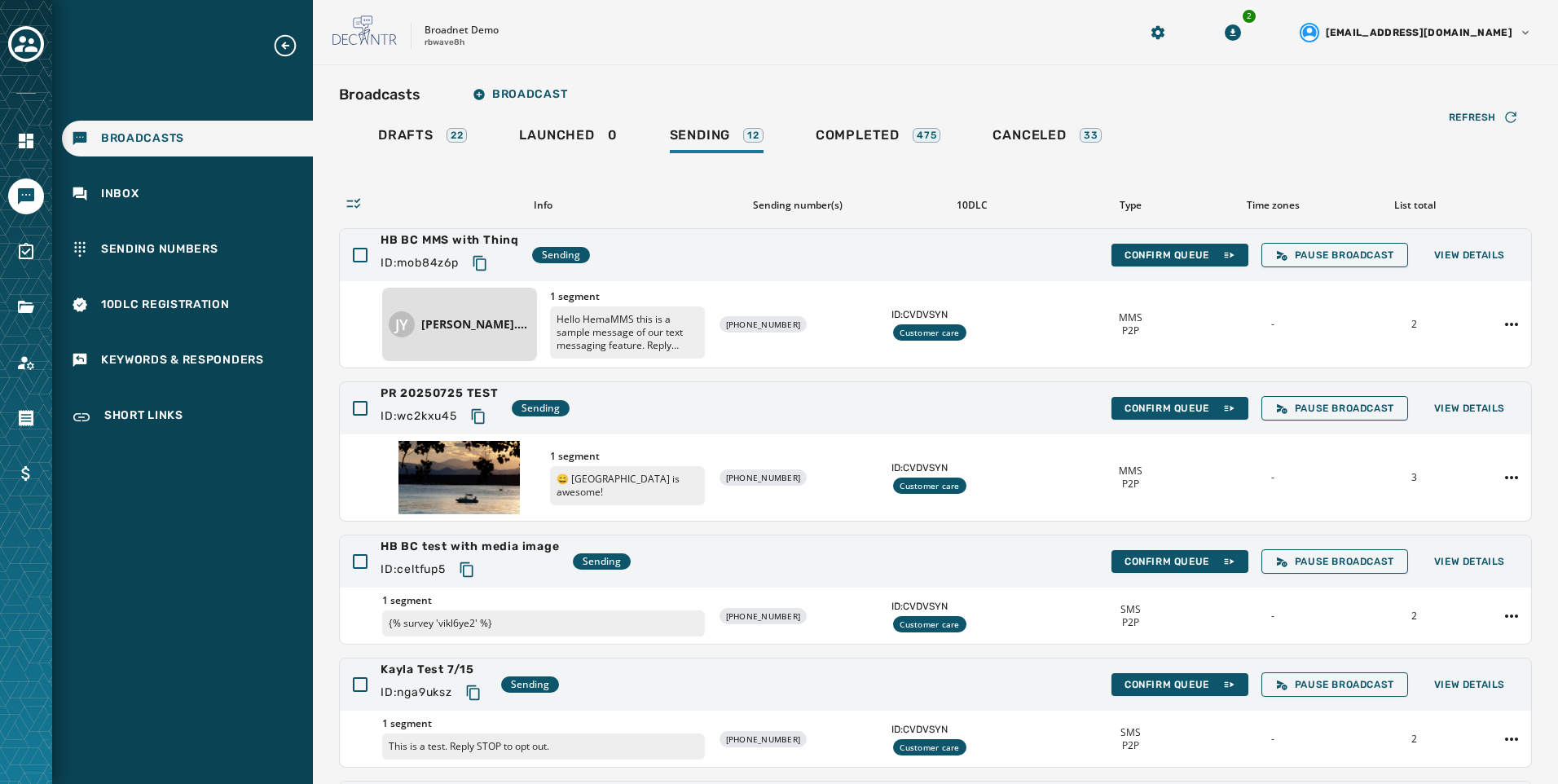
click at [919, 159] on div "Refresh Info Sending number(s) 10DLC Type Time zones List total HB BC MMS with …" at bounding box center [935, 554] width 1193 height 796
click at [923, 147] on div "Completed 475" at bounding box center [878, 139] width 125 height 26
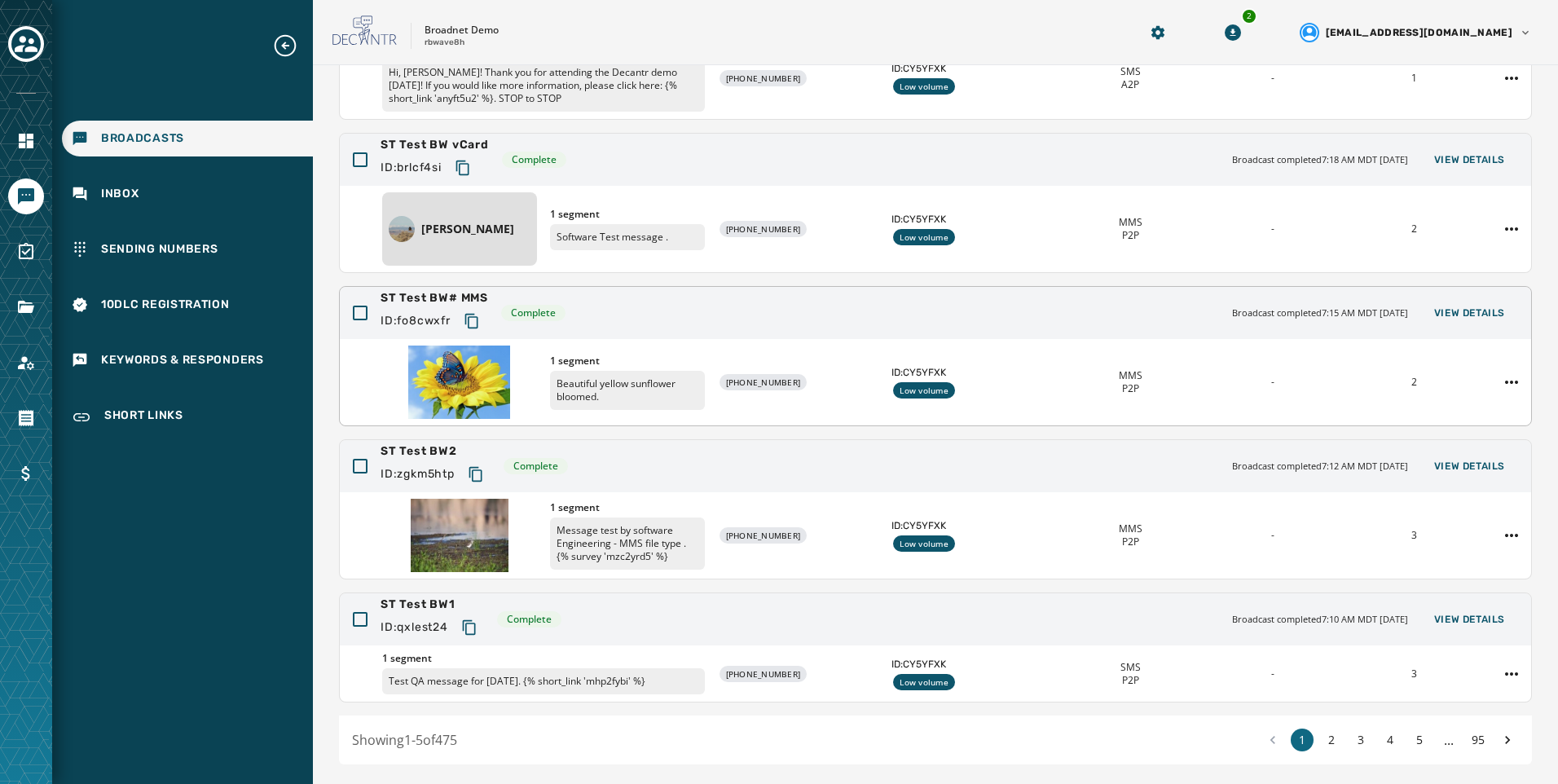
scroll to position [293, 0]
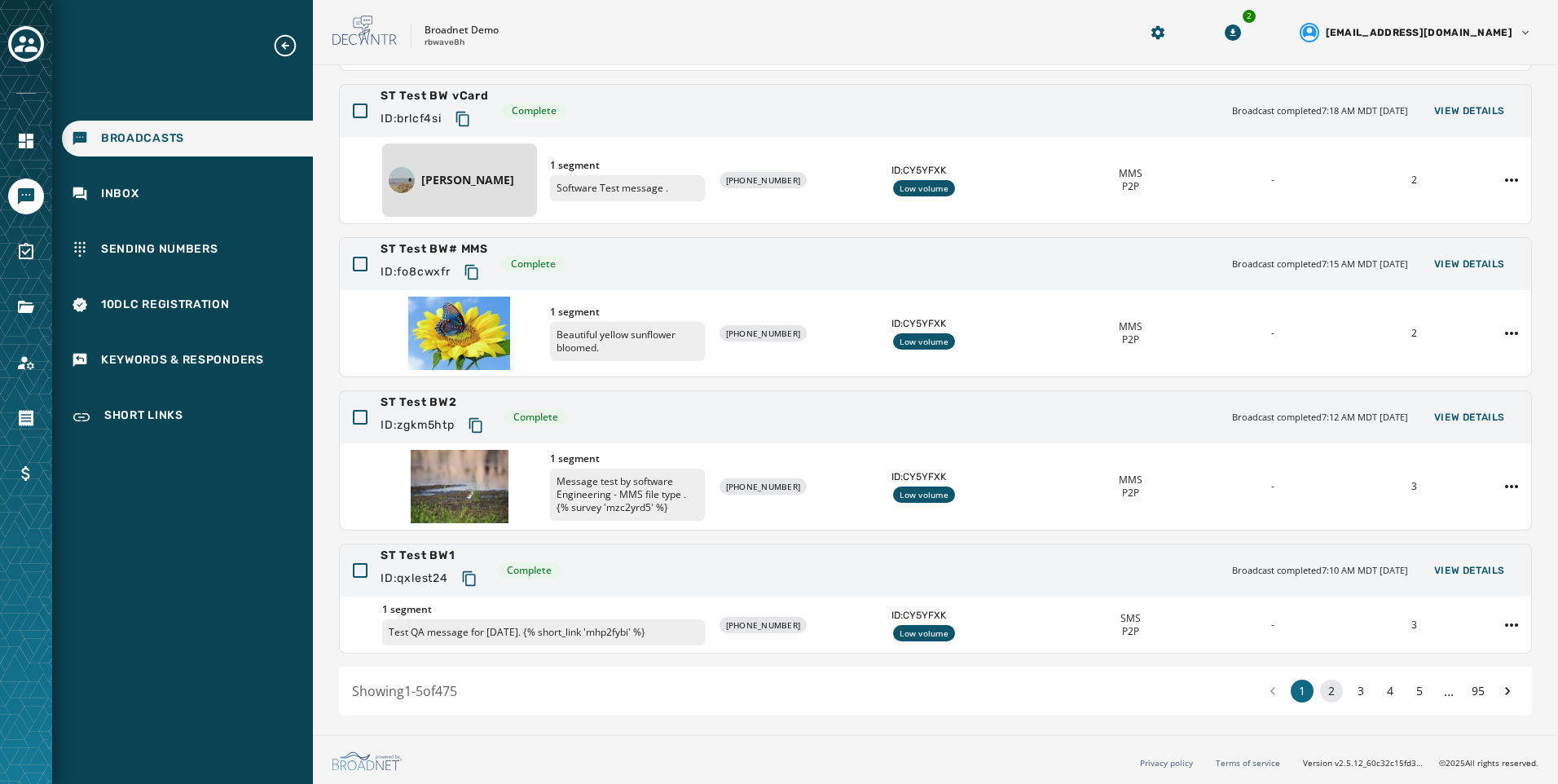
click at [1322, 686] on button "2" at bounding box center [1331, 691] width 23 height 23
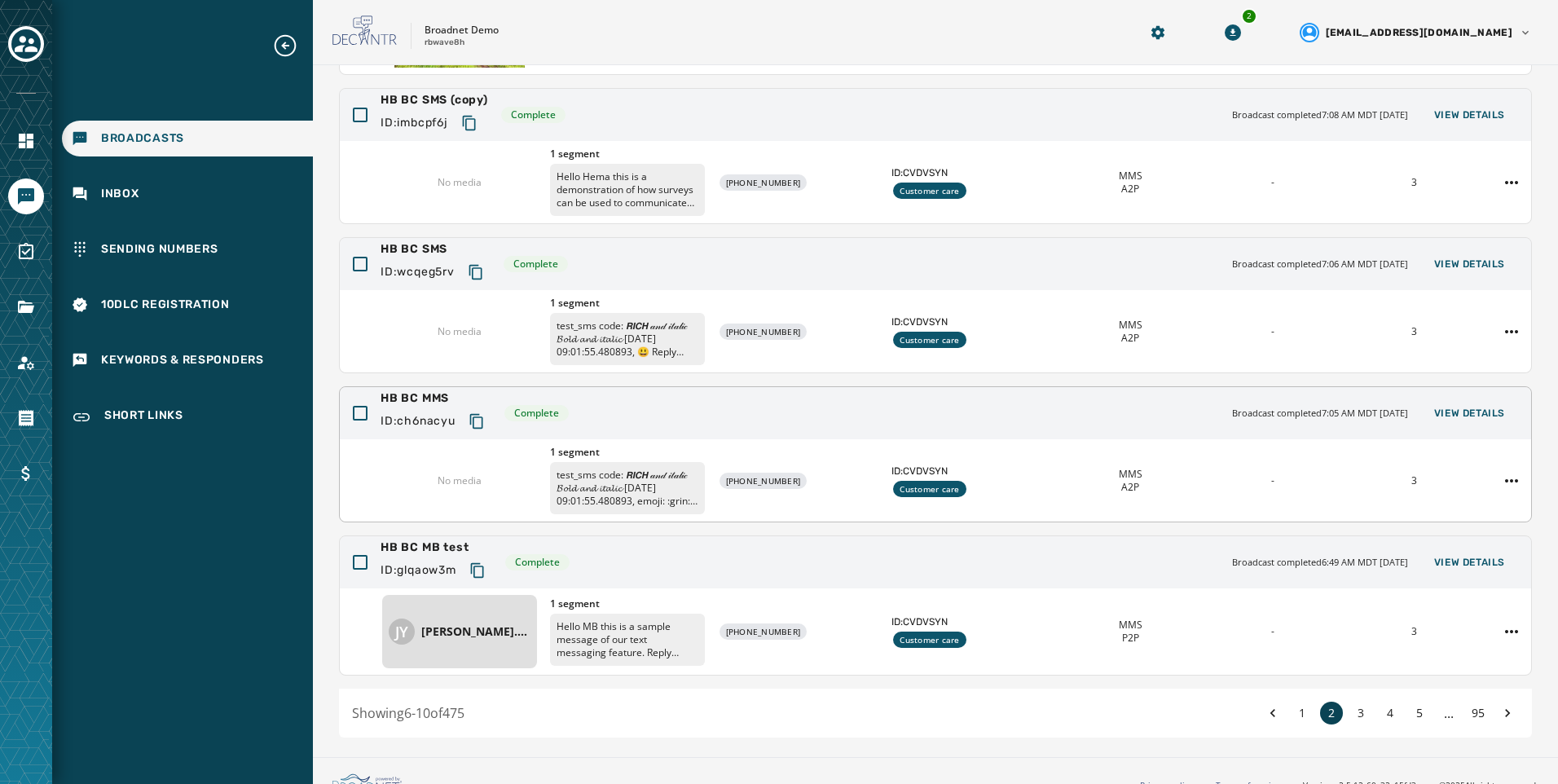
scroll to position [316, 0]
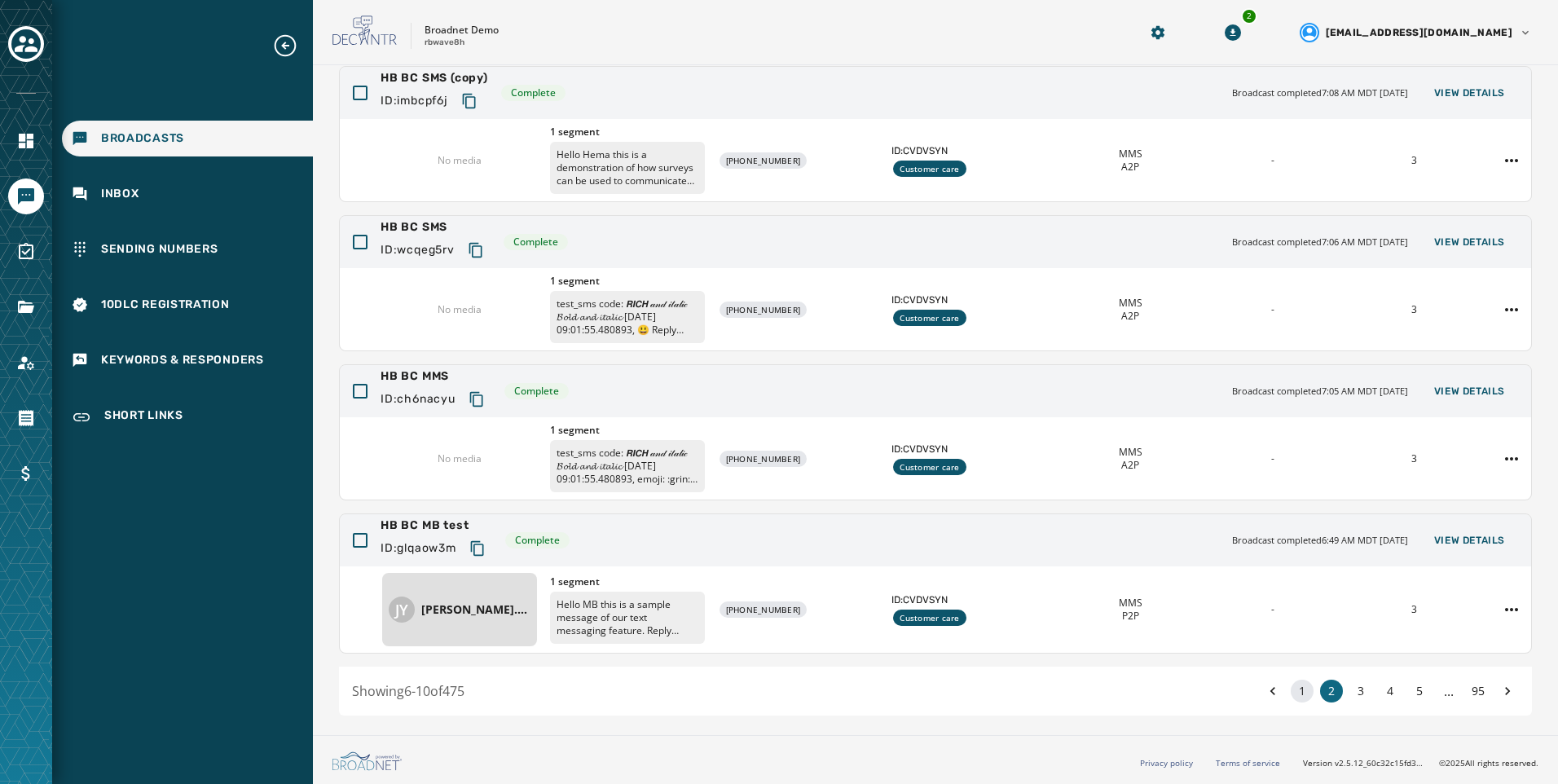
click at [1291, 686] on button "1" at bounding box center [1302, 691] width 23 height 23
